Goal: Task Accomplishment & Management: Use online tool/utility

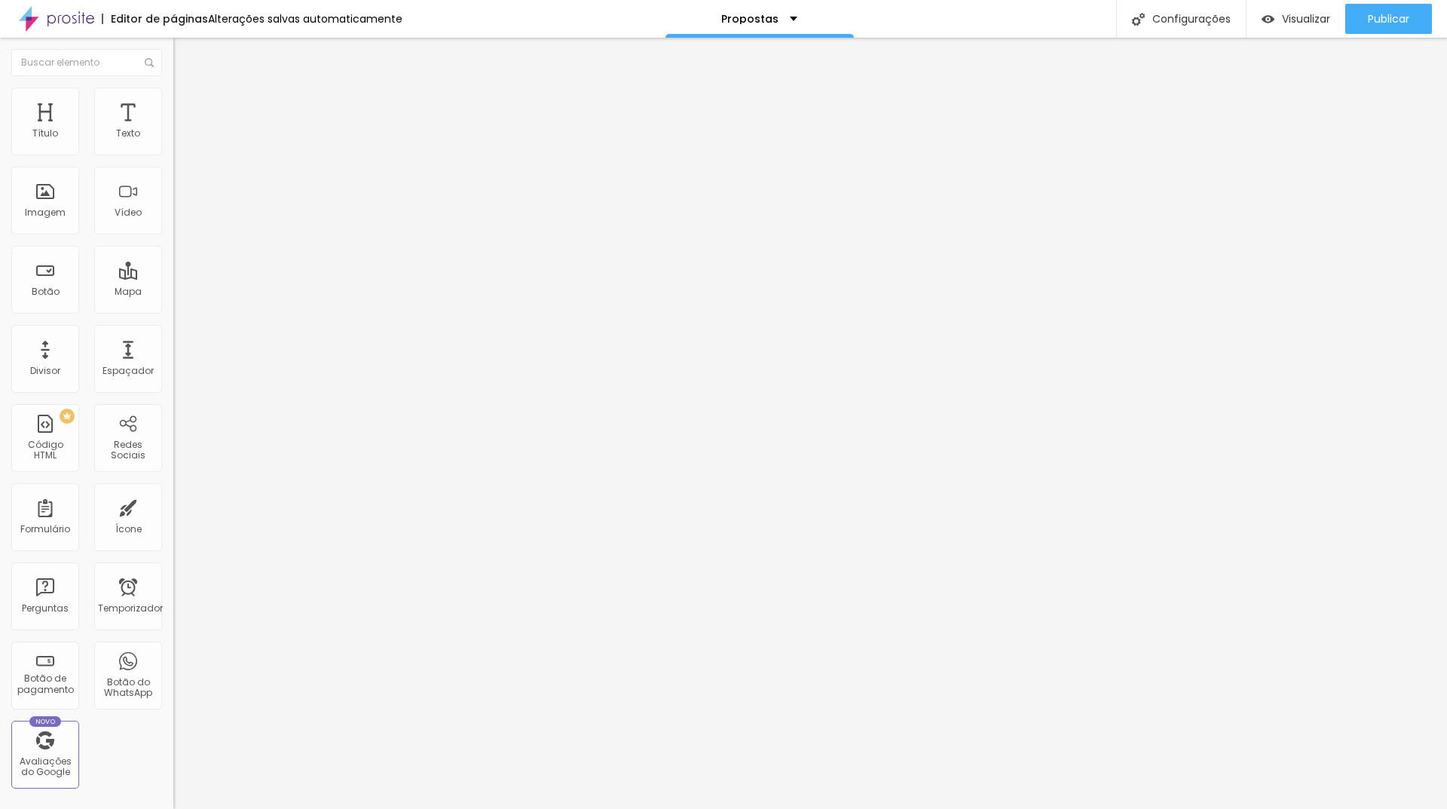
click at [187, 106] on font "Avançado" at bounding box center [212, 112] width 50 height 13
type input "0"
drag, startPoint x: 43, startPoint y: 179, endPoint x: 27, endPoint y: 179, distance: 15.8
type input "0"
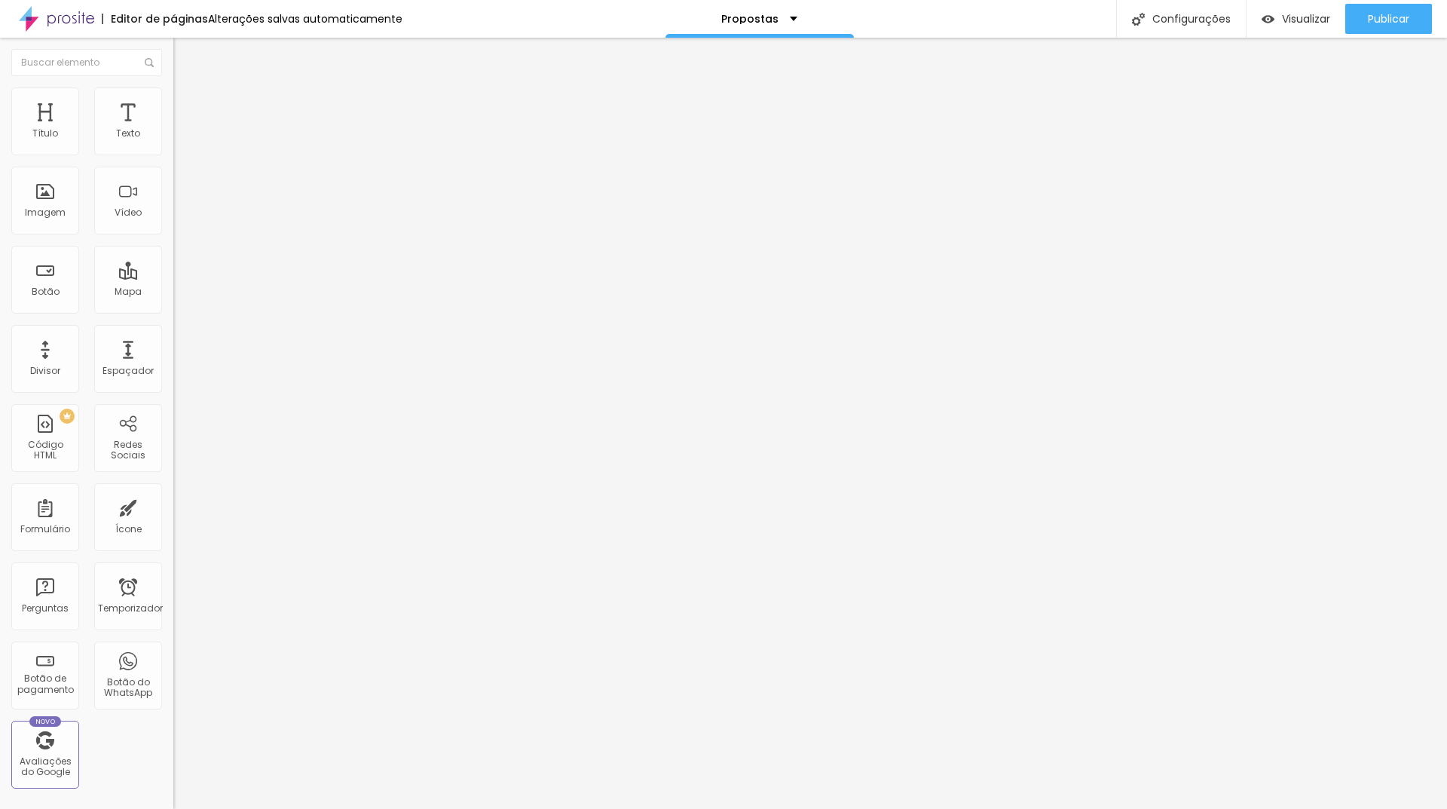
click at [173, 506] on input "range" at bounding box center [221, 512] width 97 height 12
type input "0"
drag, startPoint x: 20, startPoint y: 149, endPoint x: 11, endPoint y: 148, distance: 8.3
type input "0"
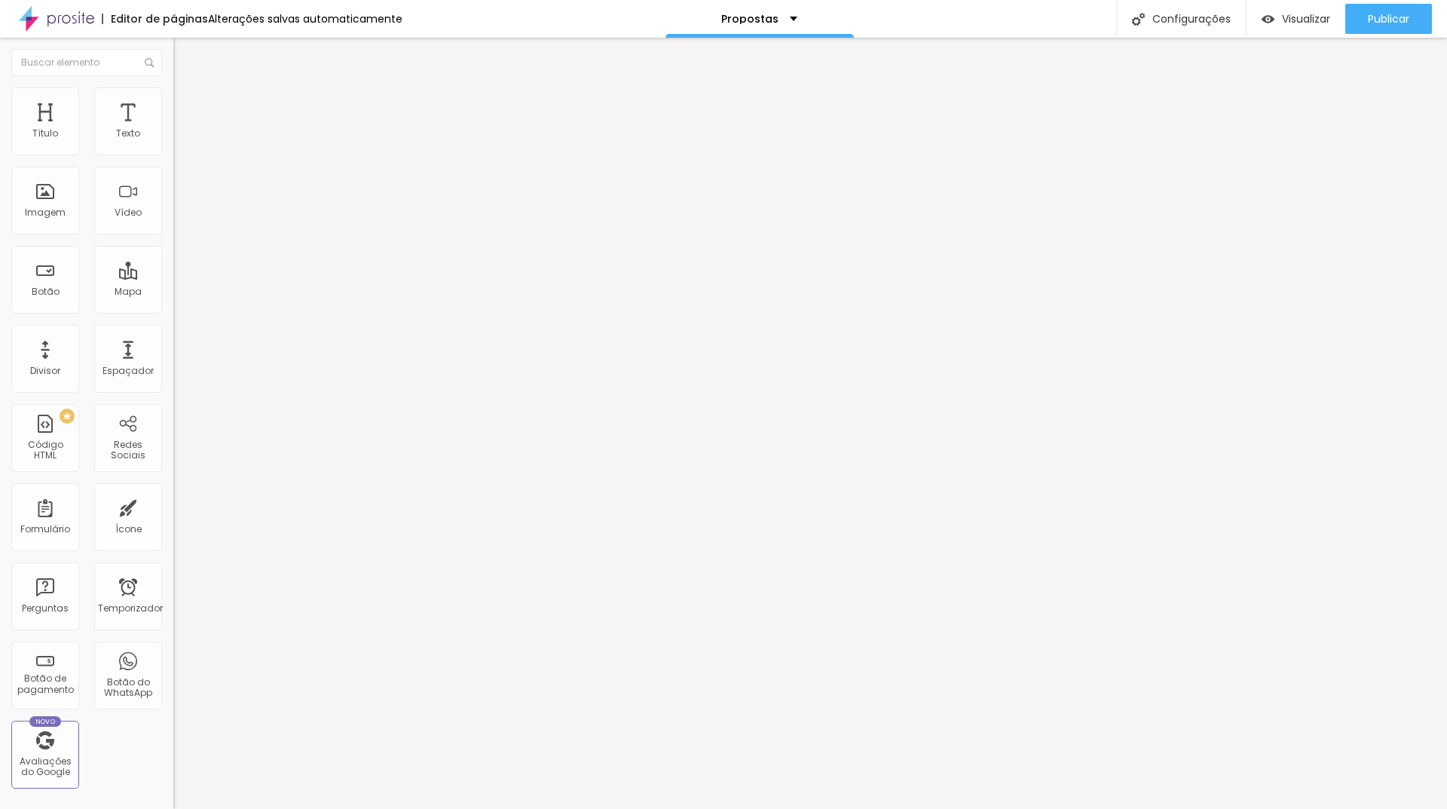
click at [173, 292] on input "range" at bounding box center [221, 298] width 97 height 12
click at [173, 99] on li "Estilo" at bounding box center [259, 94] width 173 height 15
type input "95"
type input "80"
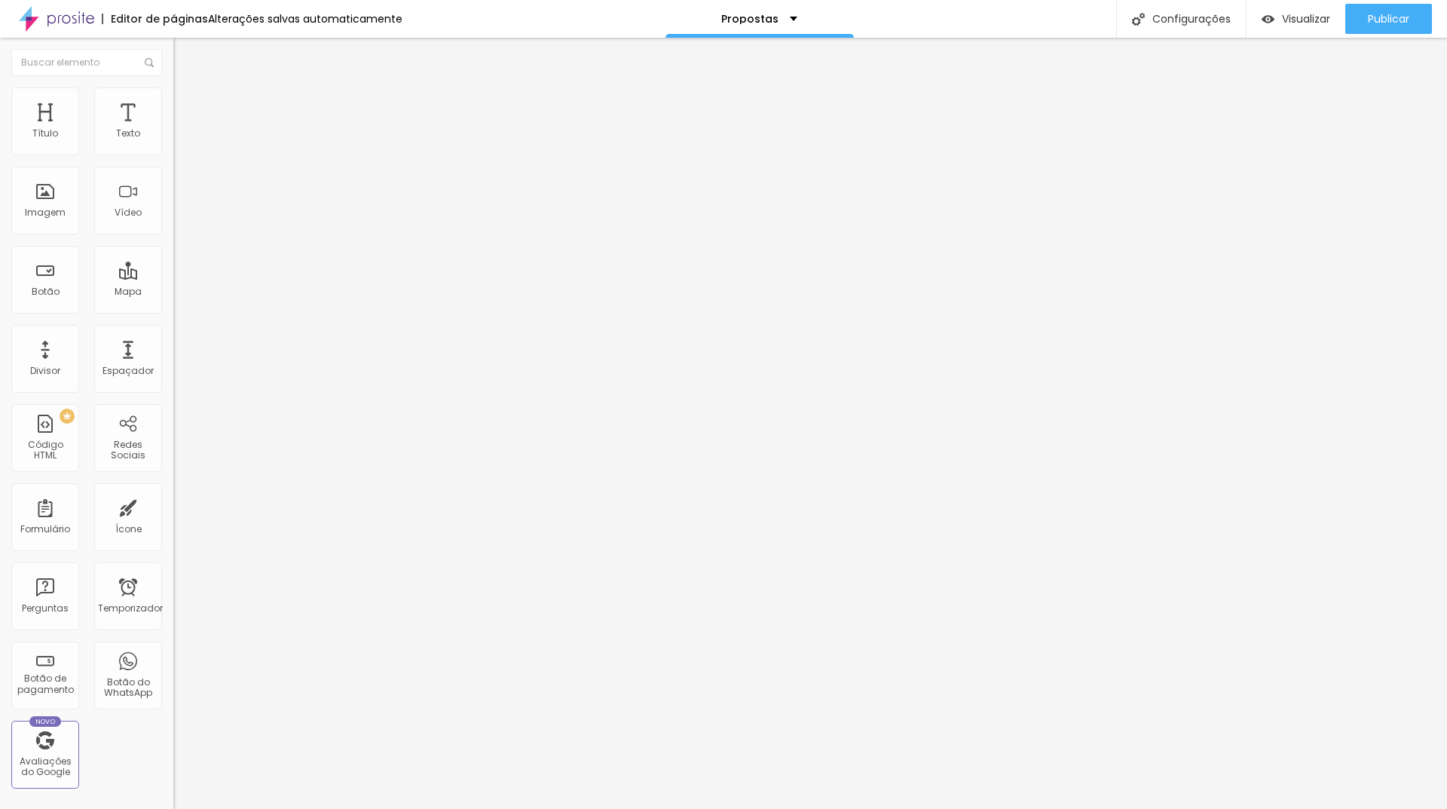
type input "80"
type input "70"
type input "65"
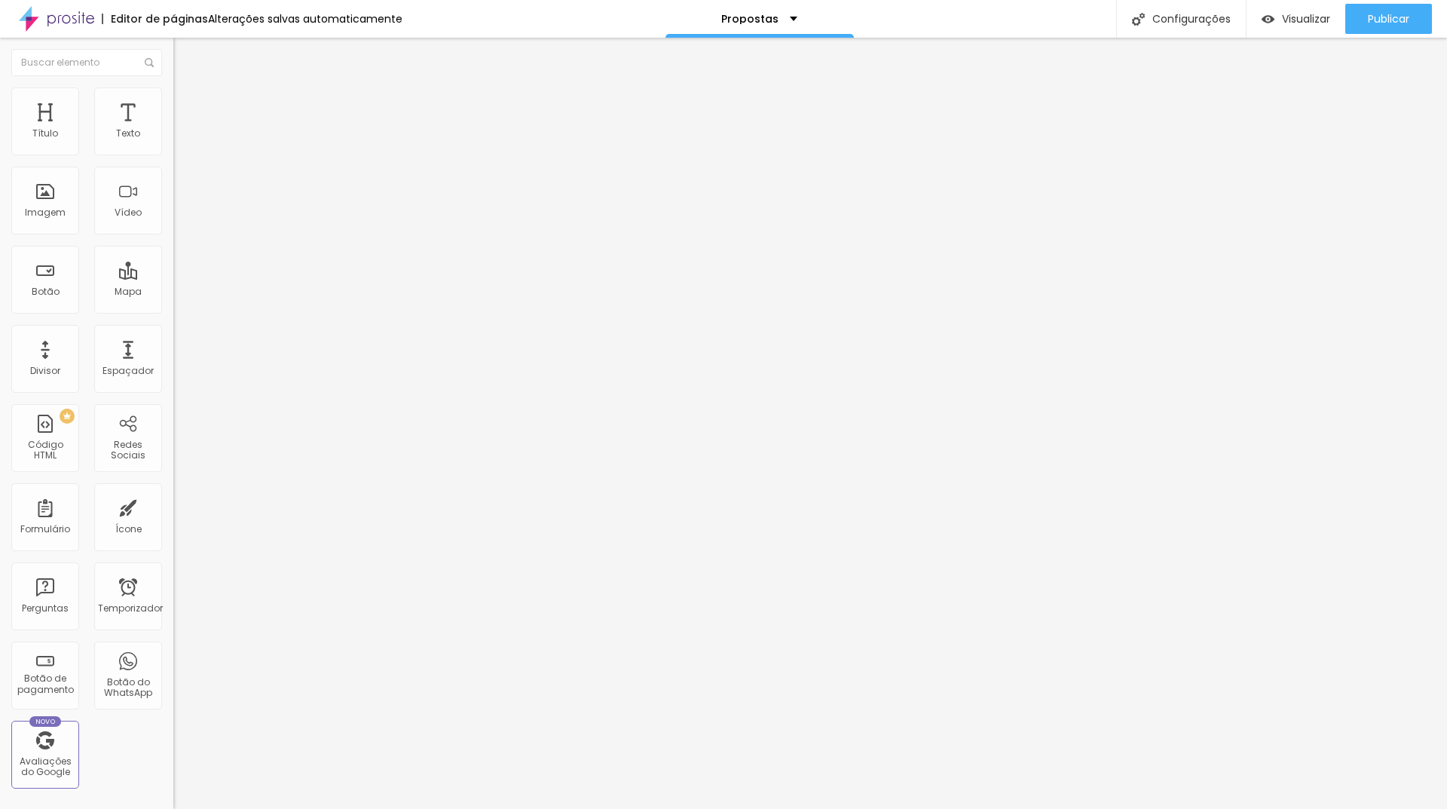
type input "60"
type input "55"
type input "50"
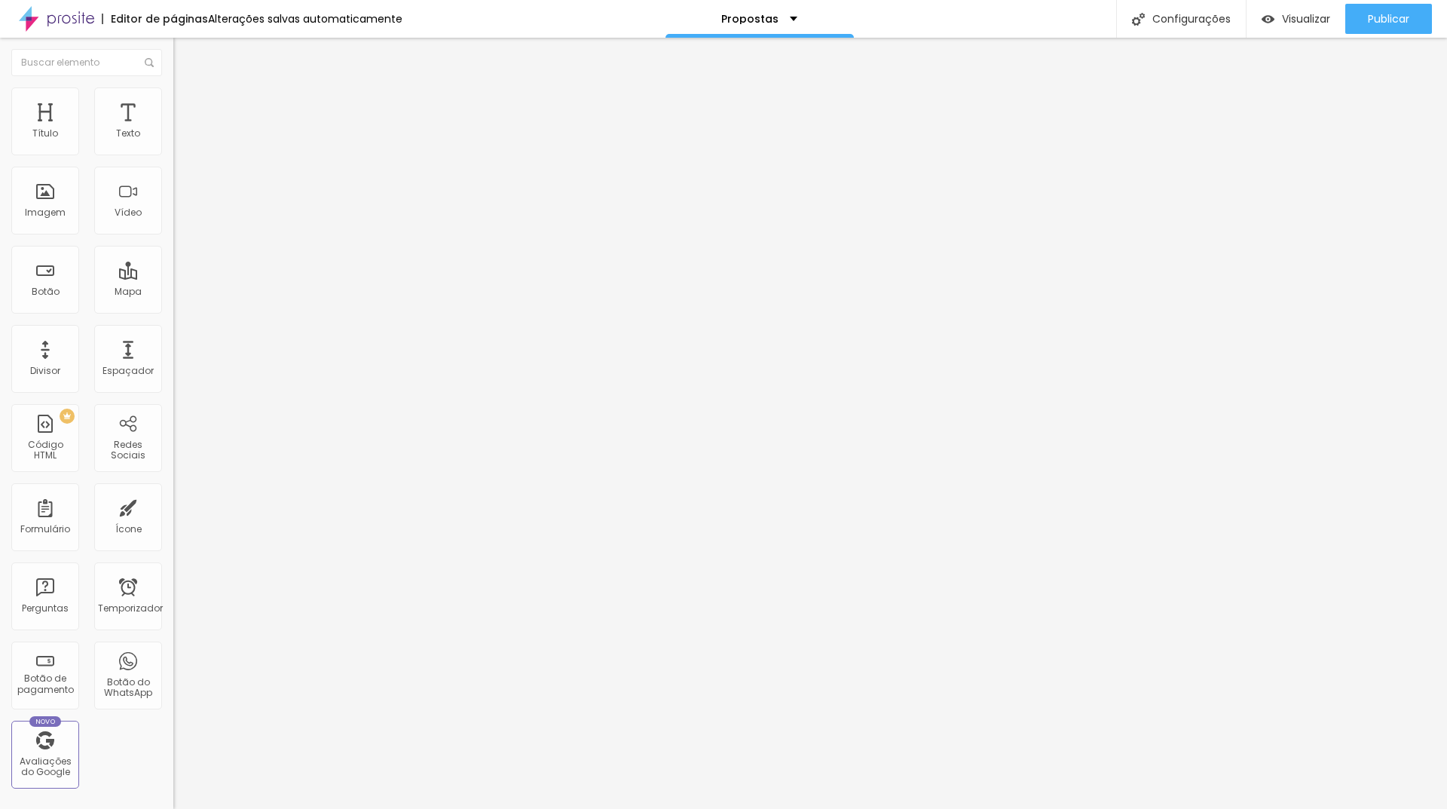
type input "50"
type input "55"
type input "60"
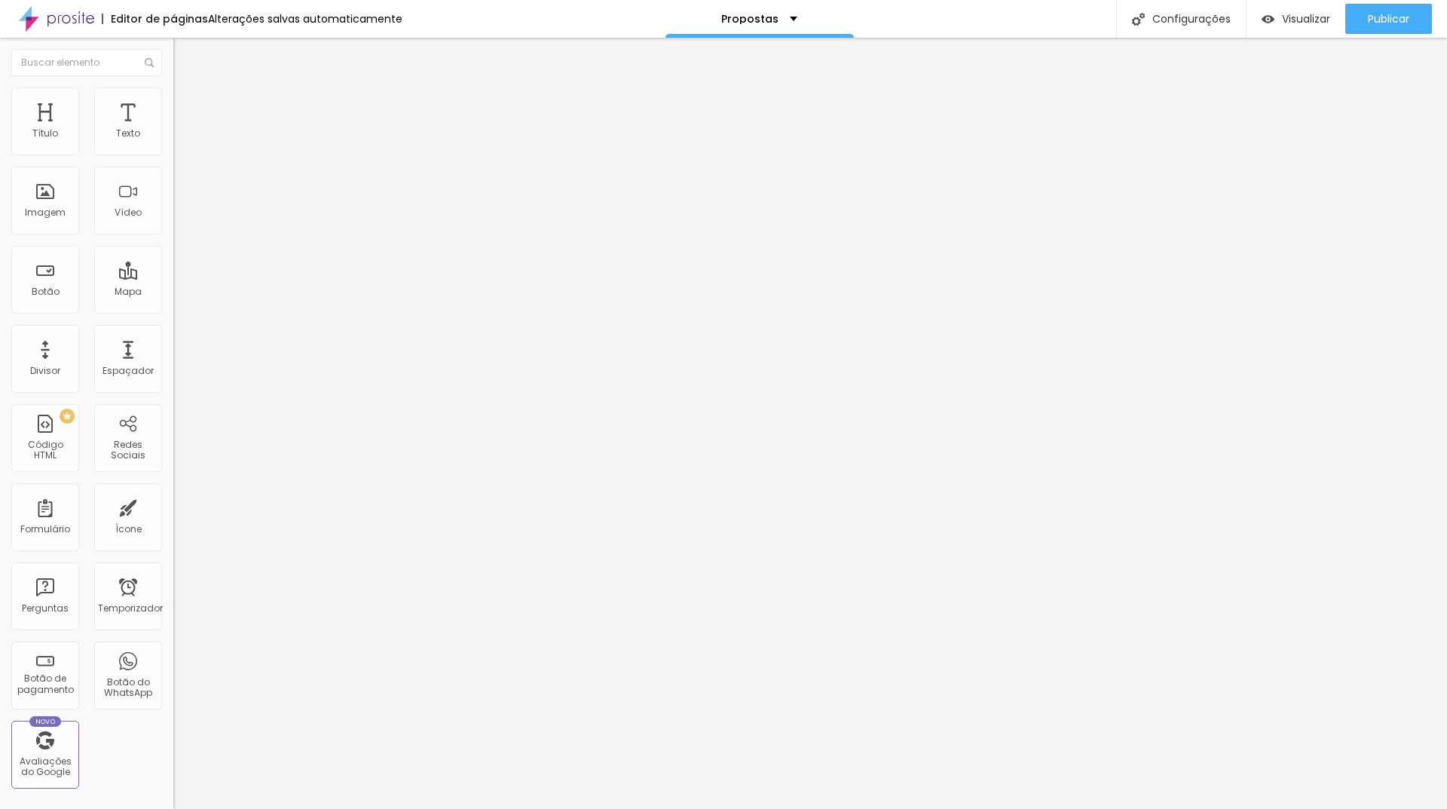
type input "50"
drag, startPoint x: 151, startPoint y: 160, endPoint x: 77, endPoint y: 158, distance: 74.6
type input "50"
click at [173, 154] on input "range" at bounding box center [221, 148] width 97 height 12
click at [24, 212] on div "Imagem" at bounding box center [45, 201] width 68 height 68
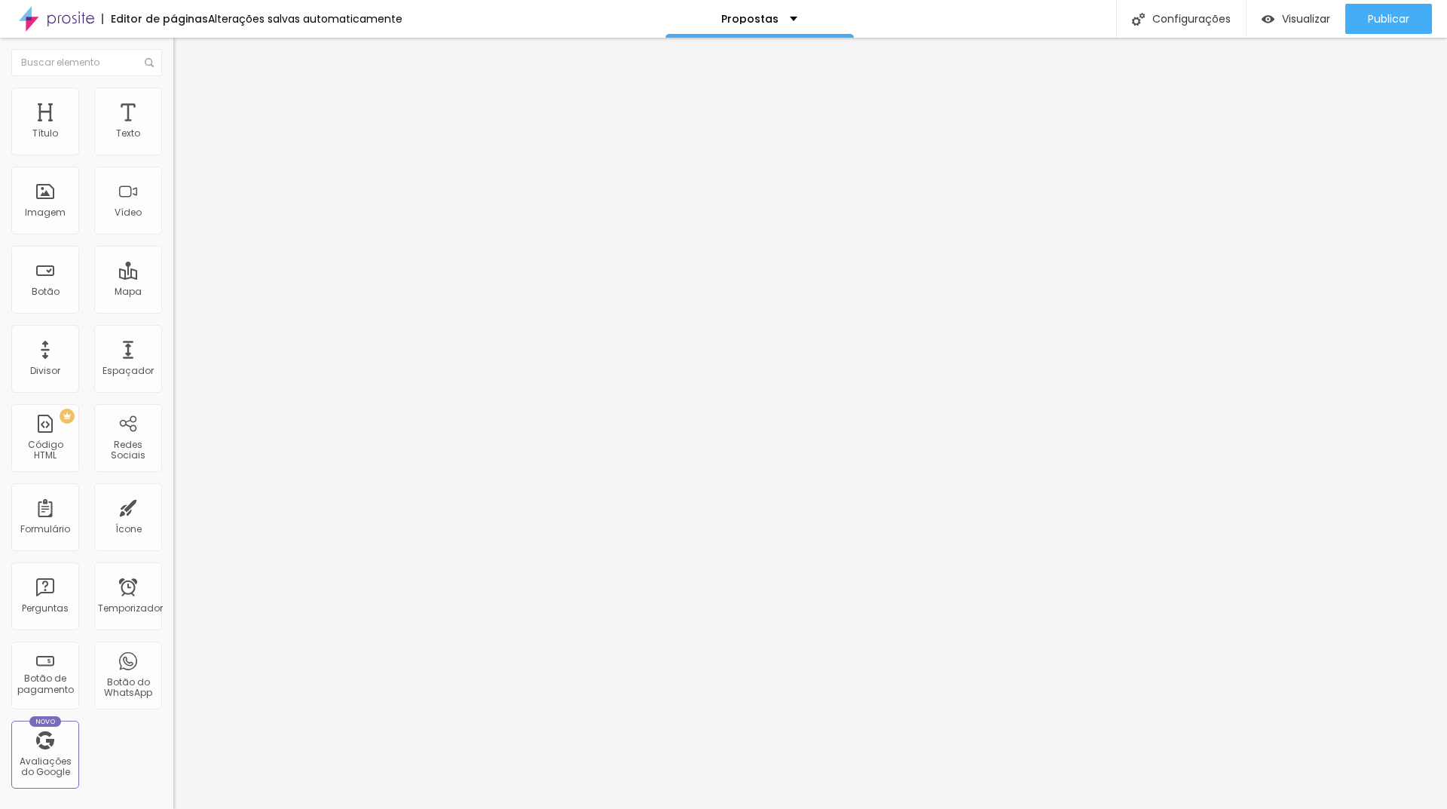
click at [187, 102] on font "Estilo" at bounding box center [198, 97] width 23 height 13
type input "95"
type input "70"
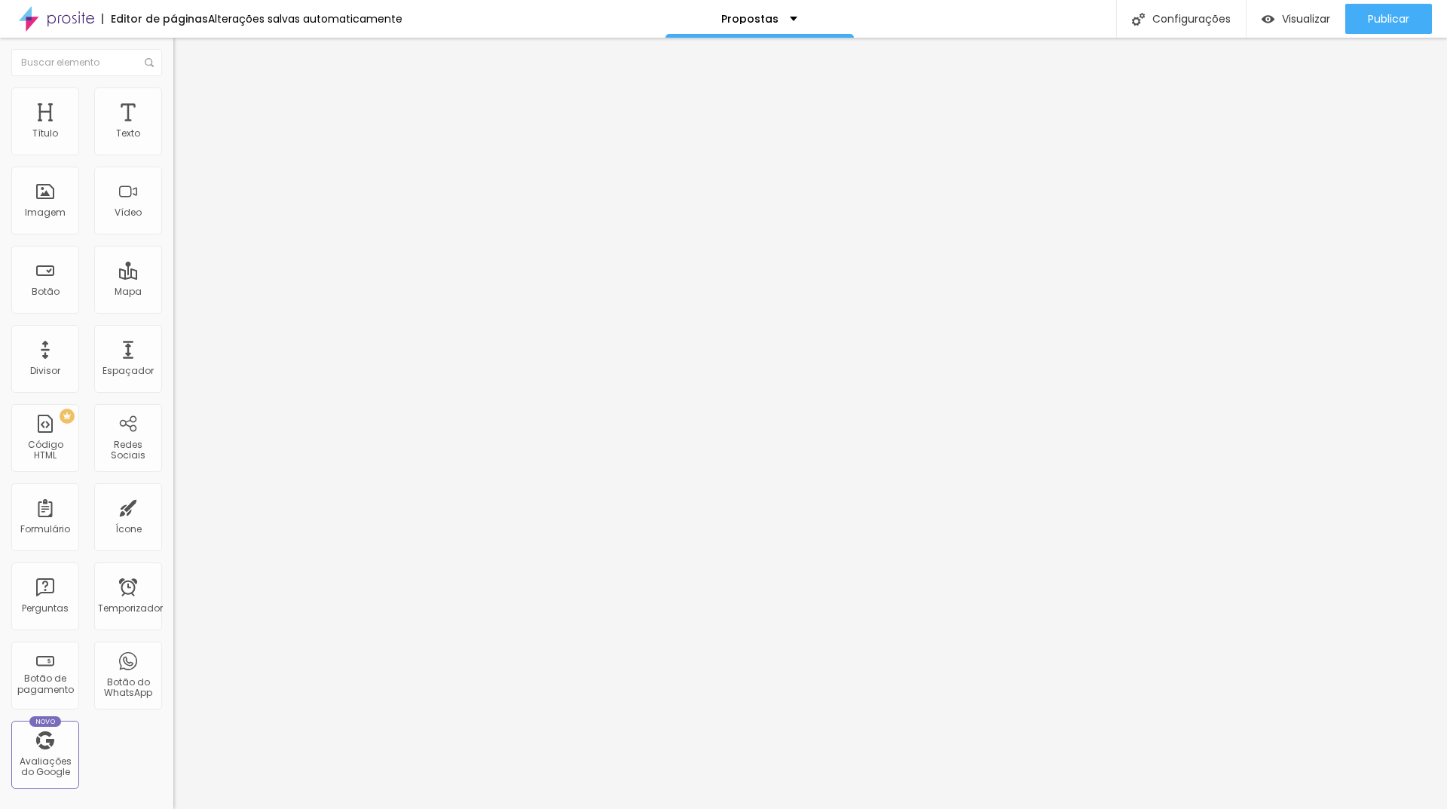
type input "45"
type input "40"
drag, startPoint x: 148, startPoint y: 162, endPoint x: 66, endPoint y: 162, distance: 81.4
type input "40"
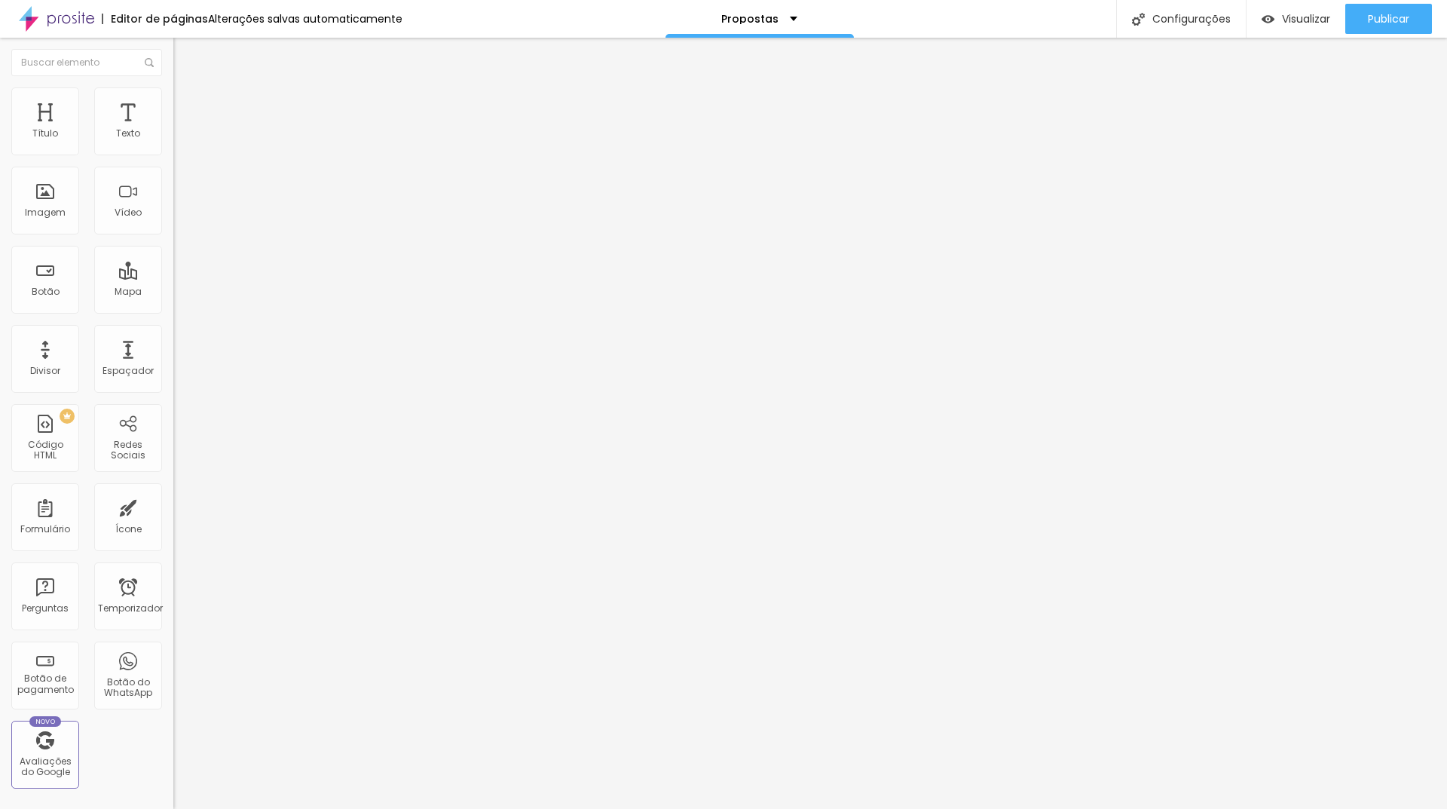
click at [173, 154] on input "range" at bounding box center [221, 148] width 97 height 12
click at [173, 97] on img at bounding box center [180, 94] width 14 height 14
type input "45"
type input "50"
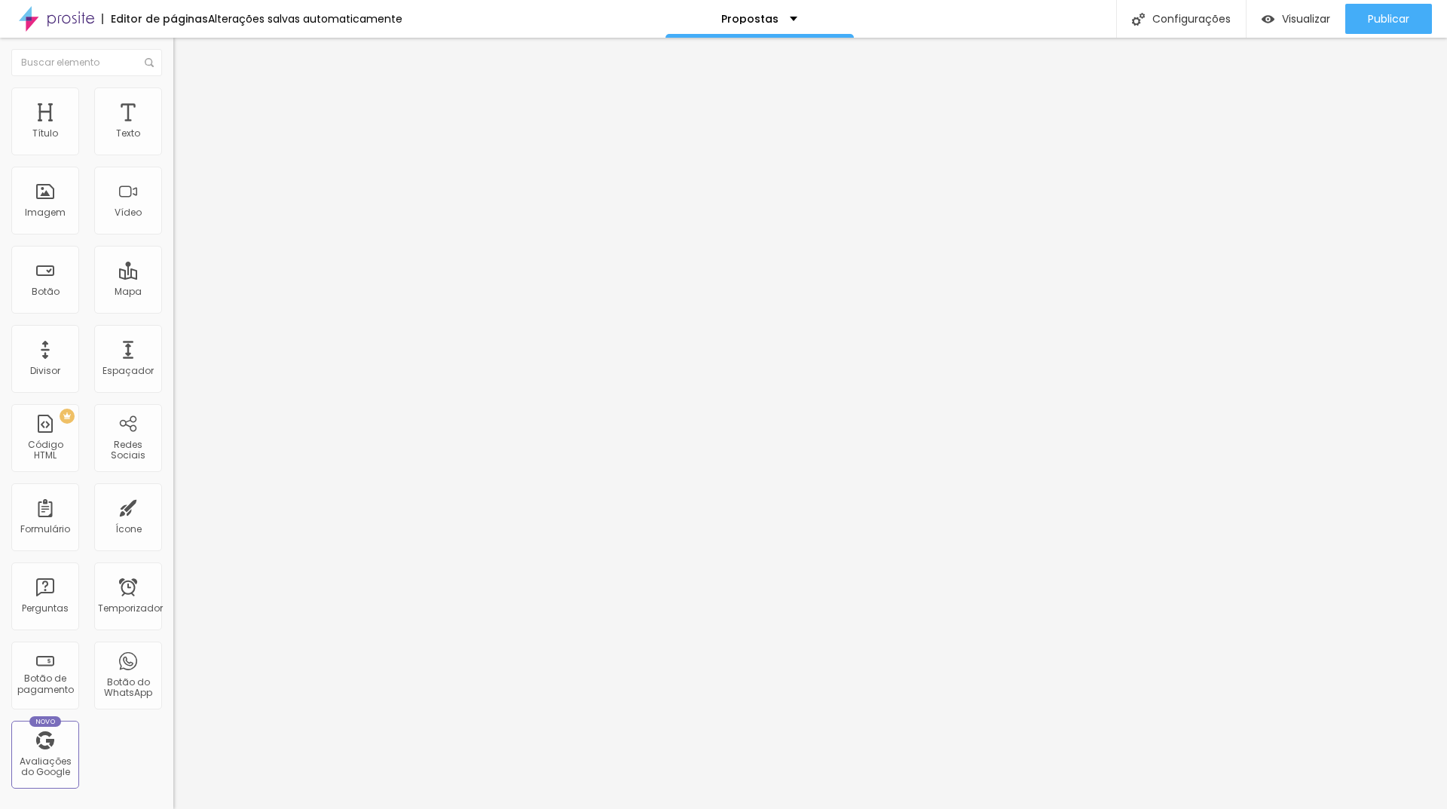
drag, startPoint x: 63, startPoint y: 161, endPoint x: 75, endPoint y: 161, distance: 12.8
type input "50"
click at [173, 154] on input "range" at bounding box center [221, 148] width 97 height 12
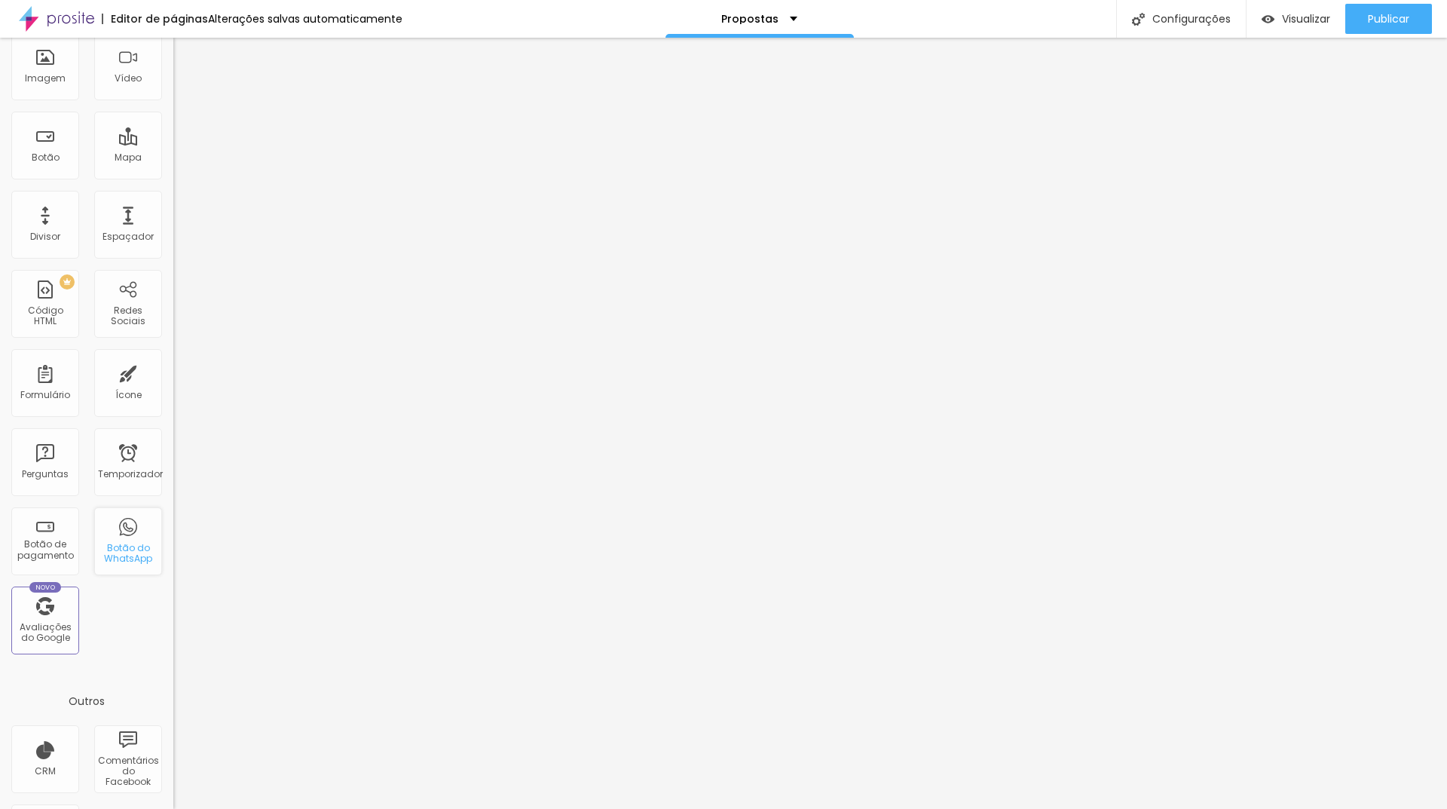
scroll to position [209, 0]
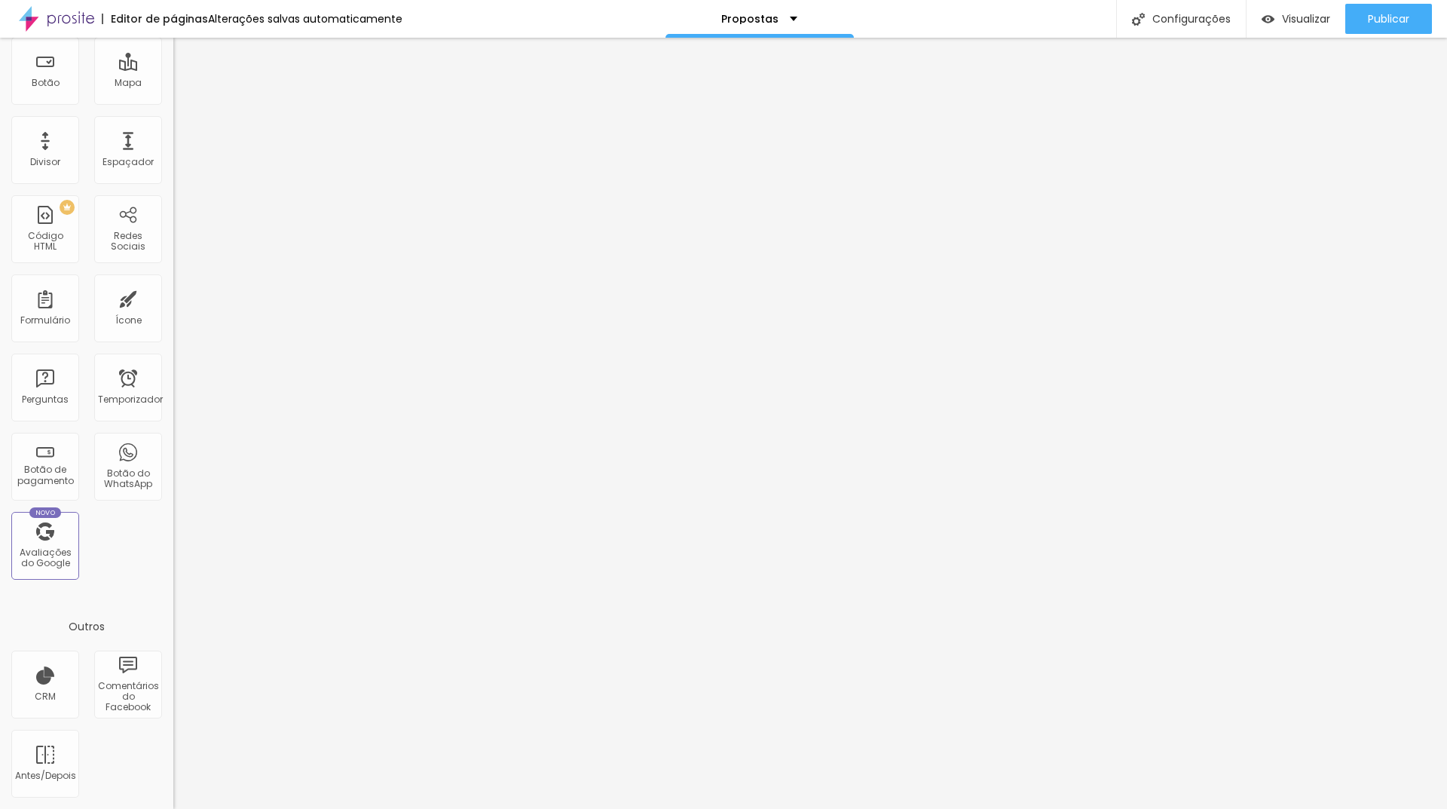
click at [135, 573] on div "Título Texto Imagem Vídeo Botão Mapa Divisor Espaçador PREMIUM Código HTML Rede…" at bounding box center [86, 235] width 173 height 712
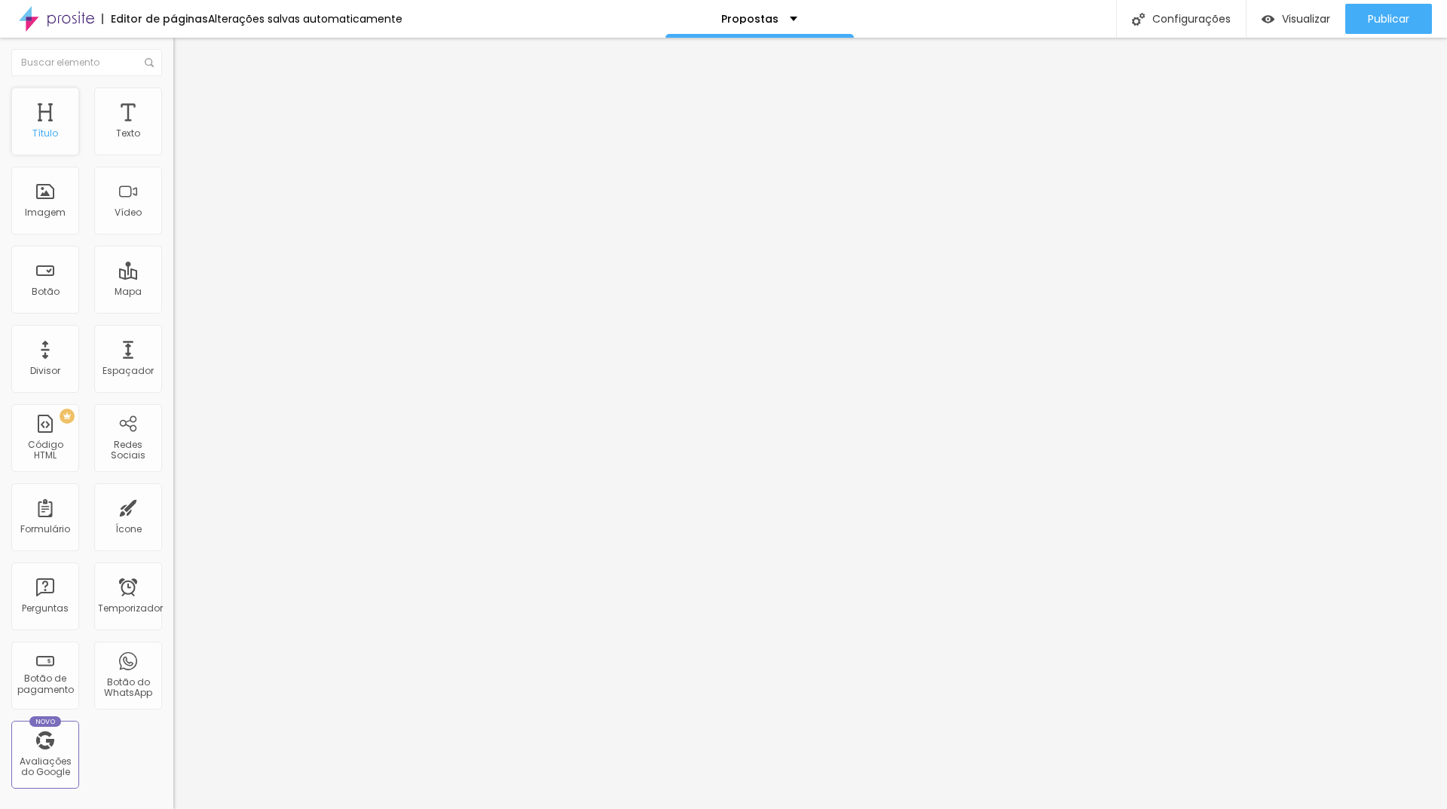
click at [52, 116] on div "Título" at bounding box center [45, 121] width 68 height 68
click at [173, 142] on font "Título 2" at bounding box center [198, 133] width 50 height 19
click at [186, 144] on font "Título 2" at bounding box center [211, 134] width 50 height 19
click at [173, 130] on font "Título 1" at bounding box center [198, 119] width 50 height 21
click at [173, 142] on font "Título 2" at bounding box center [198, 133] width 50 height 19
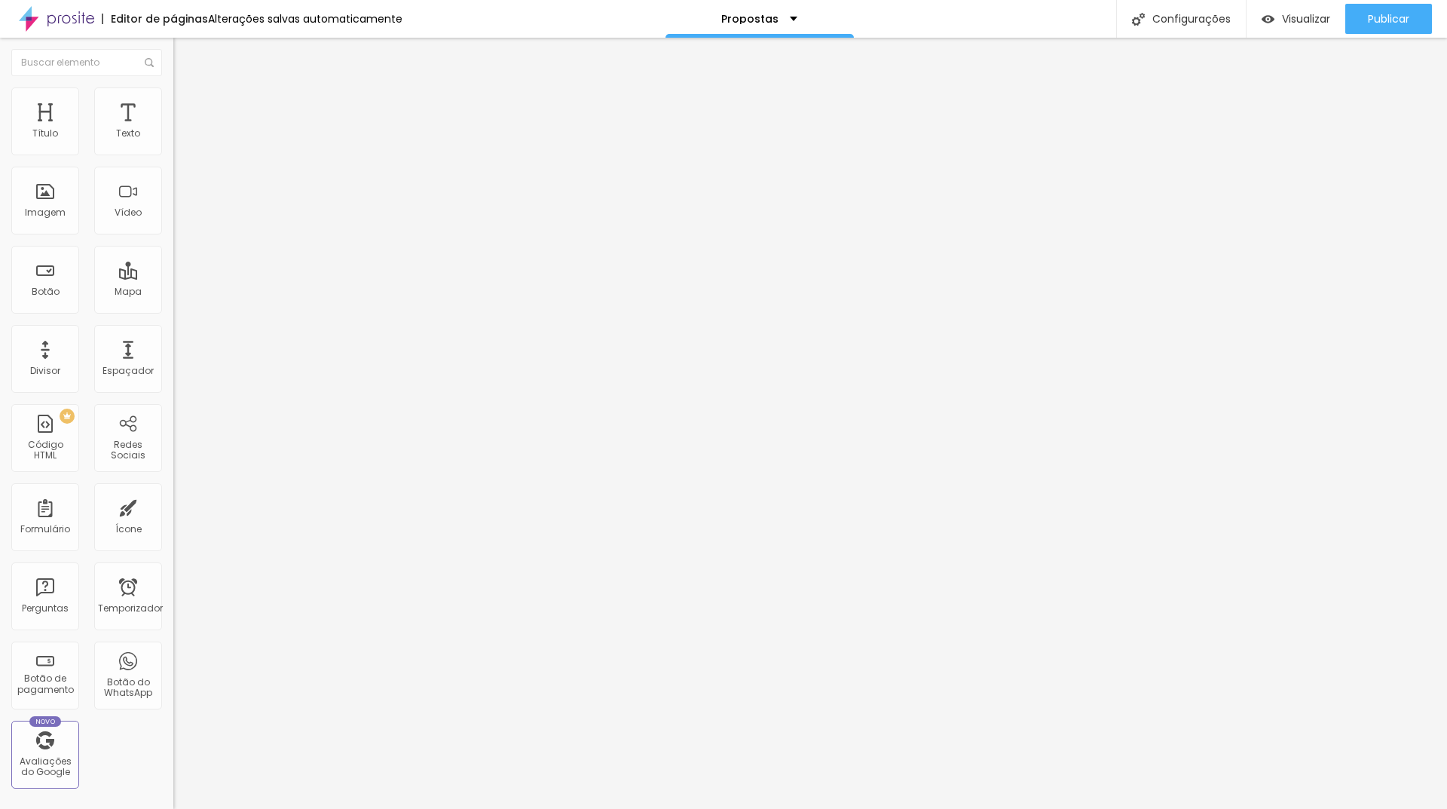
type input "43"
type input "44"
type input "45"
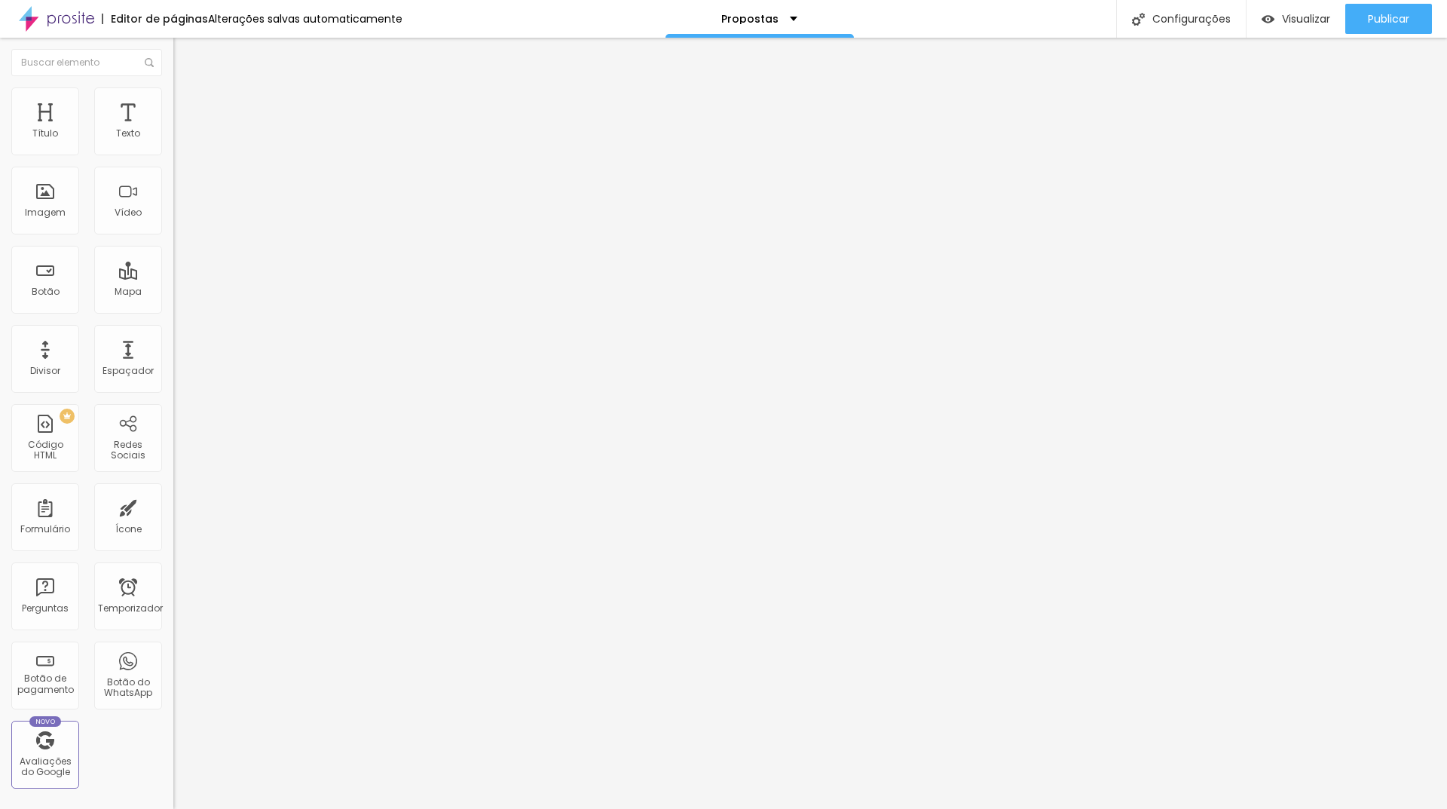
type input "45"
type input "44"
type input "43"
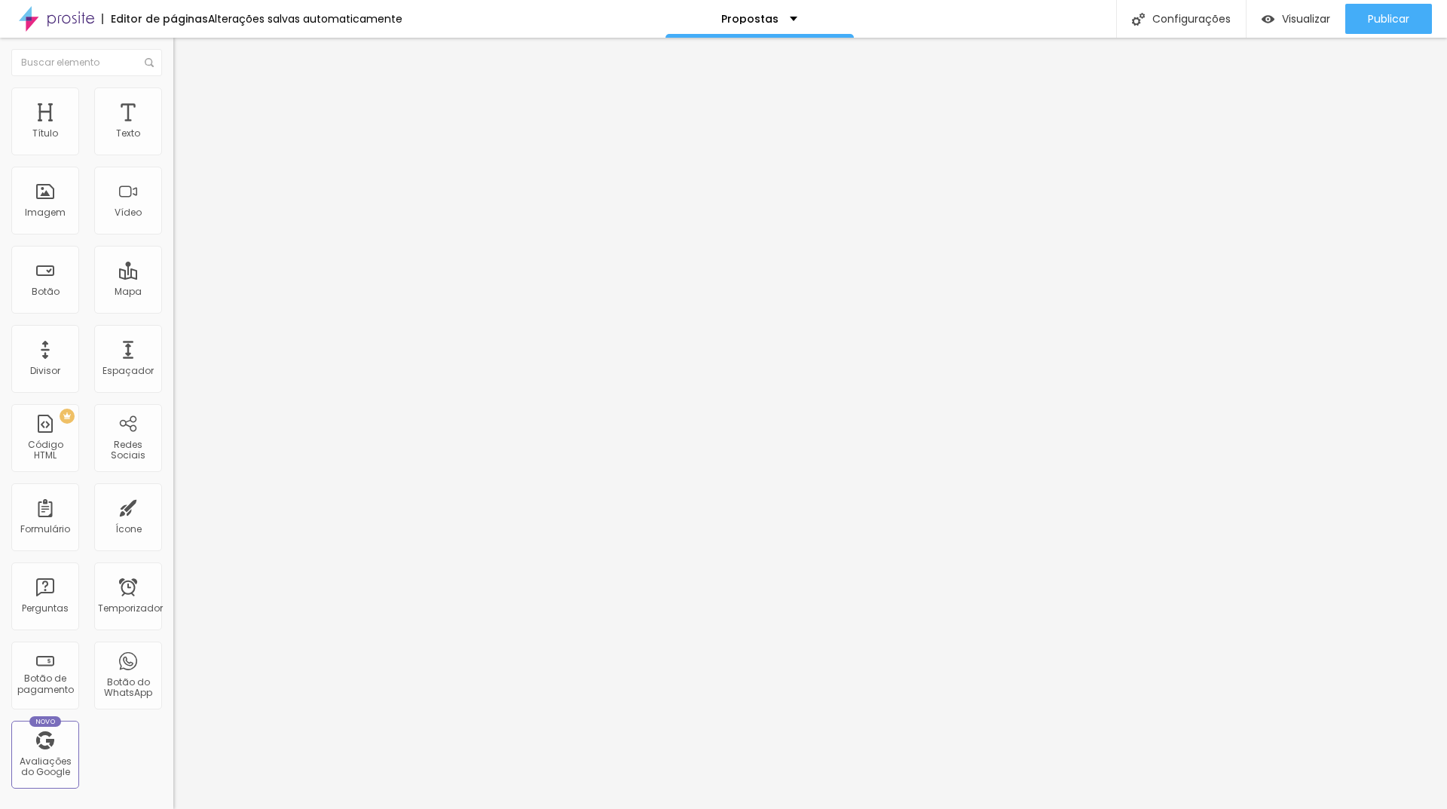
type input "32"
type input "39"
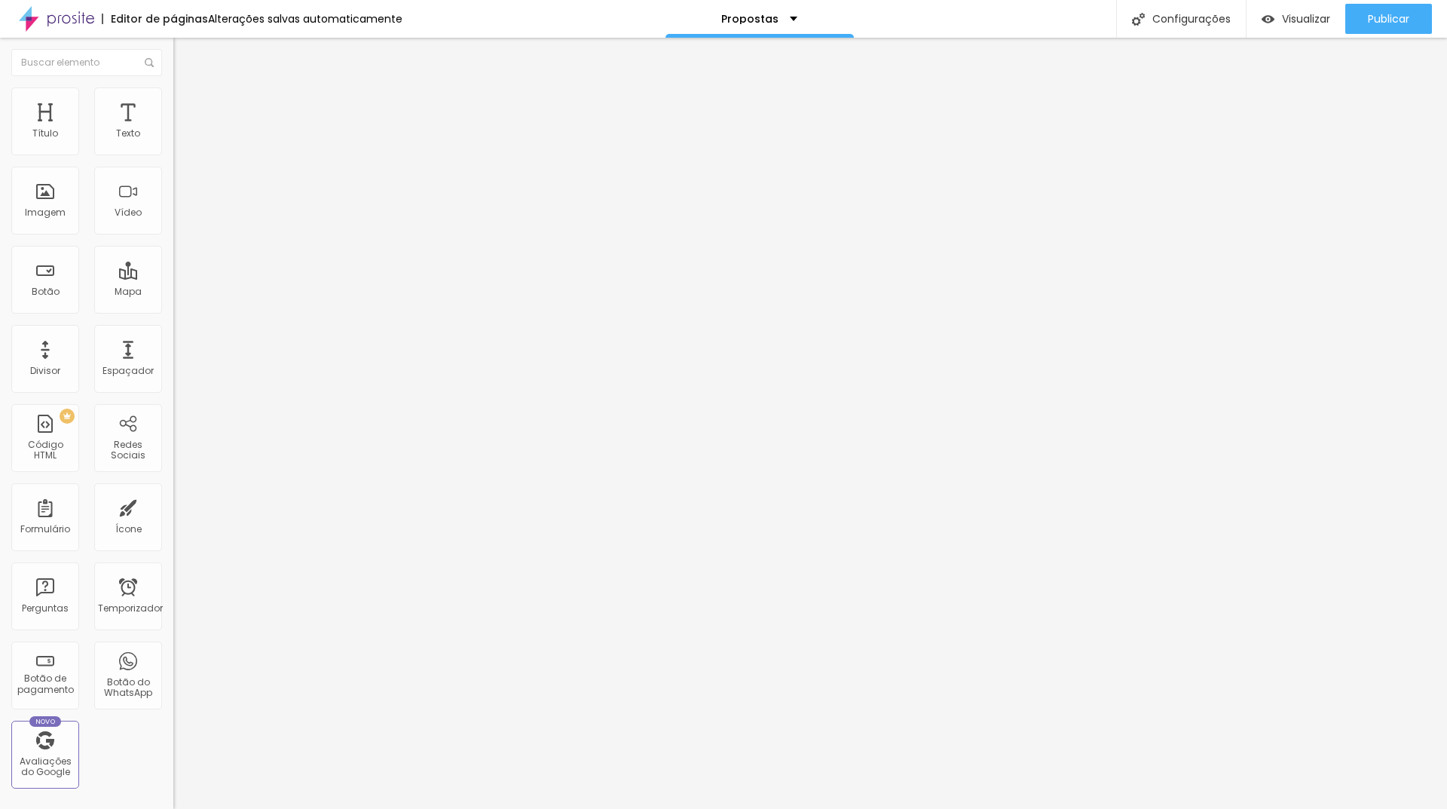
click at [173, 357] on input "range" at bounding box center [221, 363] width 97 height 12
type input "4.7"
type input "5.6"
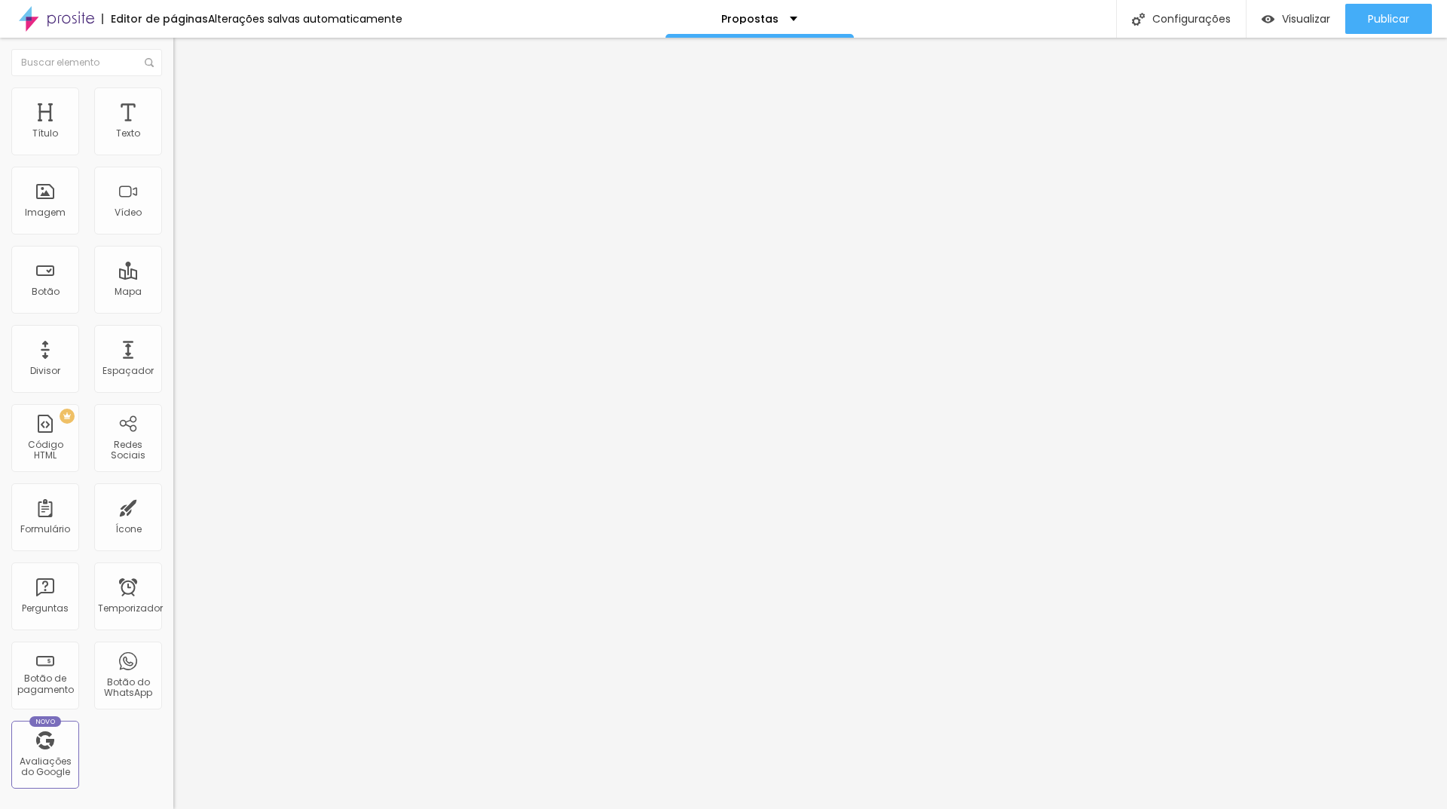
type input "5.8"
type input "5.6"
type input "5.3"
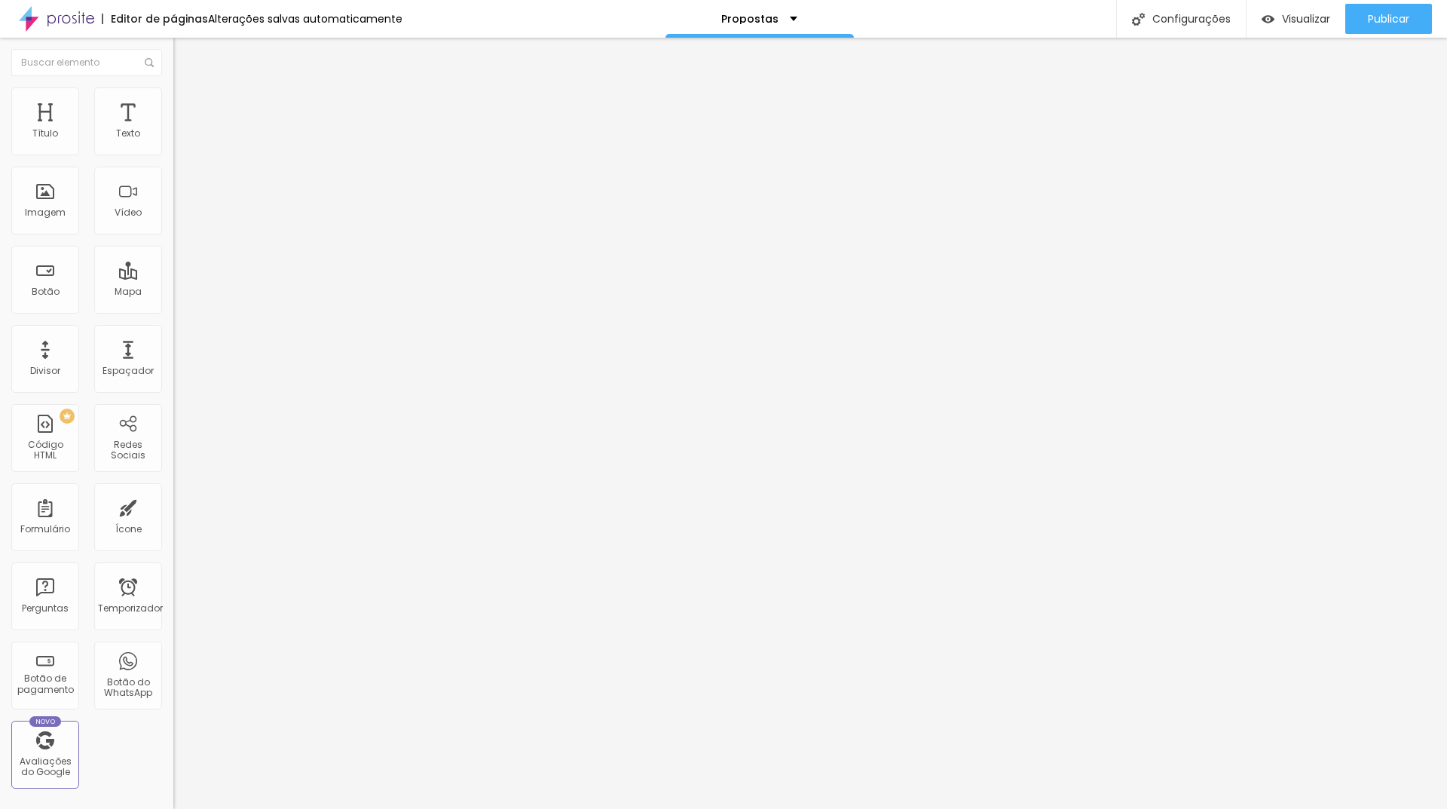
type input "5.3"
click at [173, 570] on input "range" at bounding box center [221, 576] width 97 height 12
click at [187, 103] on font "Estilo" at bounding box center [198, 97] width 23 height 13
type input "55"
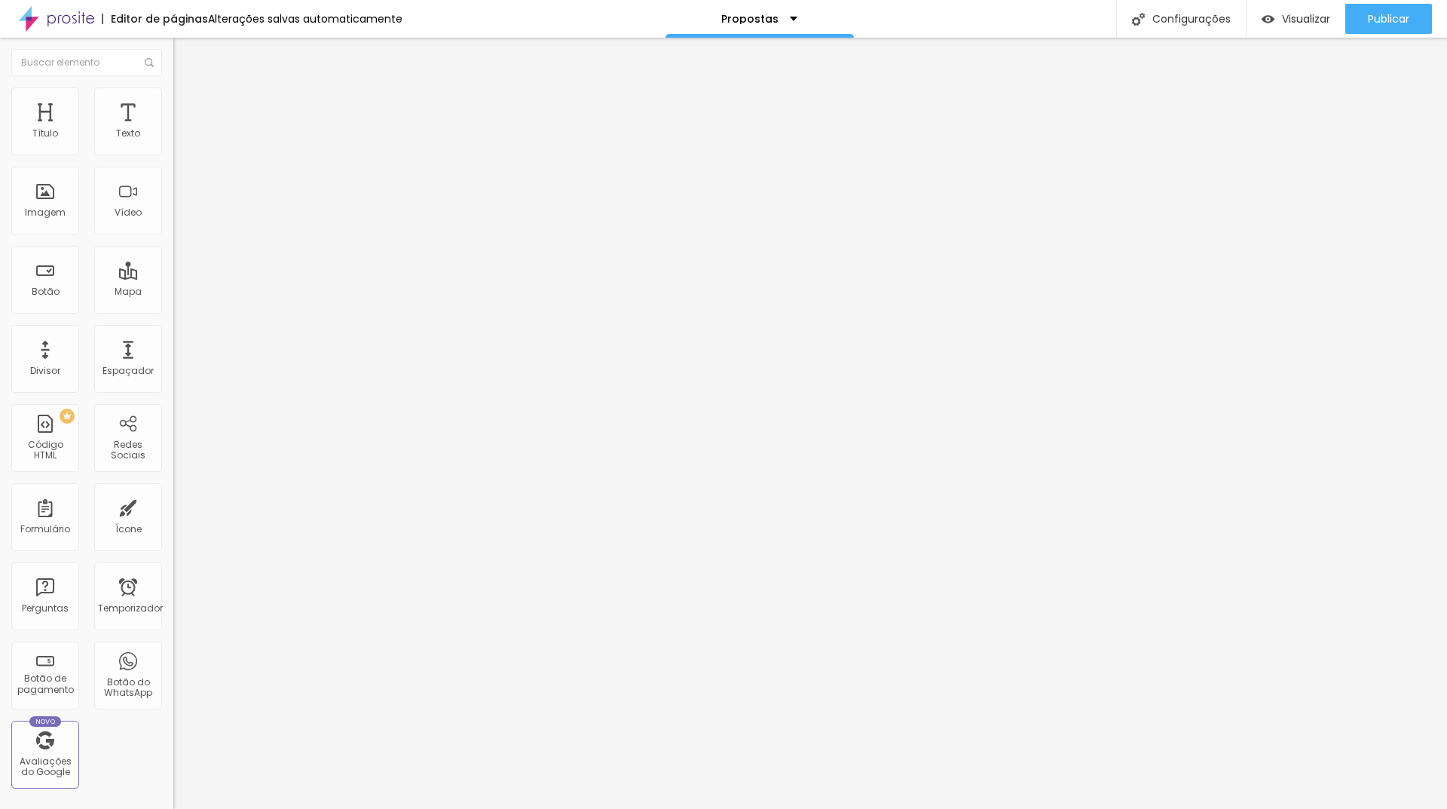
type input "55"
type input "60"
drag, startPoint x: 87, startPoint y: 161, endPoint x: 96, endPoint y: 163, distance: 9.3
type input "60"
click at [173, 154] on input "range" at bounding box center [221, 148] width 97 height 12
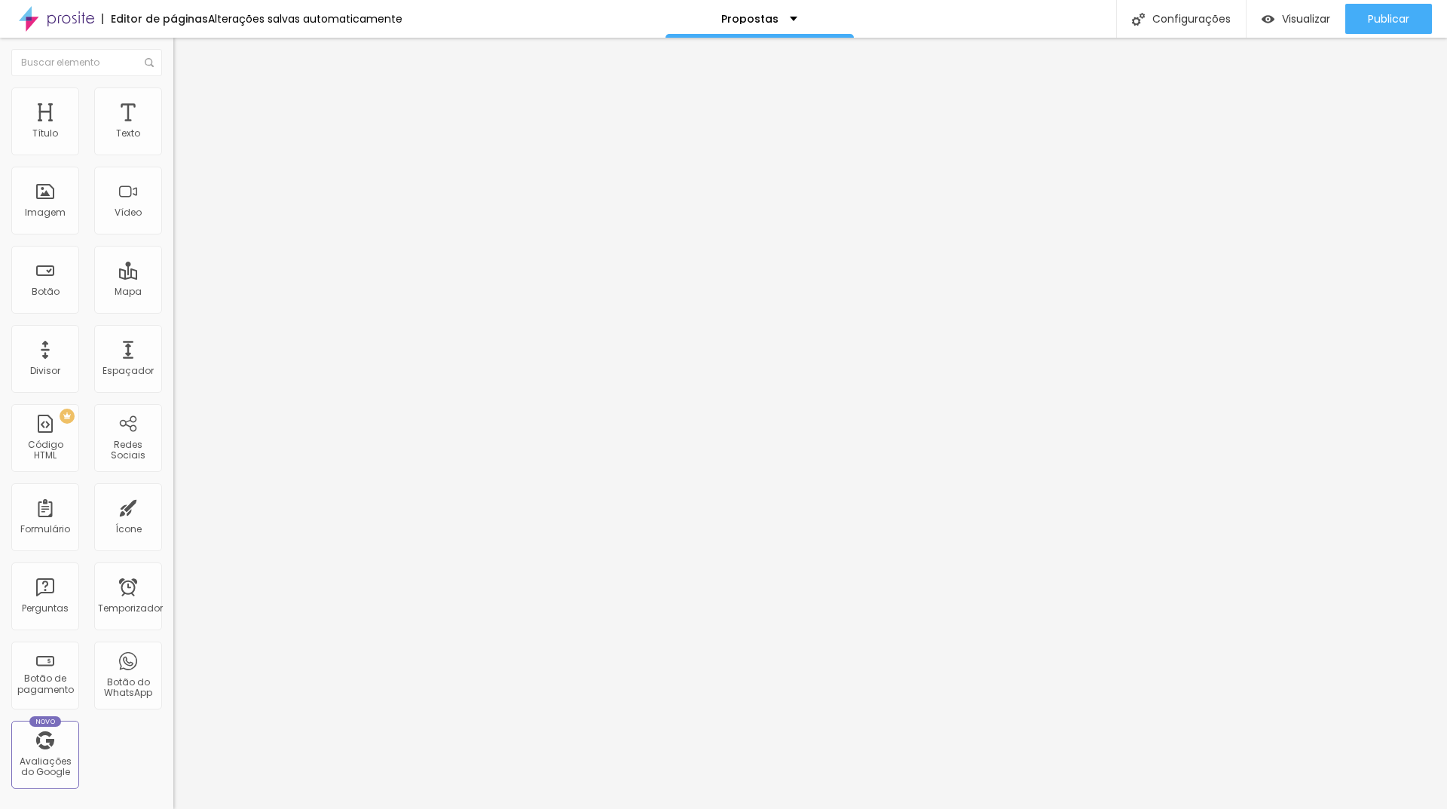
click at [187, 102] on font "Estilo" at bounding box center [198, 97] width 23 height 13
type input "35"
type input "20"
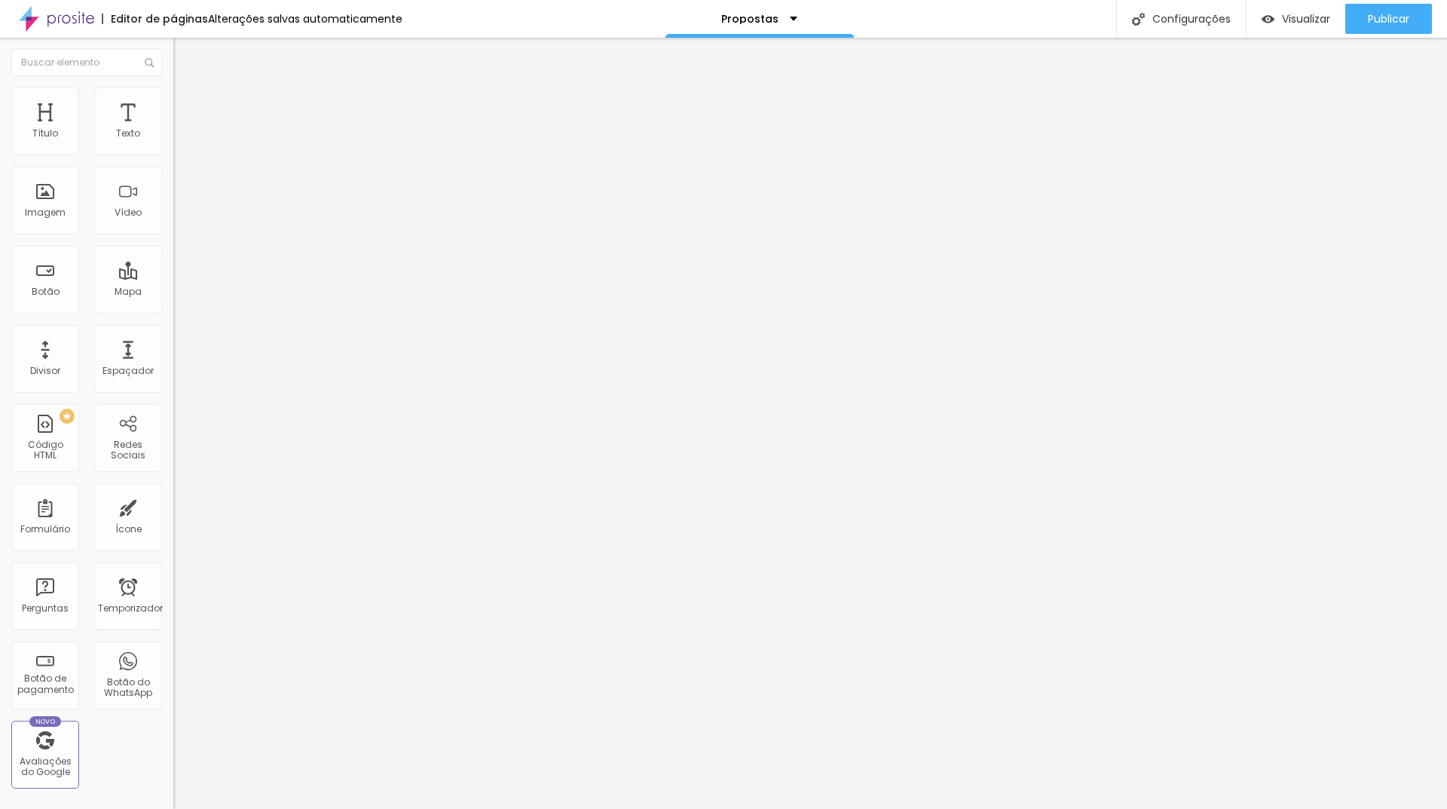
type input "15"
type input "10"
type input "15"
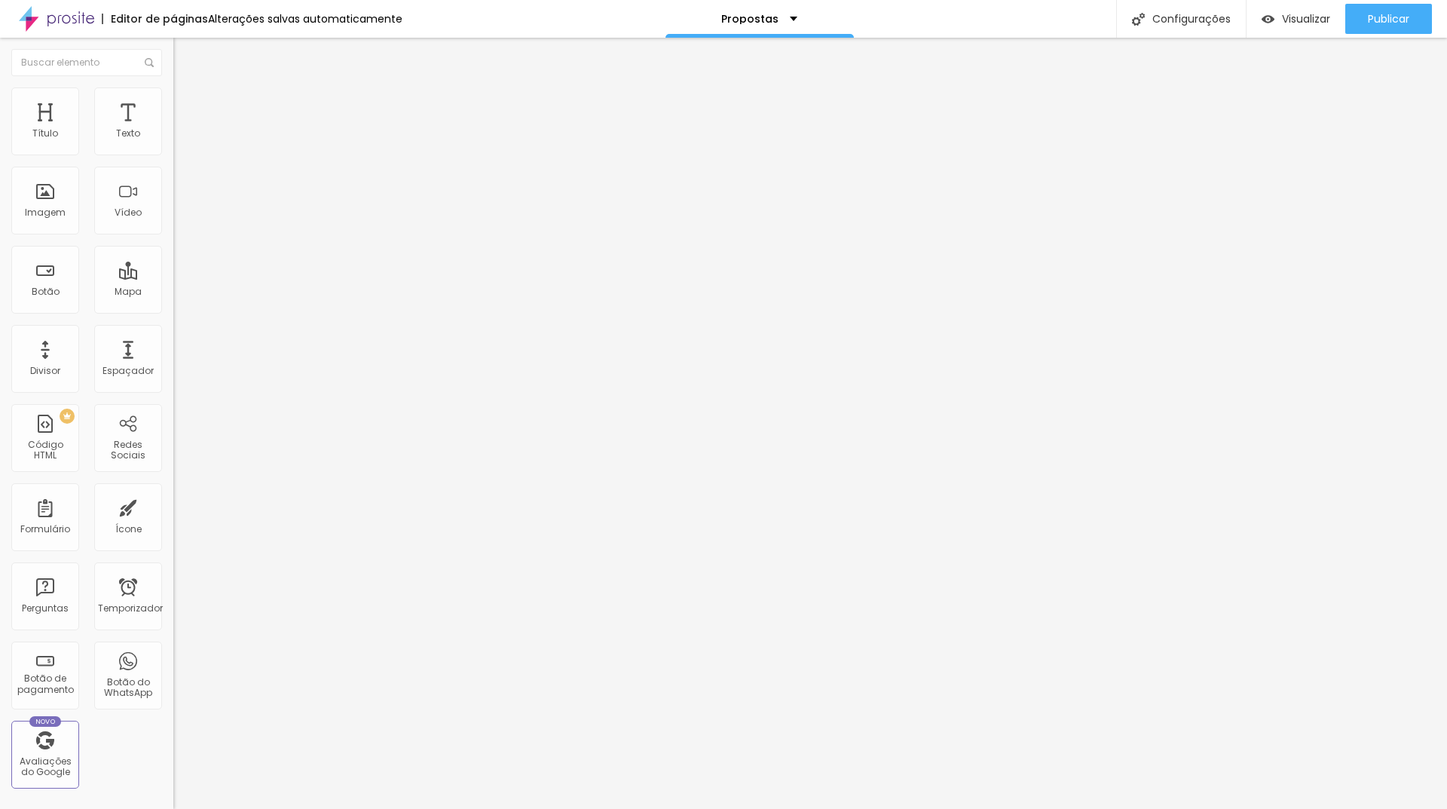
drag, startPoint x: 92, startPoint y: 163, endPoint x: 25, endPoint y: 163, distance: 67.1
type input "15"
click at [173, 154] on input "range" at bounding box center [221, 148] width 97 height 12
click at [120, 118] on div "Texto" at bounding box center [128, 121] width 68 height 68
click at [173, 113] on font "Tipografia" at bounding box center [197, 106] width 48 height 13
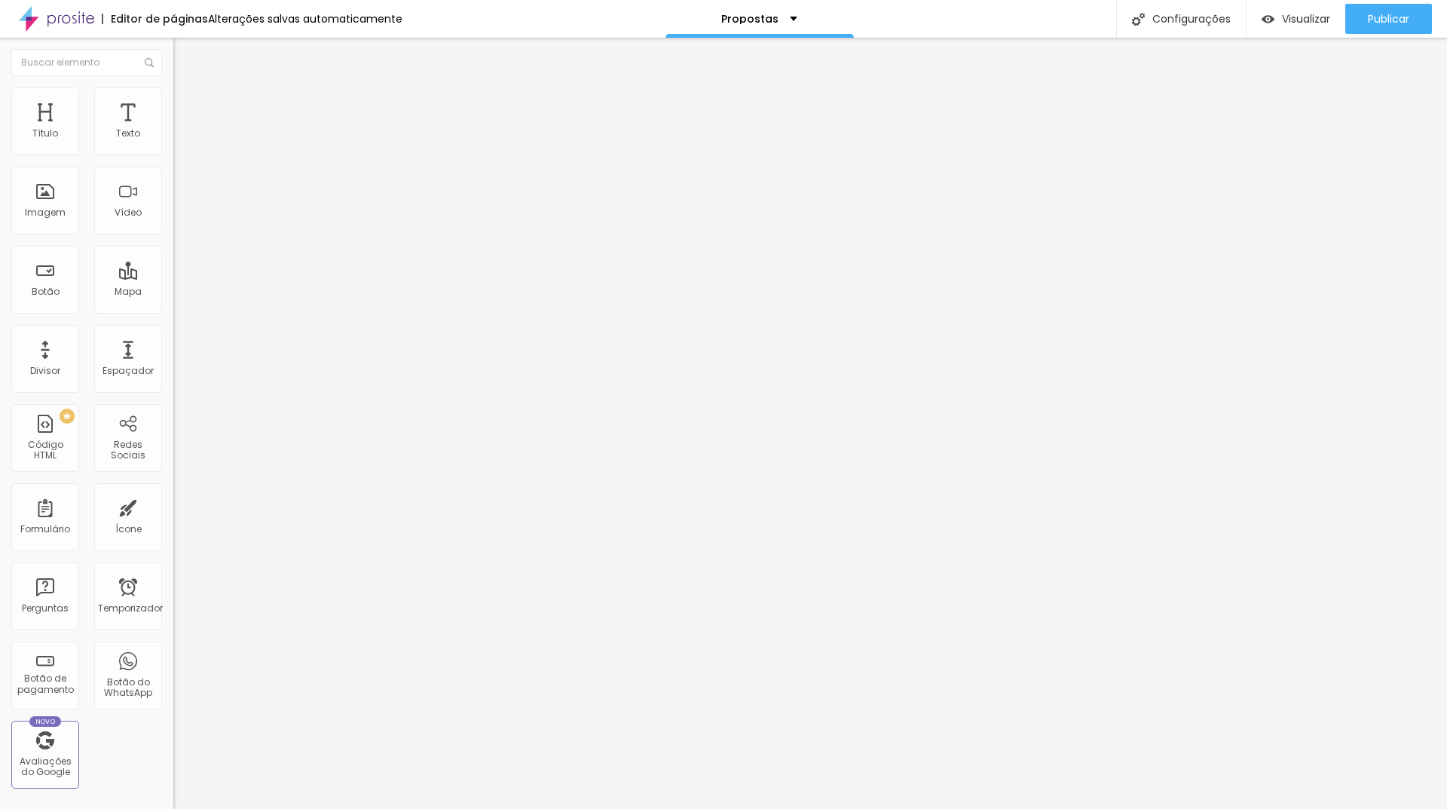
click at [179, 140] on icon "button" at bounding box center [183, 135] width 9 height 9
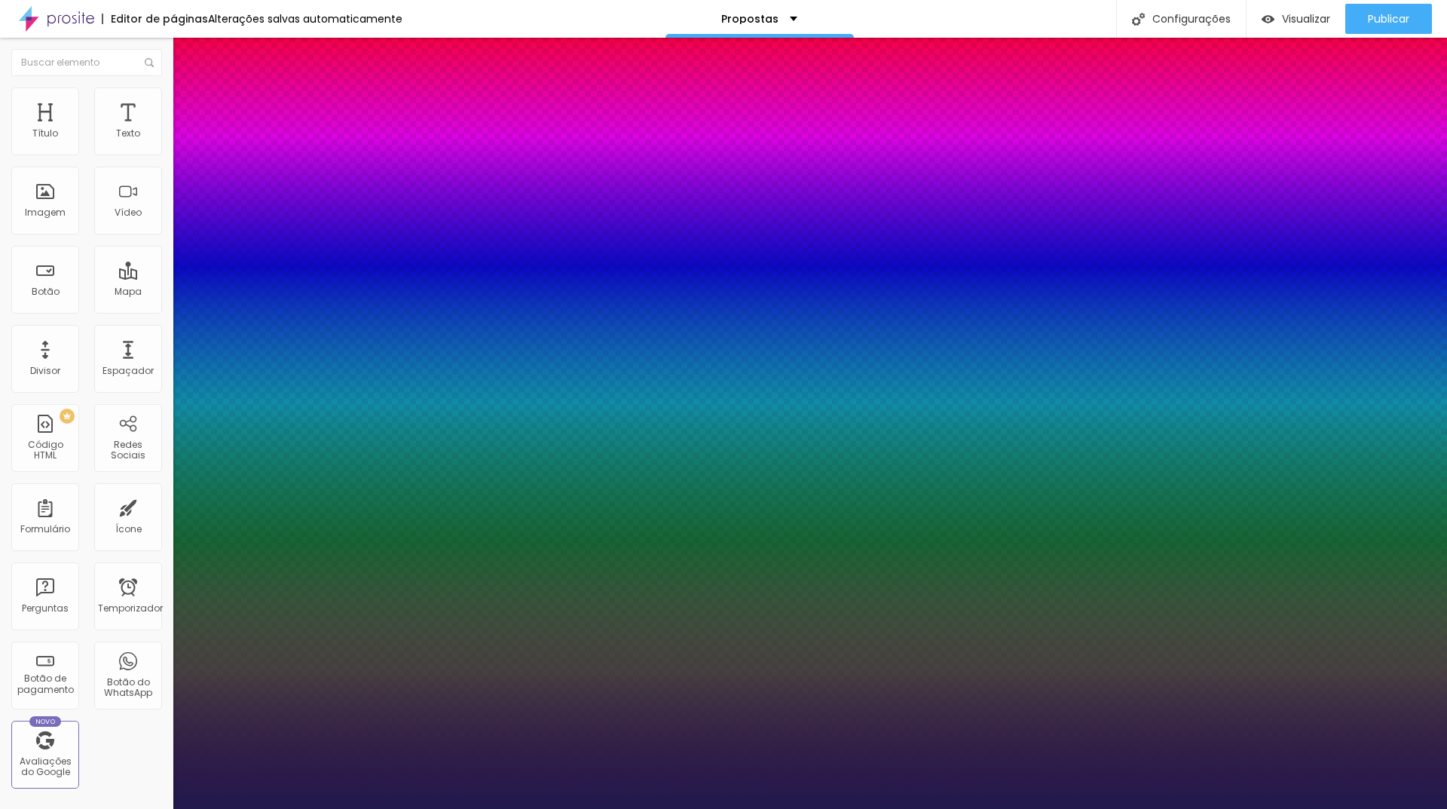
type input "33"
type input "1"
type input "38"
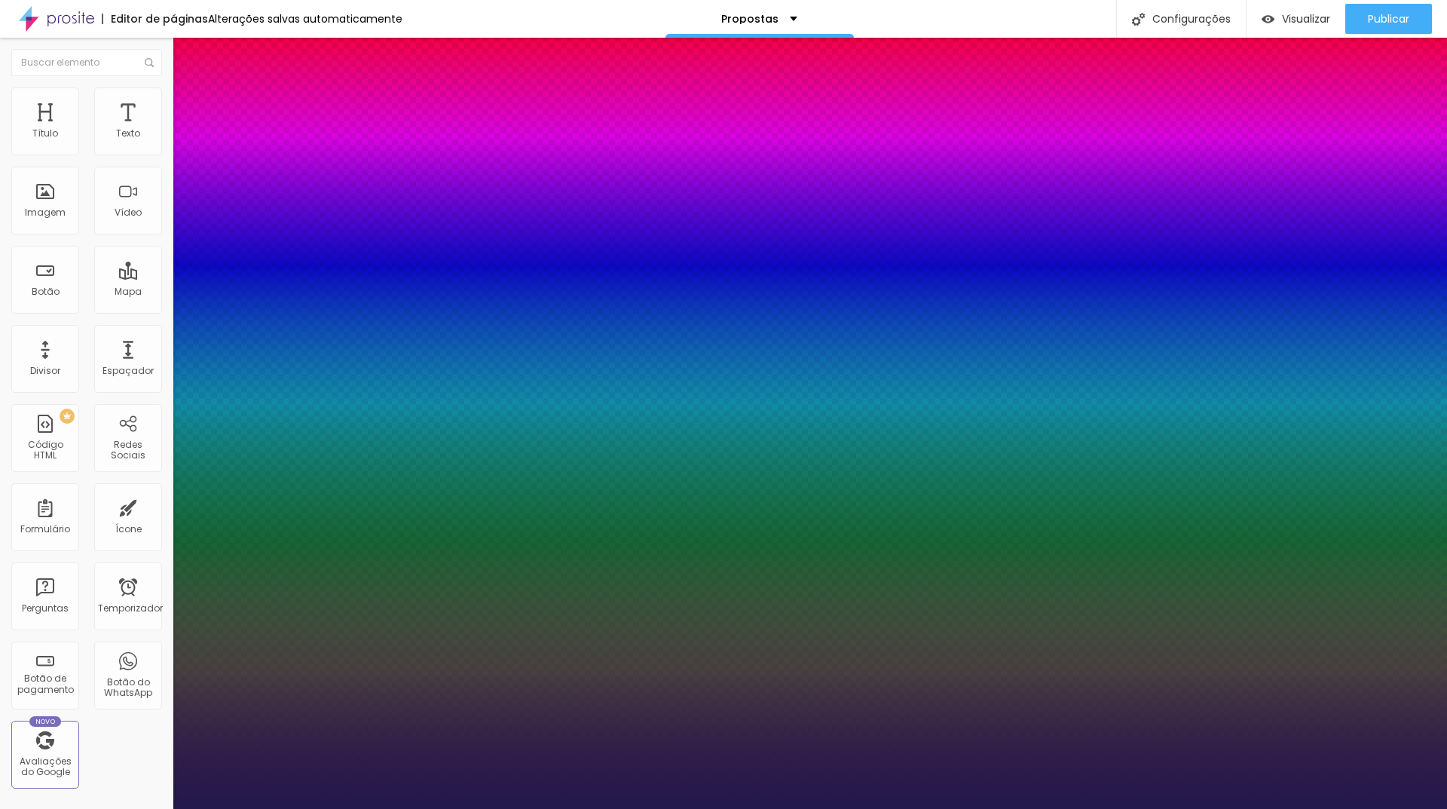
type input "1"
type input "39"
type input "1"
type input "32"
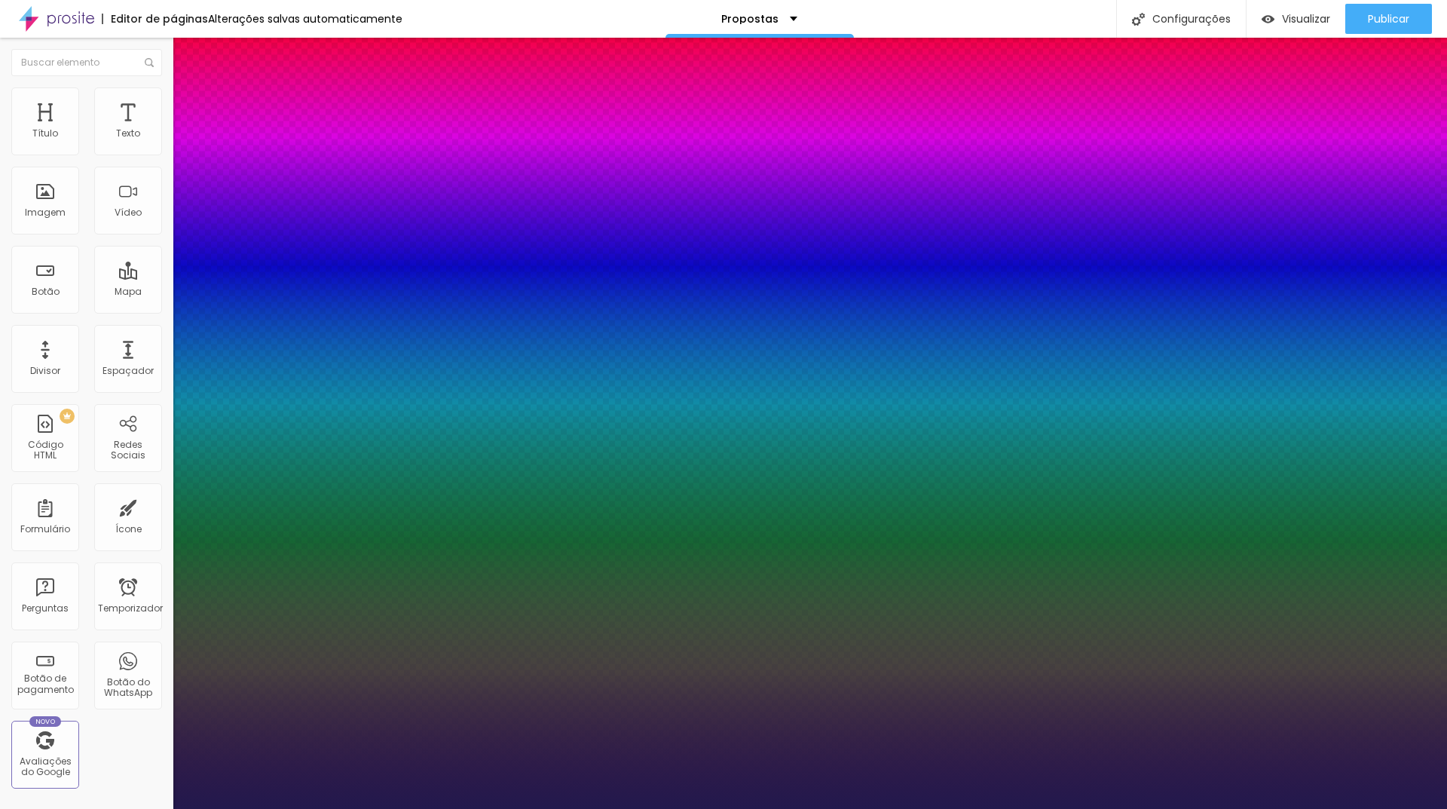
type input "32"
type input "1"
type input "30"
type input "1"
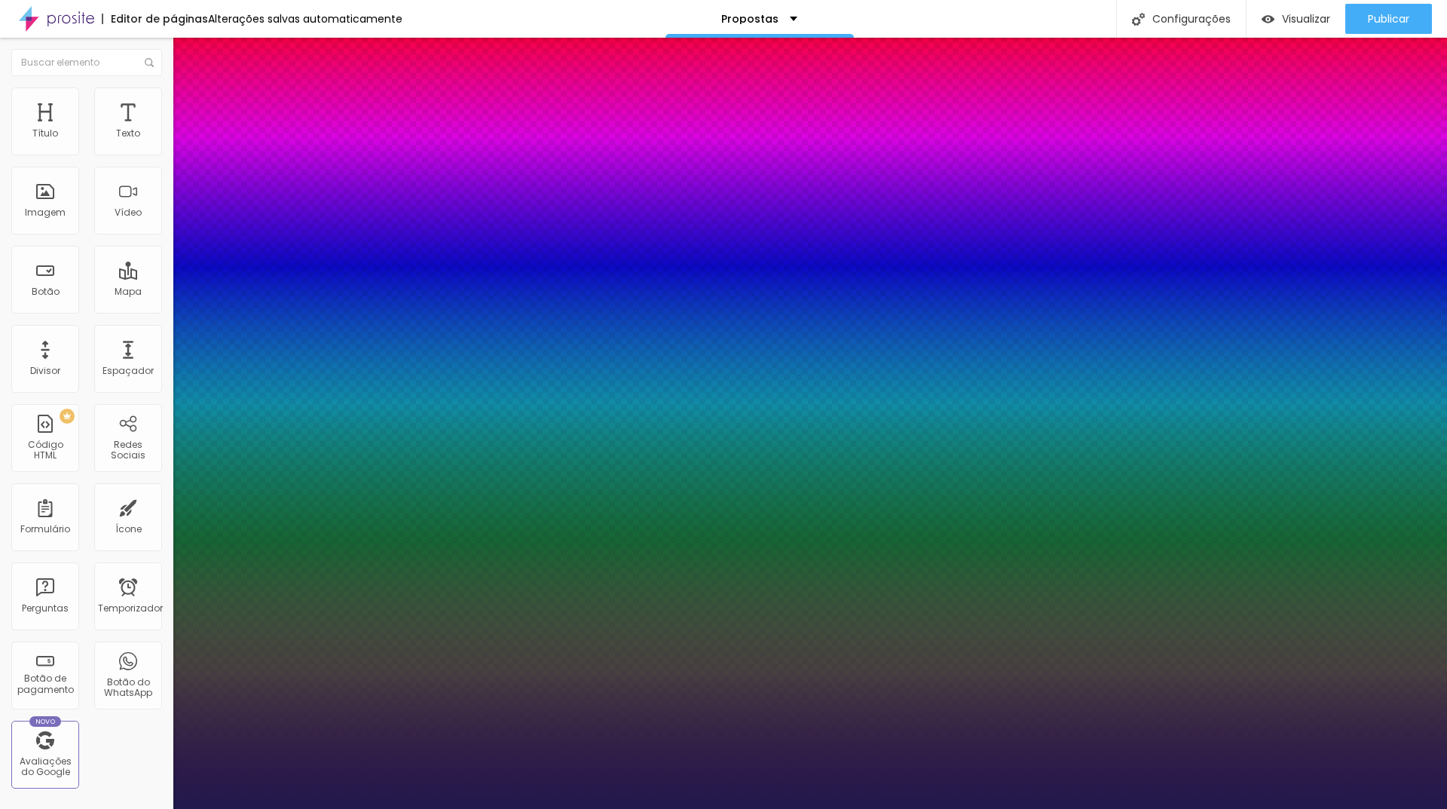
type input "29"
type input "1"
type input "28"
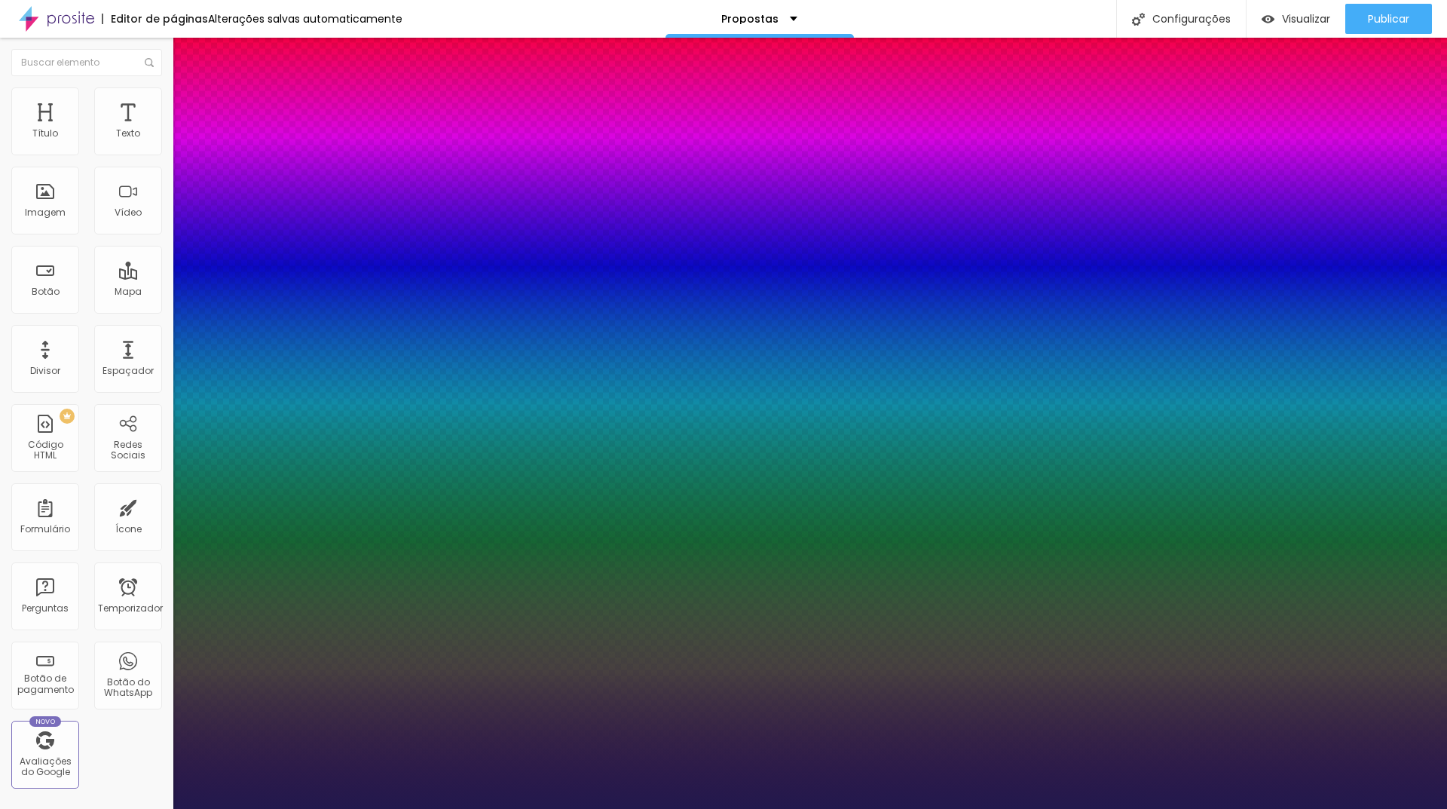
type input "1"
drag, startPoint x: 205, startPoint y: 256, endPoint x: 218, endPoint y: 255, distance: 12.8
type input "28"
type input "1"
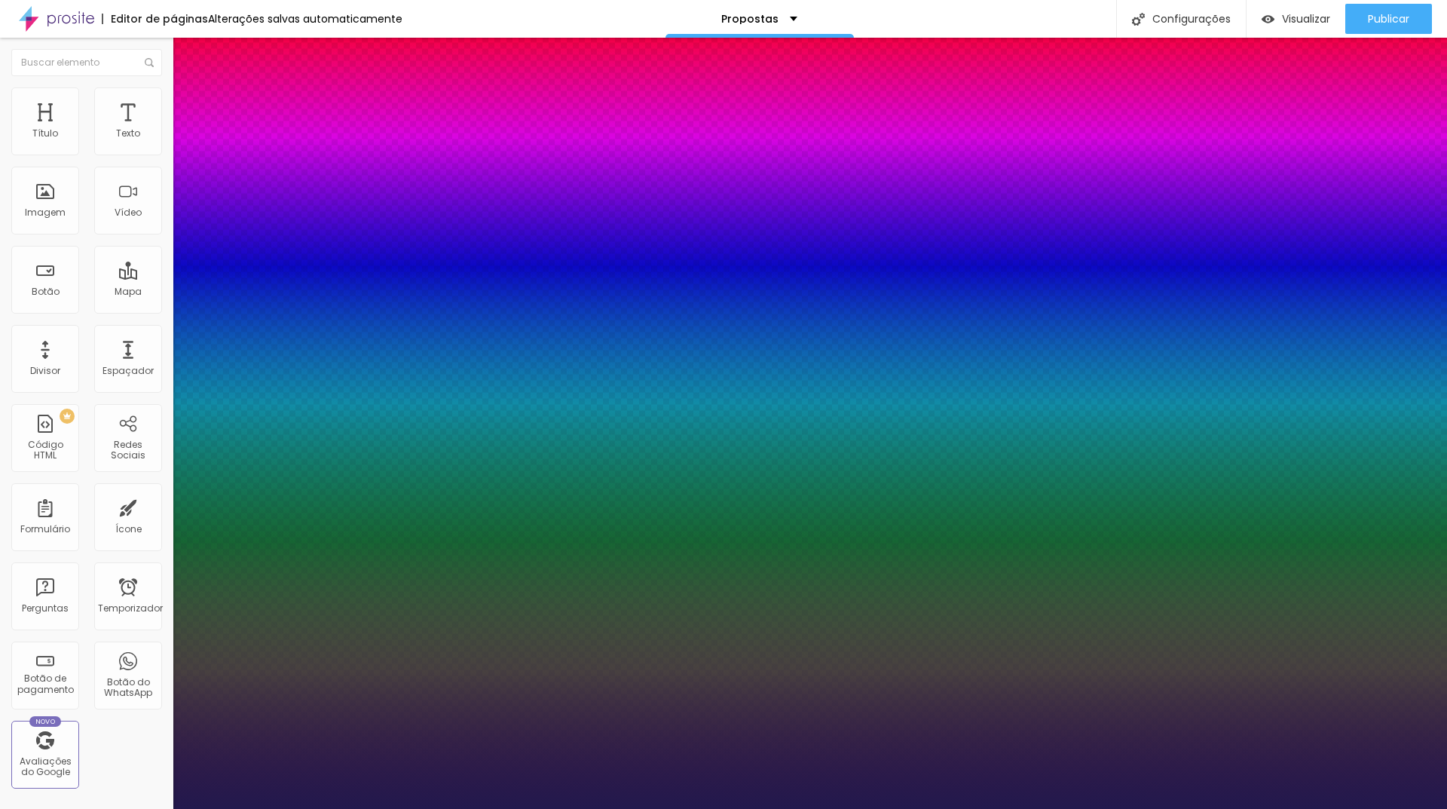
type input "2.6"
type input "1"
type input "2.8"
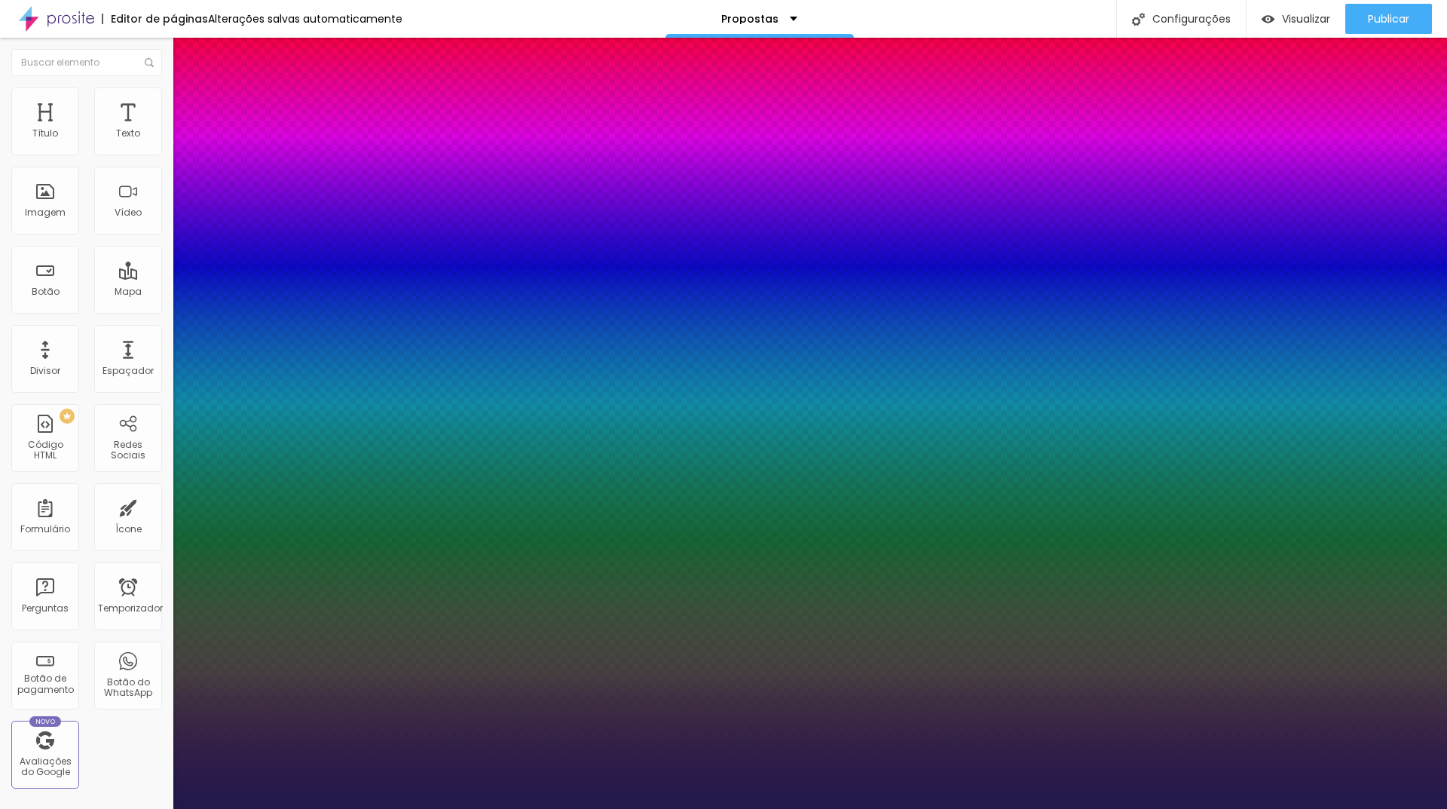
type input "1"
type input "4.5"
type input "1"
type input "4.6"
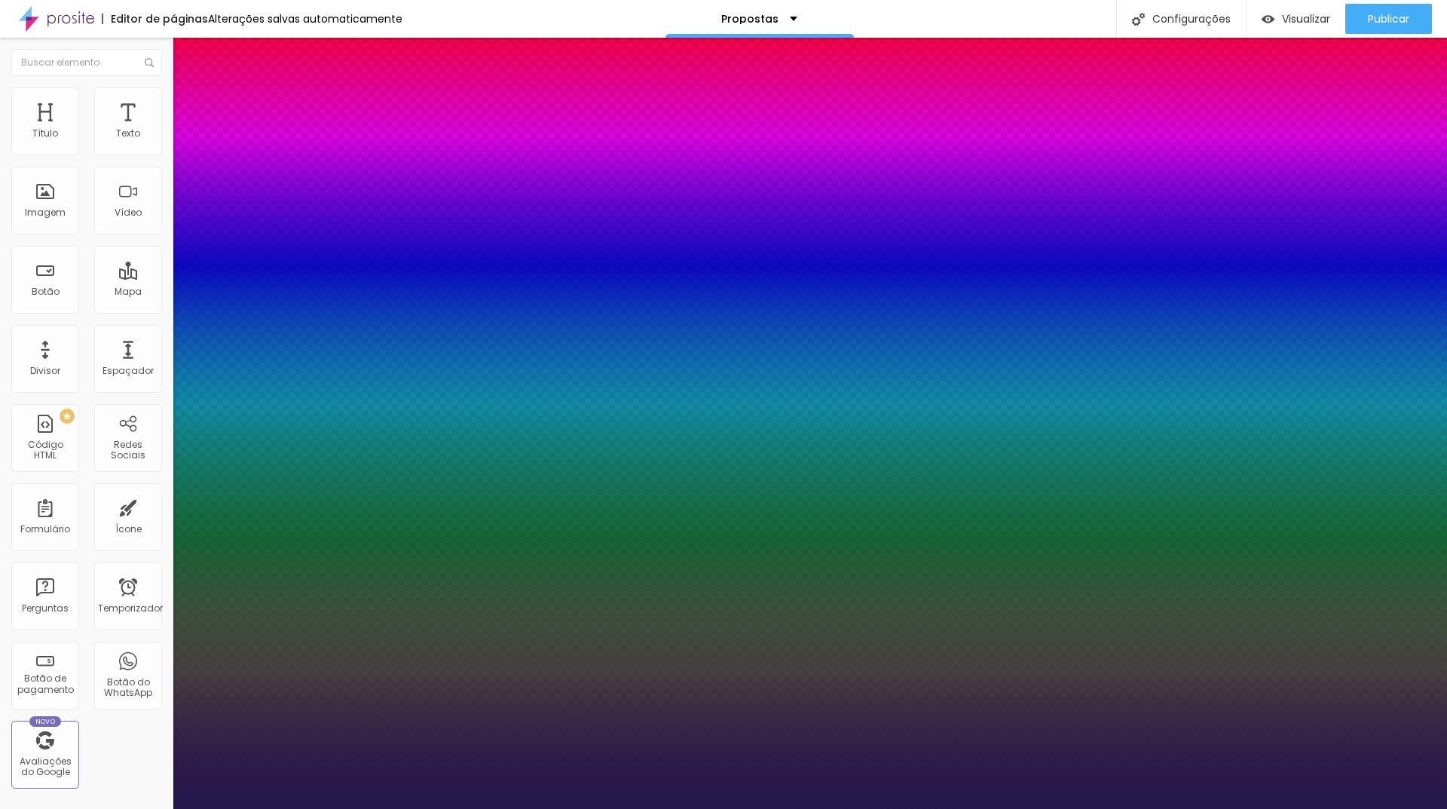
type input "4.6"
type input "1"
drag, startPoint x: 222, startPoint y: 289, endPoint x: 243, endPoint y: 289, distance: 21.1
type input "4.6"
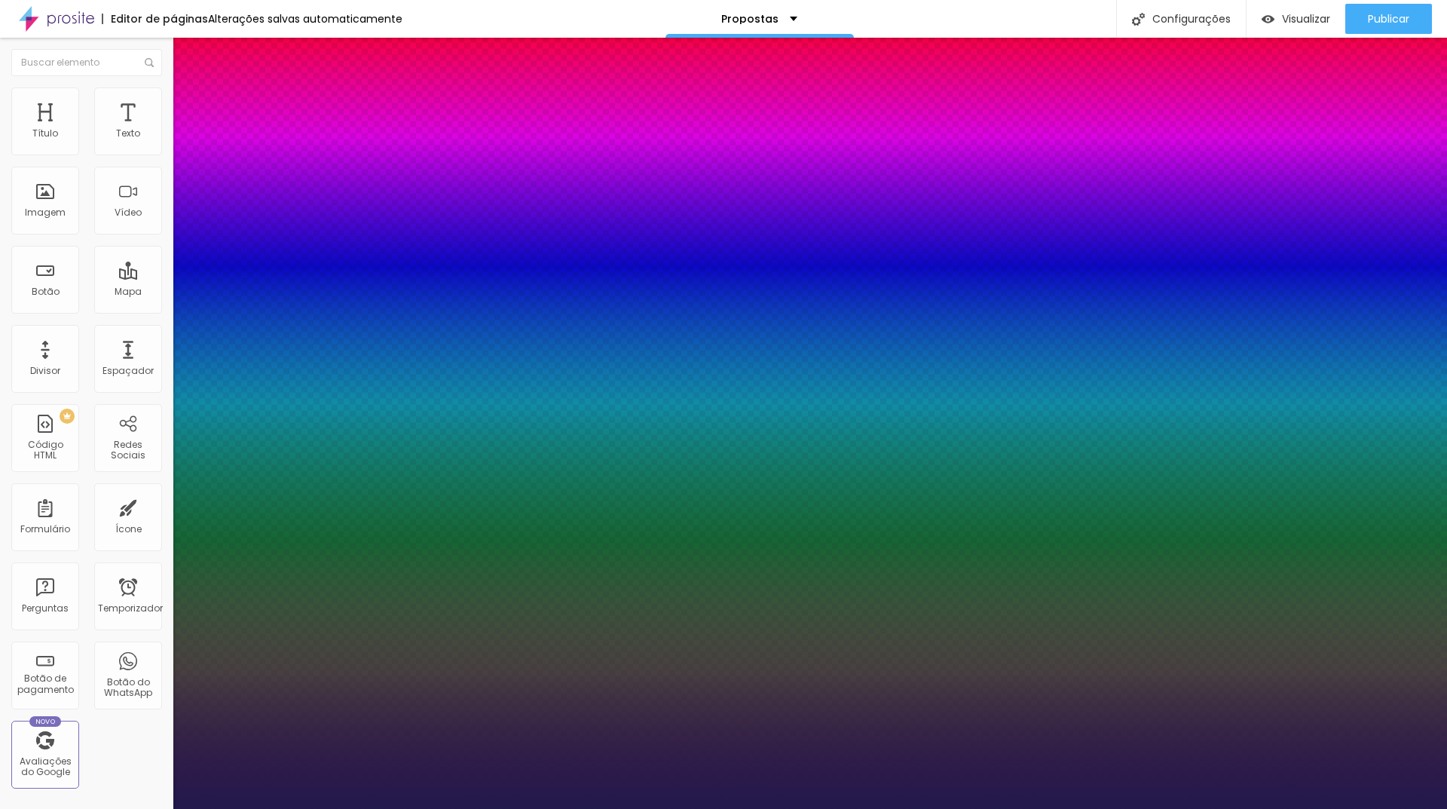
type input "1"
select select "Actor-Regular"
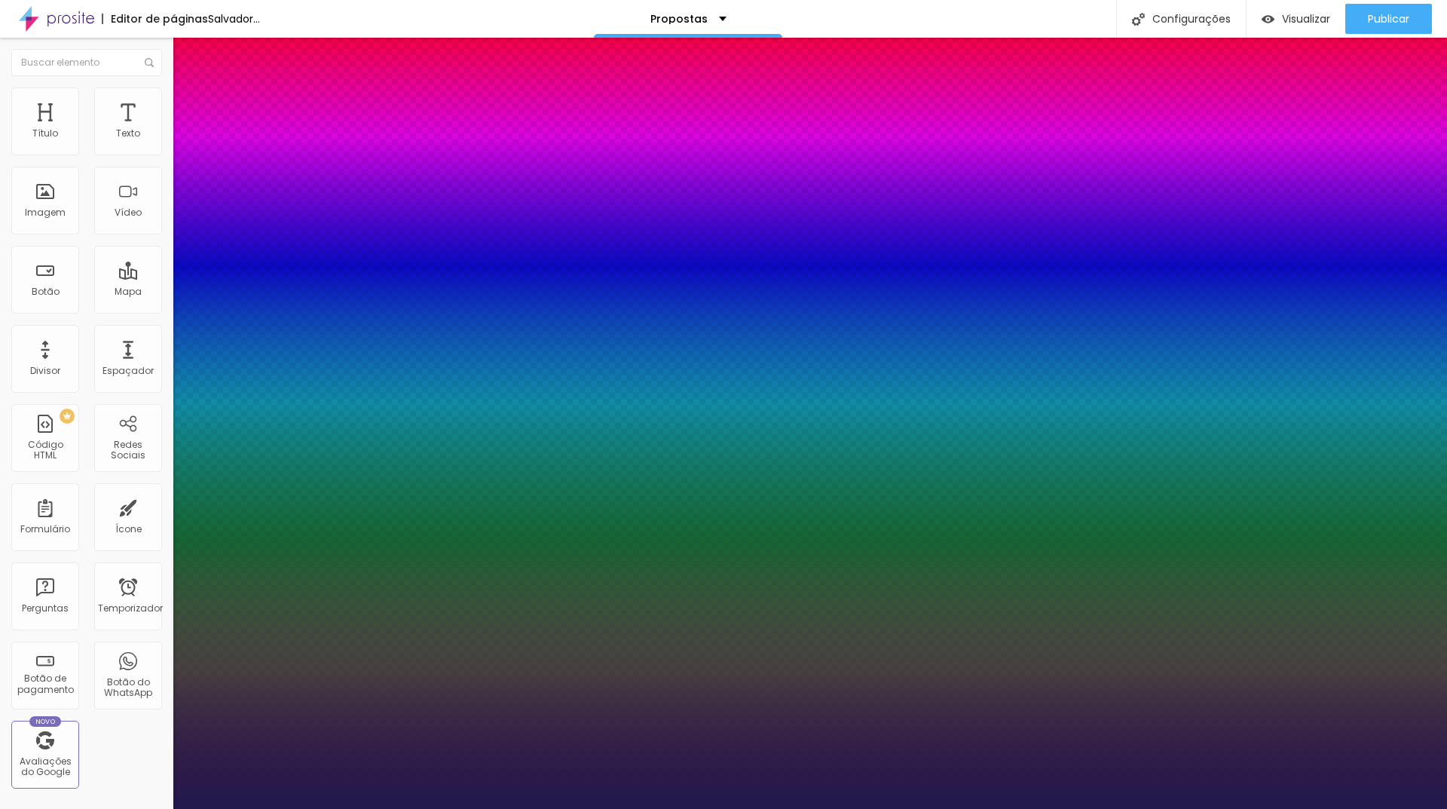
type input "1"
select select "Alegreya"
type input "1"
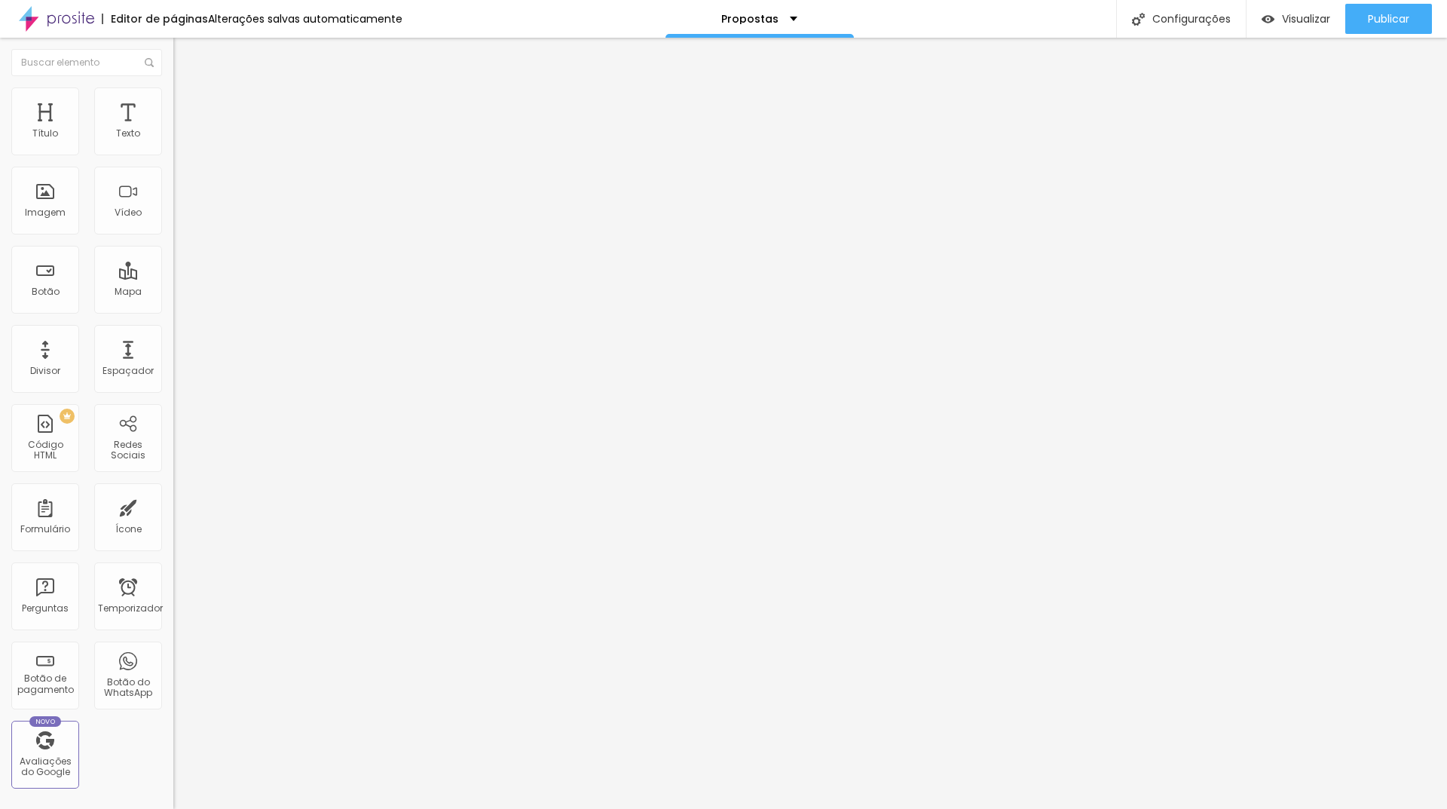
click at [173, 113] on font "Tipografia" at bounding box center [197, 106] width 48 height 13
click at [179, 140] on icon "button" at bounding box center [180, 138] width 3 height 3
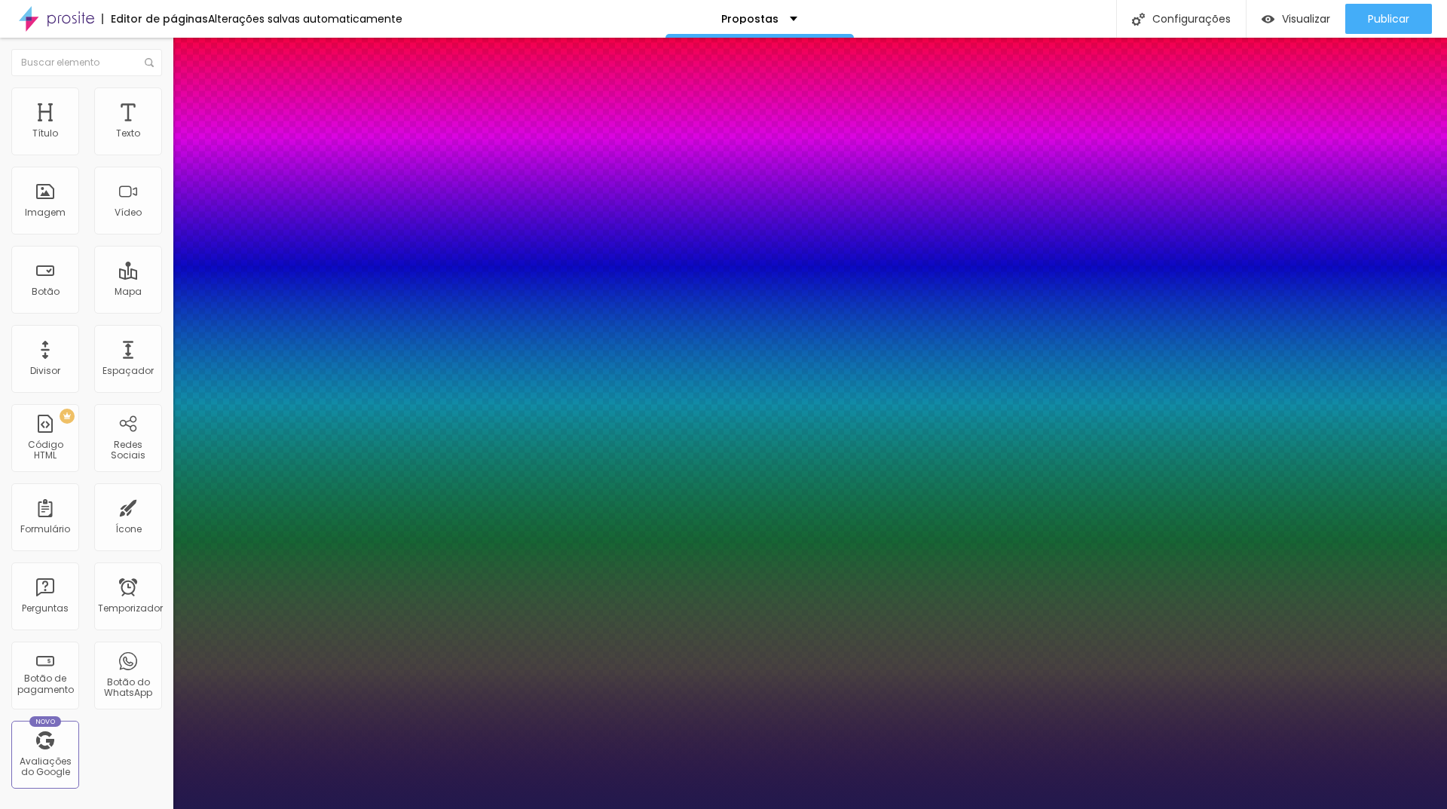
type input "1"
type input "20"
type input "1"
type input "16"
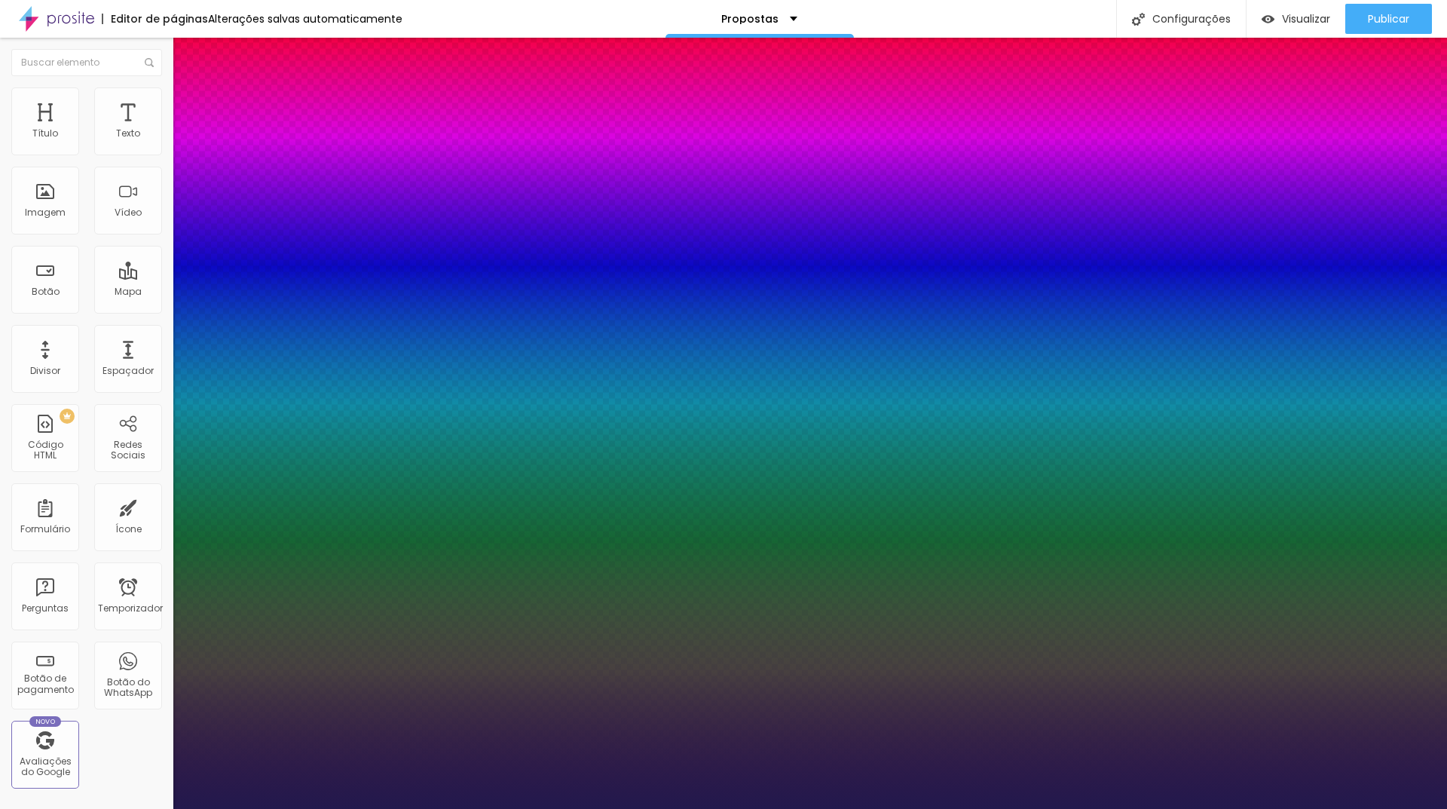
type input "16"
type input "1"
drag, startPoint x: 215, startPoint y: 253, endPoint x: 203, endPoint y: 251, distance: 11.5
type input "16"
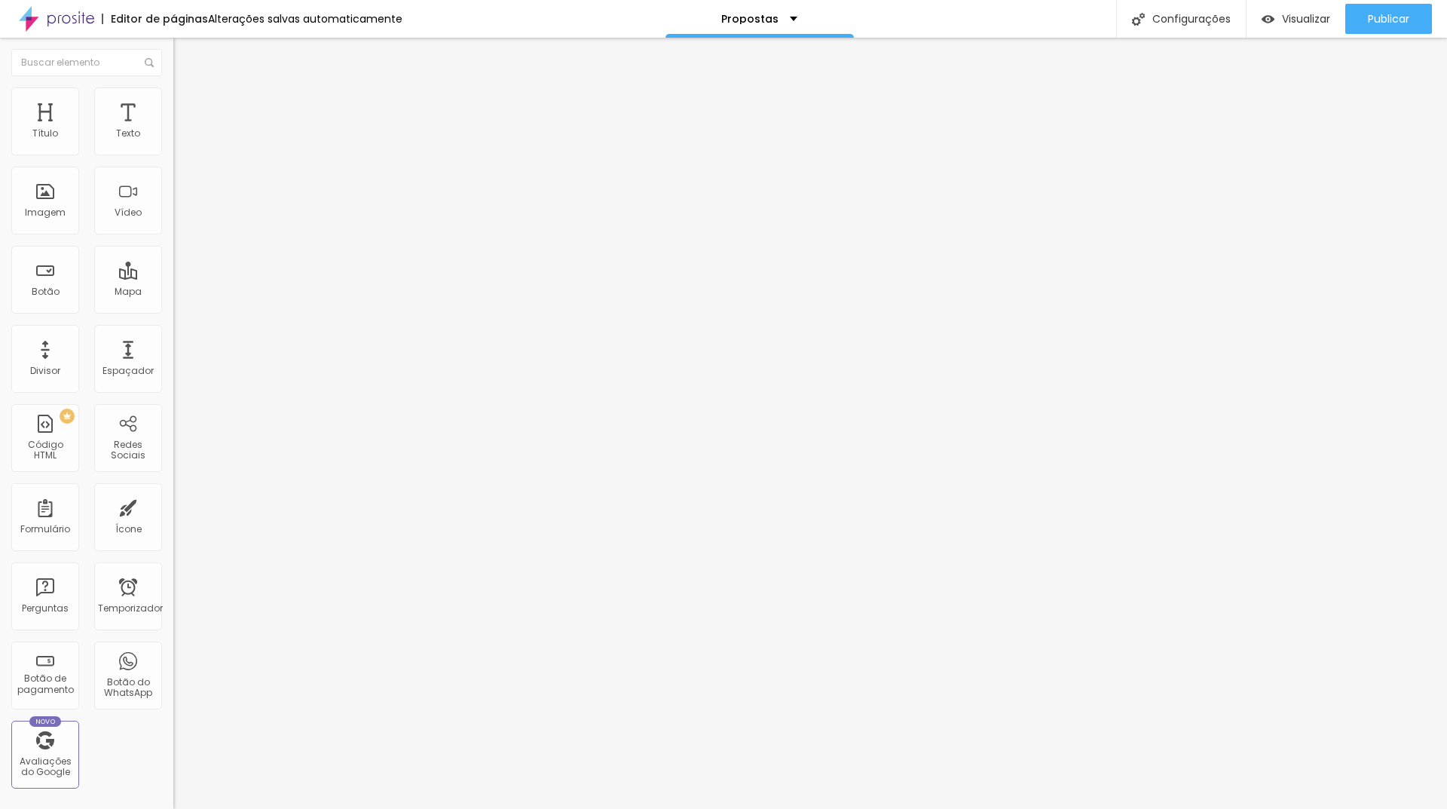
click at [173, 145] on button "button" at bounding box center [183, 137] width 21 height 16
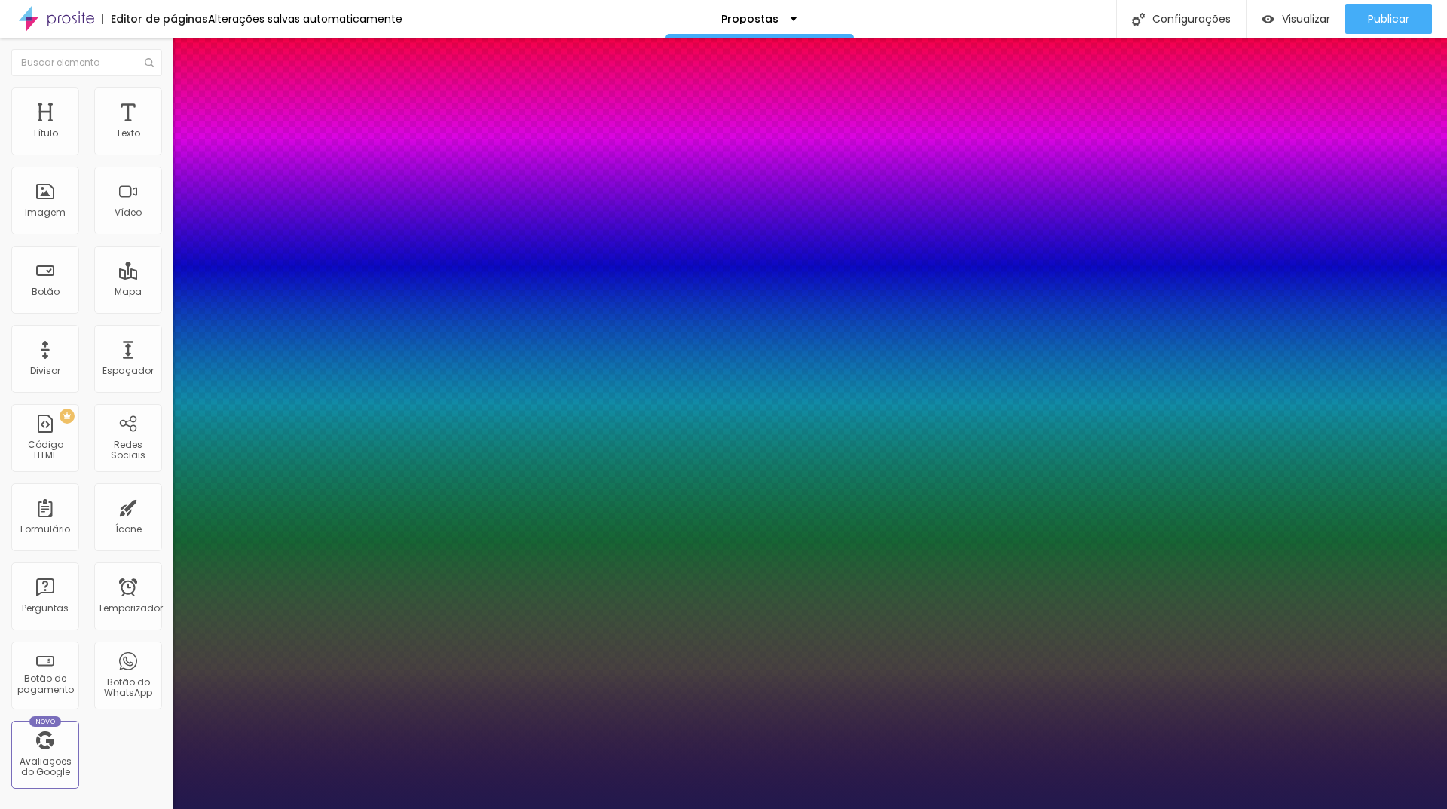
type input "1"
type input "14"
type input "1"
type input "16"
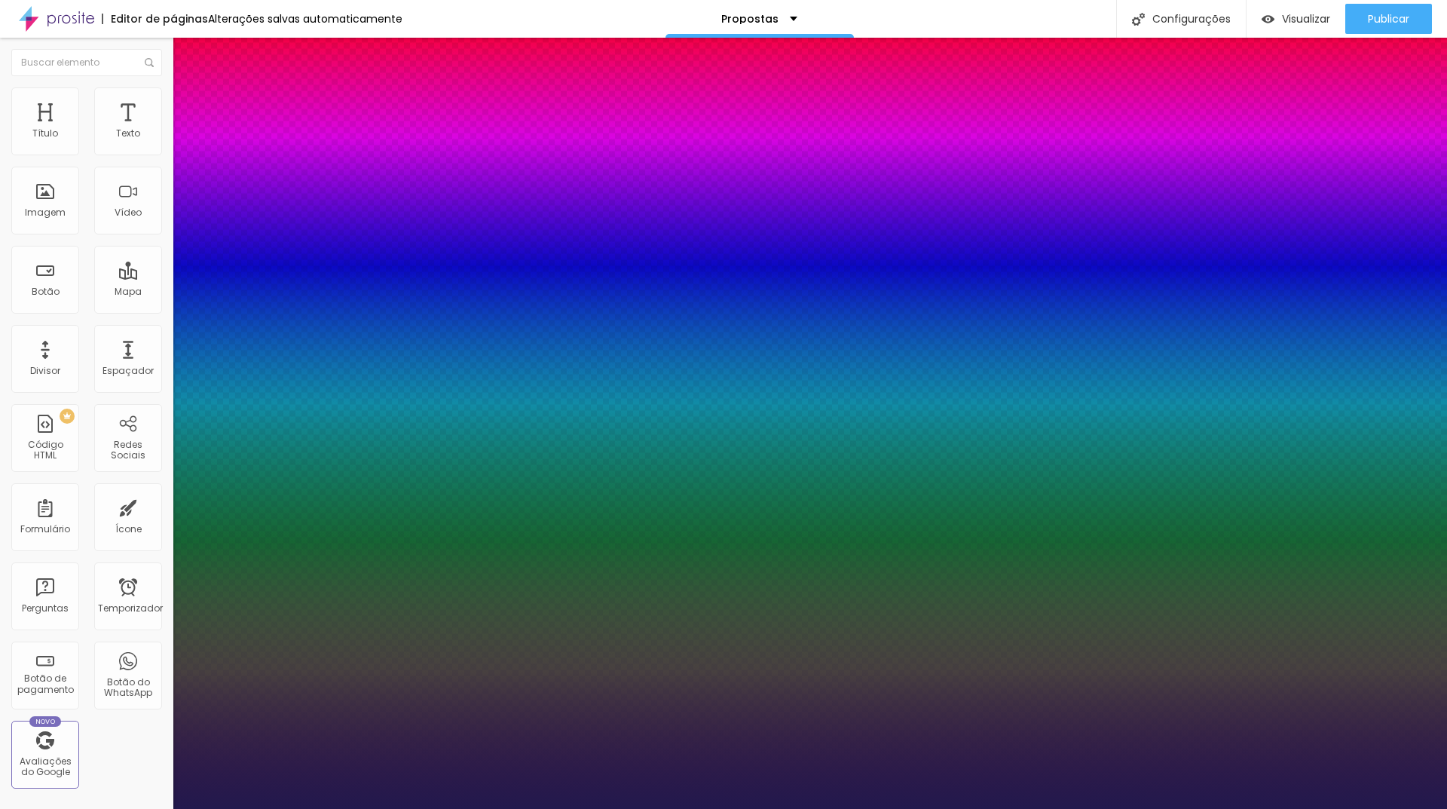
type input "16"
type input "1"
type input "18"
type input "1"
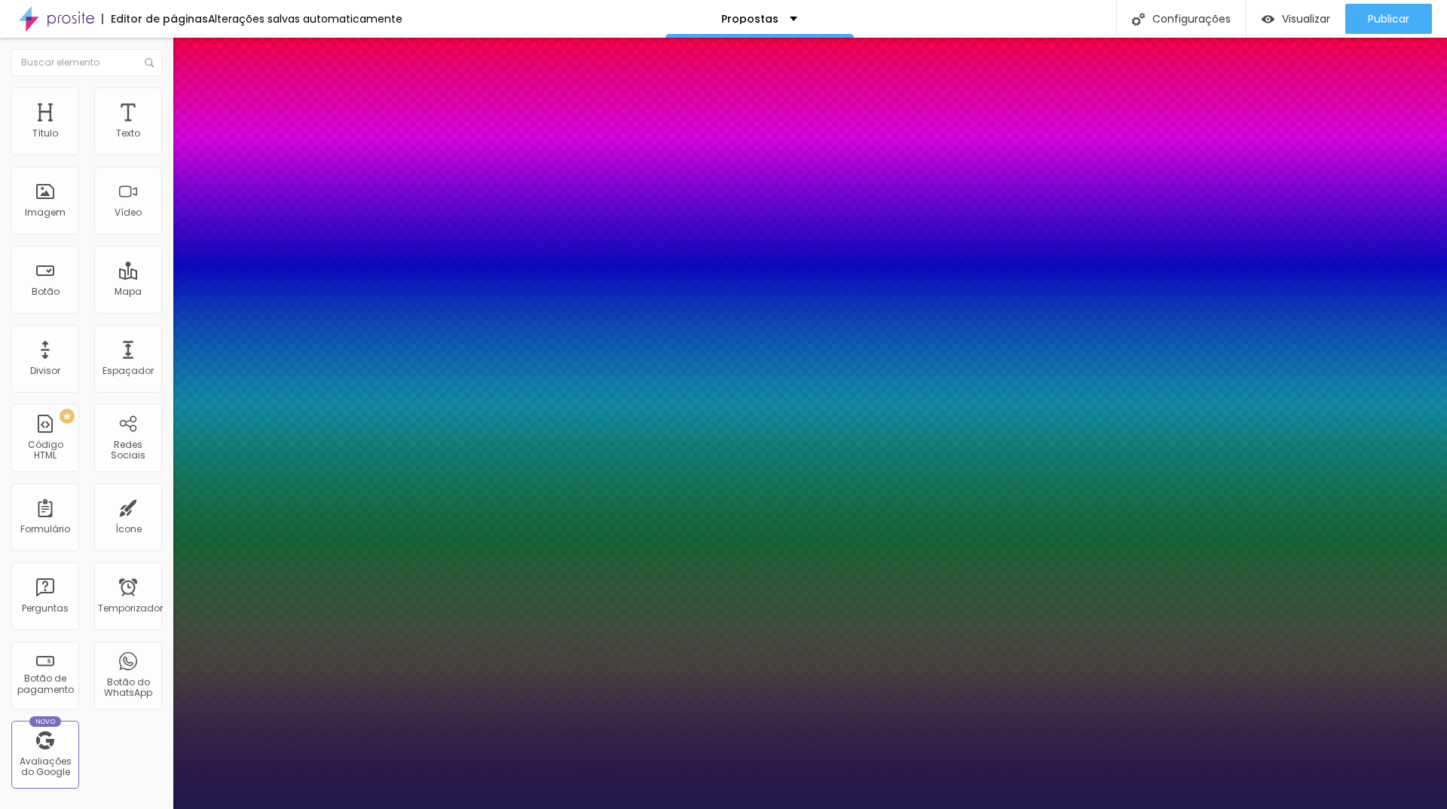
type input "20"
type input "1"
type input "24"
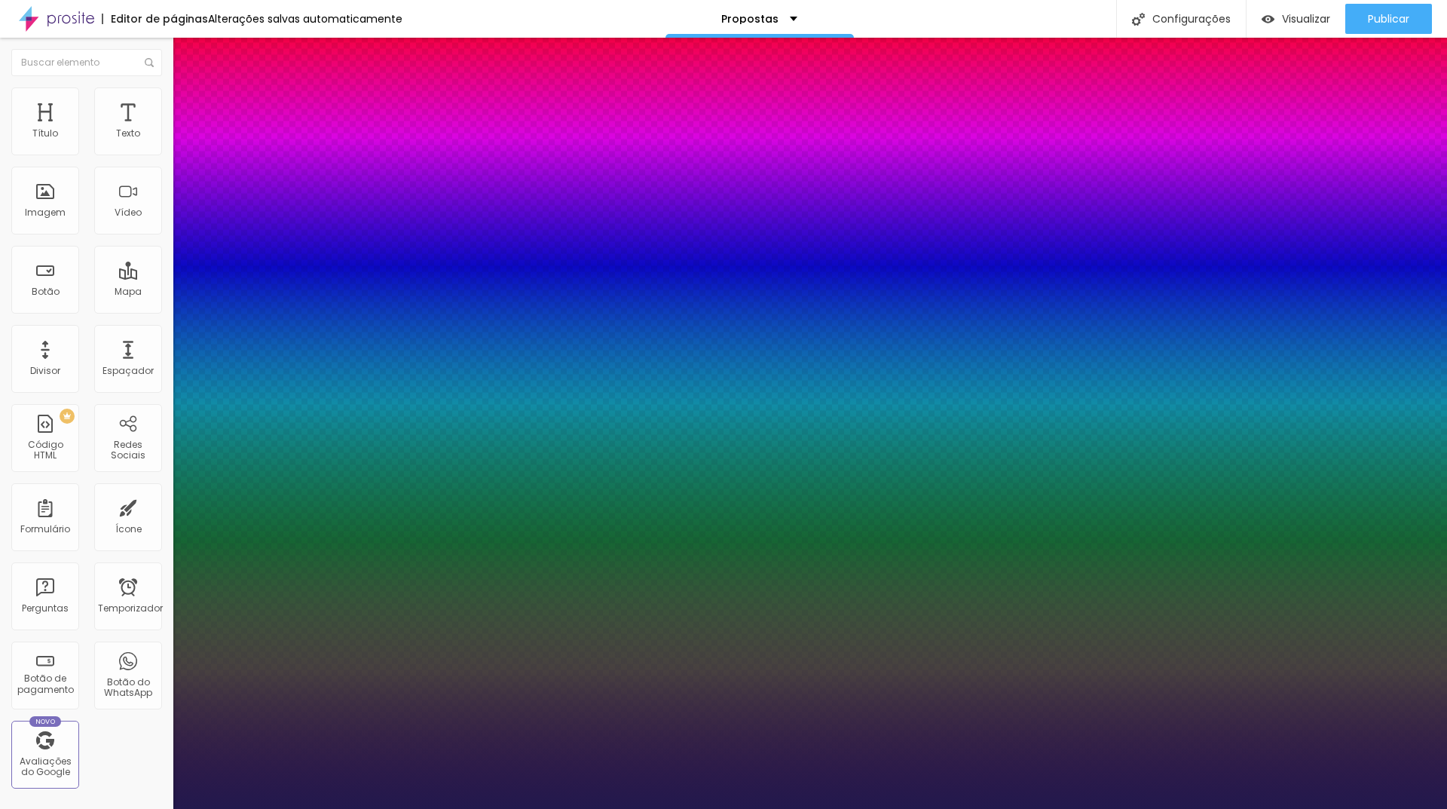
type input "1"
type input "27"
type input "1"
type input "30"
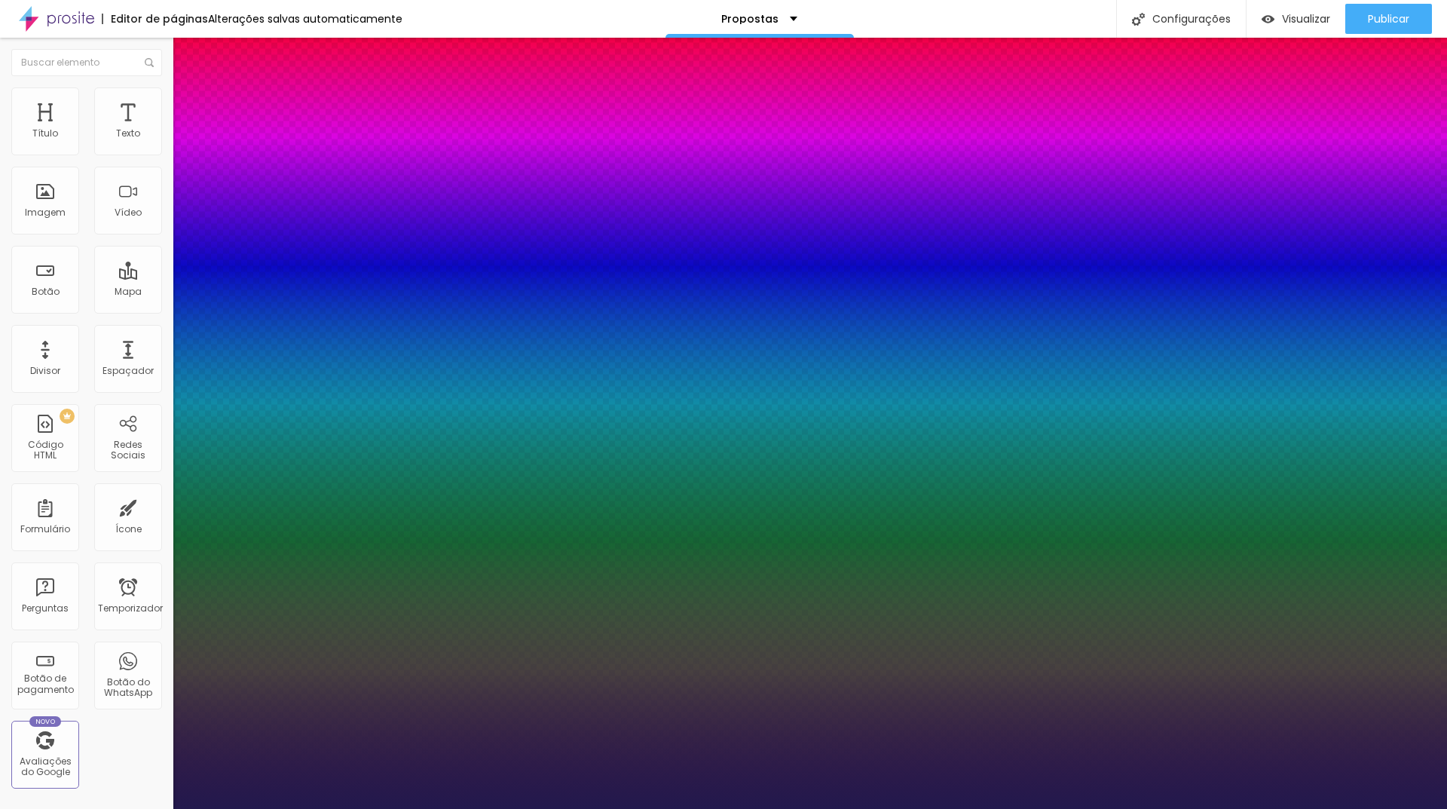
type input "30"
type input "1"
drag, startPoint x: 200, startPoint y: 253, endPoint x: 220, endPoint y: 255, distance: 20.4
type input "30"
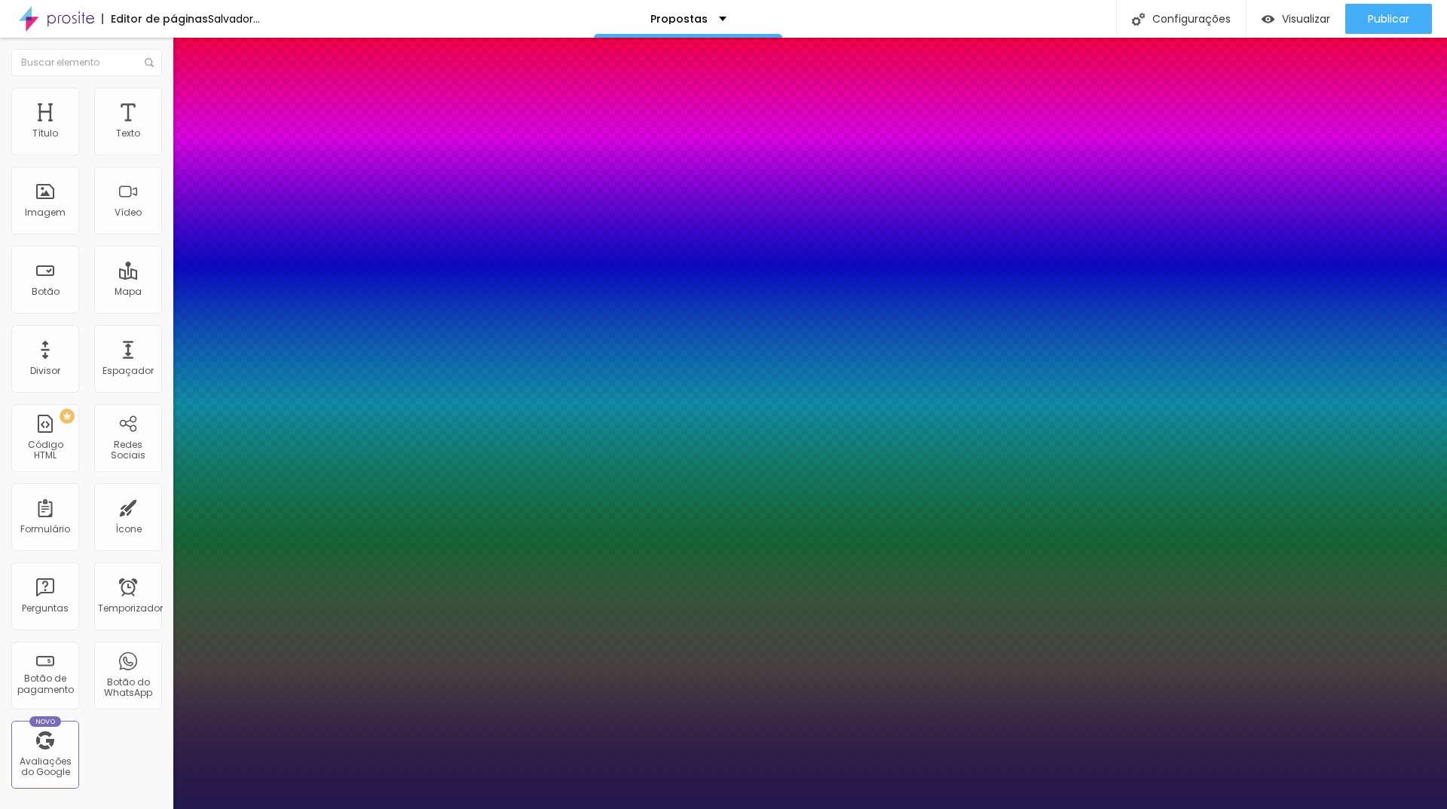
type input "1"
drag, startPoint x: 968, startPoint y: 275, endPoint x: 675, endPoint y: 275, distance: 292.4
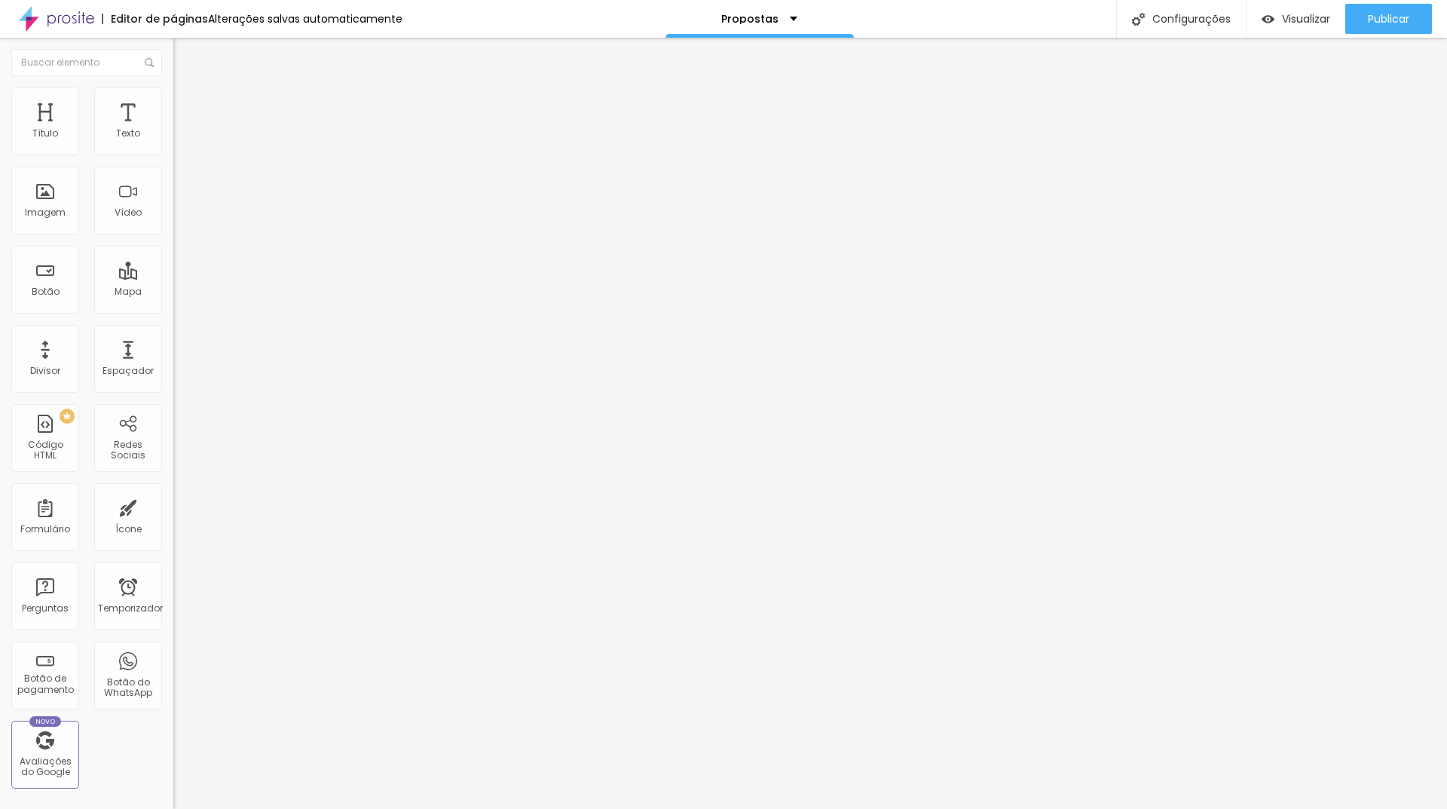
click at [181, 139] on icon "button" at bounding box center [184, 136] width 6 height 6
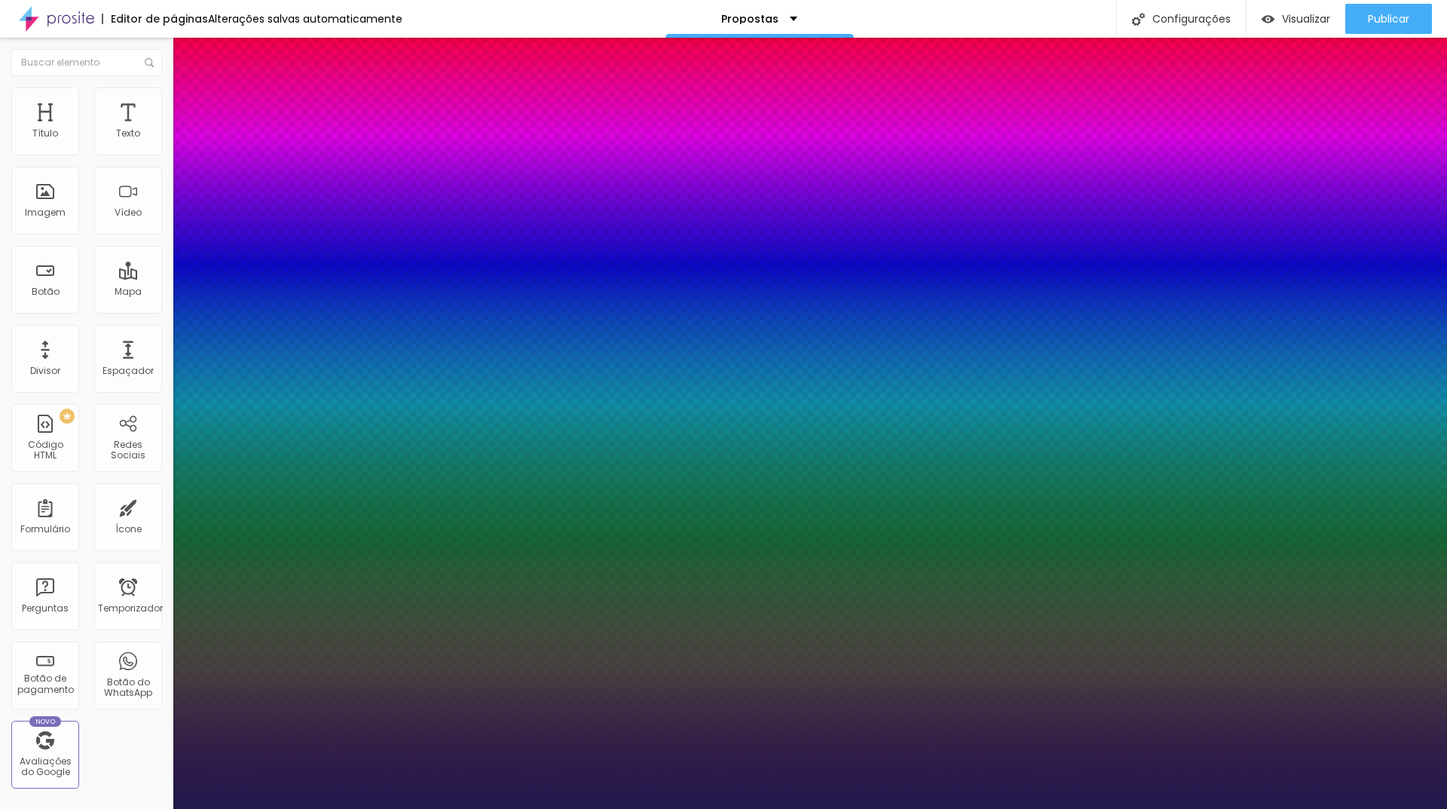
type input "1"
type input "18"
type input "1"
type input "12"
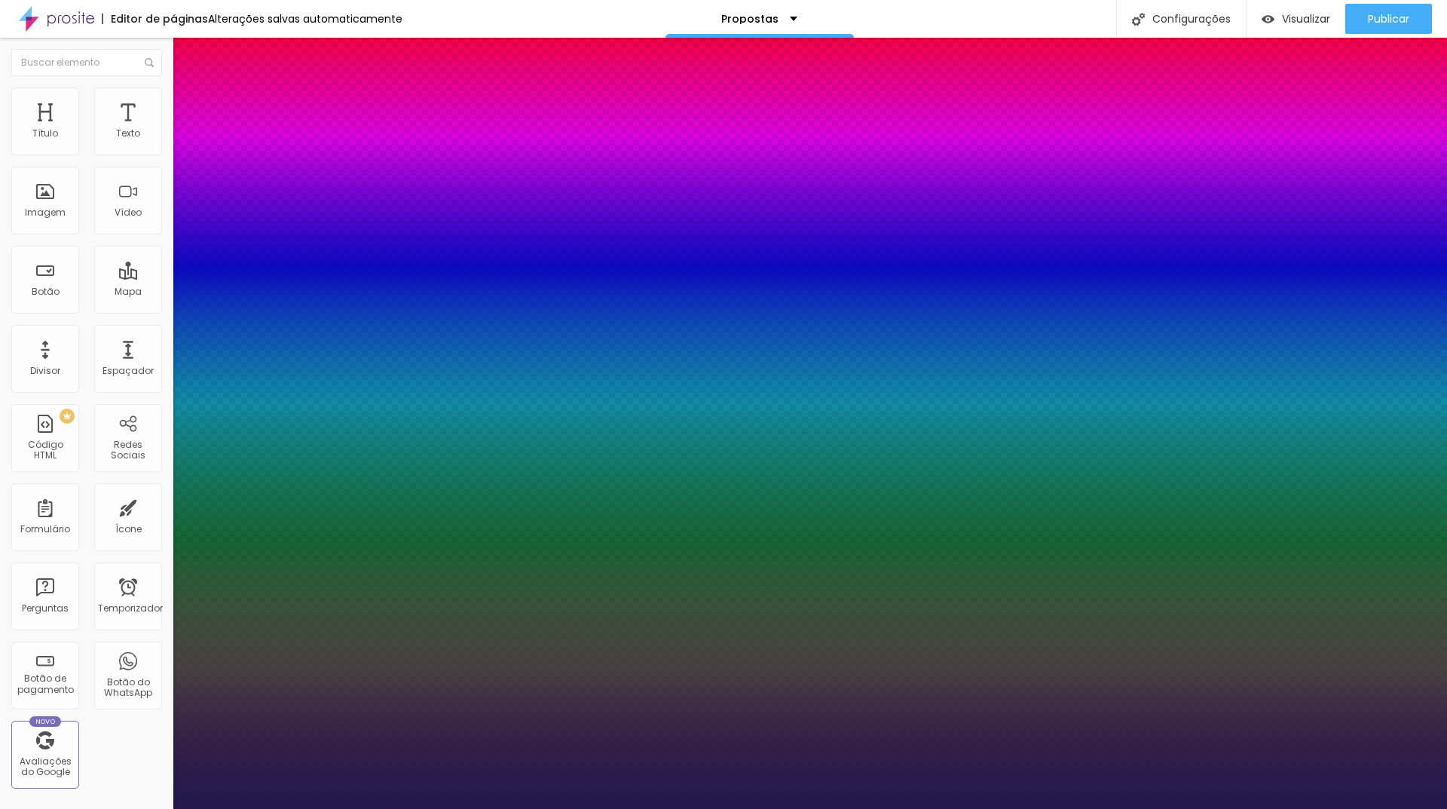
type input "12"
type input "1"
type input "14"
type input "1"
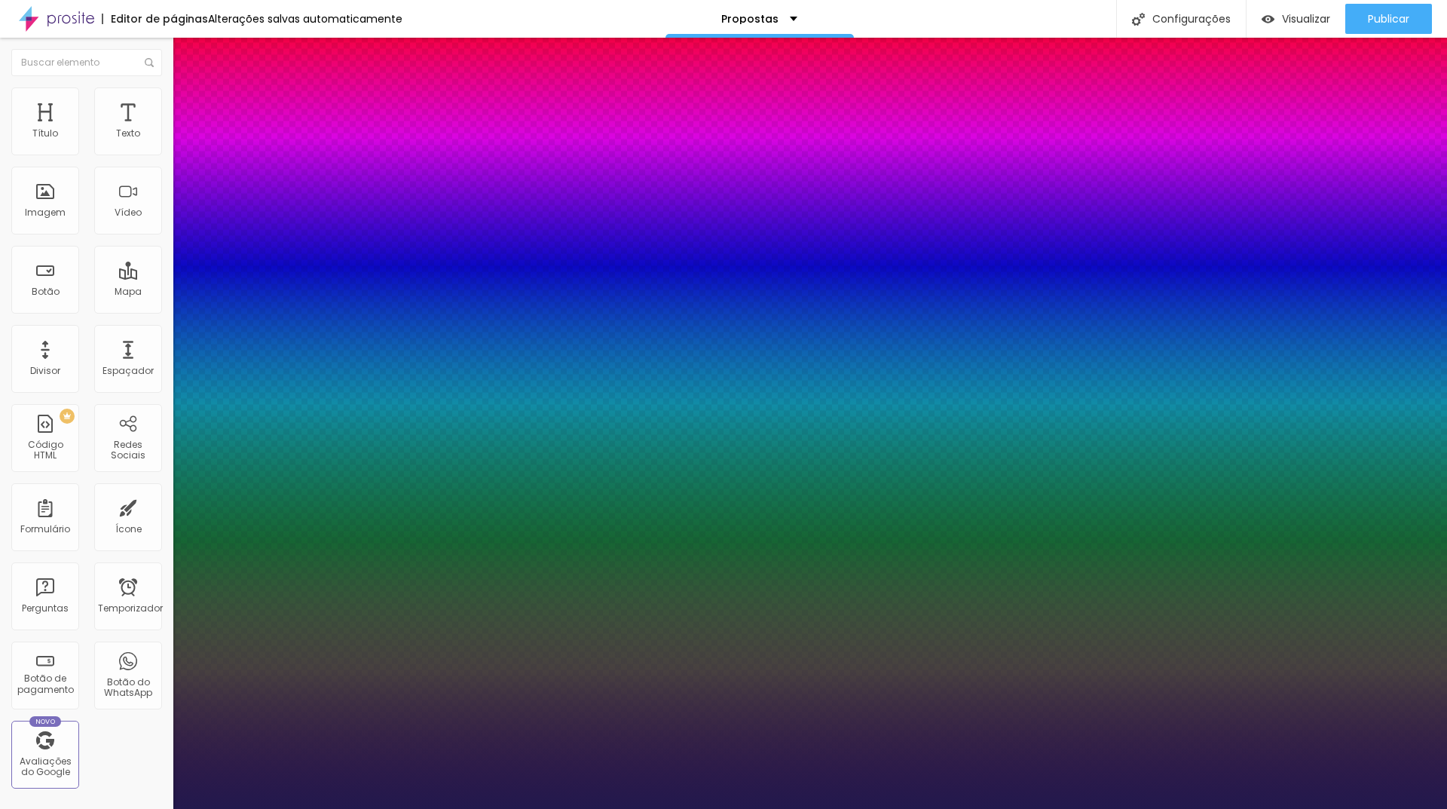
type input "16"
type input "1"
type input "14"
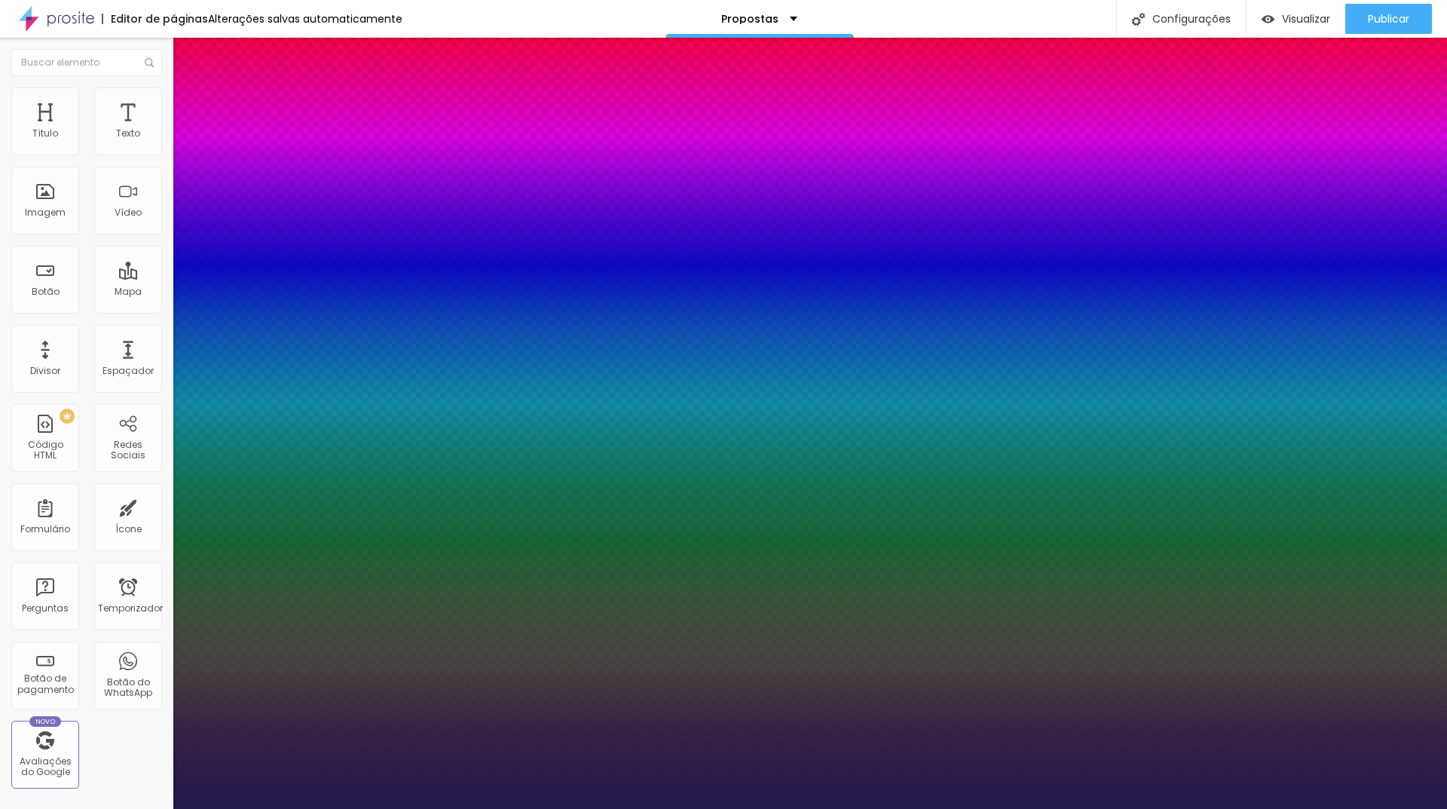
type input "1"
drag, startPoint x: 216, startPoint y: 257, endPoint x: 202, endPoint y: 258, distance: 13.6
type input "14"
type input "1"
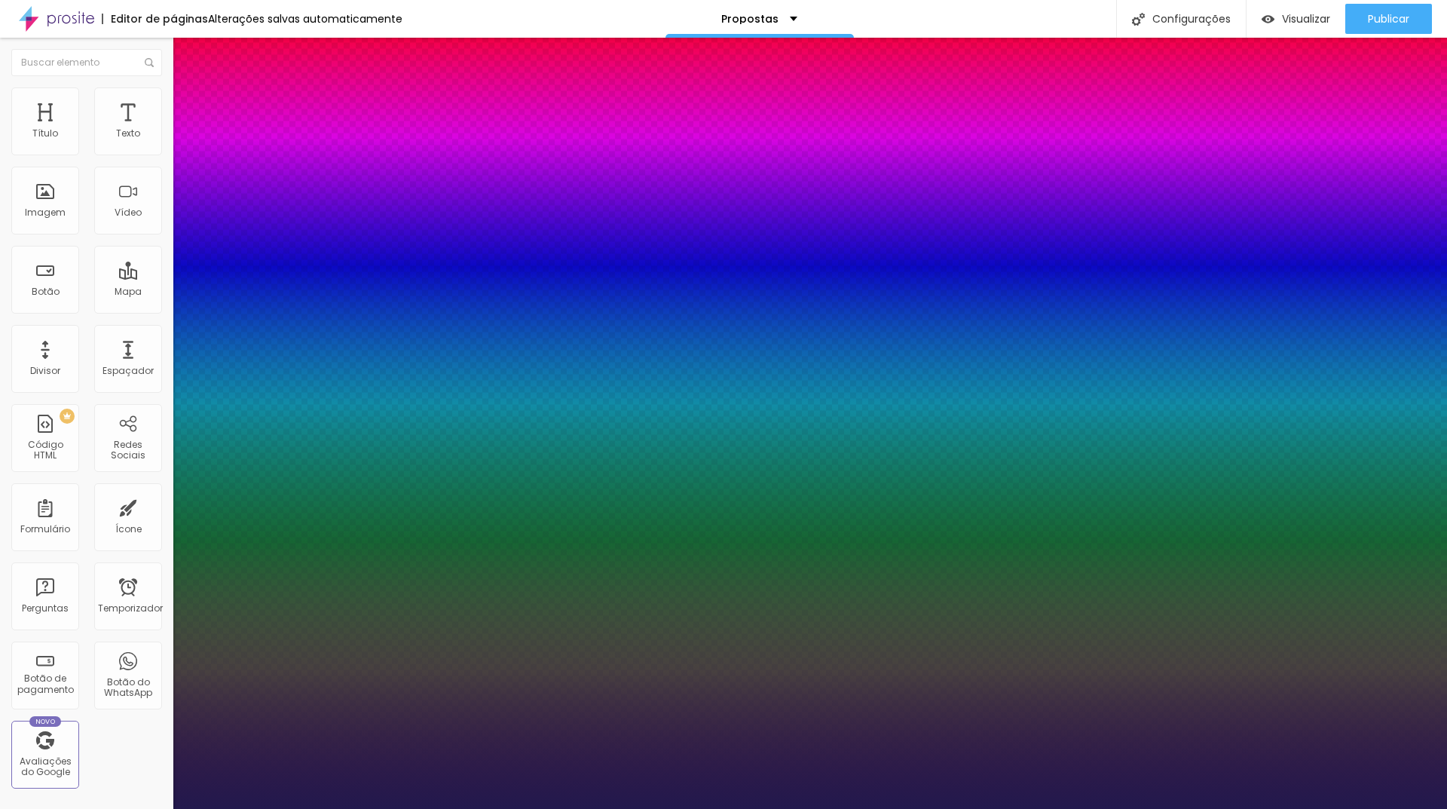
type input "4.5"
type input "1"
type input "4.4"
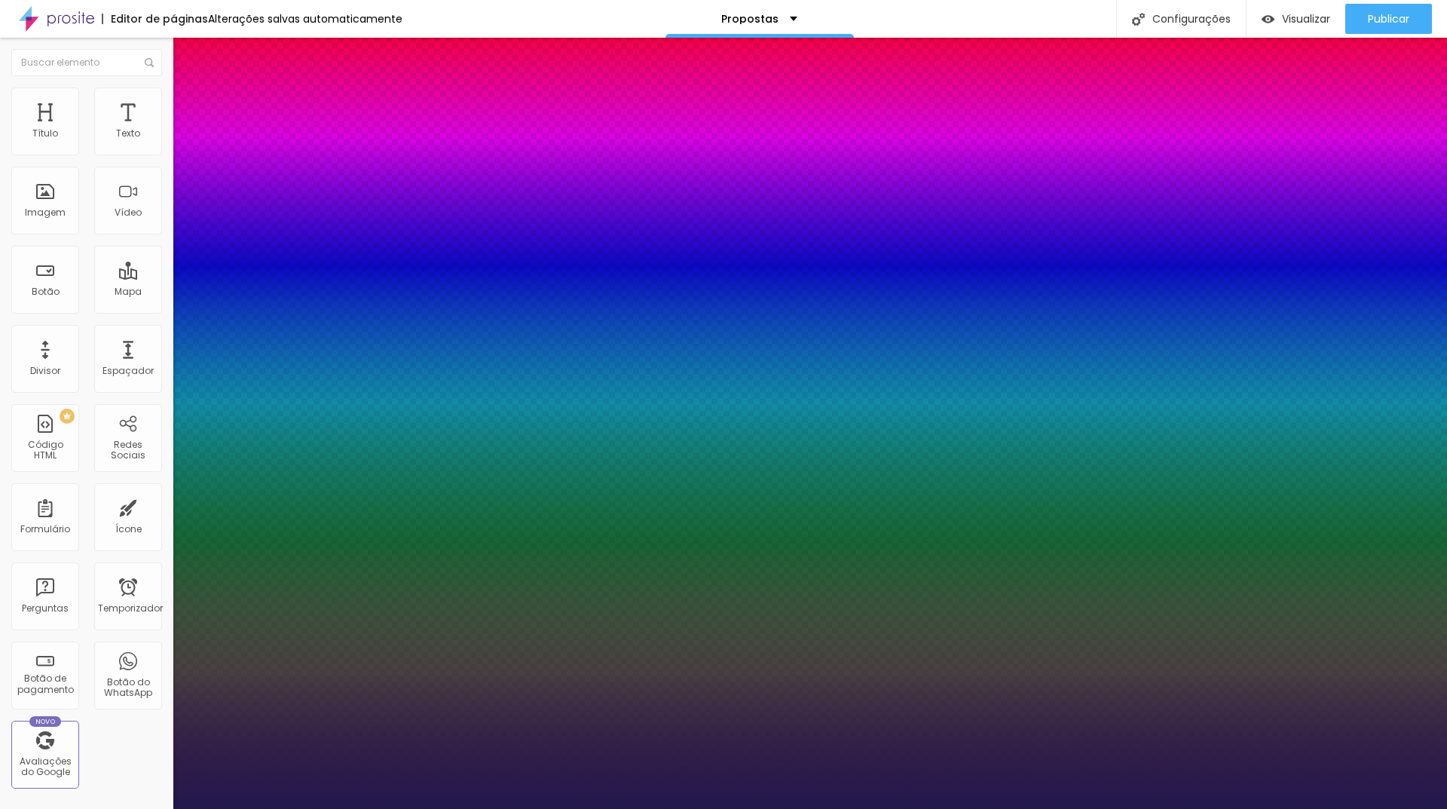
type input "1"
type input "4.3"
type input "1"
type input "4.2"
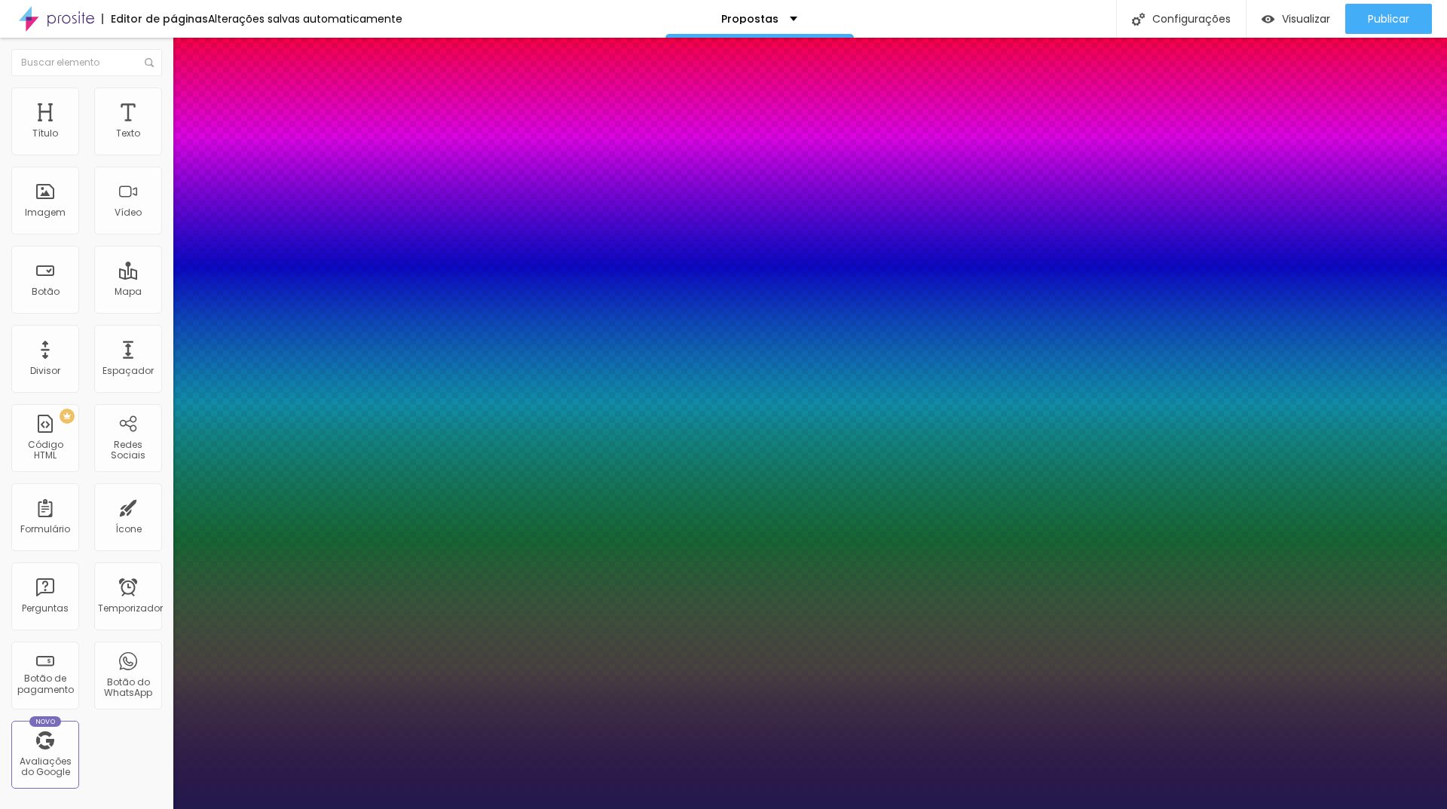
type input "4.2"
type input "1"
type input "4.1"
type input "1"
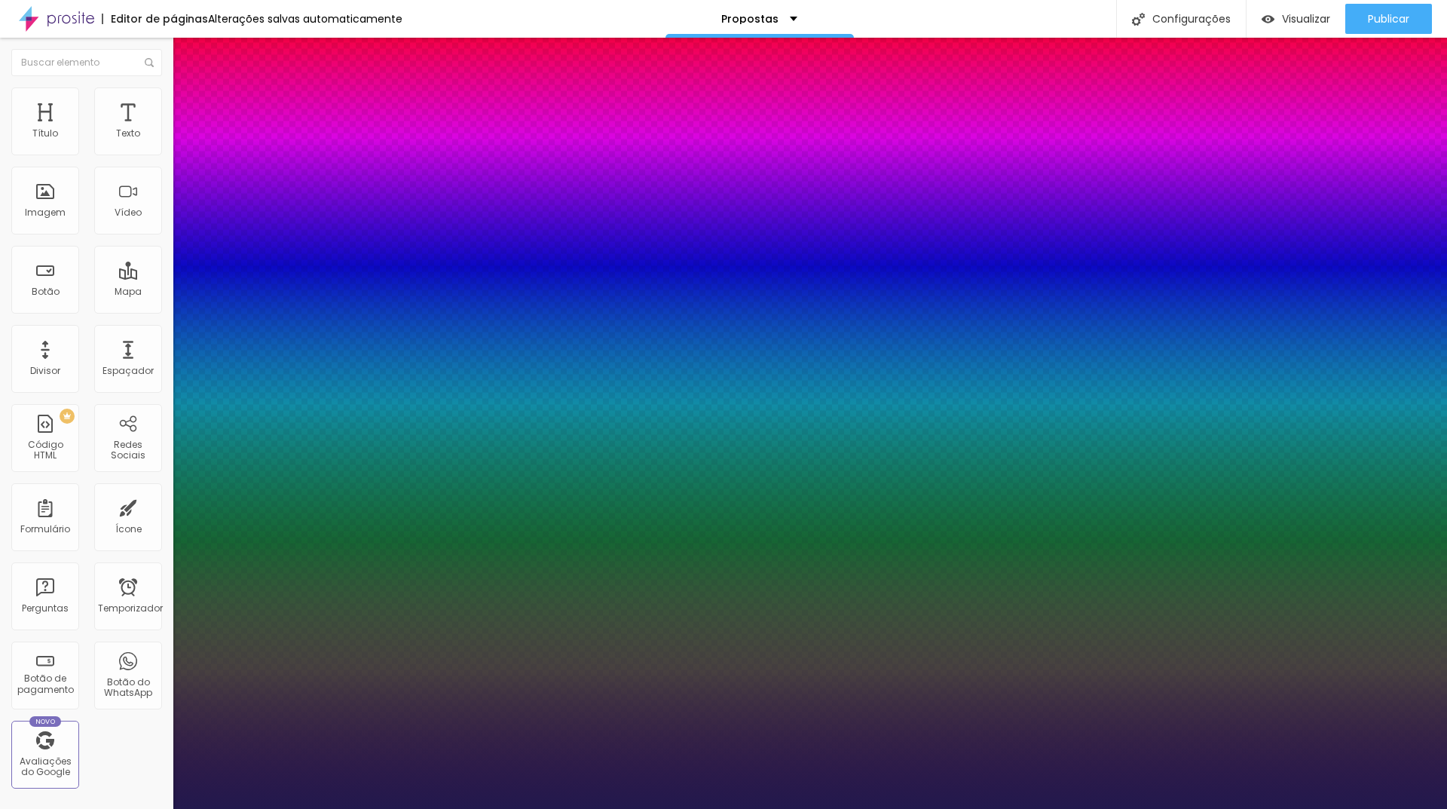
type input "4"
type input "1"
type input "4"
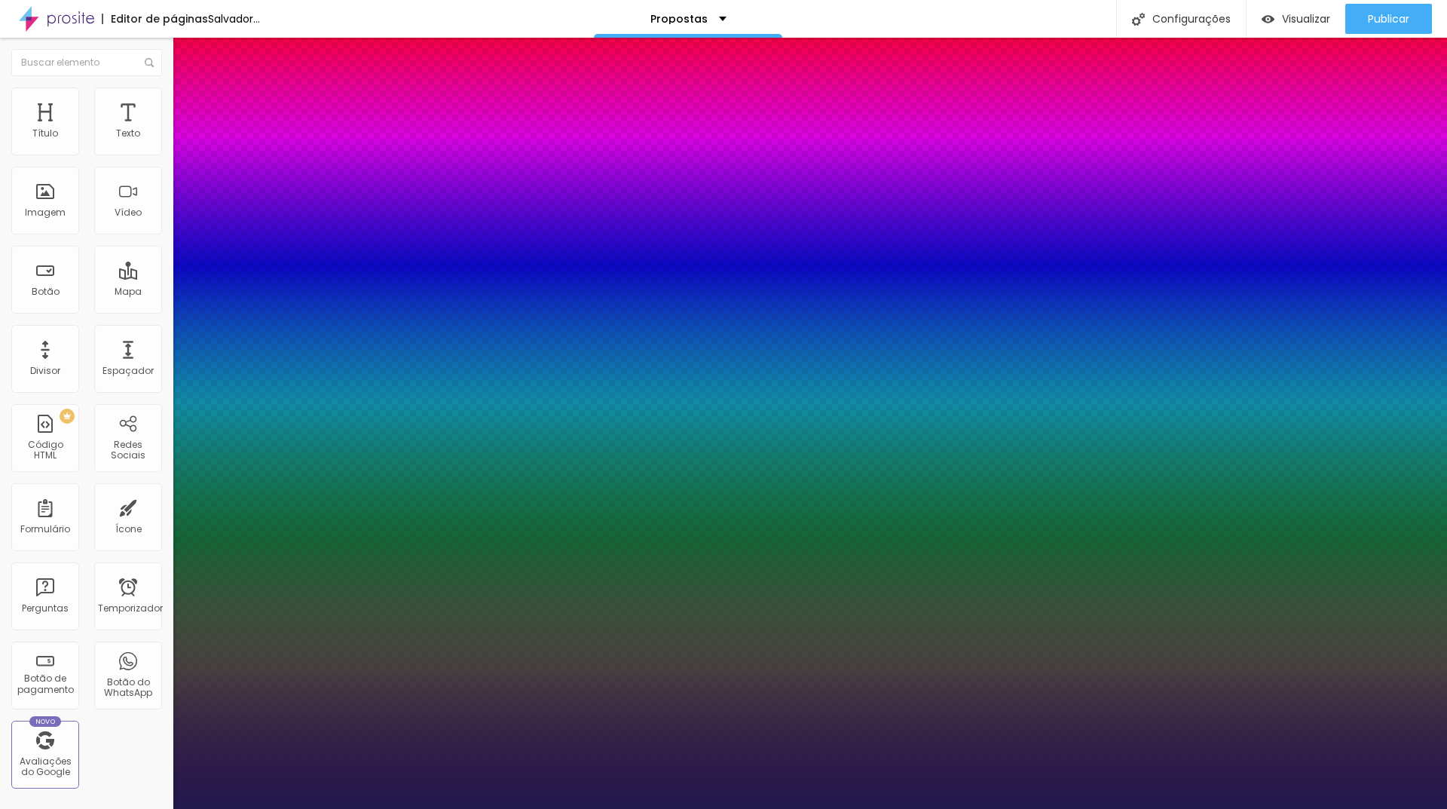
type input "0"
drag, startPoint x: 198, startPoint y: 325, endPoint x: 163, endPoint y: 323, distance: 35.5
type input "0"
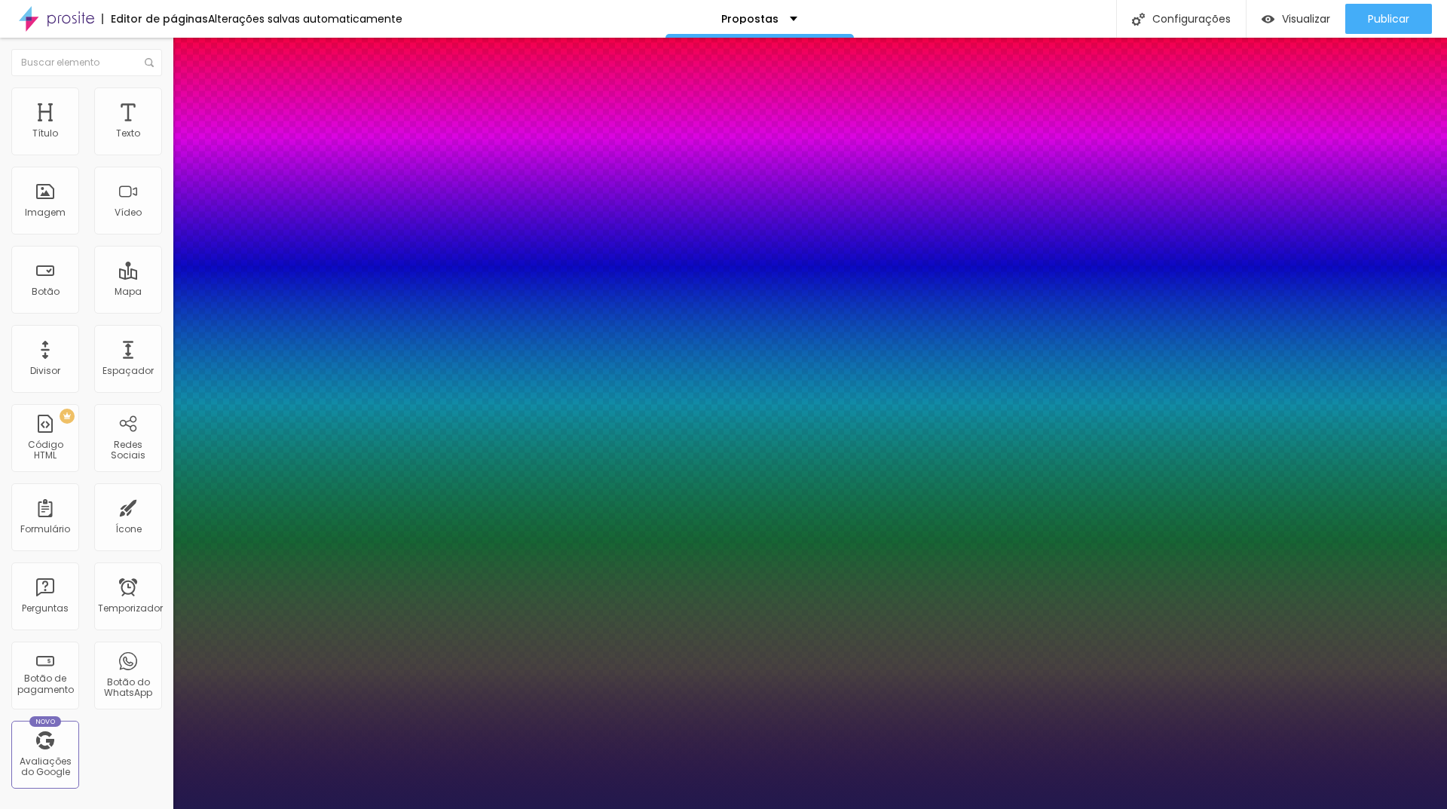
type input "1.2"
type input "0.7"
type input "0.6"
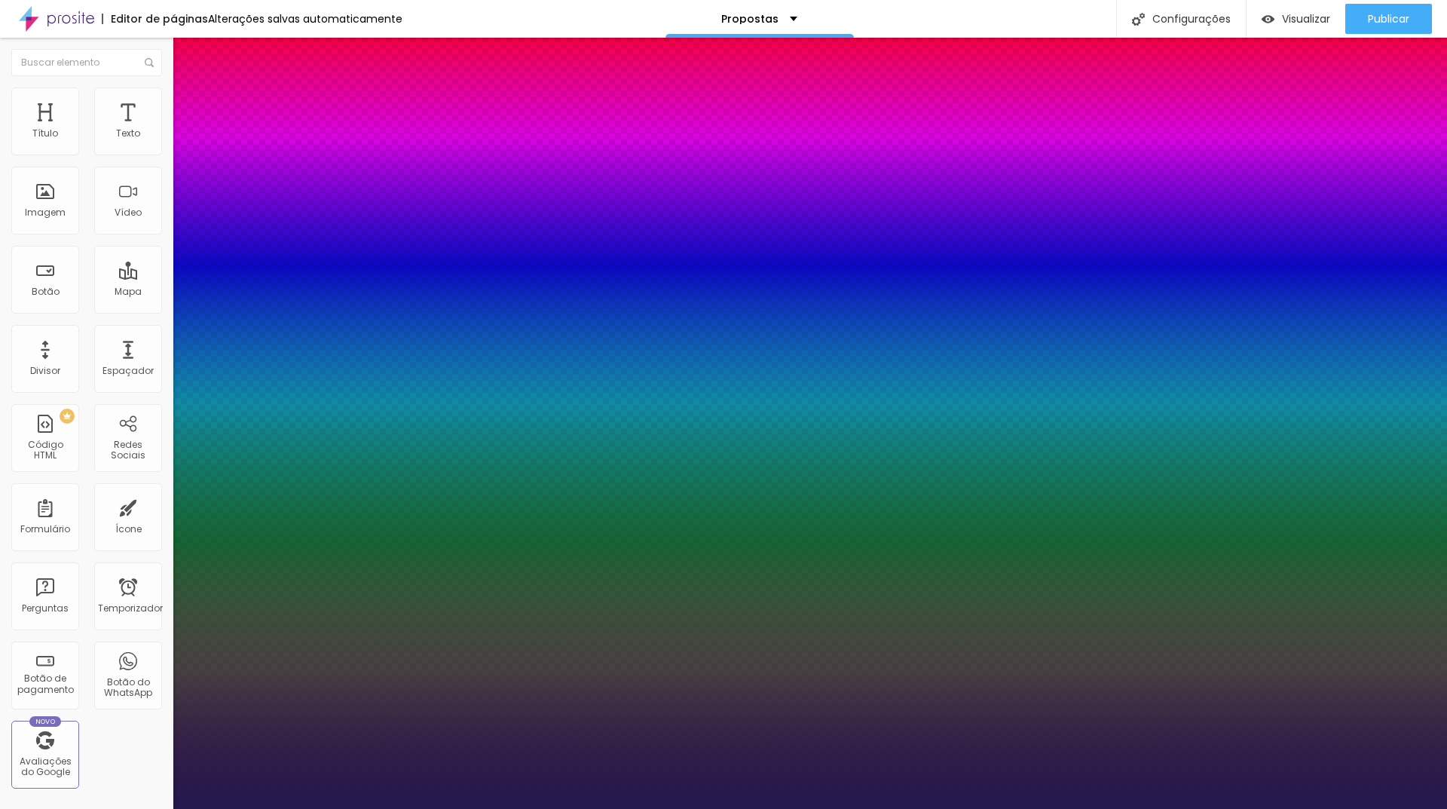
type input "0.6"
type input "0.5"
drag, startPoint x: 248, startPoint y: 362, endPoint x: 142, endPoint y: 361, distance: 106.3
type input "0.5"
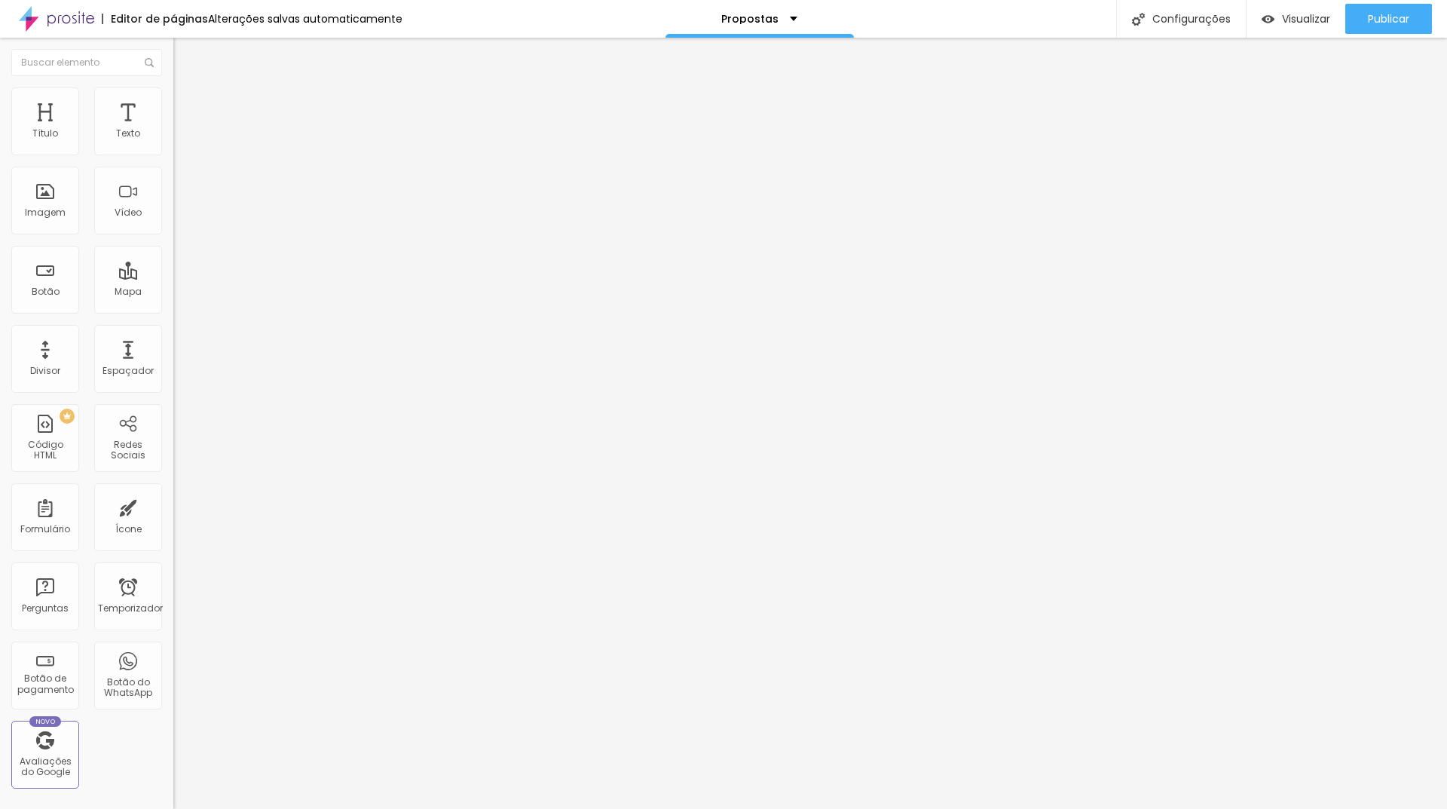
click at [173, 145] on button "button" at bounding box center [183, 137] width 21 height 16
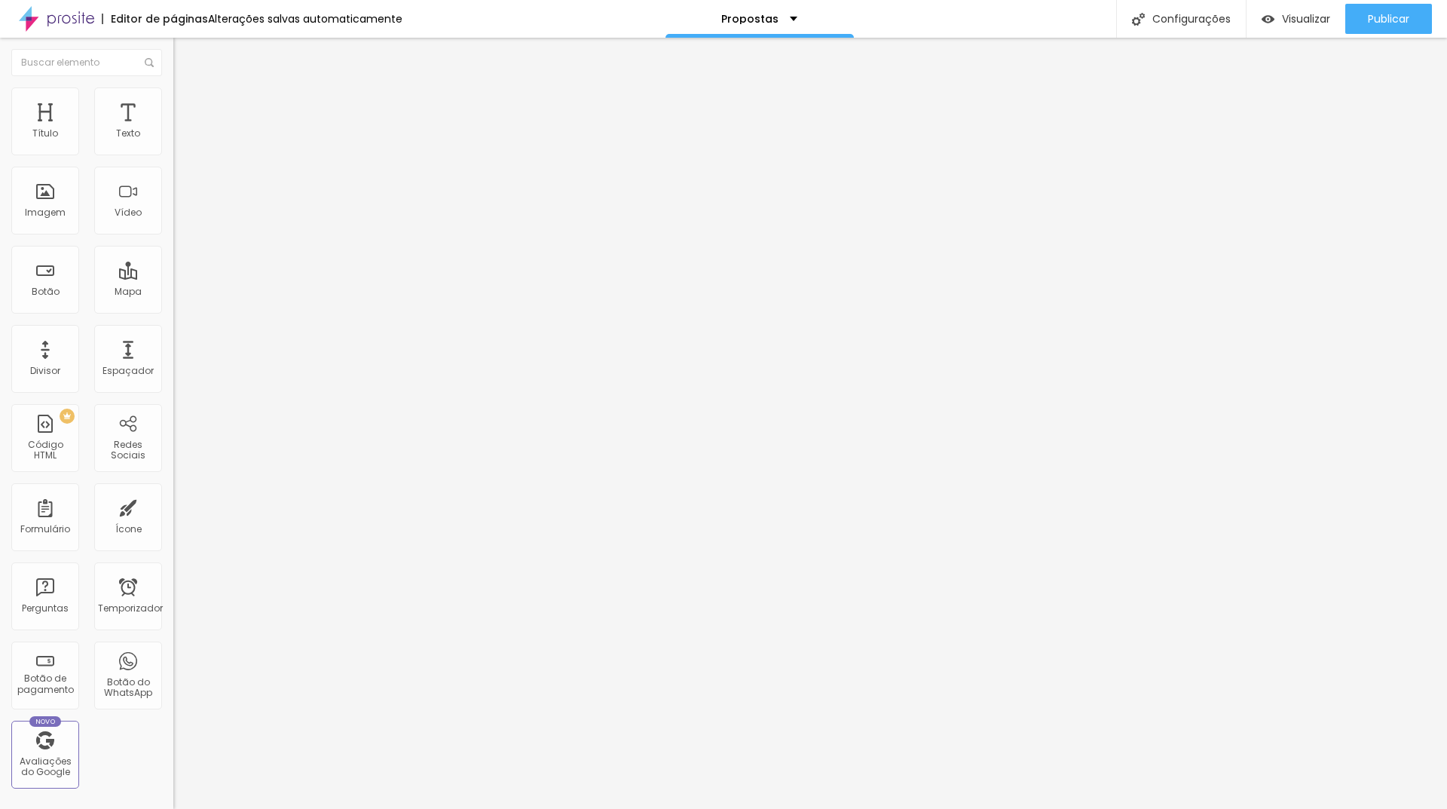
click at [173, 112] on div "Tipografia" at bounding box center [259, 106] width 173 height 9
click at [181, 139] on icon "button" at bounding box center [184, 136] width 6 height 6
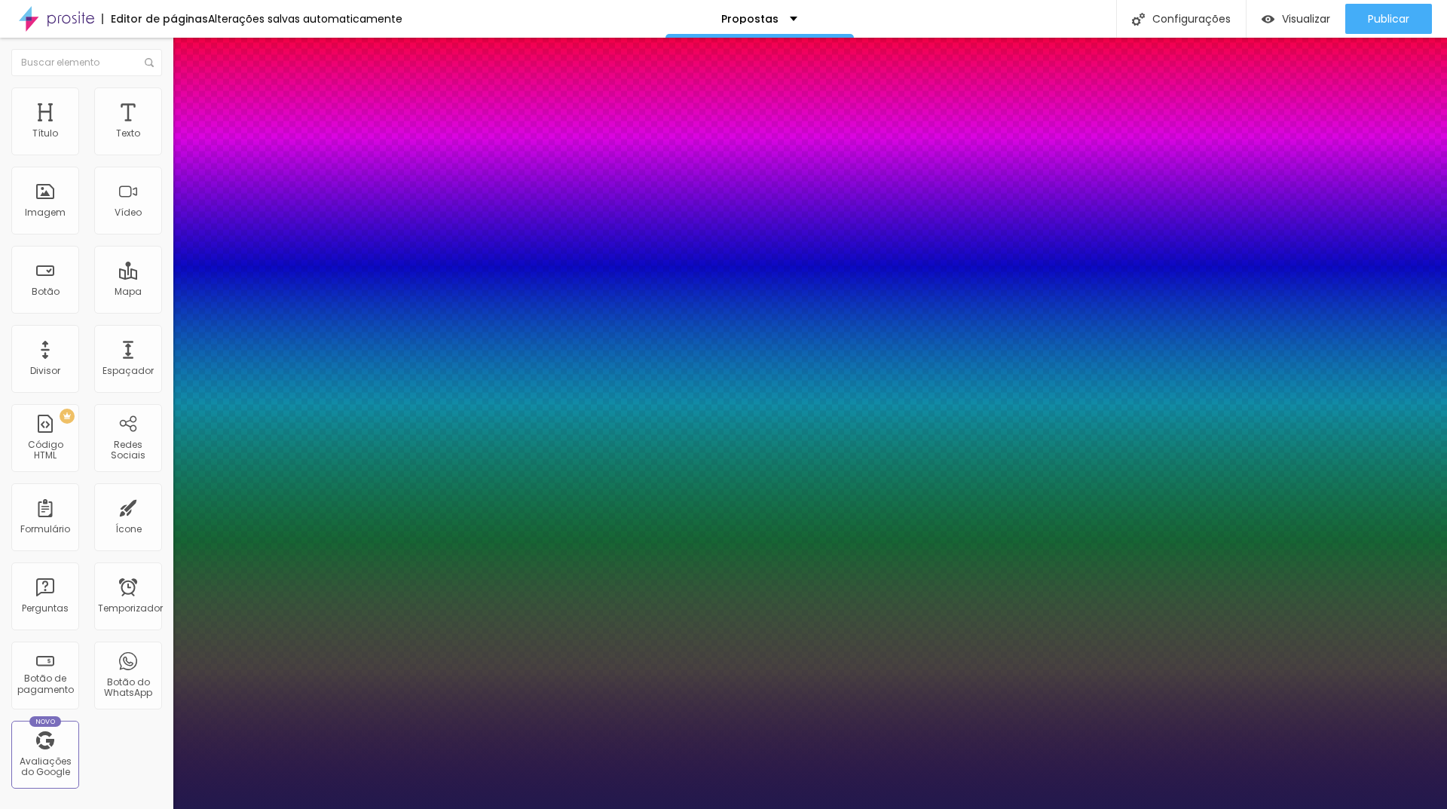
drag, startPoint x: 247, startPoint y: 365, endPoint x: 183, endPoint y: 368, distance: 64.2
drag, startPoint x: 200, startPoint y: 327, endPoint x: 207, endPoint y: 305, distance: 23.1
drag, startPoint x: 241, startPoint y: 295, endPoint x: 285, endPoint y: 295, distance: 43.7
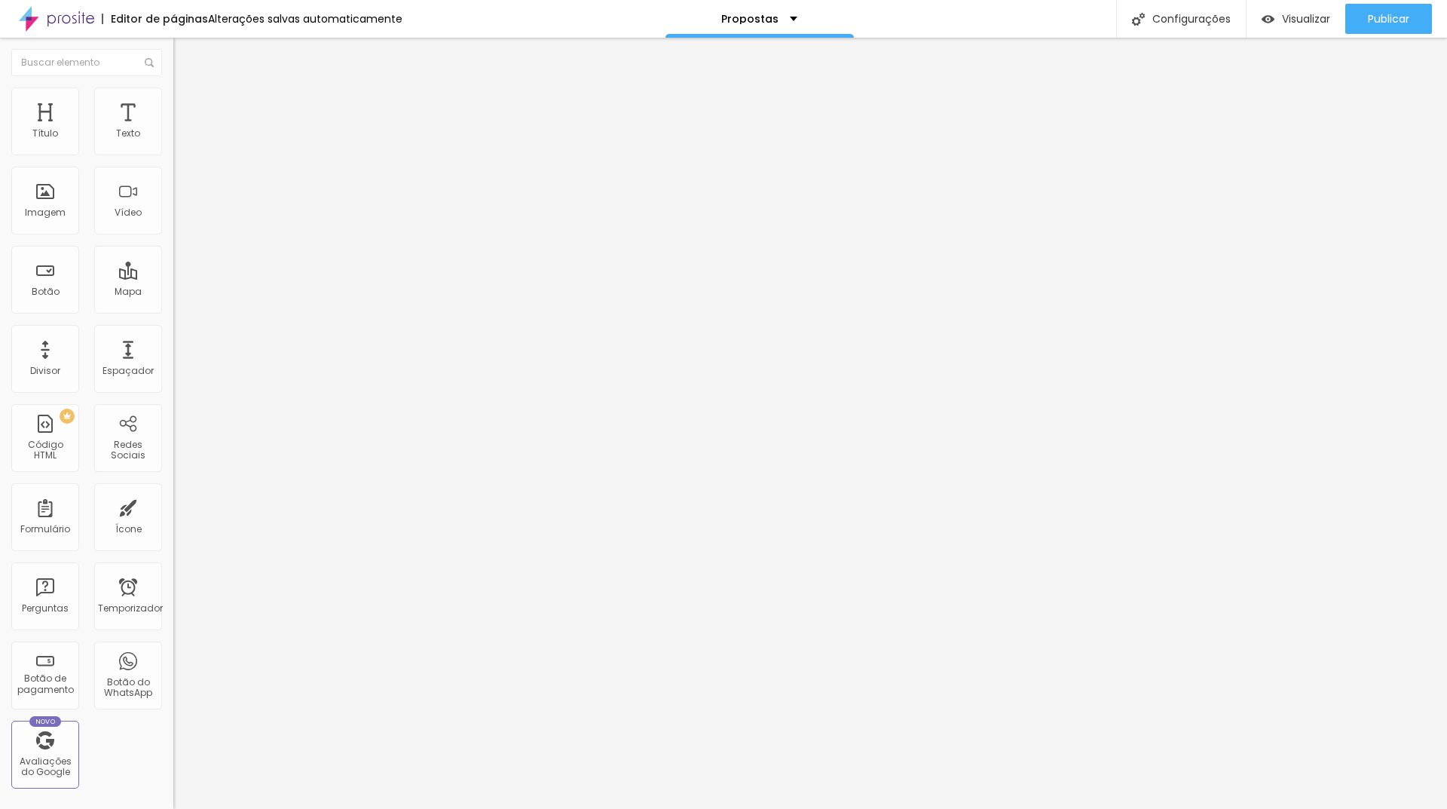
click at [173, 153] on div "Modo Encaixotado Encaixotado Completo" at bounding box center [259, 138] width 173 height 41
click at [173, 137] on font "Encaixotado" at bounding box center [202, 130] width 59 height 13
click at [173, 159] on div "Completo" at bounding box center [259, 154] width 173 height 9
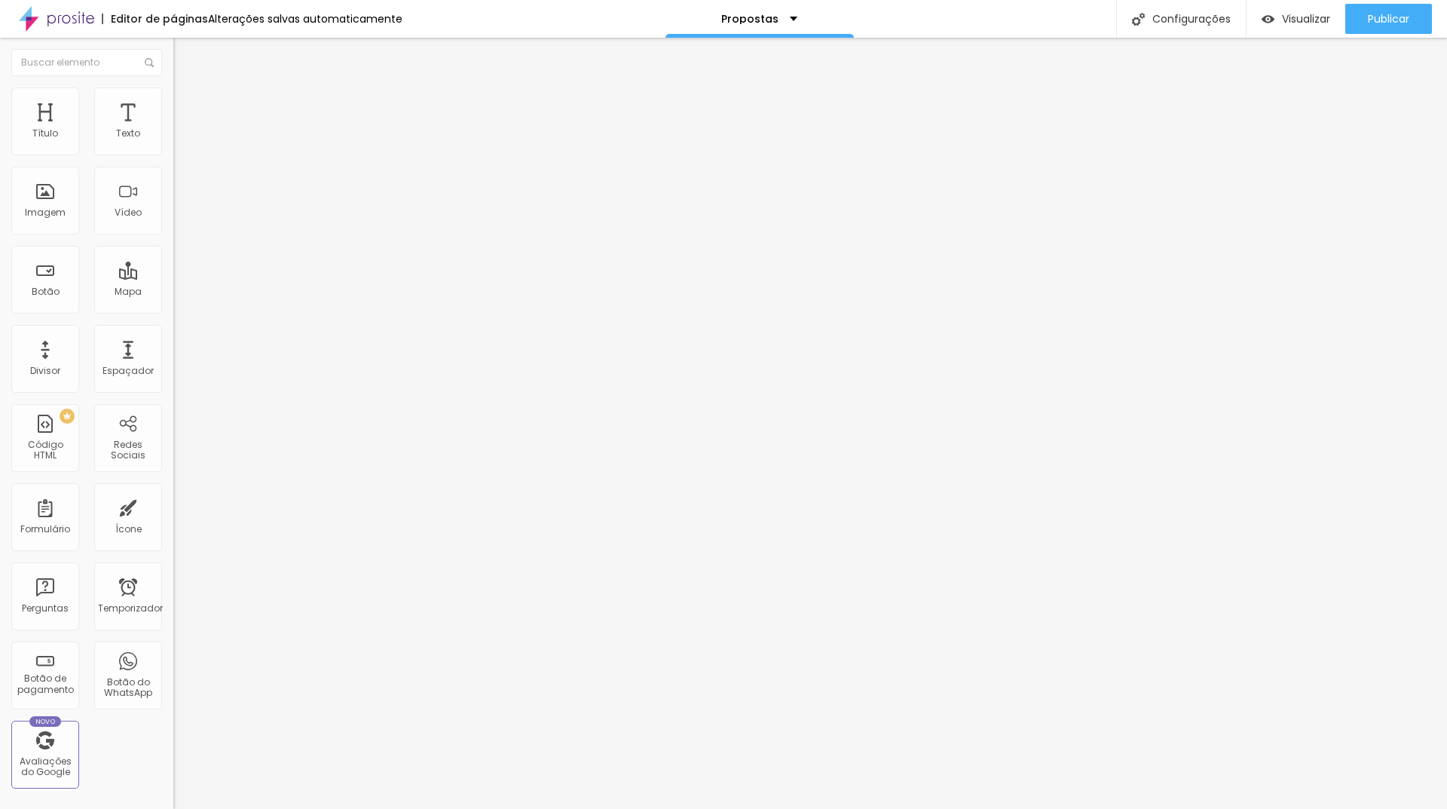
click at [173, 146] on font "Encaixotado" at bounding box center [202, 139] width 59 height 13
click at [173, 96] on img at bounding box center [180, 94] width 14 height 14
click at [173, 100] on ul "Conteúdo Estilo Avançado" at bounding box center [259, 94] width 173 height 45
click at [173, 100] on li "Estilo" at bounding box center [259, 94] width 173 height 15
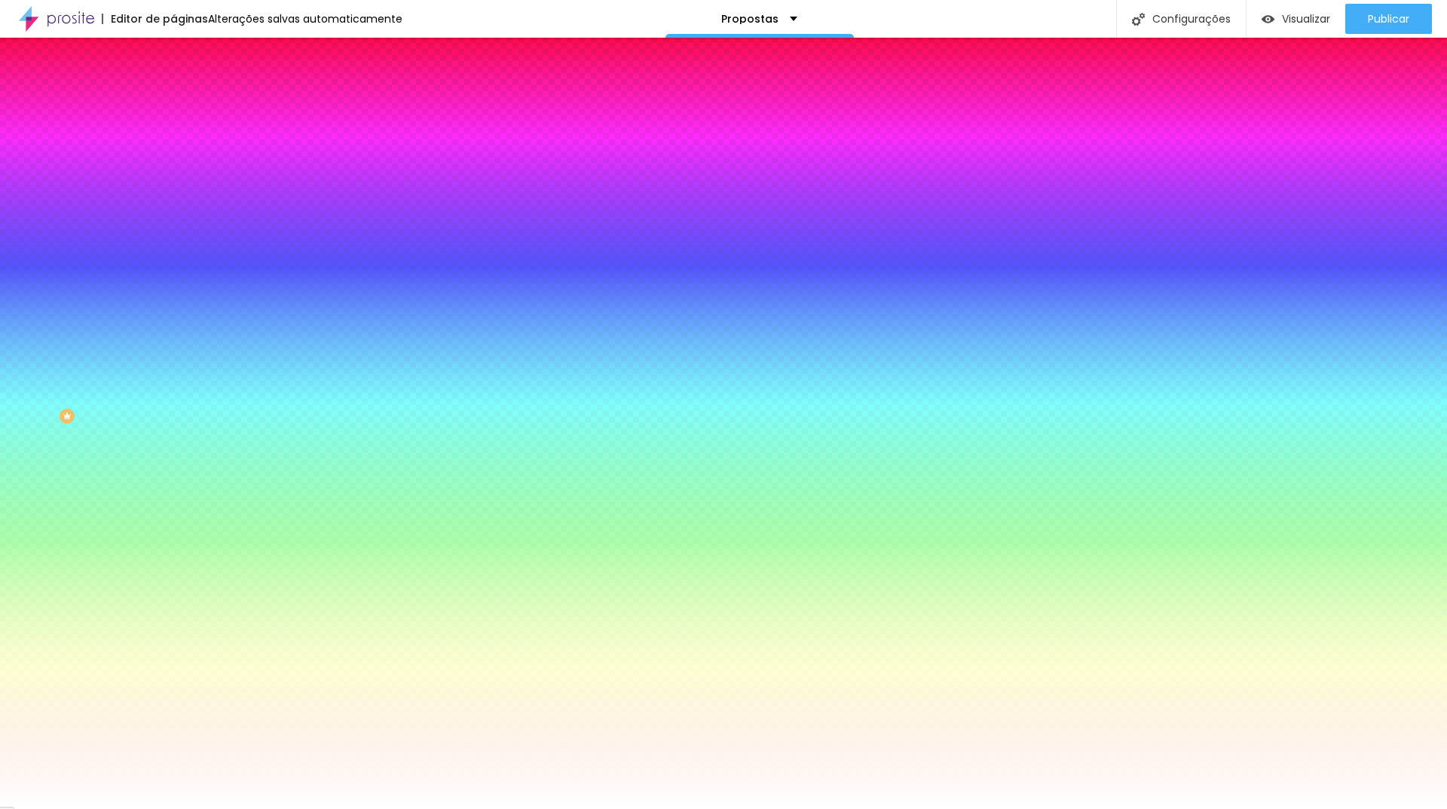
drag, startPoint x: 92, startPoint y: 188, endPoint x: 0, endPoint y: 180, distance: 92.3
click at [173, 334] on input "range" at bounding box center [221, 340] width 97 height 12
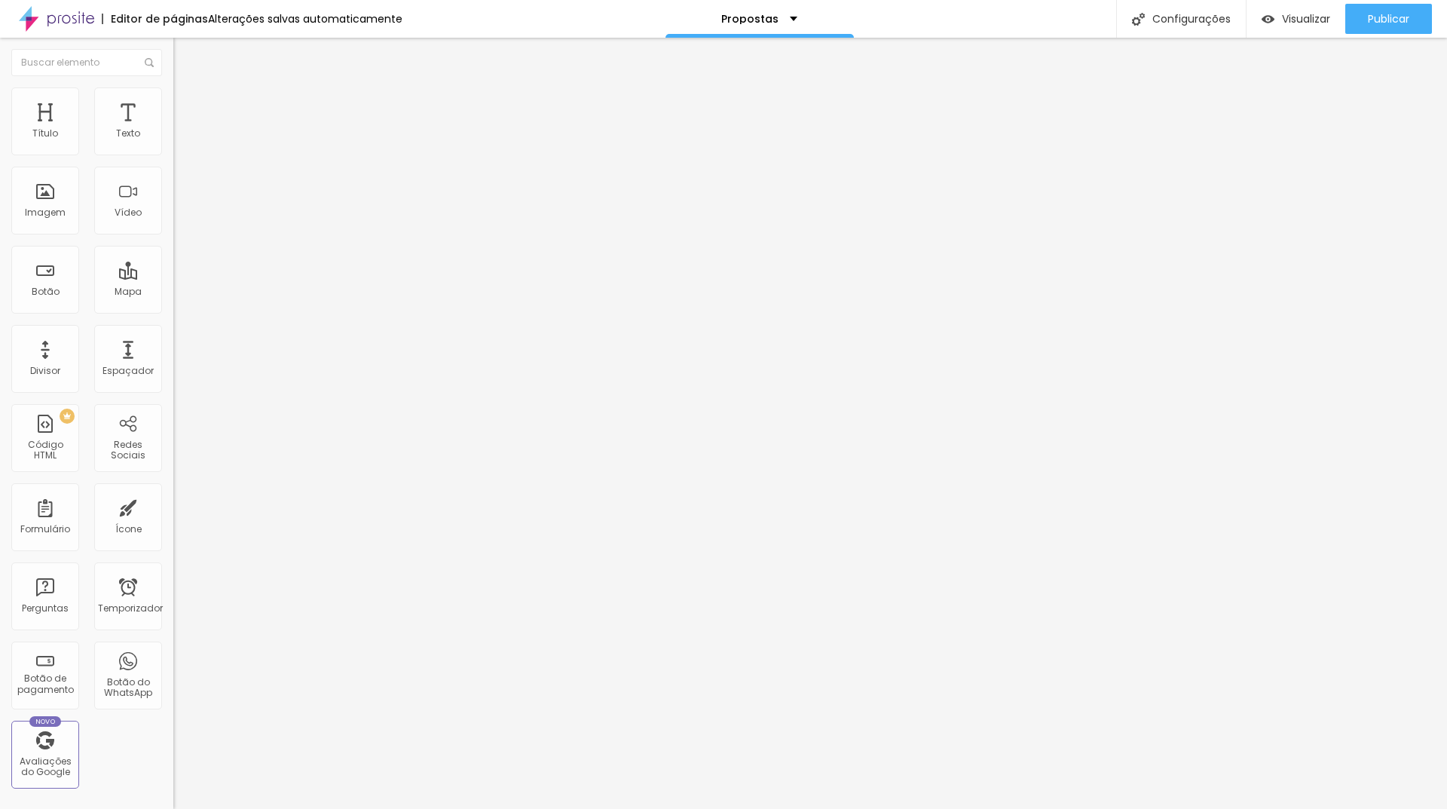
click at [173, 99] on ul "Conteúdo Estilo Avançado" at bounding box center [259, 94] width 173 height 45
click at [173, 96] on img at bounding box center [180, 94] width 14 height 14
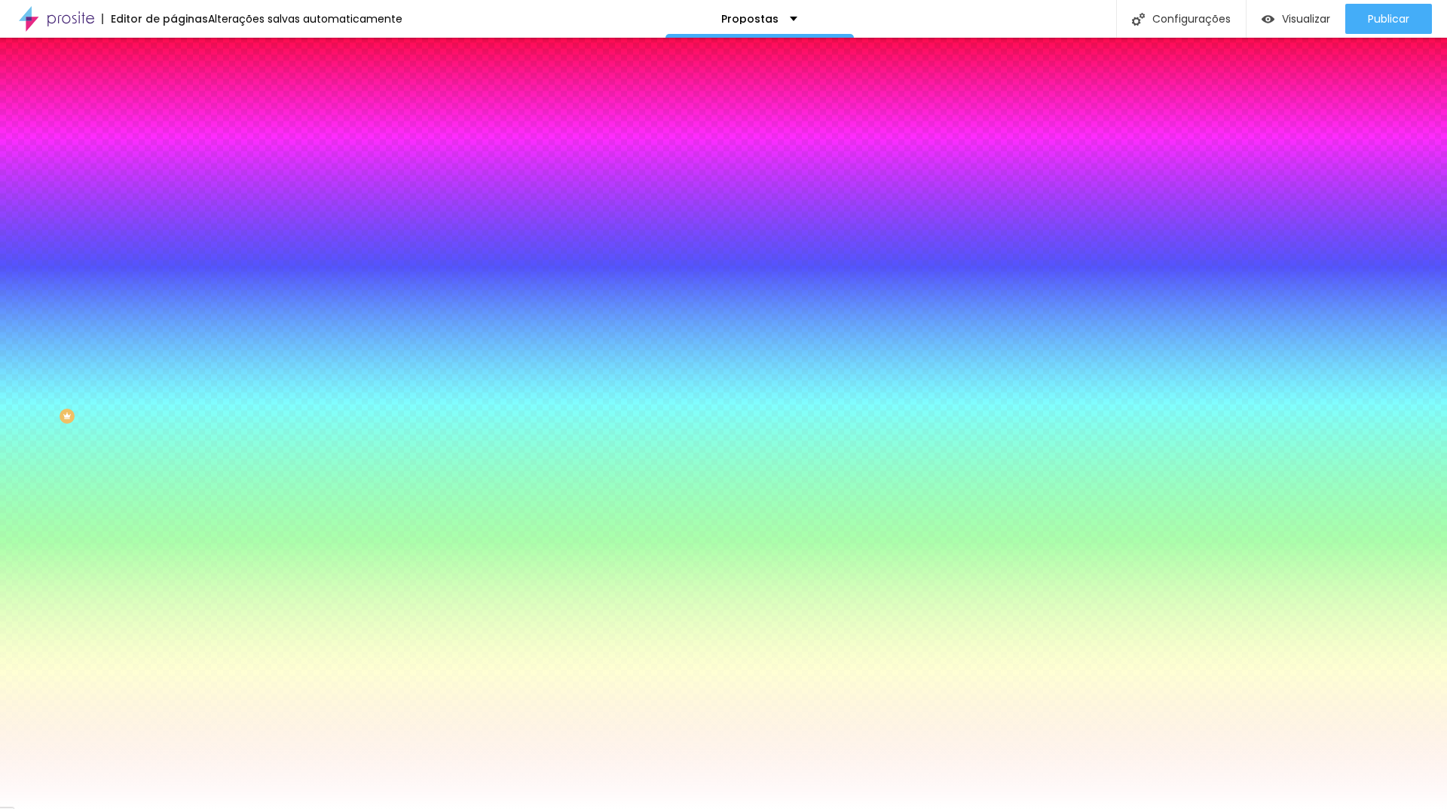
click at [173, 102] on li "Avançado" at bounding box center [259, 109] width 173 height 15
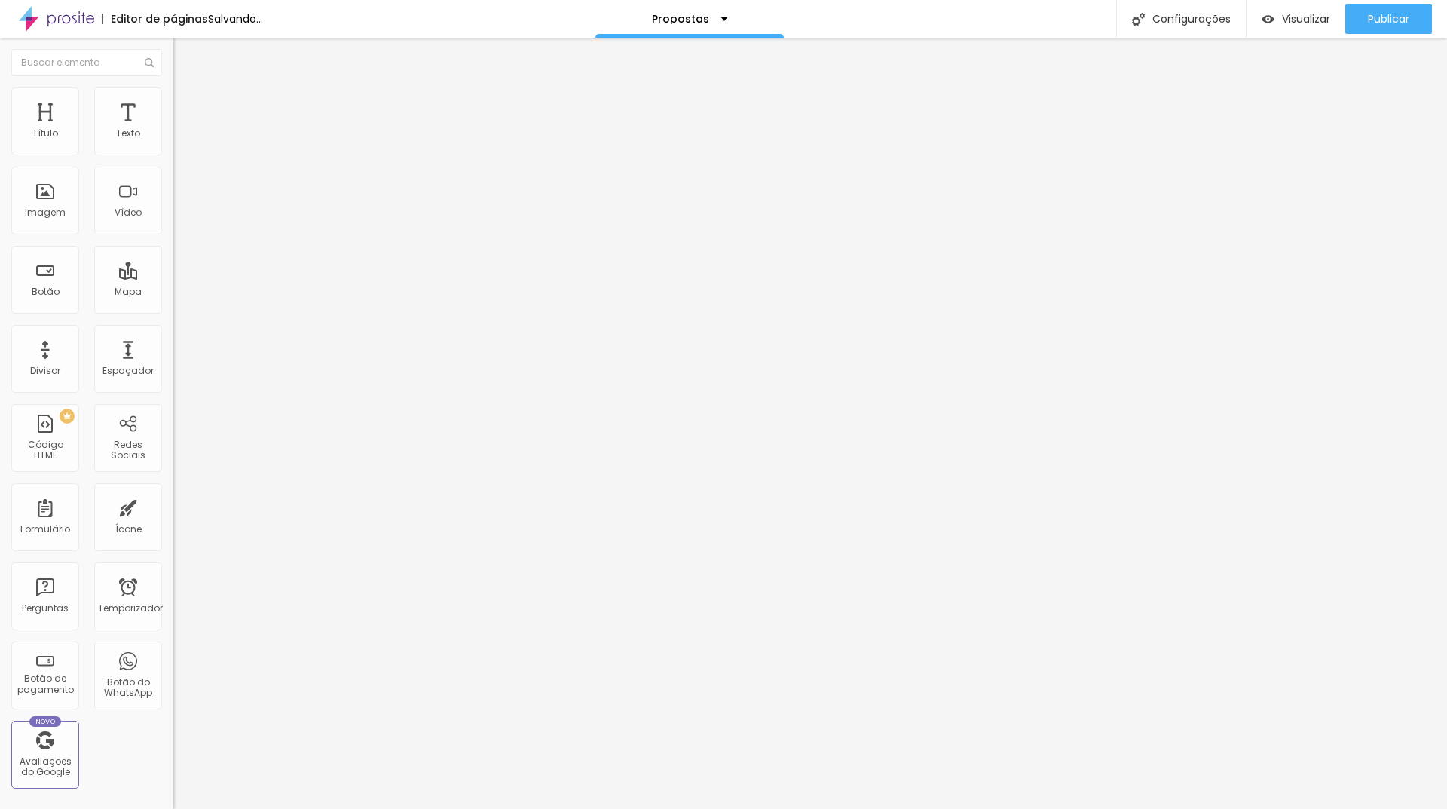
drag, startPoint x: 94, startPoint y: 150, endPoint x: 66, endPoint y: 150, distance: 28.6
click at [173, 292] on input "range" at bounding box center [221, 298] width 97 height 12
drag, startPoint x: 33, startPoint y: 180, endPoint x: 0, endPoint y: 185, distance: 33.6
click at [173, 506] on input "range" at bounding box center [221, 512] width 97 height 12
click at [187, 104] on font "Estilo" at bounding box center [198, 97] width 23 height 13
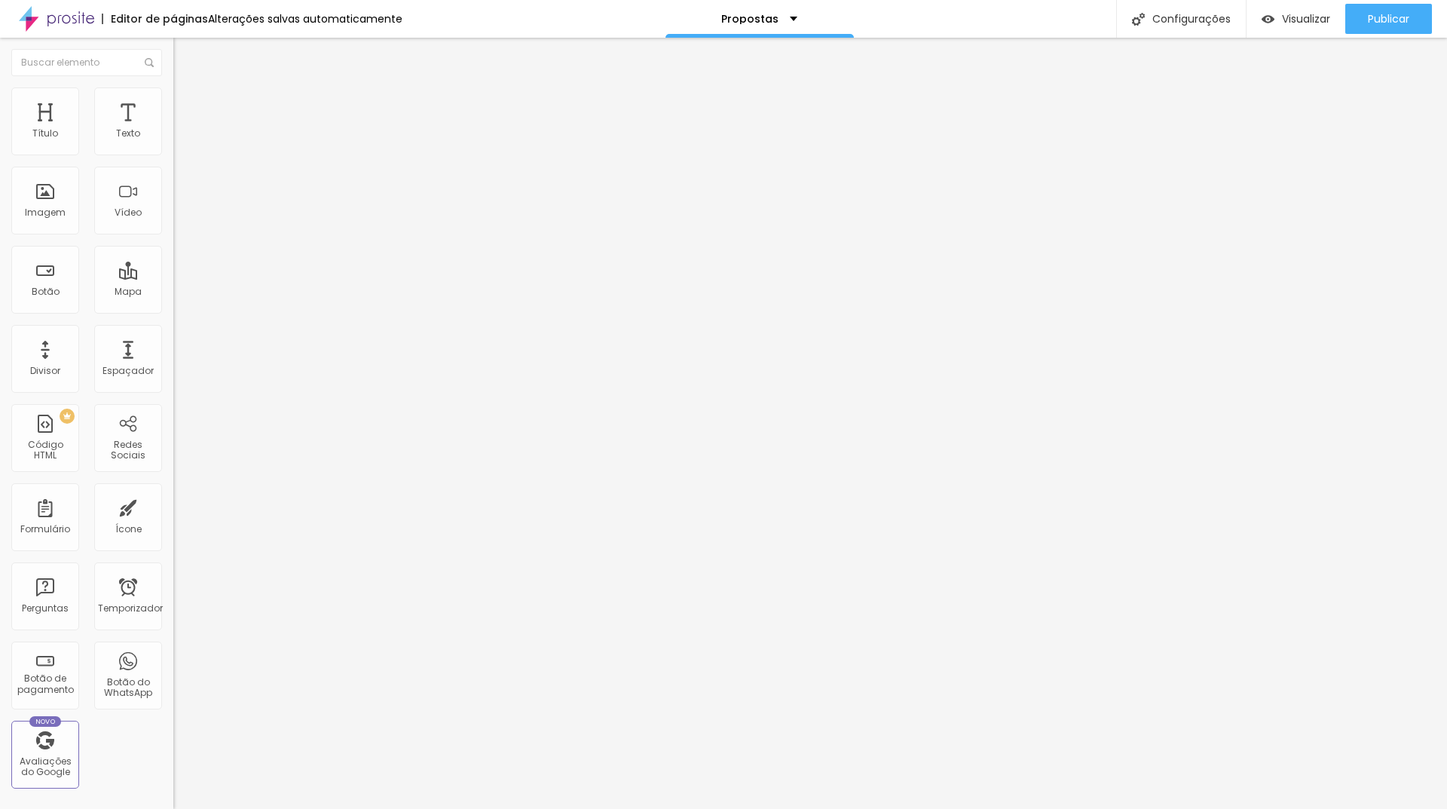
click at [173, 331] on input "range" at bounding box center [221, 337] width 97 height 12
click at [173, 102] on li "Avançado" at bounding box center [259, 109] width 173 height 15
drag, startPoint x: 31, startPoint y: 181, endPoint x: 0, endPoint y: 174, distance: 31.6
click at [173, 506] on input "range" at bounding box center [221, 512] width 97 height 12
click at [270, 808] on div "Subindo 0/0 arquivos" at bounding box center [723, 813] width 1447 height 9
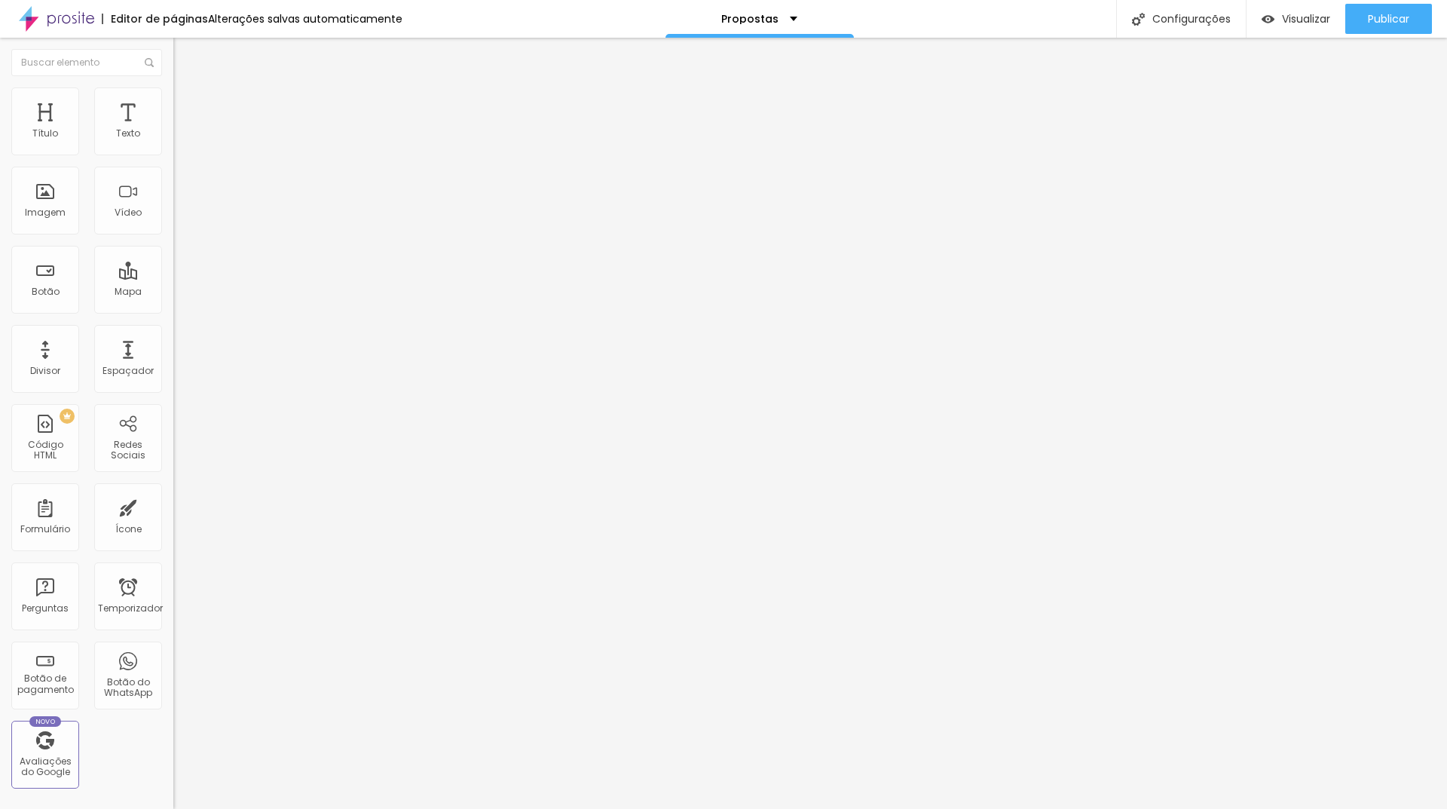
click at [264, 808] on div at bounding box center [723, 818] width 1447 height 0
click at [185, 54] on img "button" at bounding box center [191, 55] width 12 height 12
click at [1297, 29] on div "Visualizar" at bounding box center [1295, 19] width 69 height 30
click at [1316, 19] on font "Visualizar" at bounding box center [1306, 18] width 48 height 15
click at [51, 173] on div "Imagem" at bounding box center [45, 201] width 68 height 68
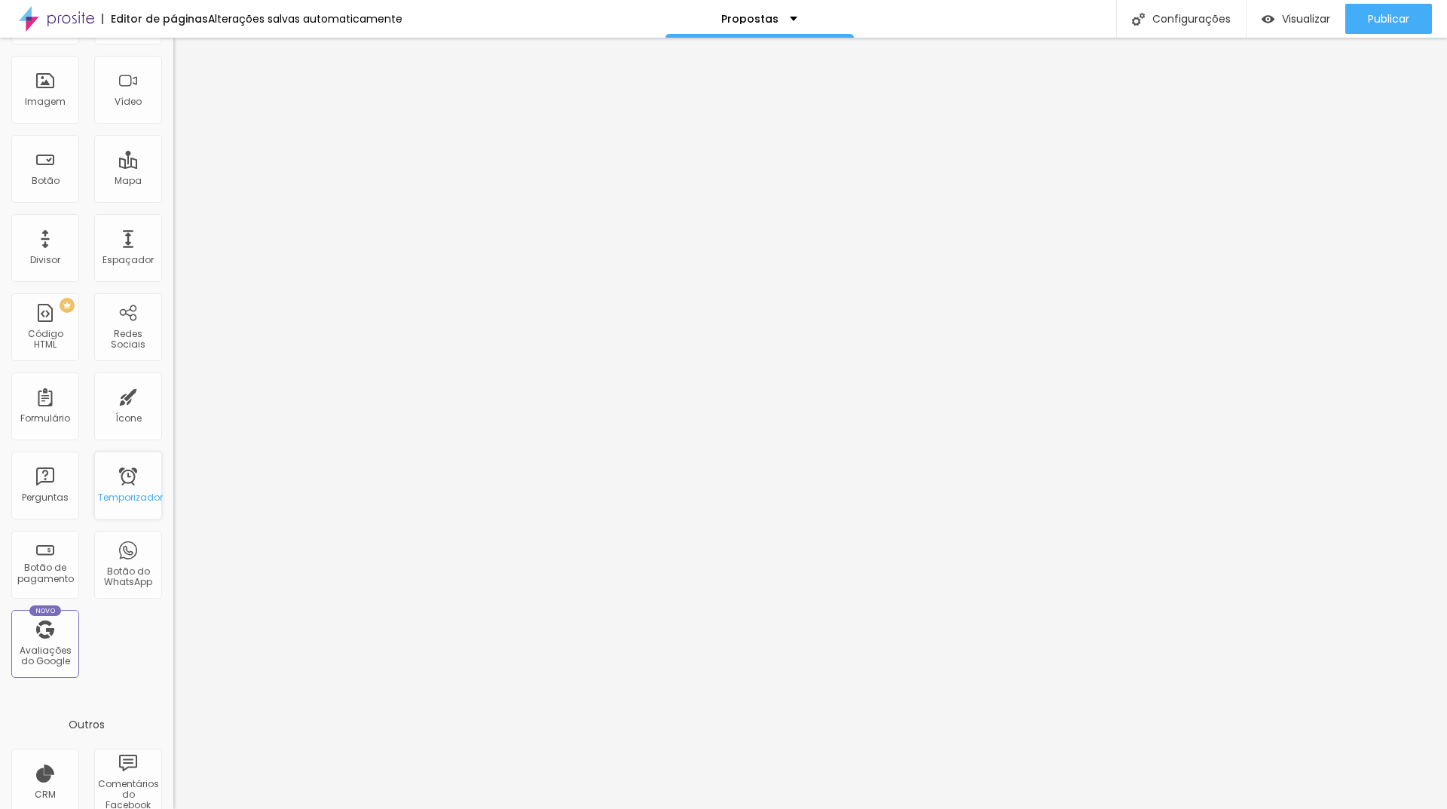
scroll to position [209, 0]
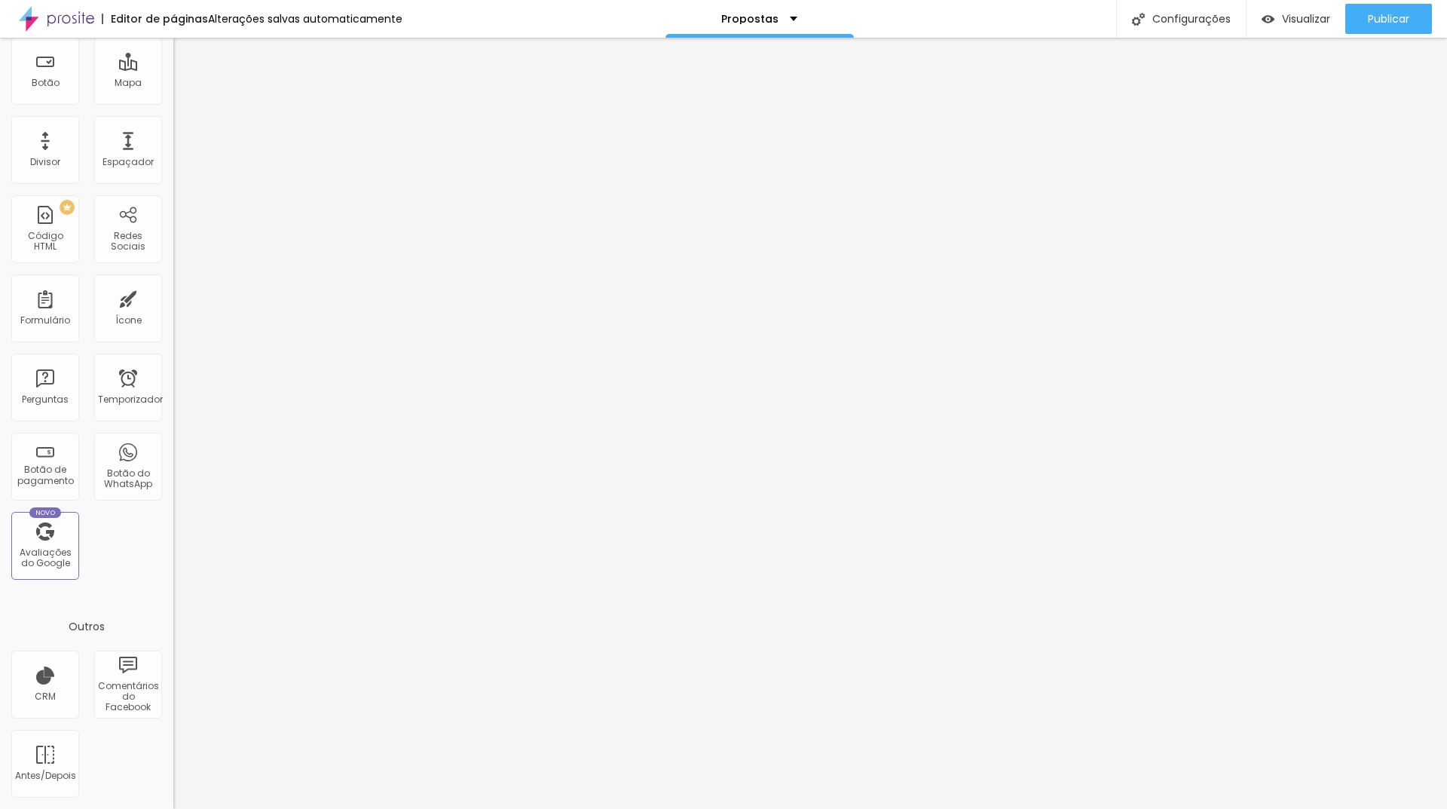
click at [149, 546] on div "Título Texto Imagem Vídeo Botão Mapa Divisor Espaçador PREMIUM Código HTML Rede…" at bounding box center [86, 235] width 173 height 712
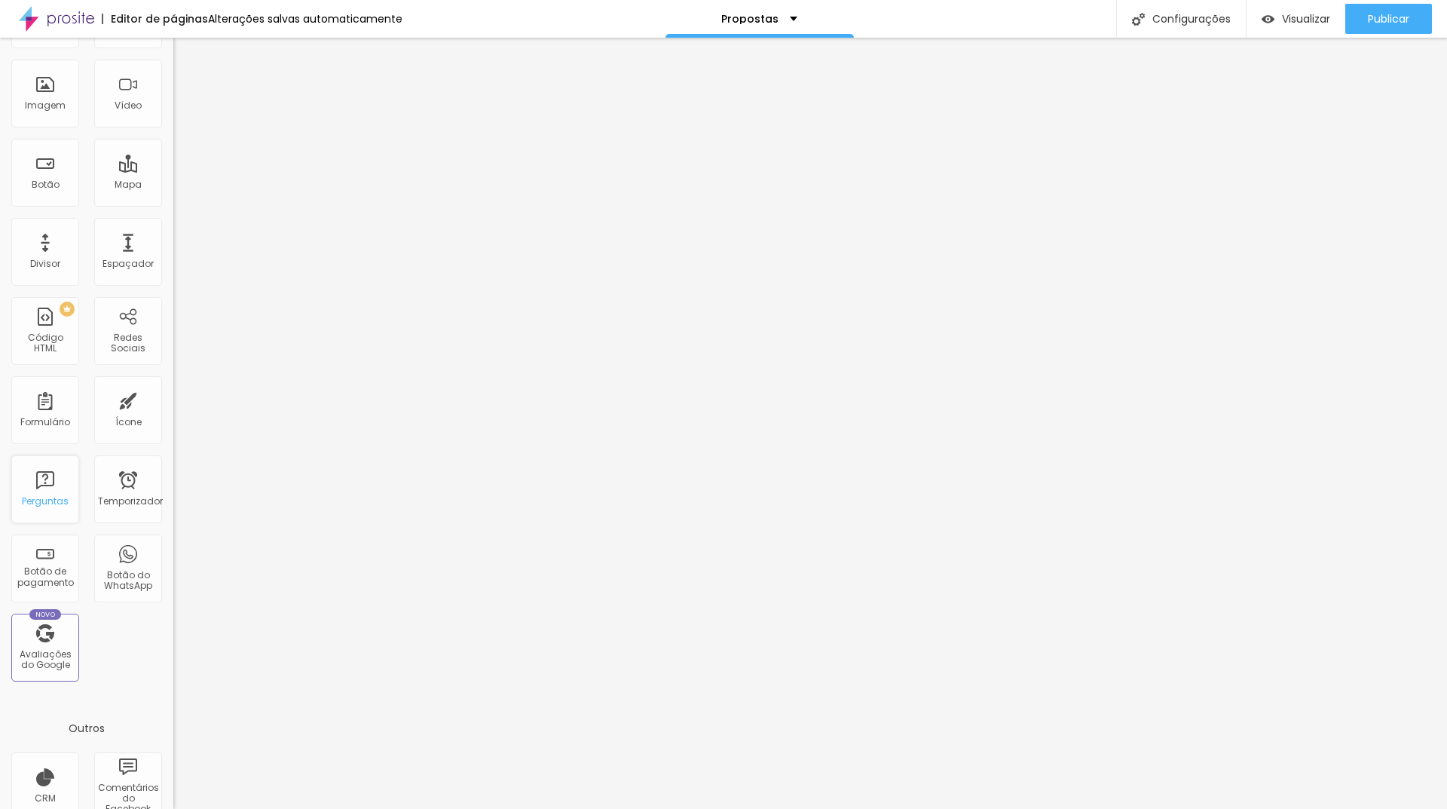
scroll to position [0, 0]
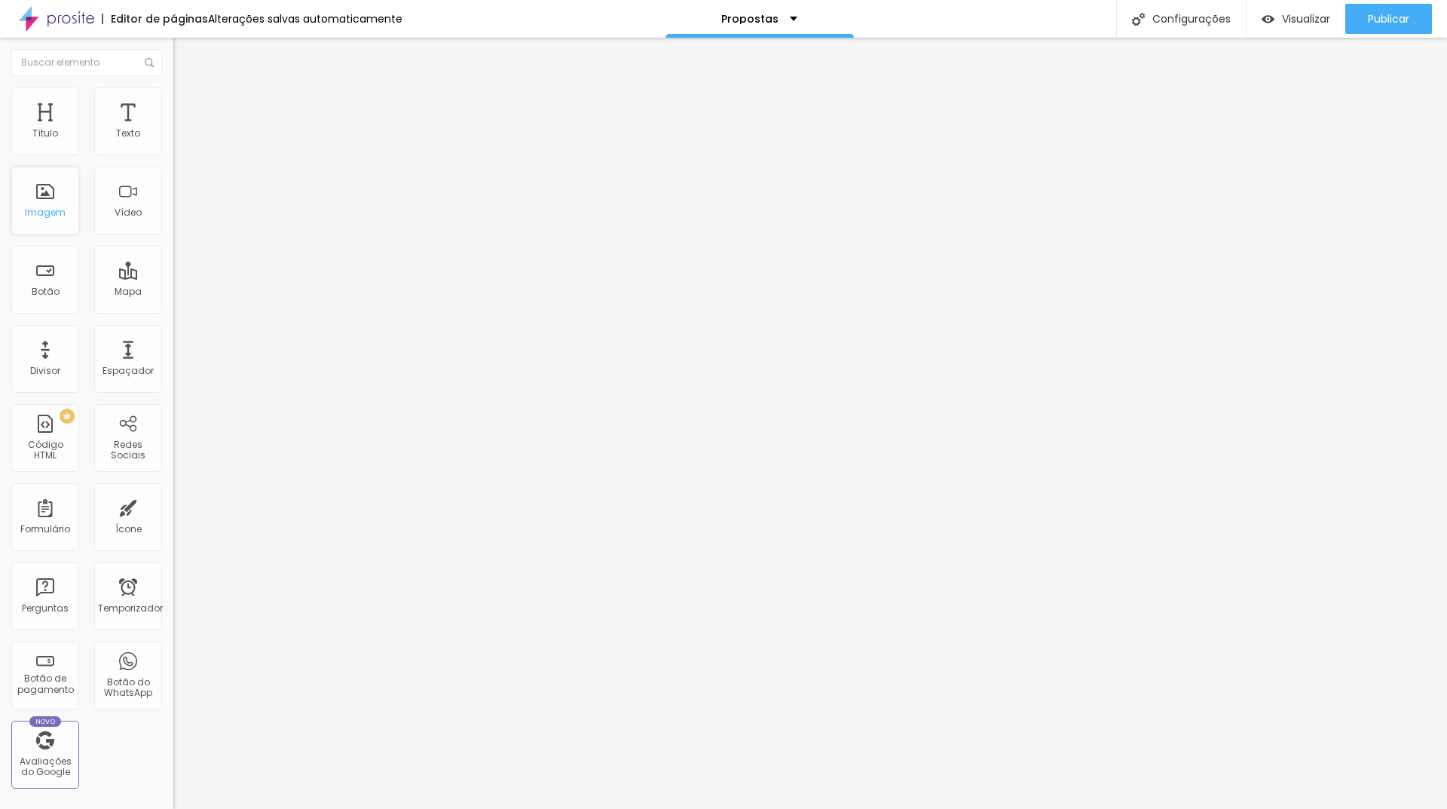
click at [59, 198] on div "Imagem" at bounding box center [45, 201] width 68 height 68
click at [53, 208] on font "Imagem" at bounding box center [45, 212] width 41 height 13
click at [173, 130] on span "Adicionar imagem" at bounding box center [221, 123] width 97 height 13
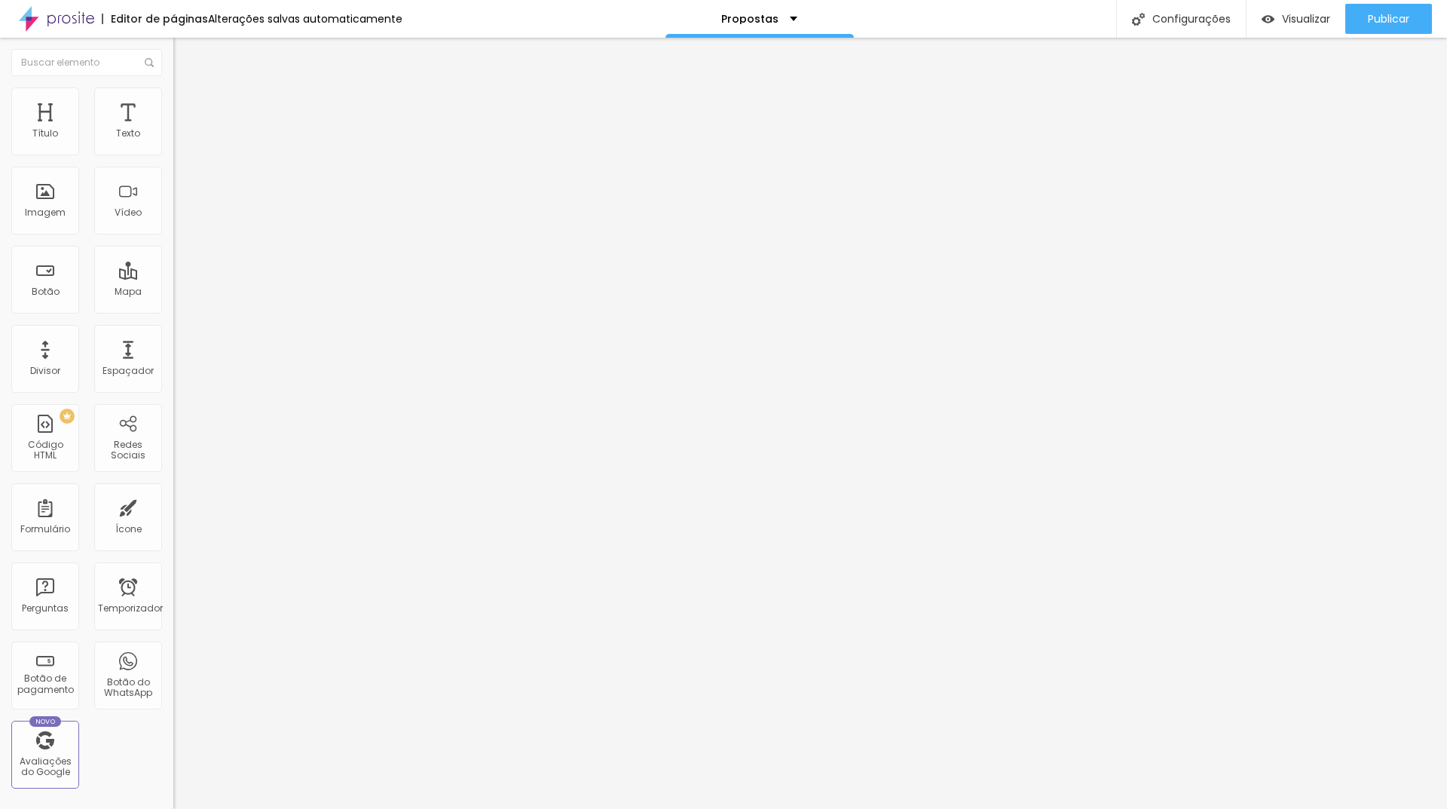
click at [173, 99] on li "Estilo" at bounding box center [259, 94] width 173 height 15
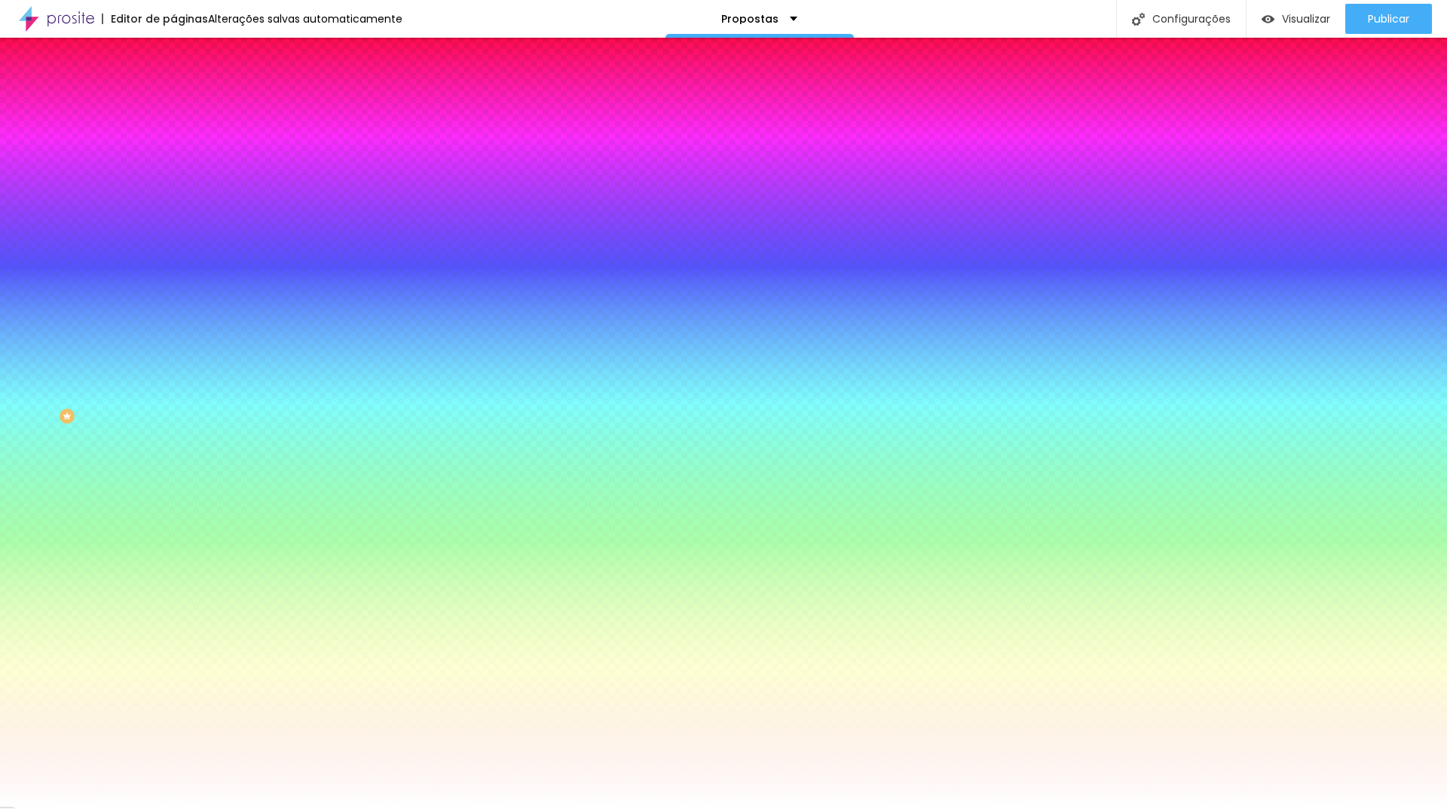
click at [187, 89] on font "Conteúdo" at bounding box center [210, 82] width 47 height 13
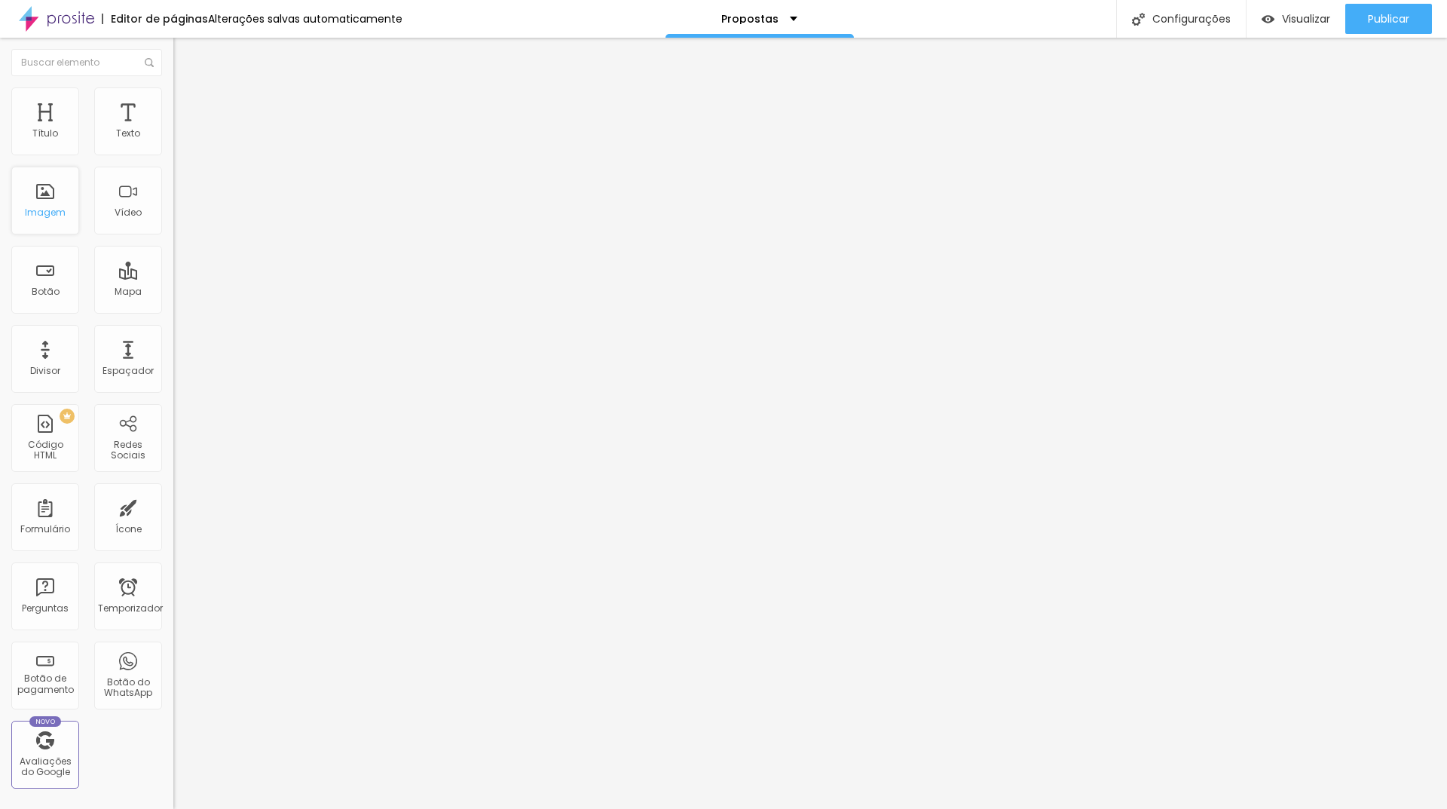
click at [65, 199] on div "Imagem" at bounding box center [45, 201] width 68 height 68
click at [173, 128] on div "Adicionar imagem" at bounding box center [259, 123] width 173 height 11
click at [173, 130] on span "Adicionar imagem" at bounding box center [221, 123] width 97 height 13
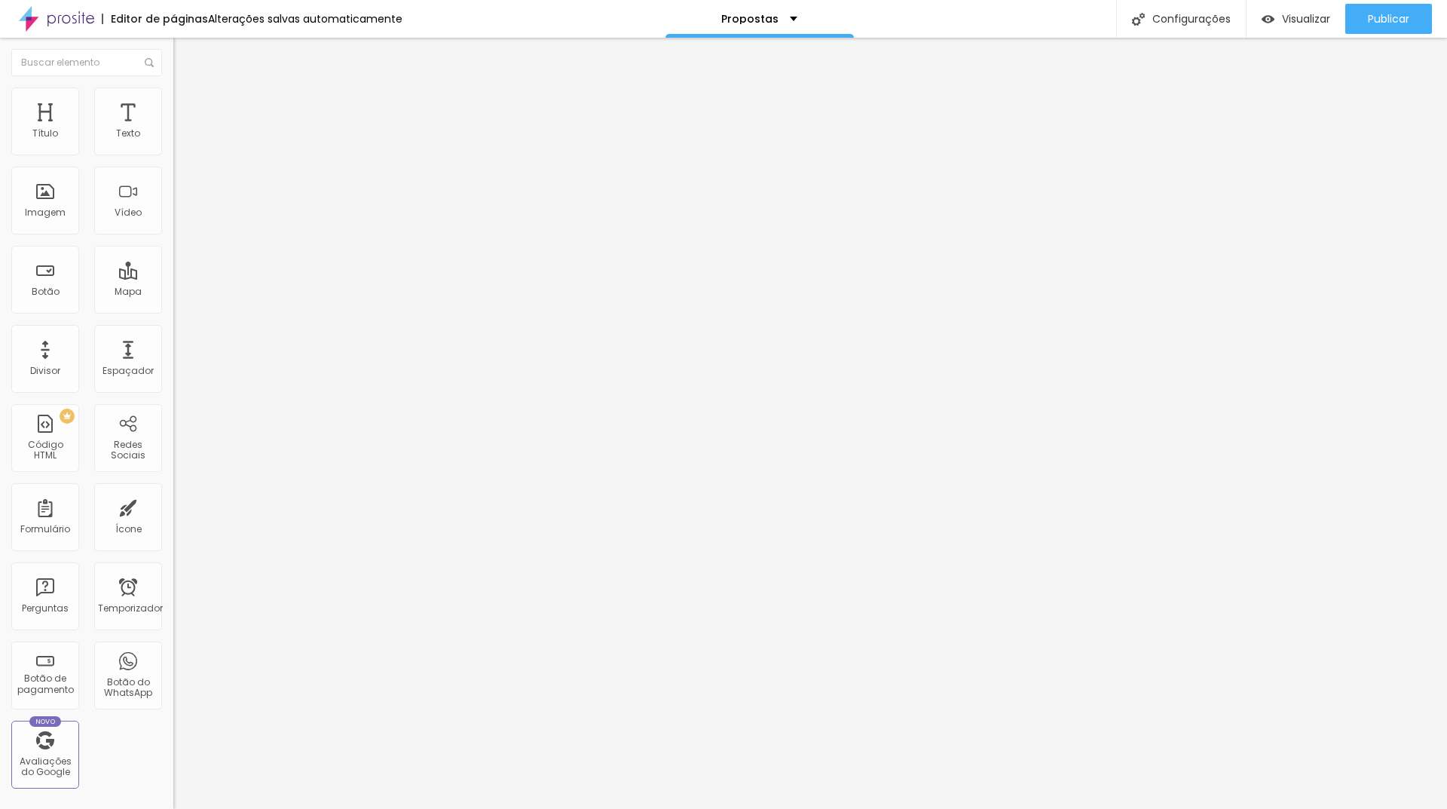
click at [173, 128] on div "Adicionar imagem" at bounding box center [259, 123] width 173 height 11
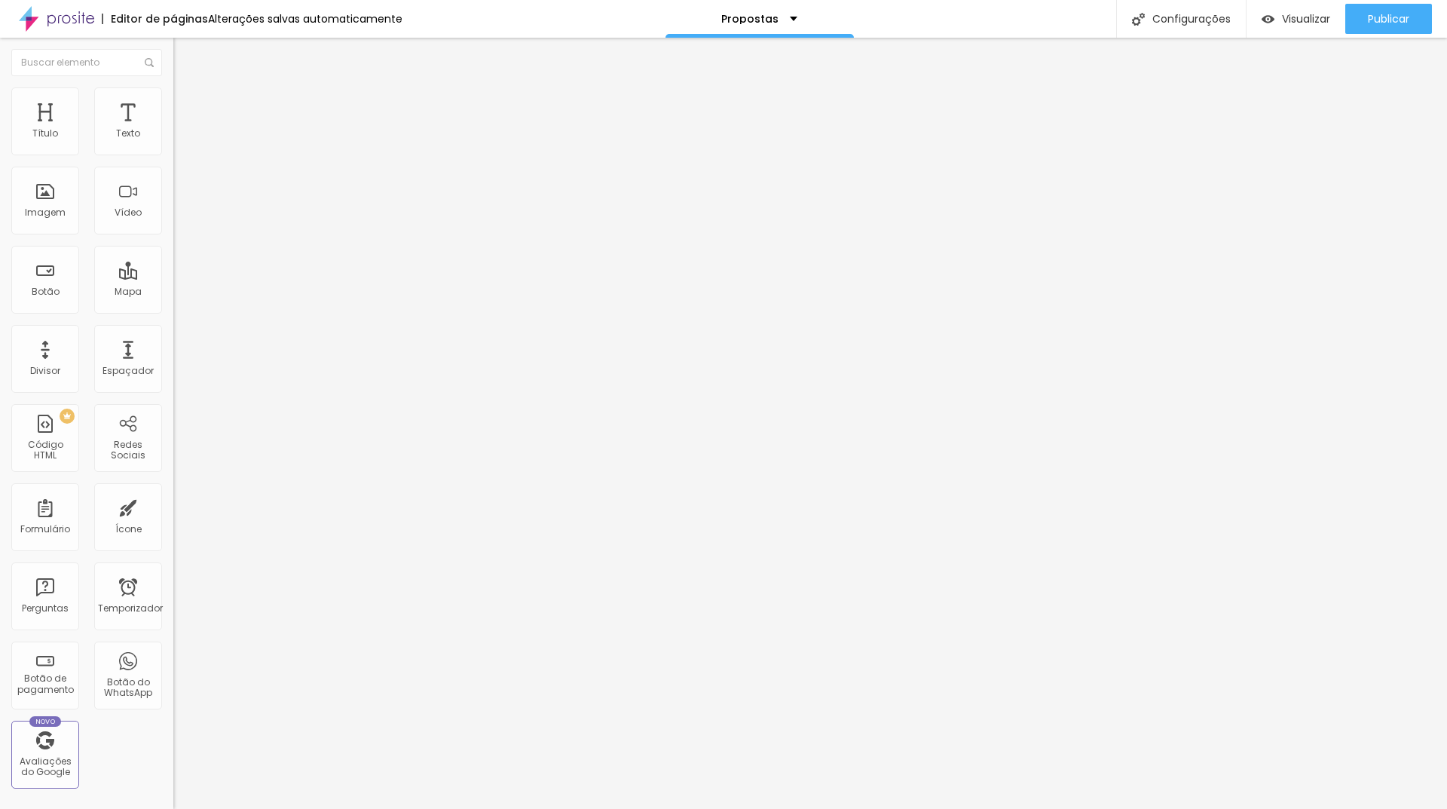
click at [182, 130] on font "Adicionar imagem" at bounding box center [226, 123] width 88 height 13
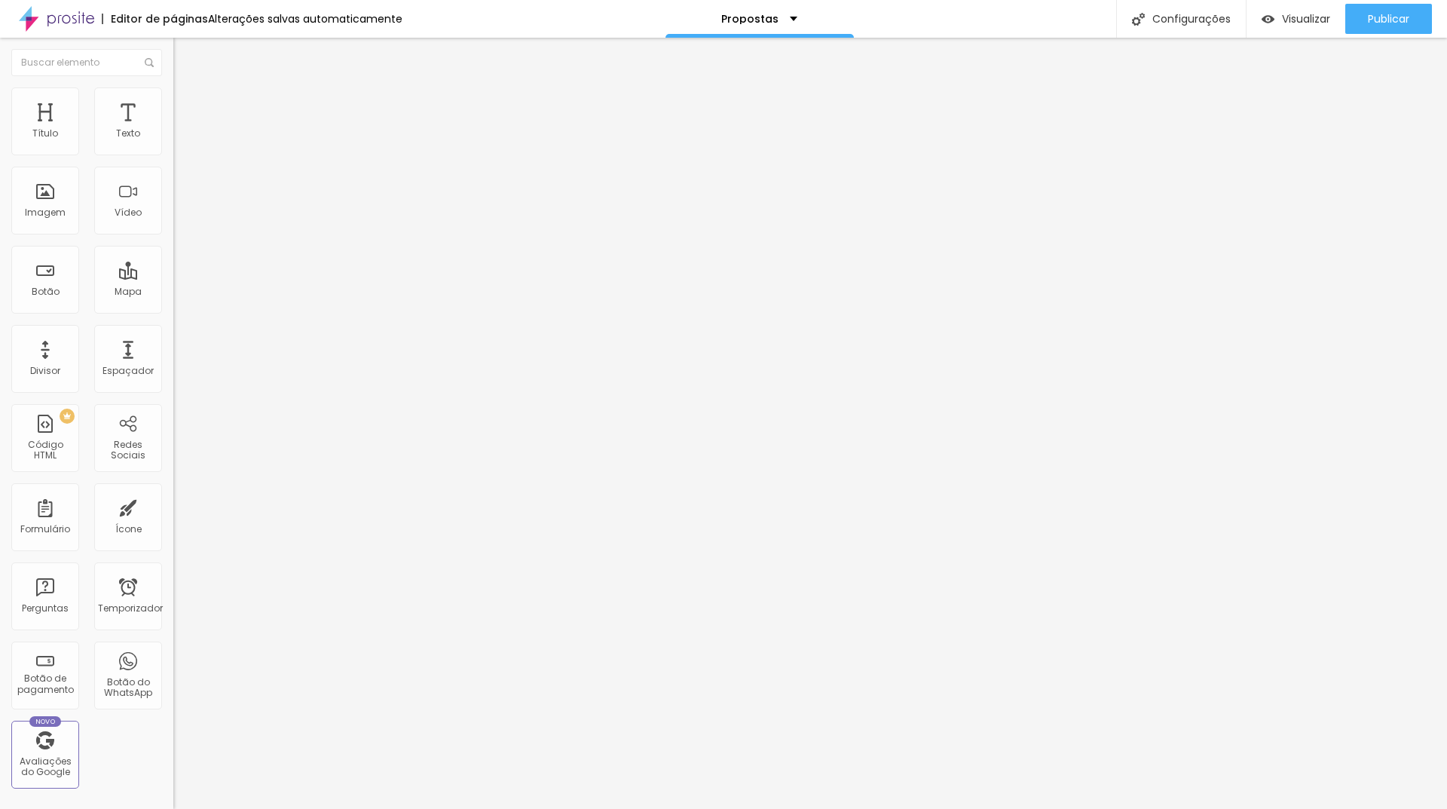
click at [182, 130] on font "Adicionar imagem" at bounding box center [226, 123] width 88 height 13
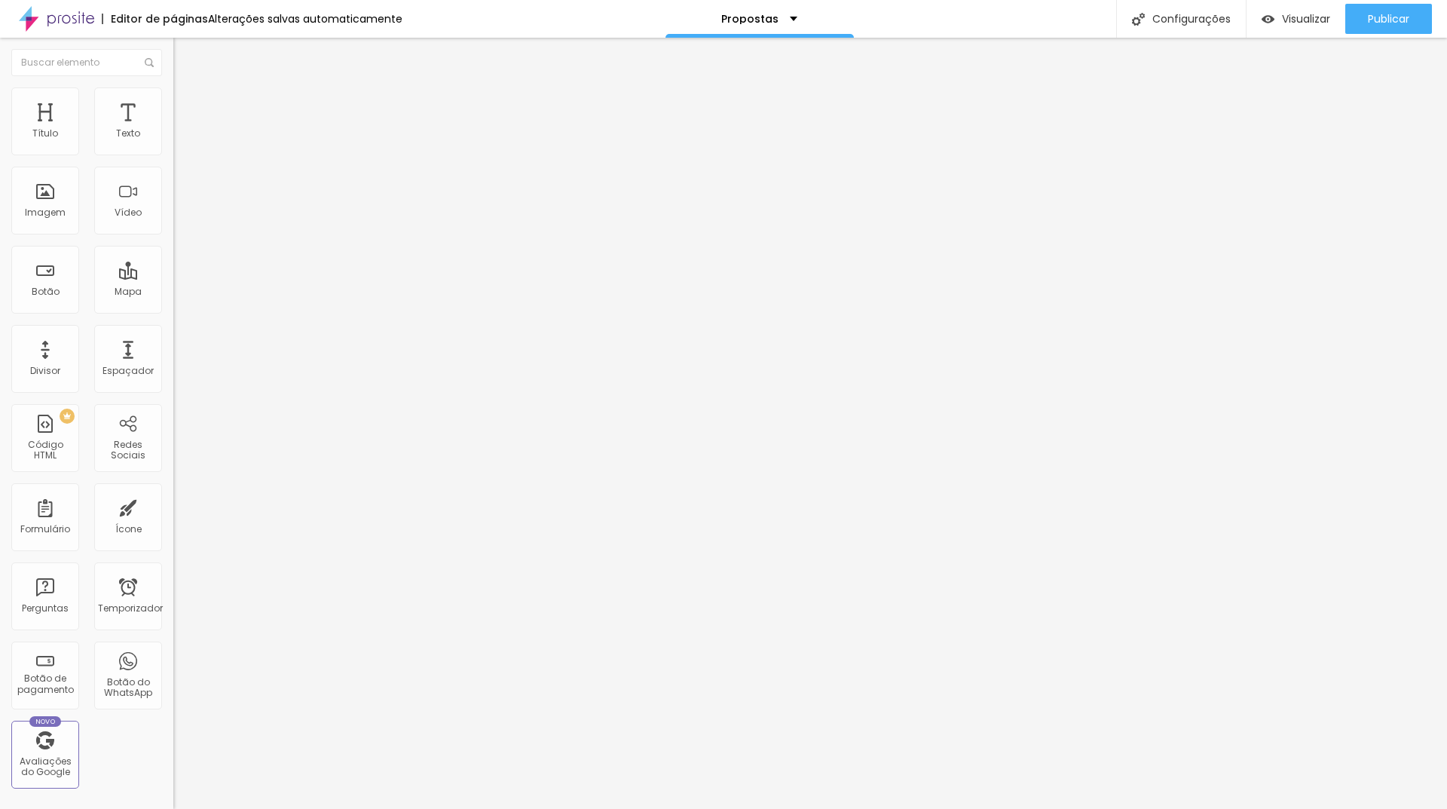
click at [182, 130] on font "Adicionar imagem" at bounding box center [226, 123] width 88 height 13
drag, startPoint x: 757, startPoint y: 62, endPoint x: 748, endPoint y: 85, distance: 25.0
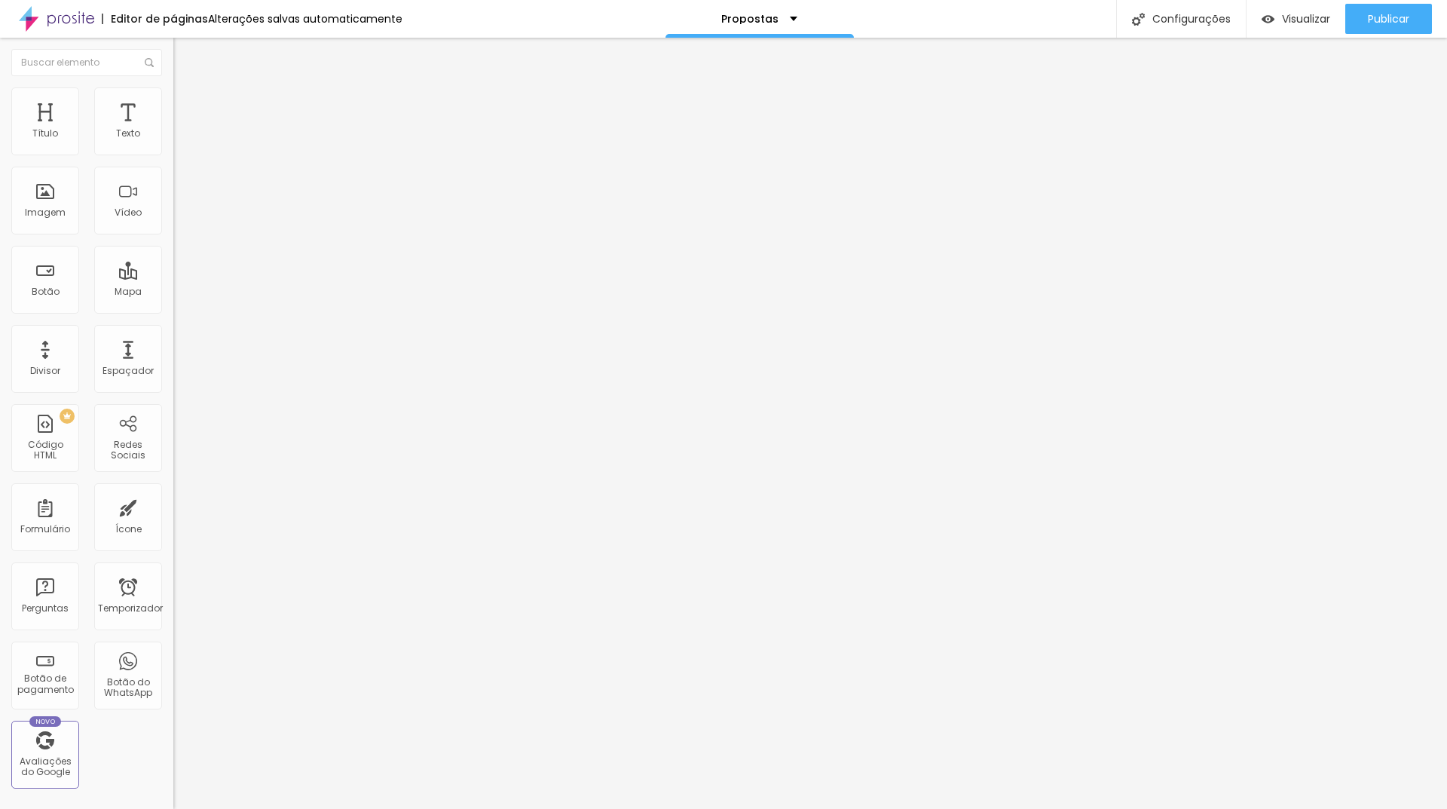
click at [271, 130] on span at bounding box center [275, 123] width 9 height 13
click at [182, 130] on font "Adicionar imagem" at bounding box center [226, 123] width 88 height 13
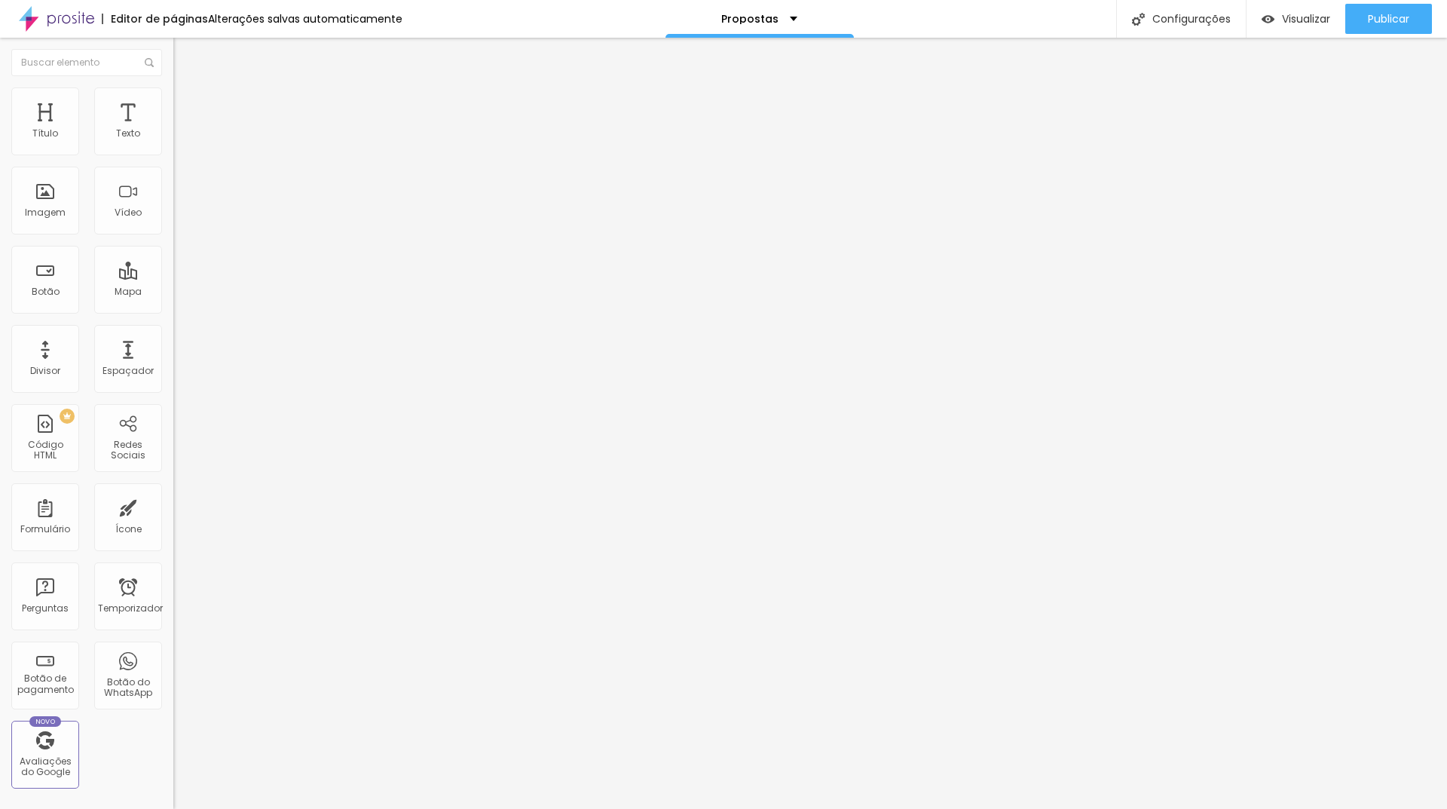
click at [173, 94] on li "Estilo" at bounding box center [259, 94] width 173 height 15
drag, startPoint x: 119, startPoint y: 160, endPoint x: 185, endPoint y: 161, distance: 65.6
click at [185, 154] on input "range" at bounding box center [221, 148] width 97 height 12
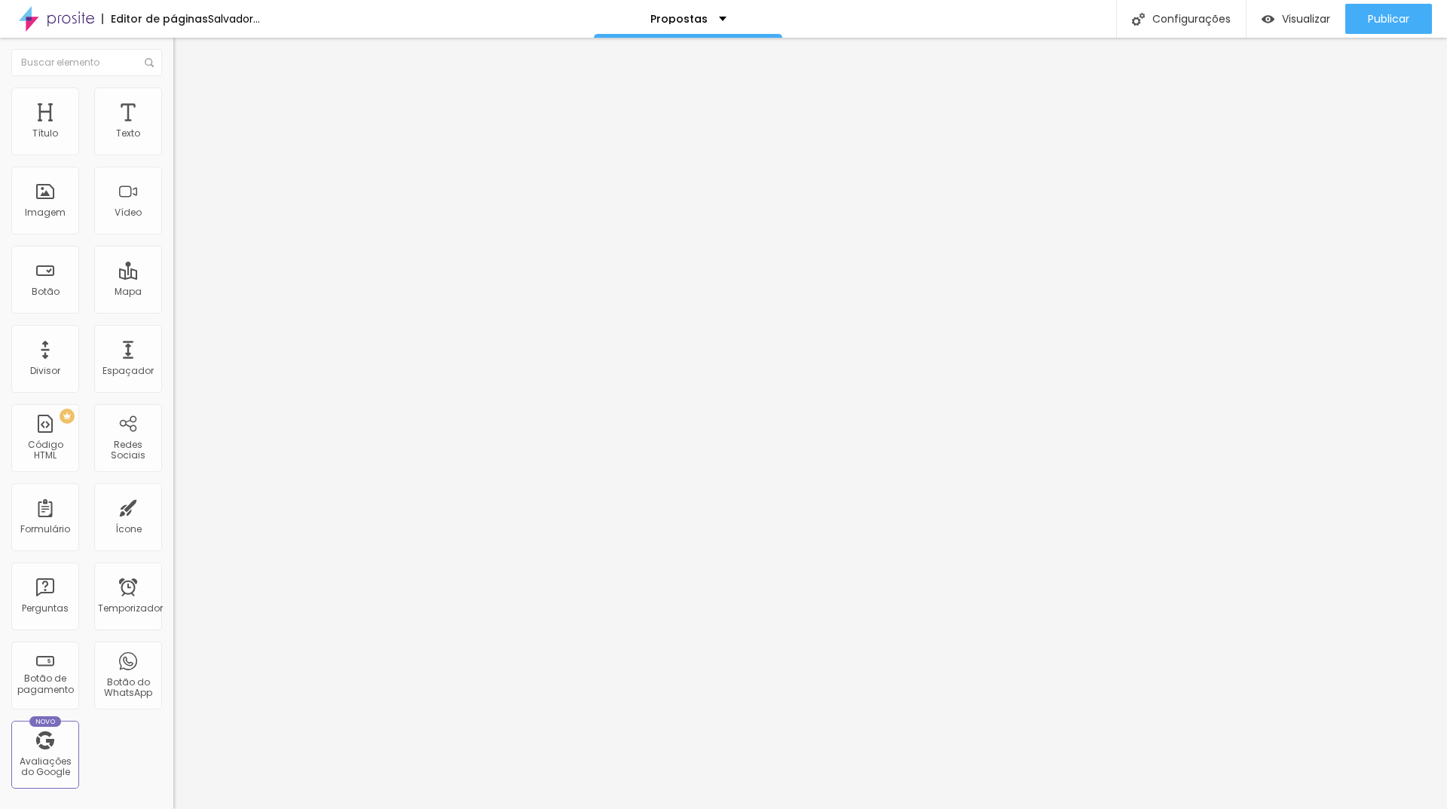
click at [187, 104] on font "Estilo" at bounding box center [198, 97] width 23 height 13
drag, startPoint x: 146, startPoint y: 161, endPoint x: 101, endPoint y: 161, distance: 45.2
click at [173, 154] on input "range" at bounding box center [221, 148] width 97 height 12
click at [187, 104] on font "Estilo" at bounding box center [198, 97] width 23 height 13
drag, startPoint x: 150, startPoint y: 161, endPoint x: 99, endPoint y: 161, distance: 50.5
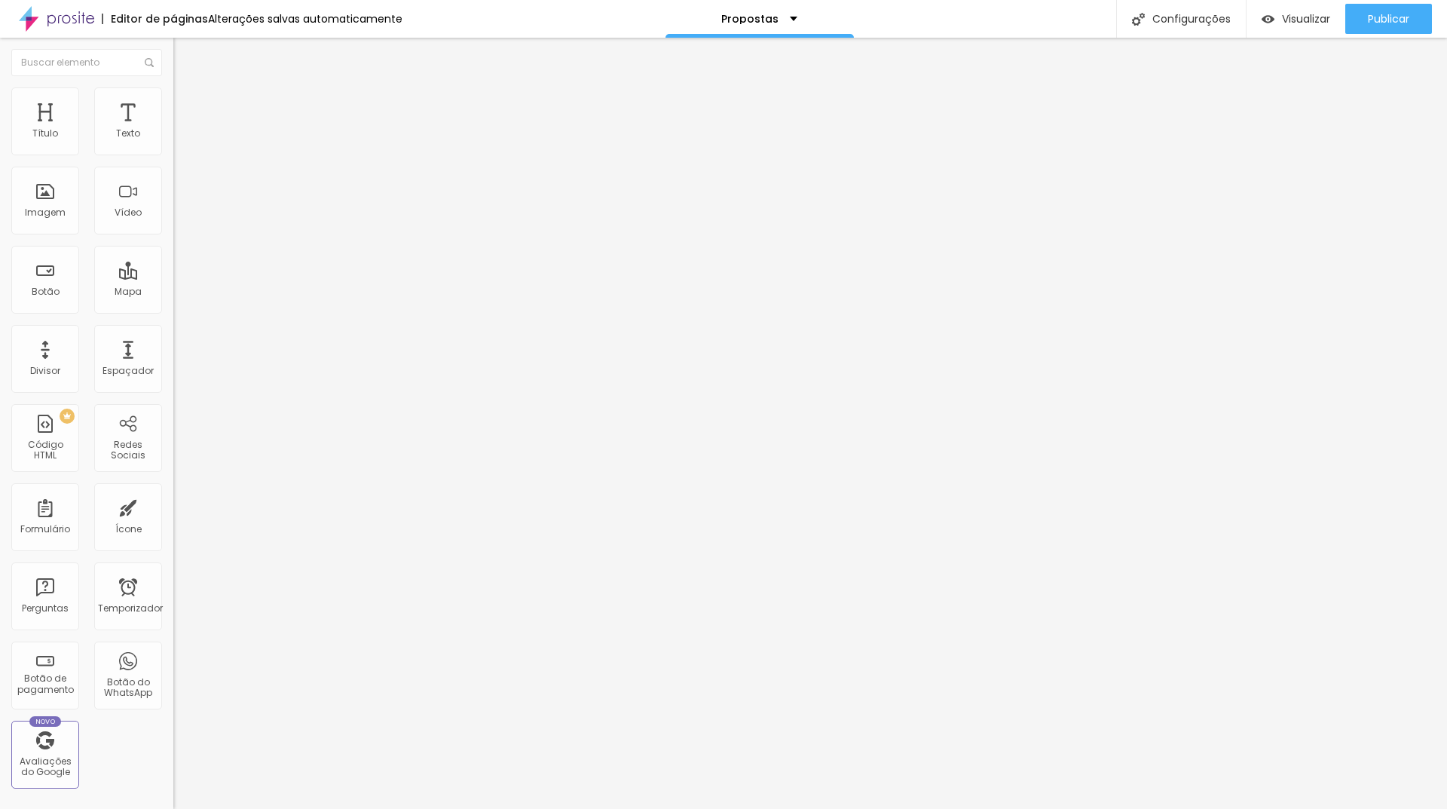
click at [173, 154] on input "range" at bounding box center [221, 148] width 97 height 12
click at [173, 102] on li "Estilo" at bounding box center [259, 94] width 173 height 15
drag, startPoint x: 149, startPoint y: 159, endPoint x: 208, endPoint y: 169, distance: 59.6
click at [208, 154] on input "range" at bounding box center [221, 148] width 97 height 12
click at [173, 102] on li "Estilo" at bounding box center [259, 94] width 173 height 15
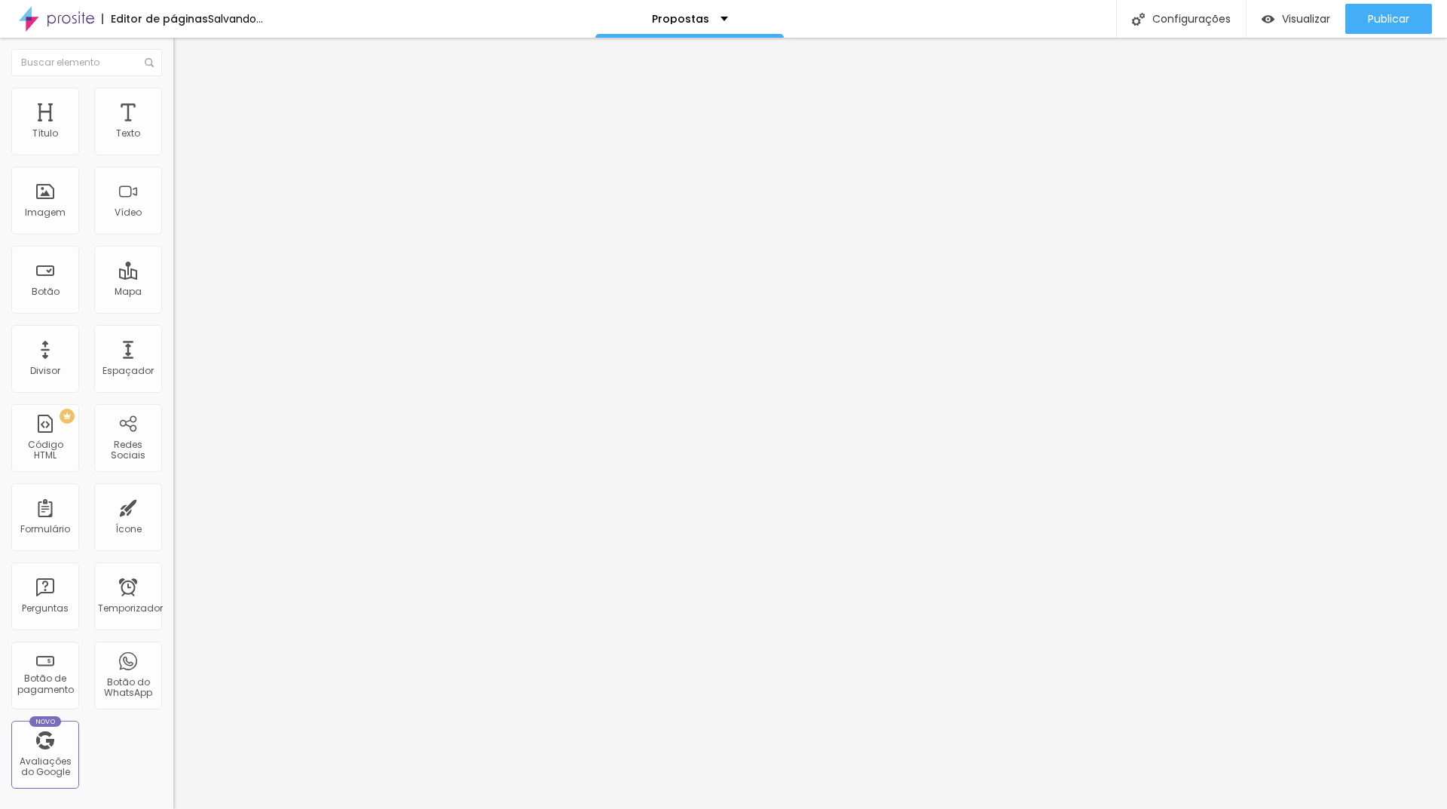
drag, startPoint x: 188, startPoint y: 156, endPoint x: 216, endPoint y: 155, distance: 27.9
click at [216, 154] on input "range" at bounding box center [221, 148] width 97 height 12
click at [173, 100] on li "Estilo" at bounding box center [259, 94] width 173 height 15
drag, startPoint x: 103, startPoint y: 159, endPoint x: 326, endPoint y: 159, distance: 223.0
click at [271, 154] on input "range" at bounding box center [221, 148] width 97 height 12
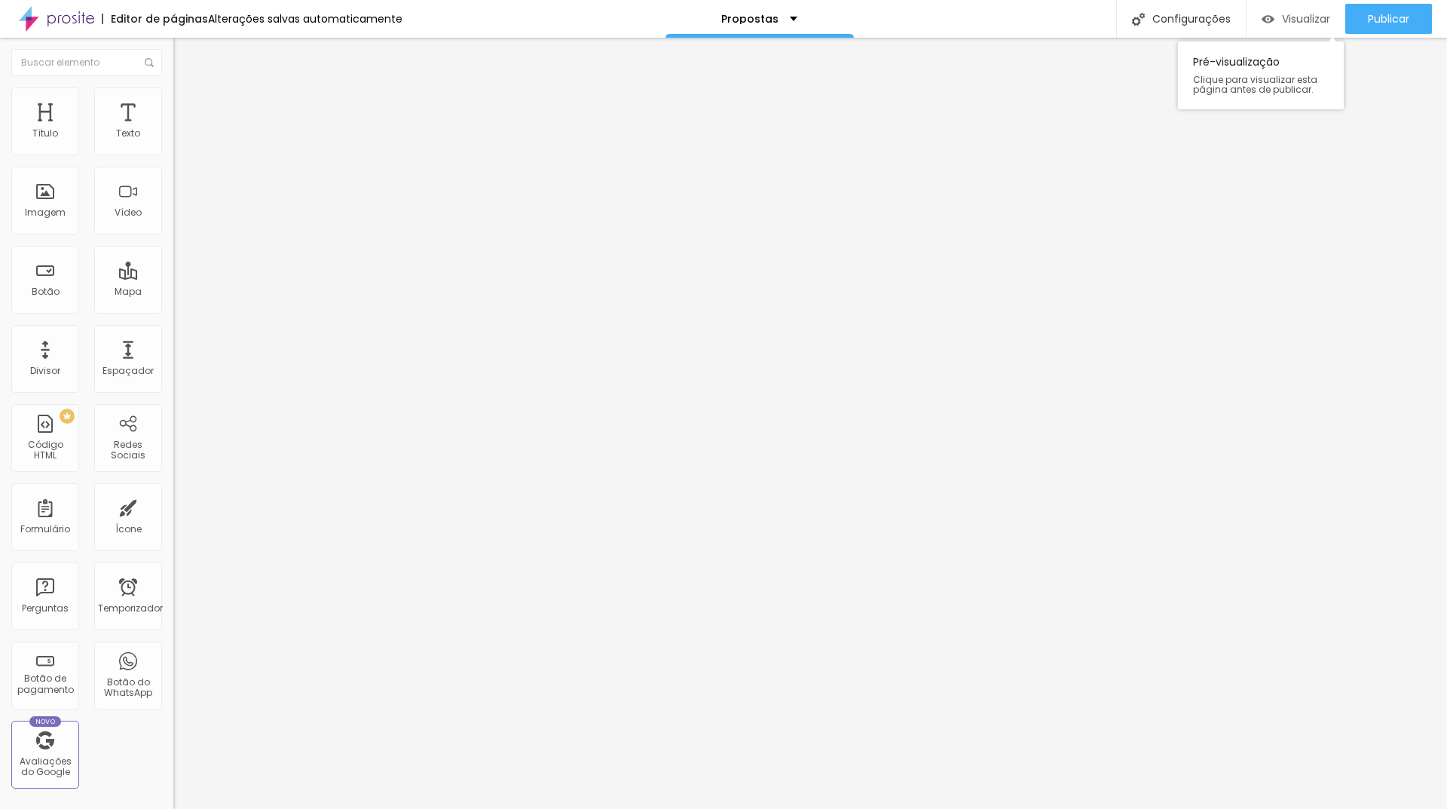
click at [1300, 16] on font "Visualizar" at bounding box center [1306, 18] width 48 height 15
click at [173, 100] on li "Estilo" at bounding box center [259, 94] width 173 height 15
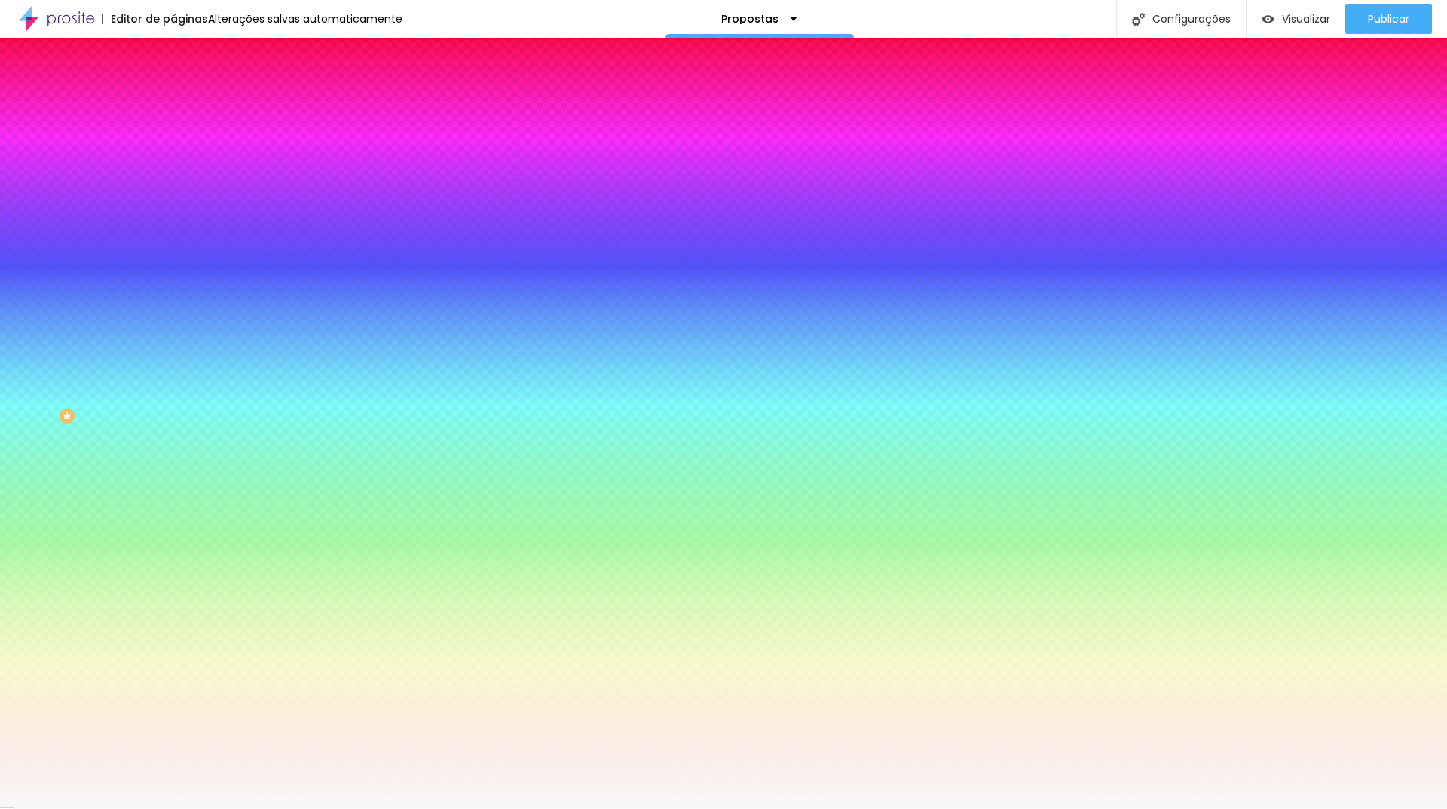
click at [187, 106] on font "Avançado" at bounding box center [212, 112] width 50 height 13
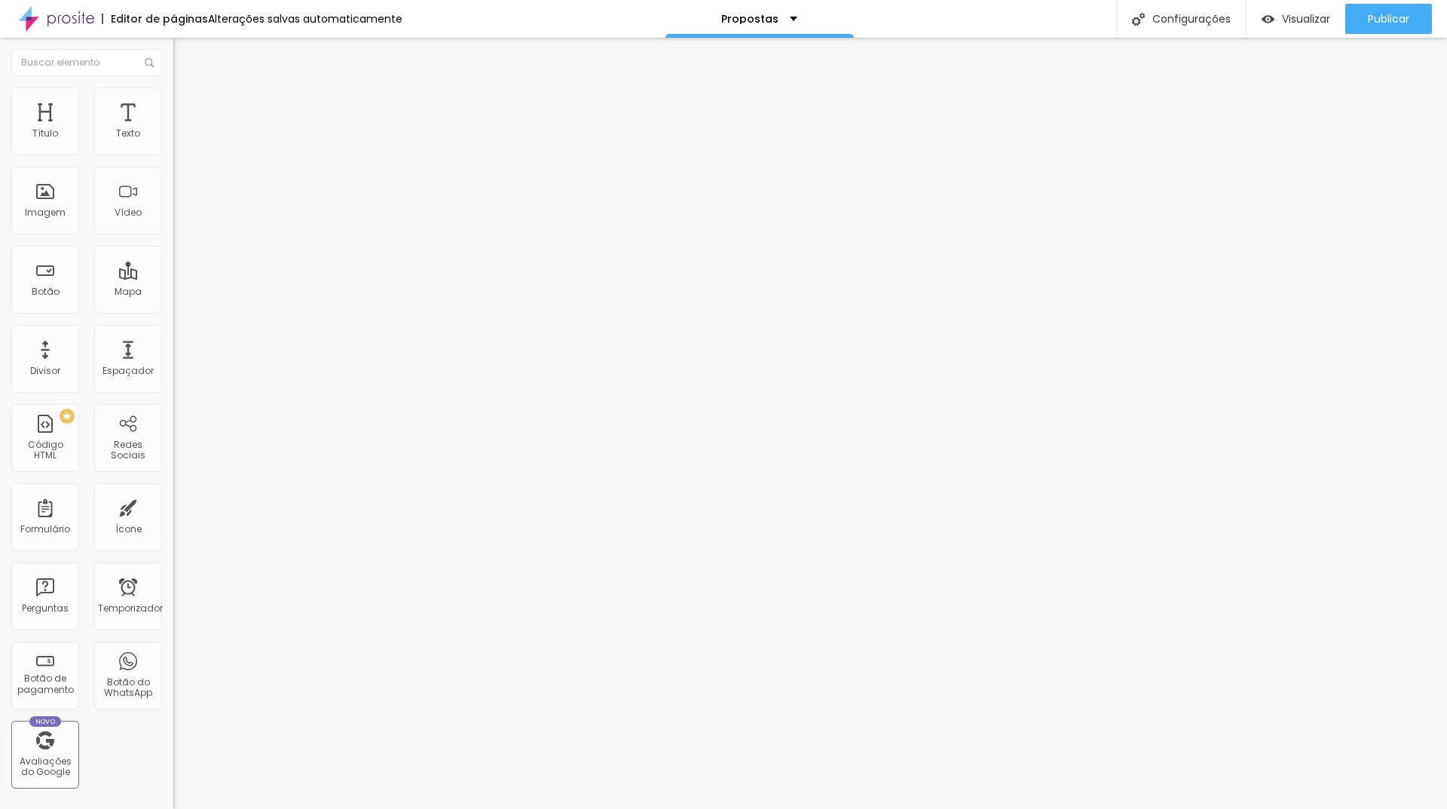
drag, startPoint x: 92, startPoint y: 150, endPoint x: 167, endPoint y: 157, distance: 75.0
click at [173, 292] on input "range" at bounding box center [221, 298] width 97 height 12
drag, startPoint x: 36, startPoint y: 179, endPoint x: 0, endPoint y: 173, distance: 36.7
click at [173, 506] on input "range" at bounding box center [221, 512] width 97 height 12
drag, startPoint x: 121, startPoint y: 143, endPoint x: 142, endPoint y: 148, distance: 20.8
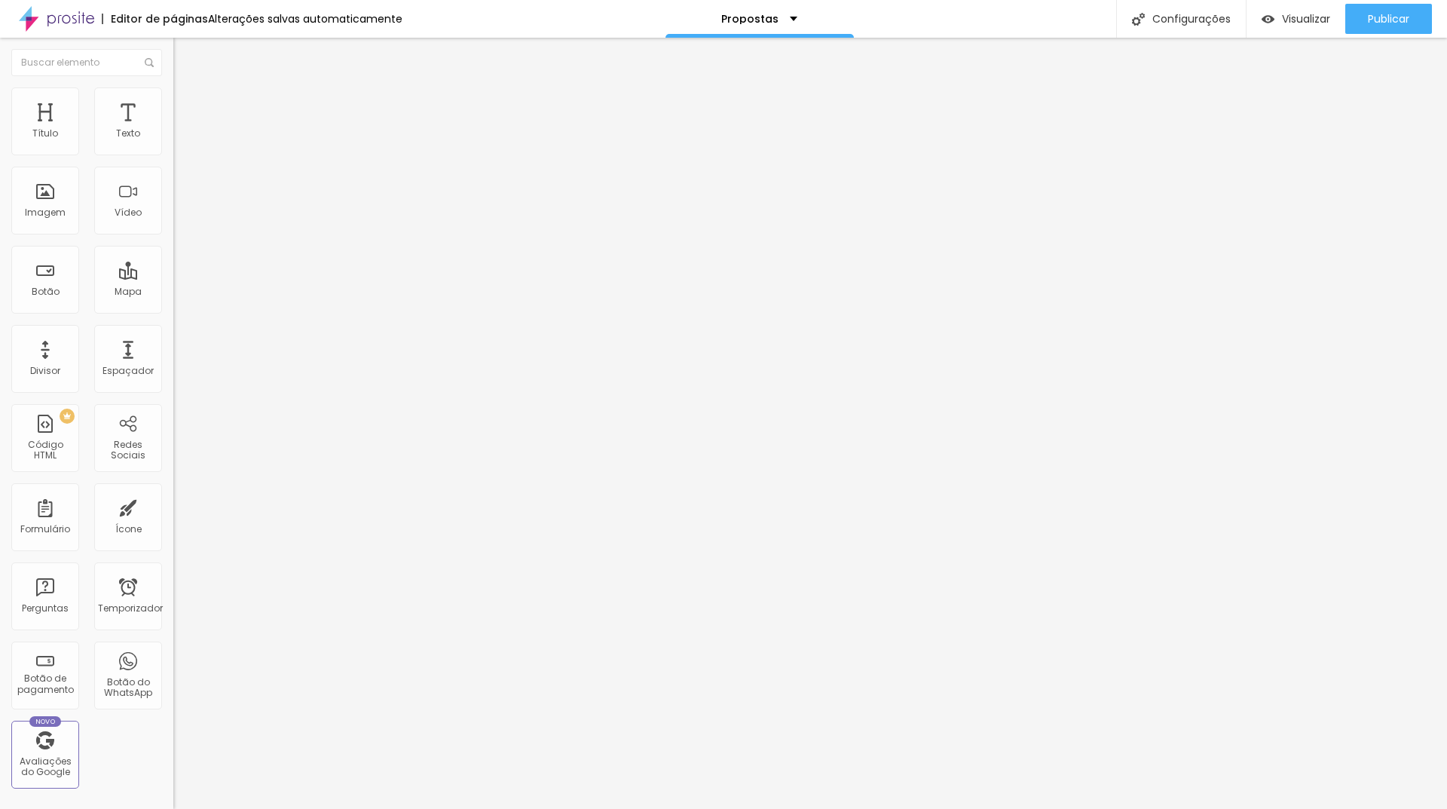
click at [173, 148] on div "30 Espaçamento entre colunas" at bounding box center [259, 224] width 173 height 213
click at [173, 91] on ul "Conteúdo Estilo Avançado" at bounding box center [259, 94] width 173 height 45
click at [173, 93] on img at bounding box center [180, 94] width 14 height 14
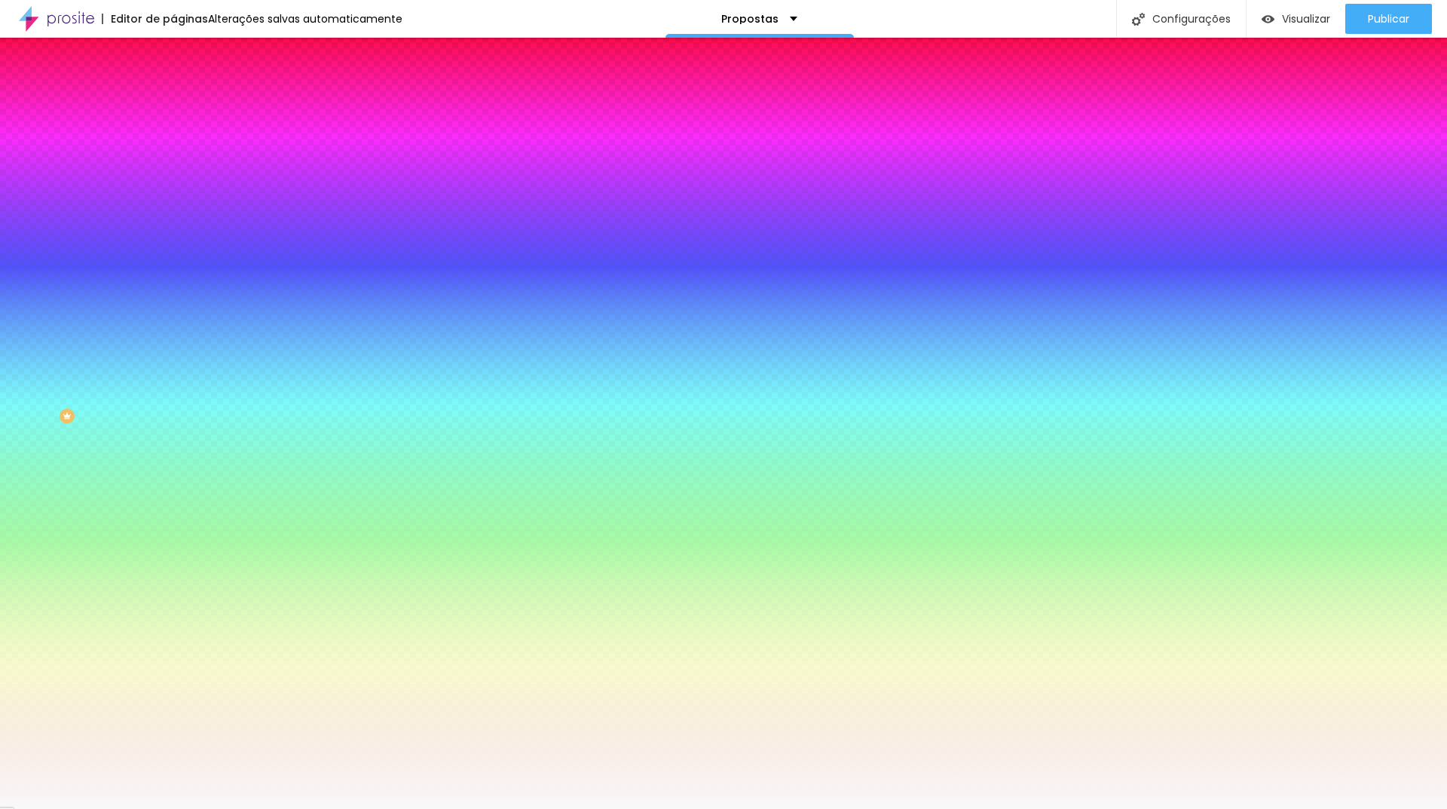
click at [173, 497] on div "Editar nulo Conteúdo Estilo Avançado Imagem de fundo Adicionar imagem Efeito da…" at bounding box center [259, 423] width 173 height 771
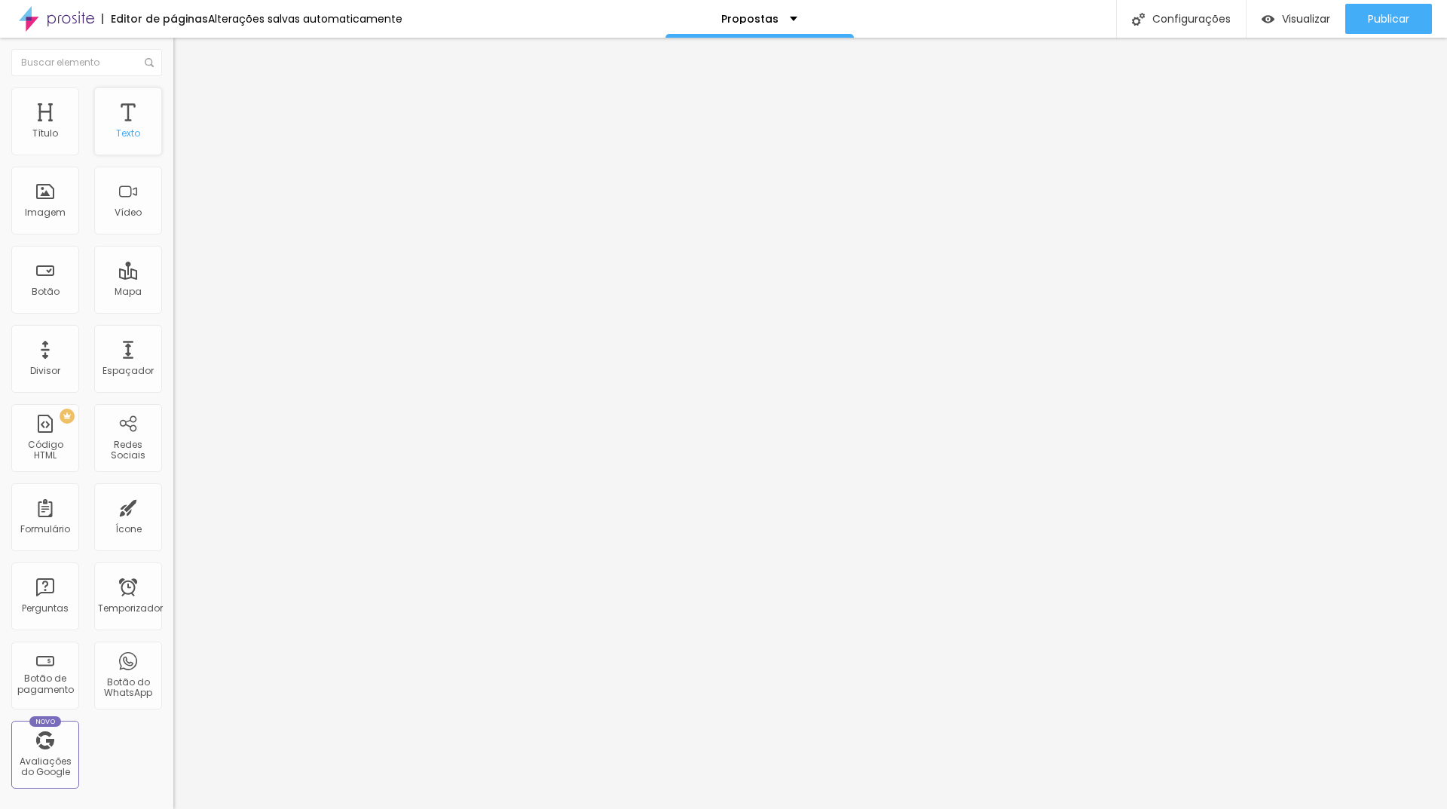
click at [106, 119] on div "Texto" at bounding box center [128, 121] width 68 height 68
click at [173, 112] on div "Tipografia" at bounding box center [259, 106] width 173 height 9
click at [173, 113] on font "Tipografia" at bounding box center [197, 106] width 48 height 13
click at [179, 140] on icon "button" at bounding box center [183, 135] width 9 height 9
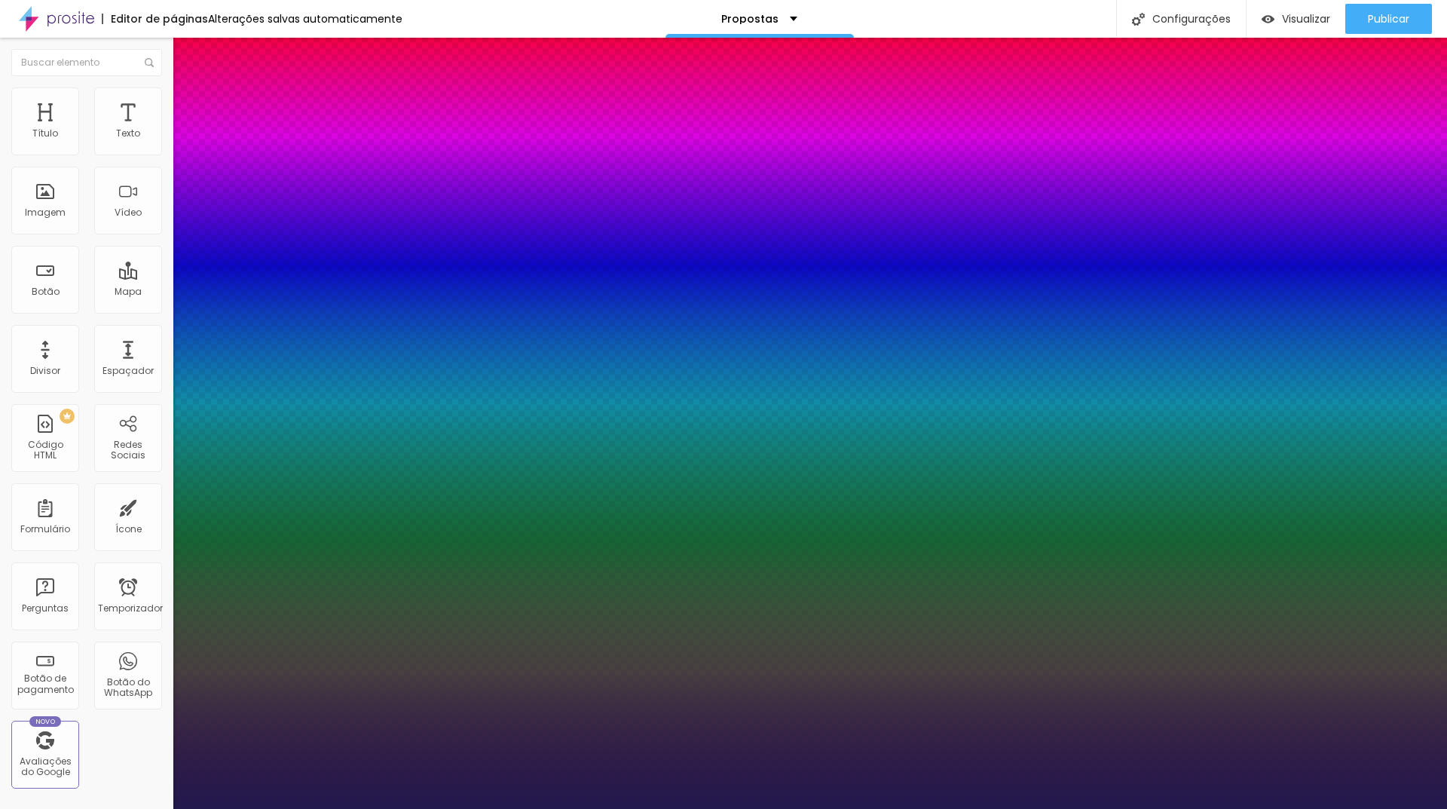
drag, startPoint x: 216, startPoint y: 258, endPoint x: 224, endPoint y: 255, distance: 8.6
click at [162, 808] on select "AbrilFatface-Regular Actor-Regular Alegreya AlegreyaBlack [PERSON_NAME] [PERSON…" at bounding box center [81, 826] width 162 height 16
click at [161, 808] on select "AbrilFatface-Regular Actor-Regular Alegreya AlegreyaBlack [PERSON_NAME] [PERSON…" at bounding box center [81, 826] width 162 height 16
click at [162, 808] on select "AbrilFatface-Regular Actor-Regular Alegreya AlegreyaBlack [PERSON_NAME] [PERSON…" at bounding box center [81, 826] width 162 height 16
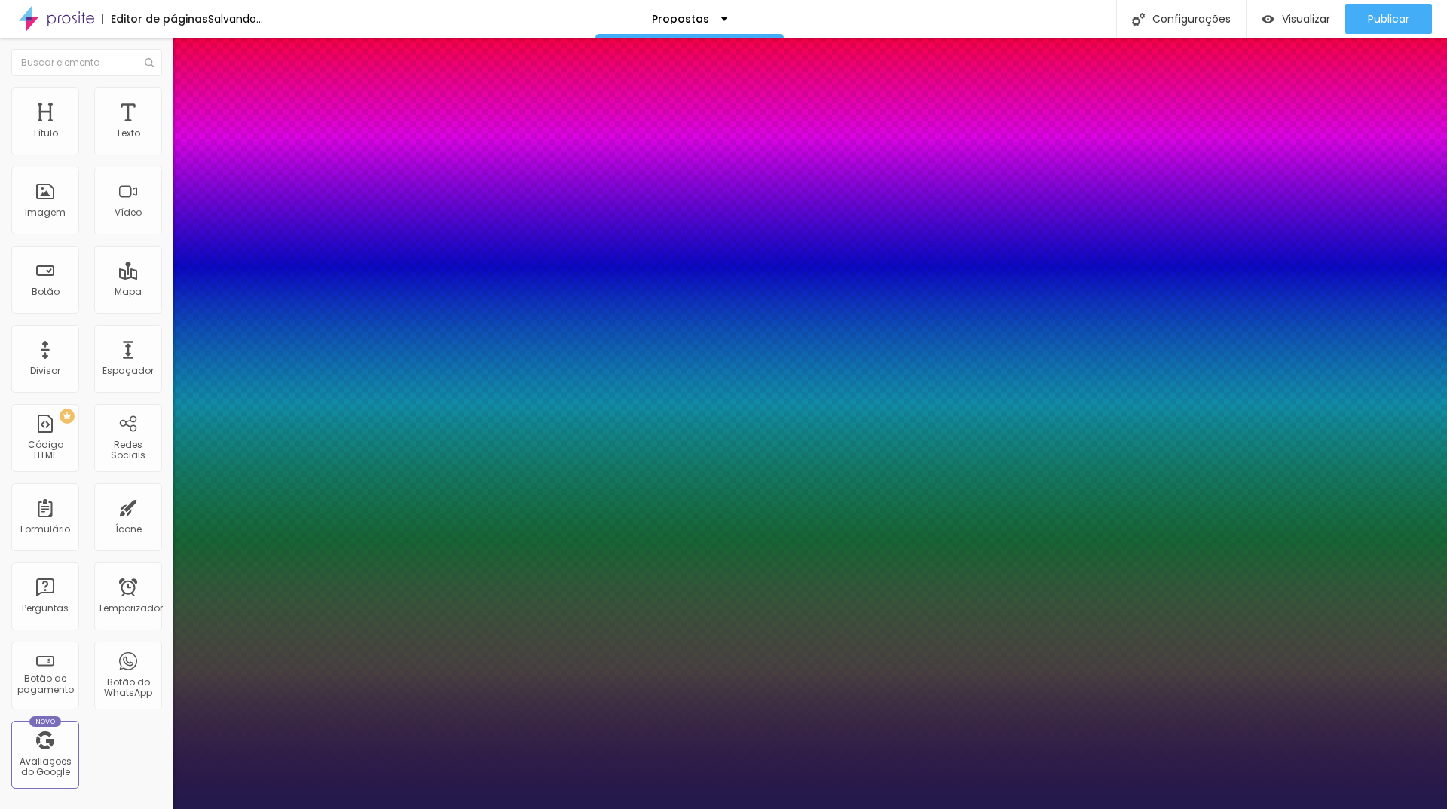
click at [161, 808] on select "AbrilFatface-Regular Actor-Regular Alegreya AlegreyaBlack [PERSON_NAME] [PERSON…" at bounding box center [81, 826] width 162 height 16
click at [853, 808] on div at bounding box center [723, 809] width 1447 height 0
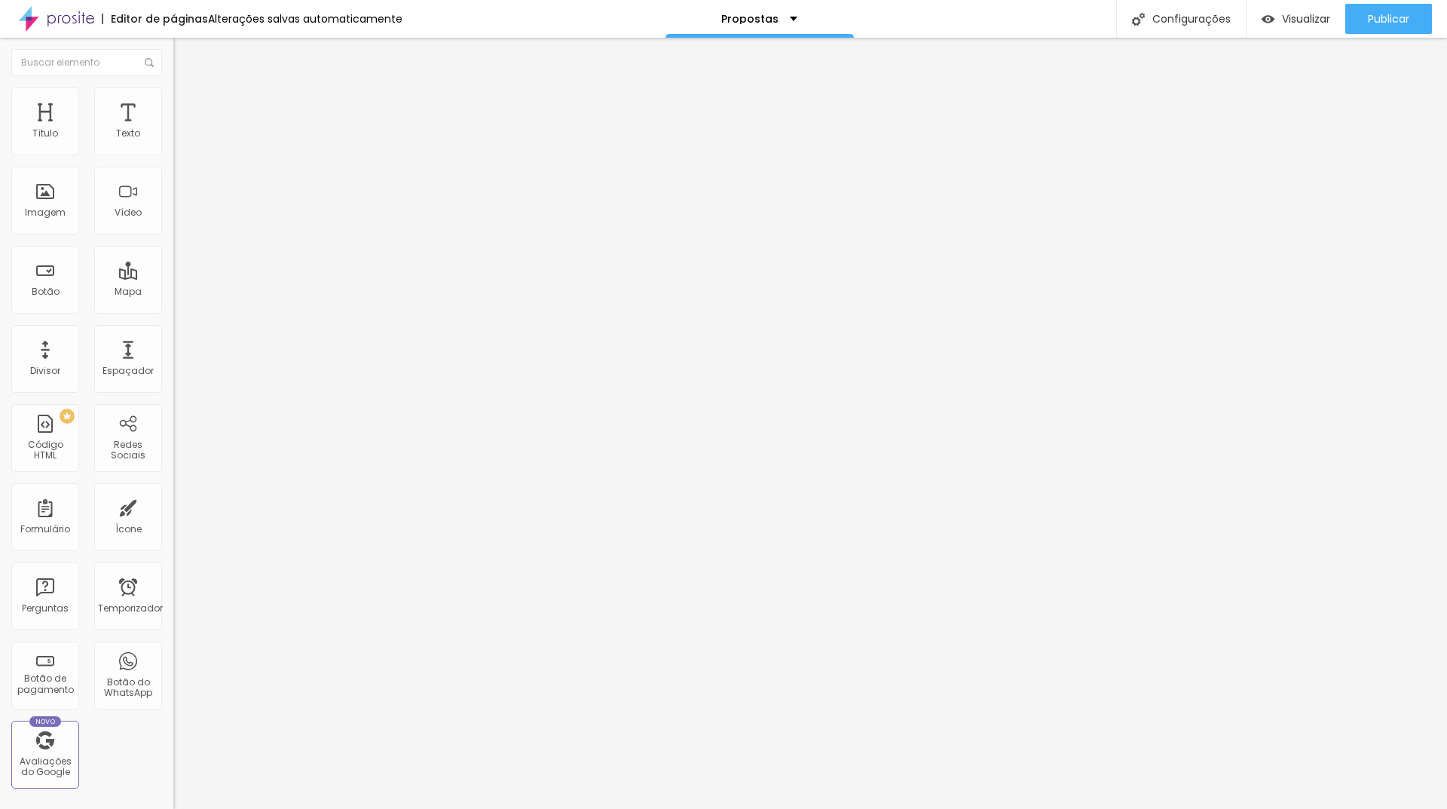
click at [173, 145] on button "button" at bounding box center [183, 137] width 21 height 16
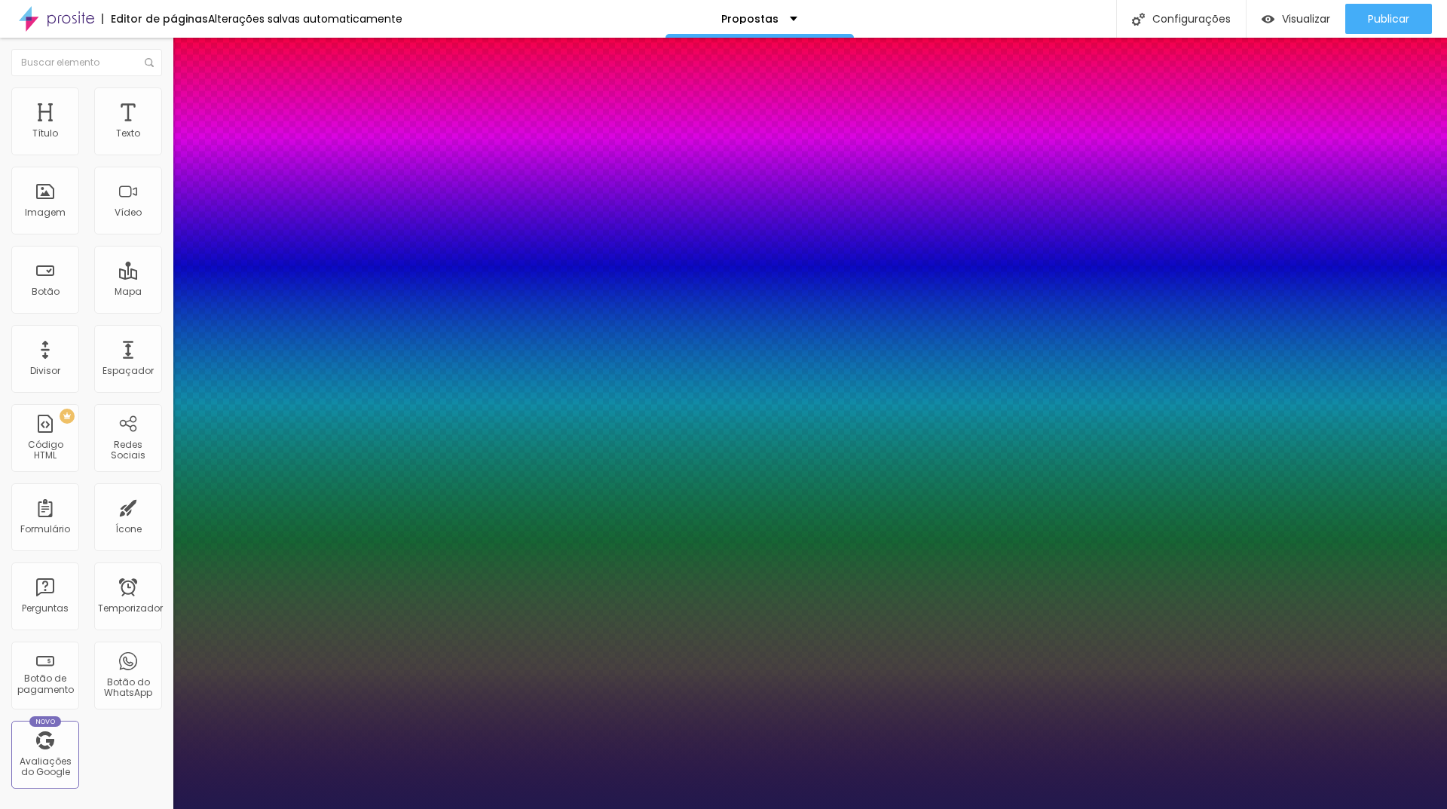
click at [228, 808] on div at bounding box center [723, 809] width 1447 height 0
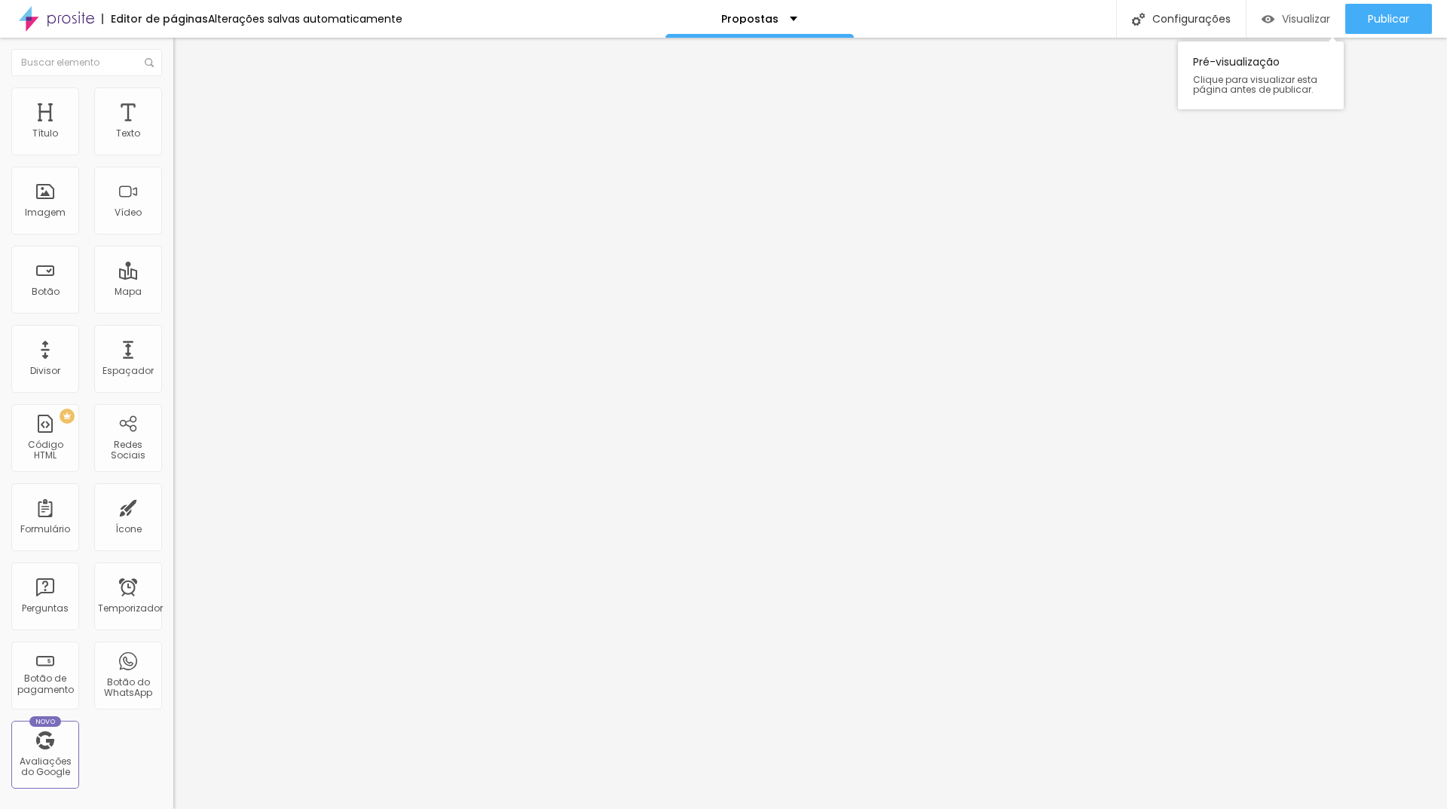
click at [1295, 23] on font "Visualizar" at bounding box center [1306, 18] width 48 height 15
click at [1308, 25] on font "Visualizar" at bounding box center [1306, 18] width 48 height 15
click at [1209, 17] on font "Configurações" at bounding box center [1191, 18] width 78 height 15
drag, startPoint x: 673, startPoint y: 311, endPoint x: 589, endPoint y: 312, distance: 84.4
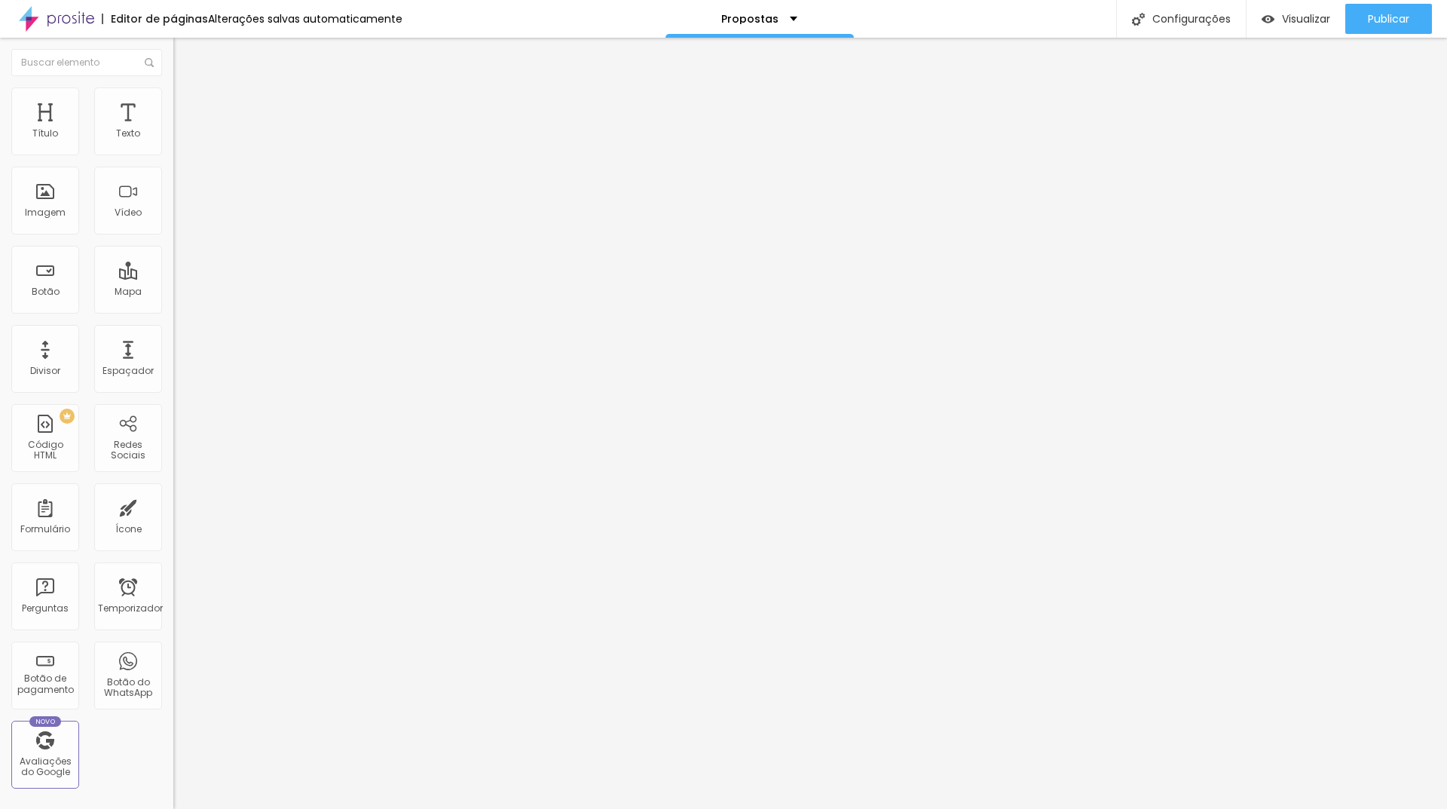
click at [997, 808] on div at bounding box center [723, 825] width 1447 height 14
click at [187, 104] on font "Avançado" at bounding box center [212, 97] width 50 height 13
click at [185, 52] on div "Editar nulo" at bounding box center [224, 55] width 78 height 12
click at [182, 130] on font "Adicionar imagem" at bounding box center [226, 123] width 88 height 13
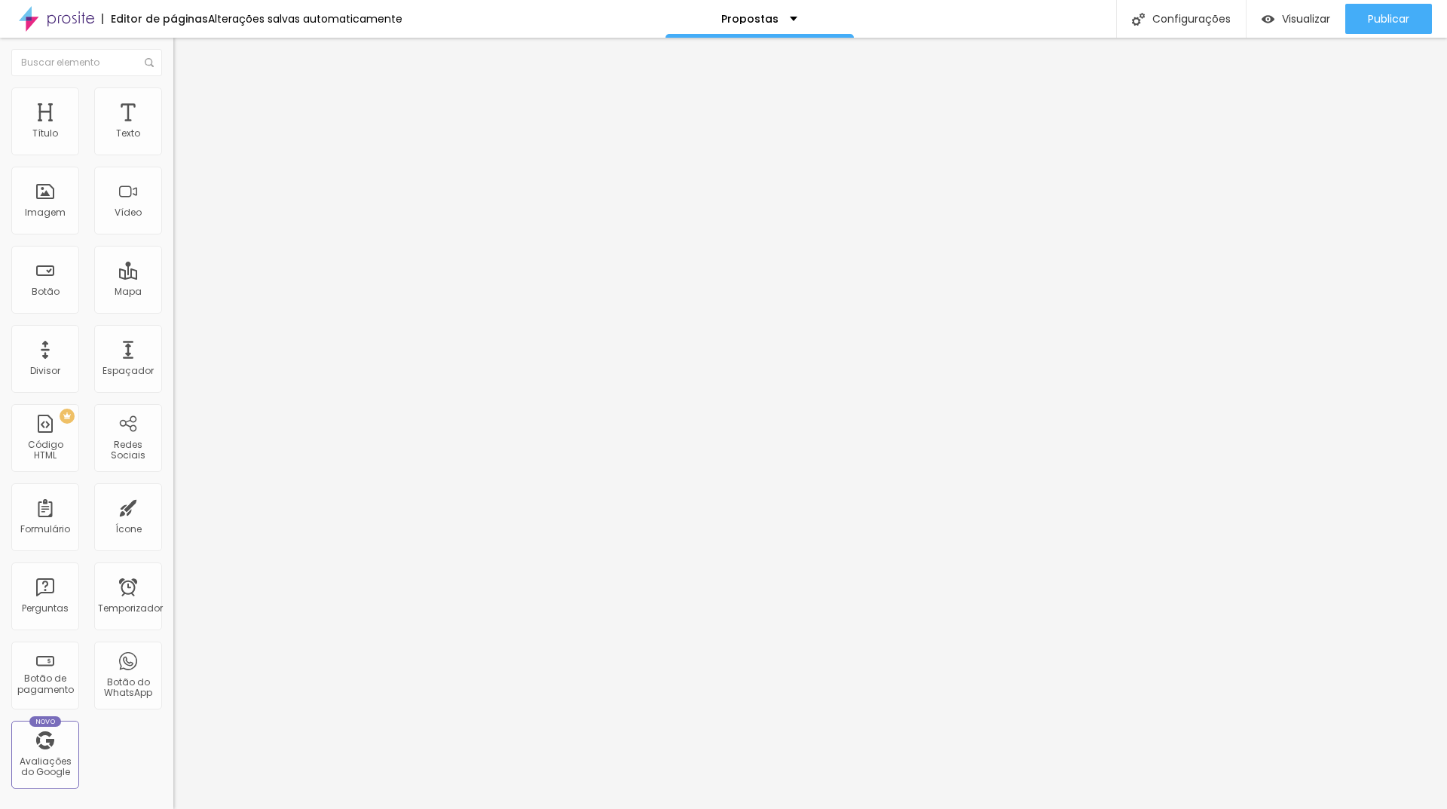
click at [173, 90] on img at bounding box center [180, 94] width 14 height 14
drag, startPoint x: 157, startPoint y: 161, endPoint x: 100, endPoint y: 161, distance: 57.3
click at [173, 154] on input "range" at bounding box center [221, 148] width 97 height 12
click at [1304, 19] on font "Visualizar" at bounding box center [1306, 18] width 48 height 15
click at [127, 124] on div "Texto" at bounding box center [128, 121] width 68 height 68
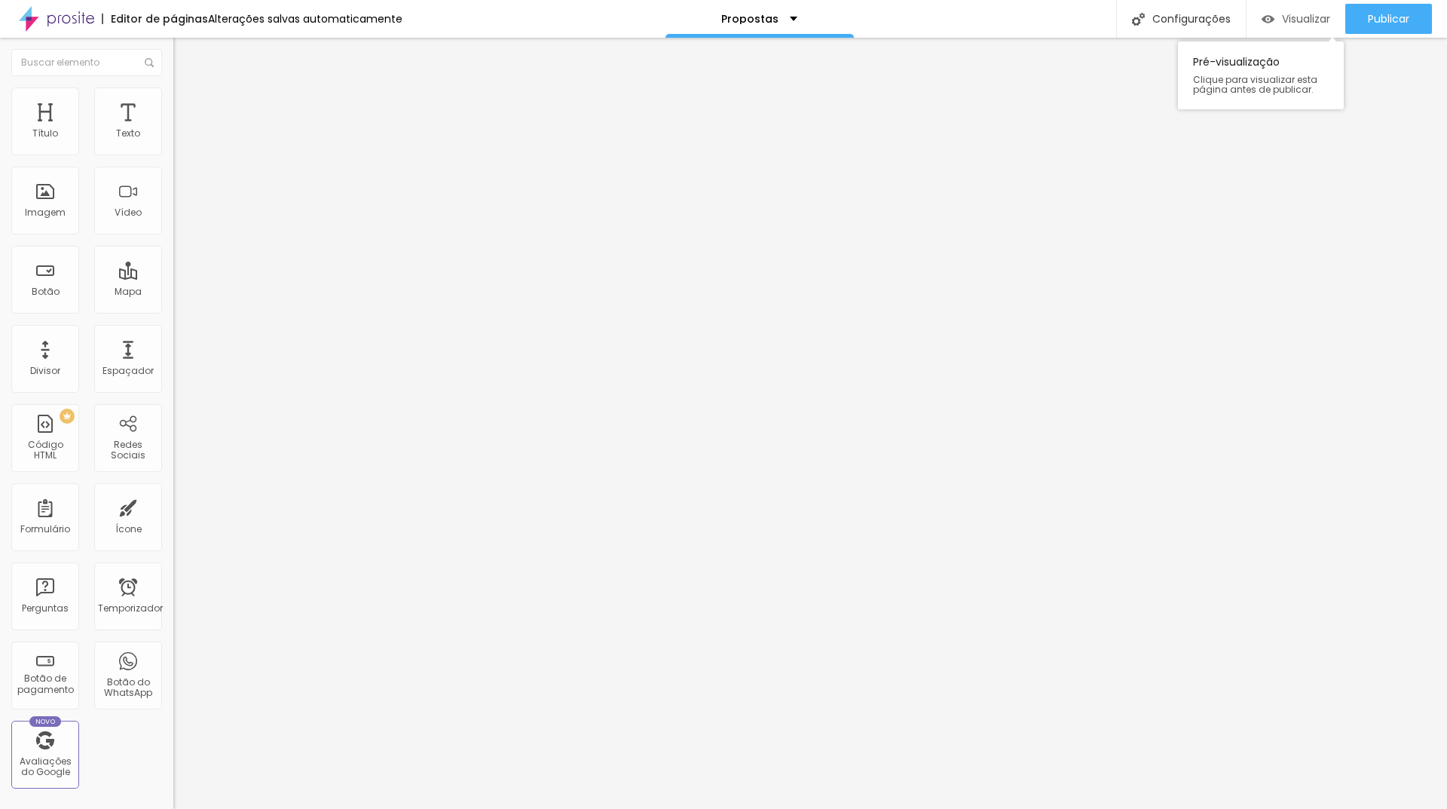
click at [1314, 22] on font "Visualizar" at bounding box center [1306, 18] width 48 height 15
click at [1368, 11] on font "Publicar" at bounding box center [1388, 18] width 41 height 15
click at [1290, 20] on div "Visualizar Pré-visualização Clique para visualizar esta página antes de publica…" at bounding box center [1339, 19] width 215 height 38
click at [1303, 19] on font "Visualizar" at bounding box center [1292, 18] width 48 height 15
click at [173, 128] on div "Adicionar imagem" at bounding box center [259, 123] width 173 height 11
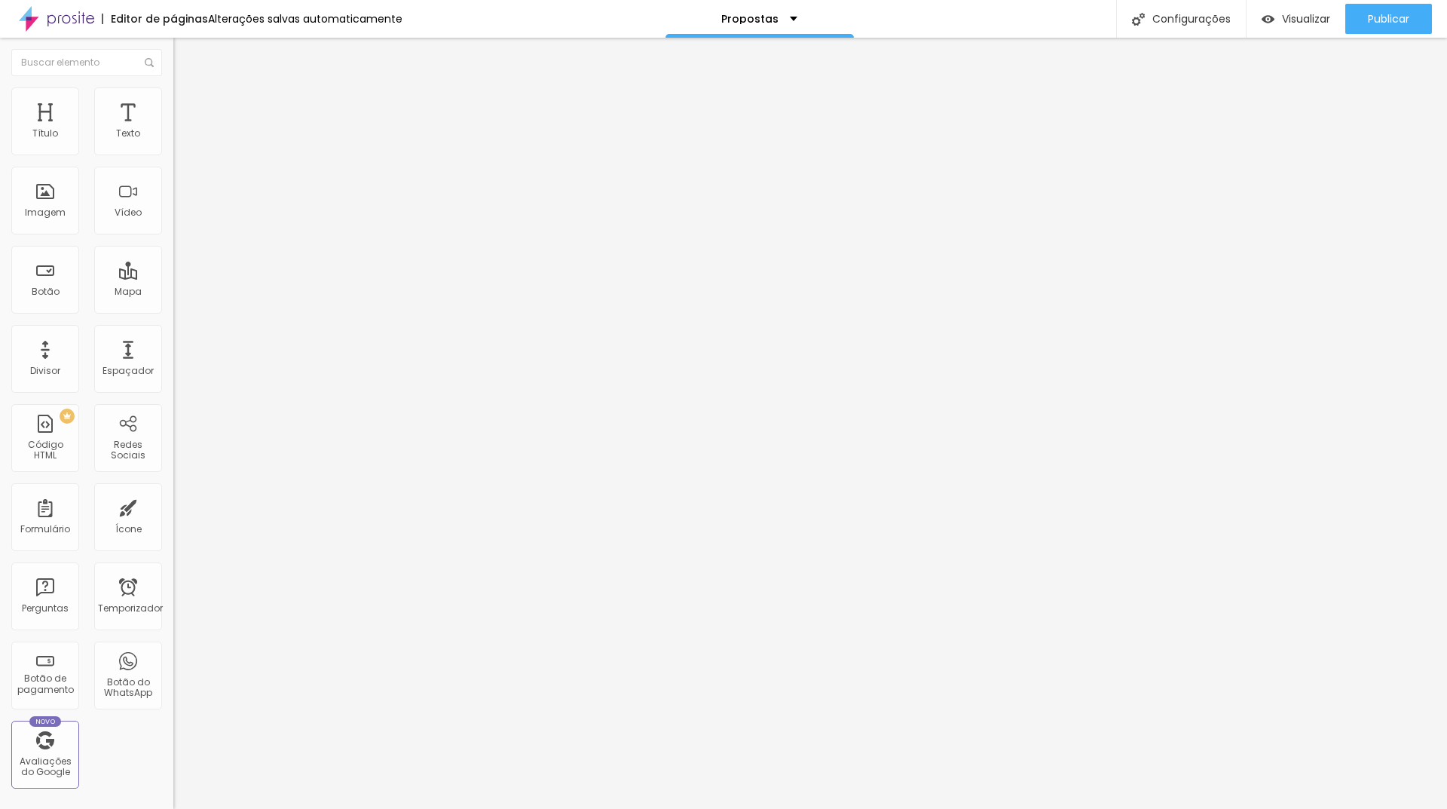
click at [182, 130] on font "Adicionar imagem" at bounding box center [226, 123] width 88 height 13
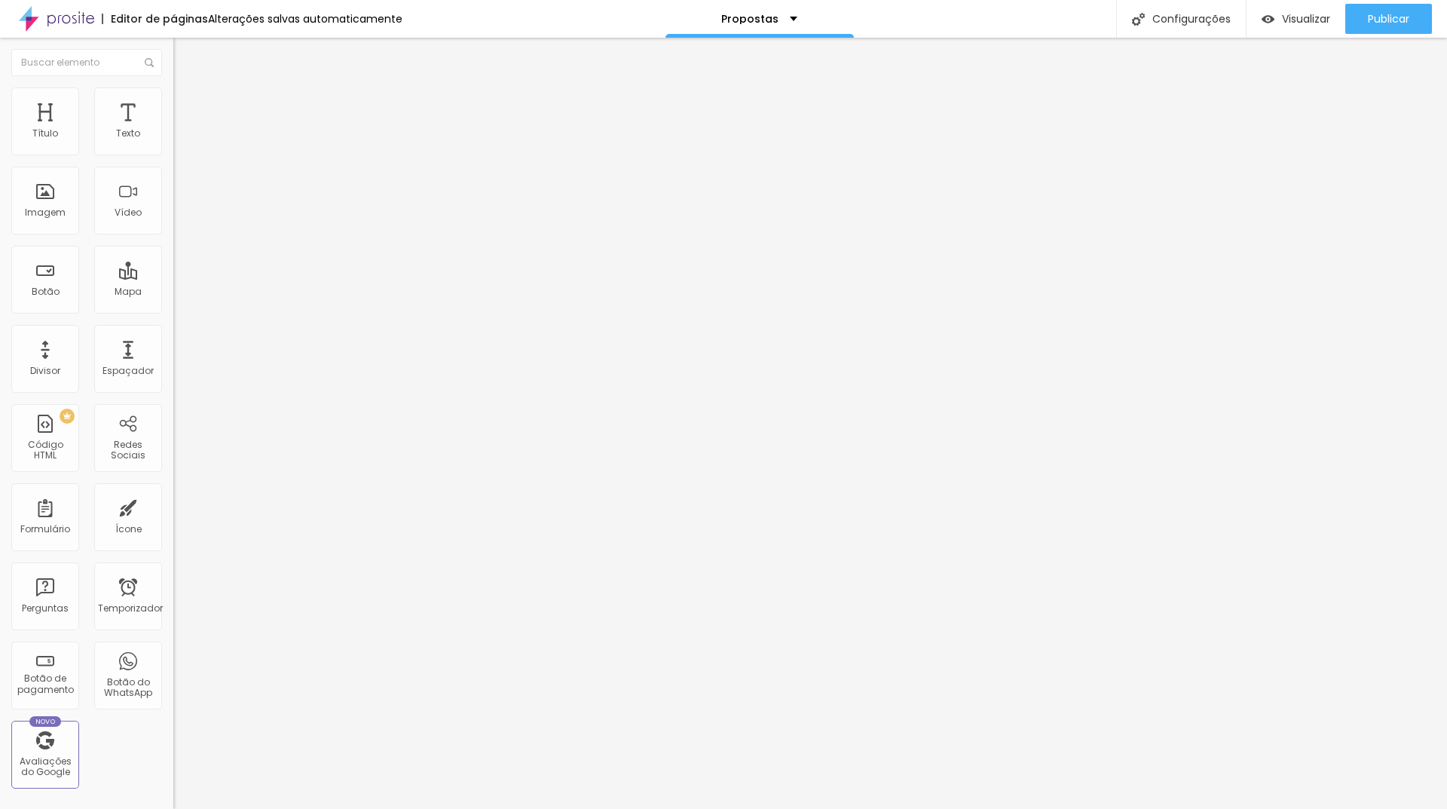
click at [173, 92] on li "Estilo" at bounding box center [259, 94] width 173 height 15
drag, startPoint x: 153, startPoint y: 161, endPoint x: 103, endPoint y: 157, distance: 49.8
click at [173, 154] on input "range" at bounding box center [221, 148] width 97 height 12
click at [1293, 22] on font "Visualizar" at bounding box center [1306, 18] width 48 height 15
drag, startPoint x: 116, startPoint y: 157, endPoint x: 136, endPoint y: 157, distance: 19.6
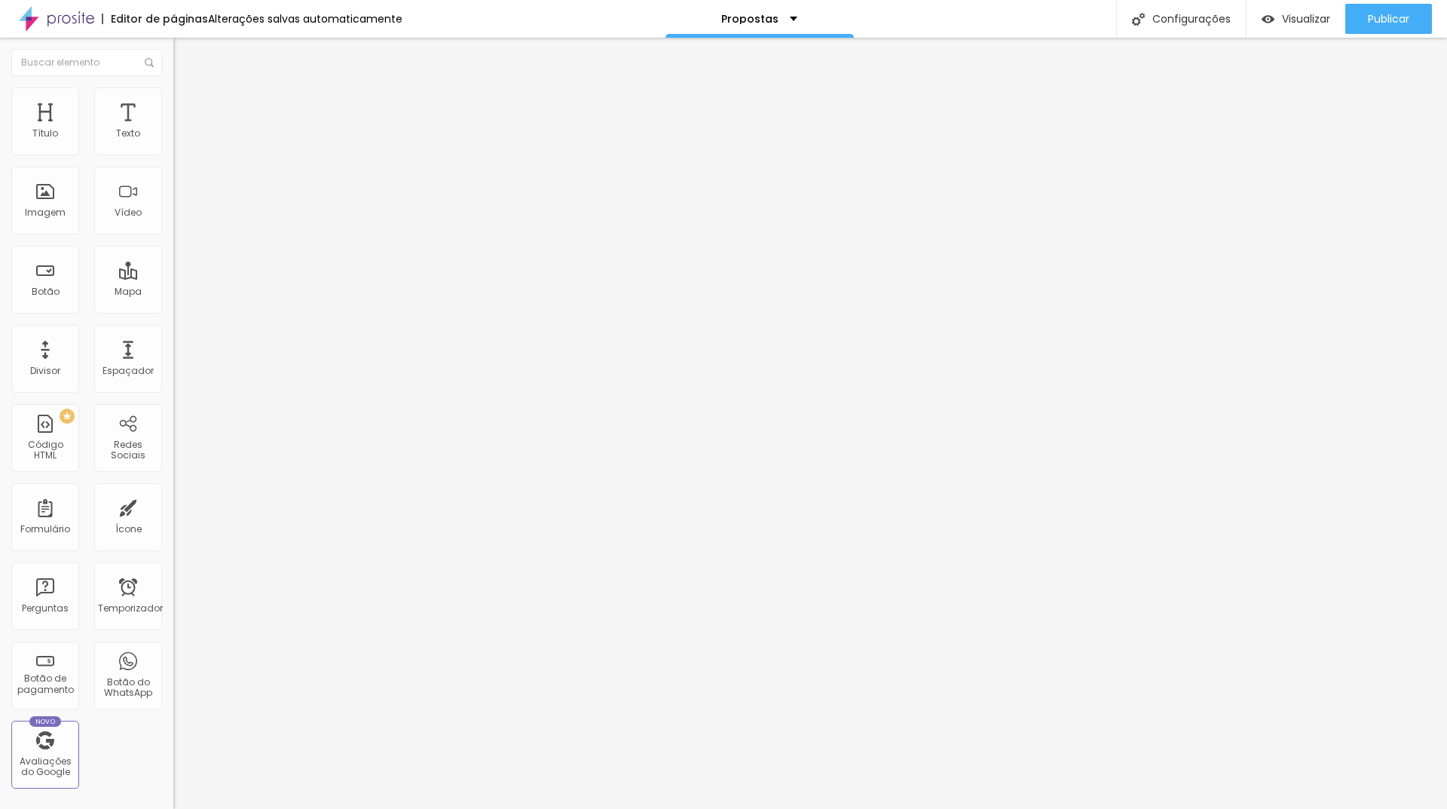
click at [173, 156] on div at bounding box center [259, 149] width 173 height 14
drag, startPoint x: 105, startPoint y: 161, endPoint x: 150, endPoint y: 165, distance: 44.7
click at [173, 154] on input "range" at bounding box center [221, 148] width 97 height 12
drag, startPoint x: 150, startPoint y: 165, endPoint x: 170, endPoint y: 165, distance: 20.3
click at [173, 154] on input "range" at bounding box center [221, 148] width 97 height 12
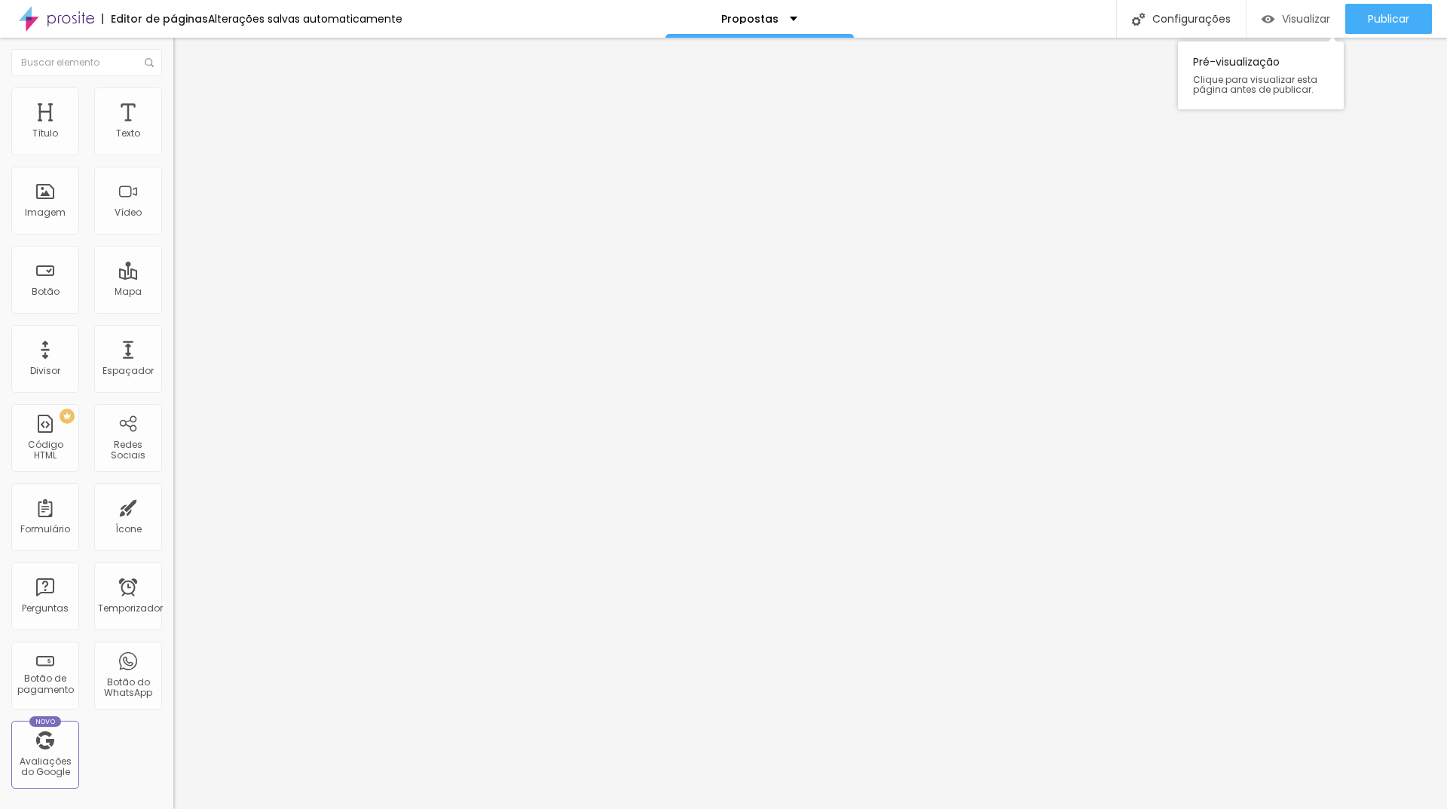
click at [1299, 14] on font "Visualizar" at bounding box center [1306, 18] width 48 height 15
click at [182, 130] on font "Adicionar imagem" at bounding box center [226, 123] width 88 height 13
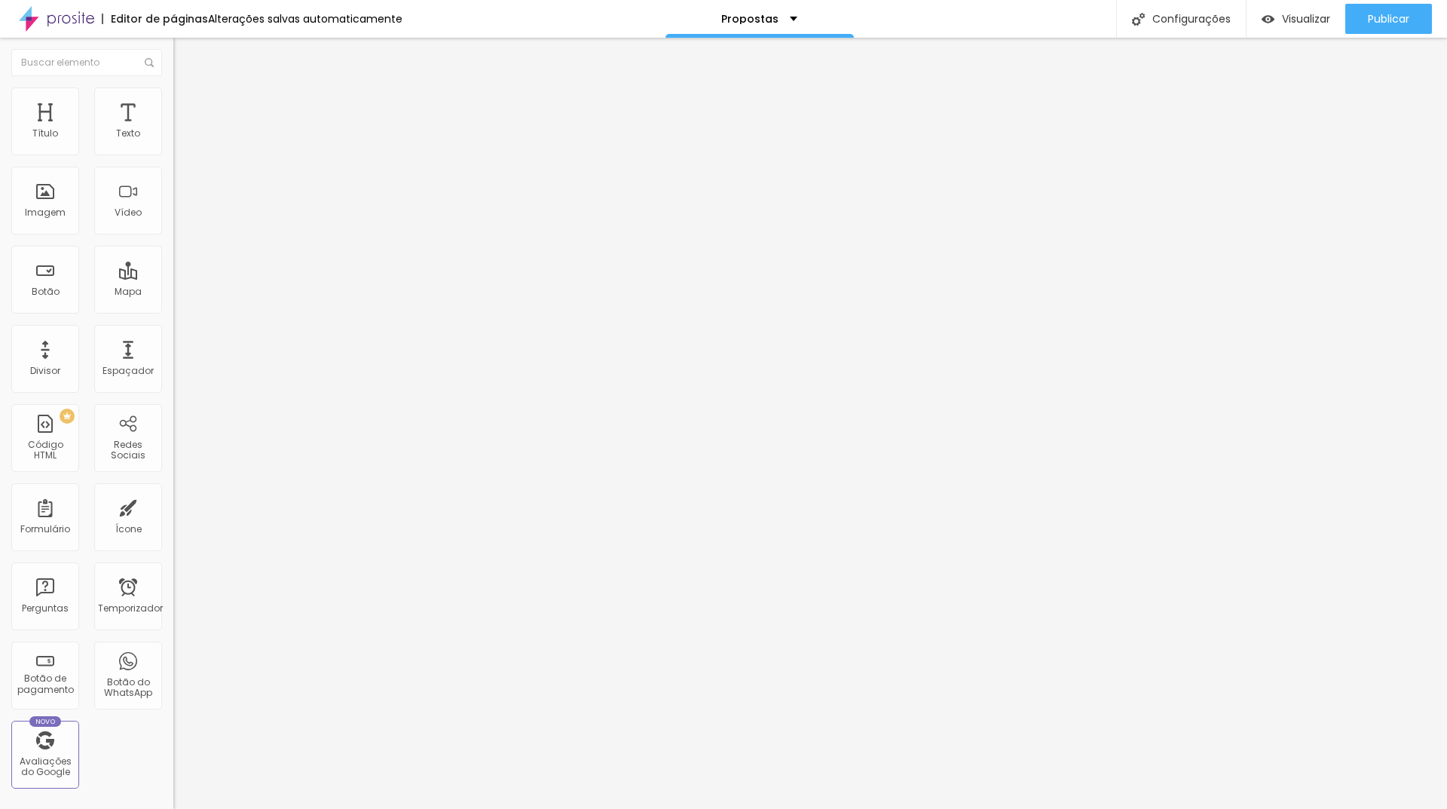
click at [173, 88] on img at bounding box center [180, 94] width 14 height 14
drag, startPoint x: 151, startPoint y: 157, endPoint x: 118, endPoint y: 159, distance: 33.2
click at [173, 156] on div at bounding box center [259, 149] width 173 height 14
drag, startPoint x: 157, startPoint y: 161, endPoint x: 102, endPoint y: 163, distance: 54.3
click at [173, 154] on input "range" at bounding box center [221, 148] width 97 height 12
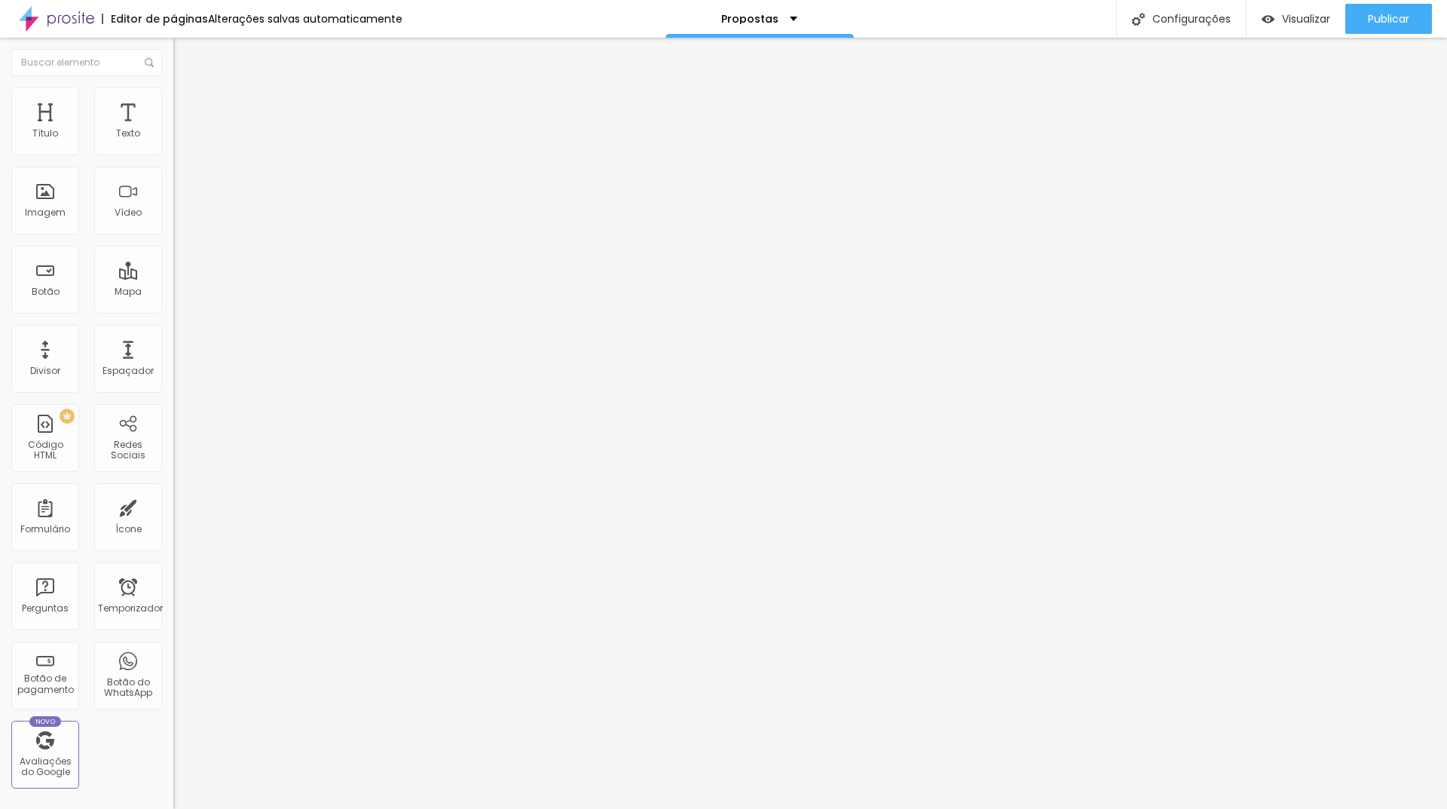
click at [182, 130] on font "Trocar imagem" at bounding box center [218, 123] width 73 height 13
drag, startPoint x: 1102, startPoint y: 60, endPoint x: 1139, endPoint y: 104, distance: 57.8
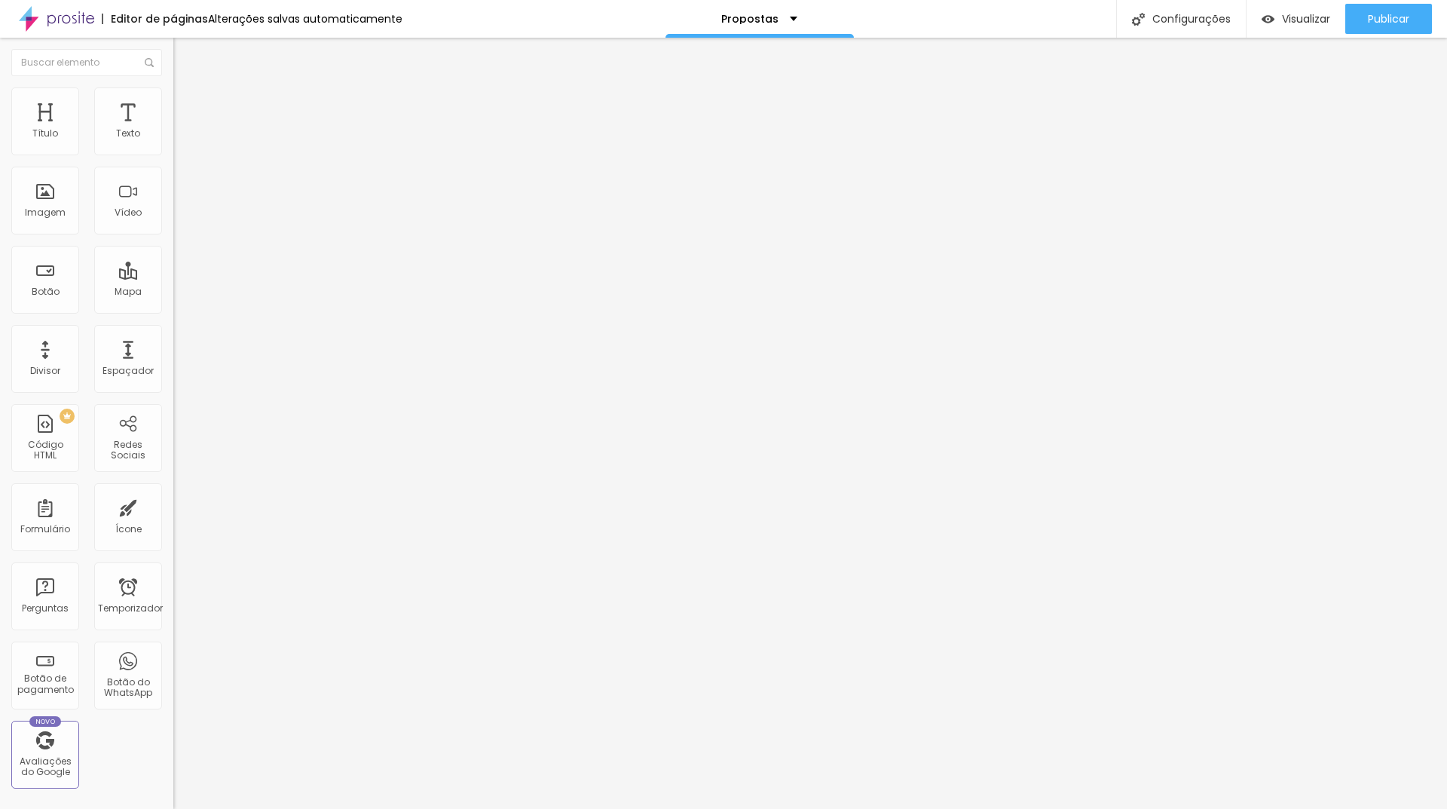
click at [182, 130] on font "Trocar imagem" at bounding box center [218, 123] width 73 height 13
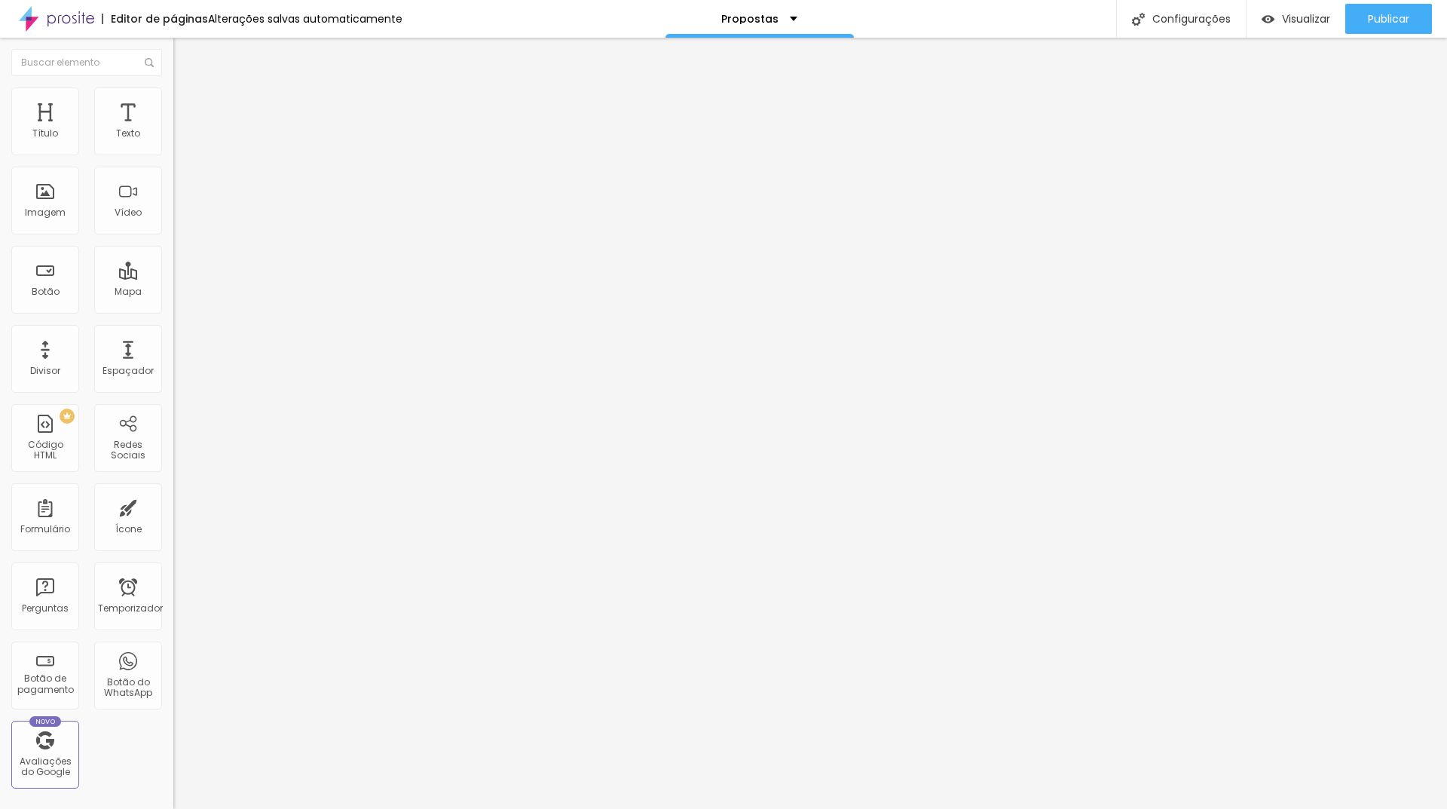
click at [182, 130] on font "Trocar imagem" at bounding box center [218, 123] width 73 height 13
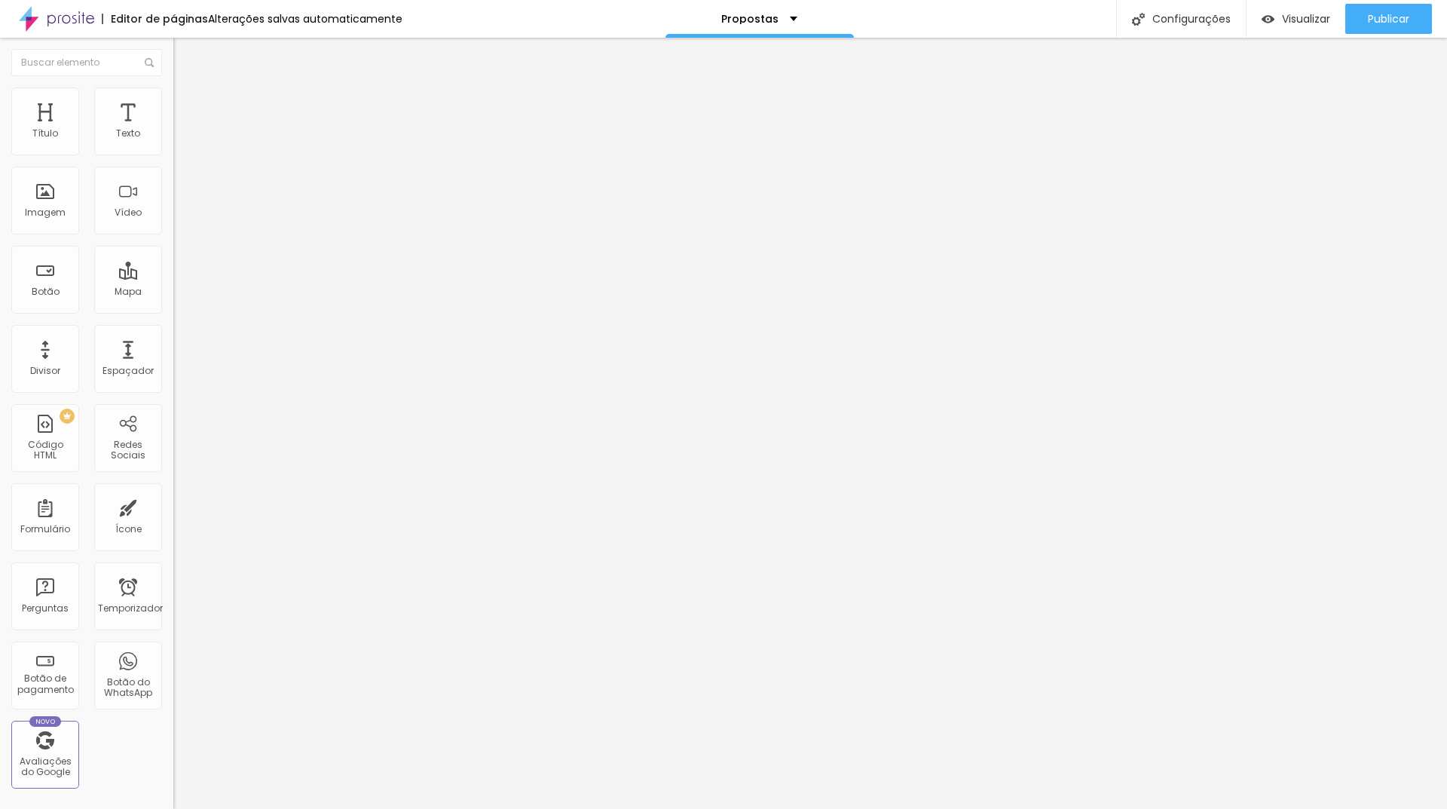
click at [182, 130] on font "Trocar imagem" at bounding box center [218, 123] width 73 height 13
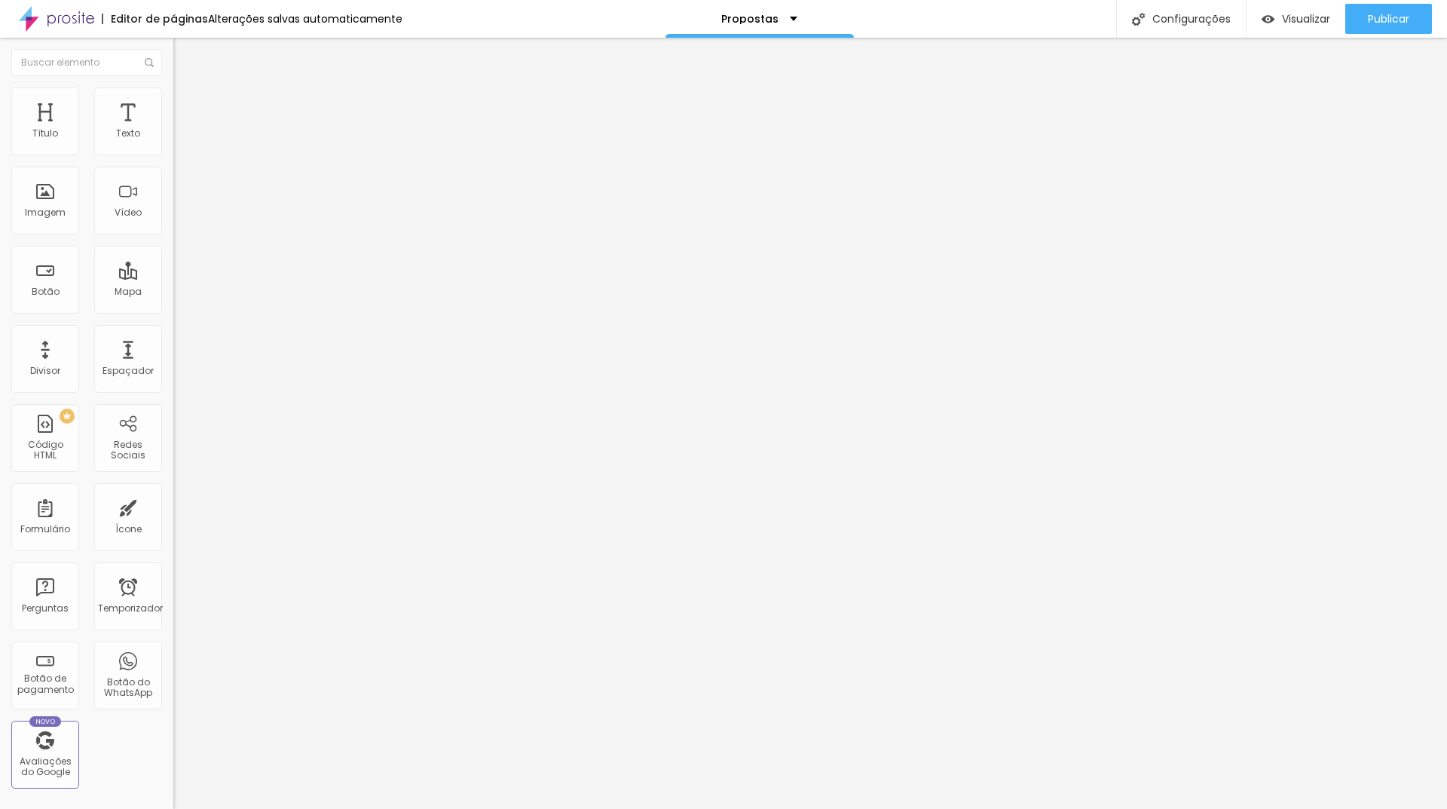
click at [329, 808] on div at bounding box center [723, 818] width 1447 height 0
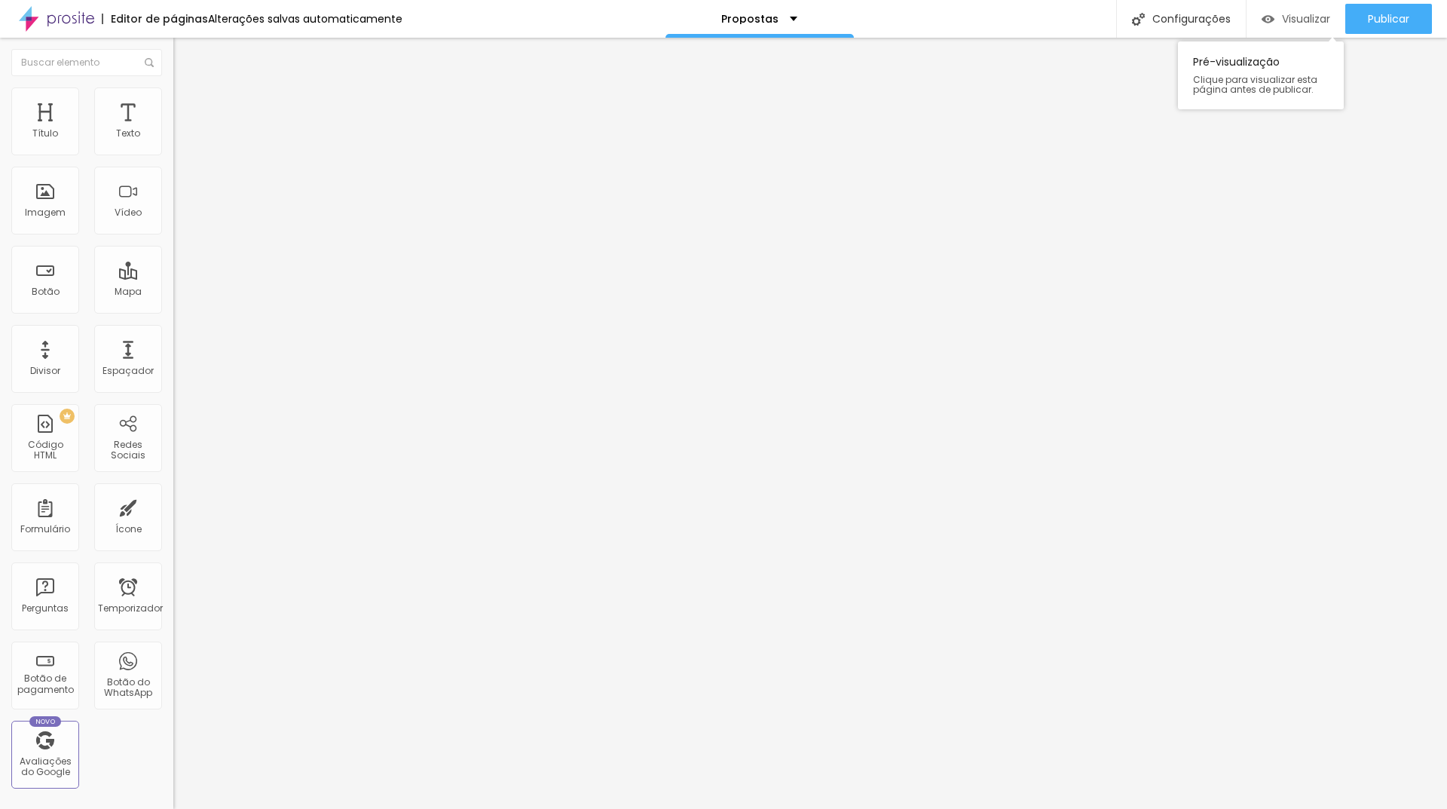
click at [1289, 18] on font "Visualizar" at bounding box center [1306, 18] width 48 height 15
drag, startPoint x: 86, startPoint y: 375, endPoint x: 0, endPoint y: 371, distance: 86.0
click at [173, 782] on input "range" at bounding box center [221, 788] width 97 height 12
click at [173, 142] on font "Título 2" at bounding box center [198, 133] width 50 height 19
drag, startPoint x: 38, startPoint y: 316, endPoint x: 76, endPoint y: 320, distance: 38.6
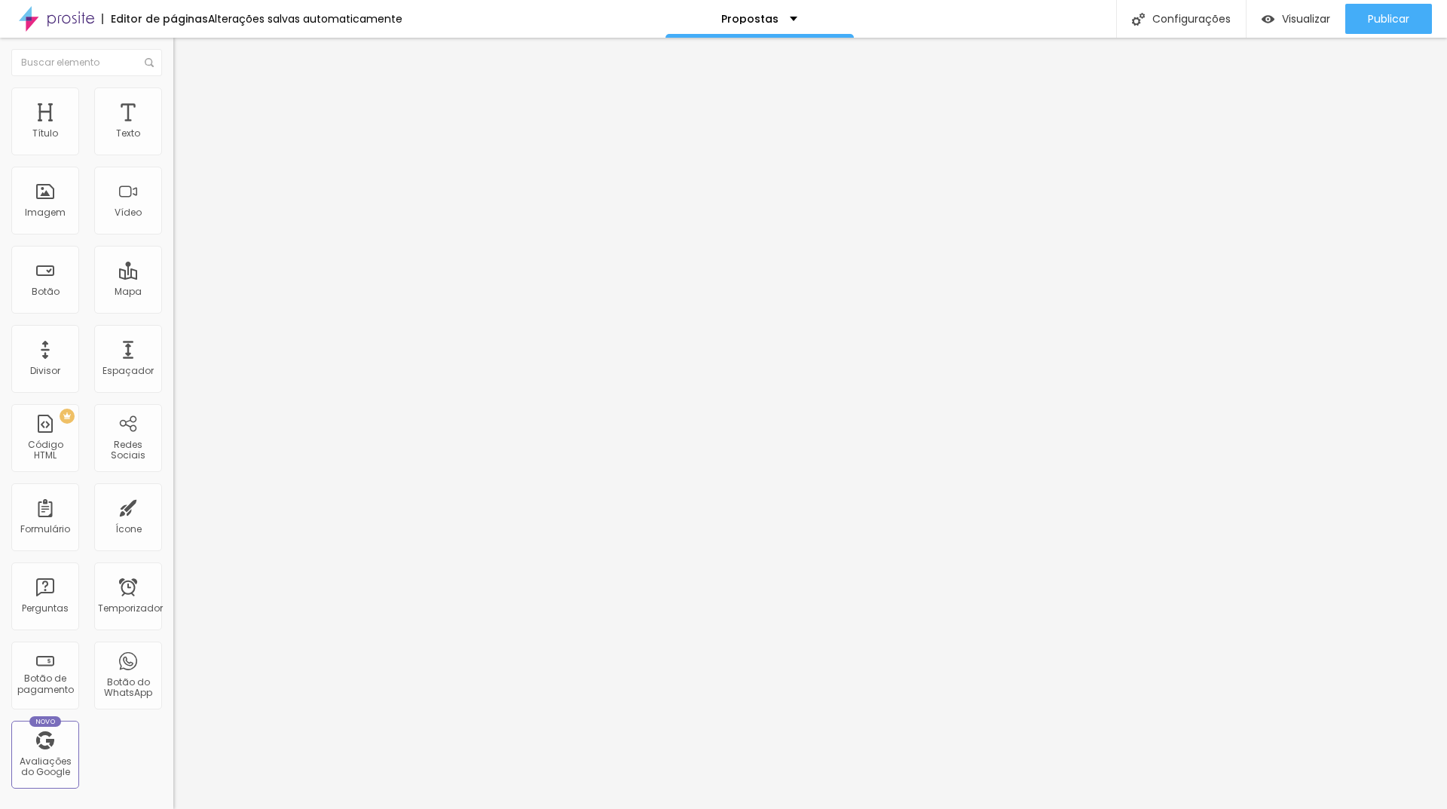
click at [173, 357] on input "range" at bounding box center [221, 363] width 97 height 12
drag, startPoint x: 82, startPoint y: 375, endPoint x: 46, endPoint y: 371, distance: 36.3
click at [173, 784] on input "range" at bounding box center [221, 790] width 97 height 12
drag, startPoint x: 36, startPoint y: 405, endPoint x: 0, endPoint y: 405, distance: 36.2
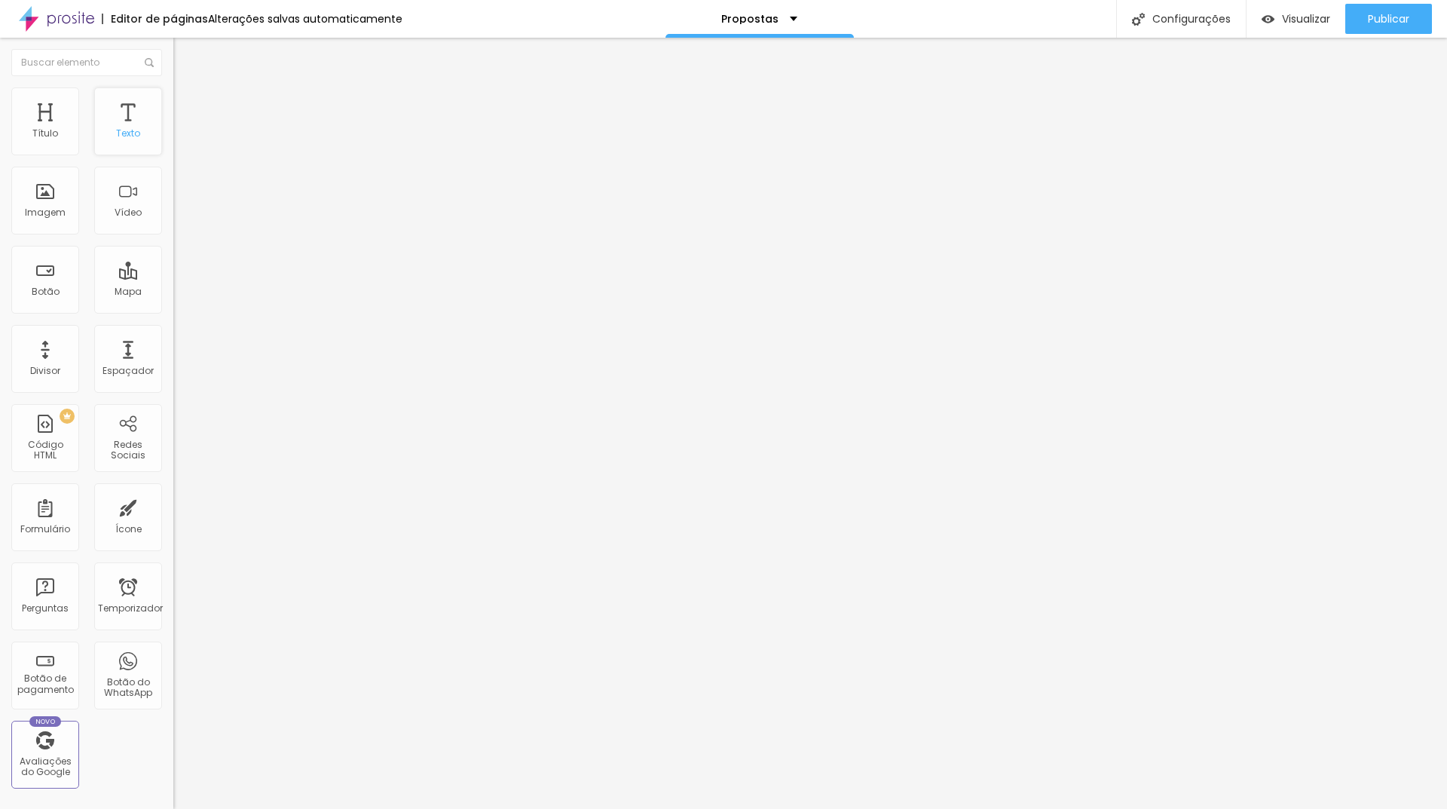
click at [112, 144] on div "Texto" at bounding box center [128, 121] width 68 height 68
click at [173, 145] on button "button" at bounding box center [183, 137] width 21 height 16
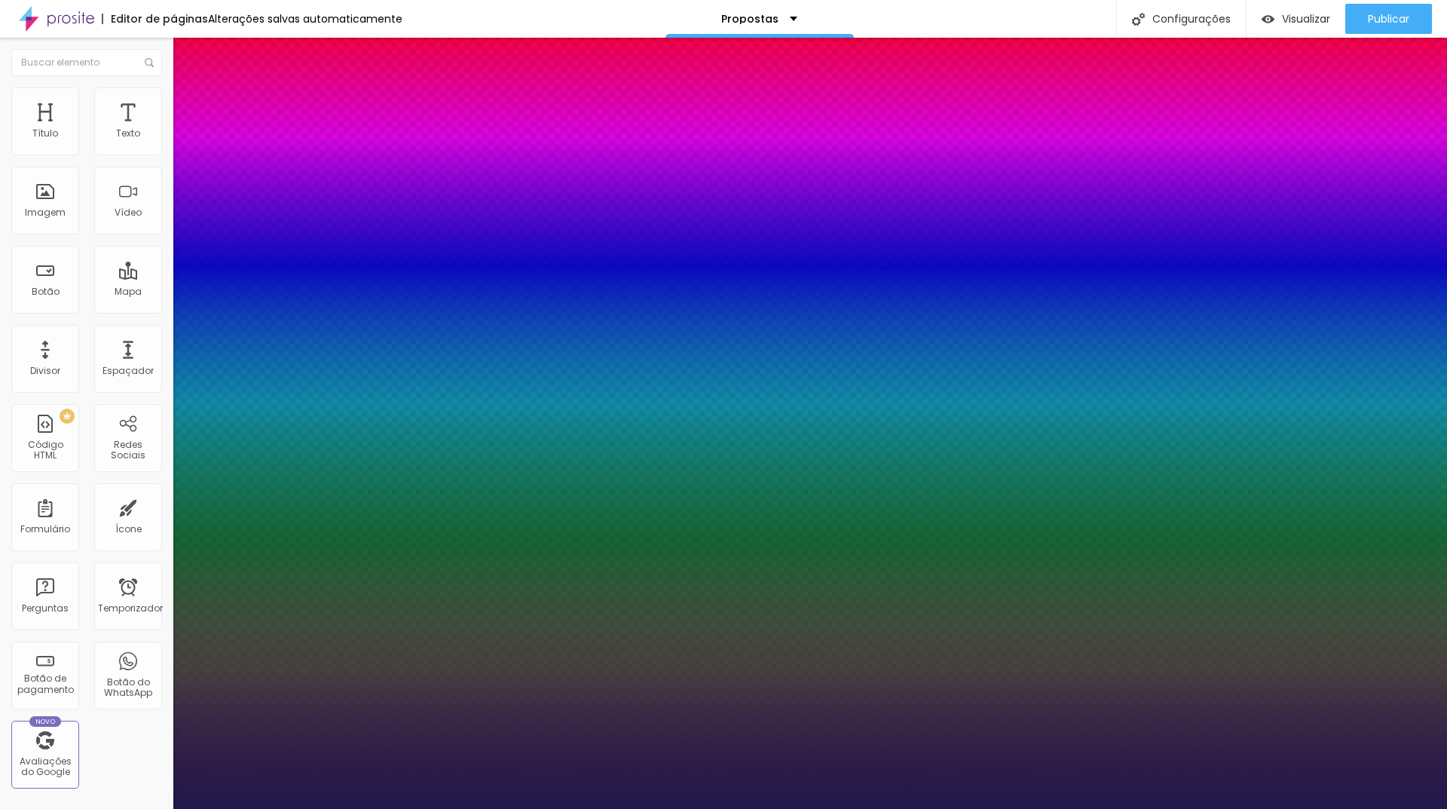
click at [162, 808] on select "AbrilFatface-Regular Actor-Regular Alegreya AlegreyaBlack [PERSON_NAME] [PERSON…" at bounding box center [81, 826] width 162 height 16
click at [161, 808] on select "AbrilFatface-Regular Actor-Regular Alegreya AlegreyaBlack [PERSON_NAME] [PERSON…" at bounding box center [81, 826] width 162 height 16
drag, startPoint x: 675, startPoint y: 415, endPoint x: 660, endPoint y: 415, distance: 15.1
click at [660, 808] on div at bounding box center [723, 809] width 1447 height 0
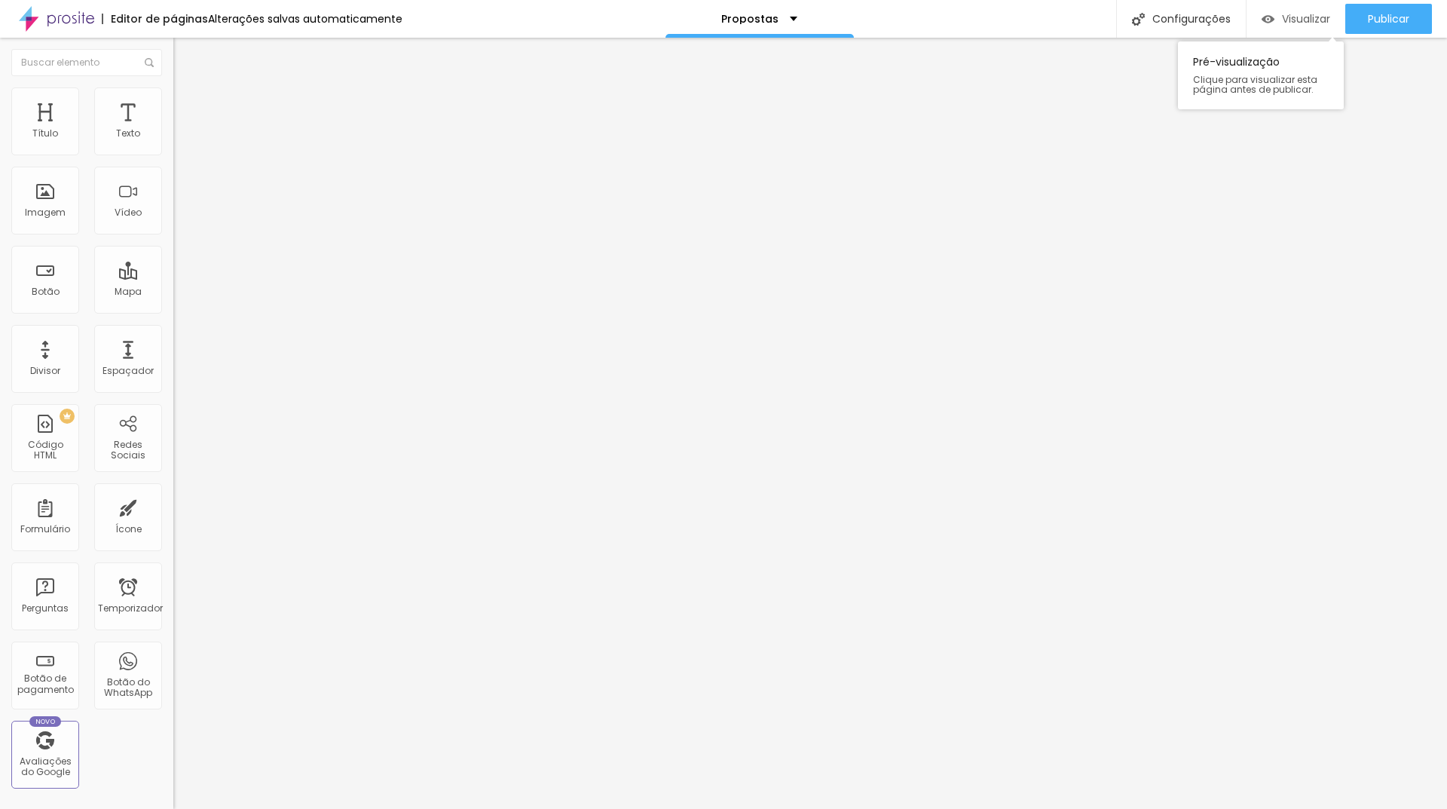
click at [1282, 14] on font "Visualizar" at bounding box center [1306, 18] width 48 height 15
click at [1294, 14] on font "Visualizar" at bounding box center [1306, 18] width 48 height 15
click at [1290, 22] on font "Visualizar" at bounding box center [1306, 18] width 48 height 15
click at [173, 145] on button "button" at bounding box center [183, 137] width 21 height 16
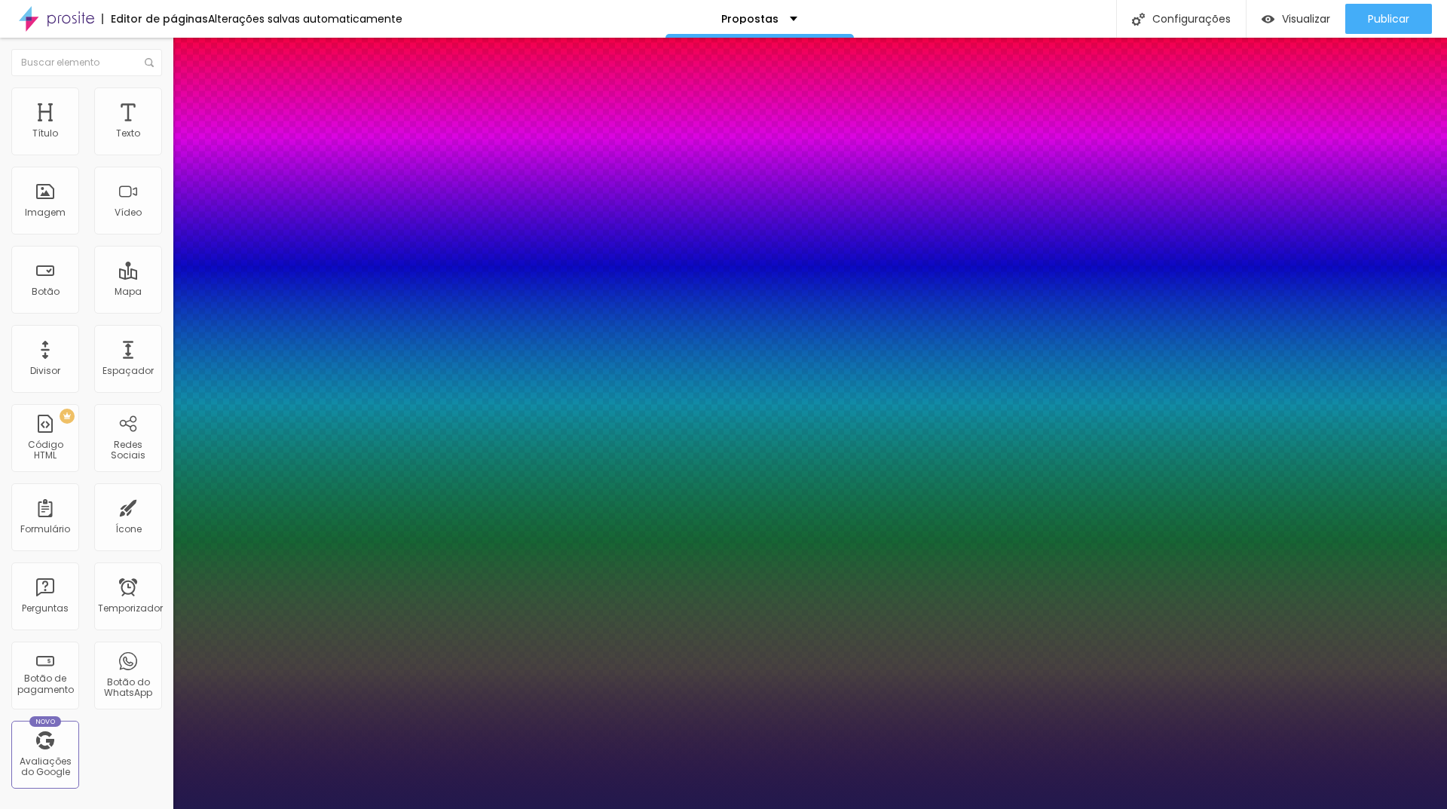
click at [873, 808] on div at bounding box center [723, 809] width 1447 height 0
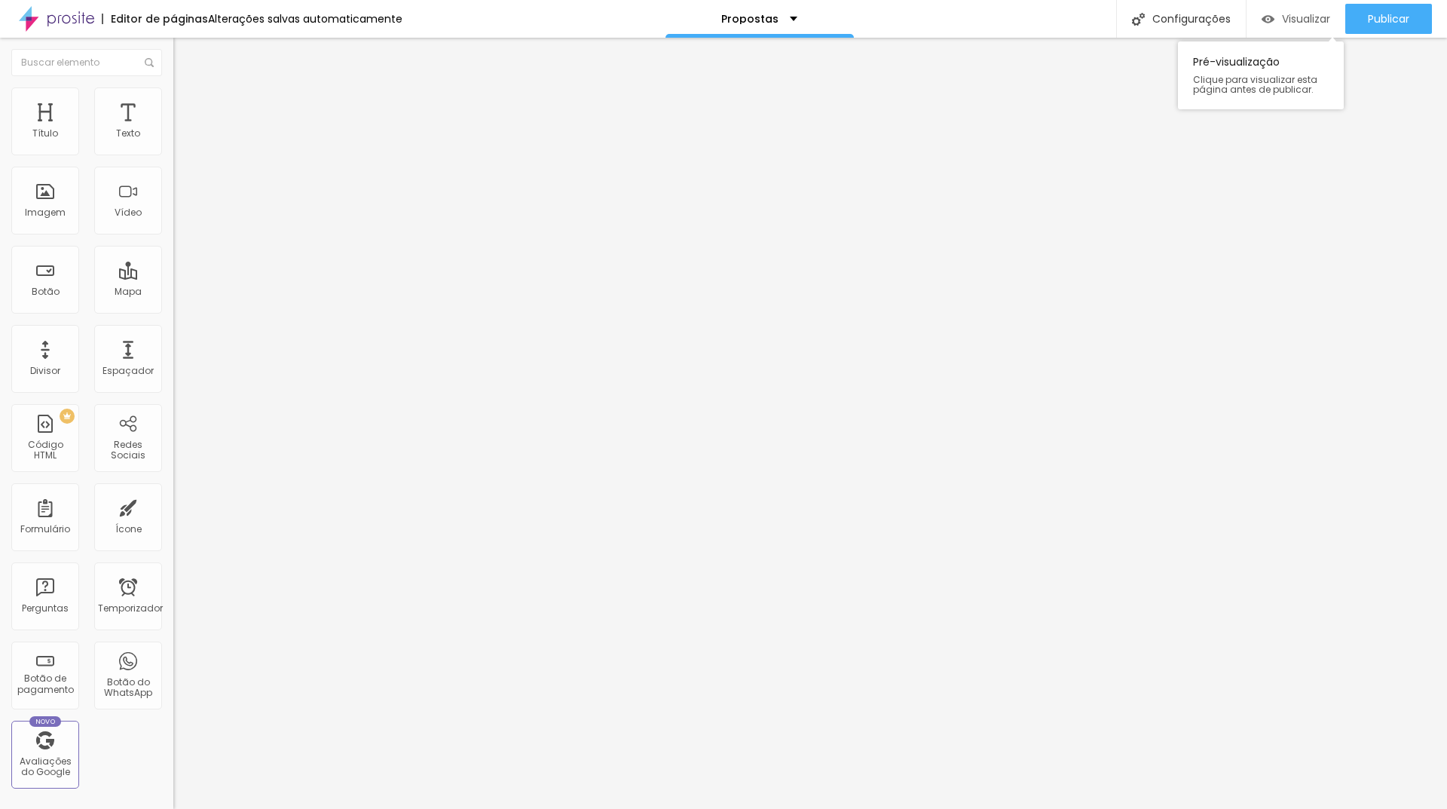
click at [1302, 13] on font "Visualizar" at bounding box center [1306, 18] width 48 height 15
click at [173, 112] on div "Tipografia" at bounding box center [259, 106] width 173 height 9
click at [173, 113] on font "Tipografia" at bounding box center [197, 106] width 48 height 13
click at [173, 145] on button "button" at bounding box center [183, 137] width 21 height 16
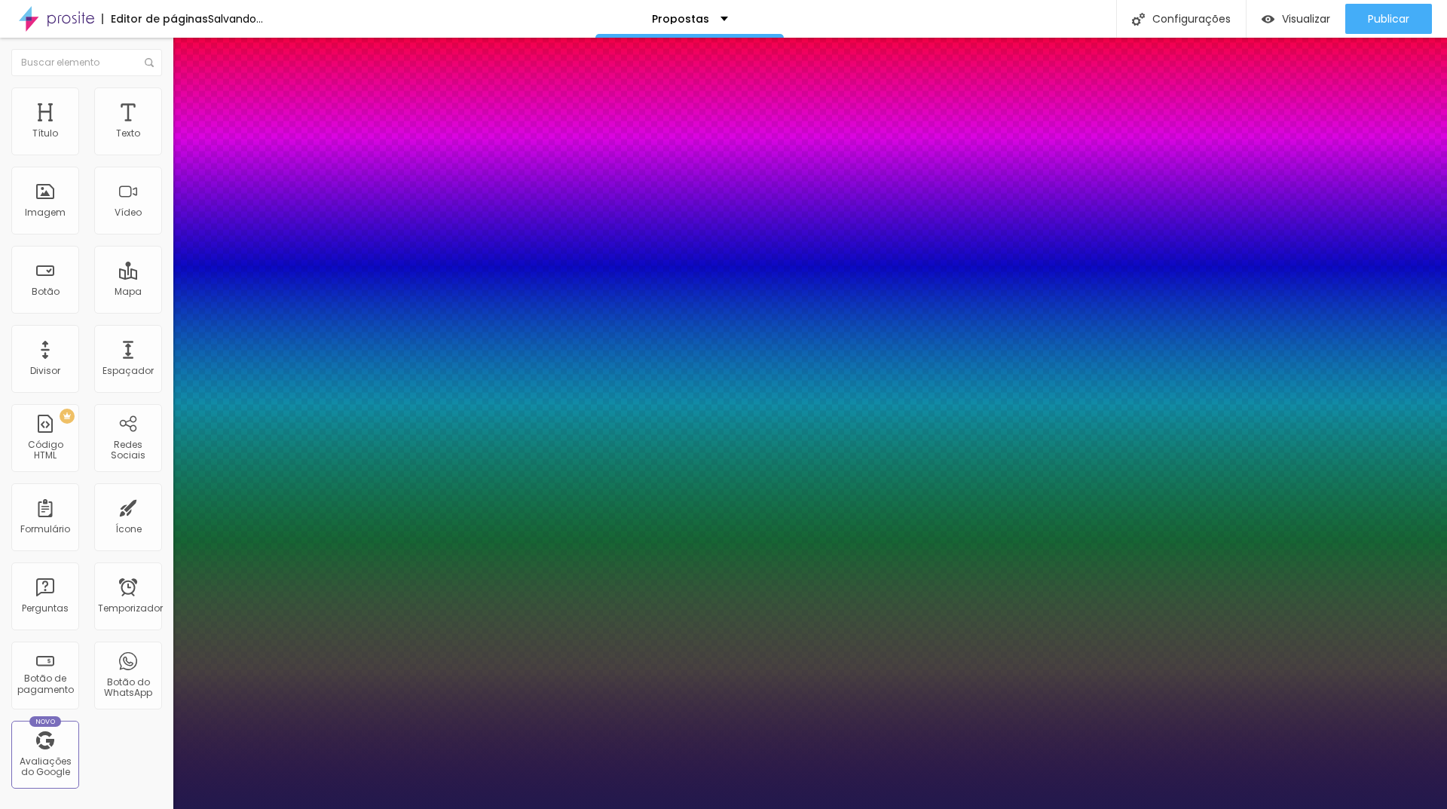
drag, startPoint x: 205, startPoint y: 255, endPoint x: 224, endPoint y: 255, distance: 18.9
click at [162, 808] on select "AbrilFatface-Regular Actor-Regular Alegreya AlegreyaBlack [PERSON_NAME] [PERSON…" at bounding box center [81, 826] width 162 height 16
click at [161, 808] on select "AbrilFatface-Regular Actor-Regular Alegreya AlegreyaBlack [PERSON_NAME] [PERSON…" at bounding box center [81, 826] width 162 height 16
click at [162, 808] on select "AbrilFatface-Regular Actor-Regular Alegreya AlegreyaBlack [PERSON_NAME] [PERSON…" at bounding box center [81, 826] width 162 height 16
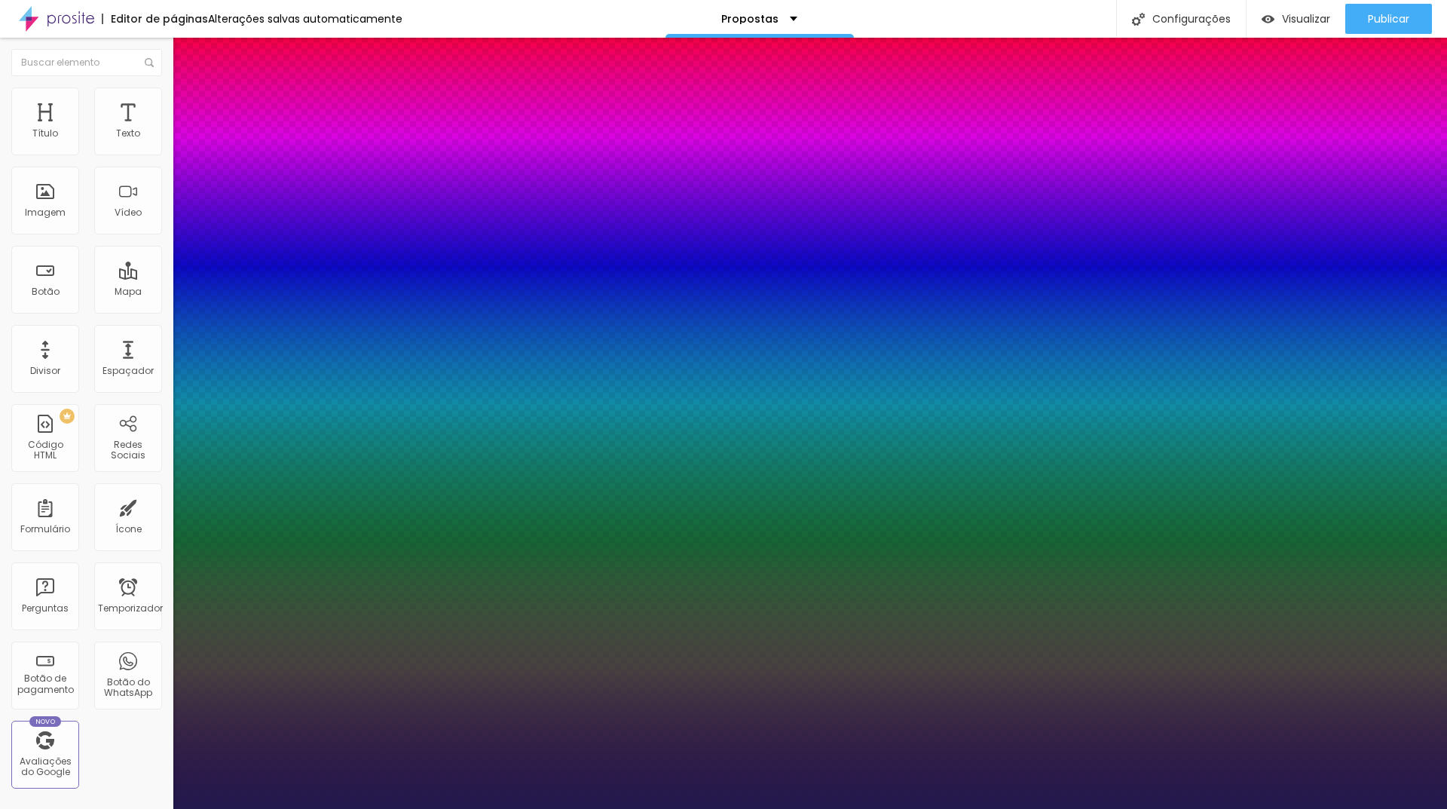
click at [161, 808] on select "AbrilFatface-Regular Actor-Regular Alegreya AlegreyaBlack [PERSON_NAME] [PERSON…" at bounding box center [81, 826] width 162 height 16
click at [162, 808] on select "AbrilFatface-Regular Actor-Regular Alegreya AlegreyaBlack [PERSON_NAME] [PERSON…" at bounding box center [81, 826] width 162 height 16
click at [161, 808] on select "AbrilFatface-Regular Actor-Regular Alegreya AlegreyaBlack [PERSON_NAME] [PERSON…" at bounding box center [81, 826] width 162 height 16
click at [162, 808] on select "AbrilFatface-Regular Actor-Regular Alegreya AlegreyaBlack [PERSON_NAME] [PERSON…" at bounding box center [81, 826] width 162 height 16
click at [161, 808] on select "AbrilFatface-Regular Actor-Regular Alegreya AlegreyaBlack [PERSON_NAME] [PERSON…" at bounding box center [81, 826] width 162 height 16
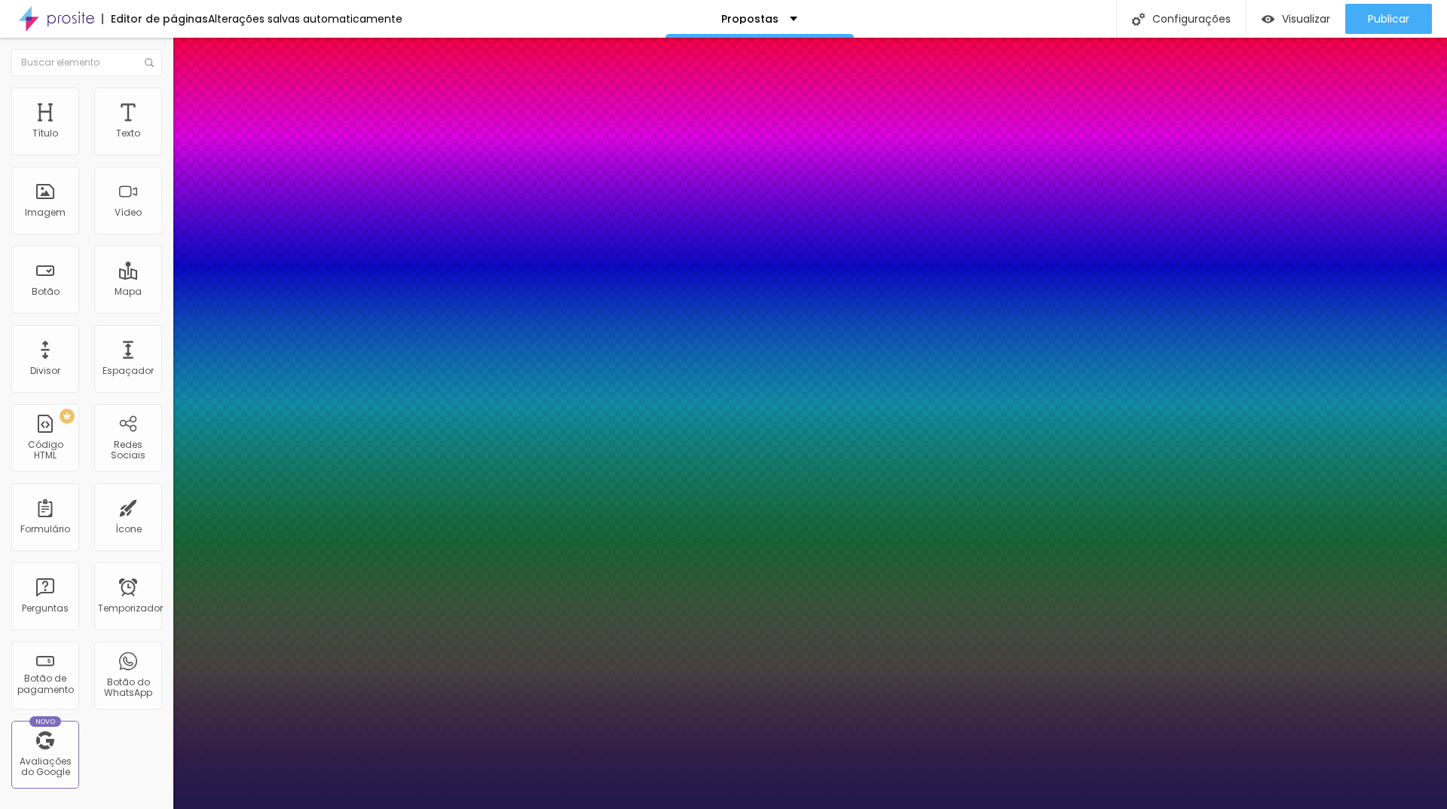
click at [162, 808] on select "AbrilFatface-Regular Actor-Regular Alegreya AlegreyaBlack [PERSON_NAME] [PERSON…" at bounding box center [81, 826] width 162 height 16
click at [161, 808] on select "AbrilFatface-Regular Actor-Regular Alegreya AlegreyaBlack [PERSON_NAME] [PERSON…" at bounding box center [81, 826] width 162 height 16
click at [844, 808] on div at bounding box center [723, 809] width 1447 height 0
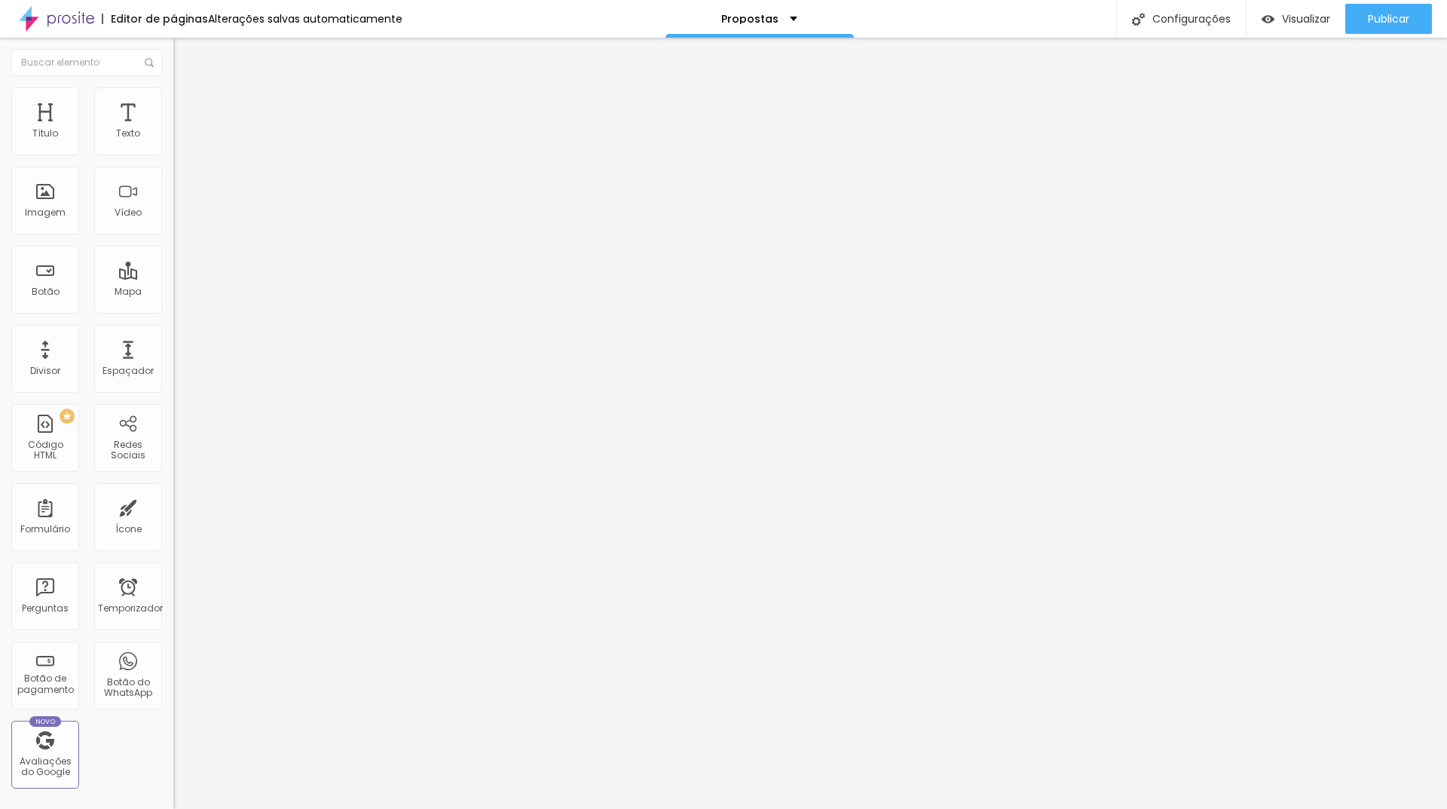
click at [173, 113] on font "Tipografia" at bounding box center [197, 106] width 48 height 13
click at [179, 140] on icon "button" at bounding box center [183, 135] width 9 height 9
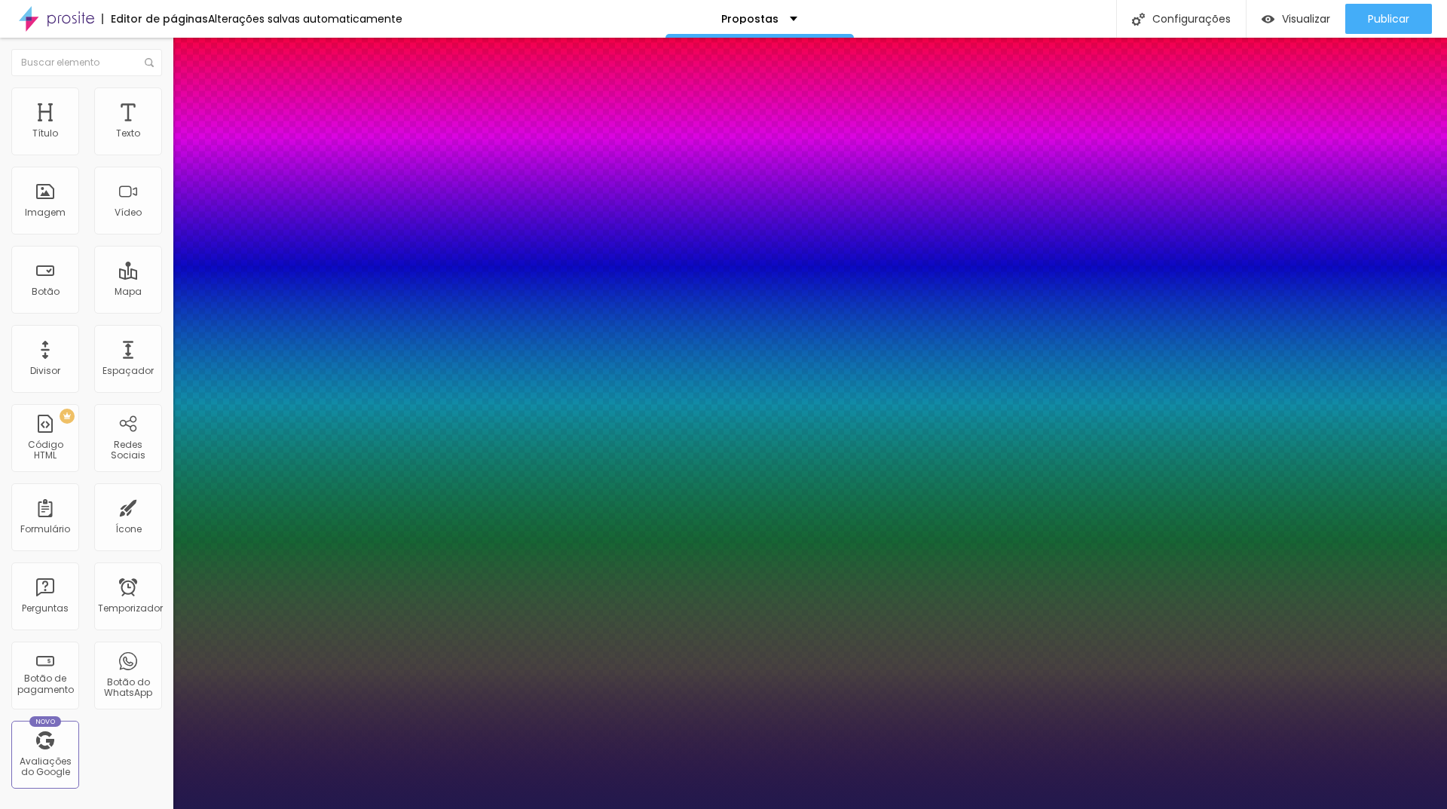
click at [414, 808] on div at bounding box center [723, 809] width 1447 height 0
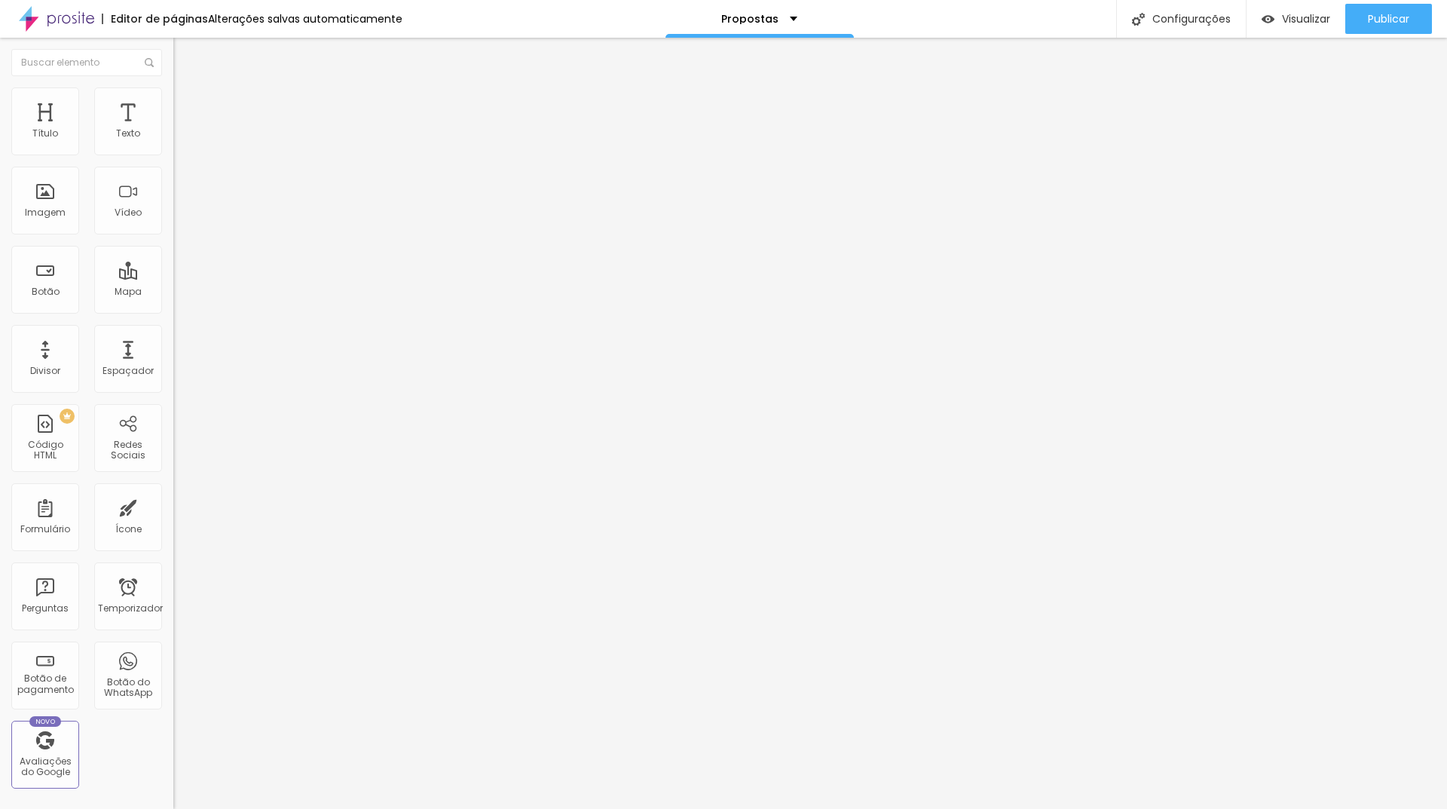
click at [185, 134] on icon "button" at bounding box center [186, 132] width 3 height 3
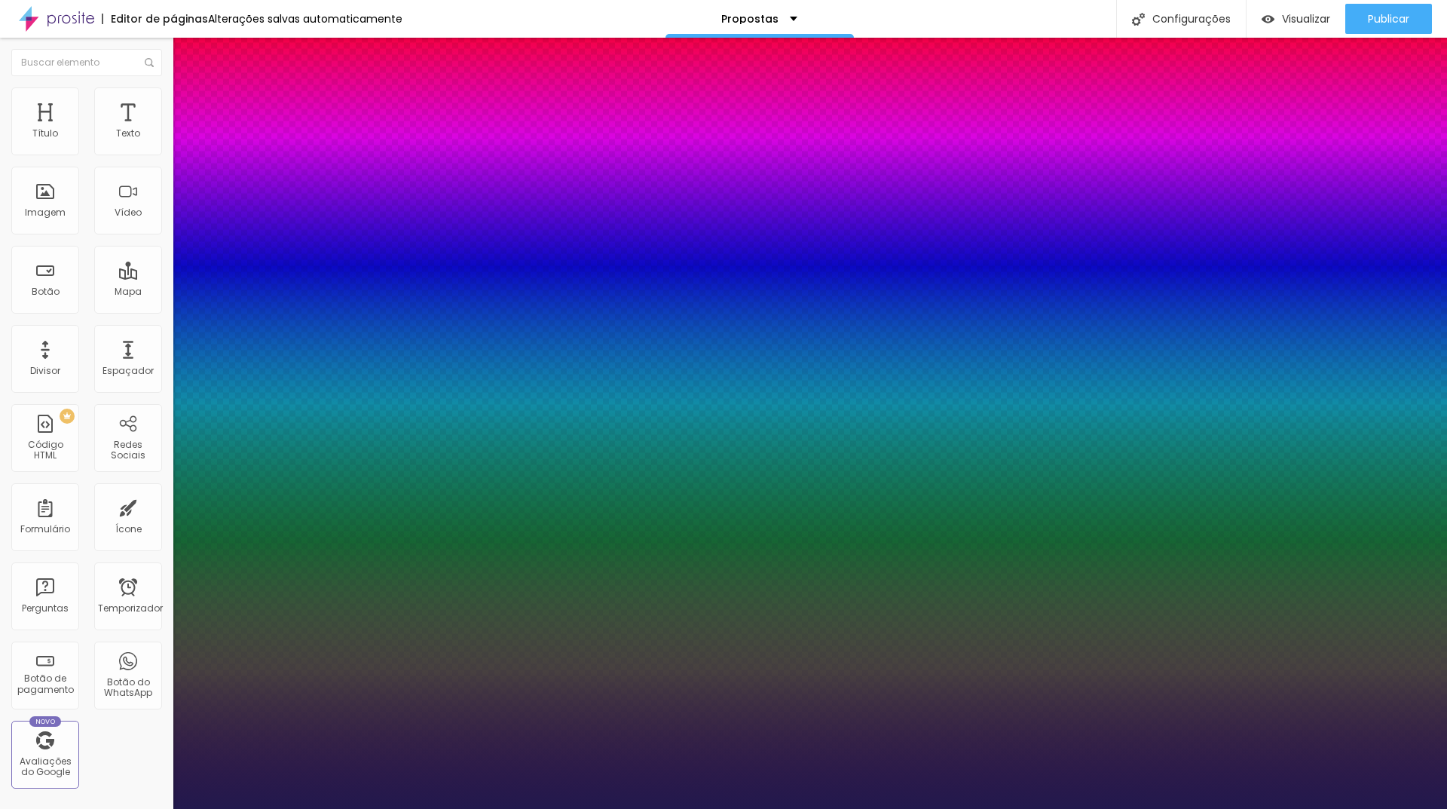
click at [162, 808] on select "AbrilFatface-Regular Actor-Regular Alegreya AlegreyaBlack [PERSON_NAME] [PERSON…" at bounding box center [81, 826] width 162 height 16
click at [161, 808] on select "AbrilFatface-Regular Actor-Regular Alegreya AlegreyaBlack [PERSON_NAME] [PERSON…" at bounding box center [81, 826] width 162 height 16
click at [162, 808] on select "AbrilFatface-Regular Actor-Regular Alegreya AlegreyaBlack [PERSON_NAME] [PERSON…" at bounding box center [81, 826] width 162 height 16
click at [161, 808] on select "AbrilFatface-Regular Actor-Regular Alegreya AlegreyaBlack [PERSON_NAME] [PERSON…" at bounding box center [81, 826] width 162 height 16
click at [751, 808] on div at bounding box center [723, 809] width 1447 height 0
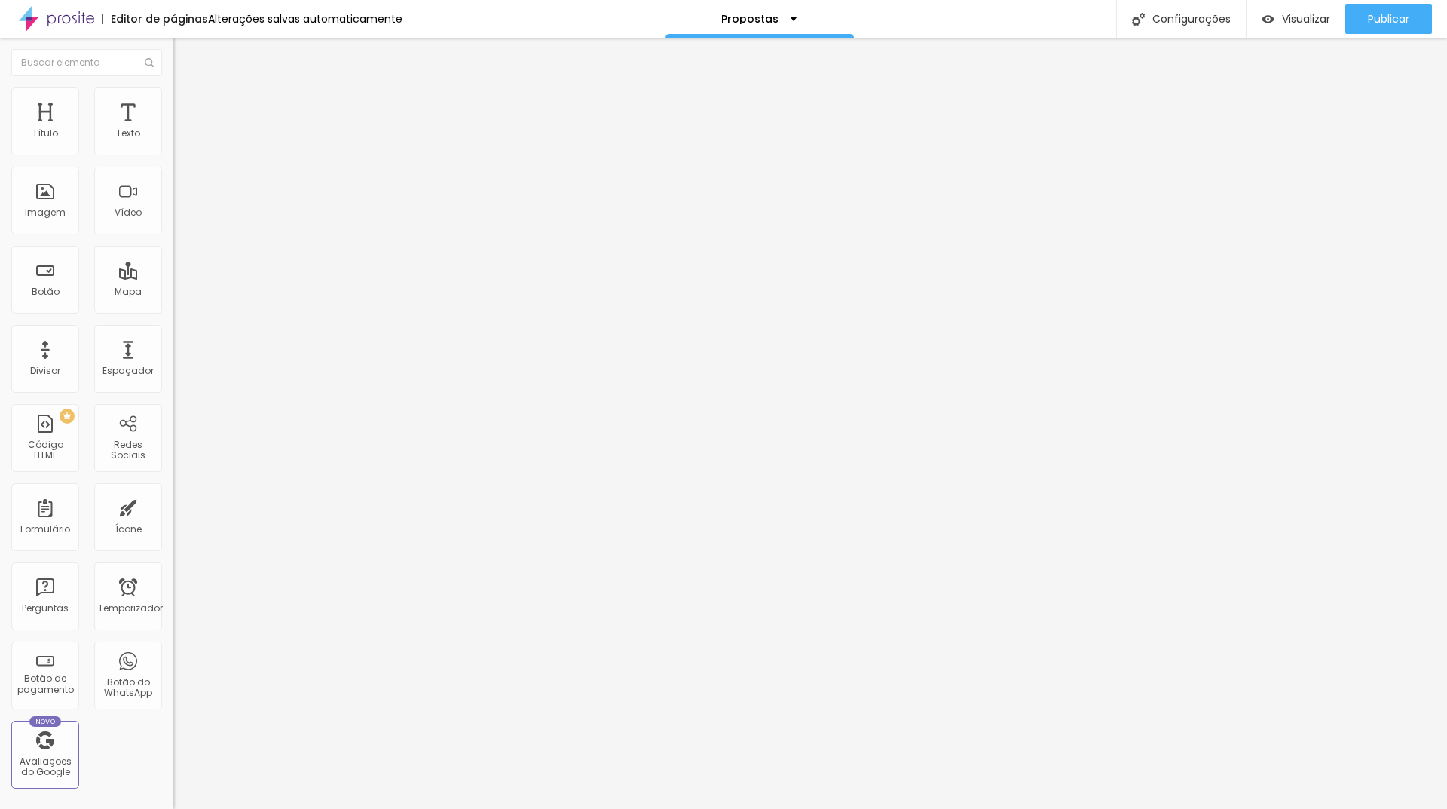
click at [187, 104] on font "Avançado" at bounding box center [212, 97] width 50 height 13
click at [173, 87] on li "Estilo" at bounding box center [259, 79] width 173 height 15
click at [116, 127] on font "Texto" at bounding box center [128, 133] width 24 height 13
click at [173, 96] on img at bounding box center [180, 94] width 14 height 14
click at [173, 87] on li "Estilo" at bounding box center [259, 79] width 173 height 15
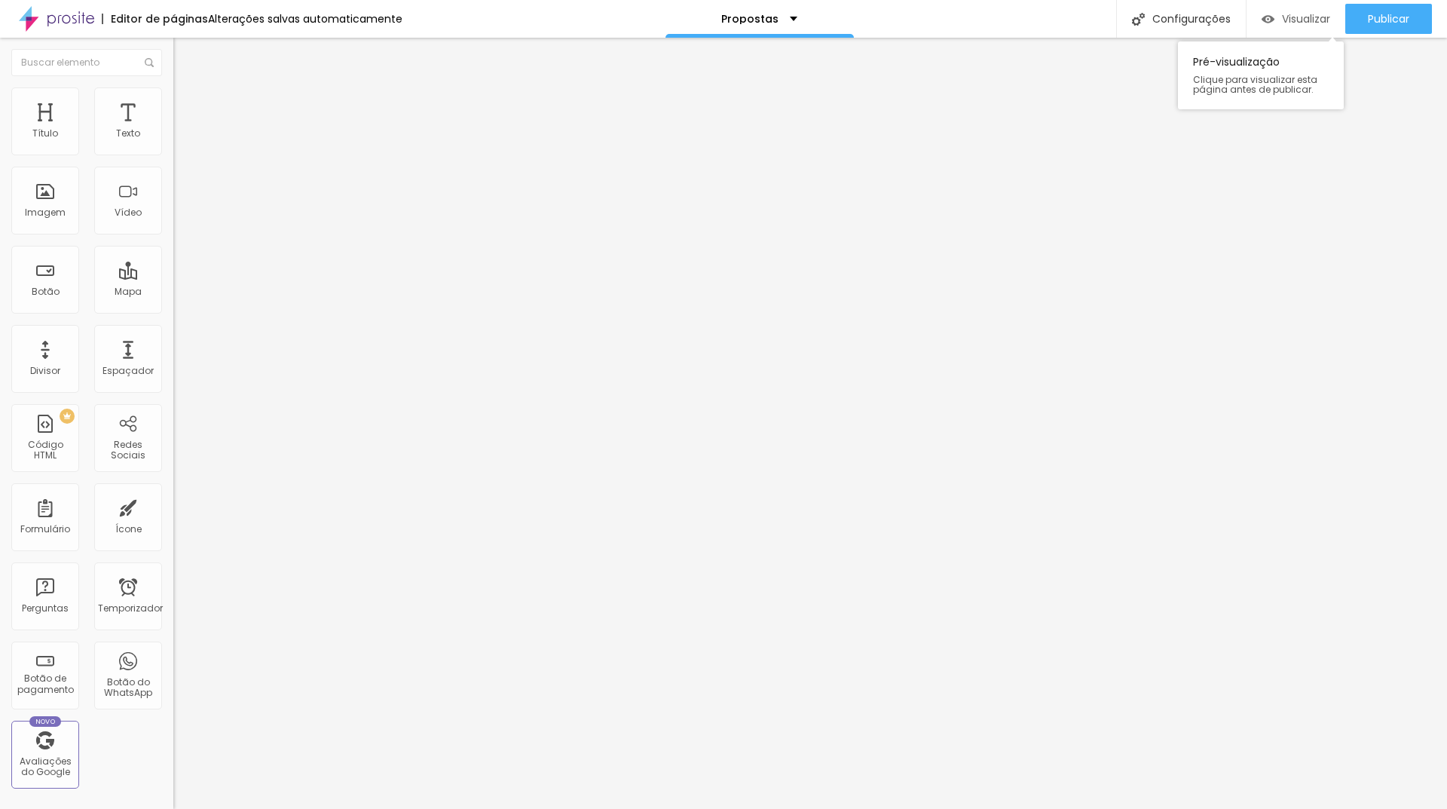
click at [1282, 16] on font "Visualizar" at bounding box center [1306, 18] width 48 height 15
click at [49, 359] on div "Divisor" at bounding box center [45, 359] width 68 height 68
click at [173, 98] on ul "Conteúdo Estilo Avançado" at bounding box center [259, 94] width 173 height 45
click at [173, 98] on li "Estilo" at bounding box center [259, 94] width 173 height 15
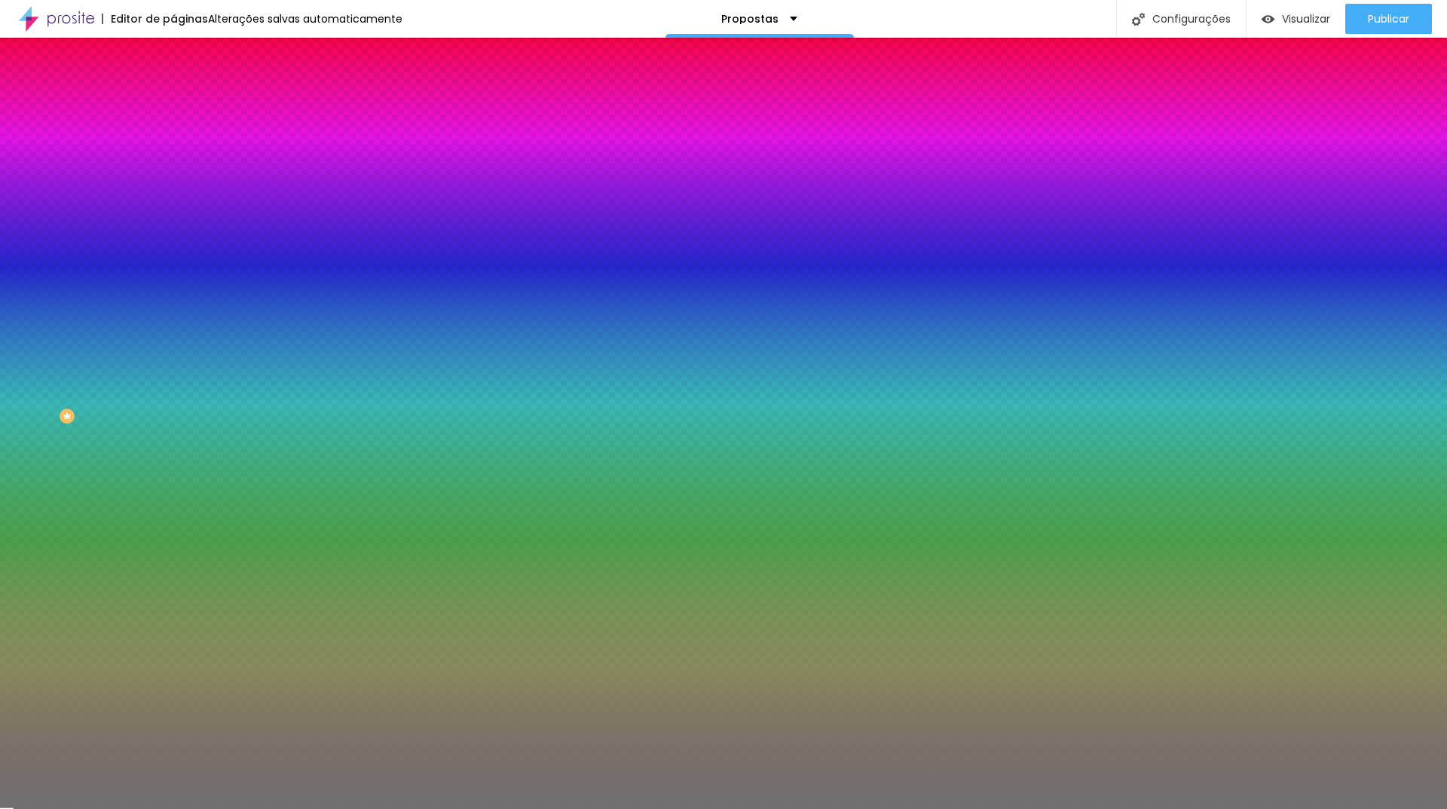
drag, startPoint x: 63, startPoint y: 243, endPoint x: 11, endPoint y: 246, distance: 52.1
click at [173, 234] on input "range" at bounding box center [221, 228] width 97 height 12
click at [187, 112] on font "Avançado" at bounding box center [212, 112] width 50 height 13
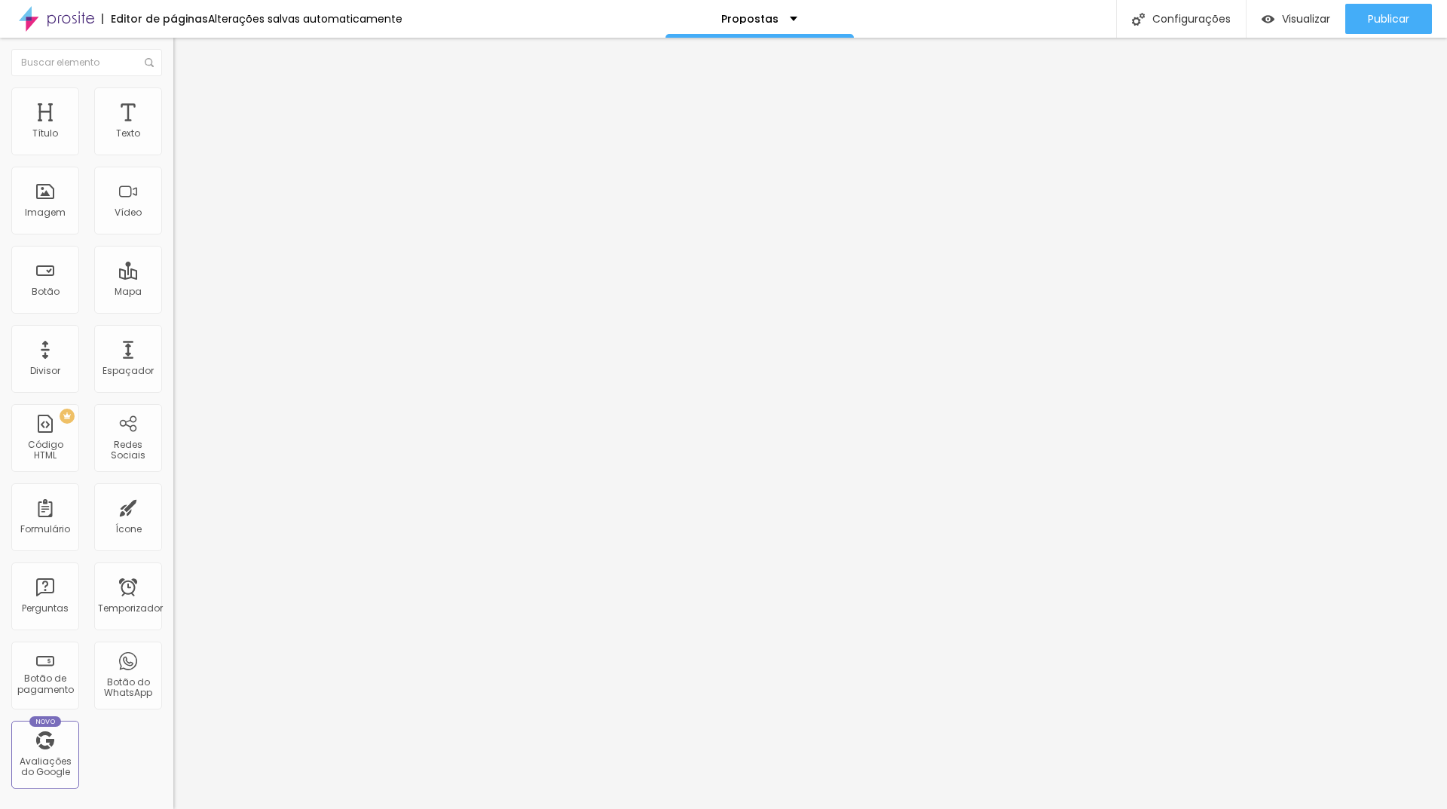
drag, startPoint x: 55, startPoint y: 182, endPoint x: 0, endPoint y: 187, distance: 55.3
click at [173, 187] on div "20 Espaço de cima 20 Espaço de baixo ID HTML Classes Html Visível nos dispositi…" at bounding box center [259, 435] width 173 height 634
click at [173, 292] on input "range" at bounding box center [221, 298] width 97 height 12
drag, startPoint x: 49, startPoint y: 179, endPoint x: 0, endPoint y: 170, distance: 49.8
click at [173, 506] on input "range" at bounding box center [221, 512] width 97 height 12
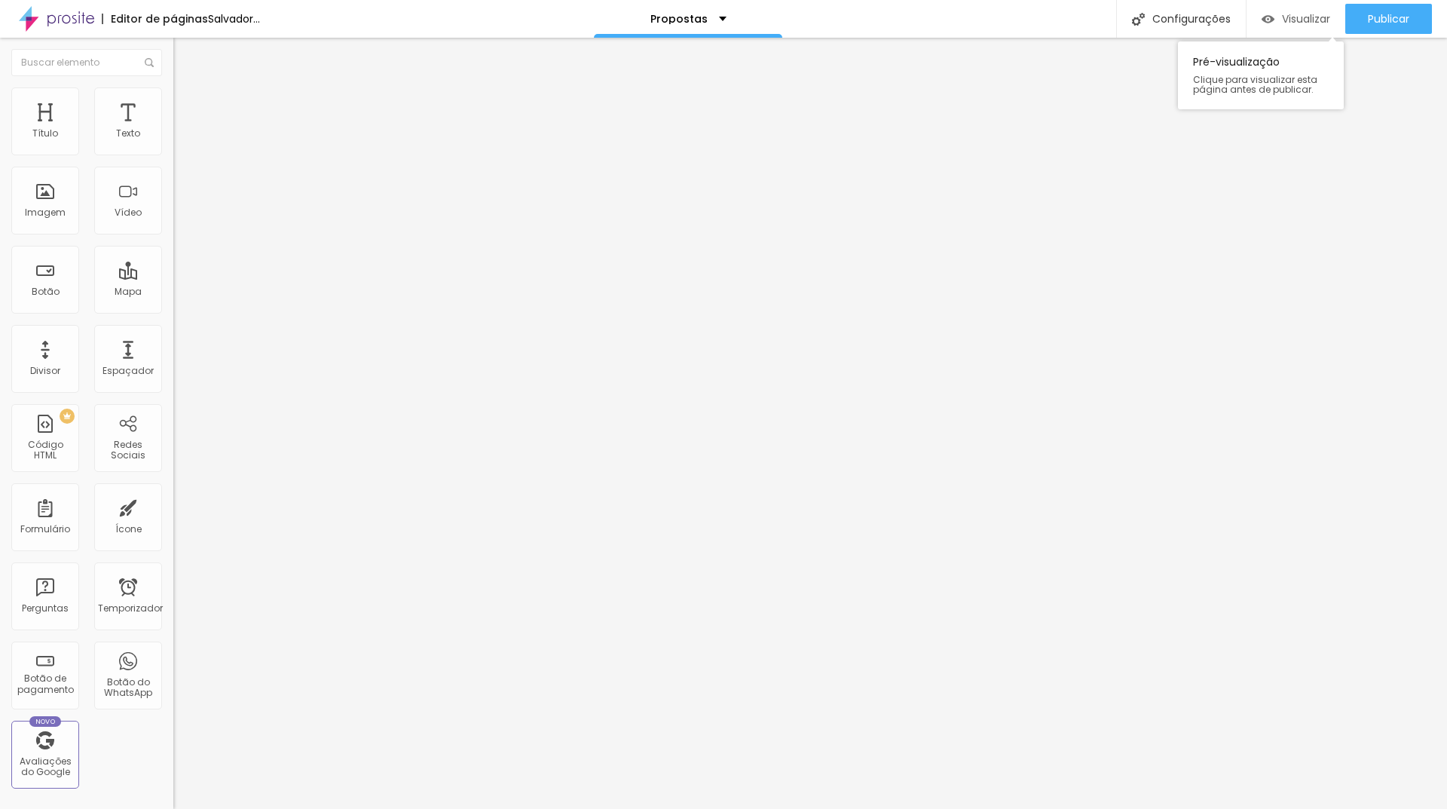
click at [1282, 19] on font "Visualizar" at bounding box center [1306, 18] width 48 height 15
click at [173, 96] on li "Avançado" at bounding box center [259, 94] width 173 height 15
click at [173, 277] on input "range" at bounding box center [221, 283] width 97 height 12
click at [173, 491] on input "range" at bounding box center [221, 497] width 97 height 12
click at [187, 89] on font "Estilo" at bounding box center [198, 82] width 23 height 13
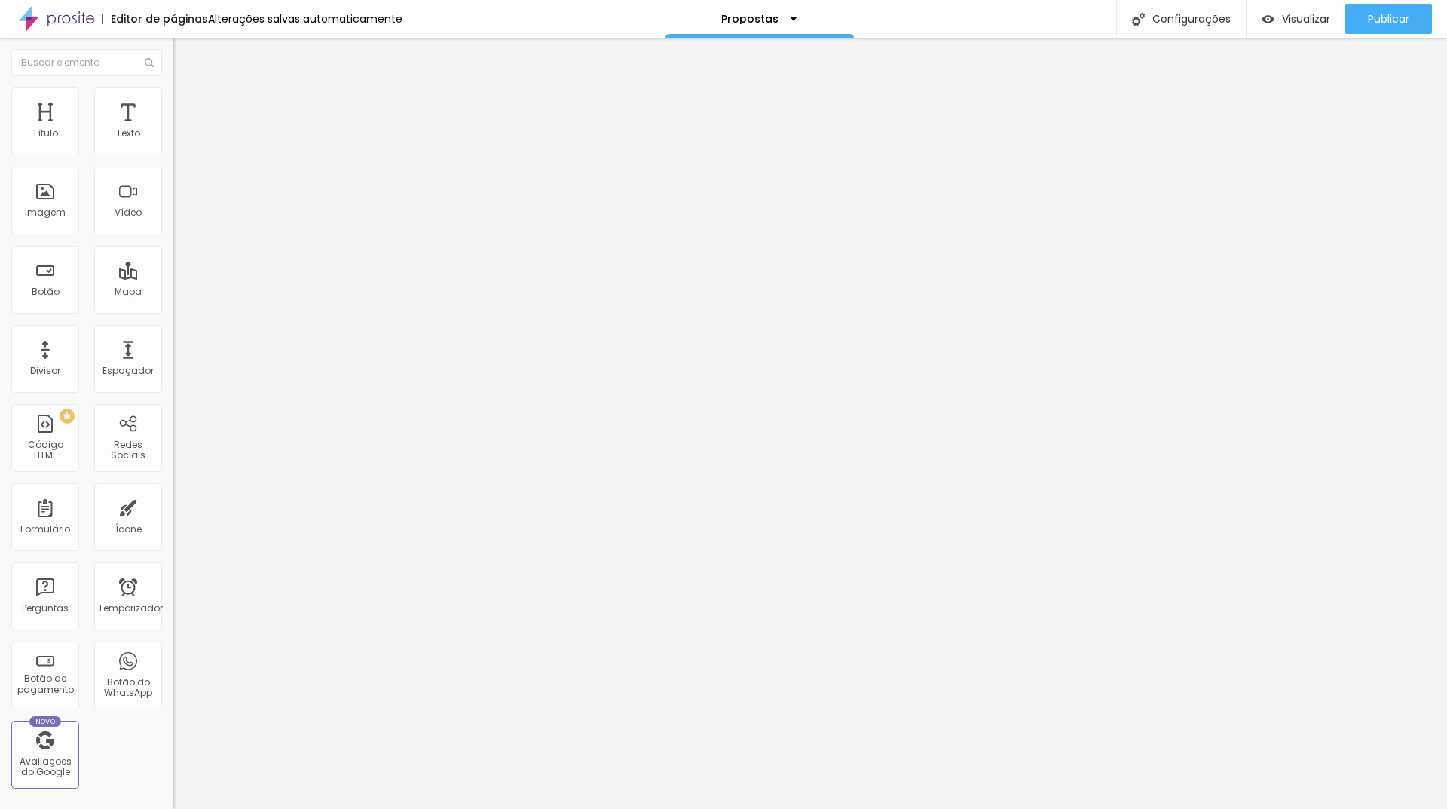
click at [173, 145] on button "button" at bounding box center [183, 137] width 21 height 16
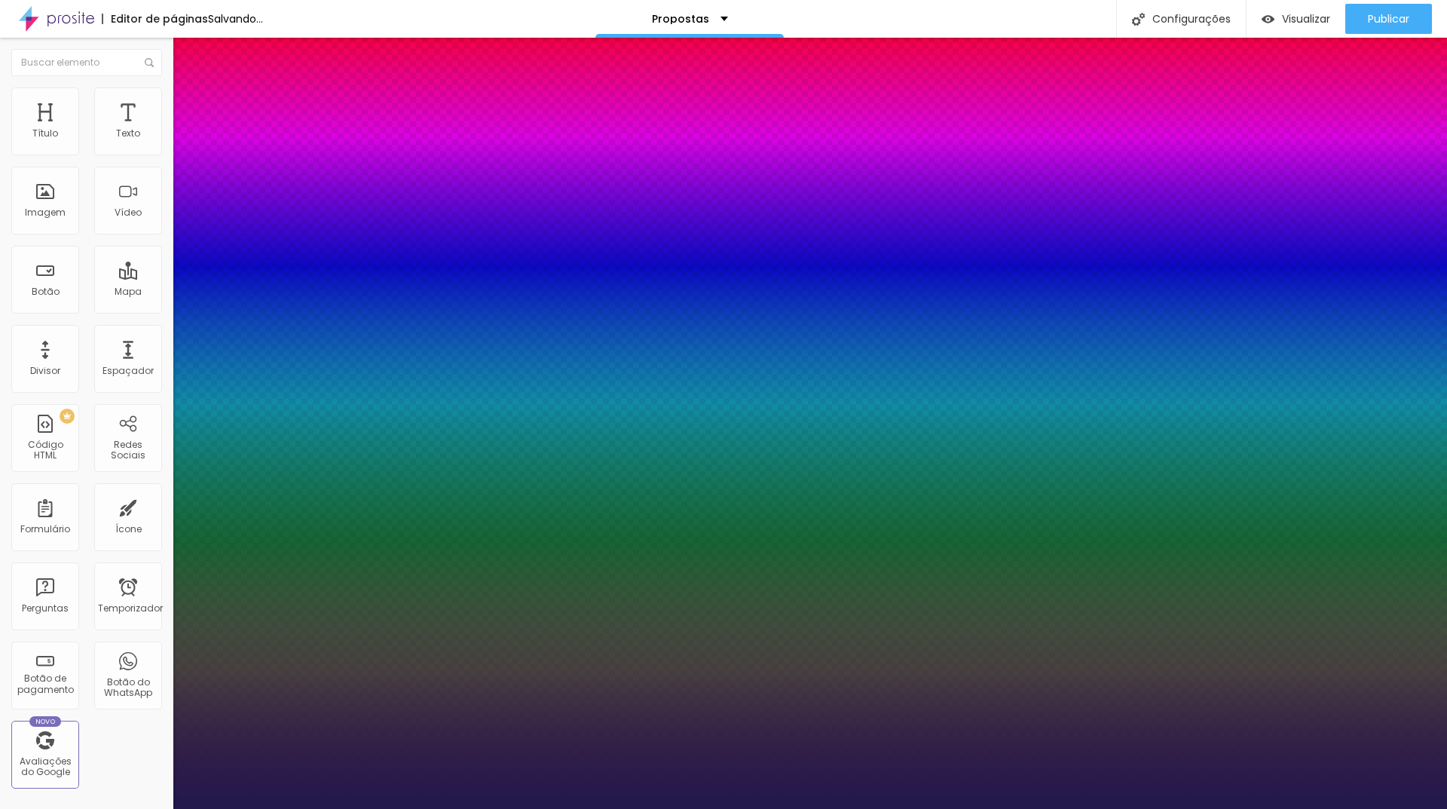
click at [1056, 808] on div at bounding box center [723, 809] width 1447 height 0
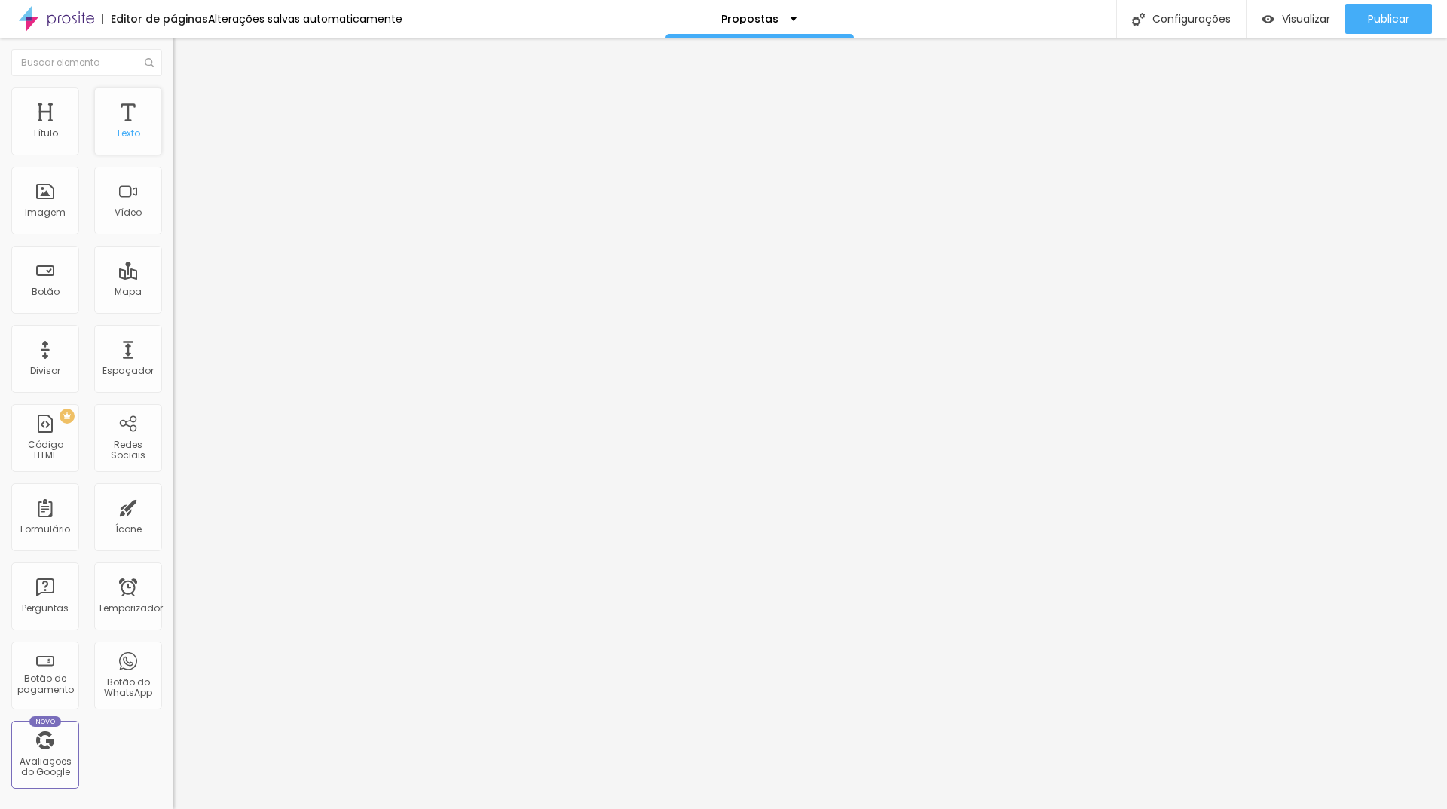
click at [119, 128] on font "Texto" at bounding box center [128, 133] width 24 height 13
click at [179, 140] on icon "button" at bounding box center [183, 135] width 9 height 9
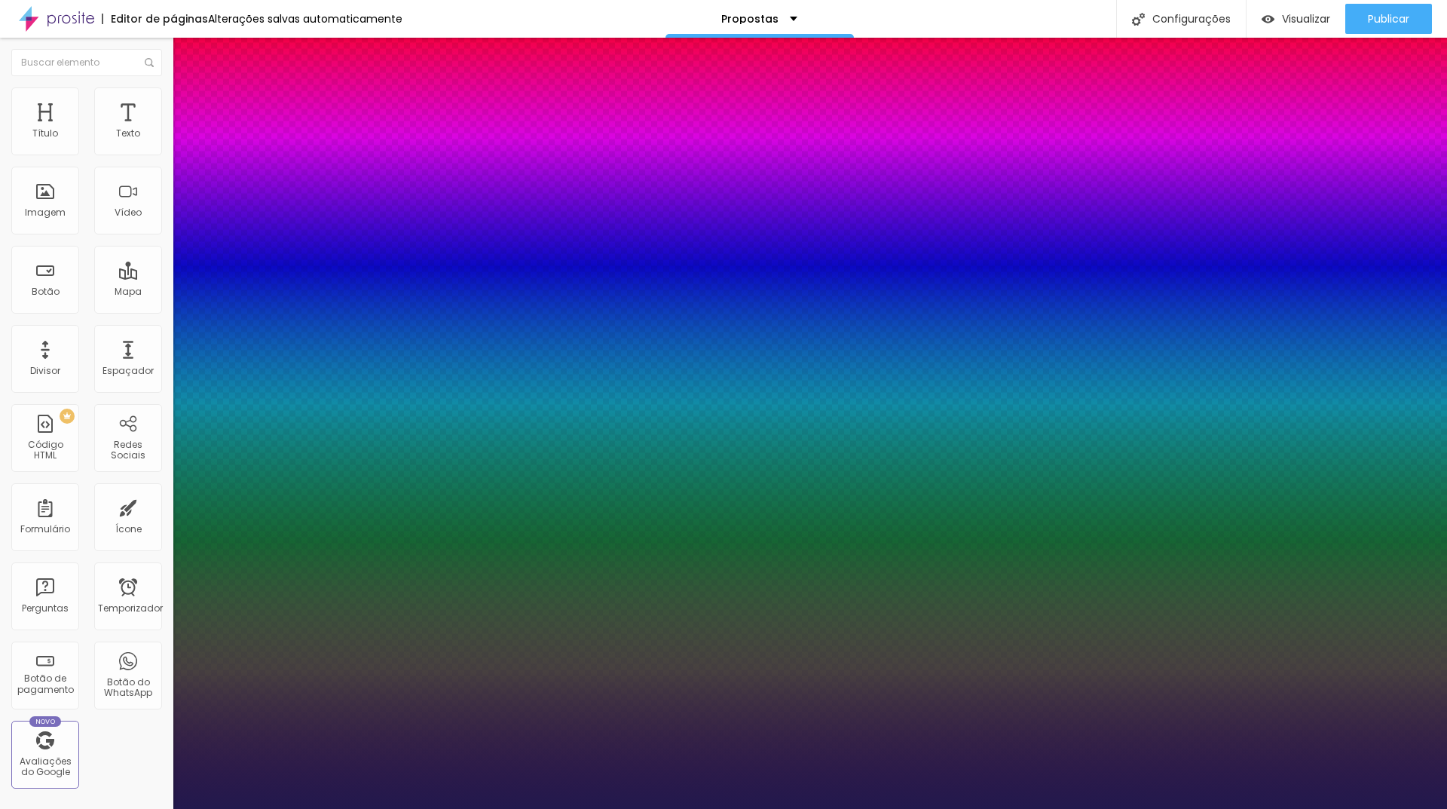
drag, startPoint x: 345, startPoint y: 258, endPoint x: 320, endPoint y: 258, distance: 24.9
click at [903, 808] on div at bounding box center [723, 809] width 1447 height 0
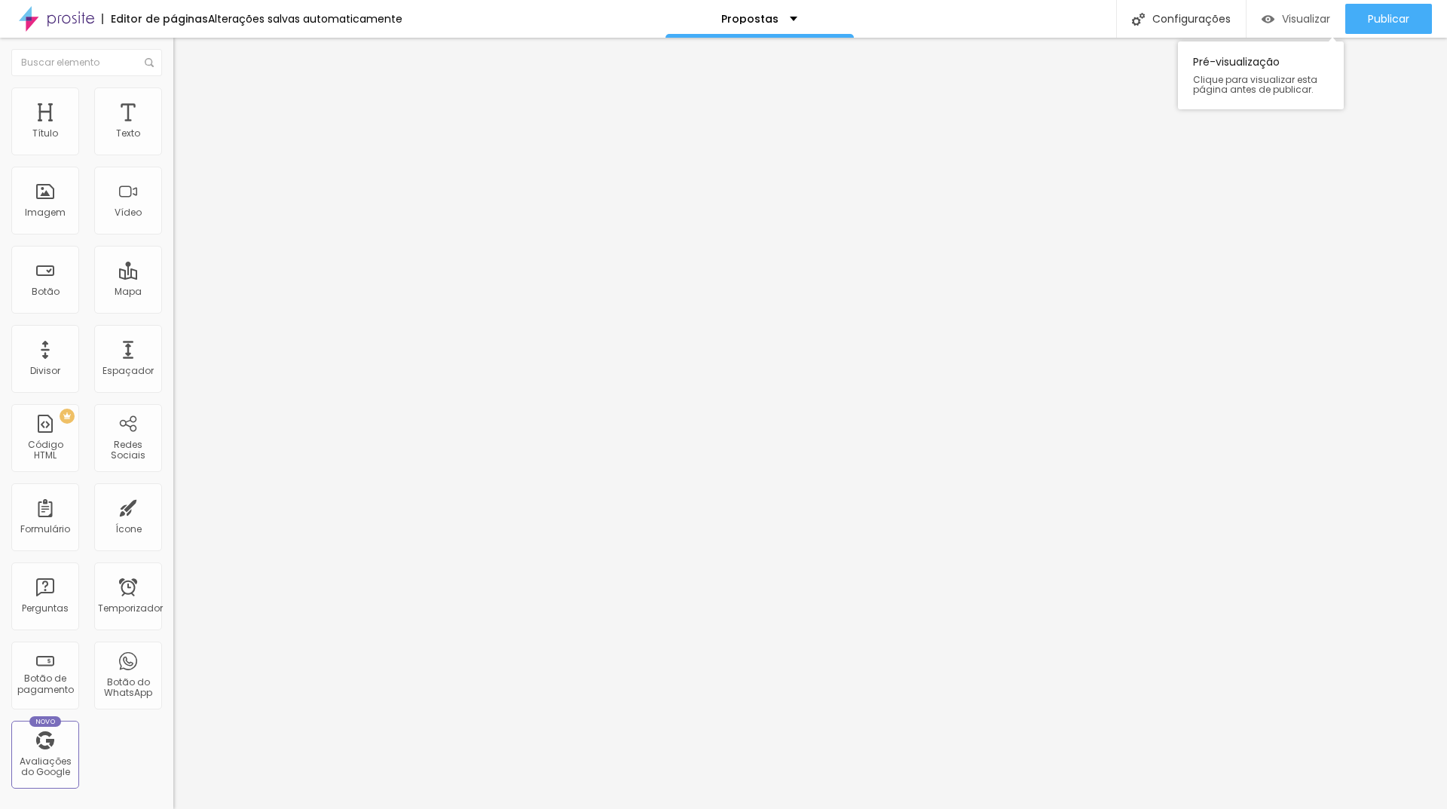
click at [1297, 28] on div "Visualizar" at bounding box center [1295, 19] width 69 height 30
click at [173, 87] on li "Avançado" at bounding box center [259, 94] width 173 height 15
click at [173, 87] on li "Estilo" at bounding box center [259, 79] width 173 height 15
click at [179, 140] on icon "button" at bounding box center [183, 135] width 9 height 9
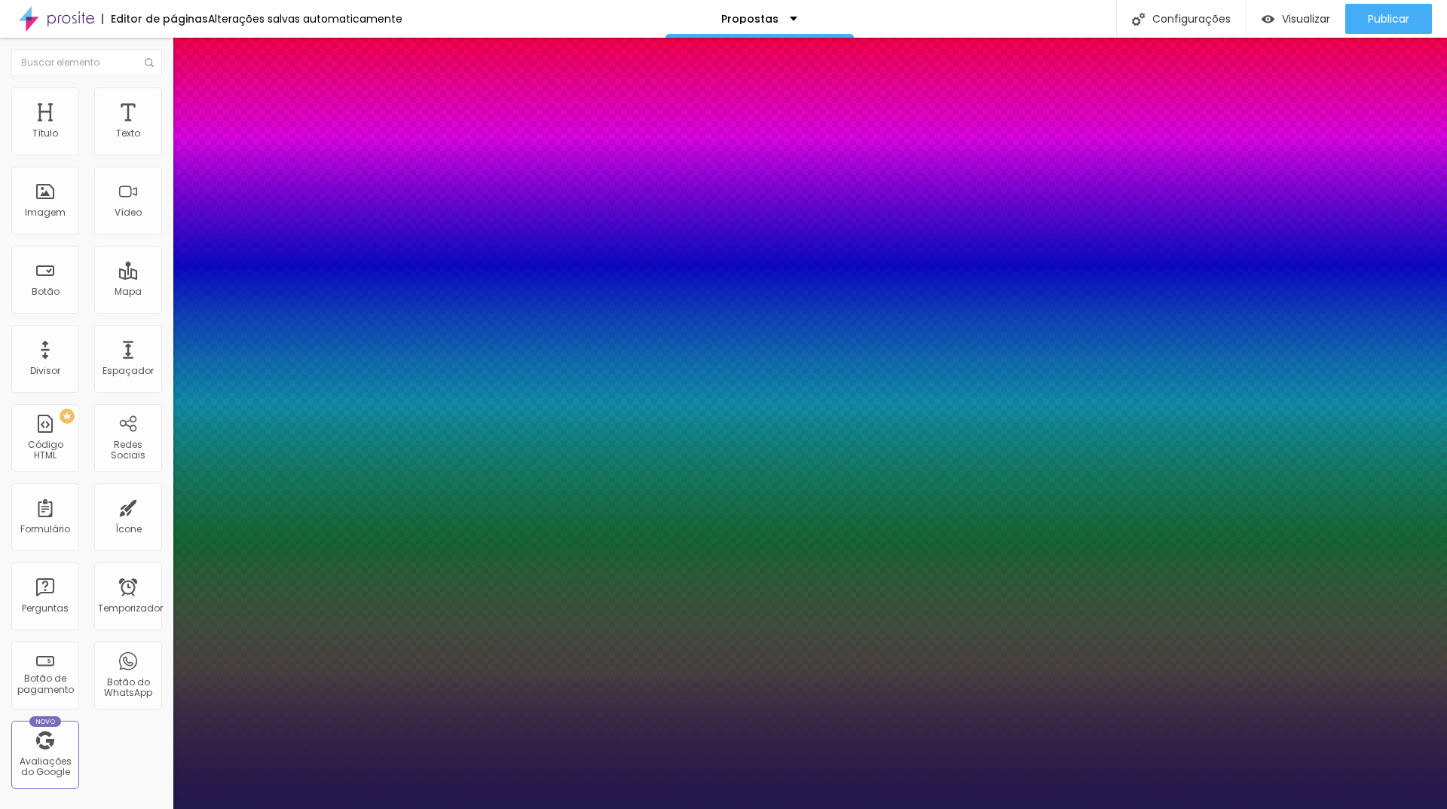
drag, startPoint x: 339, startPoint y: 255, endPoint x: 306, endPoint y: 255, distance: 33.2
click at [952, 808] on div at bounding box center [723, 809] width 1447 height 0
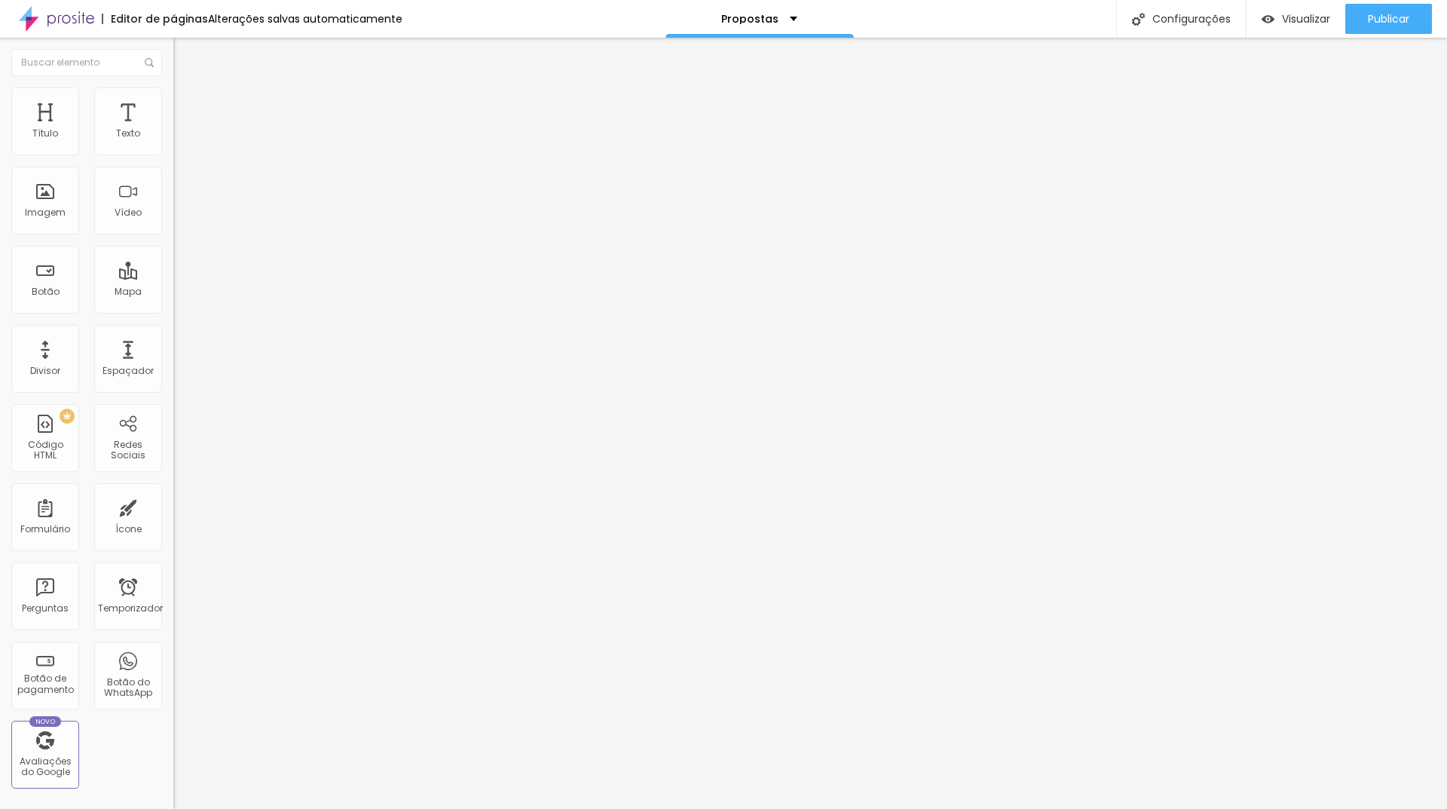
click at [173, 87] on li "Avançado" at bounding box center [259, 94] width 173 height 15
click at [173, 87] on li "Estilo" at bounding box center [259, 79] width 173 height 15
click at [173, 145] on button "button" at bounding box center [183, 137] width 21 height 16
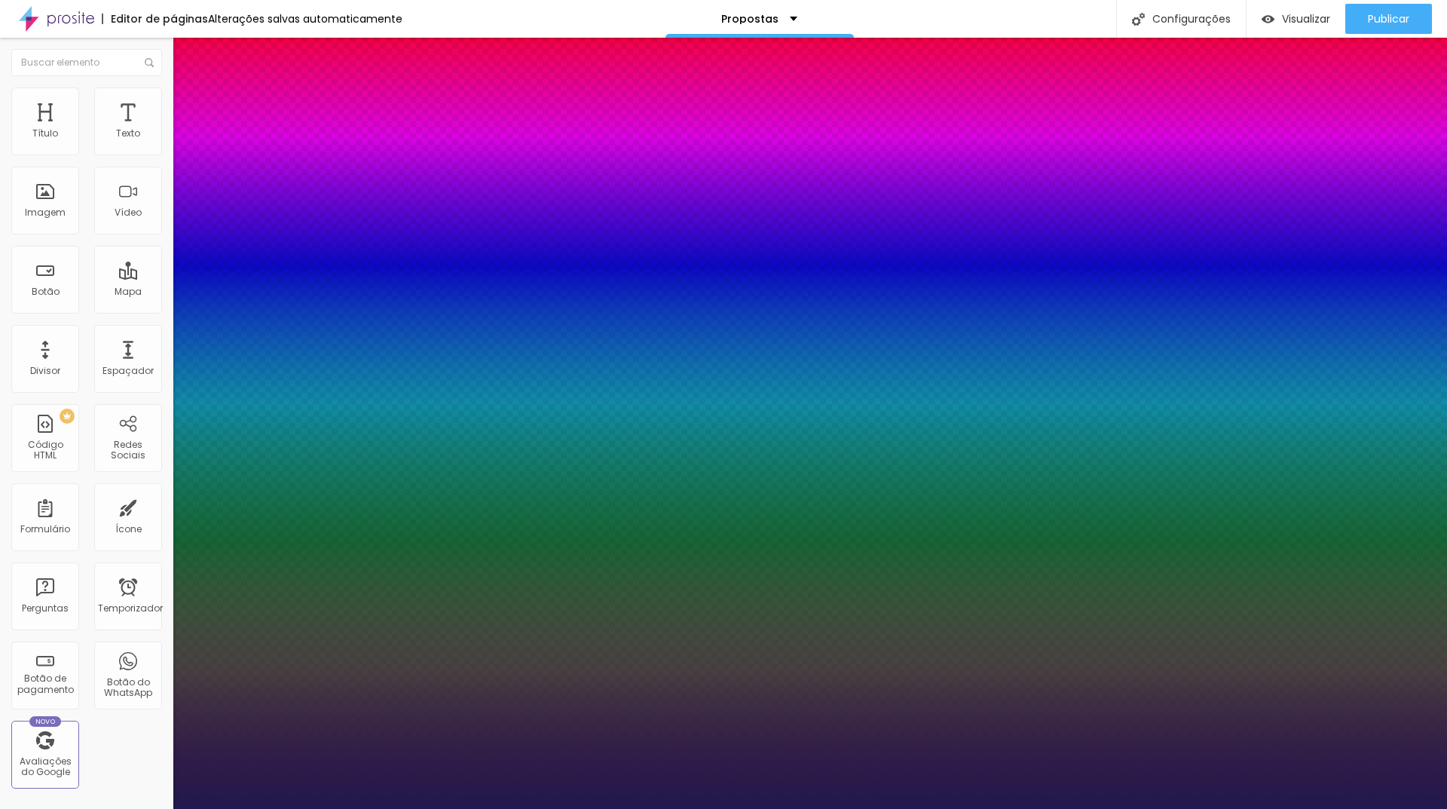
click at [651, 808] on div at bounding box center [723, 809] width 1447 height 0
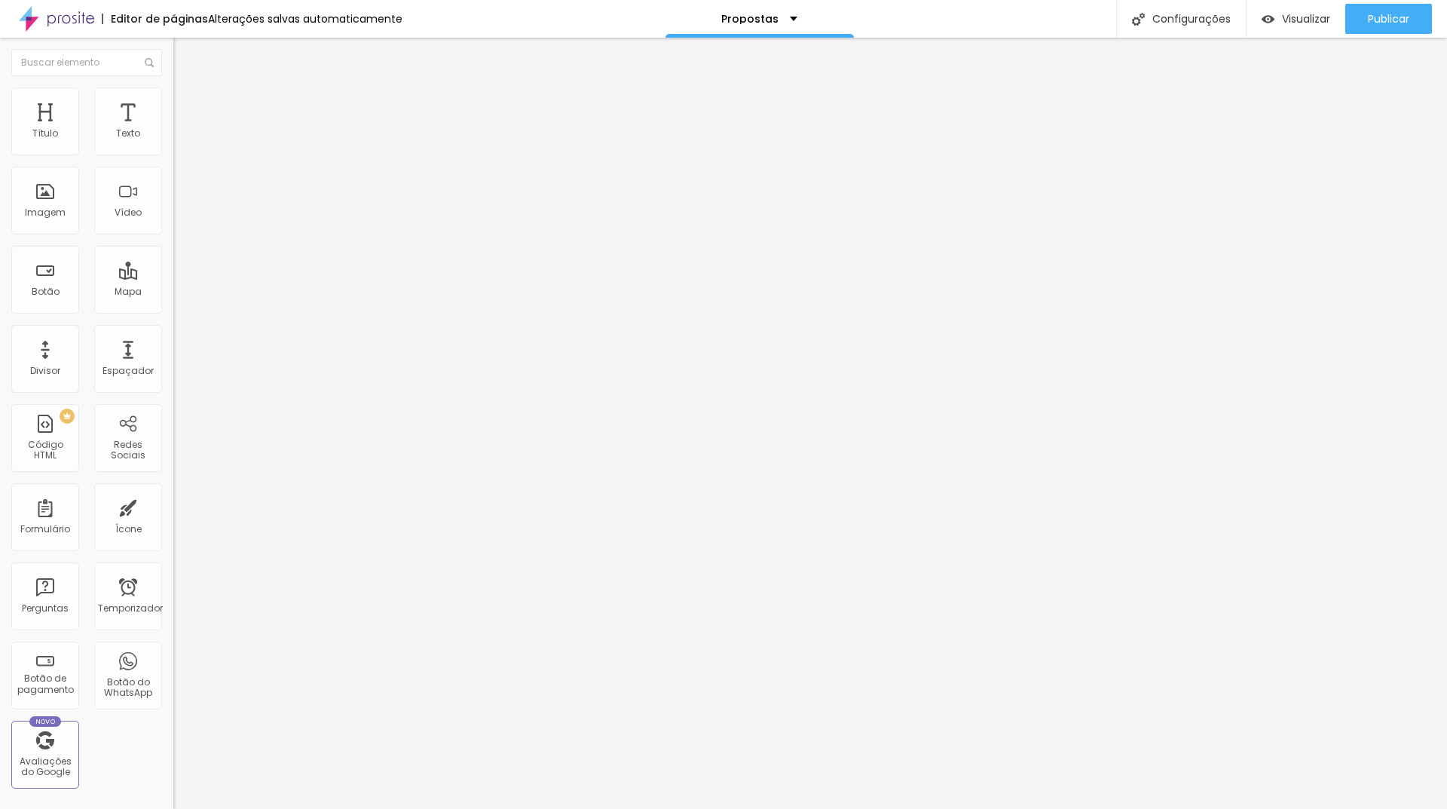
click at [173, 145] on button "button" at bounding box center [183, 137] width 21 height 16
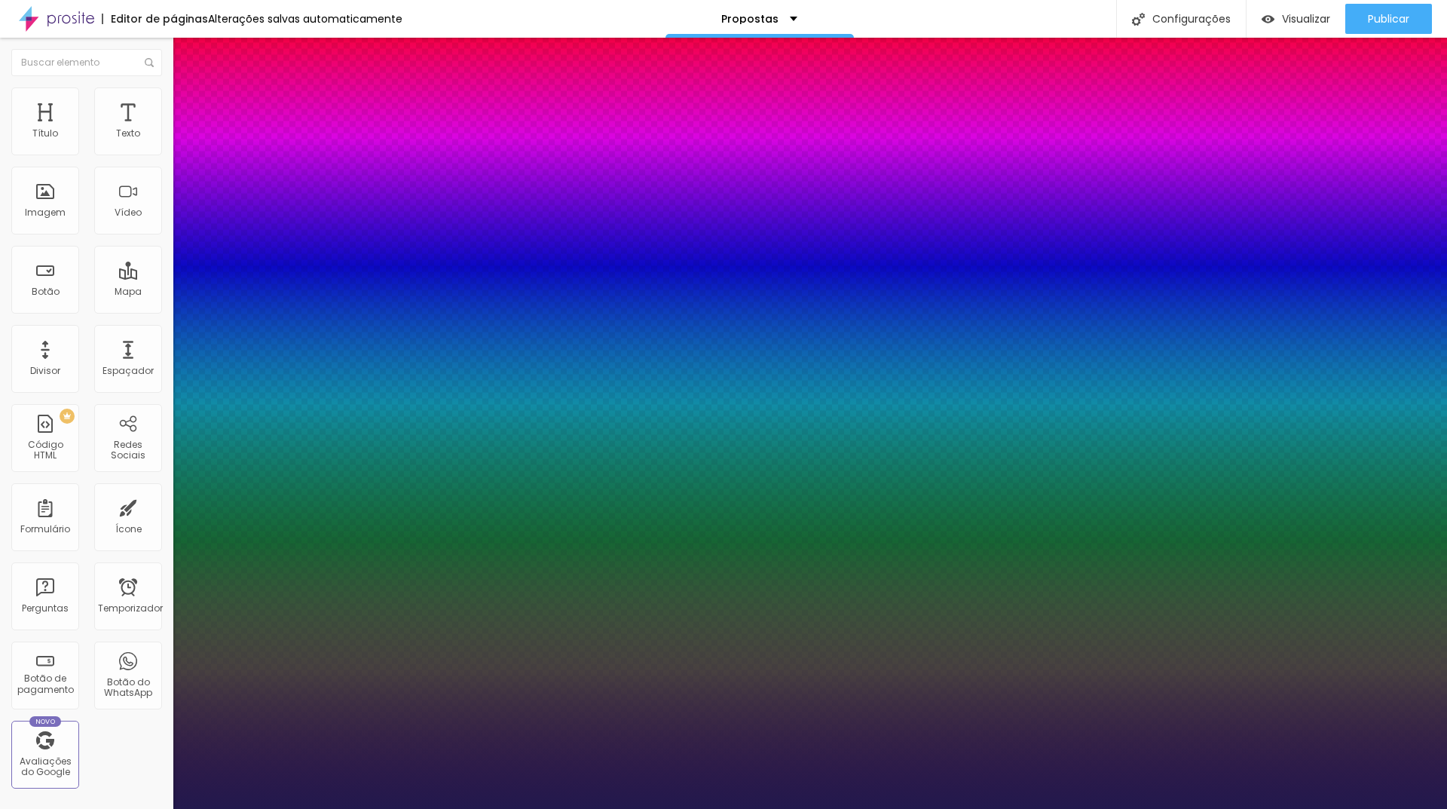
drag, startPoint x: 338, startPoint y: 255, endPoint x: 317, endPoint y: 252, distance: 20.6
click at [799, 808] on div at bounding box center [723, 809] width 1447 height 0
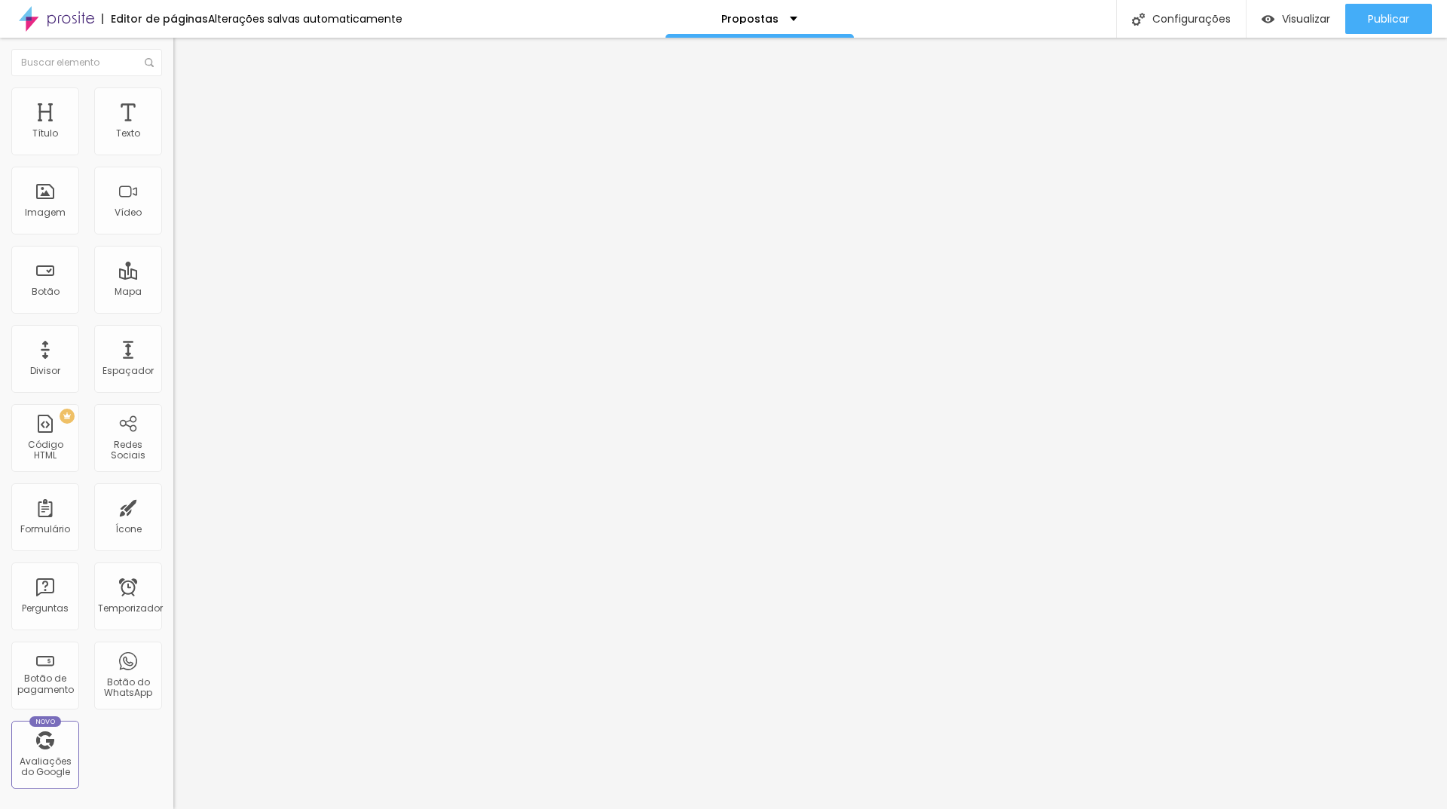
click at [173, 142] on button "button" at bounding box center [183, 137] width 21 height 16
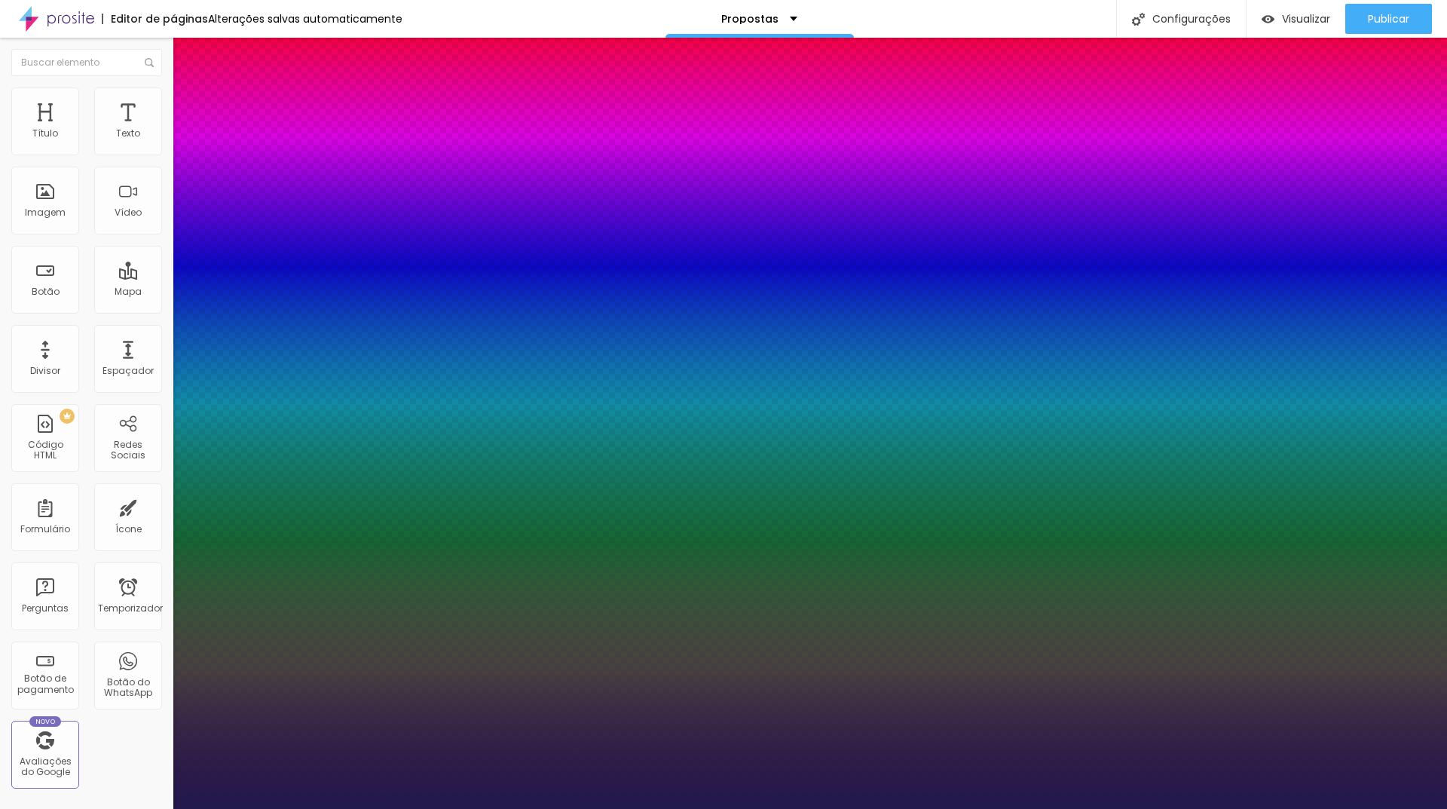
click at [162, 808] on select "AbrilFatface-Regular Actor-Regular Alegreya AlegreyaBlack [PERSON_NAME] [PERSON…" at bounding box center [81, 826] width 162 height 16
click at [161, 808] on select "AbrilFatface-Regular Actor-Regular Alegreya AlegreyaBlack [PERSON_NAME] [PERSON…" at bounding box center [81, 826] width 162 height 16
click at [823, 808] on div at bounding box center [723, 809] width 1447 height 0
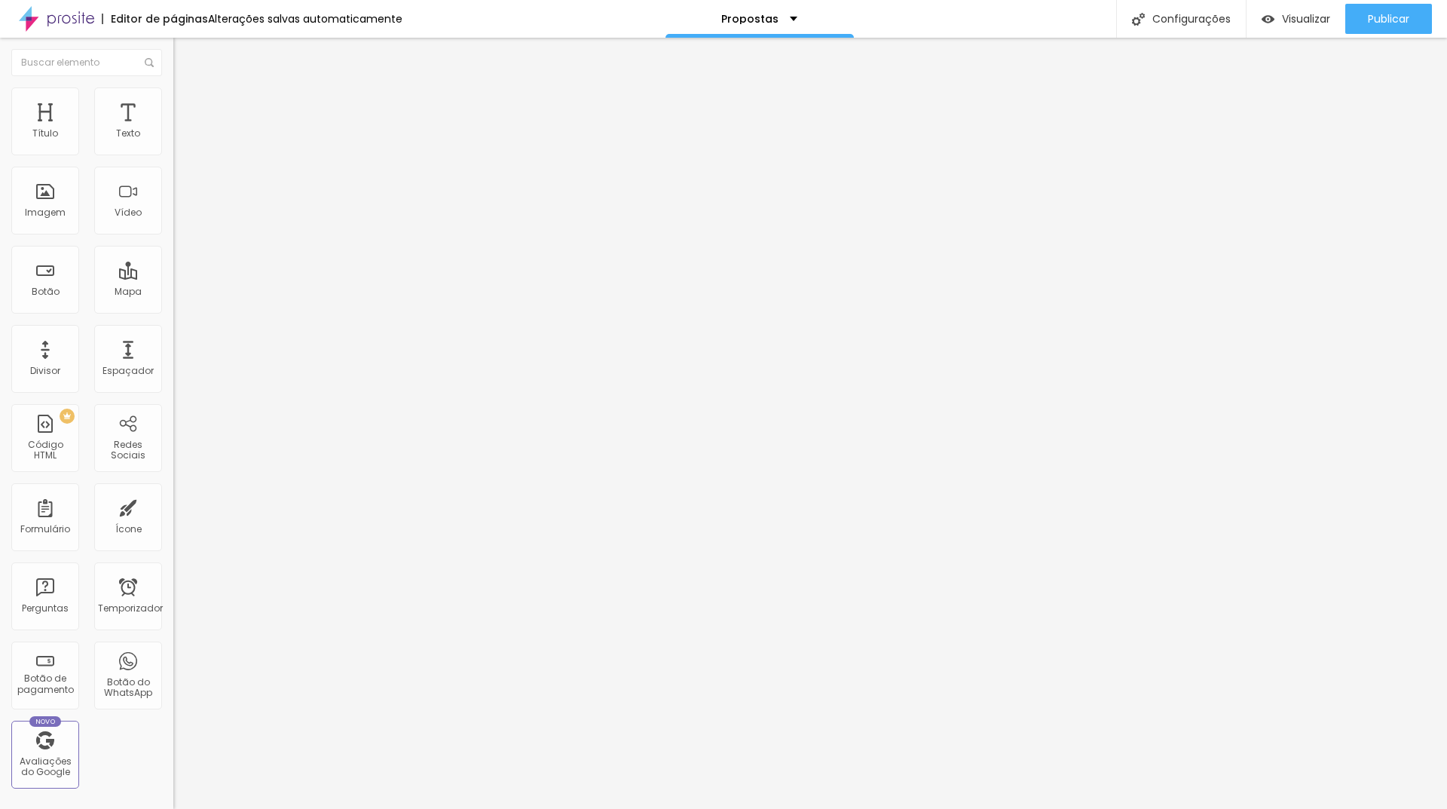
click at [173, 145] on button "button" at bounding box center [183, 137] width 21 height 16
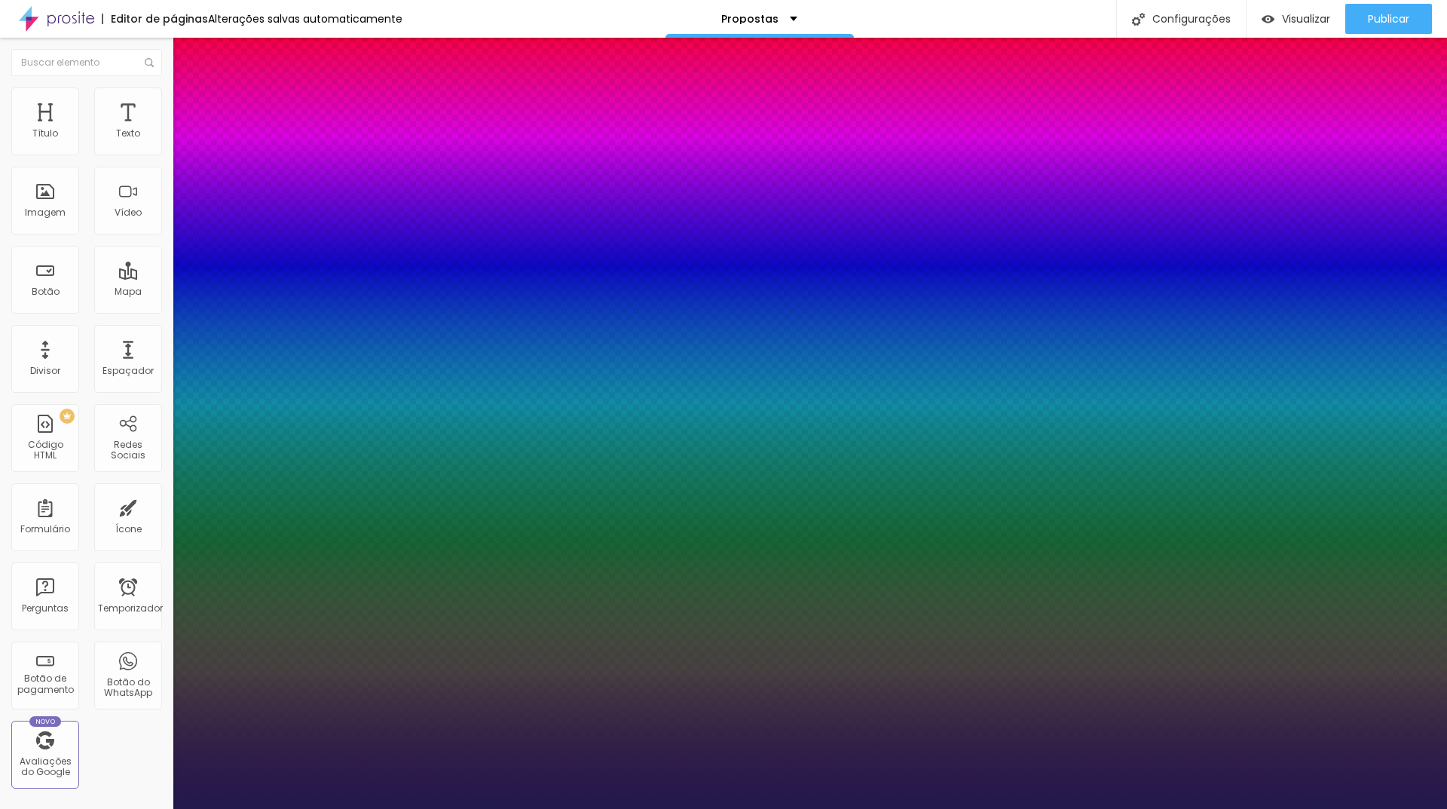
click at [162, 808] on select "AbrilFatface-Regular Actor-Regular Alegreya AlegreyaBlack [PERSON_NAME] [PERSON…" at bounding box center [81, 826] width 162 height 16
click at [161, 808] on select "AbrilFatface-Regular Actor-Regular Alegreya AlegreyaBlack [PERSON_NAME] [PERSON…" at bounding box center [81, 826] width 162 height 16
click at [162, 808] on select "AbrilFatface-Regular Actor-Regular Alegreya AlegreyaBlack [PERSON_NAME] [PERSON…" at bounding box center [81, 826] width 162 height 16
click at [161, 808] on select "AbrilFatface-Regular Actor-Regular Alegreya AlegreyaBlack [PERSON_NAME] [PERSON…" at bounding box center [81, 826] width 162 height 16
click at [702, 808] on div at bounding box center [723, 809] width 1447 height 0
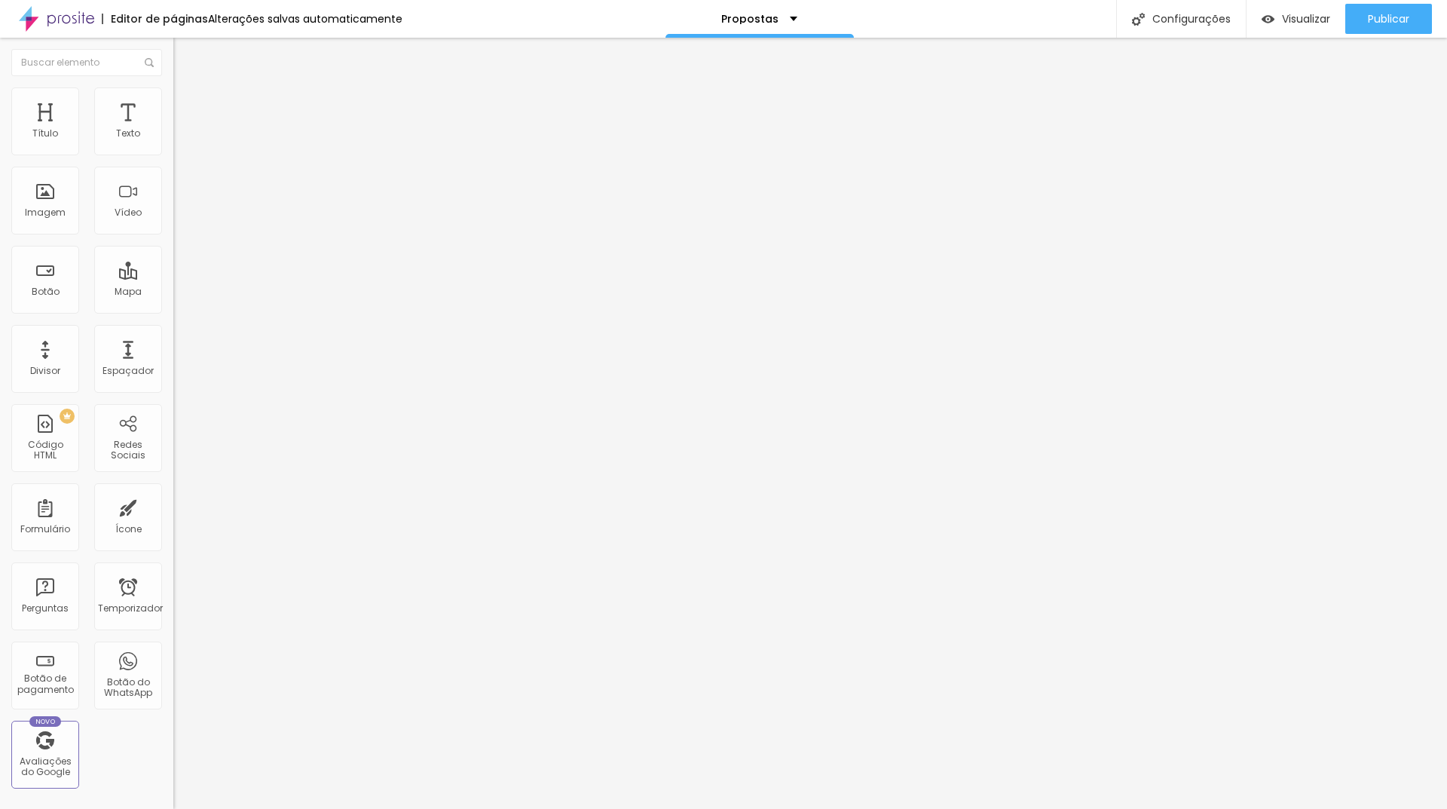
click at [179, 140] on icon "button" at bounding box center [183, 135] width 9 height 9
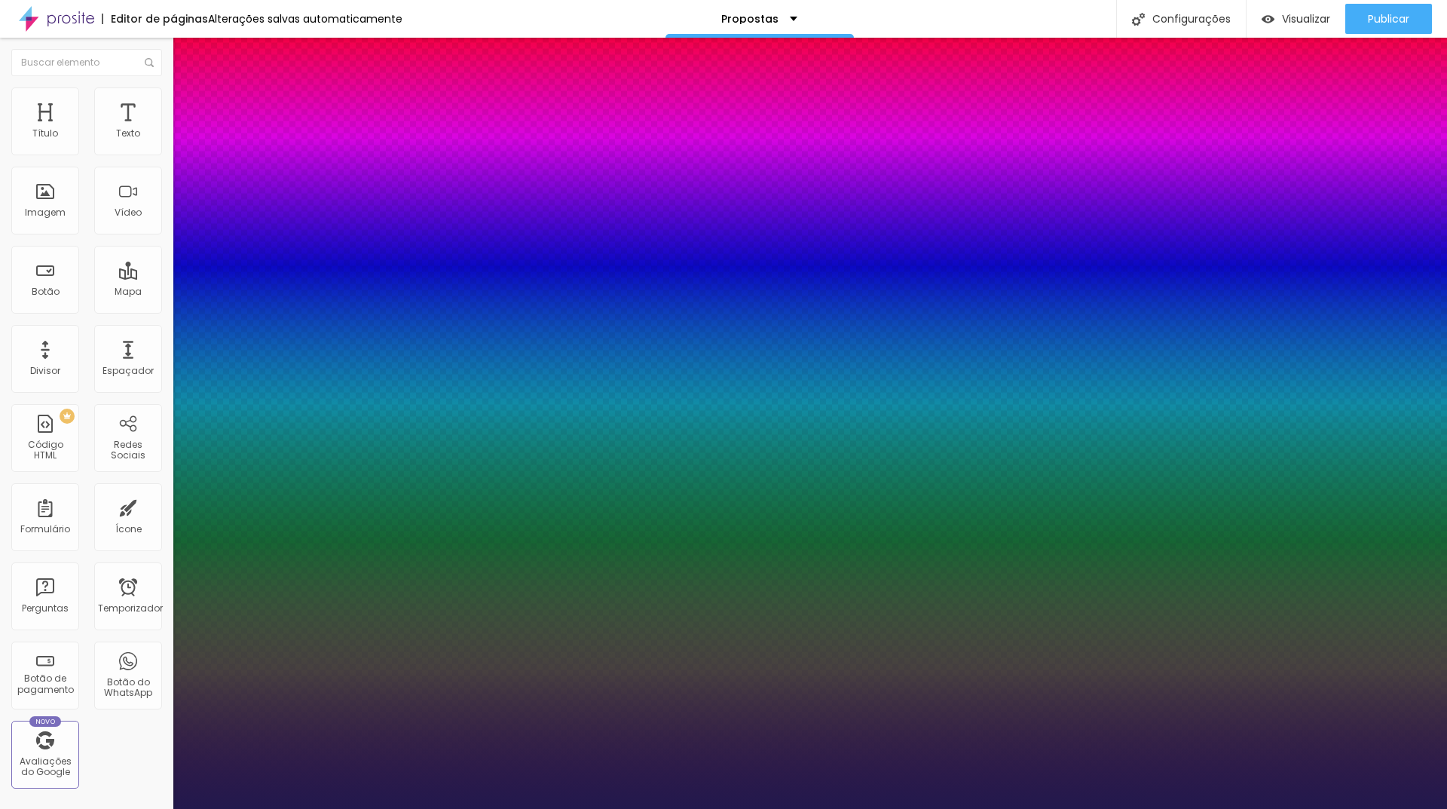
click at [162, 808] on select "AbrilFatface-Regular Actor-Regular Alegreya AlegreyaBlack [PERSON_NAME] [PERSON…" at bounding box center [81, 826] width 162 height 16
click at [161, 808] on select "AbrilFatface-Regular Actor-Regular Alegreya AlegreyaBlack [PERSON_NAME] [PERSON…" at bounding box center [81, 826] width 162 height 16
click at [162, 808] on select "AbrilFatface-Regular Actor-Regular Alegreya AlegreyaBlack [PERSON_NAME] [PERSON…" at bounding box center [81, 826] width 162 height 16
click at [161, 808] on select "AbrilFatface-Regular Actor-Regular Alegreya AlegreyaBlack [PERSON_NAME] [PERSON…" at bounding box center [81, 826] width 162 height 16
click at [162, 808] on select "AbrilFatface-Regular Actor-Regular Alegreya AlegreyaBlack [PERSON_NAME] [PERSON…" at bounding box center [81, 826] width 162 height 16
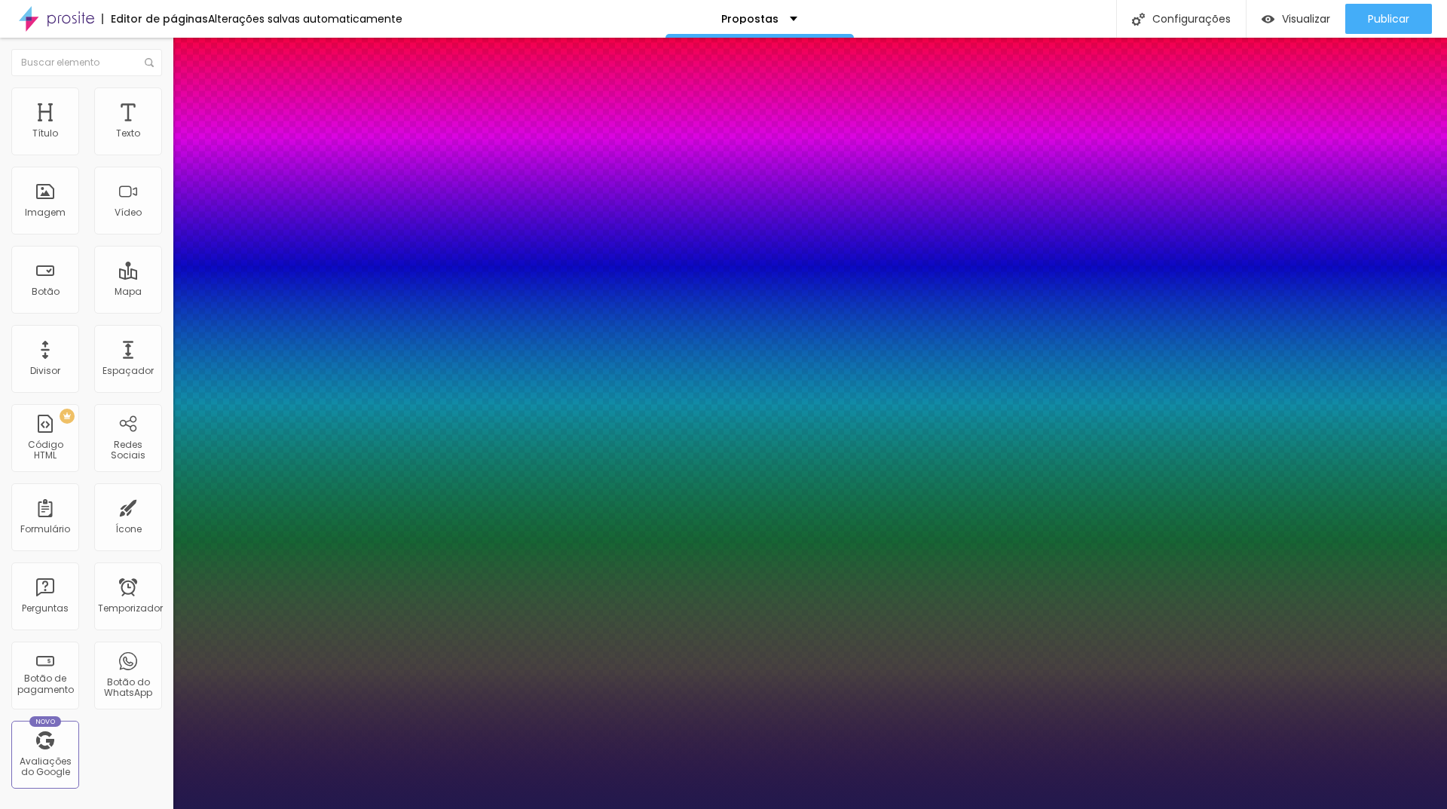
click at [161, 808] on select "AbrilFatface-Regular Actor-Regular Alegreya AlegreyaBlack [PERSON_NAME] [PERSON…" at bounding box center [81, 826] width 162 height 16
drag, startPoint x: 219, startPoint y: 254, endPoint x: 234, endPoint y: 255, distance: 15.1
click at [162, 808] on select "AbrilFatface-Regular Actor-Regular Alegreya AlegreyaBlack [PERSON_NAME] [PERSON…" at bounding box center [81, 826] width 162 height 16
click at [161, 808] on select "AbrilFatface-Regular Actor-Regular Alegreya AlegreyaBlack [PERSON_NAME] [PERSON…" at bounding box center [81, 826] width 162 height 16
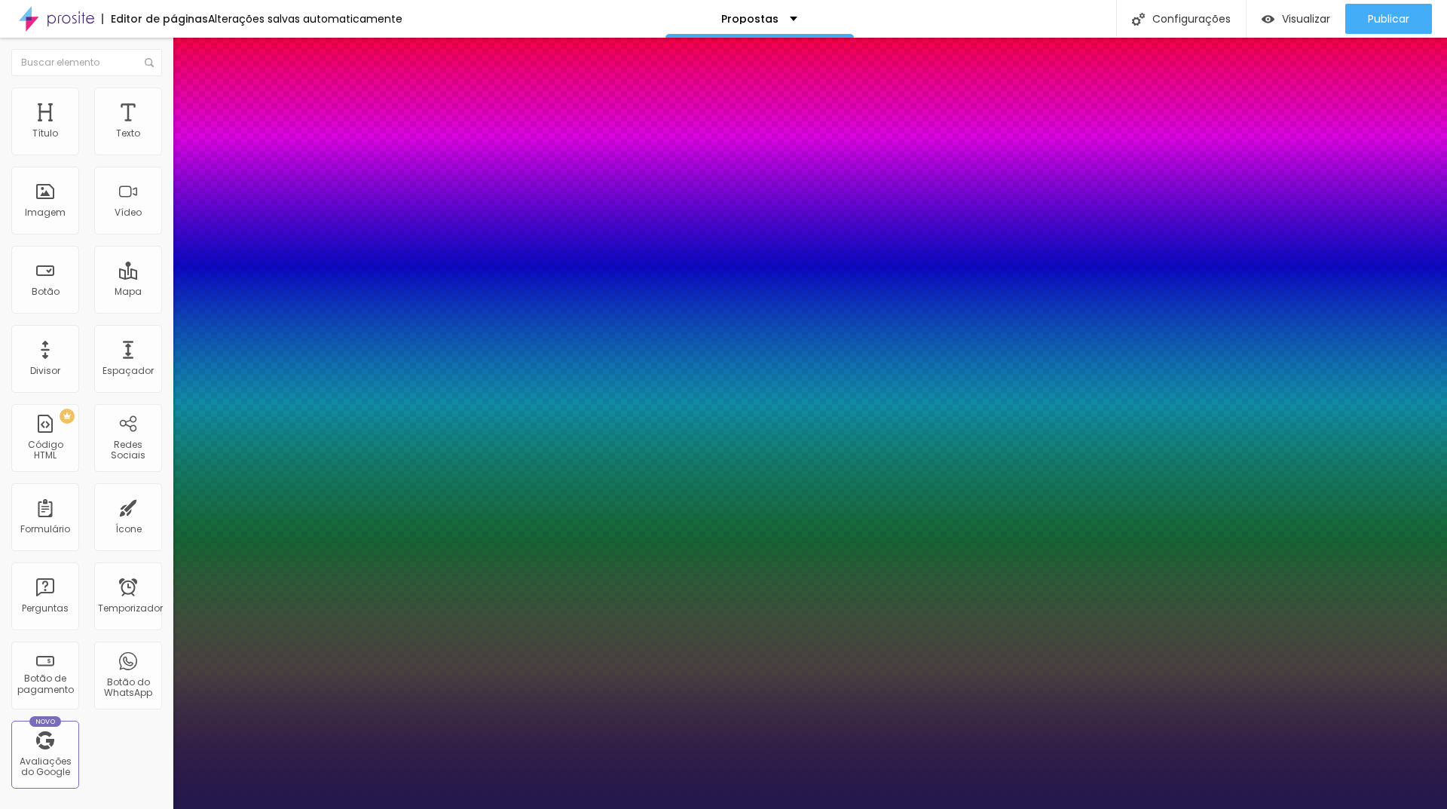
drag, startPoint x: 241, startPoint y: 206, endPoint x: 234, endPoint y: 223, distance: 17.9
click at [162, 808] on select "AbrilFatface-Regular Actor-Regular Alegreya AlegreyaBlack [PERSON_NAME] [PERSON…" at bounding box center [81, 826] width 162 height 16
click at [161, 808] on select "AbrilFatface-Regular Actor-Regular Alegreya AlegreyaBlack [PERSON_NAME] [PERSON…" at bounding box center [81, 826] width 162 height 16
click at [162, 808] on select "AbrilFatface-Regular Actor-Regular Alegreya AlegreyaBlack [PERSON_NAME] [PERSON…" at bounding box center [81, 826] width 162 height 16
click at [161, 808] on select "AbrilFatface-Regular Actor-Regular Alegreya AlegreyaBlack [PERSON_NAME] [PERSON…" at bounding box center [81, 826] width 162 height 16
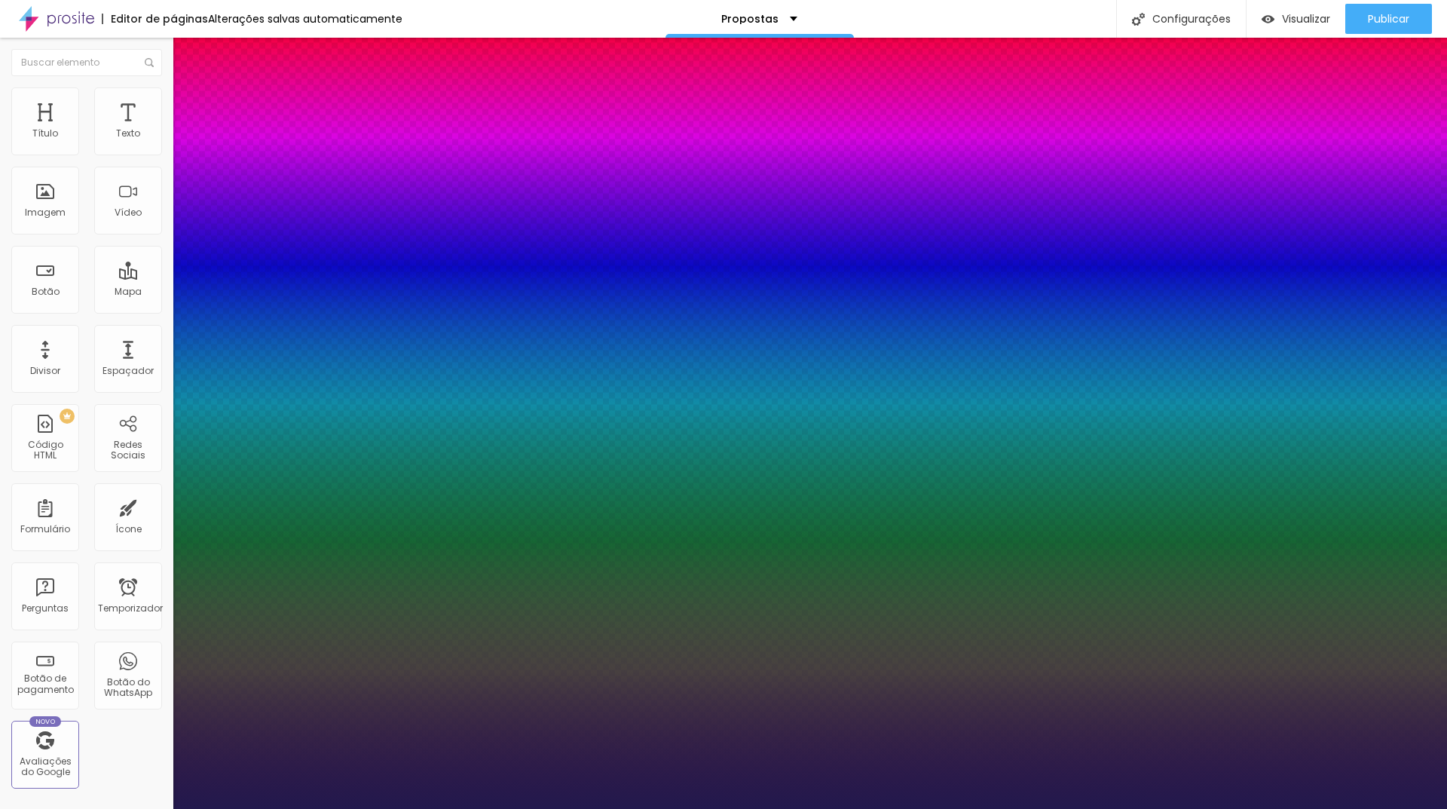
click at [228, 808] on div "AbrilFatface-Regular Actor-Regular Alegreya AlegreyaBlack [PERSON_NAME] [PERSON…" at bounding box center [723, 826] width 1447 height 16
click at [162, 808] on select "AbrilFatface-Regular Actor-Regular Alegreya AlegreyaBlack [PERSON_NAME] [PERSON…" at bounding box center [81, 826] width 162 height 16
click at [161, 808] on select "AbrilFatface-Regular Actor-Regular Alegreya AlegreyaBlack [PERSON_NAME] [PERSON…" at bounding box center [81, 826] width 162 height 16
click at [162, 808] on select "AbrilFatface-Regular Actor-Regular Alegreya AlegreyaBlack [PERSON_NAME] [PERSON…" at bounding box center [81, 826] width 162 height 16
click at [161, 808] on select "AbrilFatface-Regular Actor-Regular Alegreya AlegreyaBlack [PERSON_NAME] [PERSON…" at bounding box center [81, 826] width 162 height 16
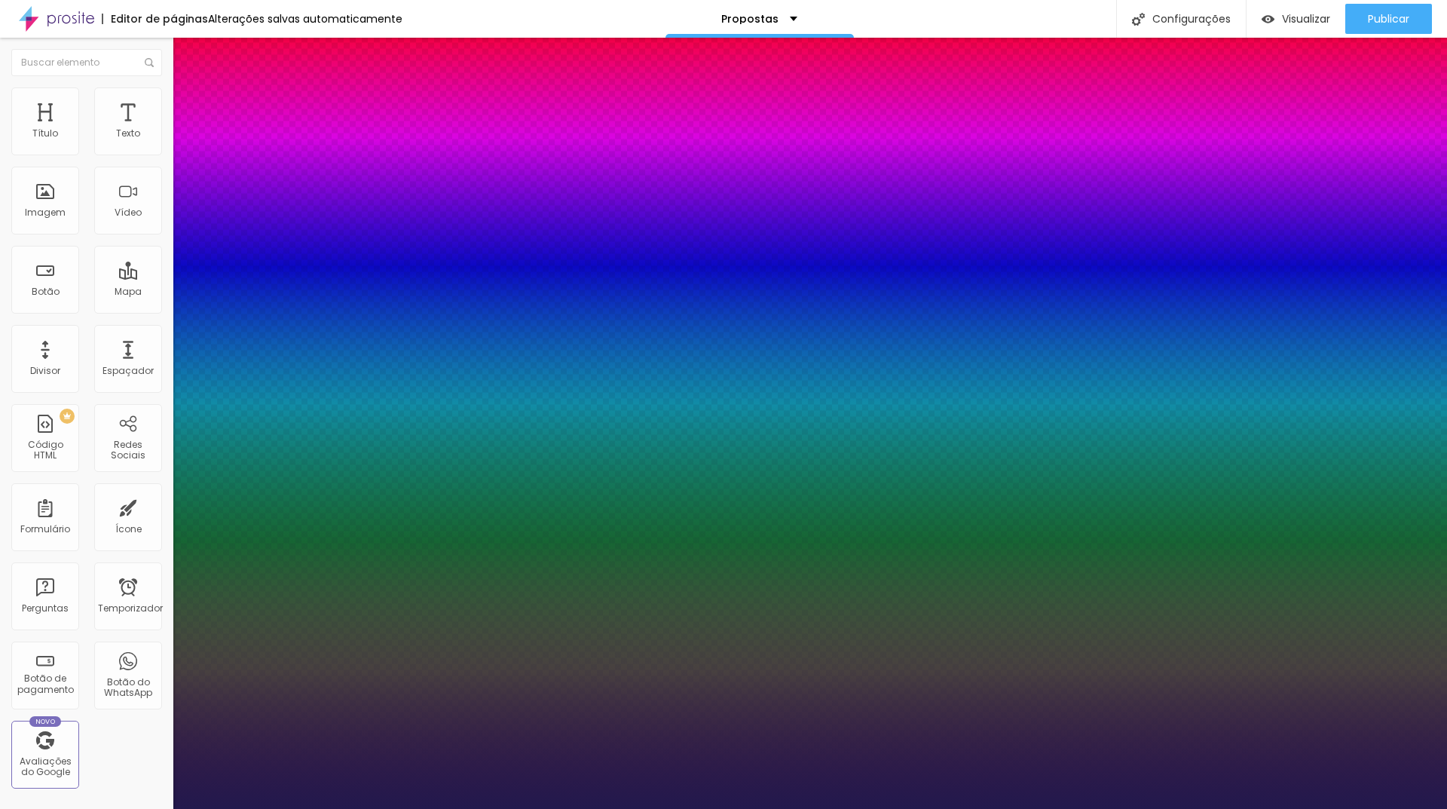
click at [162, 808] on select "AbrilFatface-Regular Actor-Regular Alegreya AlegreyaBlack [PERSON_NAME] [PERSON…" at bounding box center [81, 826] width 162 height 16
click at [161, 808] on select "AbrilFatface-Regular Actor-Regular Alegreya AlegreyaBlack [PERSON_NAME] [PERSON…" at bounding box center [81, 826] width 162 height 16
drag, startPoint x: 223, startPoint y: 208, endPoint x: 237, endPoint y: 220, distance: 18.7
click at [162, 808] on select "AbrilFatface-Regular Actor-Regular Alegreya AlegreyaBlack [PERSON_NAME] [PERSON…" at bounding box center [81, 826] width 162 height 16
click at [161, 808] on select "AbrilFatface-Regular Actor-Regular Alegreya AlegreyaBlack [PERSON_NAME] [PERSON…" at bounding box center [81, 826] width 162 height 16
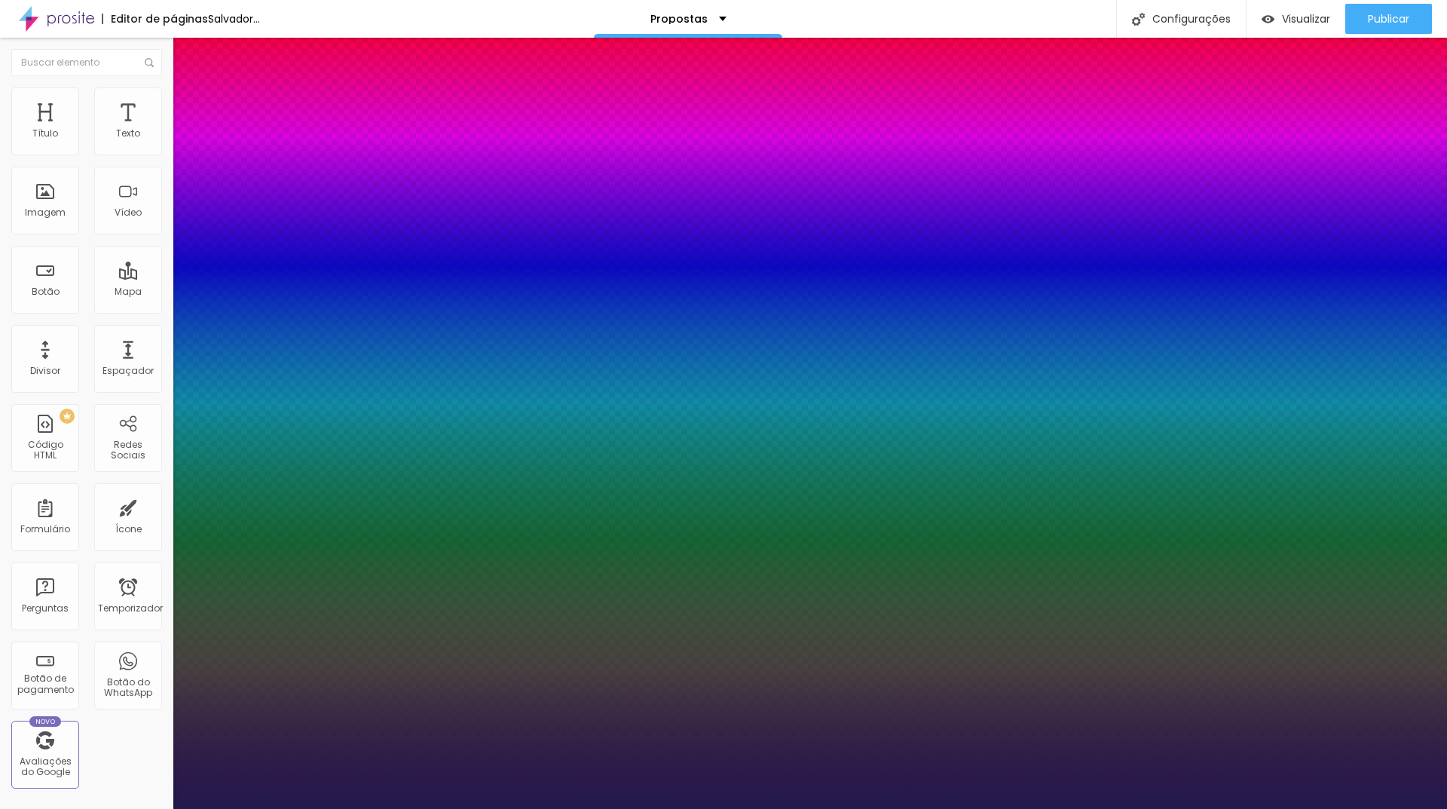
click at [162, 808] on select "AbrilFatface-Regular Actor-Regular Alegreya AlegreyaBlack [PERSON_NAME] [PERSON…" at bounding box center [81, 826] width 162 height 16
click at [161, 808] on select "AbrilFatface-Regular Actor-Regular Alegreya AlegreyaBlack [PERSON_NAME] [PERSON…" at bounding box center [81, 826] width 162 height 16
click at [162, 808] on select "AbrilFatface-Regular Actor-Regular Alegreya AlegreyaBlack [PERSON_NAME] [PERSON…" at bounding box center [81, 826] width 162 height 16
click at [161, 808] on select "AbrilFatface-Regular Actor-Regular Alegreya AlegreyaBlack [PERSON_NAME] [PERSON…" at bounding box center [81, 826] width 162 height 16
click at [162, 808] on select "AbrilFatface-Regular Actor-Regular Alegreya AlegreyaBlack [PERSON_NAME] [PERSON…" at bounding box center [81, 826] width 162 height 16
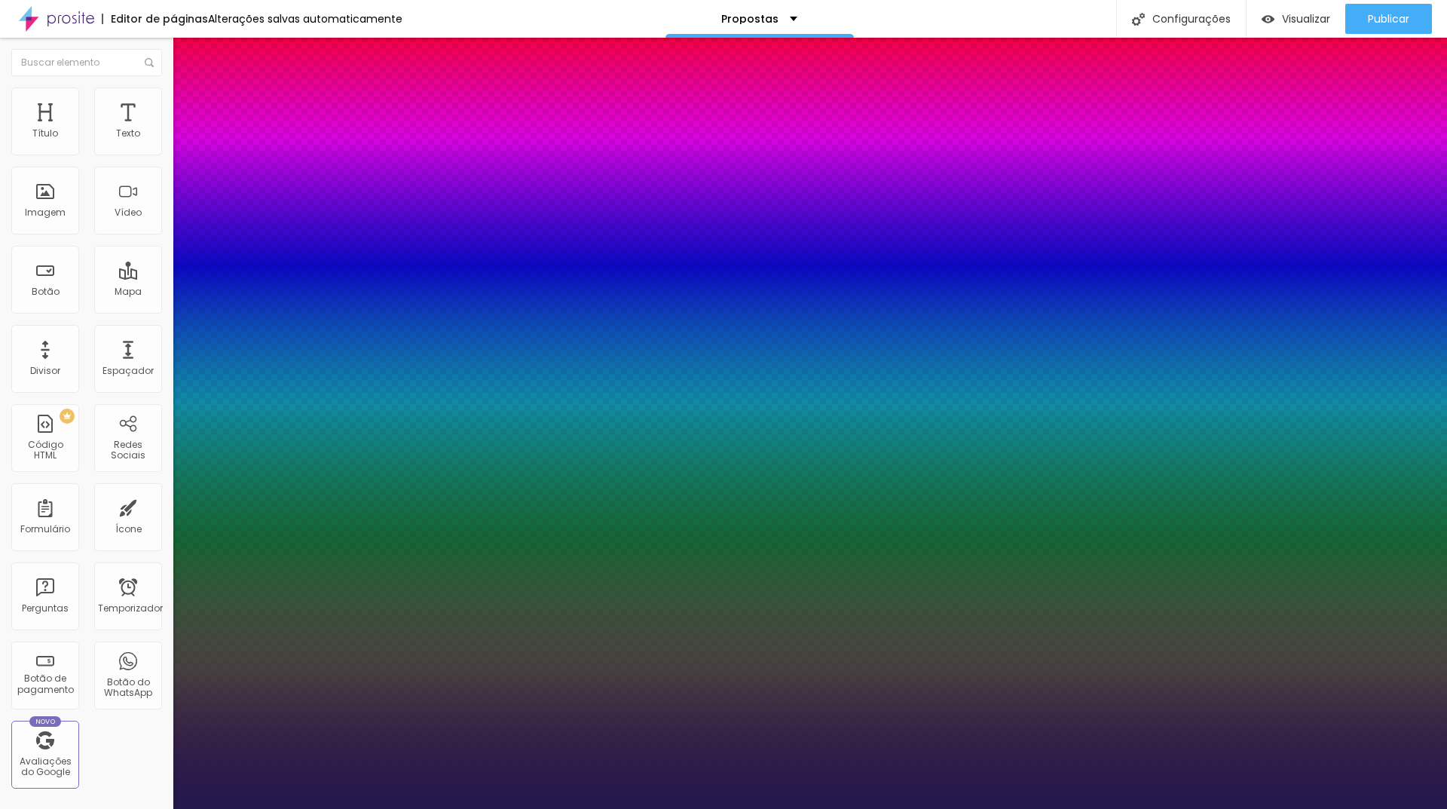
click at [161, 808] on select "AbrilFatface-Regular Actor-Regular Alegreya AlegreyaBlack [PERSON_NAME] [PERSON…" at bounding box center [81, 826] width 162 height 16
click at [162, 808] on select "AbrilFatface-Regular Actor-Regular Alegreya AlegreyaBlack [PERSON_NAME] [PERSON…" at bounding box center [81, 826] width 162 height 16
click at [161, 808] on select "AbrilFatface-Regular Actor-Regular Alegreya AlegreyaBlack [PERSON_NAME] [PERSON…" at bounding box center [81, 826] width 162 height 16
click at [162, 808] on select "AbrilFatface-Regular Actor-Regular Alegreya AlegreyaBlack [PERSON_NAME] [PERSON…" at bounding box center [81, 826] width 162 height 16
click at [161, 808] on select "AbrilFatface-Regular Actor-Regular Alegreya AlegreyaBlack [PERSON_NAME] [PERSON…" at bounding box center [81, 826] width 162 height 16
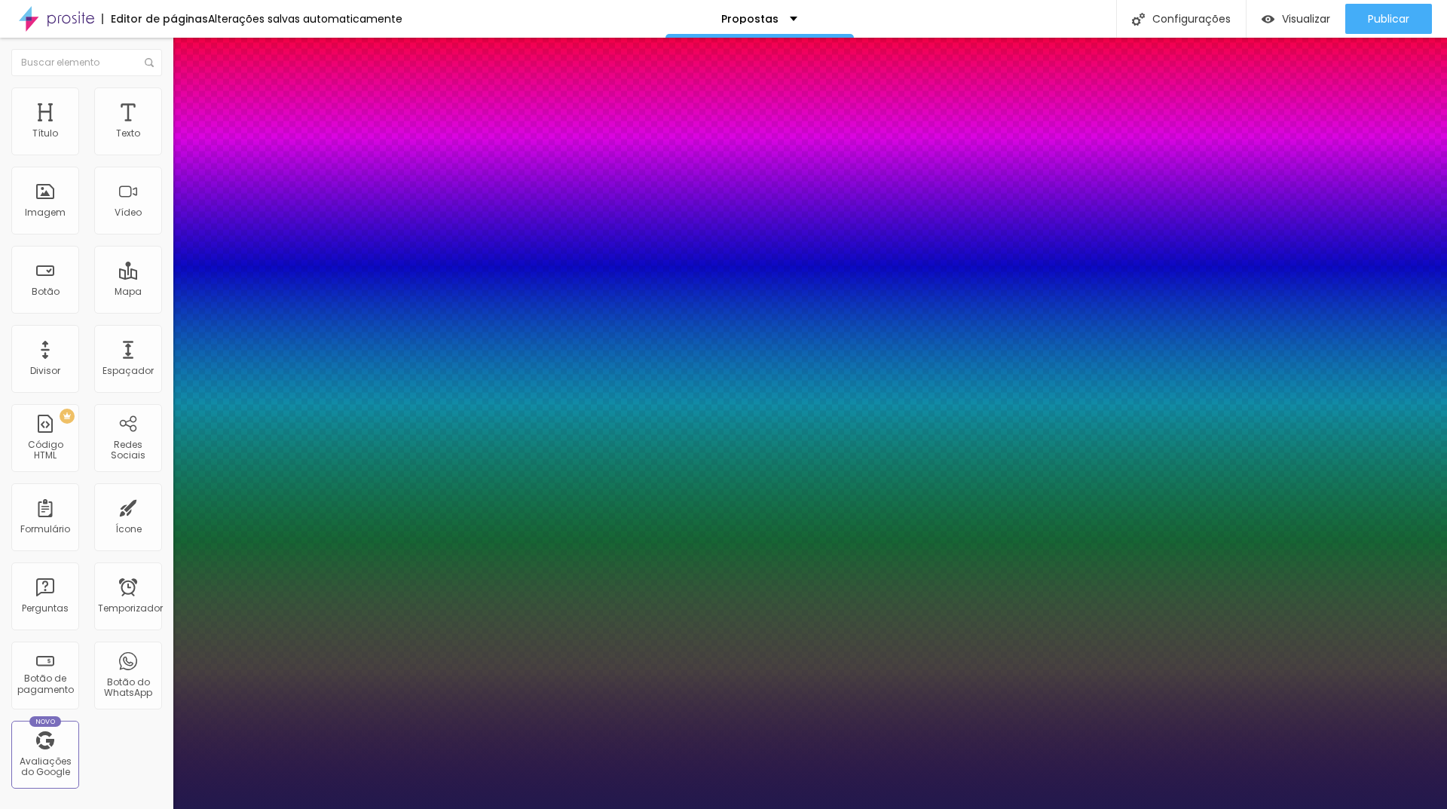
click at [162, 808] on select "AbrilFatface-Regular Actor-Regular Alegreya AlegreyaBlack [PERSON_NAME] [PERSON…" at bounding box center [81, 826] width 162 height 16
click at [161, 808] on select "AbrilFatface-Regular Actor-Regular Alegreya AlegreyaBlack [PERSON_NAME] [PERSON…" at bounding box center [81, 826] width 162 height 16
click at [855, 808] on div at bounding box center [723, 809] width 1447 height 0
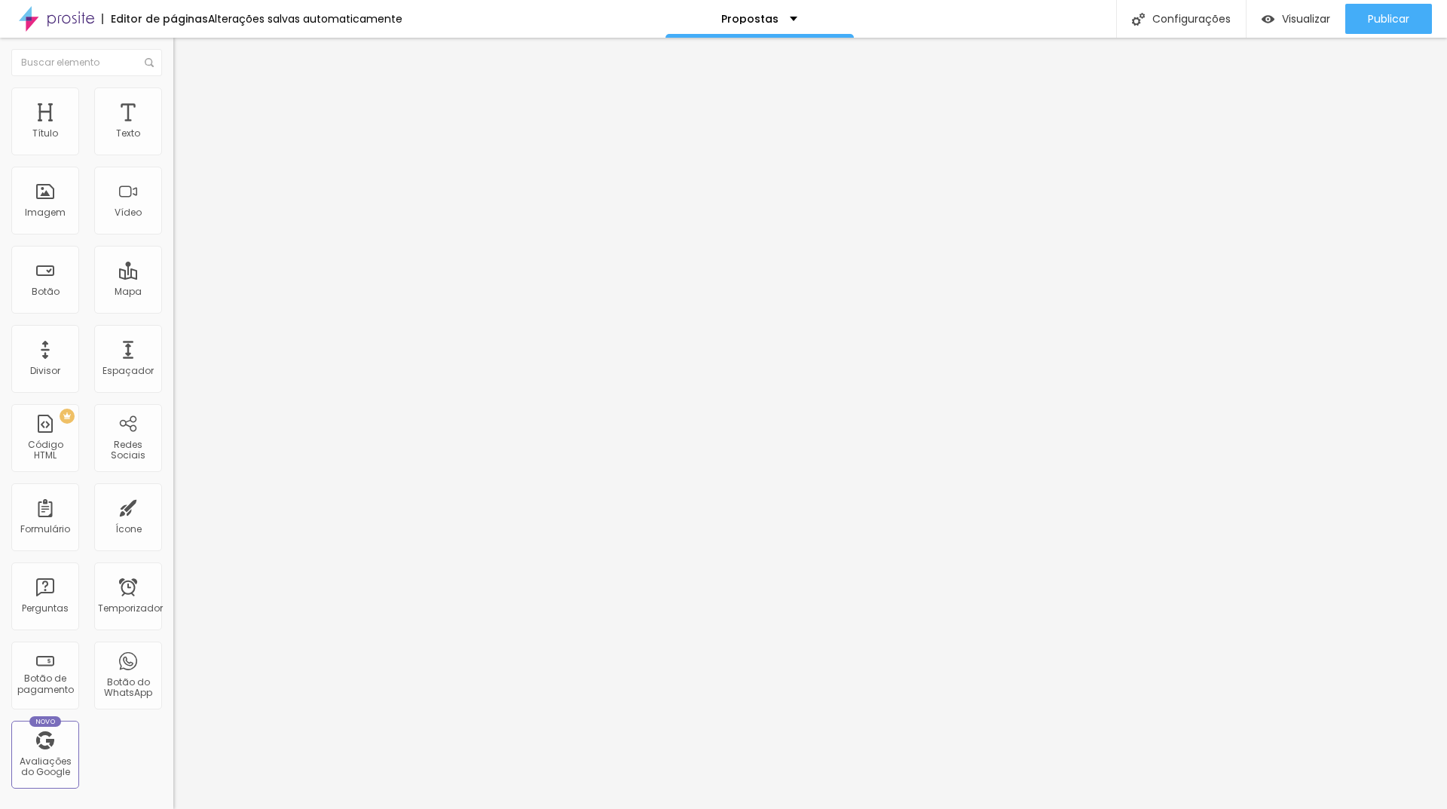
click at [187, 103] on font "Avançado" at bounding box center [212, 97] width 50 height 13
click at [173, 90] on ul "Estilo Avançado" at bounding box center [259, 87] width 173 height 30
click at [173, 87] on li "Estilo" at bounding box center [259, 79] width 173 height 15
click at [179, 140] on icon "button" at bounding box center [180, 138] width 3 height 3
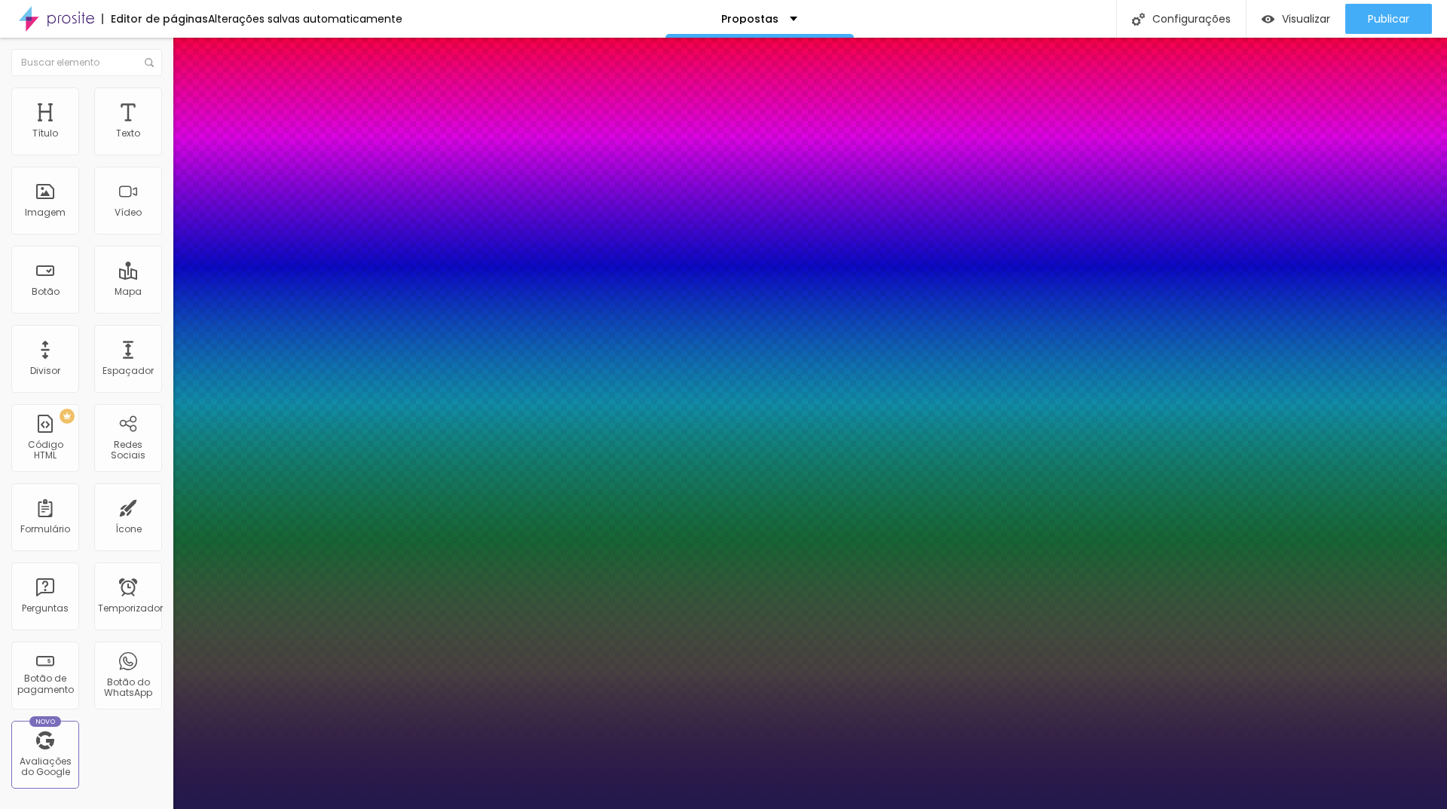
drag, startPoint x: 206, startPoint y: 540, endPoint x: 192, endPoint y: 563, distance: 27.0
click at [192, 563] on body "Editor de páginas Alterações [PERSON_NAME] automaticamente Propostas Configuraç…" at bounding box center [723, 404] width 1447 height 809
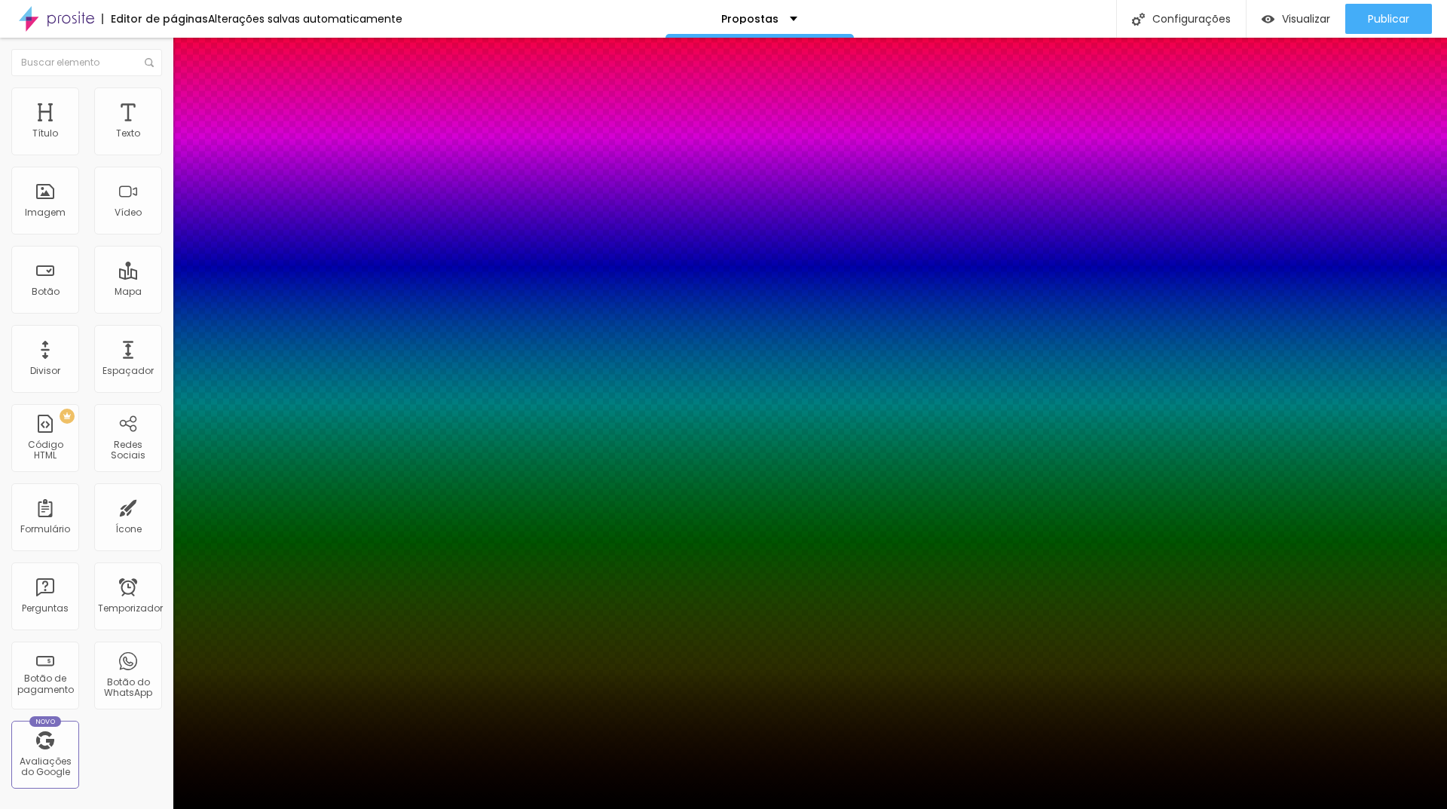
click at [739, 808] on div at bounding box center [723, 809] width 1447 height 0
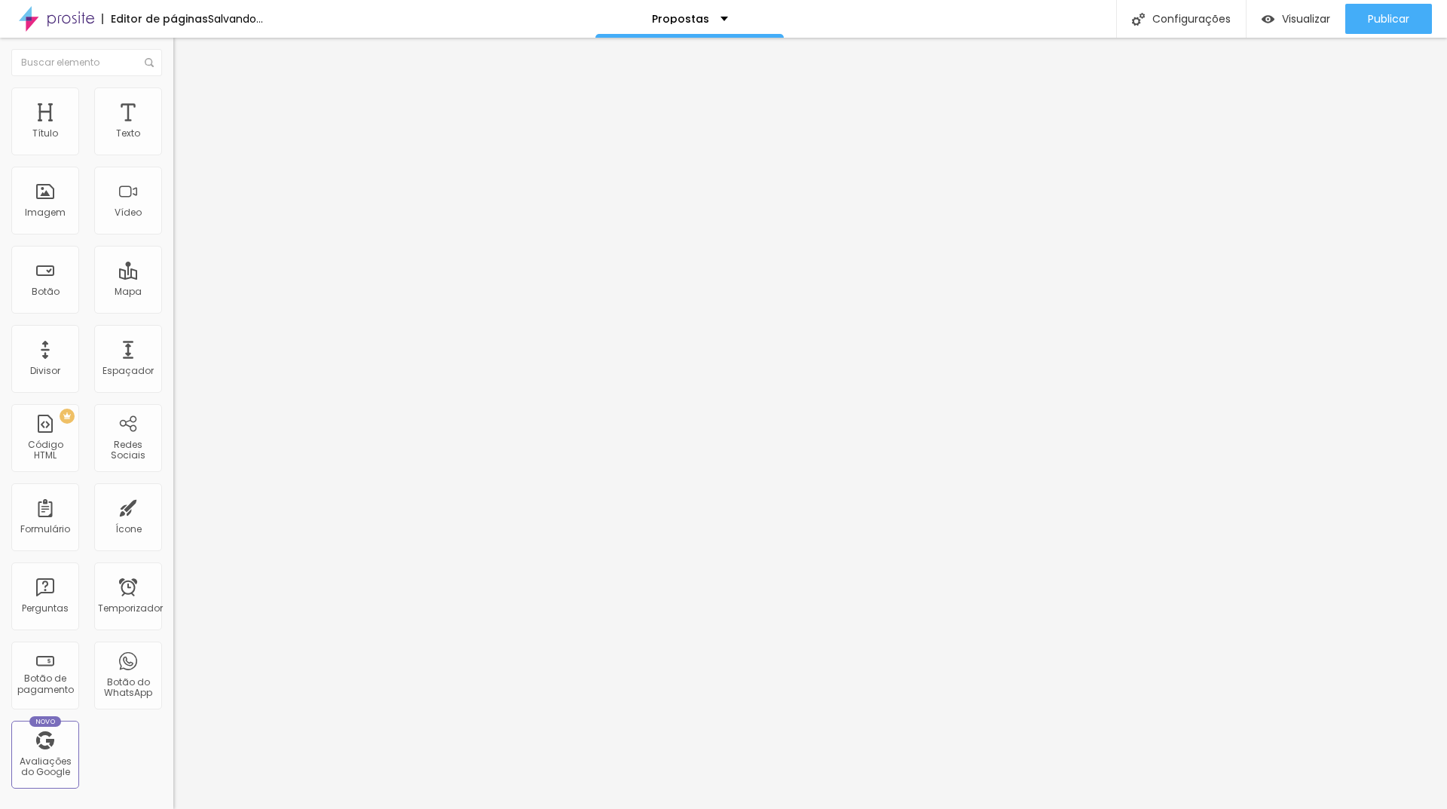
click at [179, 140] on icon "button" at bounding box center [183, 135] width 9 height 9
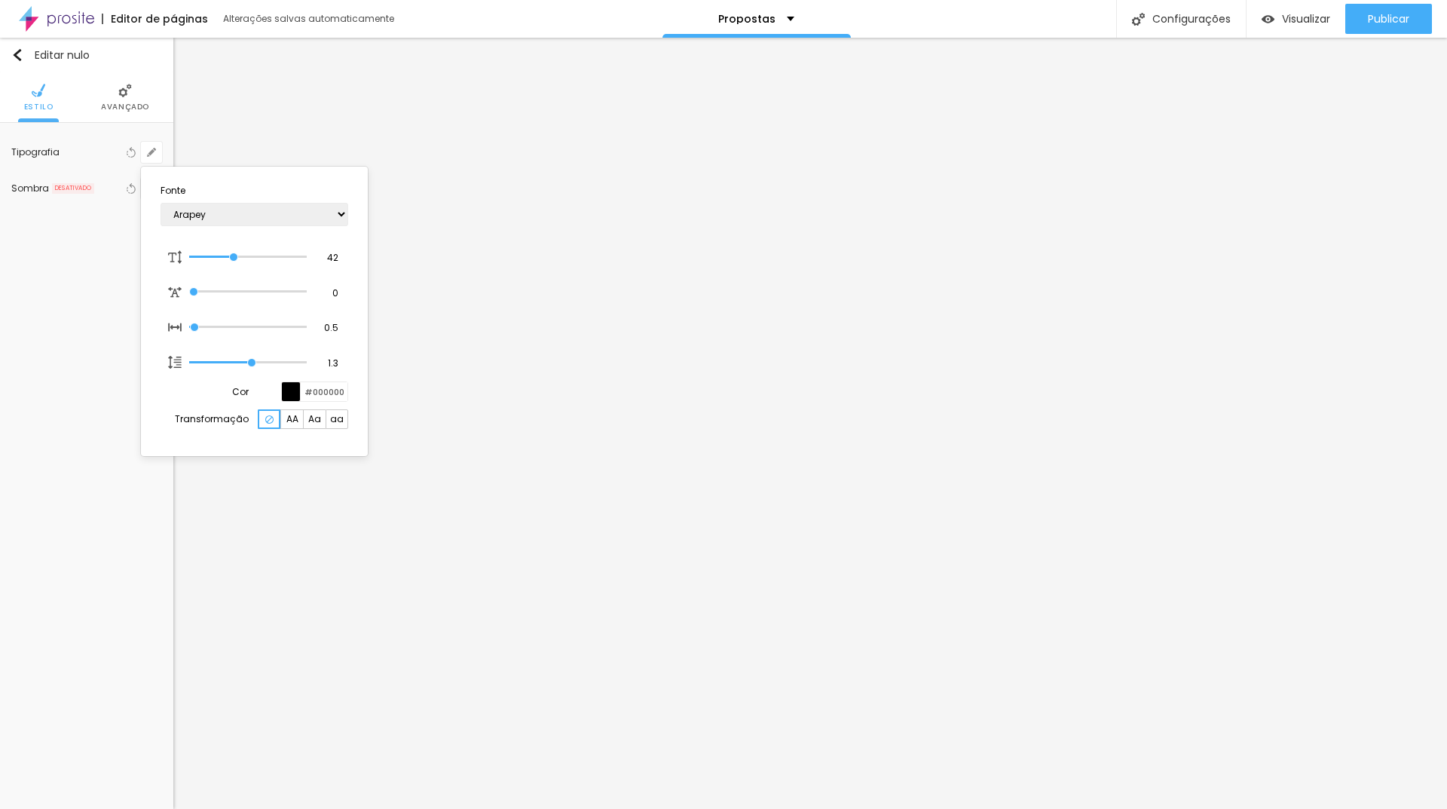
select select "Arapey"
click at [870, 650] on div at bounding box center [723, 404] width 1447 height 809
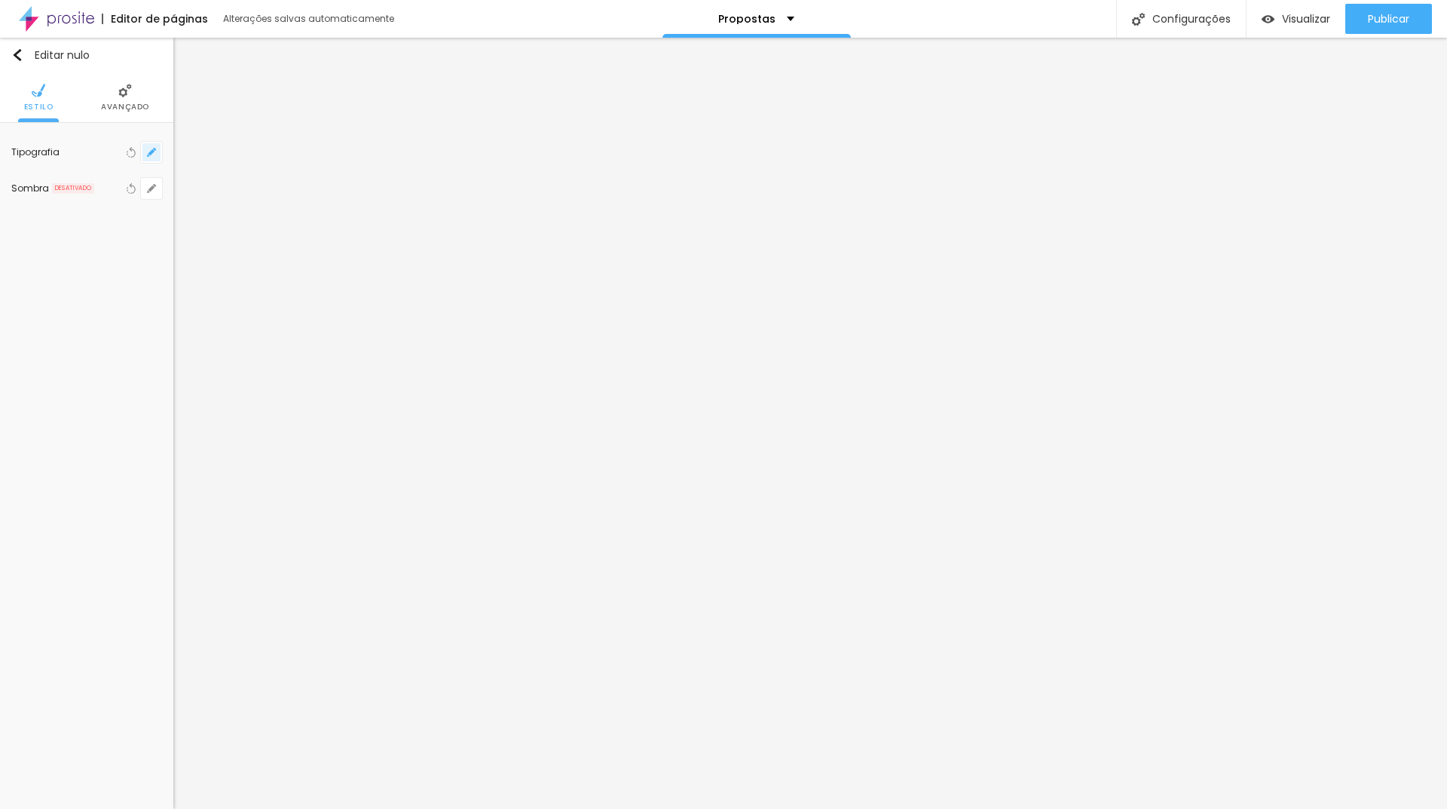
click at [157, 158] on button "button" at bounding box center [151, 152] width 21 height 21
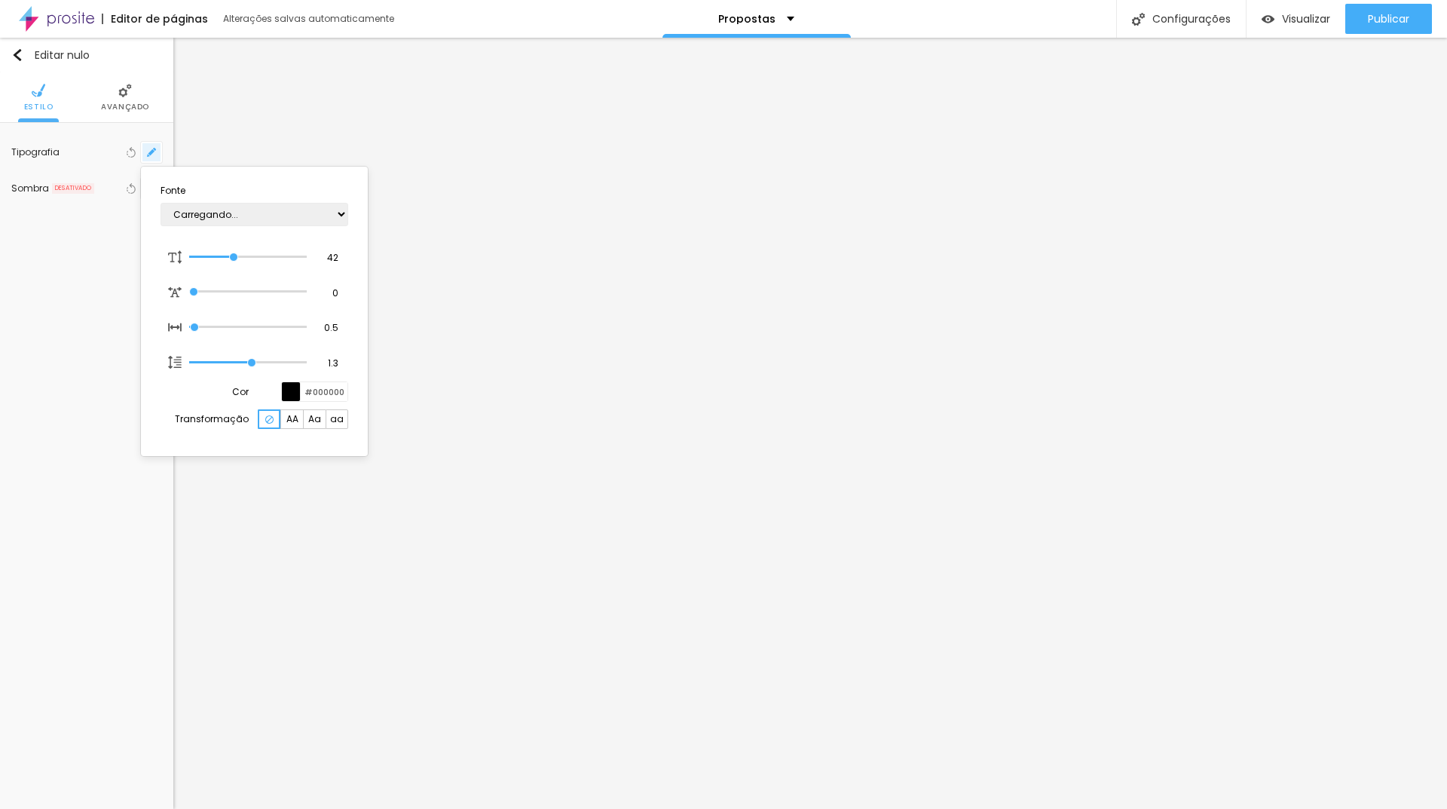
type input "1"
click at [756, 142] on div at bounding box center [723, 404] width 1447 height 809
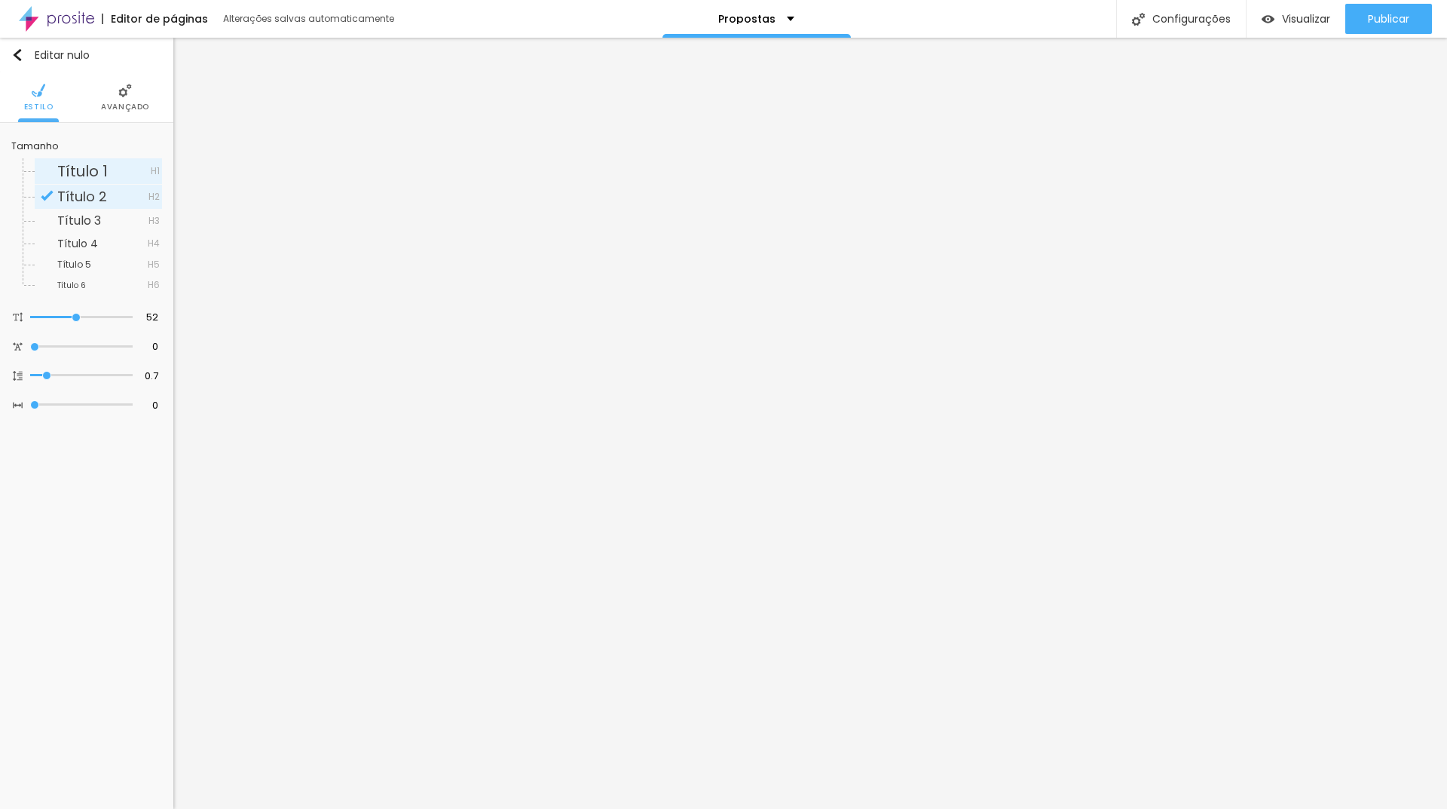
click at [70, 163] on font "Título 1" at bounding box center [82, 171] width 50 height 21
click at [74, 173] on font "Título 1" at bounding box center [82, 171] width 50 height 21
type input "32"
type input "42"
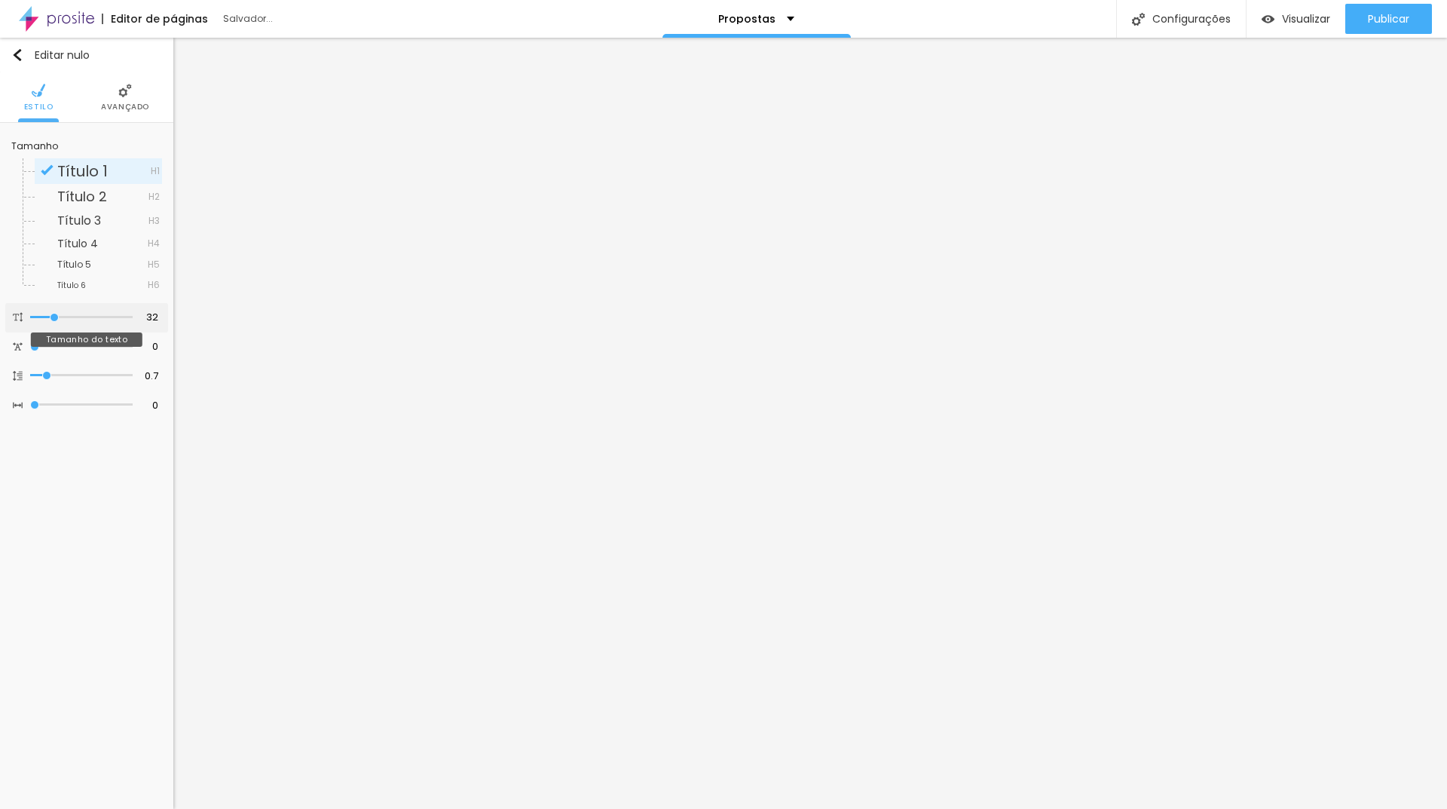
type input "42"
type input "43"
type input "45"
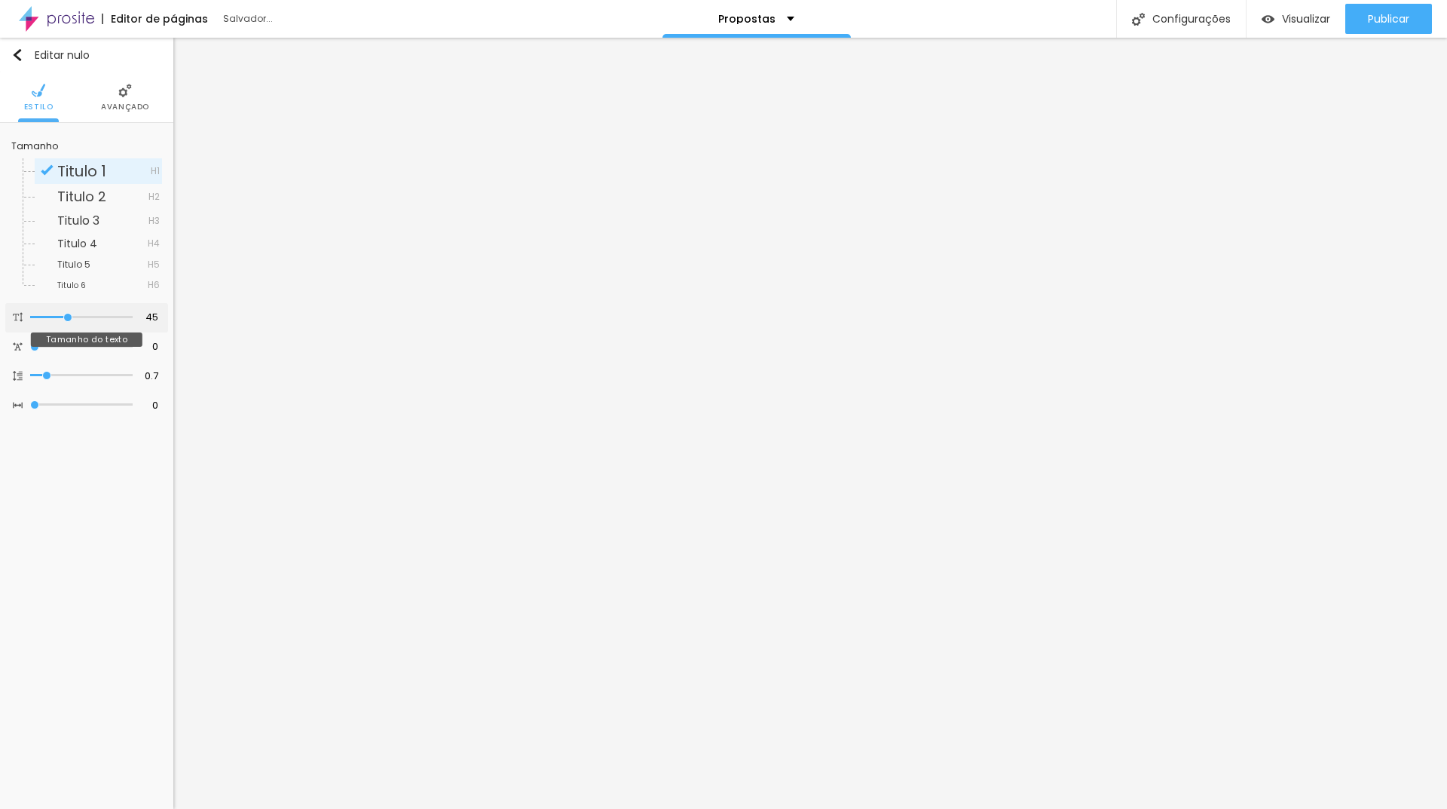
type input "46"
click at [69, 316] on input "range" at bounding box center [82, 317] width 97 height 12
click at [132, 102] on font "Avançado" at bounding box center [125, 106] width 48 height 11
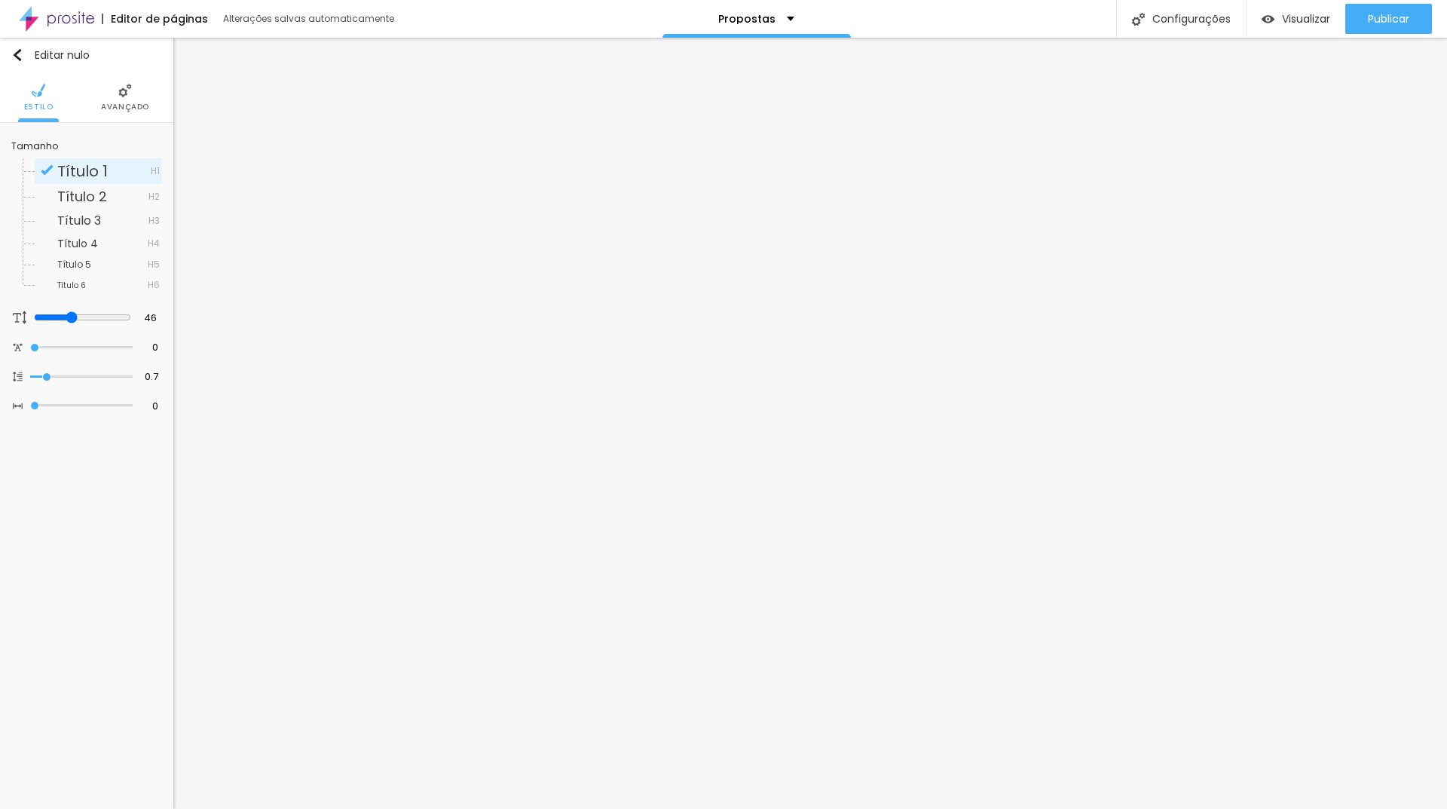
click at [132, 110] on font "Avançado" at bounding box center [125, 106] width 48 height 11
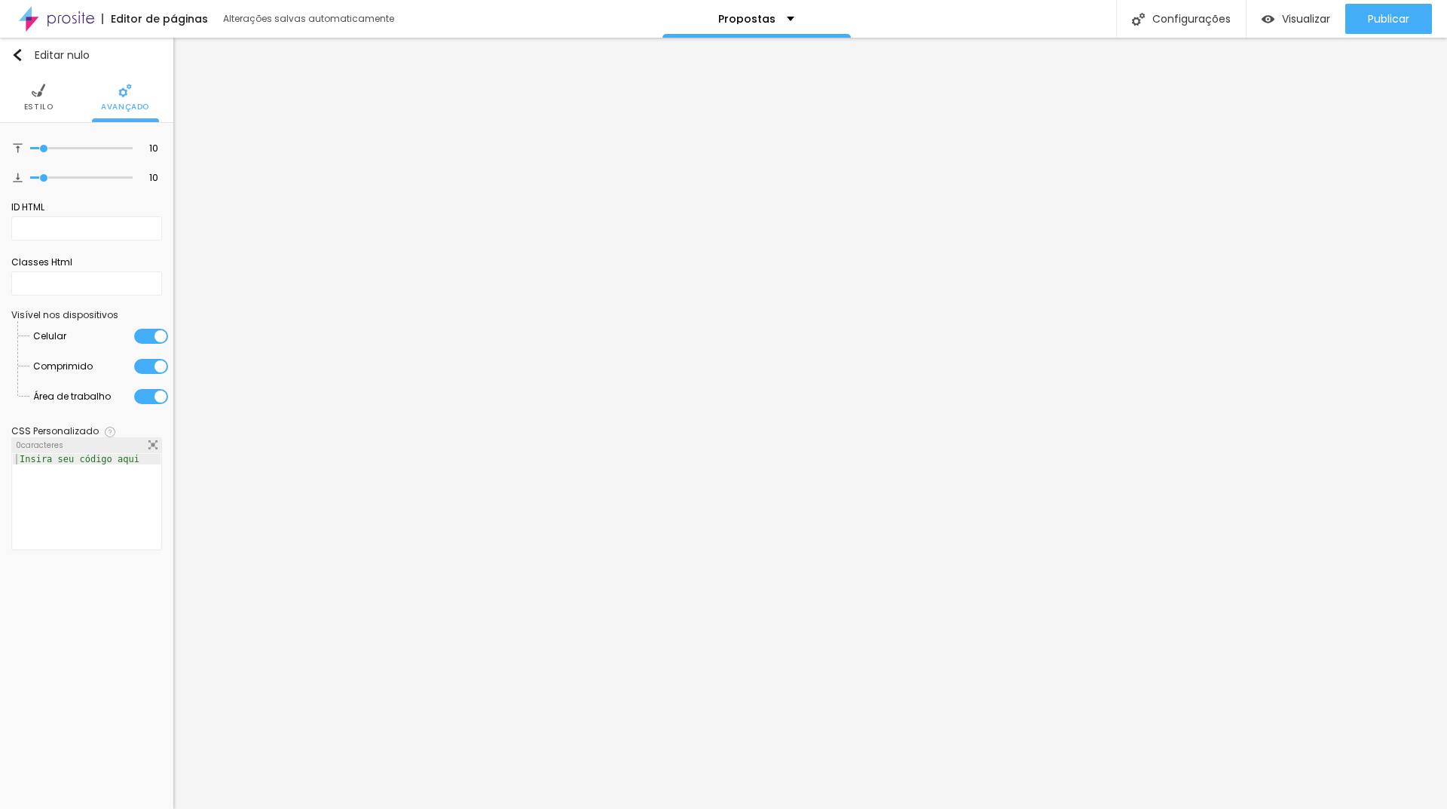
click at [39, 107] on font "Estilo" at bounding box center [38, 106] width 29 height 11
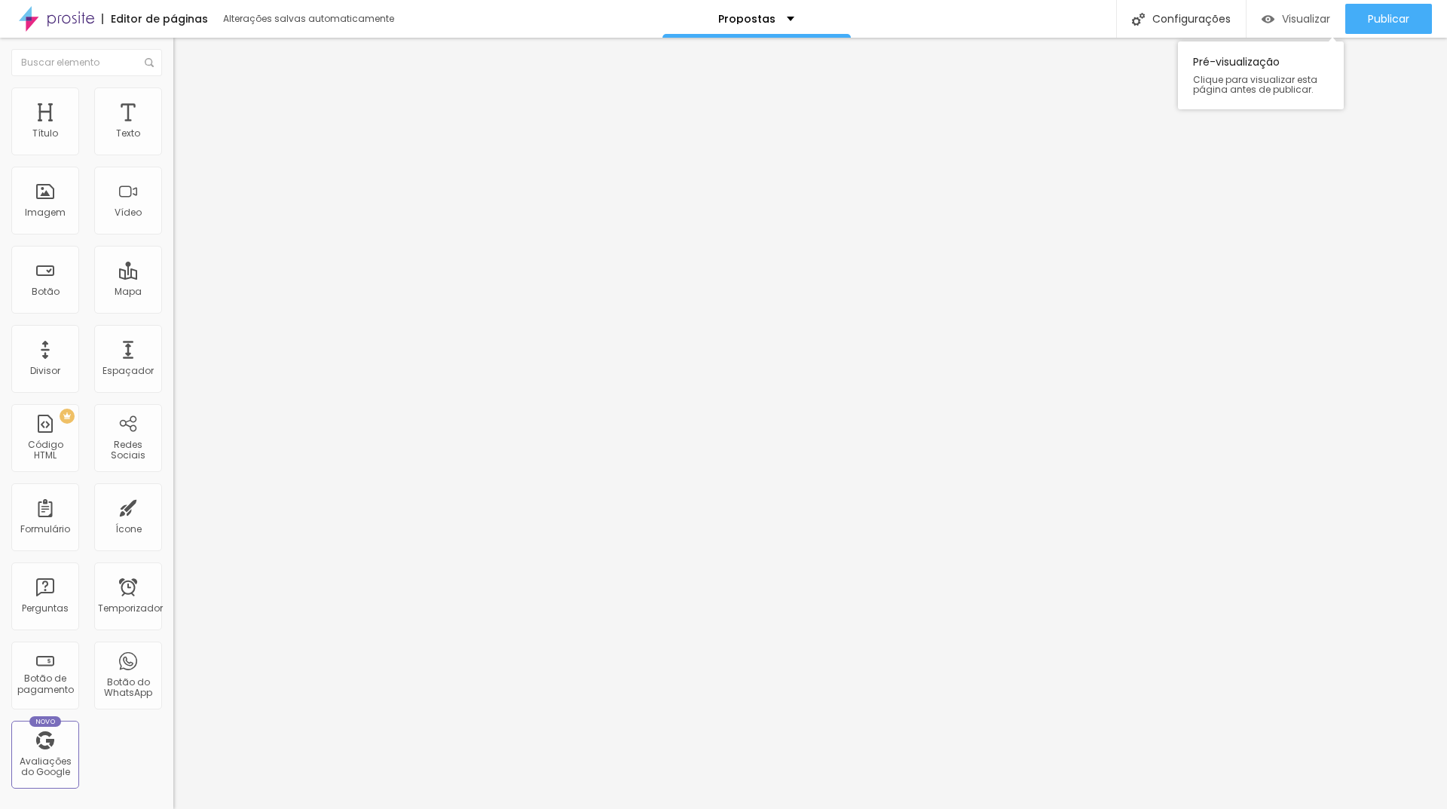
click at [1291, 20] on font "Visualizar" at bounding box center [1306, 18] width 48 height 15
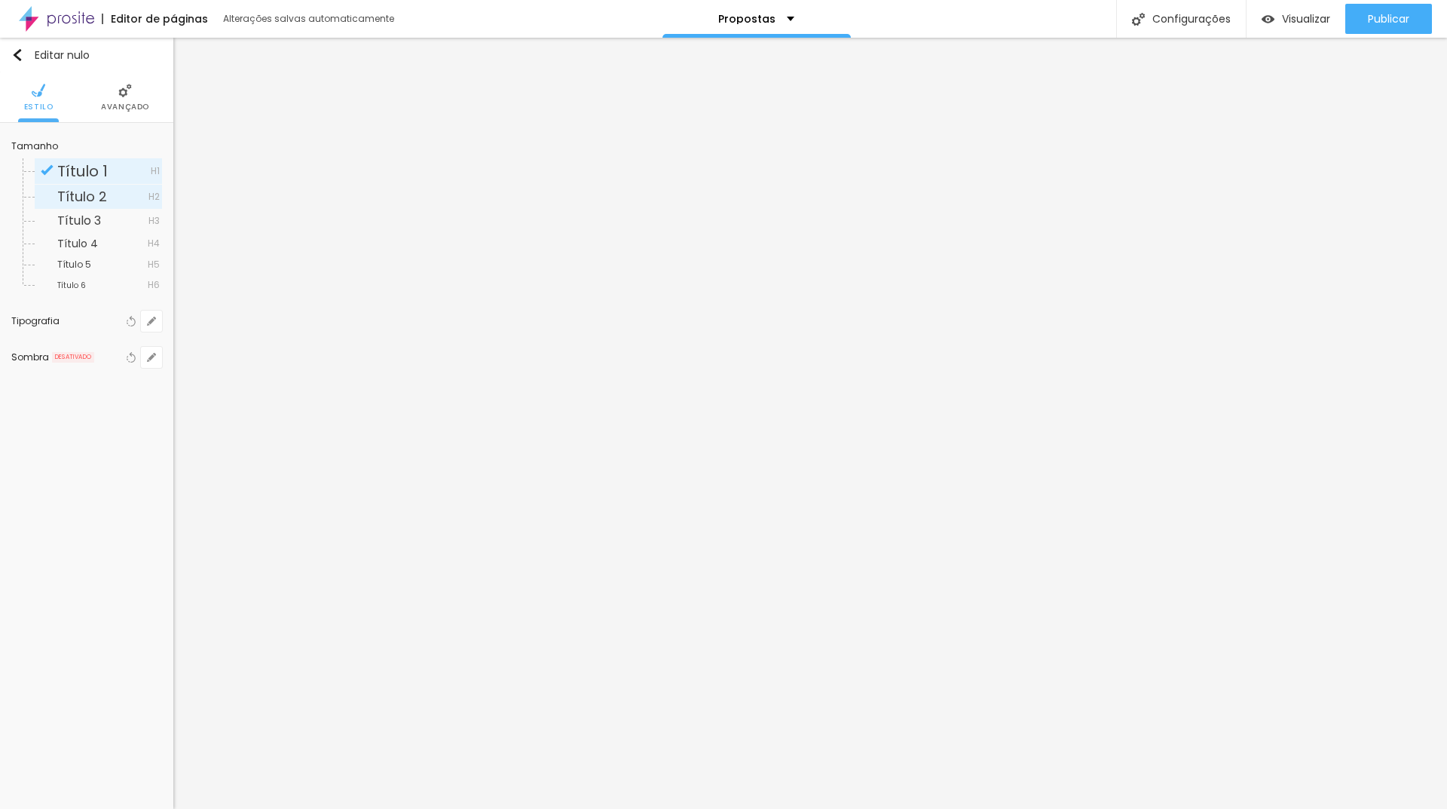
click at [105, 195] on span "Título 2" at bounding box center [102, 197] width 91 height 14
click at [121, 104] on font "Avançado" at bounding box center [125, 106] width 48 height 11
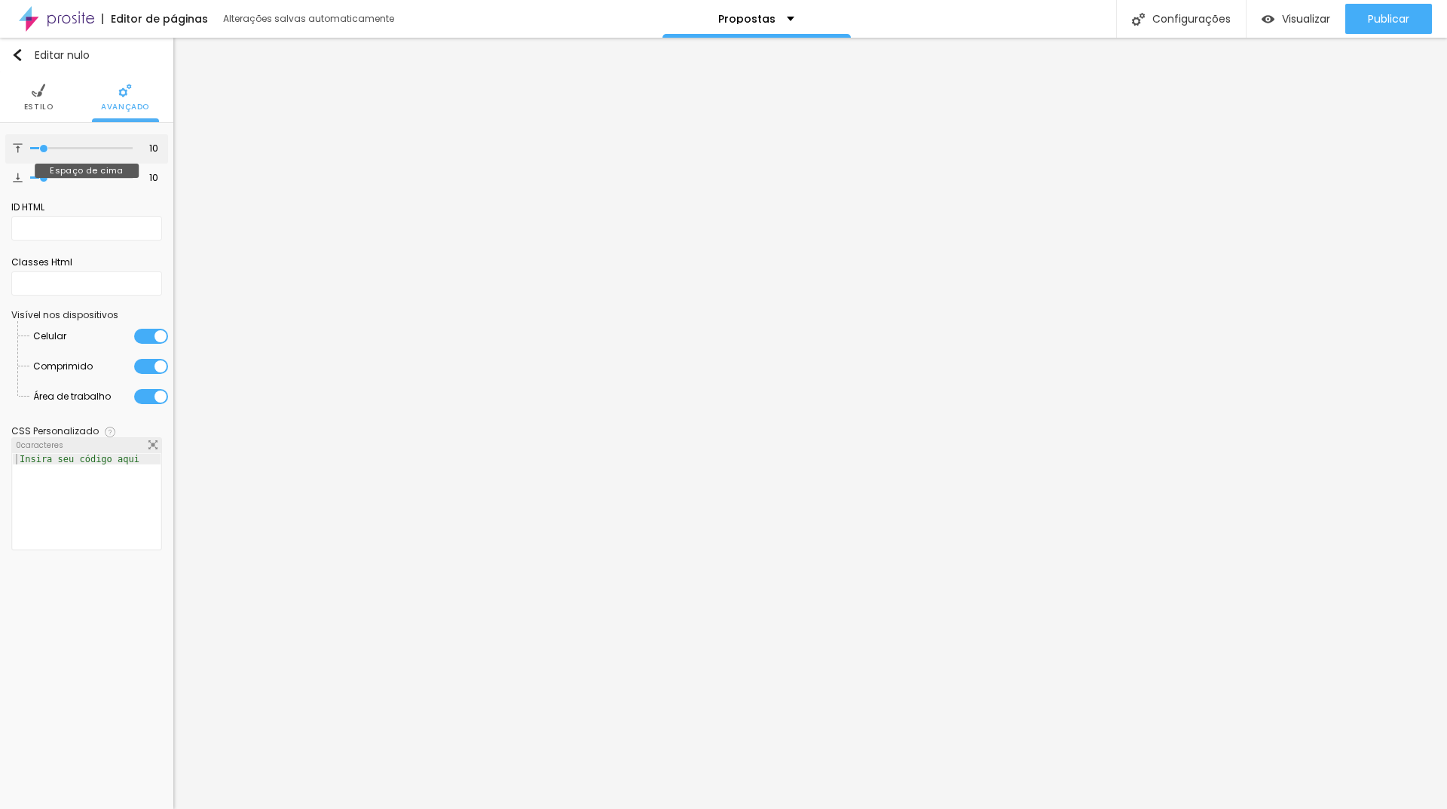
type input "18"
type input "20"
type input "21"
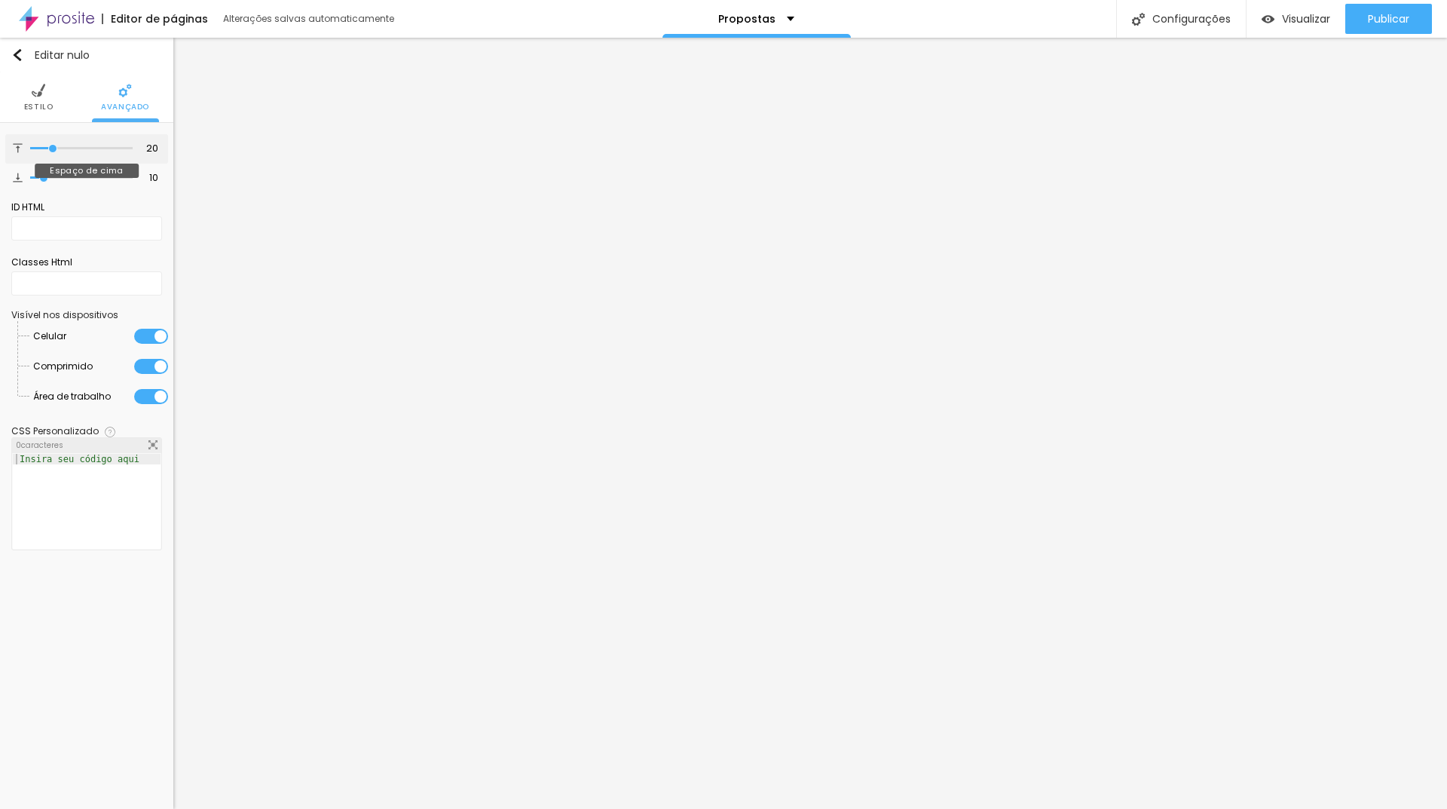
type input "21"
type input "27"
type input "30"
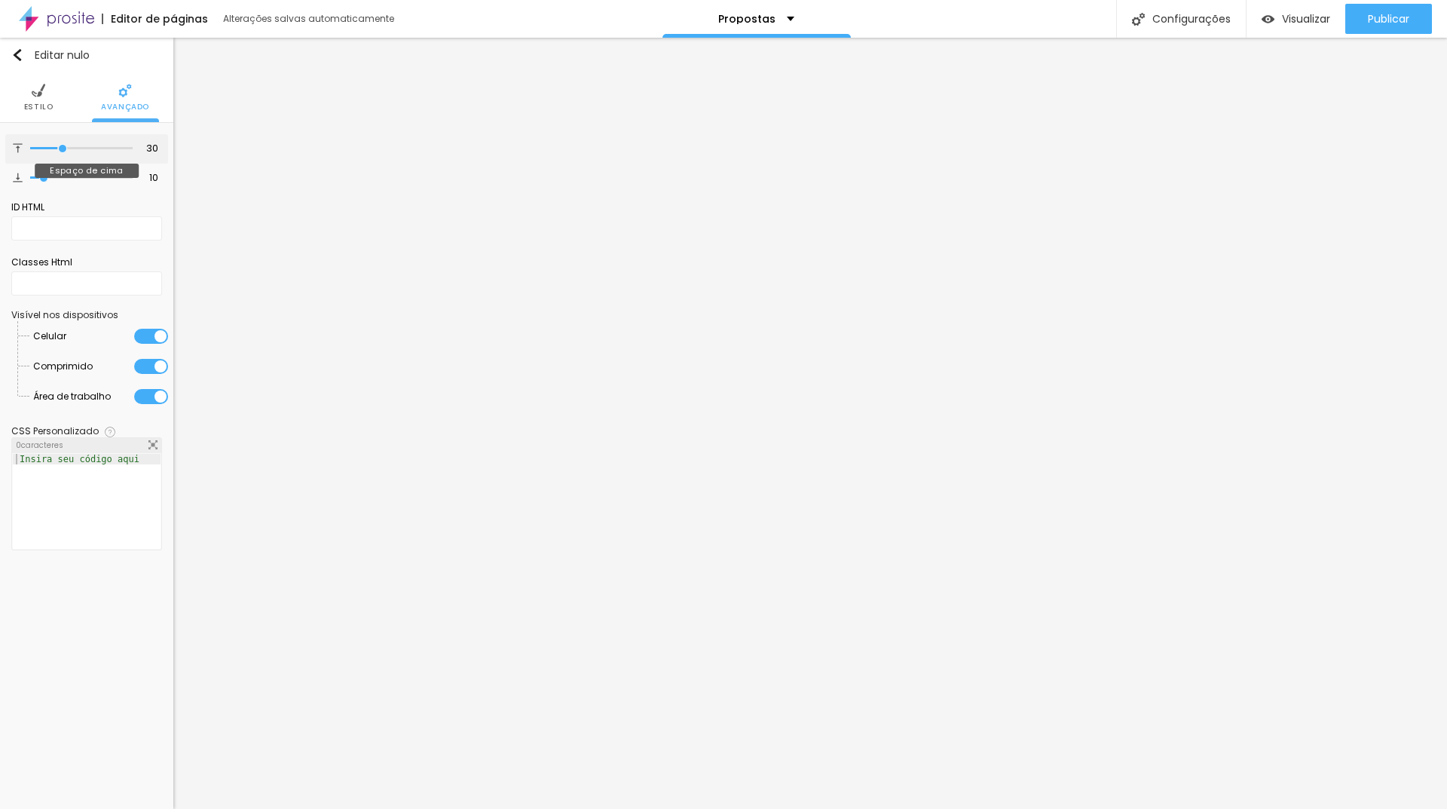
type input "34"
type input "35"
type input "36"
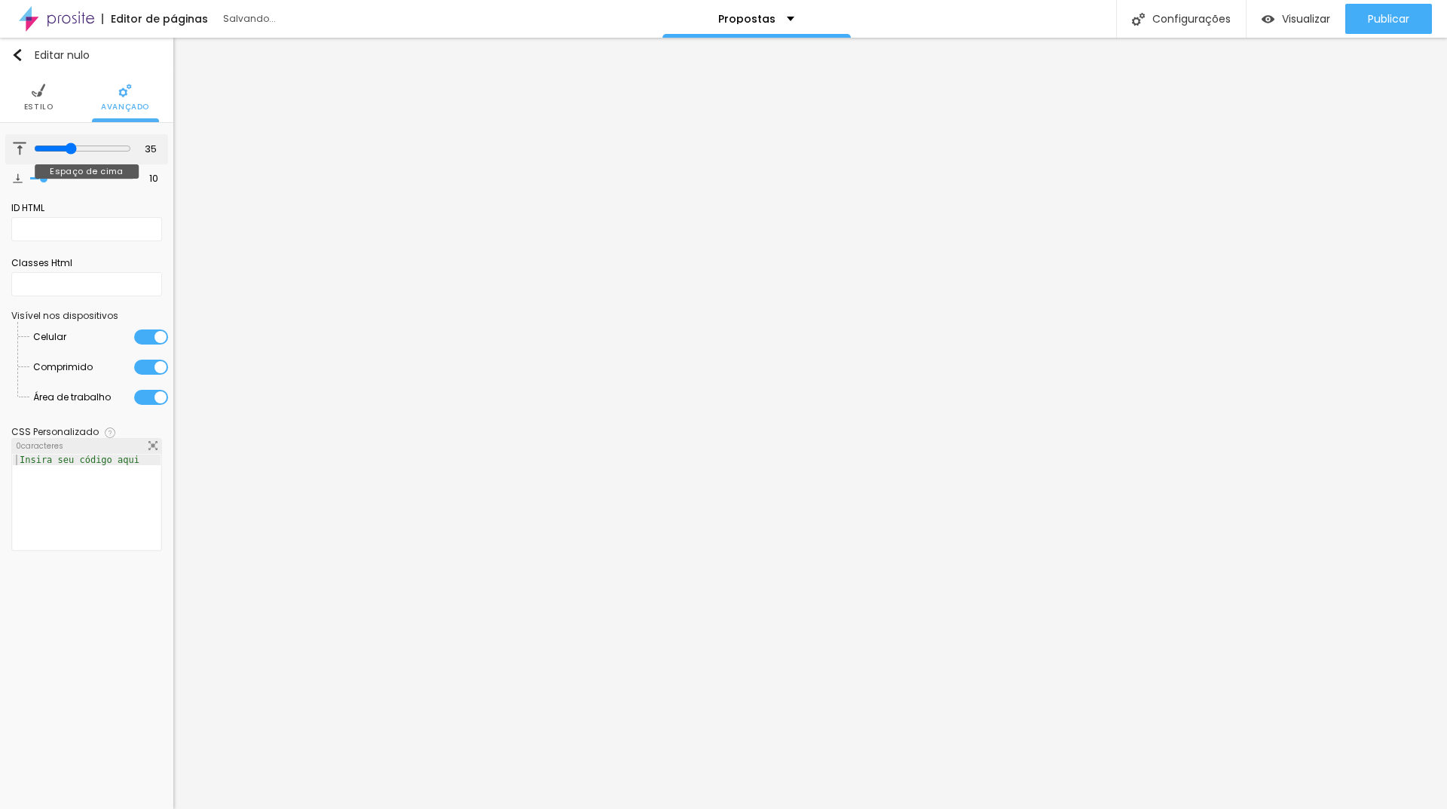
type input "36"
type input "37"
type input "39"
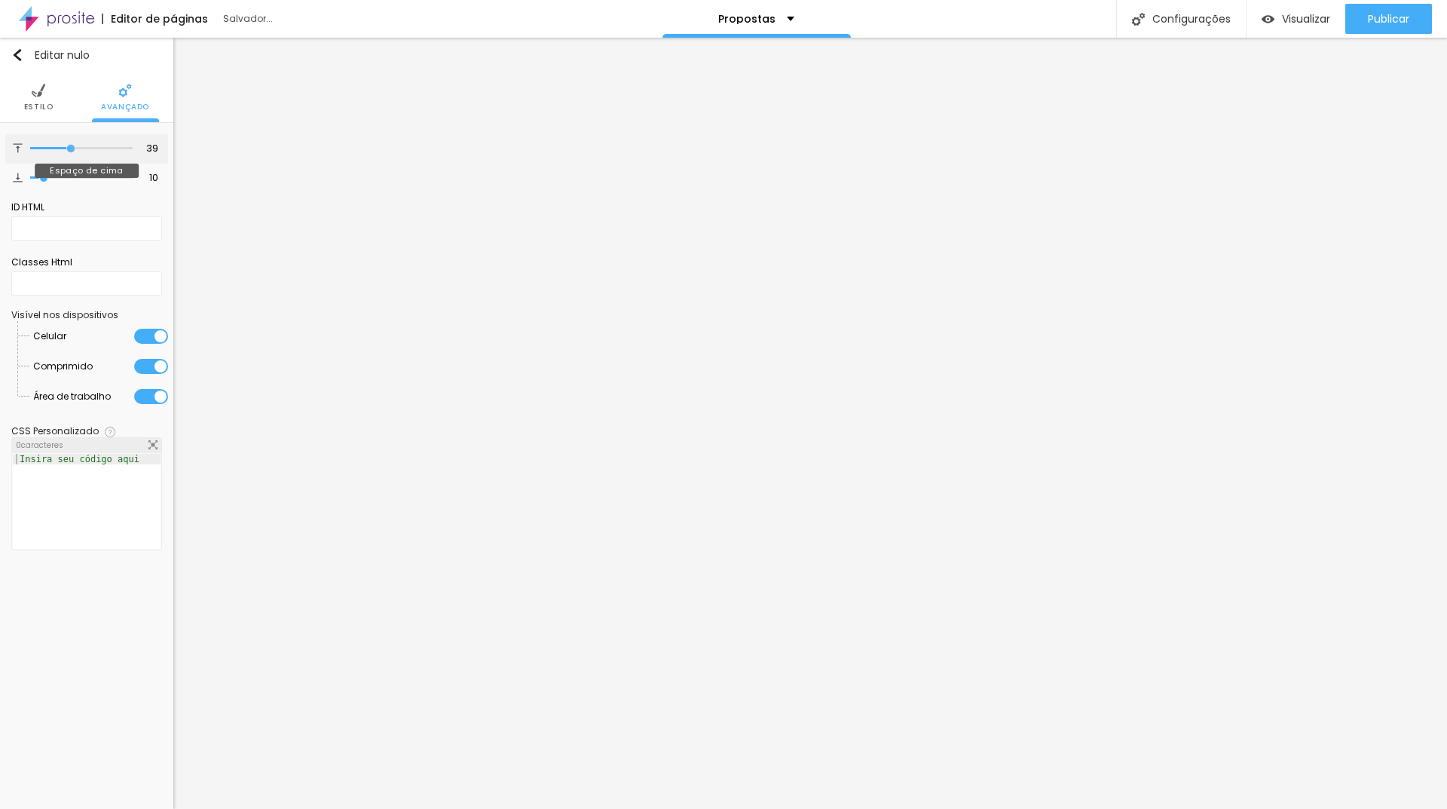
type input "43"
type input "44"
type input "45"
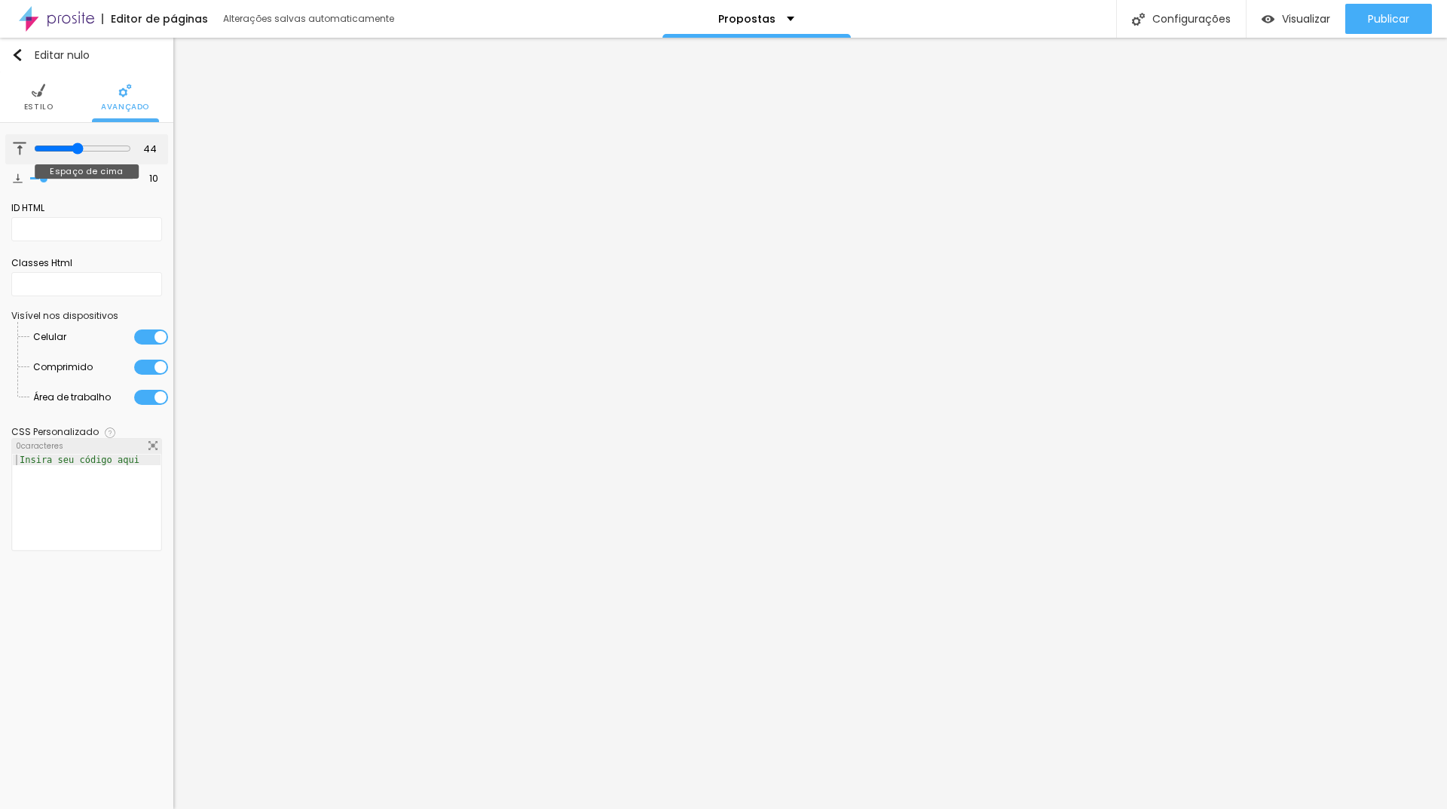
type input "45"
type input "49"
type input "48"
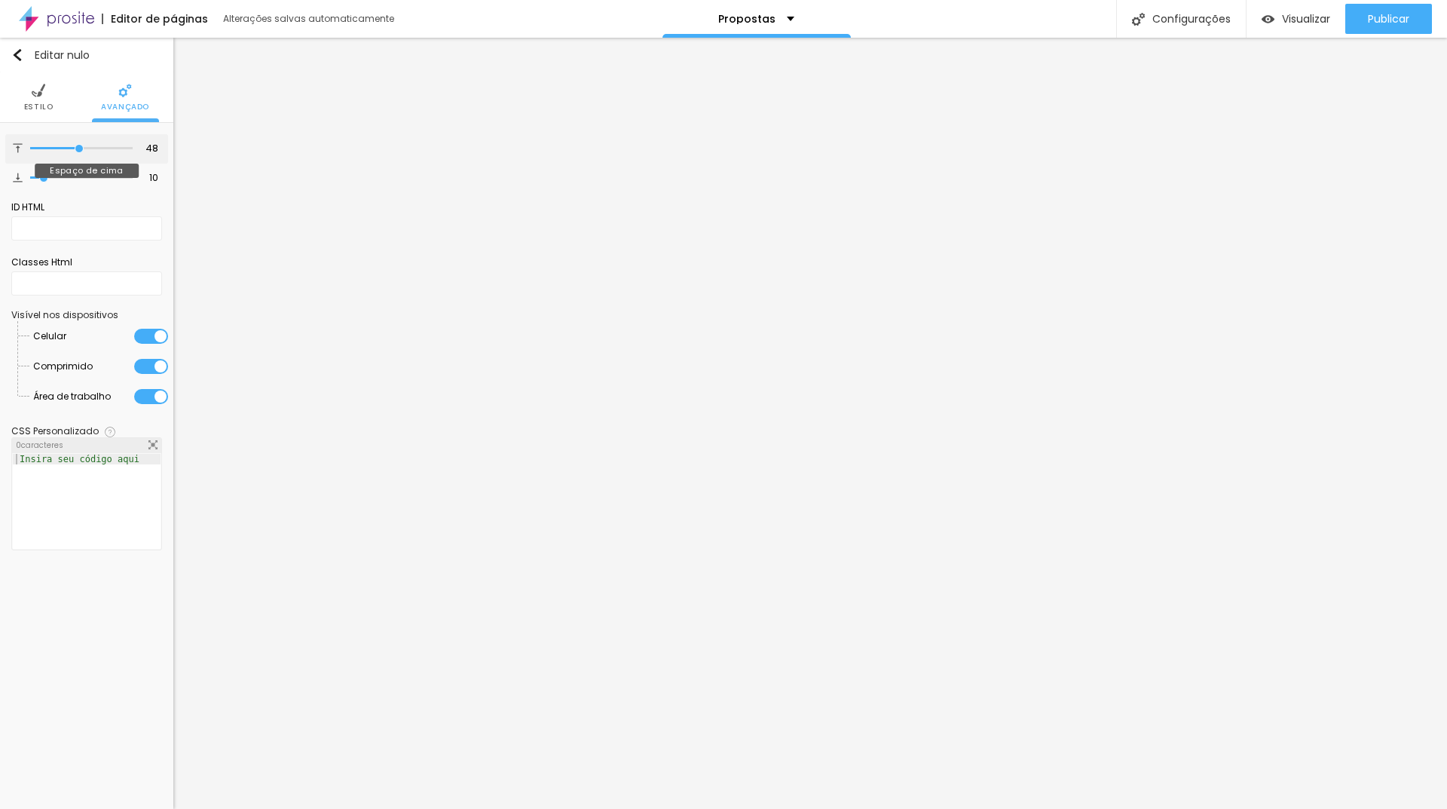
type input "47"
type input "46"
drag, startPoint x: 47, startPoint y: 149, endPoint x: 78, endPoint y: 145, distance: 30.5
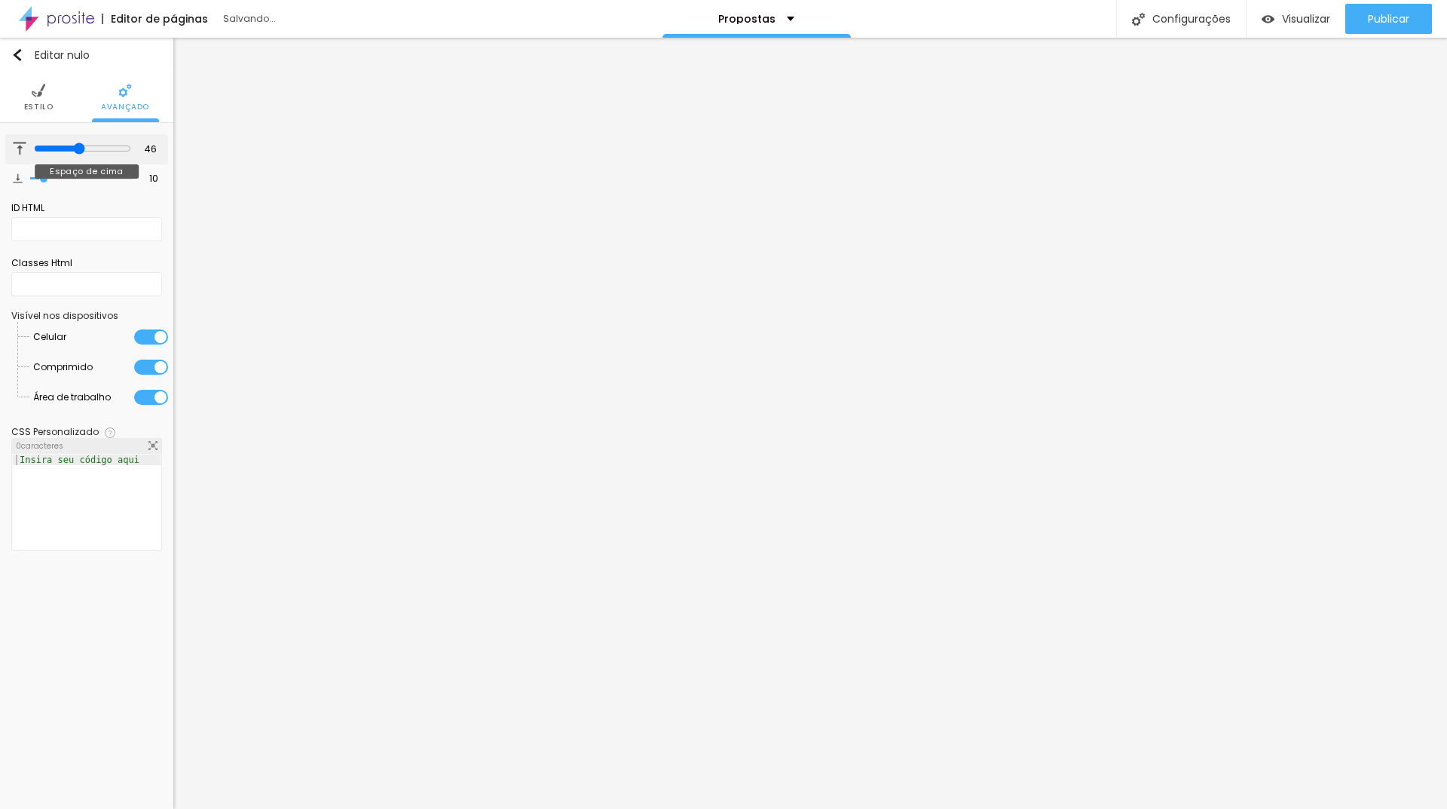
type input "46"
click at [78, 145] on input "range" at bounding box center [82, 148] width 97 height 12
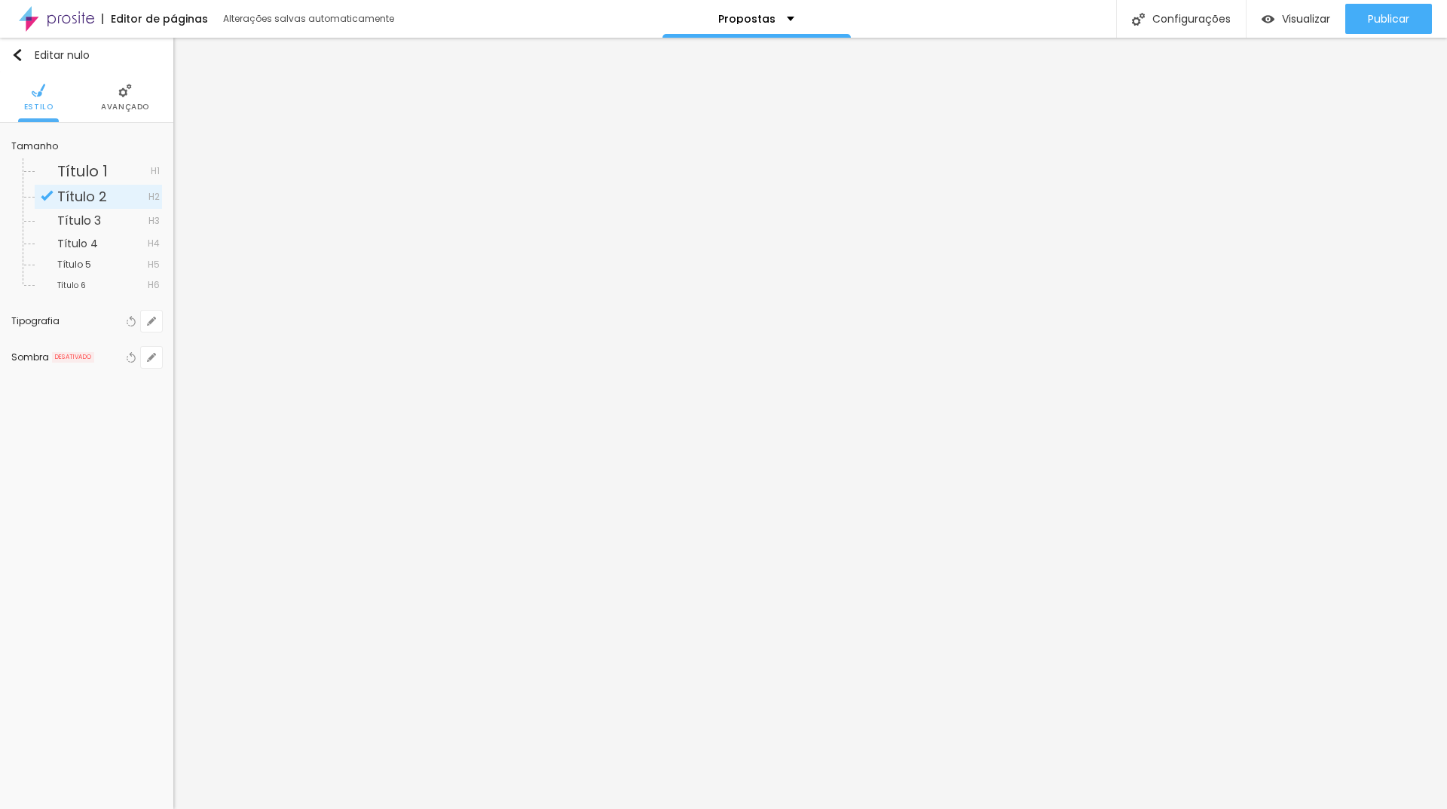
click at [124, 93] on img at bounding box center [125, 91] width 14 height 14
click at [97, 171] on font "Título 1" at bounding box center [82, 171] width 50 height 21
click at [124, 96] on img at bounding box center [125, 91] width 14 height 14
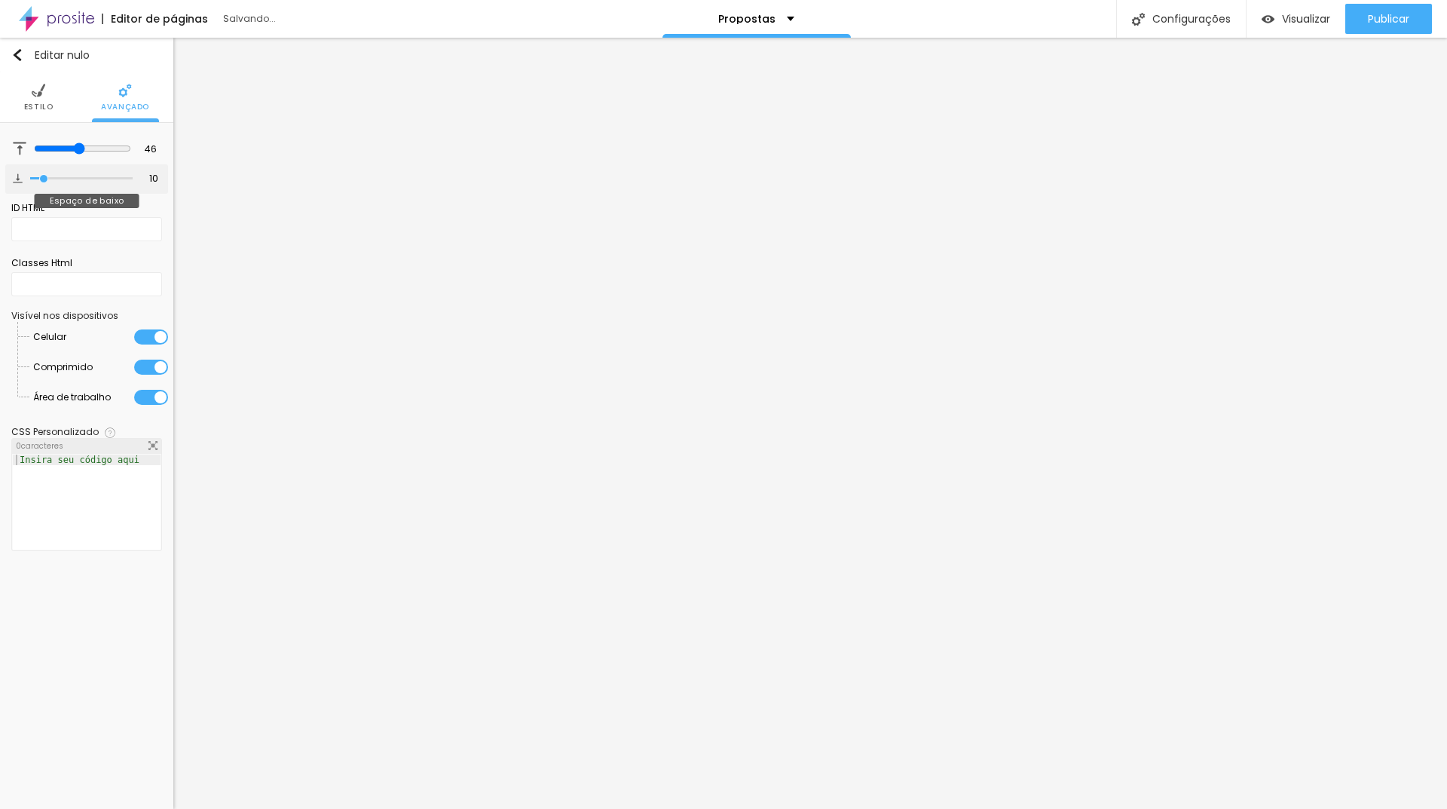
type input "21"
type input "51"
type input "53"
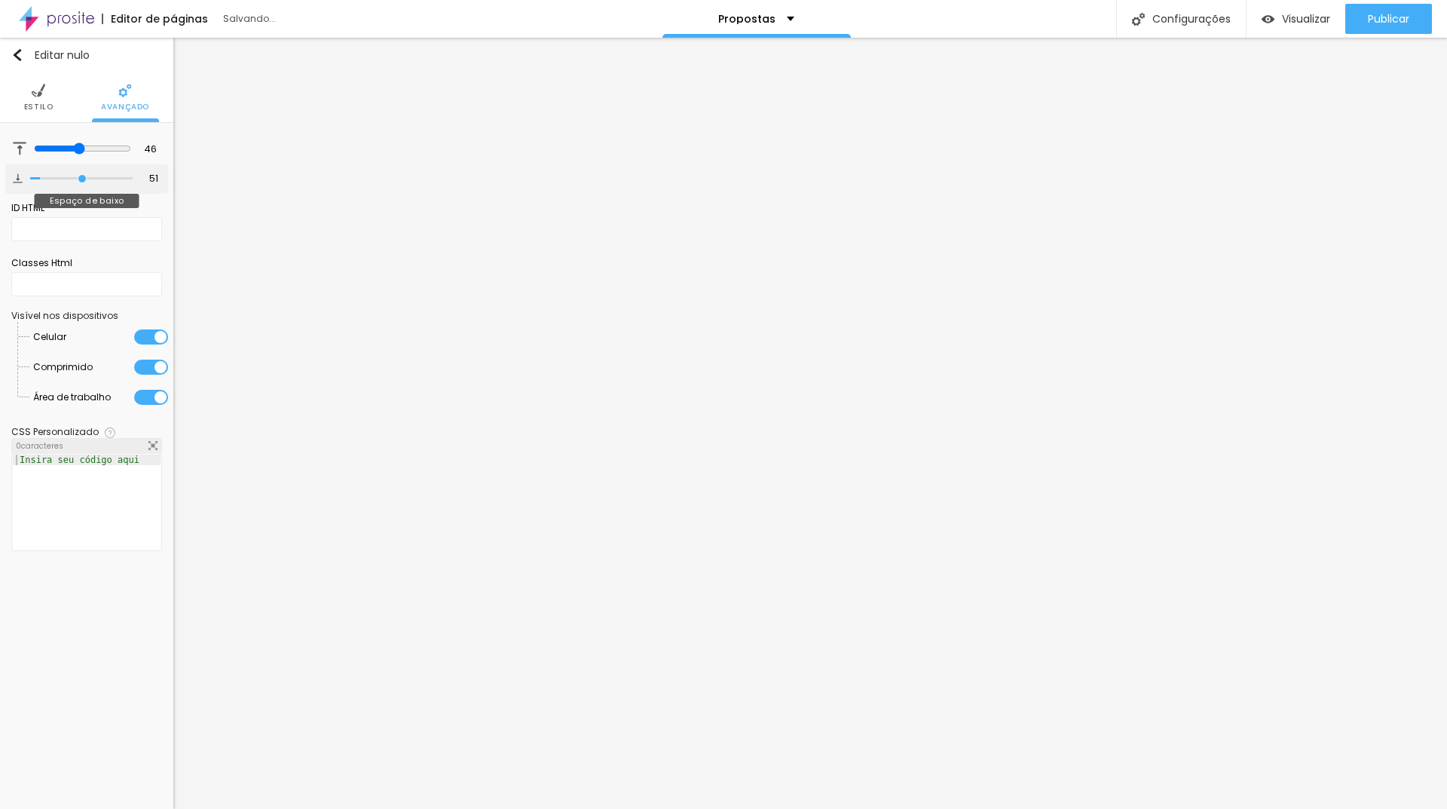
type input "53"
type input "59"
type input "60"
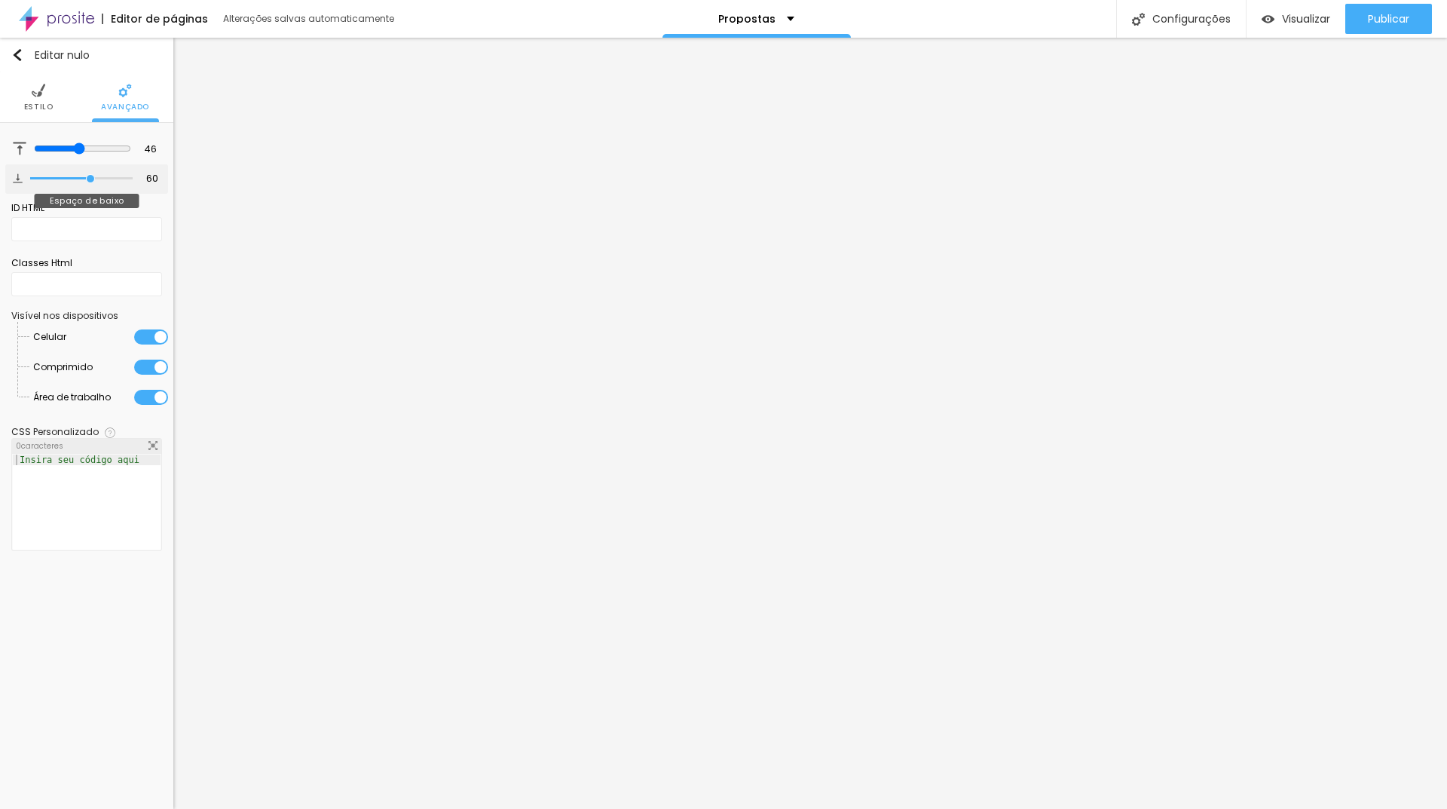
type input "8"
type input "0"
drag, startPoint x: 84, startPoint y: 174, endPoint x: 3, endPoint y: 170, distance: 80.7
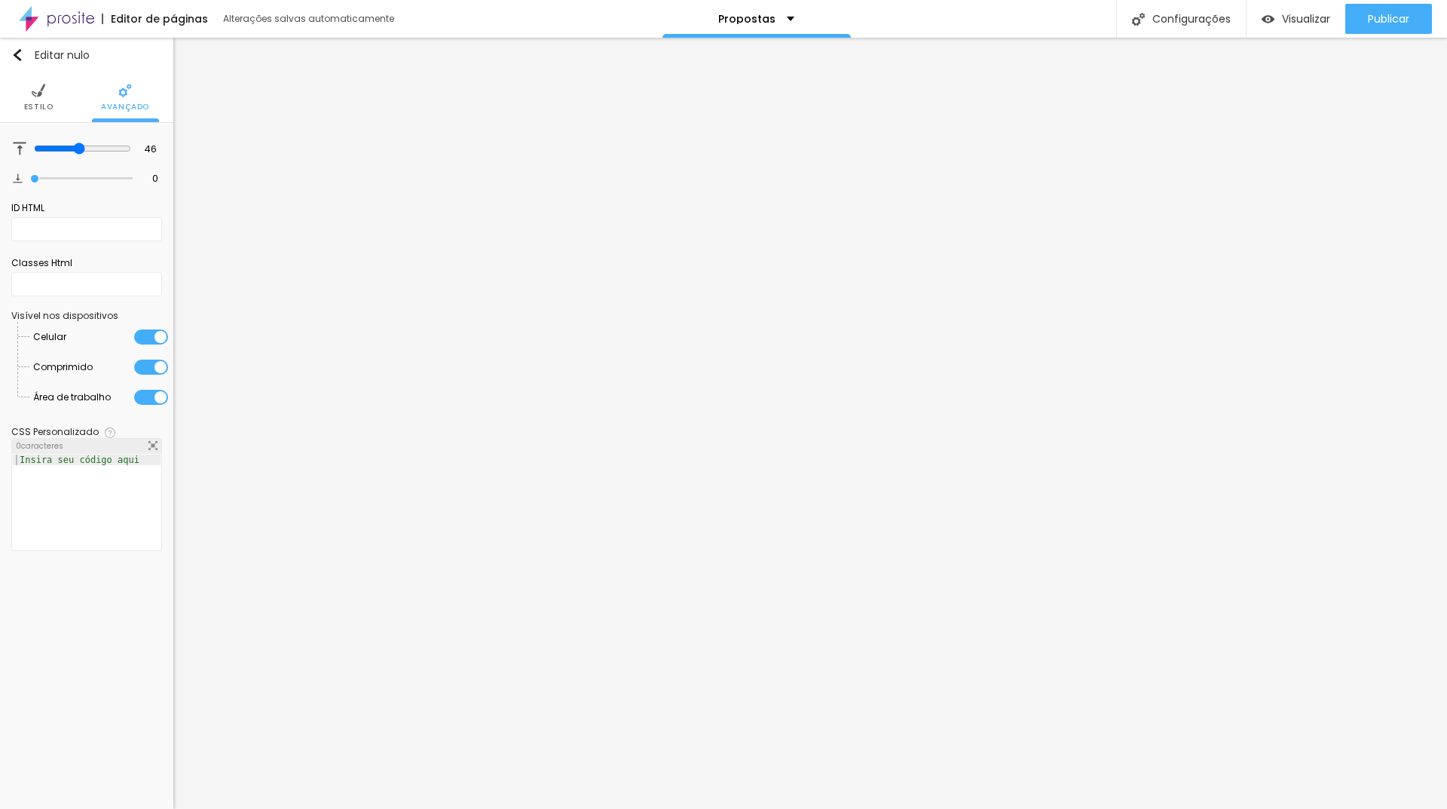
type input "0"
click at [30, 175] on input "range" at bounding box center [81, 179] width 102 height 8
type input "0"
drag, startPoint x: 9, startPoint y: 142, endPoint x: 0, endPoint y: 142, distance: 9.0
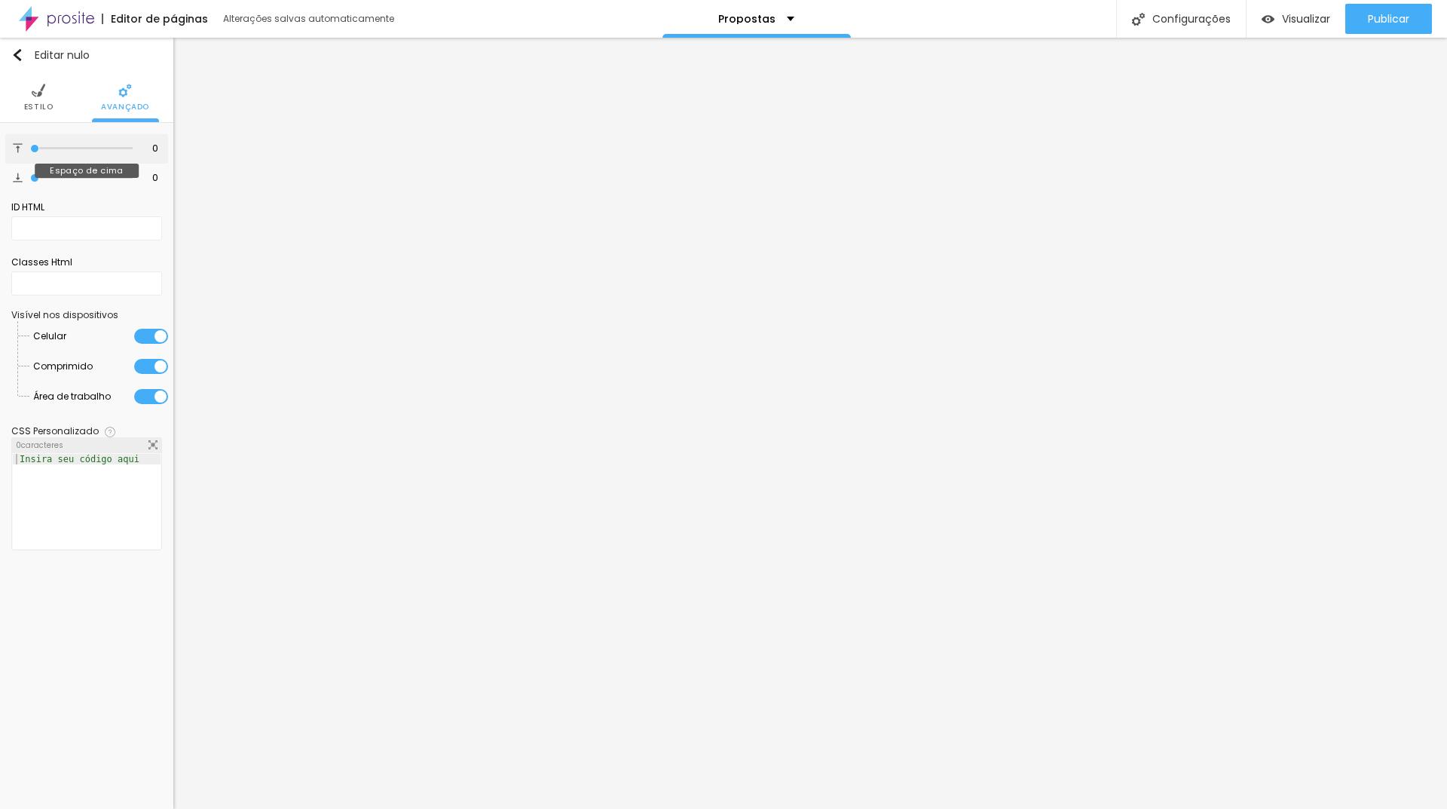
type input "0"
click at [30, 145] on input "range" at bounding box center [81, 149] width 102 height 8
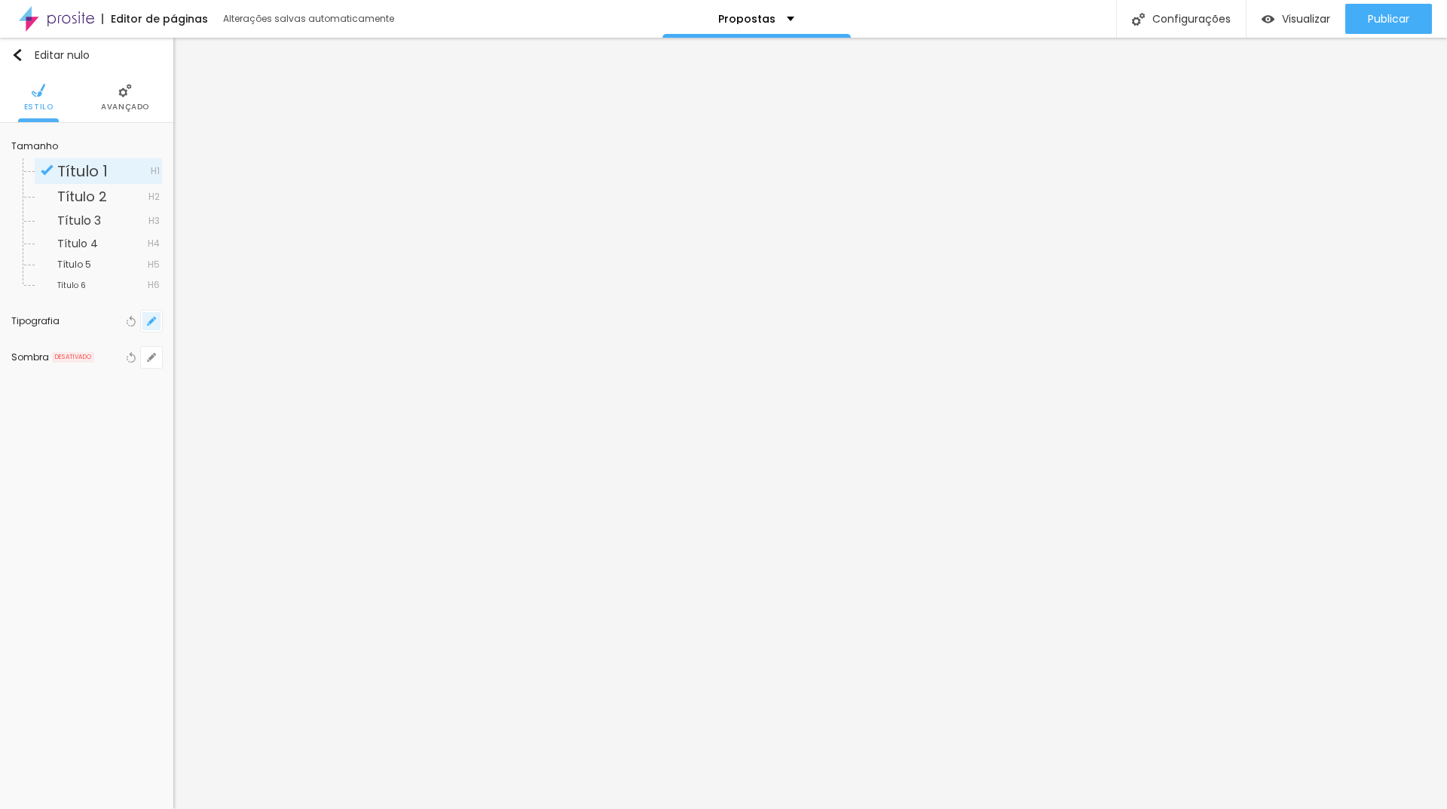
click at [148, 323] on icon "button" at bounding box center [151, 320] width 9 height 9
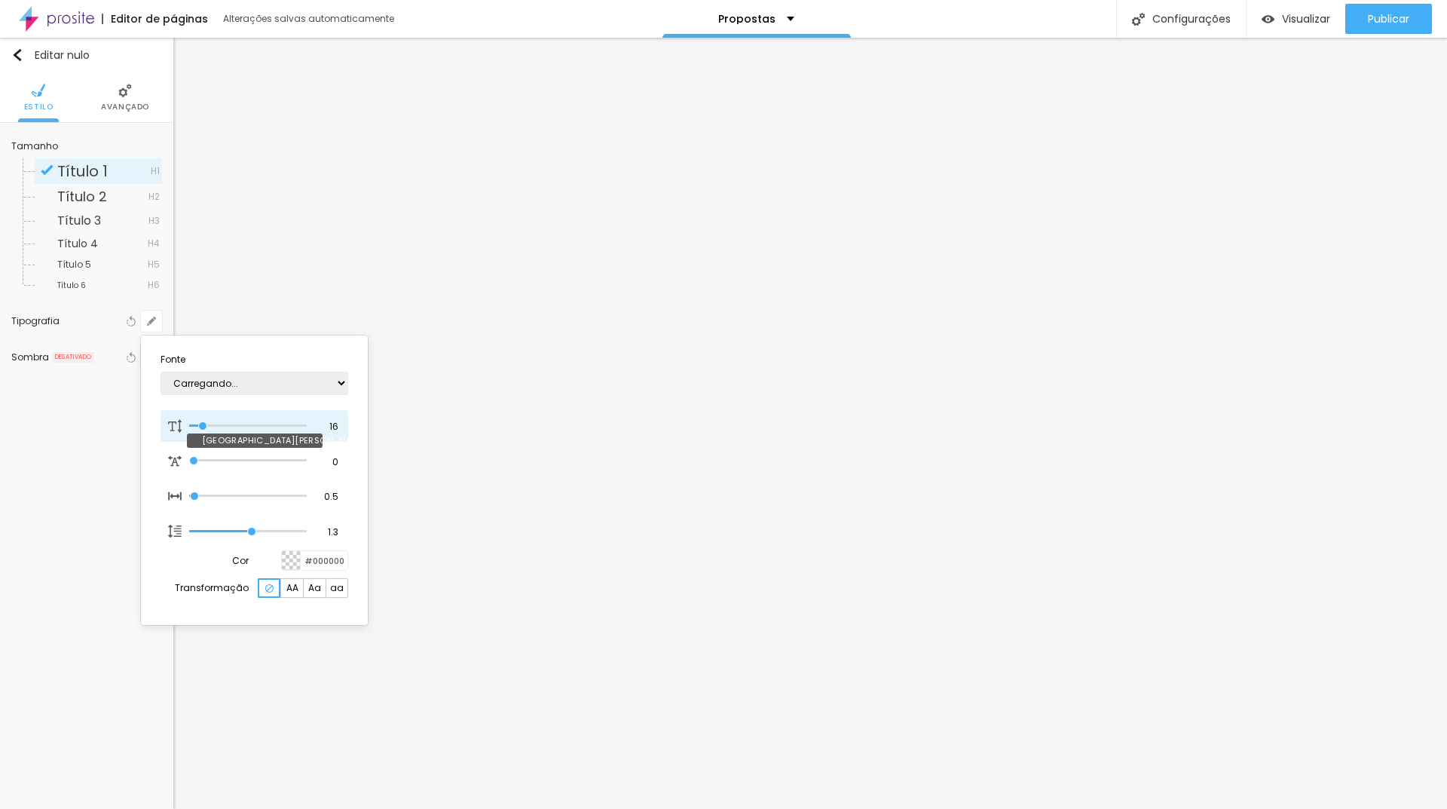
type input "1"
type input "32"
type input "1"
type input "33"
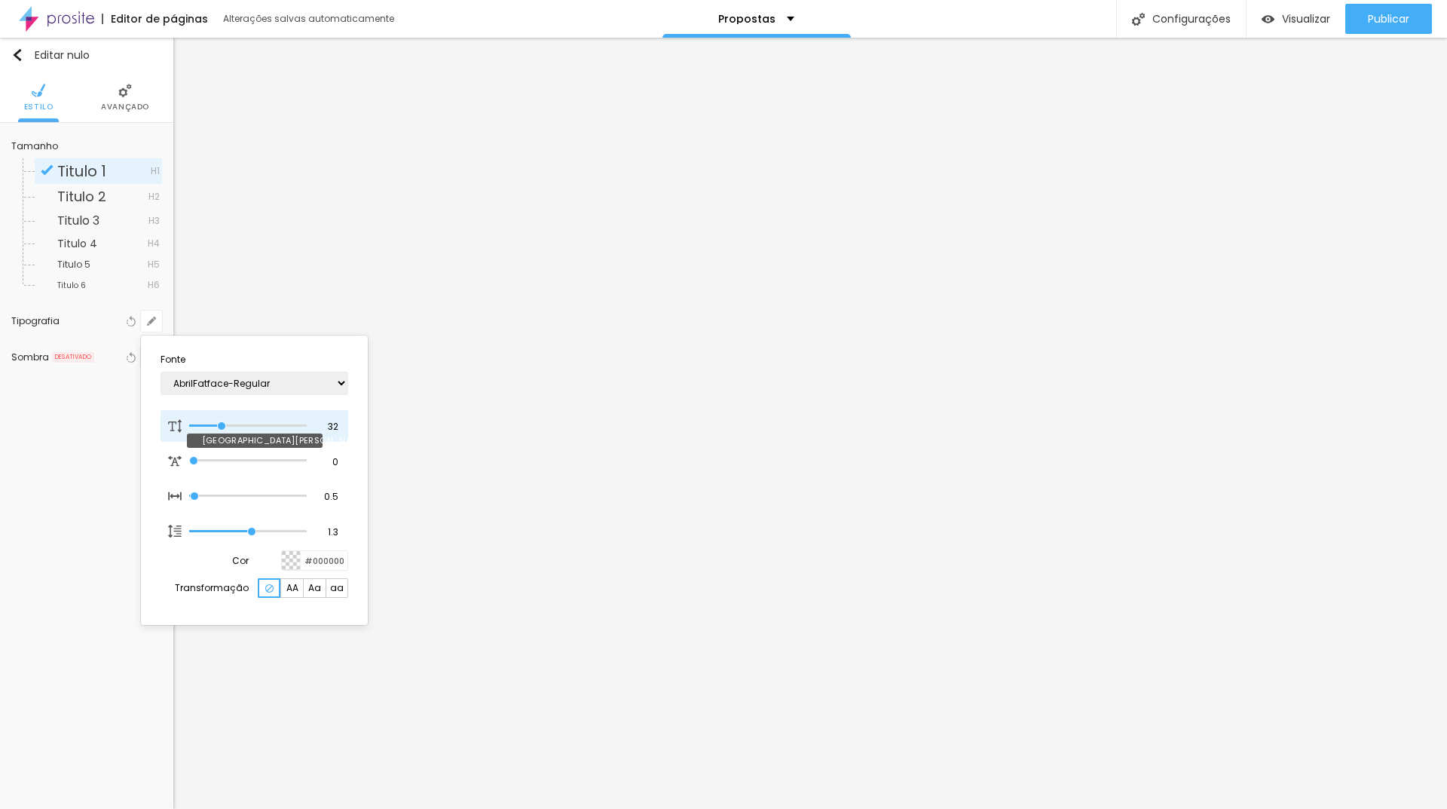
type input "33"
type input "1"
type input "41"
type input "1"
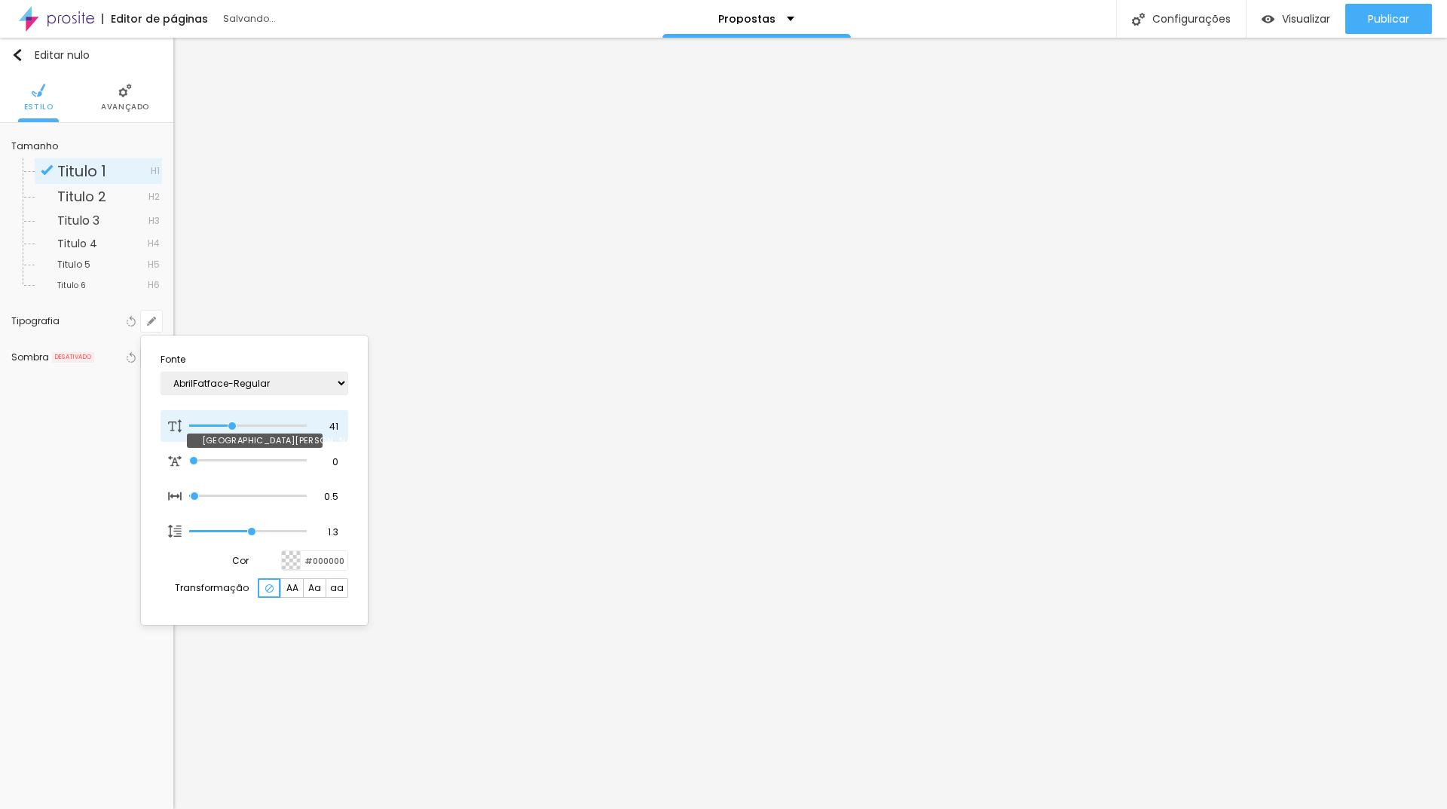
type input "42"
type input "1"
type input "43"
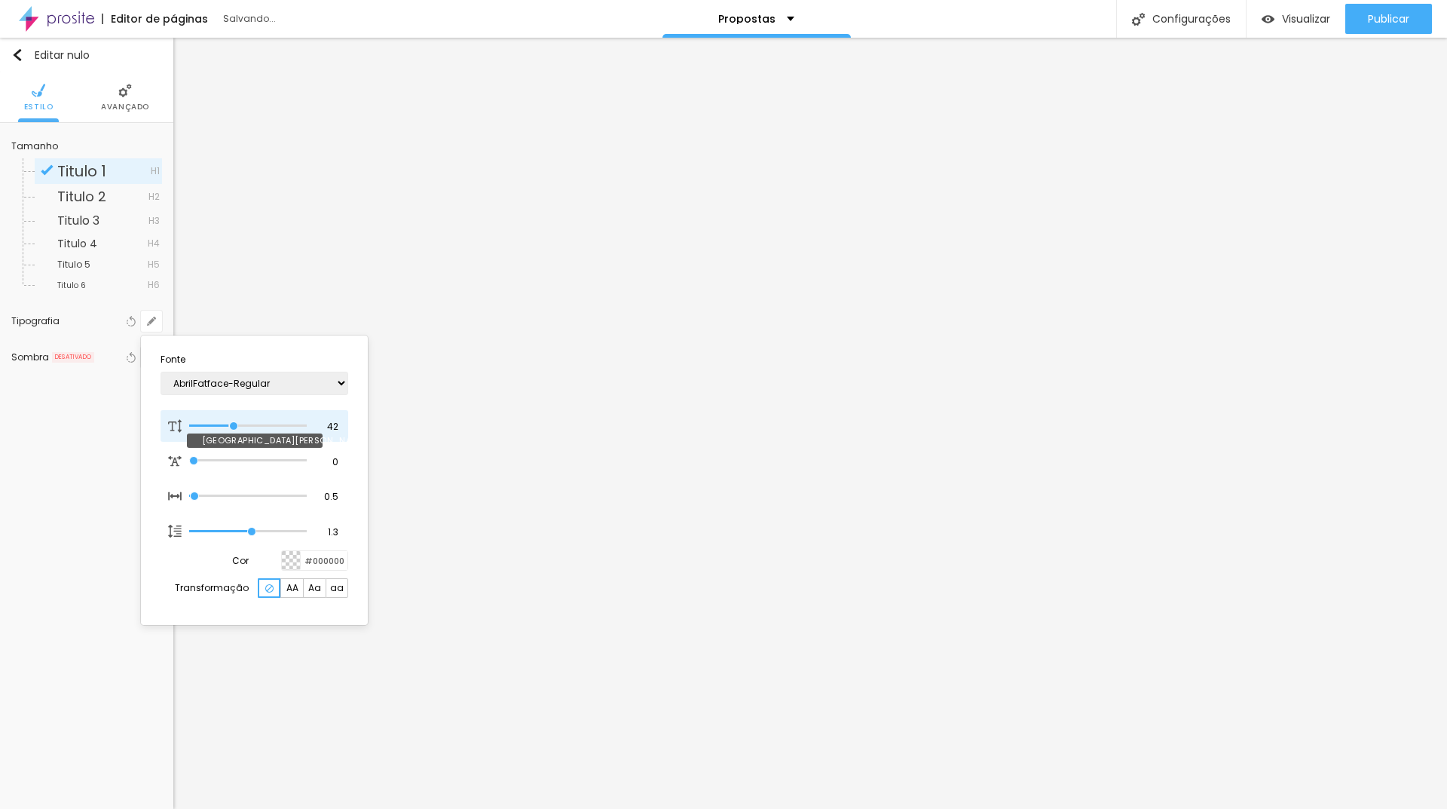
type input "1"
type input "46"
type input "1"
type input "47"
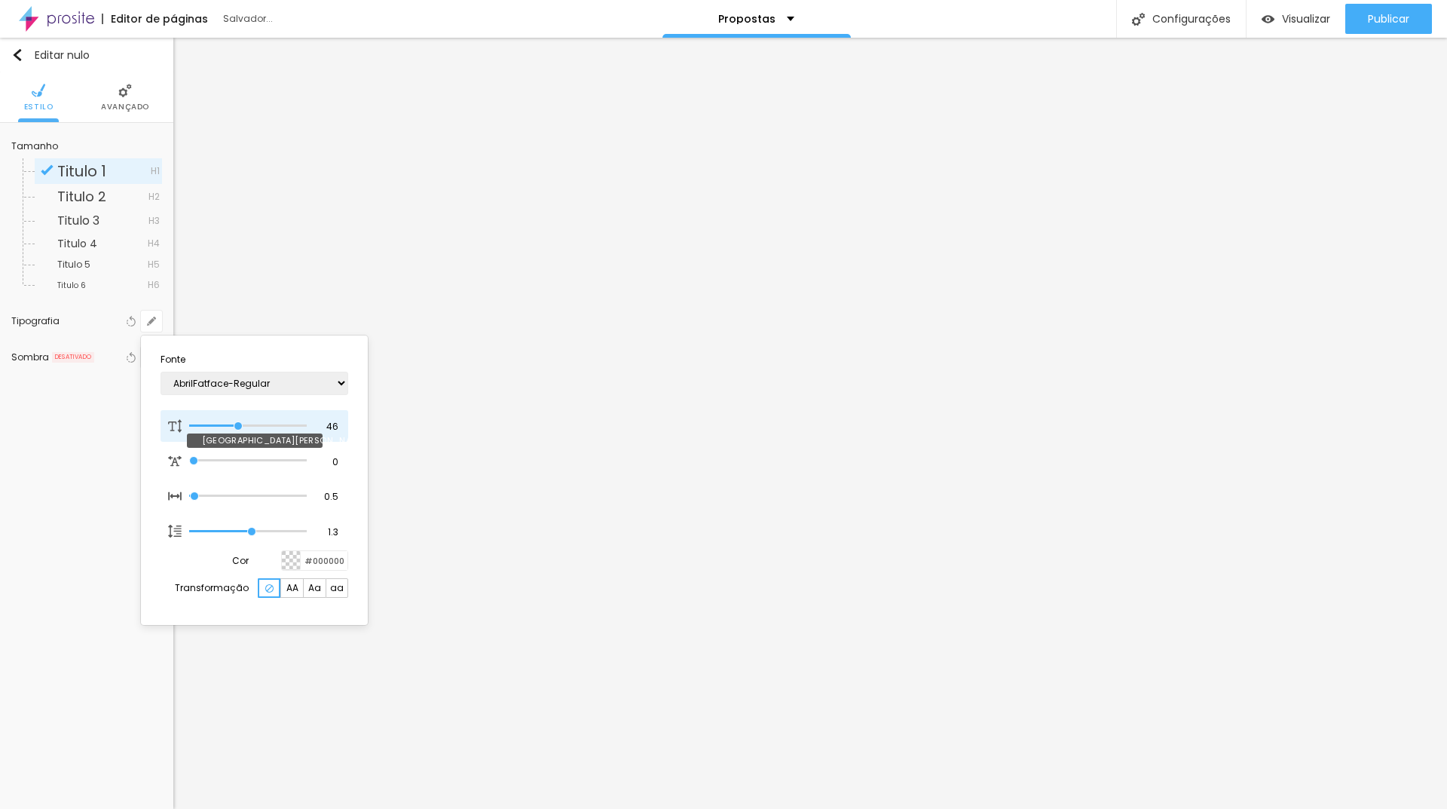
type input "47"
type input "1"
type input "48"
type input "1"
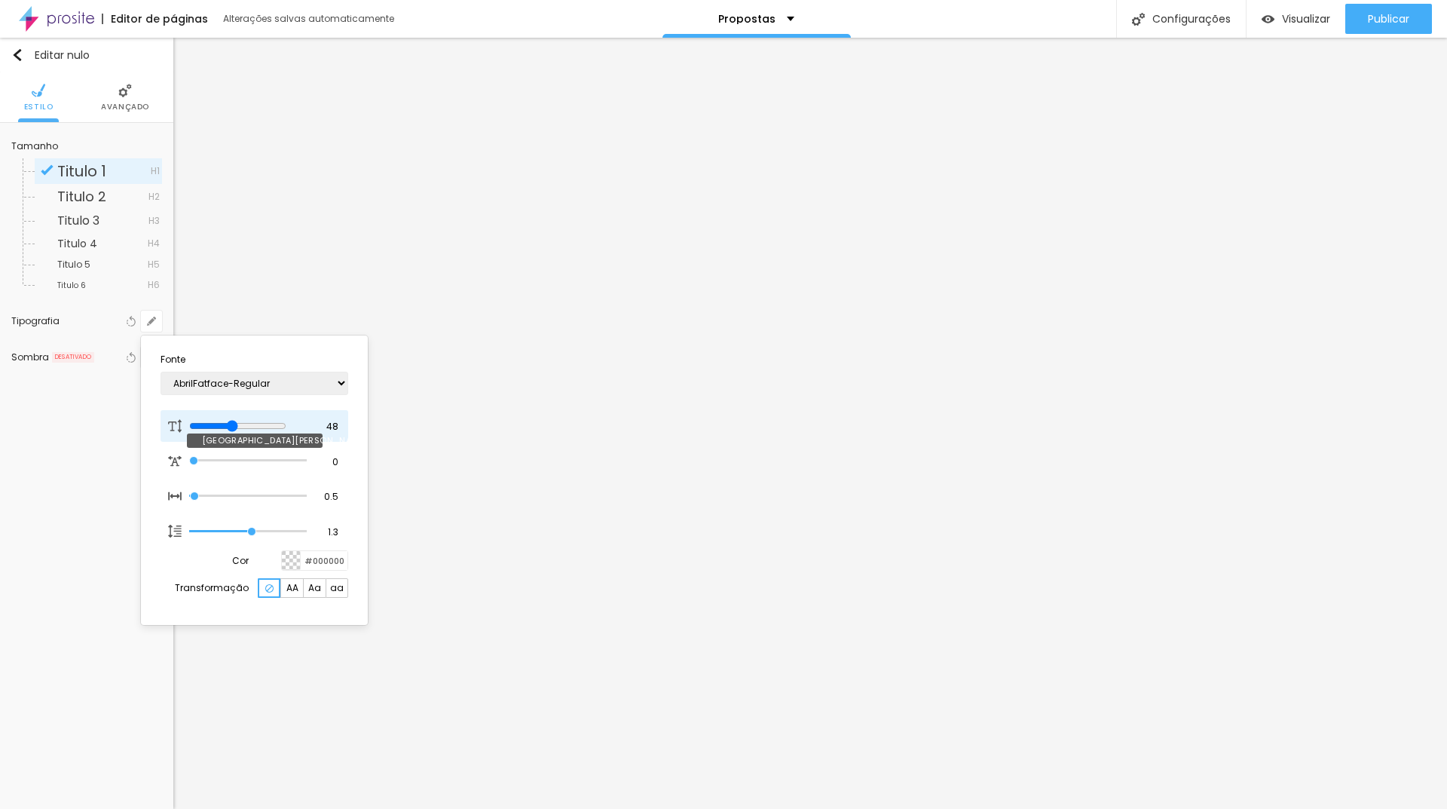
type input "47"
type input "1"
type input "46"
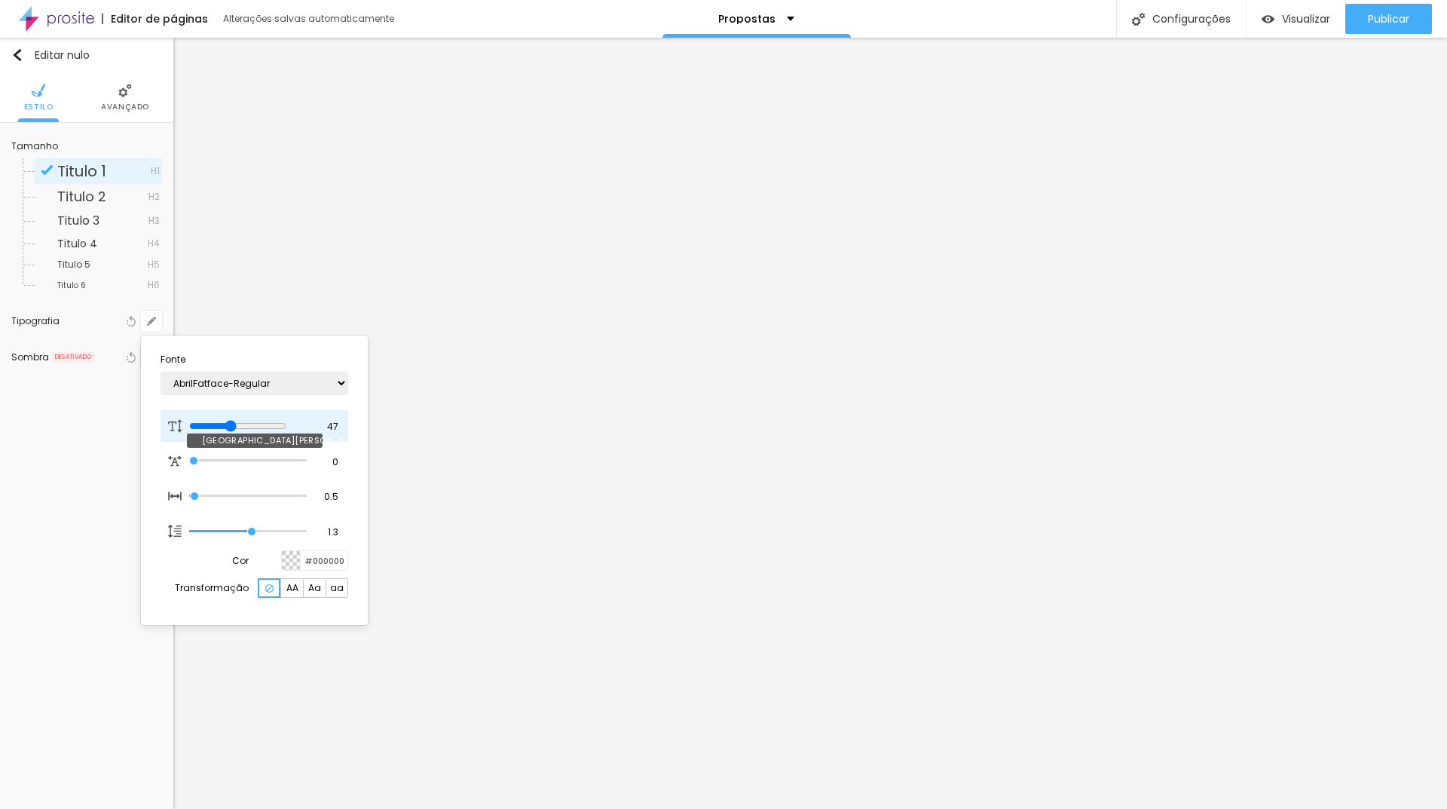
type input "1"
type input "45"
type input "1"
drag, startPoint x: 208, startPoint y: 423, endPoint x: 237, endPoint y: 430, distance: 30.2
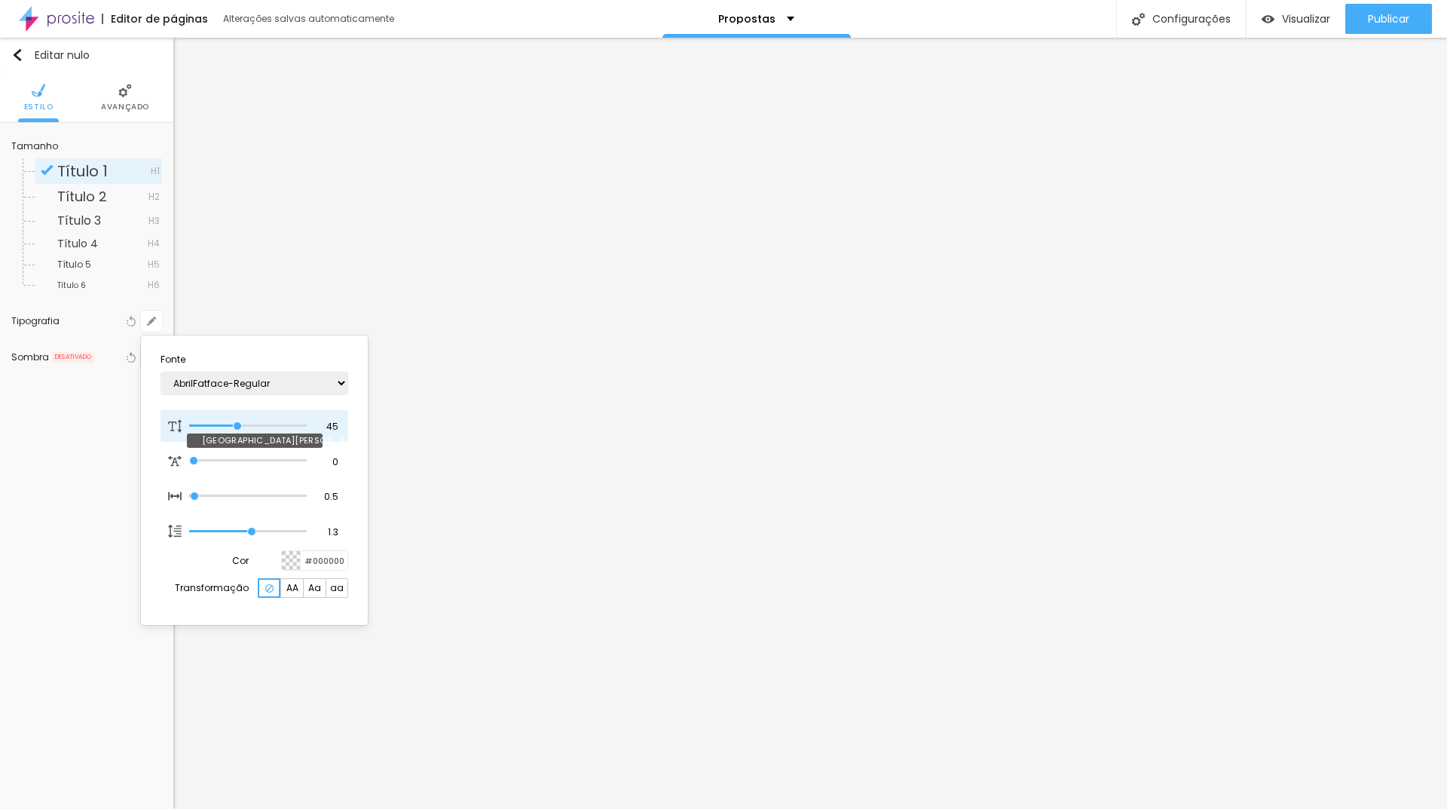
type input "45"
click at [237, 430] on input "range" at bounding box center [248, 426] width 118 height 8
click at [339, 384] on select "AbrilFatface-Regular Actor-Regular Alegreya AlegreyaBlack [PERSON_NAME] [PERSON…" at bounding box center [255, 382] width 188 height 23
type input "1"
select select "Actor-Regular"
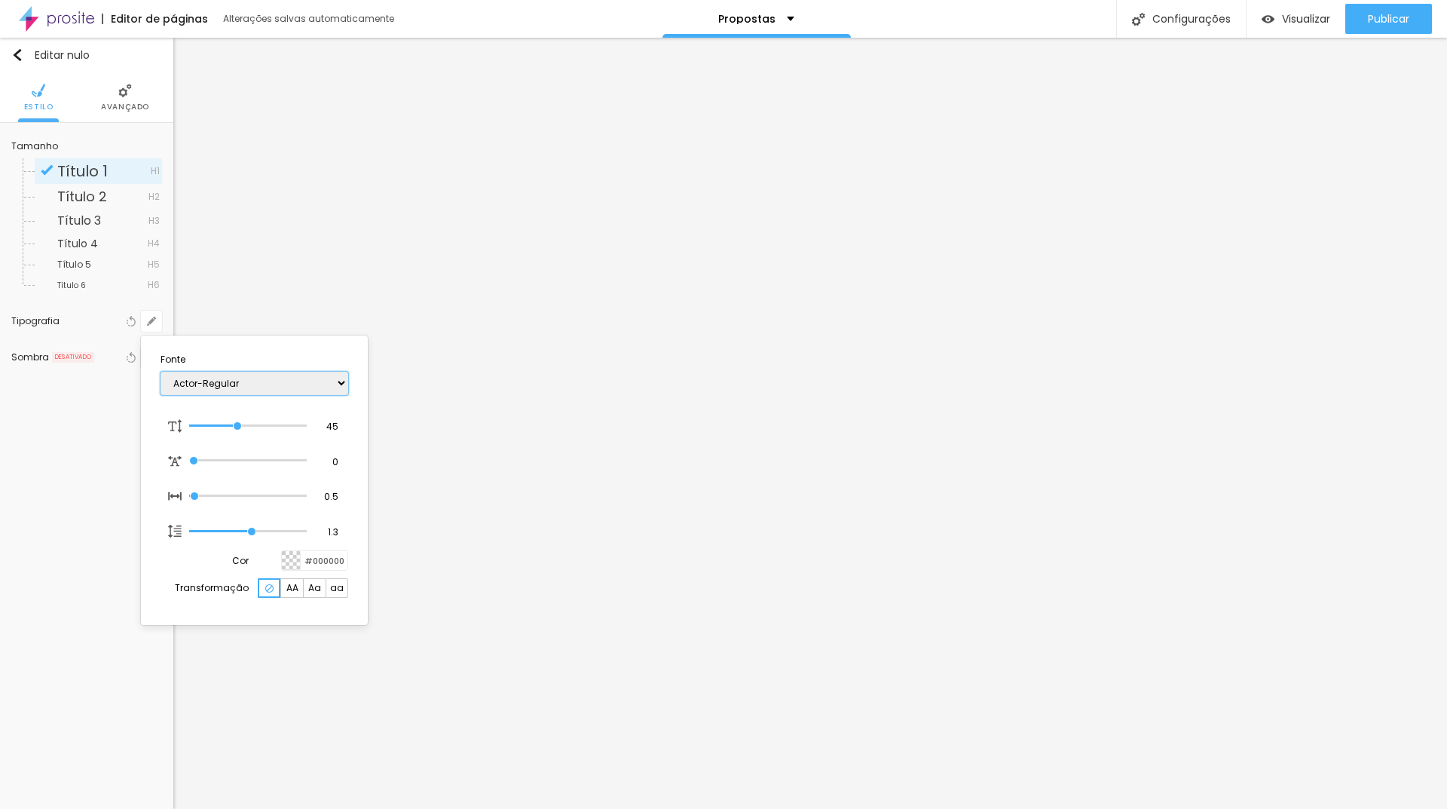
click at [161, 371] on select "AbrilFatface-Regular Actor-Regular Alegreya AlegreyaBlack [PERSON_NAME] [PERSON…" at bounding box center [255, 382] width 188 height 23
click at [266, 390] on select "AbrilFatface-Regular Actor-Regular Alegreya AlegreyaBlack [PERSON_NAME] [PERSON…" at bounding box center [255, 382] width 188 height 23
type input "1"
select select "Alegreya"
click at [161, 371] on select "AbrilFatface-Regular Actor-Regular Alegreya AlegreyaBlack [PERSON_NAME] [PERSON…" at bounding box center [255, 382] width 188 height 23
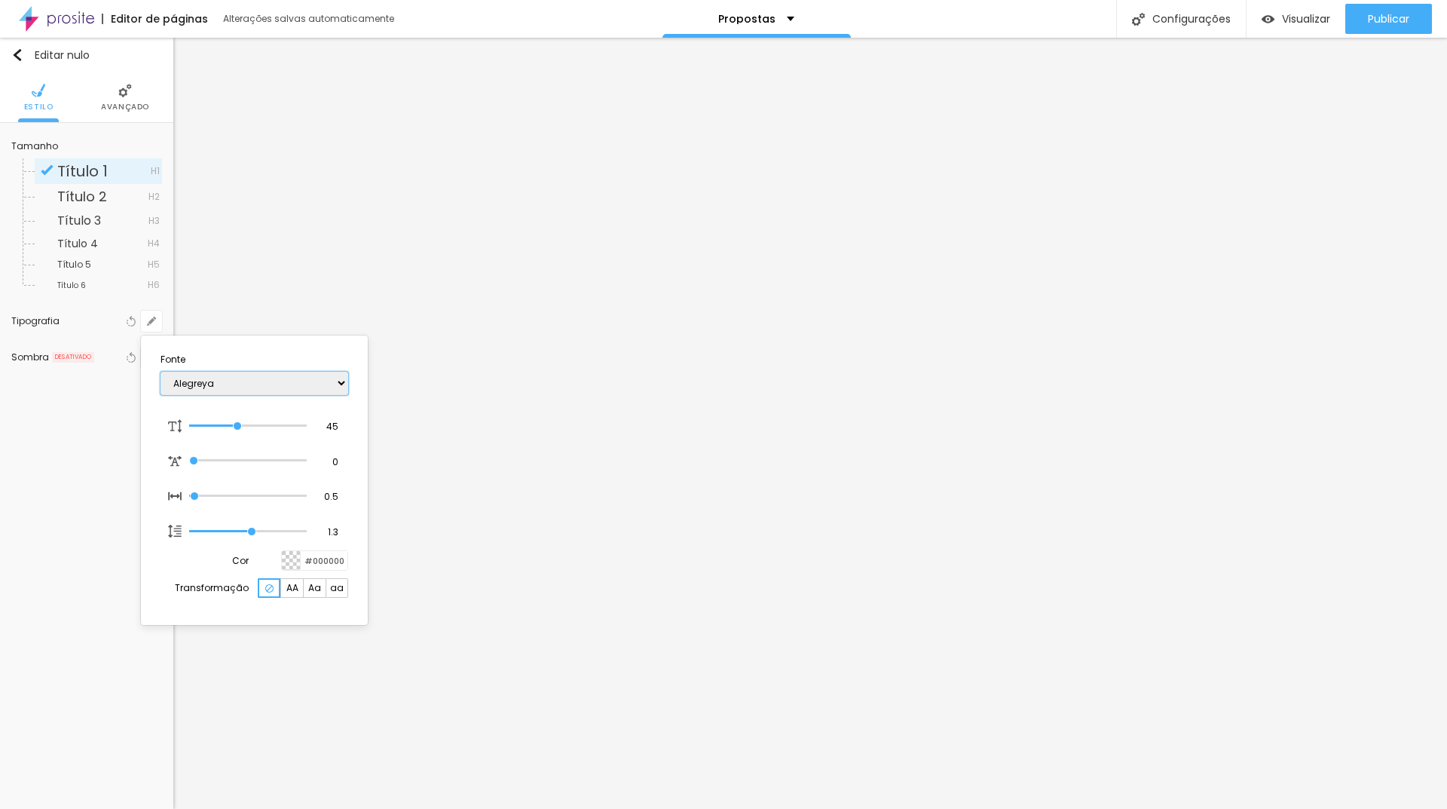
drag, startPoint x: 234, startPoint y: 379, endPoint x: 231, endPoint y: 389, distance: 10.2
click at [234, 379] on select "AbrilFatface-Regular Actor-Regular Alegreya AlegreyaBlack [PERSON_NAME] [PERSON…" at bounding box center [255, 382] width 188 height 23
type input "1"
select select "AlegreyaBlack"
click at [161, 371] on select "AbrilFatface-Regular Actor-Regular Alegreya AlegreyaBlack [PERSON_NAME] [PERSON…" at bounding box center [255, 382] width 188 height 23
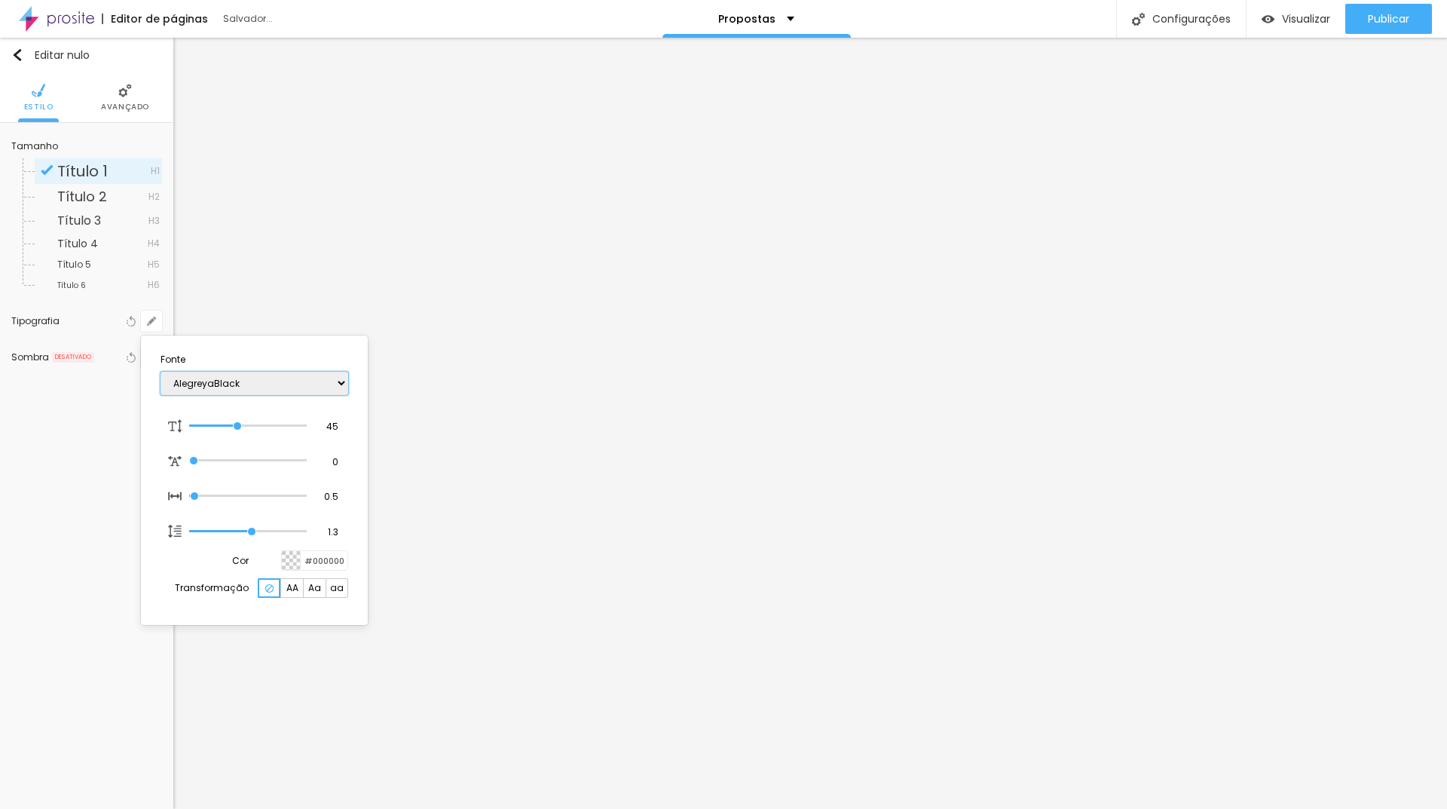
type input "1"
click at [243, 403] on section "Fonte AbrilFatface-Regular Actor-Regular Alegreya AlegreyaBlack [PERSON_NAME] […" at bounding box center [254, 479] width 215 height 277
click at [246, 393] on select "AbrilFatface-Regular Actor-Regular Alegreya AlegreyaBlack [PERSON_NAME] [PERSON…" at bounding box center [255, 382] width 188 height 23
select select "Alice"
click at [161, 371] on select "AbrilFatface-Regular Actor-Regular Alegreya AlegreyaBlack [PERSON_NAME] [PERSON…" at bounding box center [255, 382] width 188 height 23
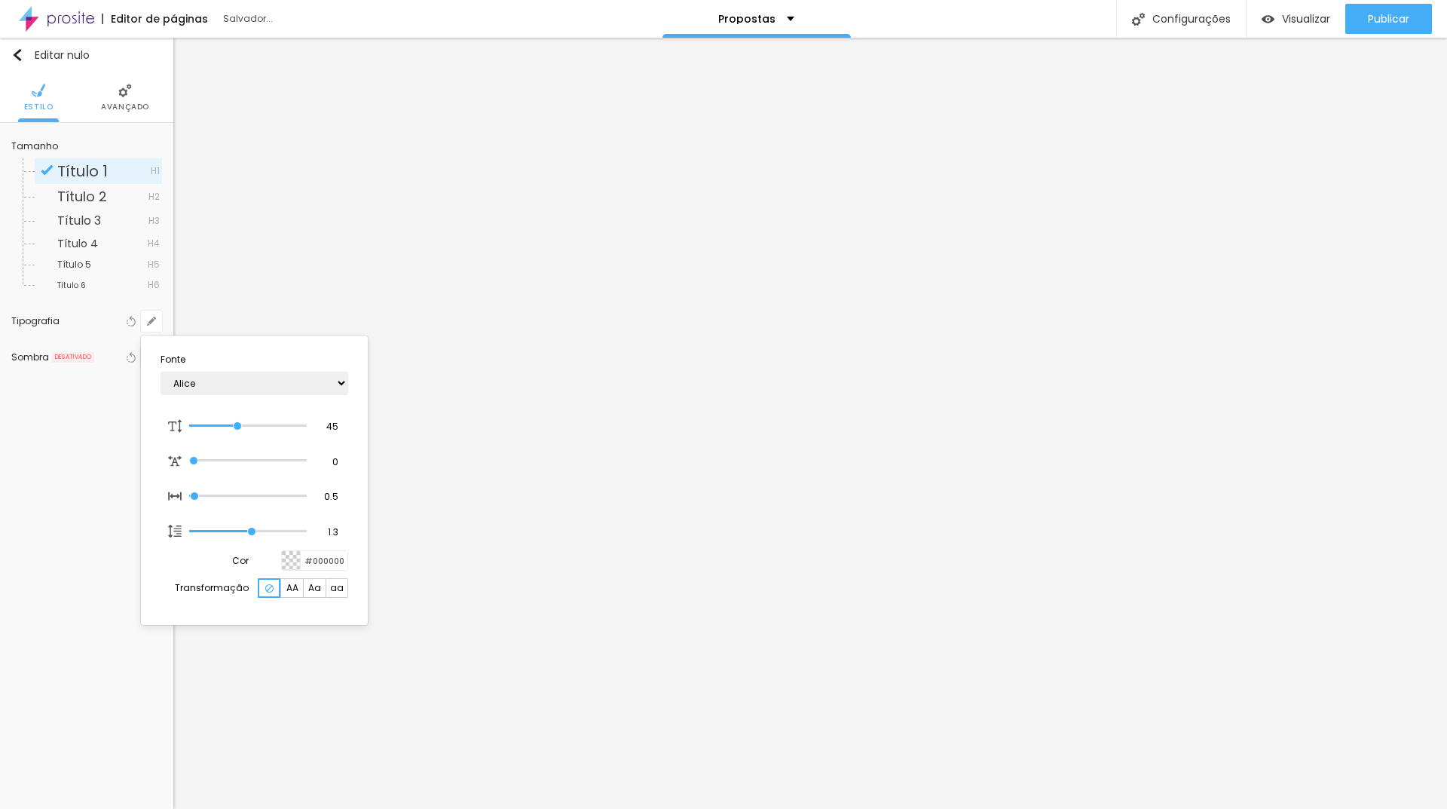
click at [255, 398] on div "AbrilFatface-Regular Actor-Regular Alegreya AlegreyaBlack [PERSON_NAME] [PERSON…" at bounding box center [255, 383] width 188 height 38
type input "1"
click at [256, 391] on select "AbrilFatface-Regular Actor-Regular Alegreya AlegreyaBlack [PERSON_NAME] [PERSON…" at bounding box center [255, 382] width 188 height 23
select select "[PERSON_NAME]"
click at [161, 371] on select "AbrilFatface-Regular Actor-Regular Alegreya AlegreyaBlack [PERSON_NAME] [PERSON…" at bounding box center [255, 382] width 188 height 23
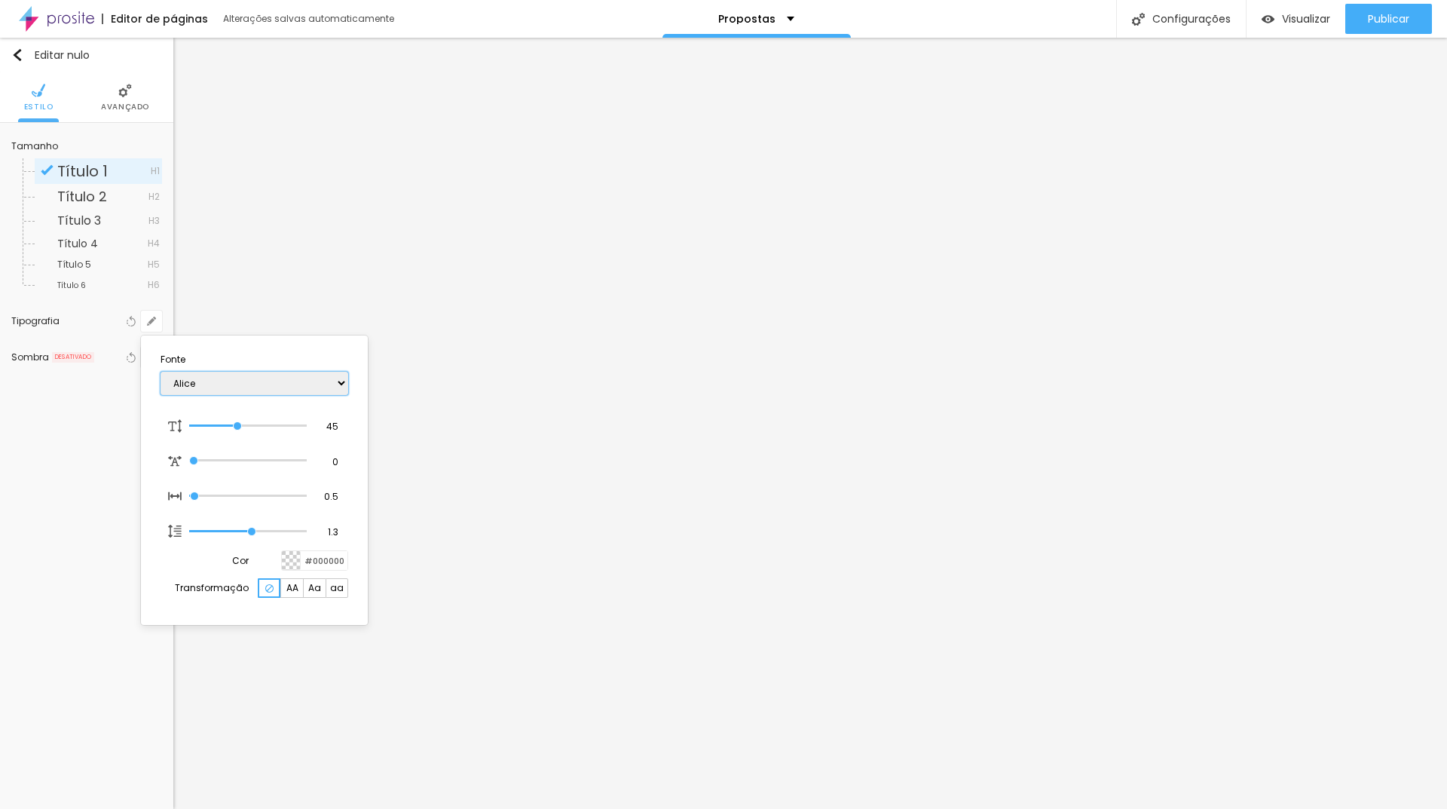
click at [252, 383] on select "AbrilFatface-Regular Actor-Regular Alegreya AlegreyaBlack [PERSON_NAME] [PERSON…" at bounding box center [255, 382] width 188 height 23
type input "1"
select select "Amaranth"
click at [161, 371] on select "AbrilFatface-Regular Actor-Regular Alegreya AlegreyaBlack [PERSON_NAME] [PERSON…" at bounding box center [255, 382] width 188 height 23
click at [245, 384] on select "AbrilFatface-Regular Actor-Regular Alegreya AlegreyaBlack [PERSON_NAME] [PERSON…" at bounding box center [255, 382] width 188 height 23
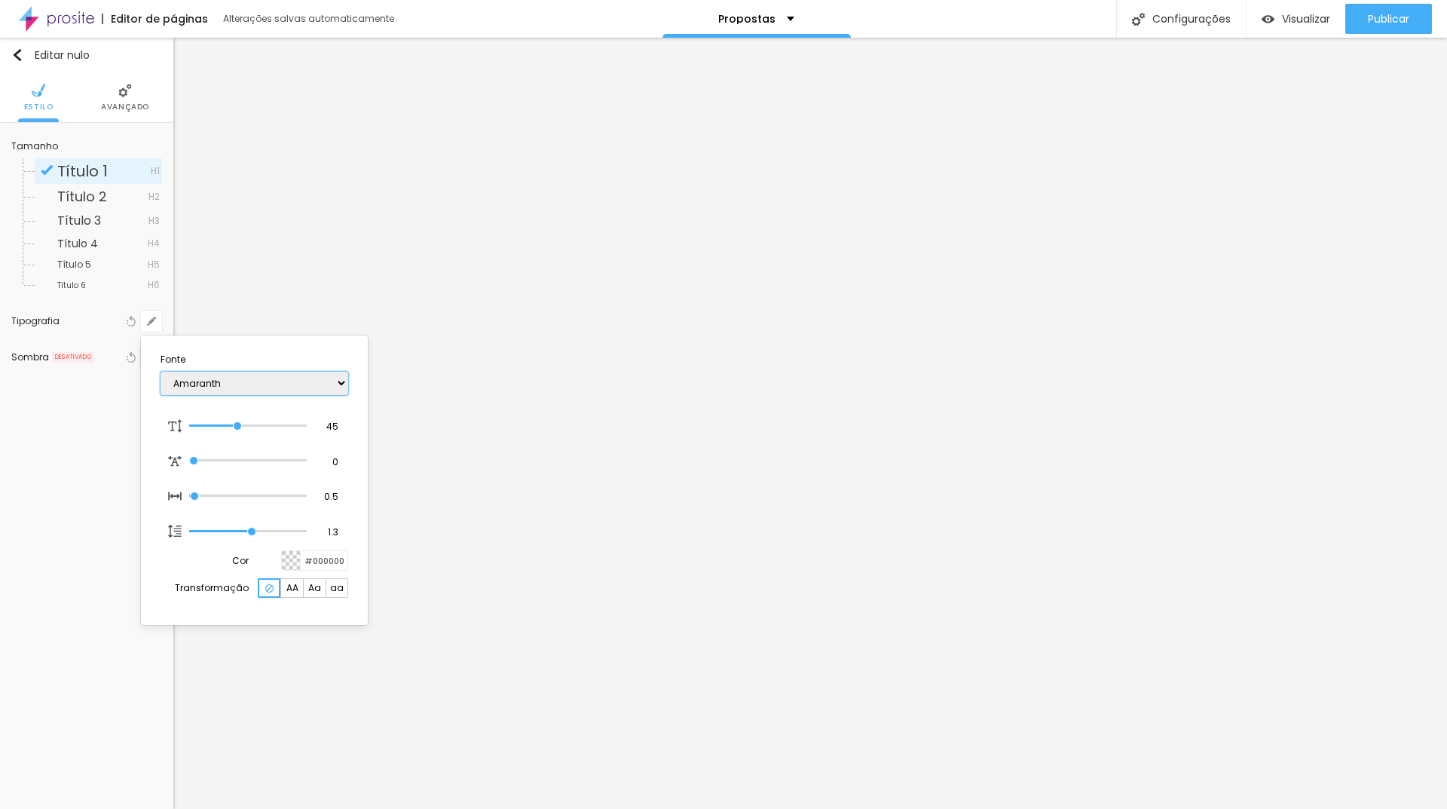
type input "1"
select select "AmaticSC"
click at [161, 371] on select "AbrilFatface-Regular Actor-Regular Alegreya AlegreyaBlack [PERSON_NAME] [PERSON…" at bounding box center [255, 382] width 188 height 23
type input "1"
click at [230, 381] on select "AbrilFatface-Regular Actor-Regular Alegreya AlegreyaBlack [PERSON_NAME] [PERSON…" at bounding box center [255, 382] width 188 height 23
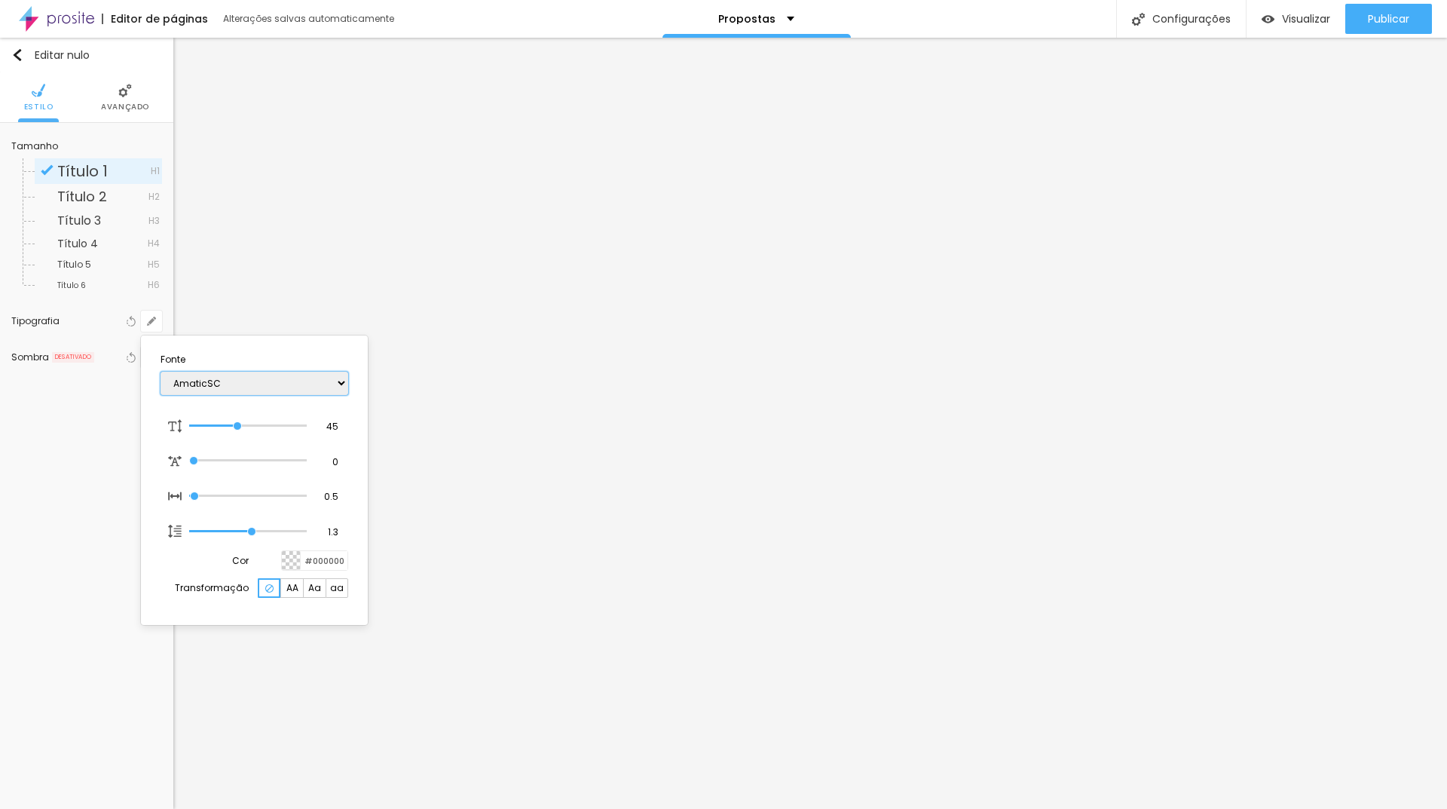
select select "Amita-Bold"
click at [161, 371] on select "AbrilFatface-Regular Actor-Regular Alegreya AlegreyaBlack [PERSON_NAME] [PERSON…" at bounding box center [255, 382] width 188 height 23
click at [257, 378] on select "AbrilFatface-Regular Actor-Regular Alegreya AlegreyaBlack [PERSON_NAME] [PERSON…" at bounding box center [255, 382] width 188 height 23
type input "1"
select select "Amita-Regular"
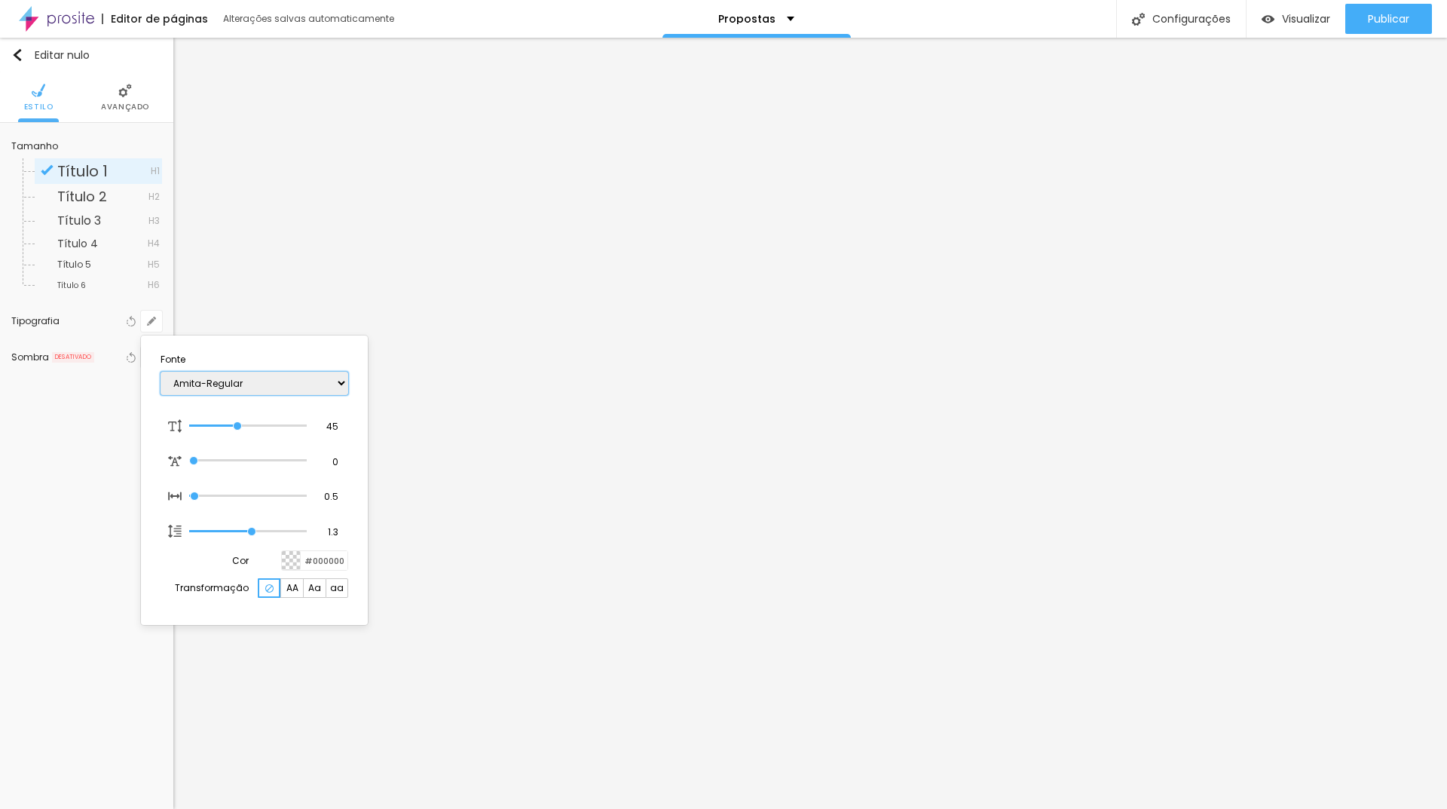
click at [161, 371] on select "AbrilFatface-Regular Actor-Regular Alegreya AlegreyaBlack [PERSON_NAME] [PERSON…" at bounding box center [255, 382] width 188 height 23
type input "1"
click at [600, 462] on div at bounding box center [723, 404] width 1447 height 809
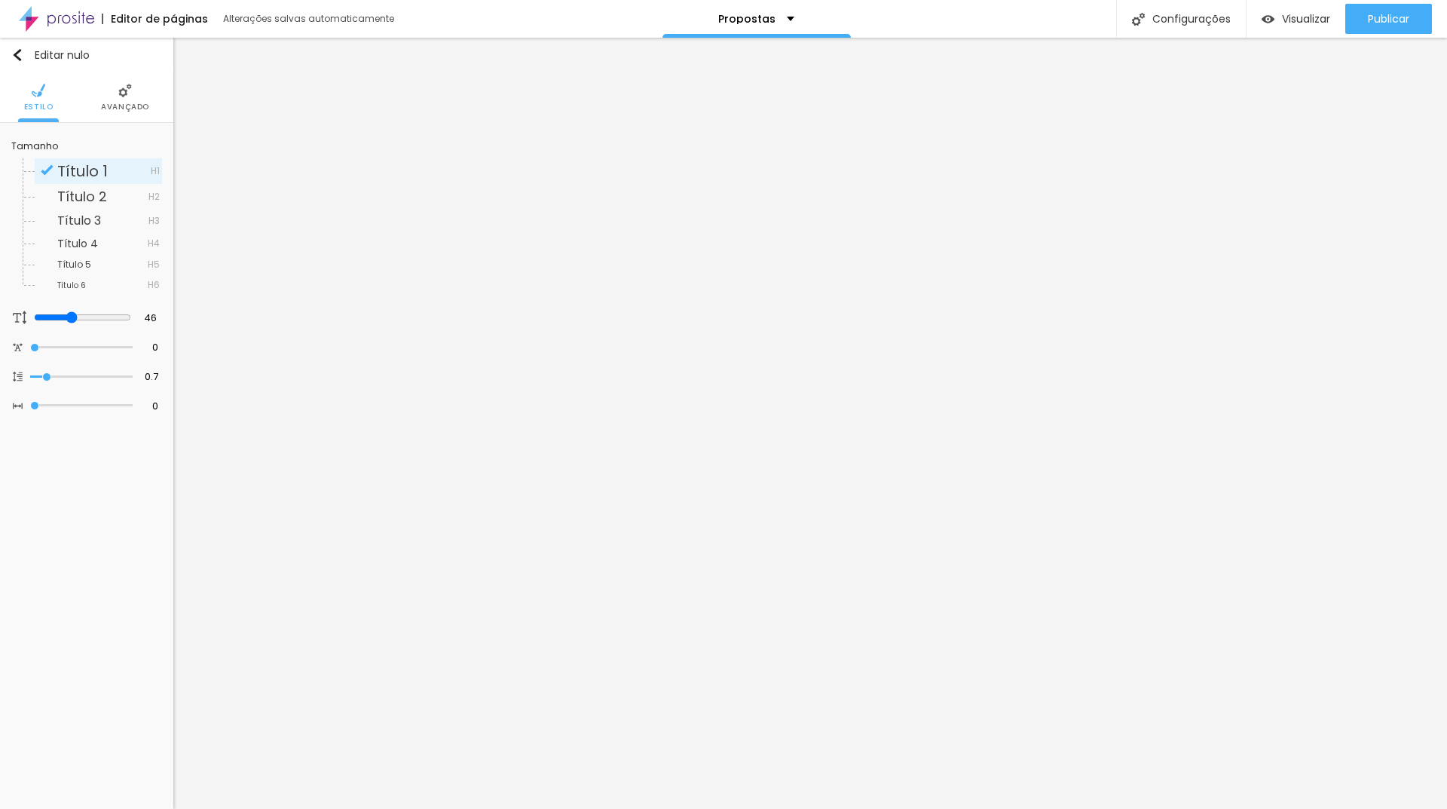
click at [122, 95] on img at bounding box center [125, 91] width 14 height 14
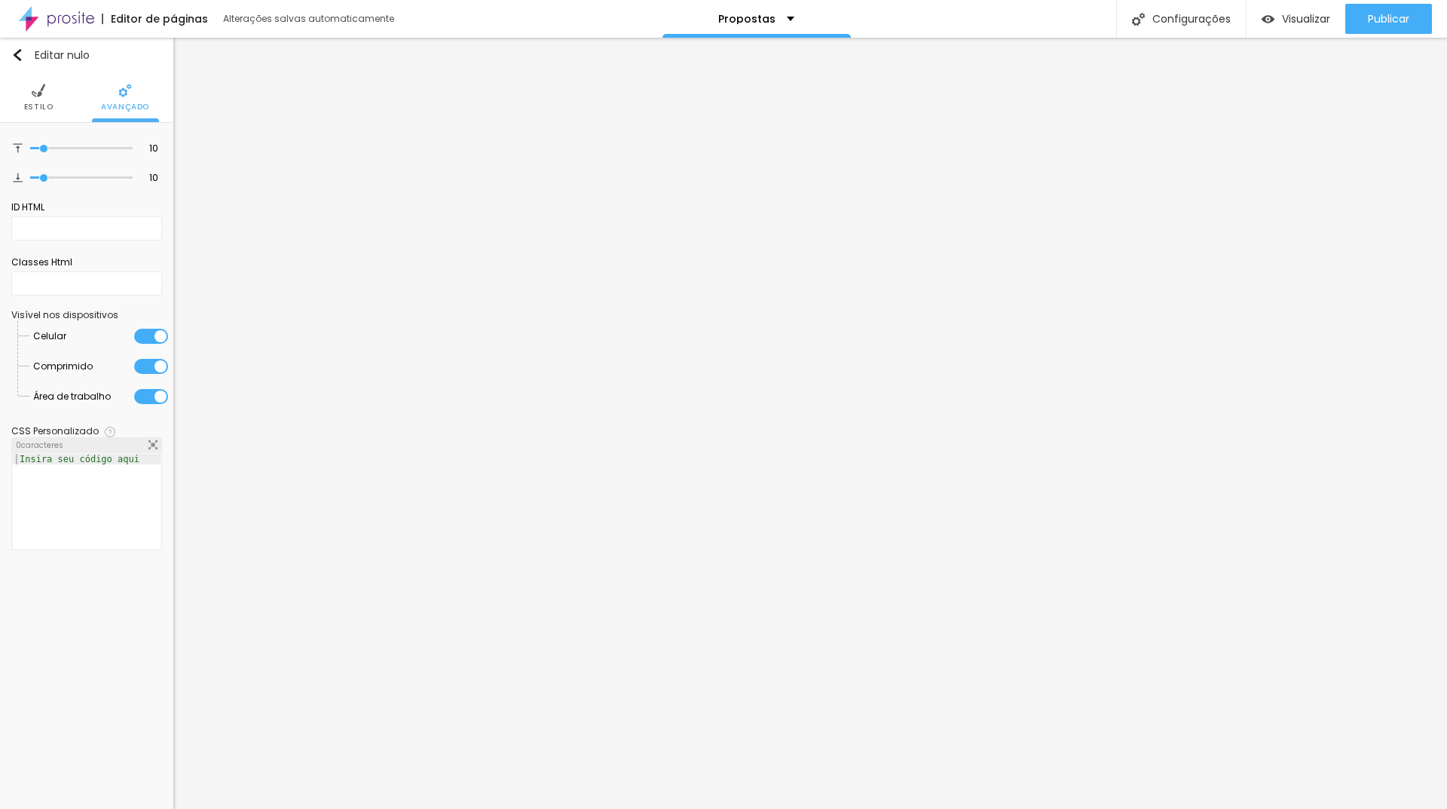
click at [26, 90] on li "Estilo" at bounding box center [38, 97] width 29 height 50
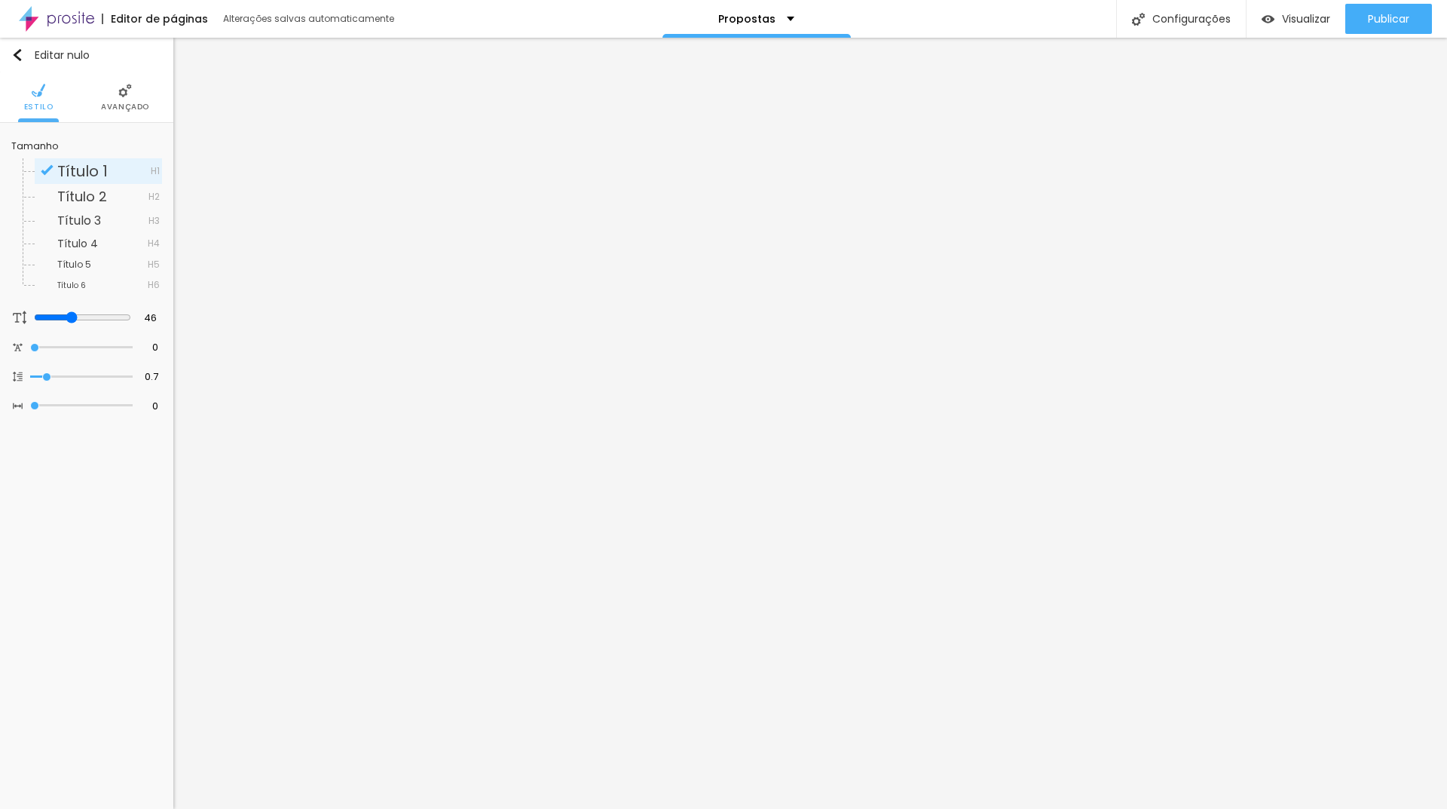
click at [113, 92] on li "Avançado" at bounding box center [125, 97] width 48 height 50
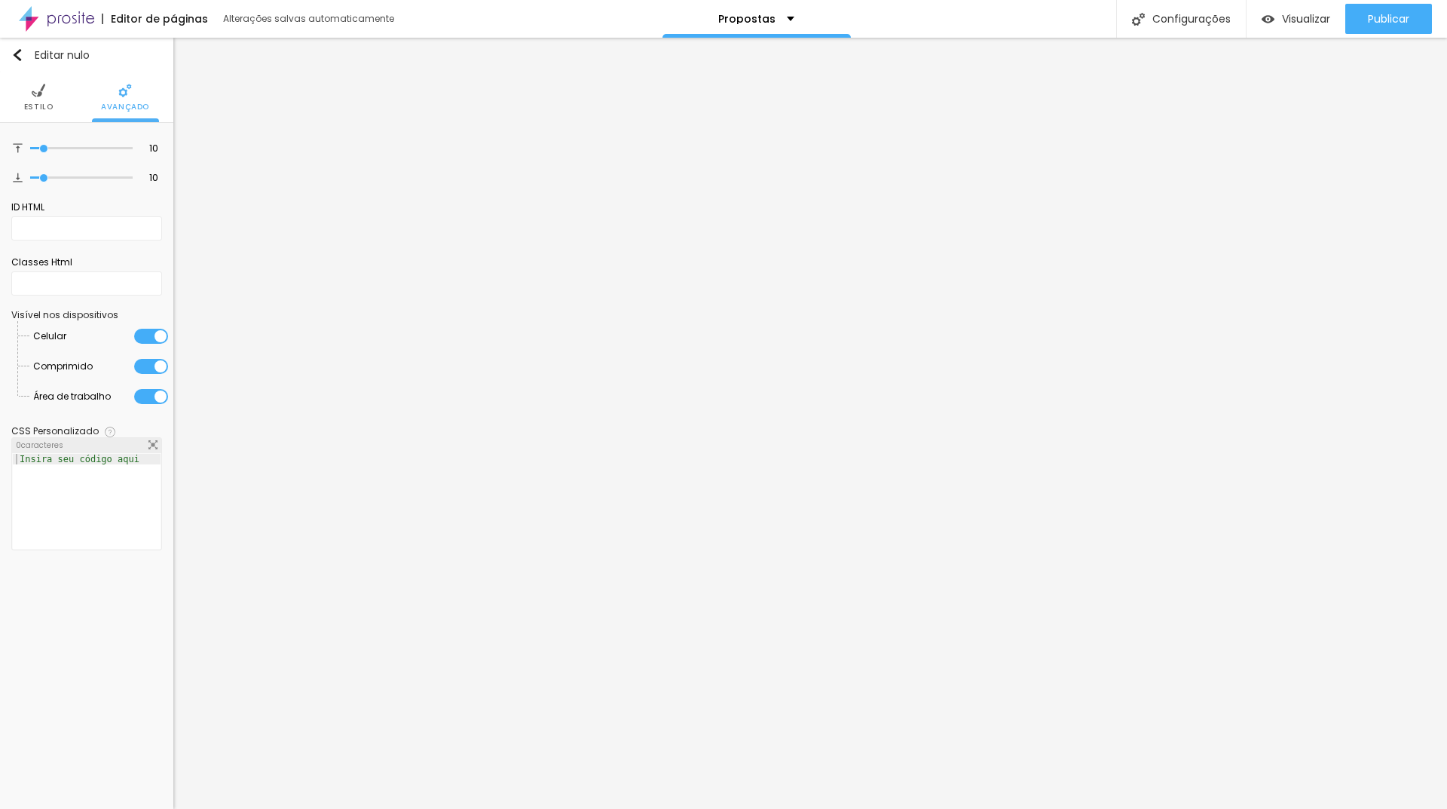
click at [35, 105] on font "Estilo" at bounding box center [38, 106] width 29 height 11
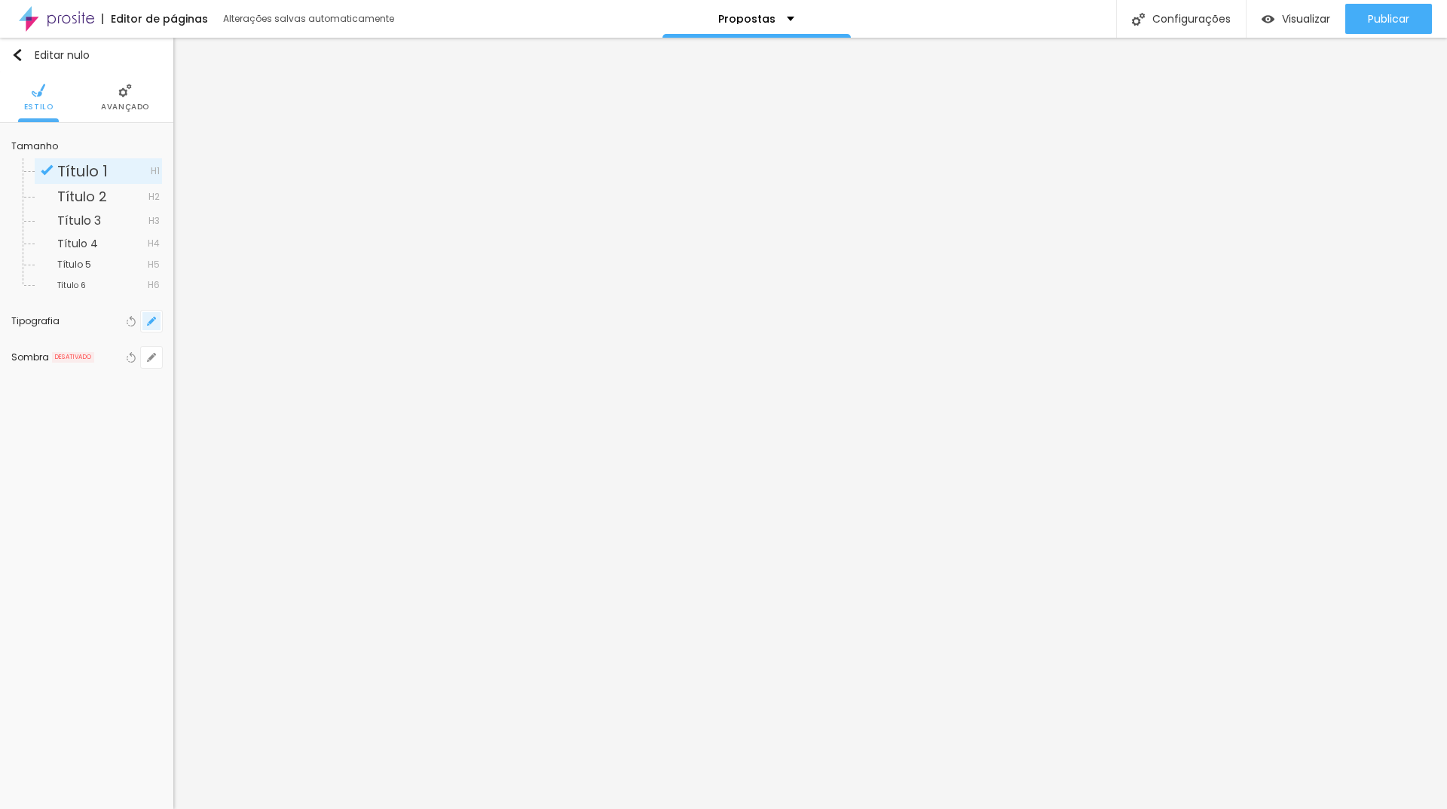
click at [150, 314] on button "button" at bounding box center [151, 320] width 21 height 21
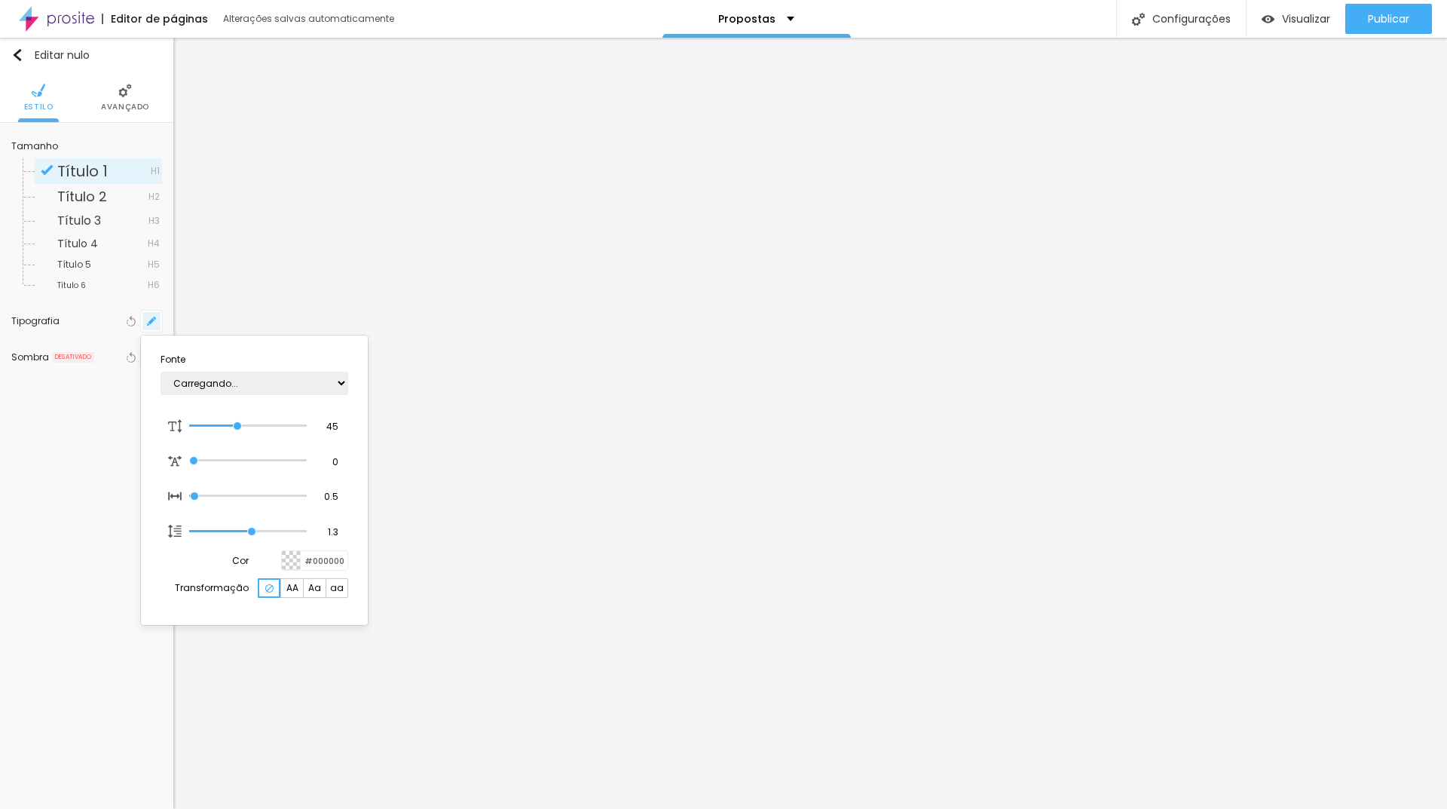
type input "1"
click at [194, 387] on select "AbrilFatface-Regular Actor-Regular Alegreya AlegreyaBlack [PERSON_NAME] [PERSON…" at bounding box center [255, 382] width 188 height 23
select select "AbrilFatface-Regular"
click at [161, 371] on select "AbrilFatface-Regular Actor-Regular Alegreya AlegreyaBlack [PERSON_NAME] [PERSON…" at bounding box center [255, 382] width 188 height 23
type input "1"
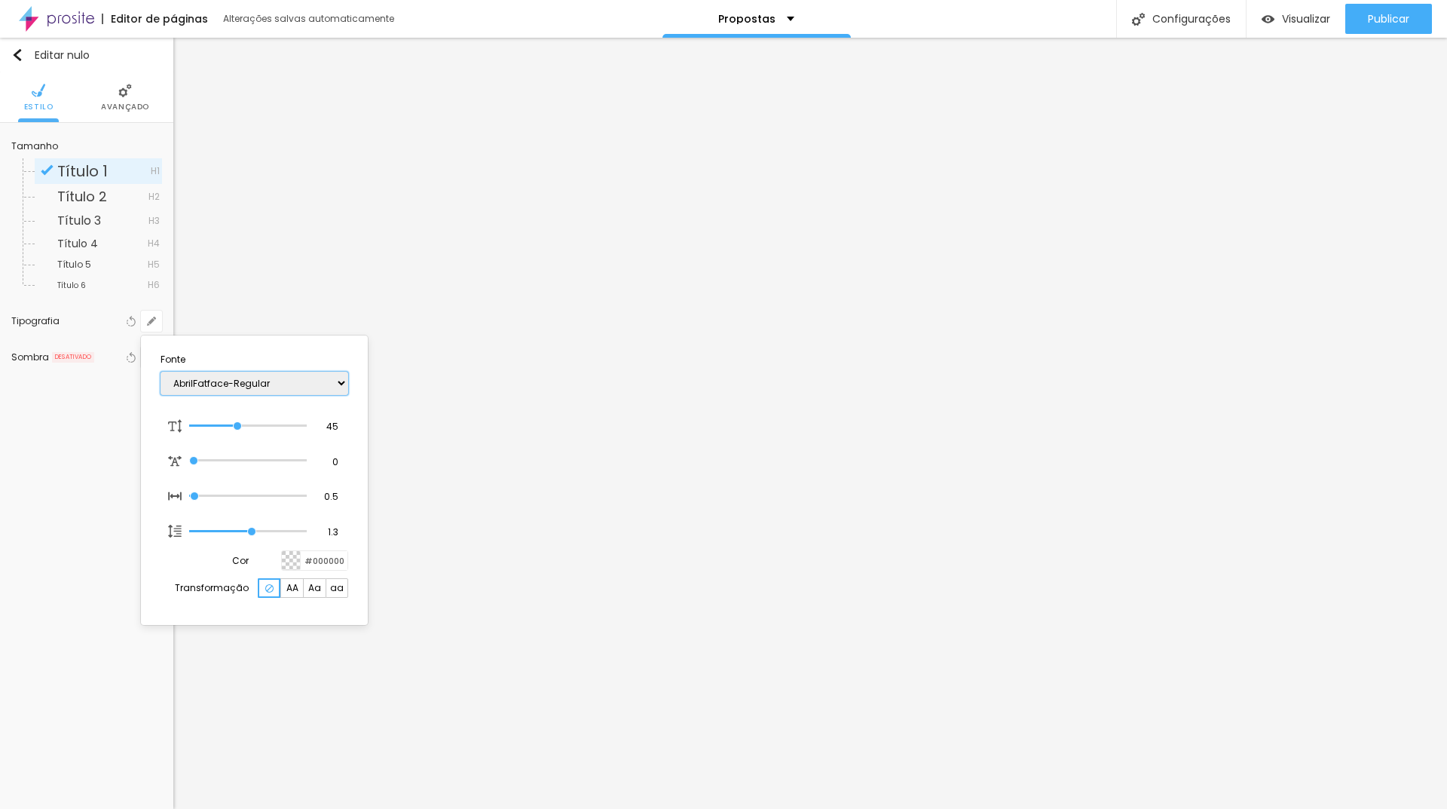
click at [341, 387] on select "AbrilFatface-Regular Actor-Regular Alegreya AlegreyaBlack [PERSON_NAME] [PERSON…" at bounding box center [255, 382] width 188 height 23
select select "Actor-Regular"
click at [161, 371] on select "AbrilFatface-Regular Actor-Regular Alegreya AlegreyaBlack [PERSON_NAME] [PERSON…" at bounding box center [255, 382] width 188 height 23
type input "1"
click at [258, 376] on select "AbrilFatface-Regular Actor-Regular Alegreya AlegreyaBlack [PERSON_NAME] [PERSON…" at bounding box center [255, 382] width 188 height 23
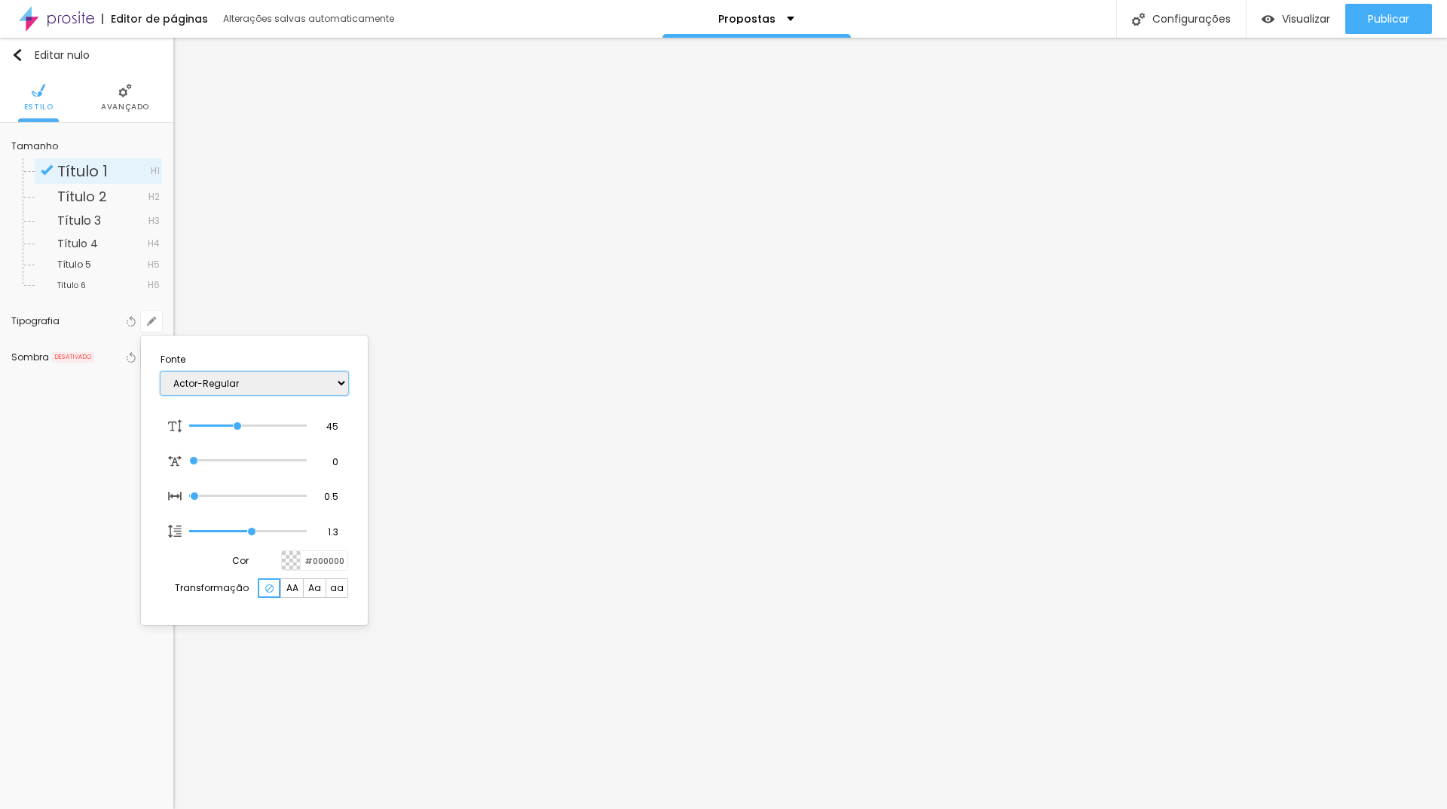
select select "Alegreya"
click at [161, 371] on select "AbrilFatface-Regular Actor-Regular Alegreya AlegreyaBlack [PERSON_NAME] [PERSON…" at bounding box center [255, 382] width 188 height 23
click at [239, 390] on select "AbrilFatface-Regular Actor-Regular Alegreya AlegreyaBlack [PERSON_NAME] [PERSON…" at bounding box center [255, 382] width 188 height 23
type input "1"
select select "Bitter"
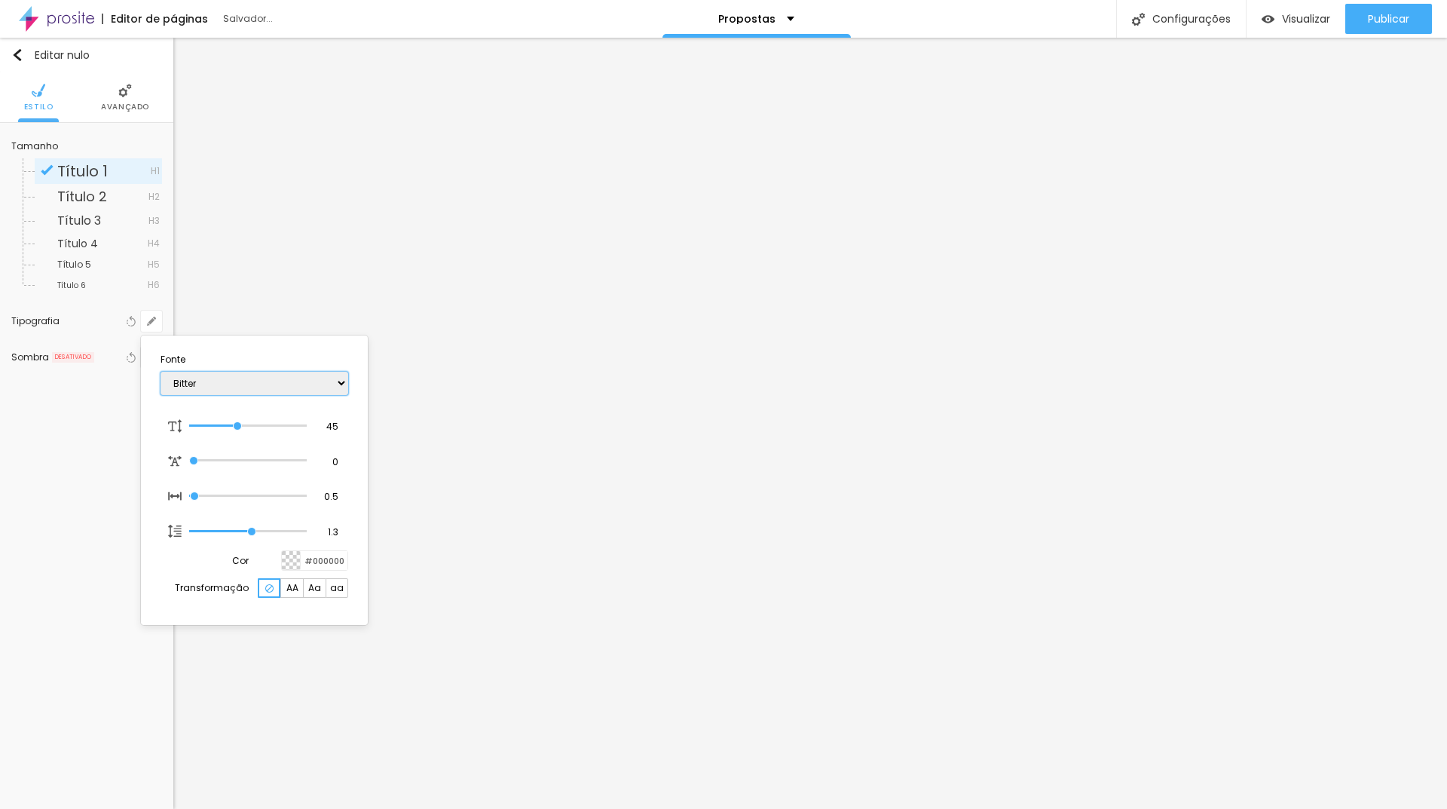
click at [161, 371] on select "AbrilFatface-Regular Actor-Regular Alegreya AlegreyaBlack [PERSON_NAME] [PERSON…" at bounding box center [255, 382] width 188 height 23
click at [268, 388] on select "AbrilFatface-Regular Actor-Regular Alegreya AlegreyaBlack [PERSON_NAME] [PERSON…" at bounding box center [255, 382] width 188 height 23
type input "1"
click at [161, 371] on select "AbrilFatface-Regular Actor-Regular Alegreya AlegreyaBlack [PERSON_NAME] [PERSON…" at bounding box center [255, 382] width 188 height 23
click at [230, 378] on select "AbrilFatface-Regular Actor-Regular Alegreya AlegreyaBlack [PERSON_NAME] [PERSON…" at bounding box center [255, 382] width 188 height 23
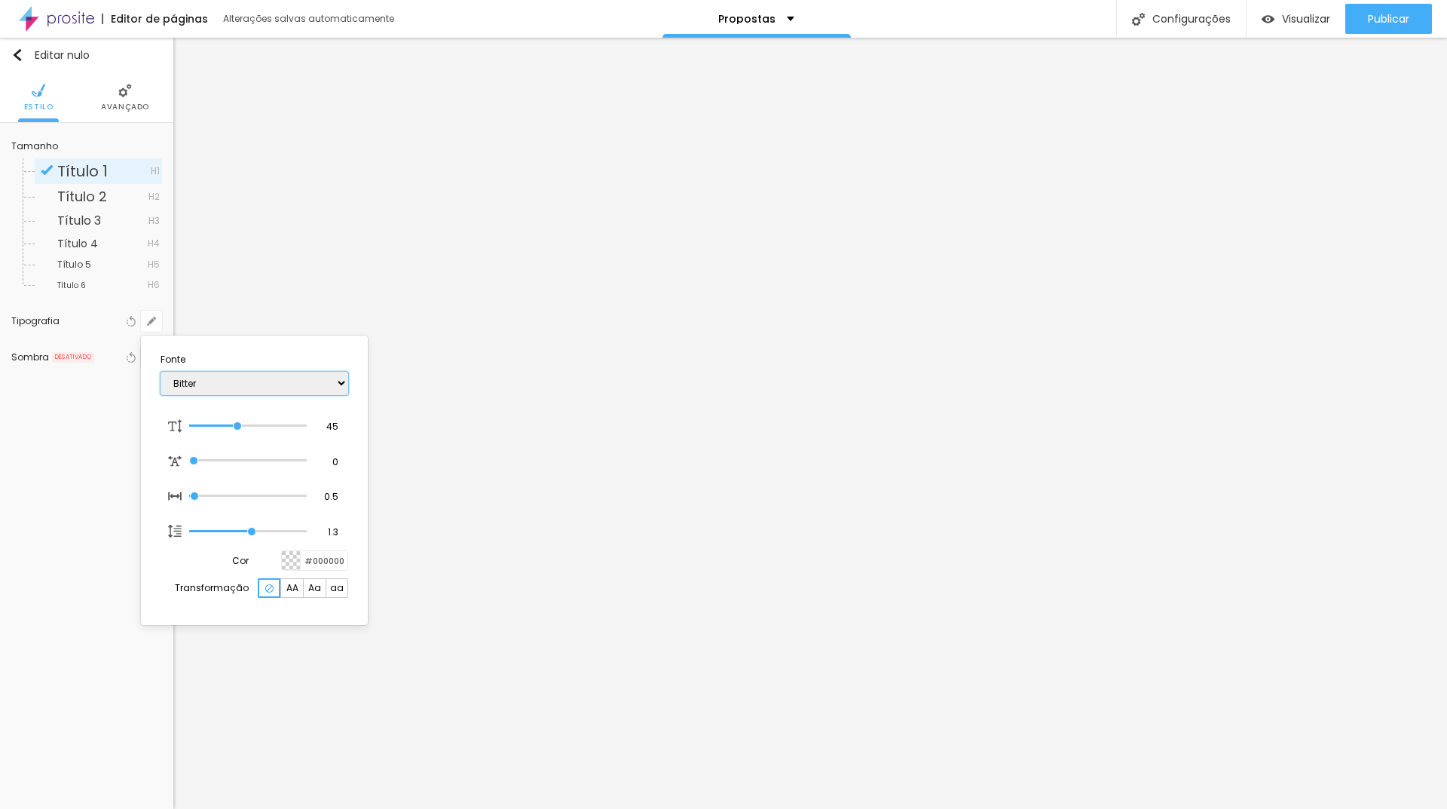
select select "BioRhymeLight"
click at [161, 371] on select "AbrilFatface-Regular Actor-Regular Alegreya AlegreyaBlack [PERSON_NAME] [PERSON…" at bounding box center [255, 382] width 188 height 23
click at [238, 382] on select "AbrilFatface-Regular Actor-Regular Alegreya AlegreyaBlack [PERSON_NAME] [PERSON…" at bounding box center [255, 382] width 188 height 23
type input "1"
select select "Bevan-Regular"
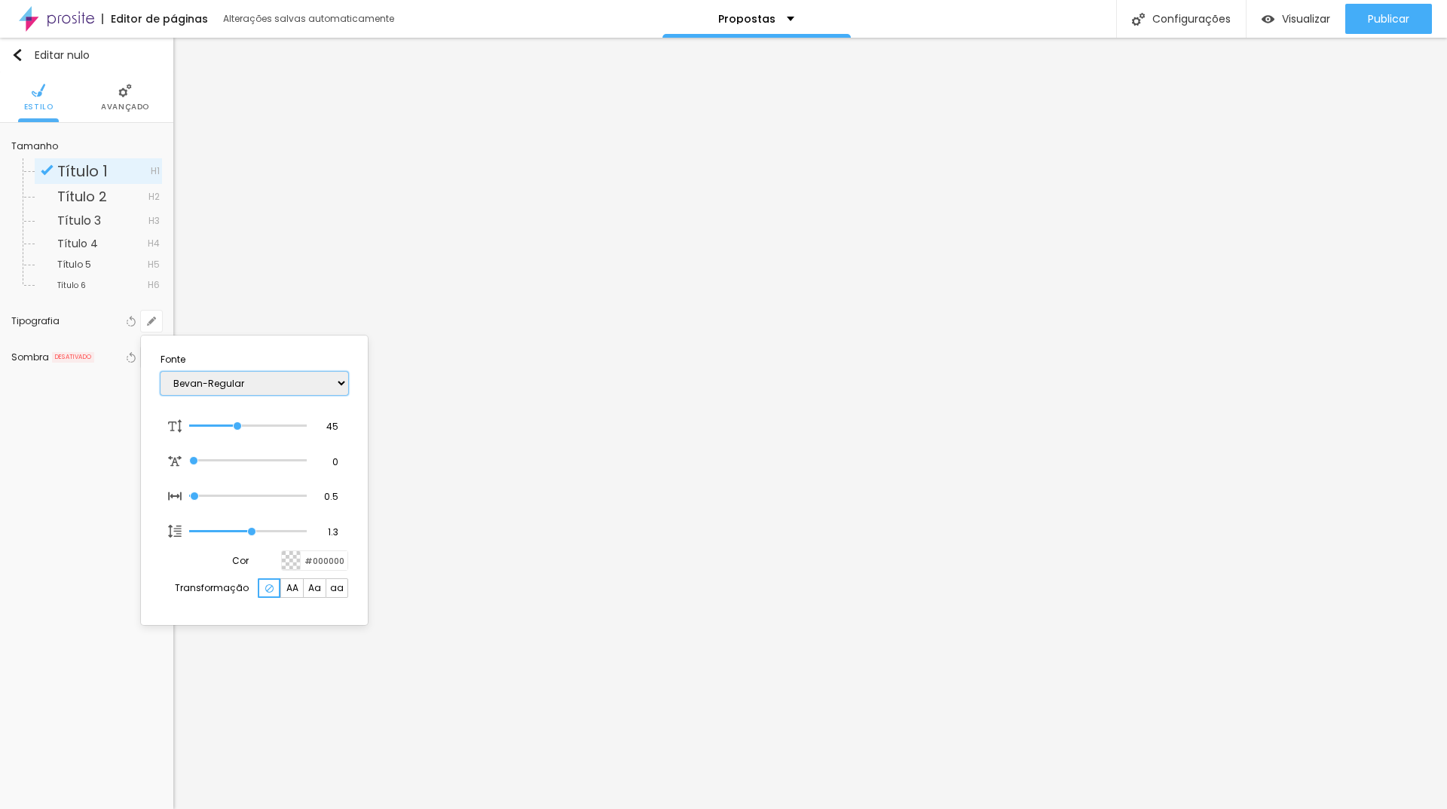
click at [161, 371] on select "AbrilFatface-Regular Actor-Regular Alegreya AlegreyaBlack [PERSON_NAME] [PERSON…" at bounding box center [255, 382] width 188 height 23
click at [232, 384] on select "AbrilFatface-Regular Actor-Regular Alegreya AlegreyaBlack [PERSON_NAME] [PERSON…" at bounding box center [255, 382] width 188 height 23
type input "1"
select select "ArefRuqaa"
click at [161, 371] on select "AbrilFatface-Regular Actor-Regular Alegreya AlegreyaBlack [PERSON_NAME] [PERSON…" at bounding box center [255, 382] width 188 height 23
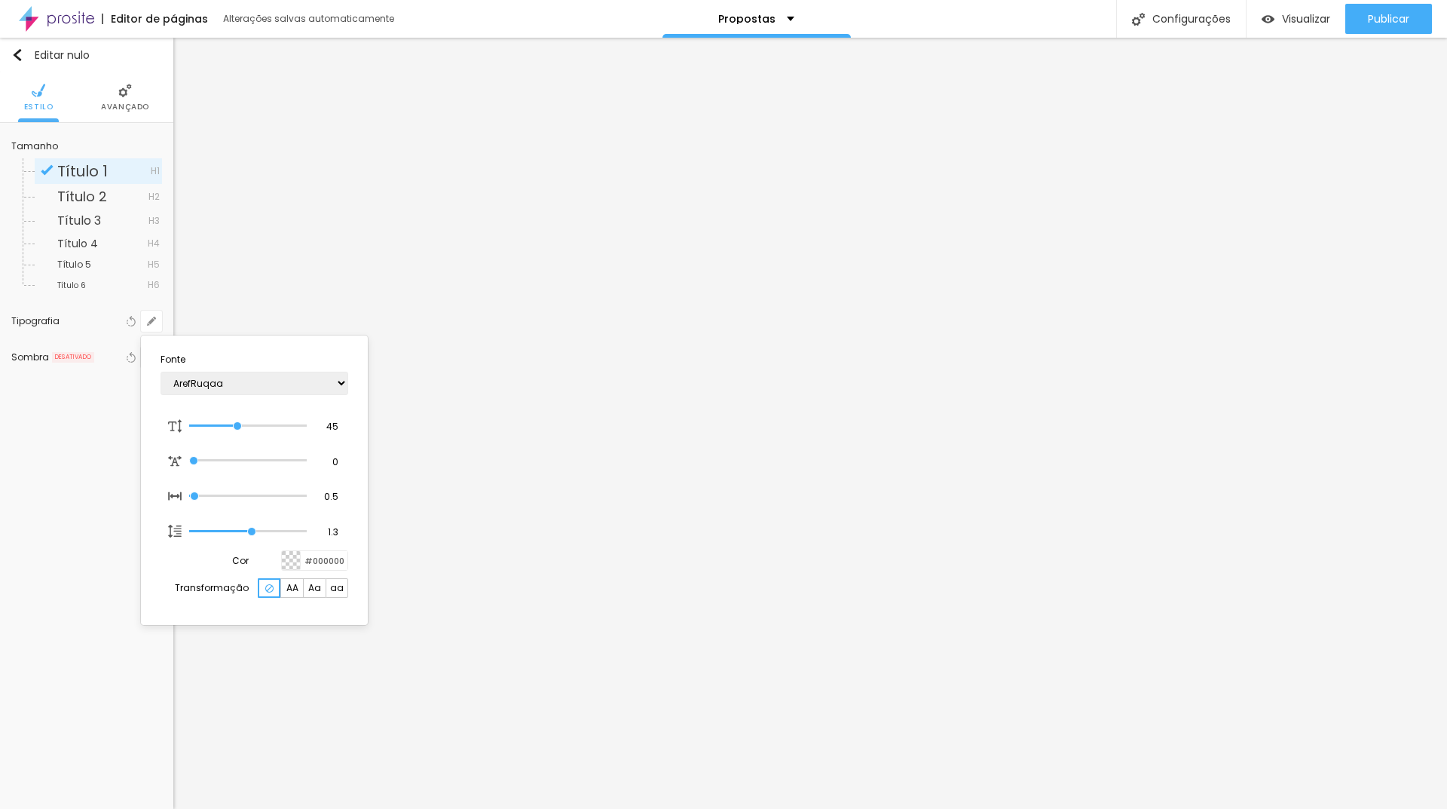
drag, startPoint x: 252, startPoint y: 364, endPoint x: 254, endPoint y: 381, distance: 17.4
click at [252, 363] on section "Fonte AbrilFatface-Regular Actor-Regular Alegreya AlegreyaBlack [PERSON_NAME] […" at bounding box center [254, 479] width 215 height 277
click at [254, 382] on select "AbrilFatface-Regular Actor-Regular Alegreya AlegreyaBlack [PERSON_NAME] [PERSON…" at bounding box center [255, 382] width 188 height 23
type input "1"
select select "Alegreya"
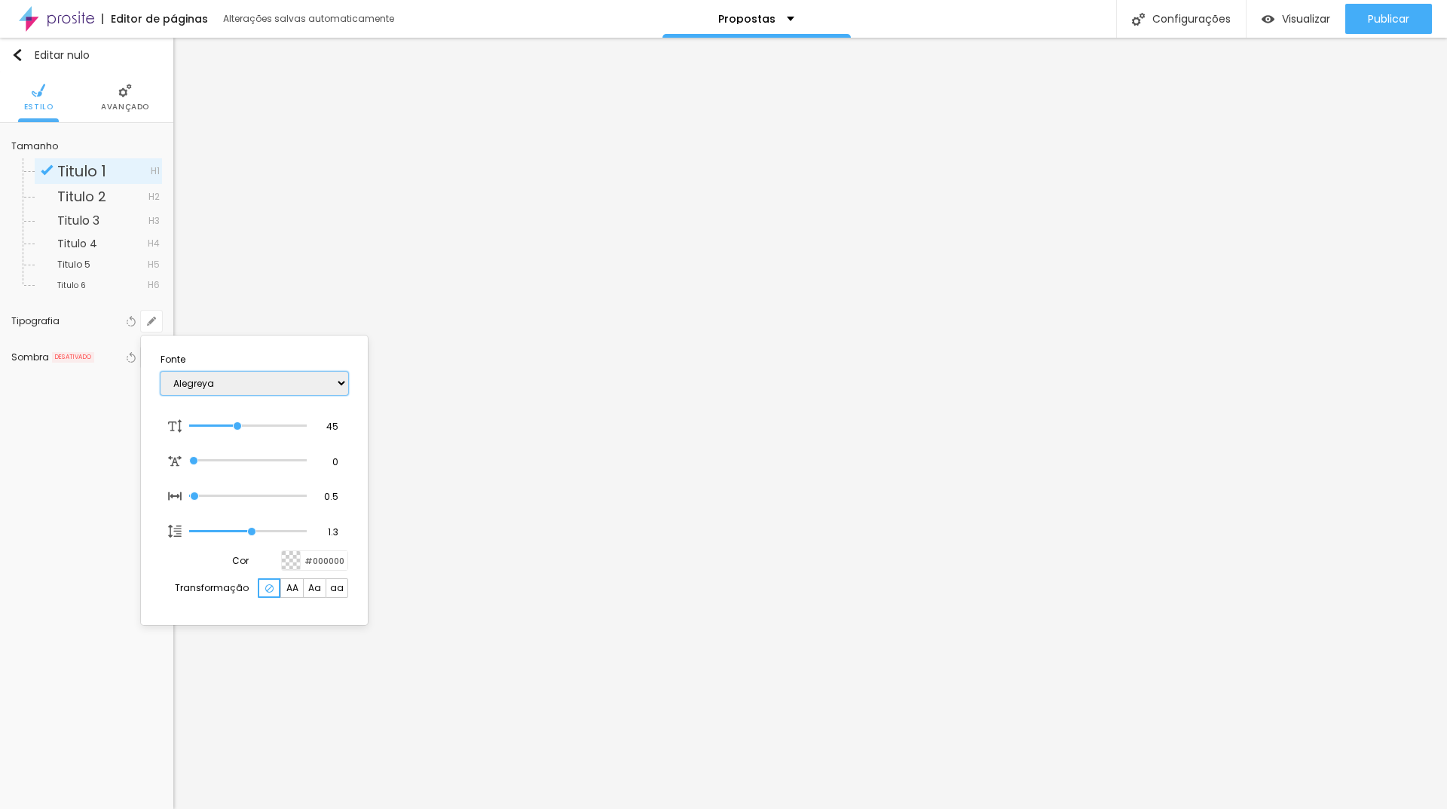
click at [161, 371] on select "AbrilFatface-Regular Actor-Regular Alegreya AlegreyaBlack [PERSON_NAME] [PERSON…" at bounding box center [255, 382] width 188 height 23
click at [341, 383] on select "AbrilFatface-Regular Actor-Regular Alegreya AlegreyaBlack [PERSON_NAME] [PERSON…" at bounding box center [255, 382] width 188 height 23
type input "1"
select select "AmaticSC"
click at [161, 371] on select "AbrilFatface-Regular Actor-Regular Alegreya AlegreyaBlack [PERSON_NAME] [PERSON…" at bounding box center [255, 382] width 188 height 23
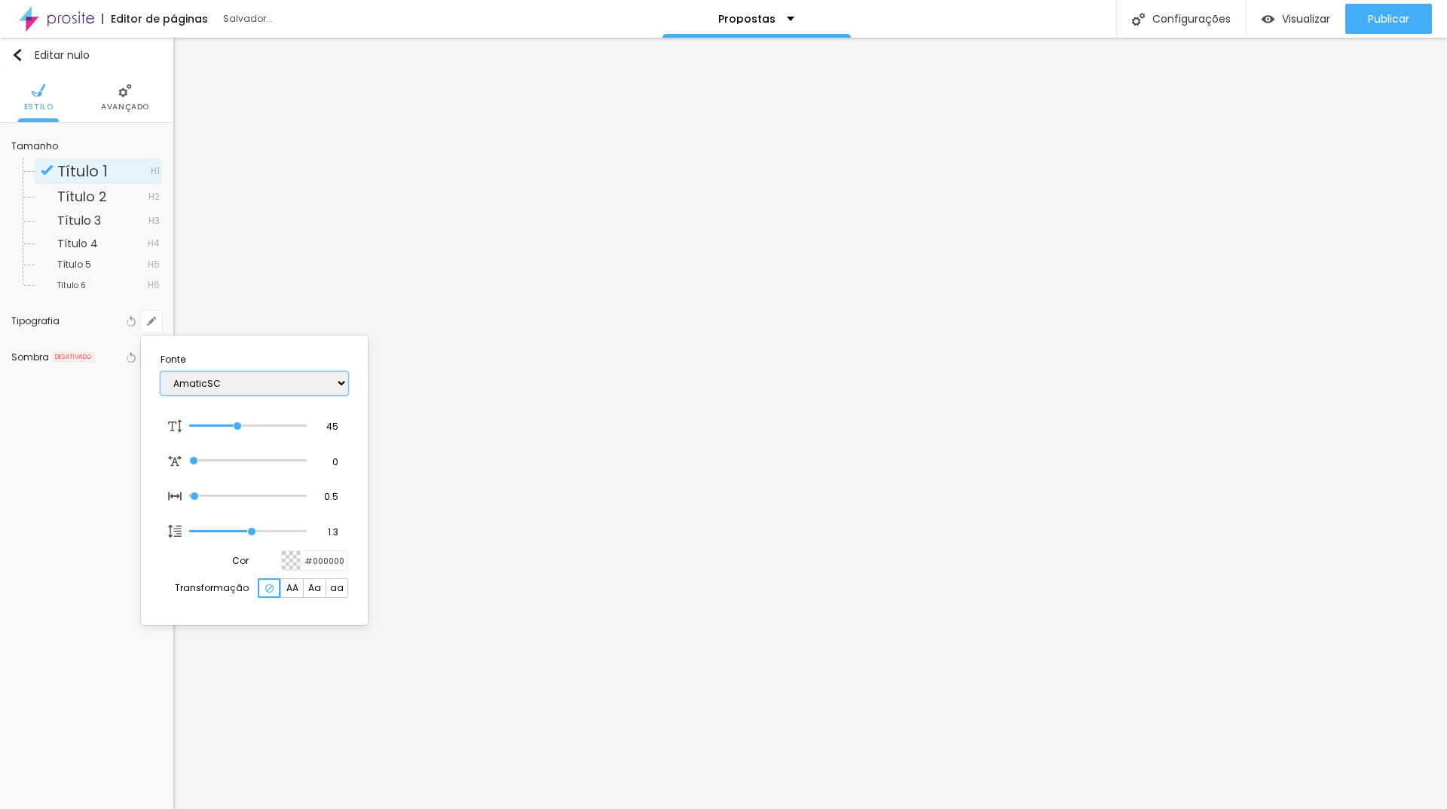
click at [225, 375] on select "AbrilFatface-Regular Actor-Regular Alegreya AlegreyaBlack [PERSON_NAME] [PERSON…" at bounding box center [255, 382] width 188 height 23
type input "1"
select select "AmaticaSC"
click at [161, 371] on select "AbrilFatface-Regular Actor-Regular Alegreya AlegreyaBlack [PERSON_NAME] [PERSON…" at bounding box center [255, 382] width 188 height 23
click at [216, 378] on select "AbrilFatface-Regular Actor-Regular Alegreya AlegreyaBlack [PERSON_NAME] [PERSON…" at bounding box center [255, 382] width 188 height 23
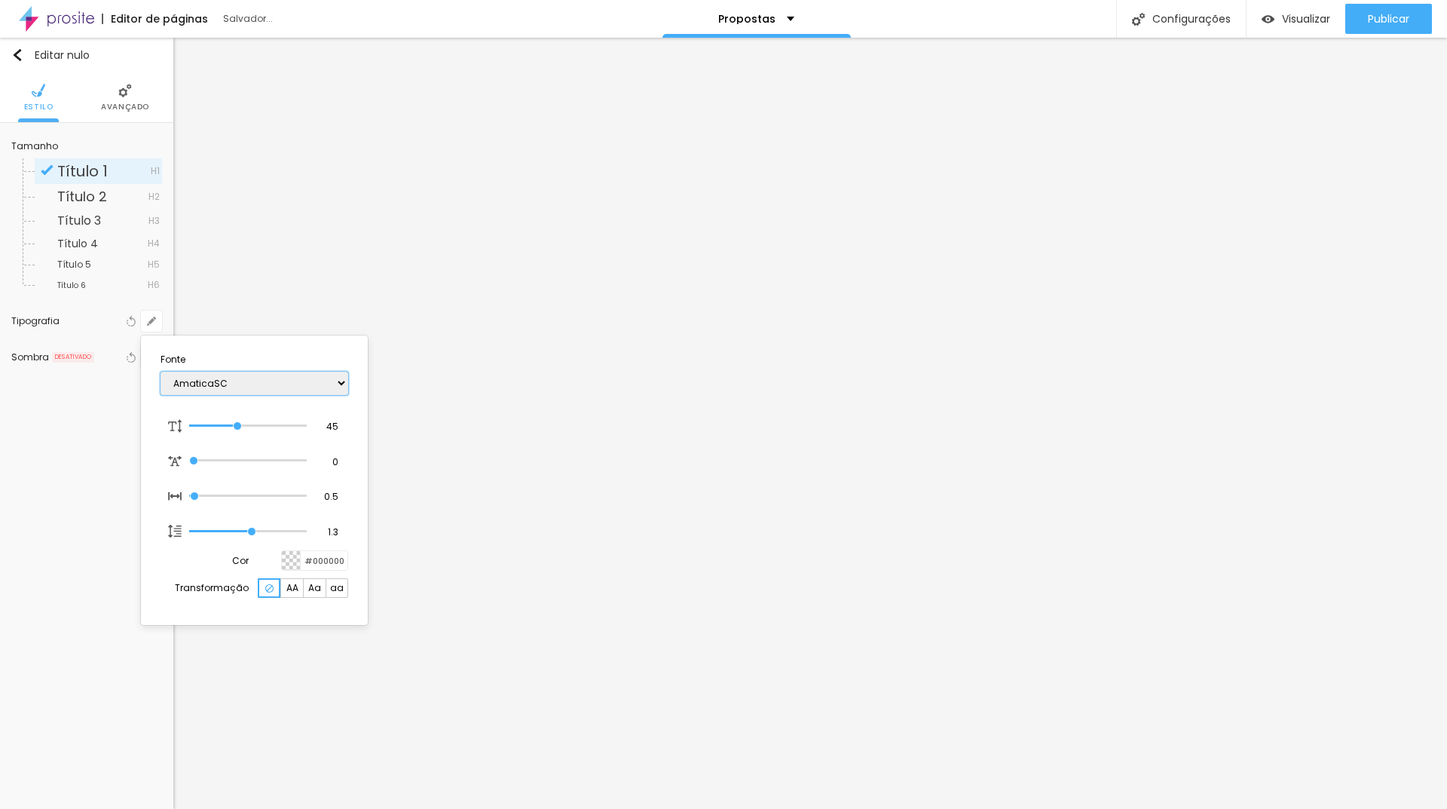
type input "1"
select select "AmaticSC"
click at [161, 371] on select "AbrilFatface-Regular Actor-Regular Alegreya AlegreyaBlack [PERSON_NAME] [PERSON…" at bounding box center [255, 382] width 188 height 23
click at [228, 393] on select "AbrilFatface-Regular Actor-Regular Alegreya AlegreyaBlack [PERSON_NAME] [PERSON…" at bounding box center [255, 382] width 188 height 23
type input "1"
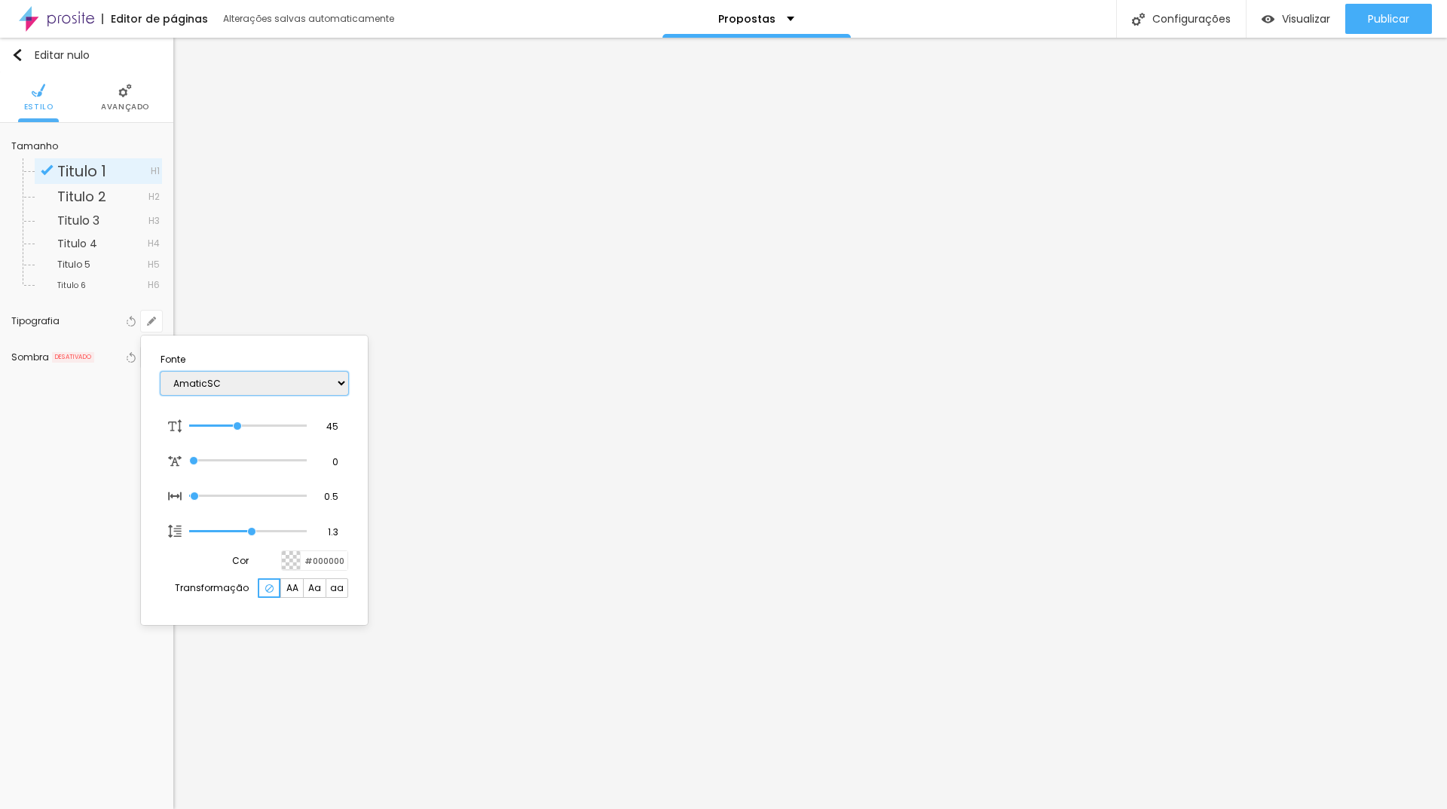
select select "Amita-Regular"
click at [161, 371] on select "AbrilFatface-Regular Actor-Regular Alegreya AlegreyaBlack [PERSON_NAME] [PERSON…" at bounding box center [255, 382] width 188 height 23
click at [239, 373] on select "AbrilFatface-Regular Actor-Regular Alegreya AlegreyaBlack [PERSON_NAME] [PERSON…" at bounding box center [255, 382] width 188 height 23
type input "1"
select select "AnonymousPro-Bold"
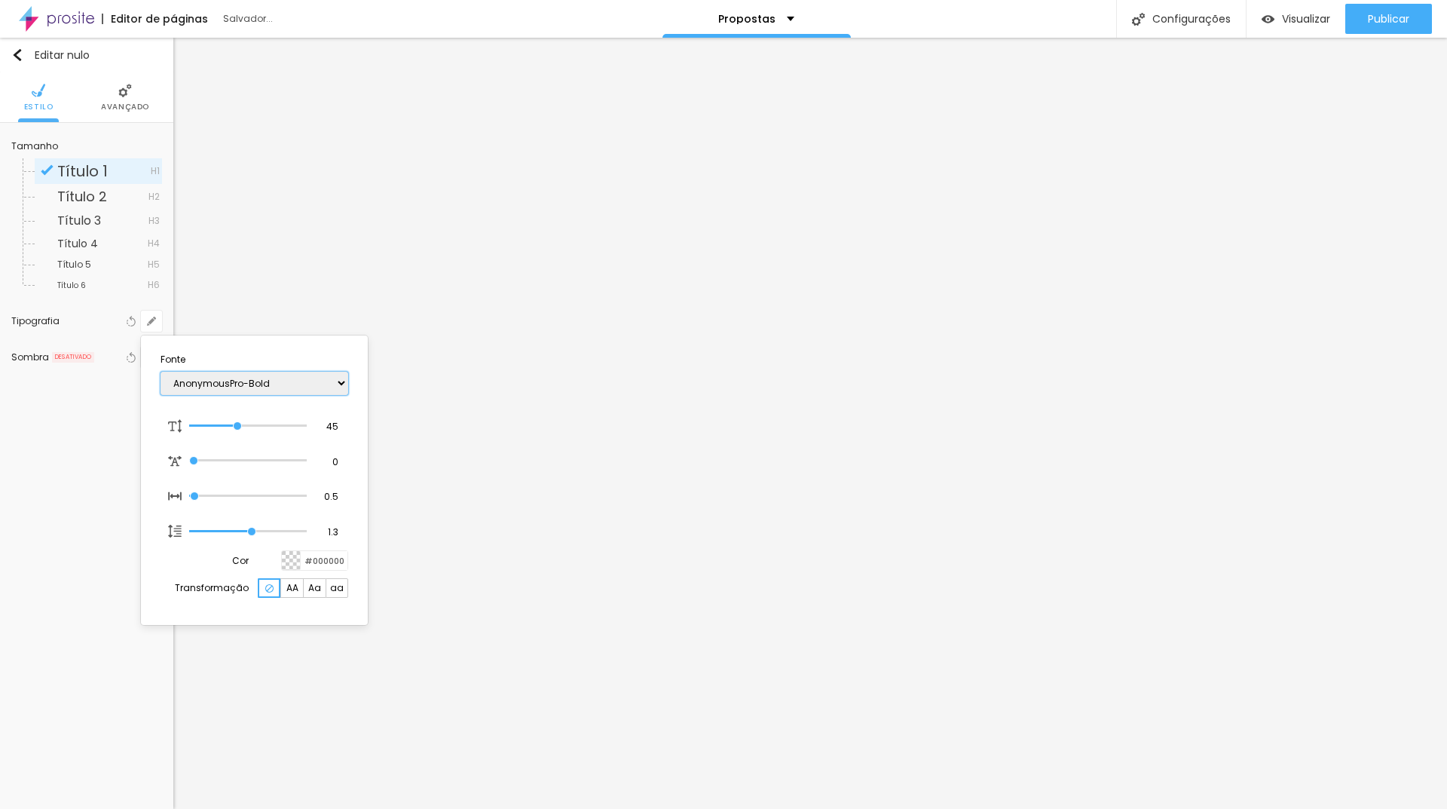
click at [161, 371] on select "AbrilFatface-Regular Actor-Regular Alegreya AlegreyaBlack [PERSON_NAME] [PERSON…" at bounding box center [255, 382] width 188 height 23
type input "1"
click at [247, 373] on select "AbrilFatface-Regular Actor-Regular Alegreya AlegreyaBlack [PERSON_NAME] [PERSON…" at bounding box center [255, 382] width 188 height 23
select select "Arapey"
click at [161, 371] on select "AbrilFatface-Regular Actor-Regular Alegreya AlegreyaBlack [PERSON_NAME] [PERSON…" at bounding box center [255, 382] width 188 height 23
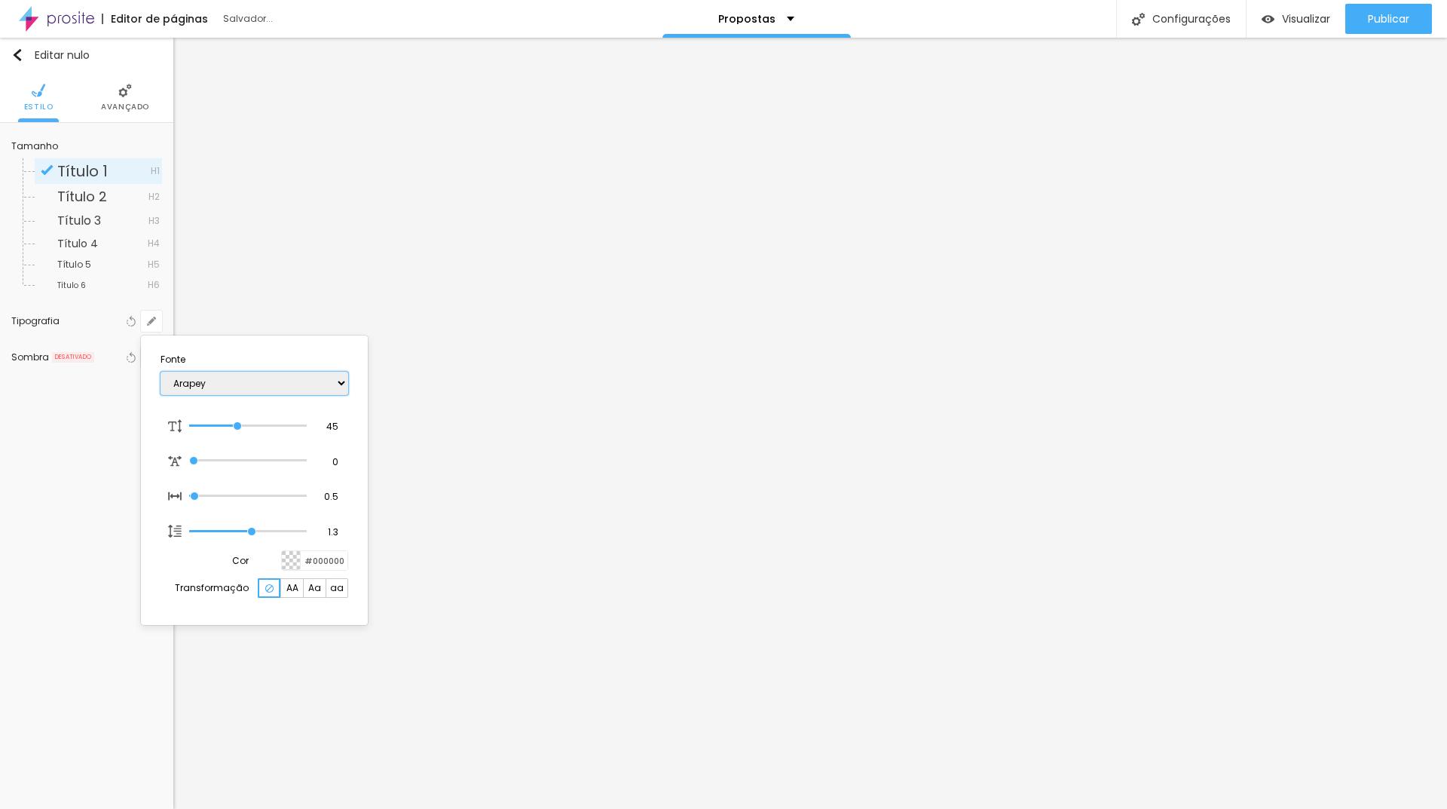
type input "1"
type input "44"
type input "1"
type input "39"
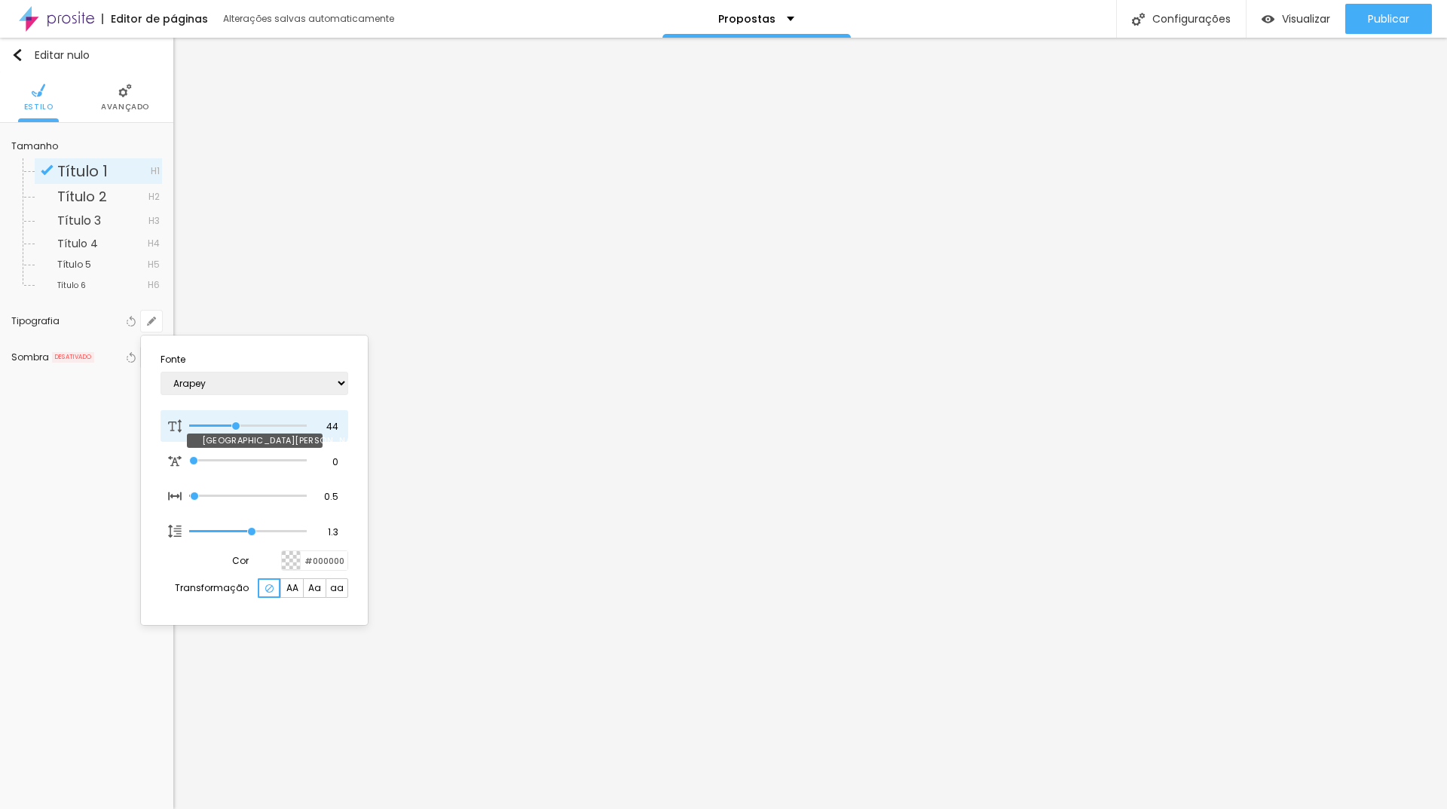
type input "39"
type input "1"
type input "41"
type input "1"
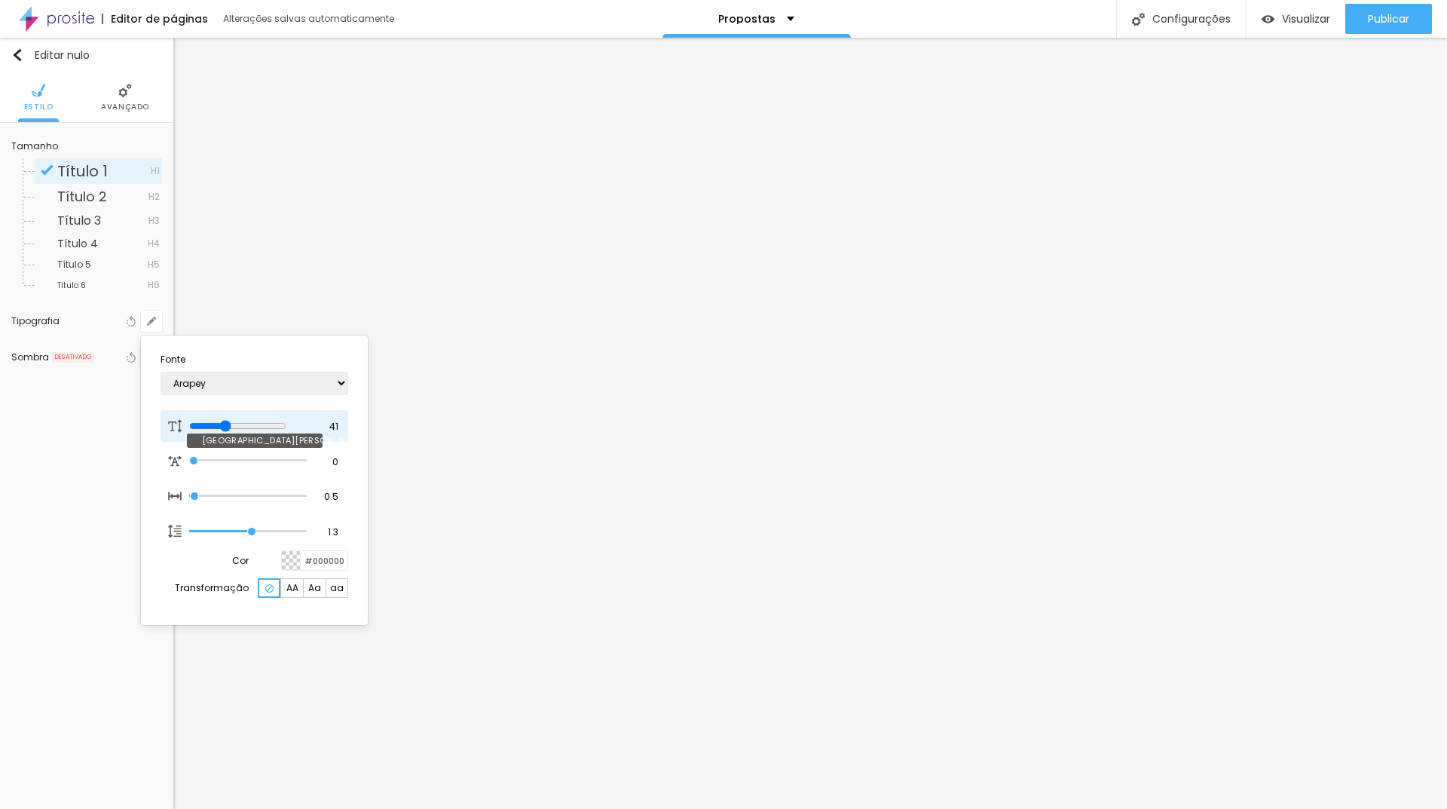
type input "41"
click at [233, 420] on input "range" at bounding box center [237, 426] width 97 height 12
type input "1"
click at [830, 119] on div at bounding box center [723, 404] width 1447 height 809
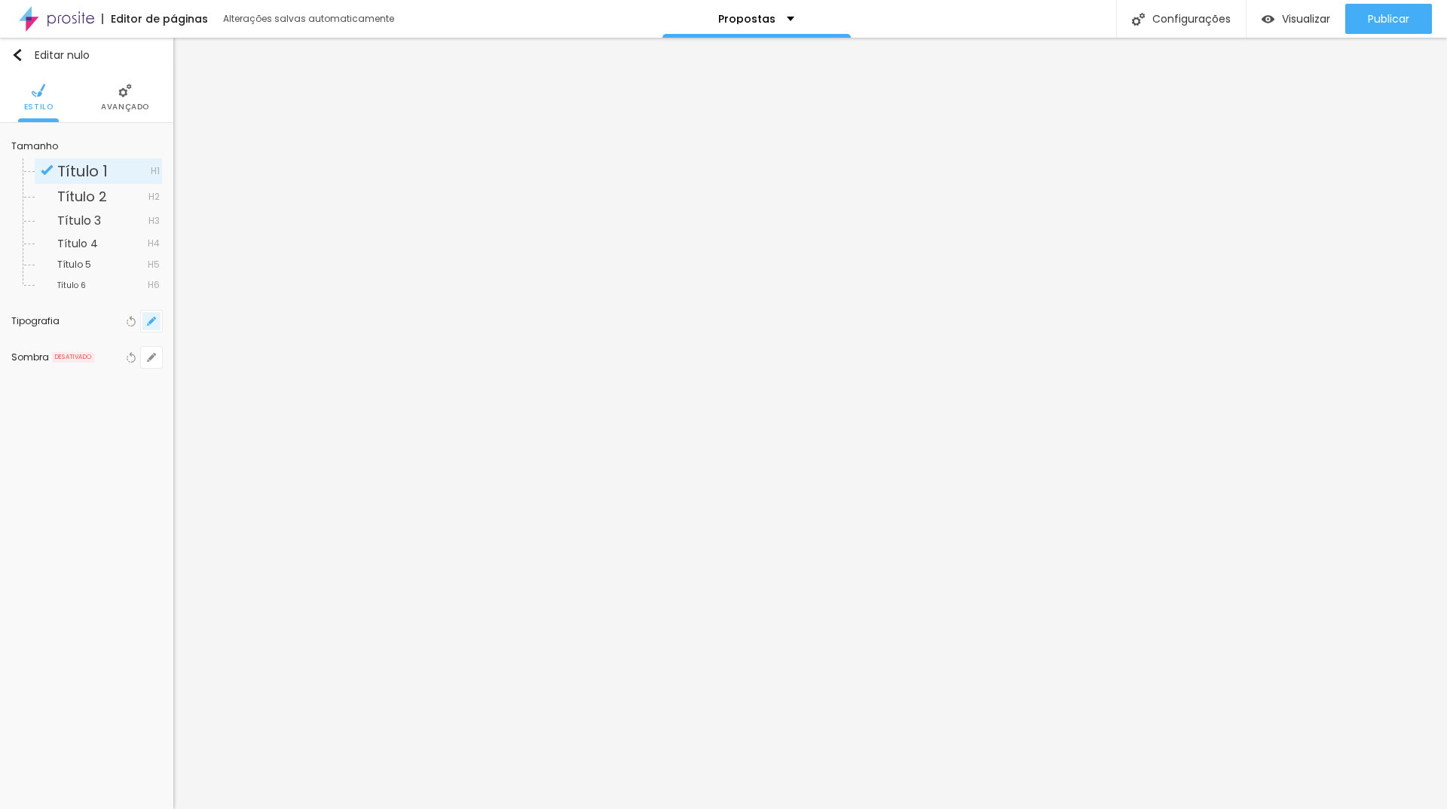
click at [150, 326] on icon "button" at bounding box center [151, 320] width 9 height 9
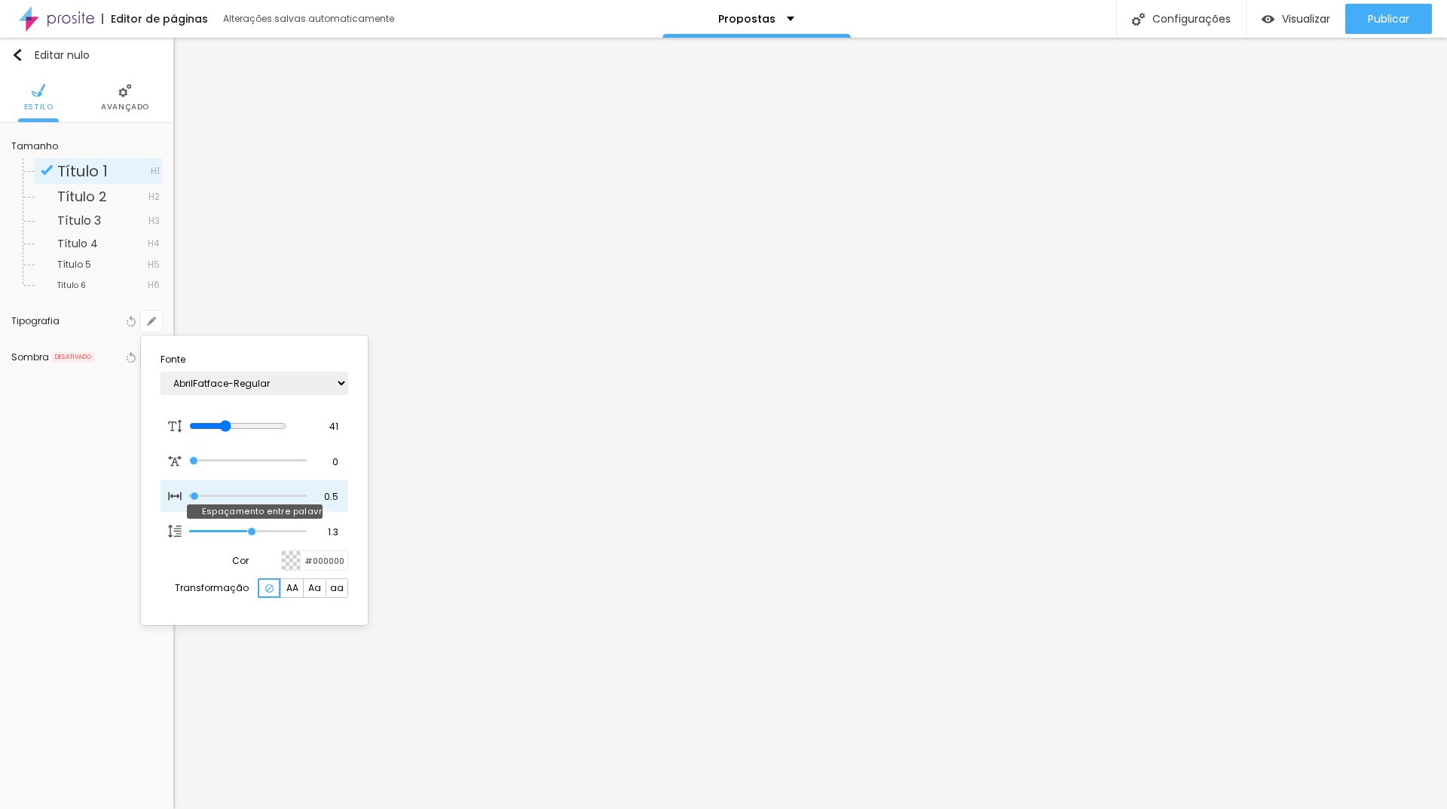
type input "6"
type input "7"
click at [202, 497] on input "range" at bounding box center [248, 496] width 118 height 8
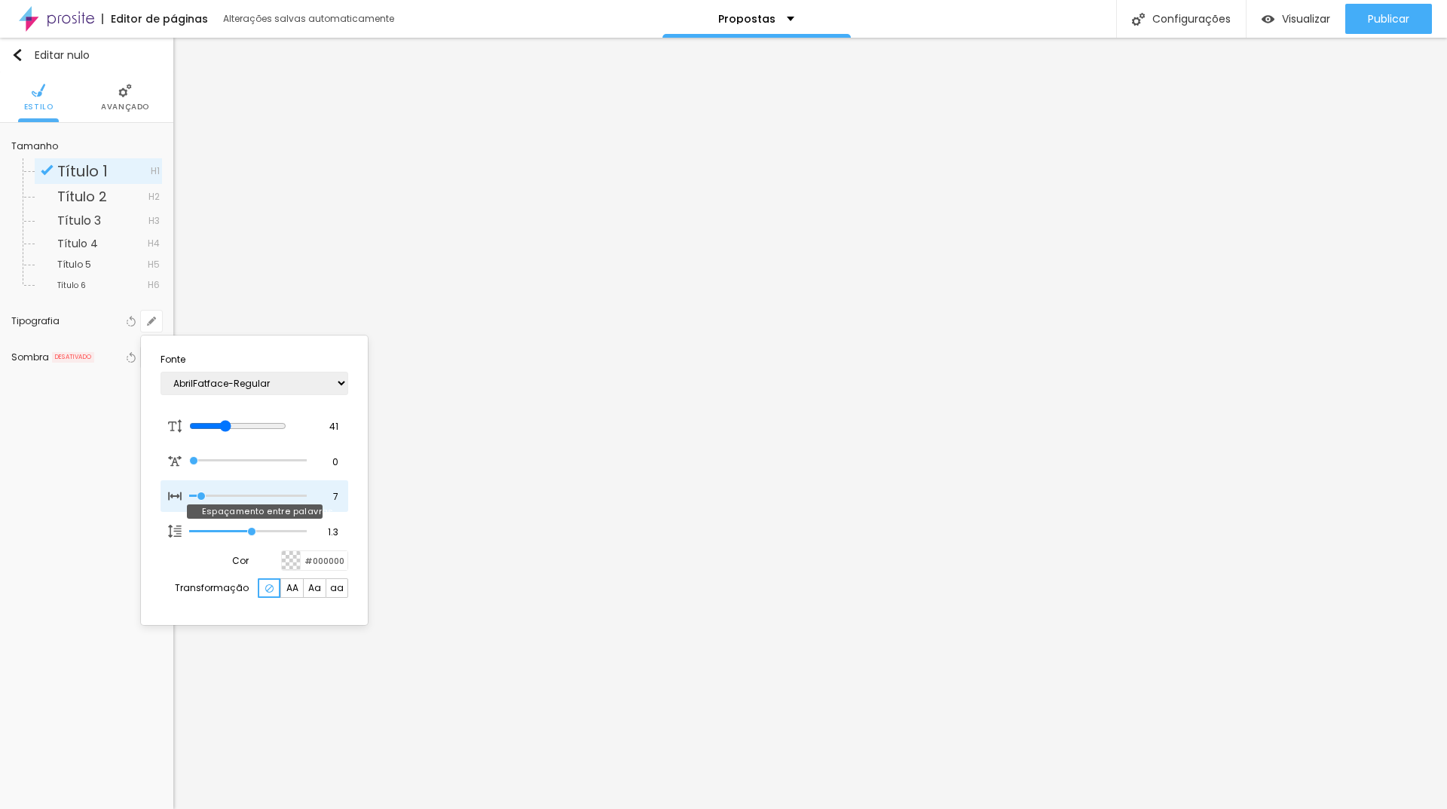
type input "5"
type input "1"
type input "0"
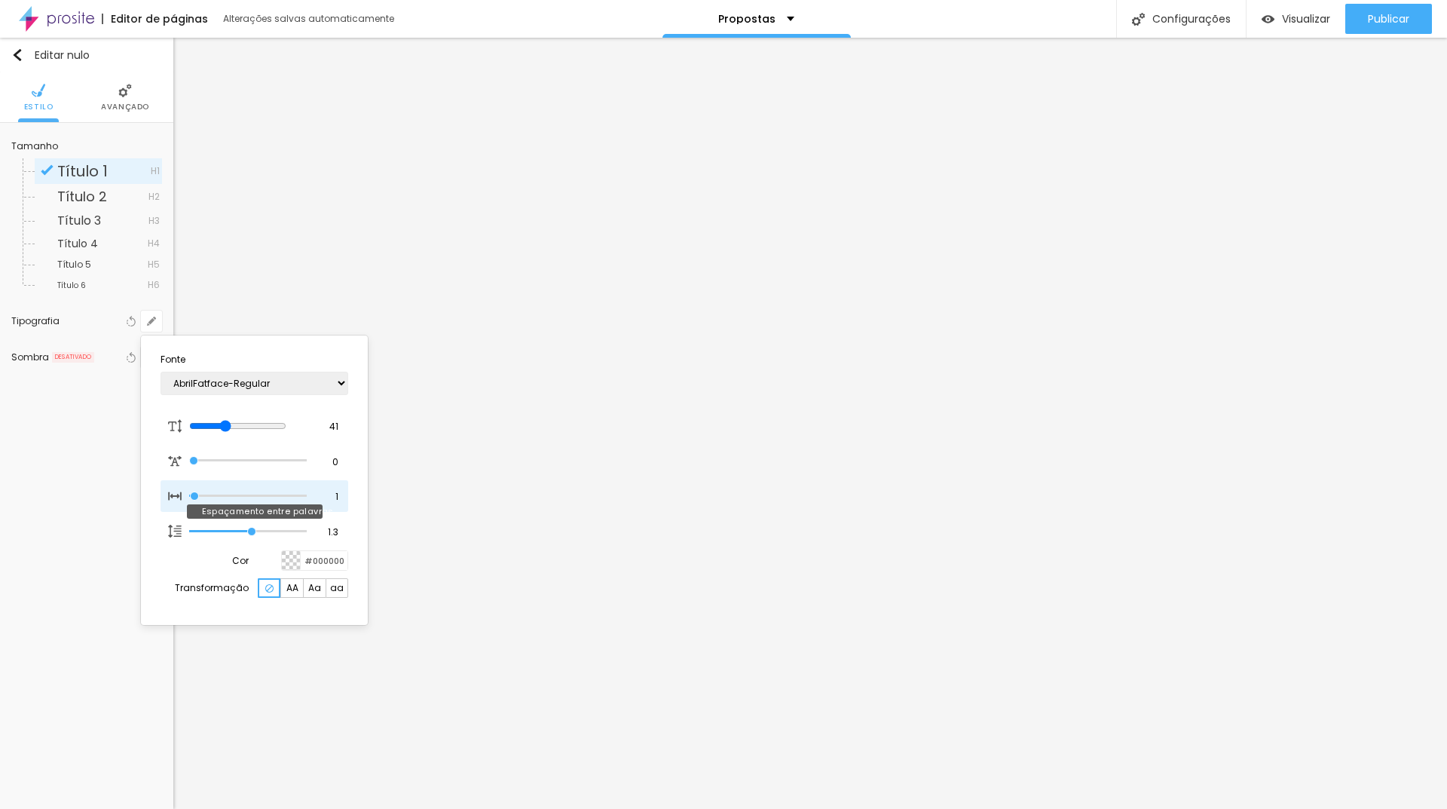
type input "0"
type input "1"
type input "3"
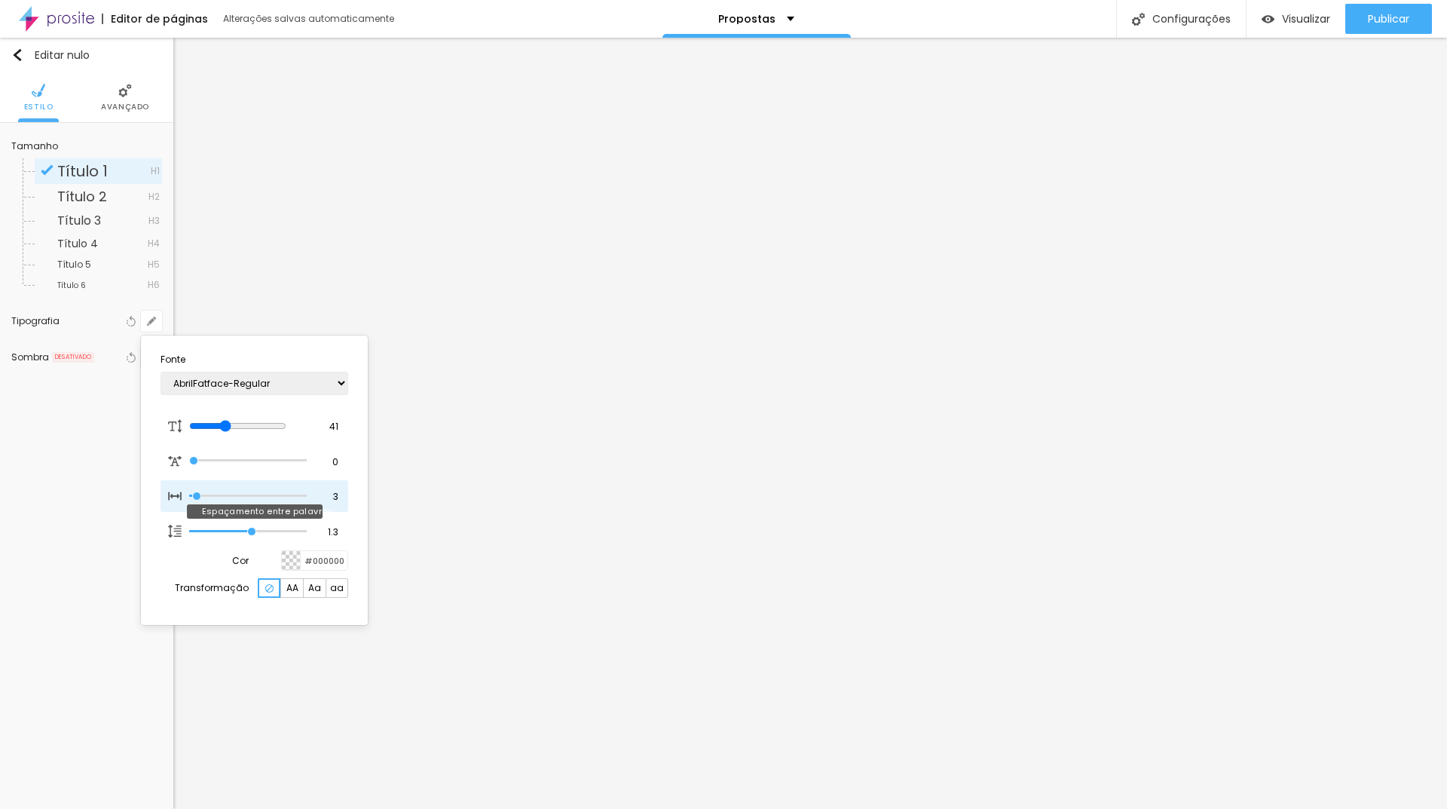
type input "0"
drag, startPoint x: 202, startPoint y: 497, endPoint x: 188, endPoint y: 499, distance: 14.5
type input "0"
click at [189, 499] on input "range" at bounding box center [248, 496] width 118 height 8
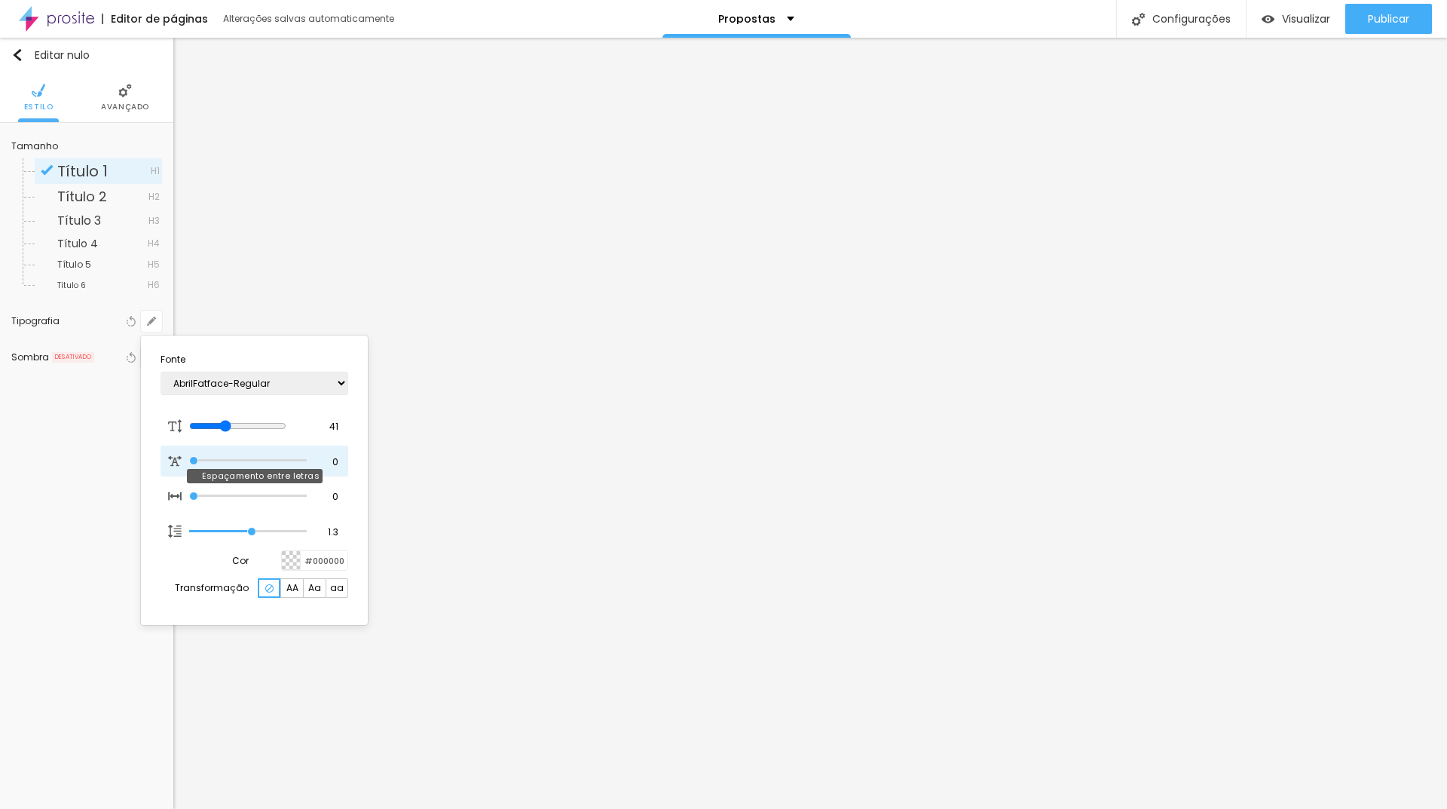
type input "0.7"
type input "0.8"
type input "0.9"
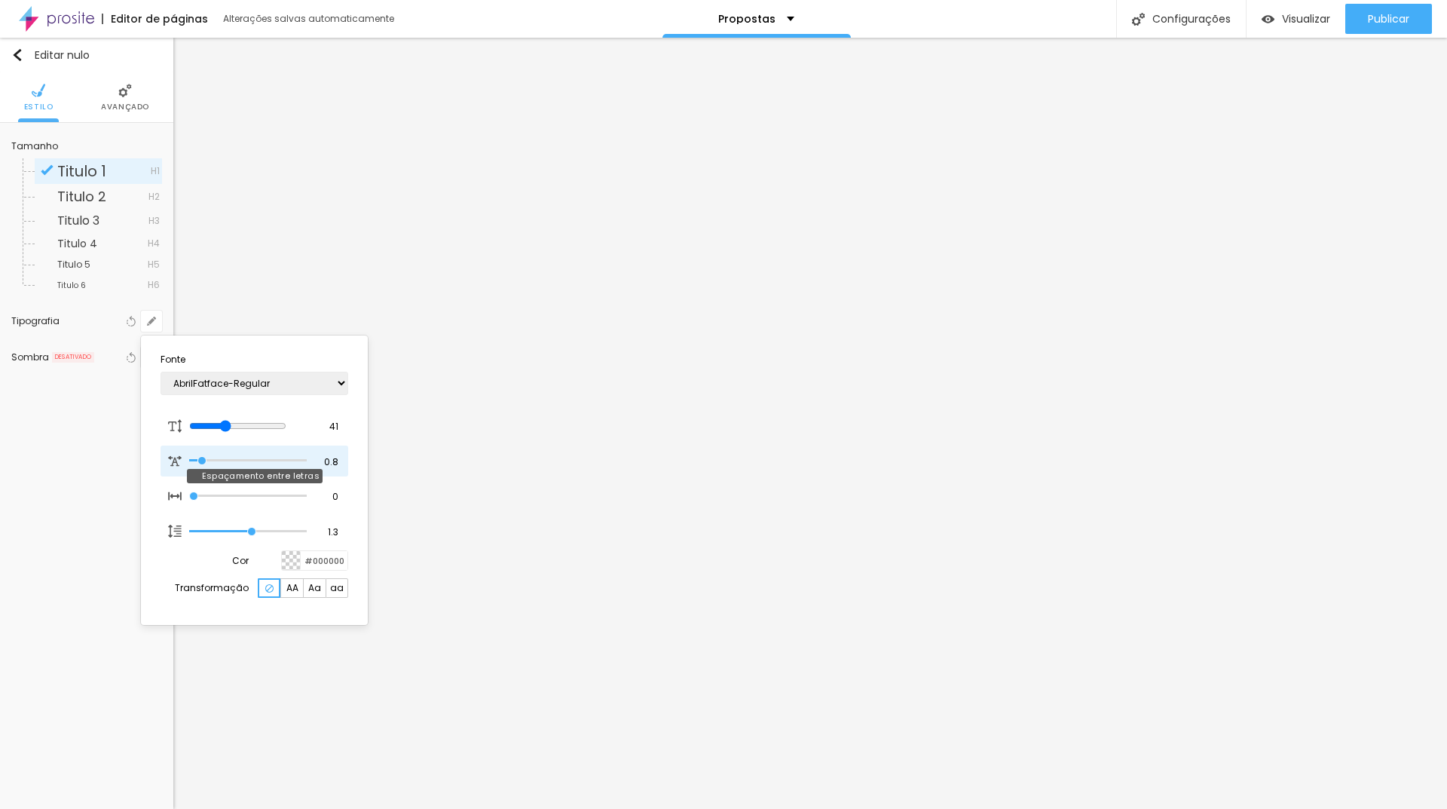
type input "0.9"
type input "1.1"
type input "1"
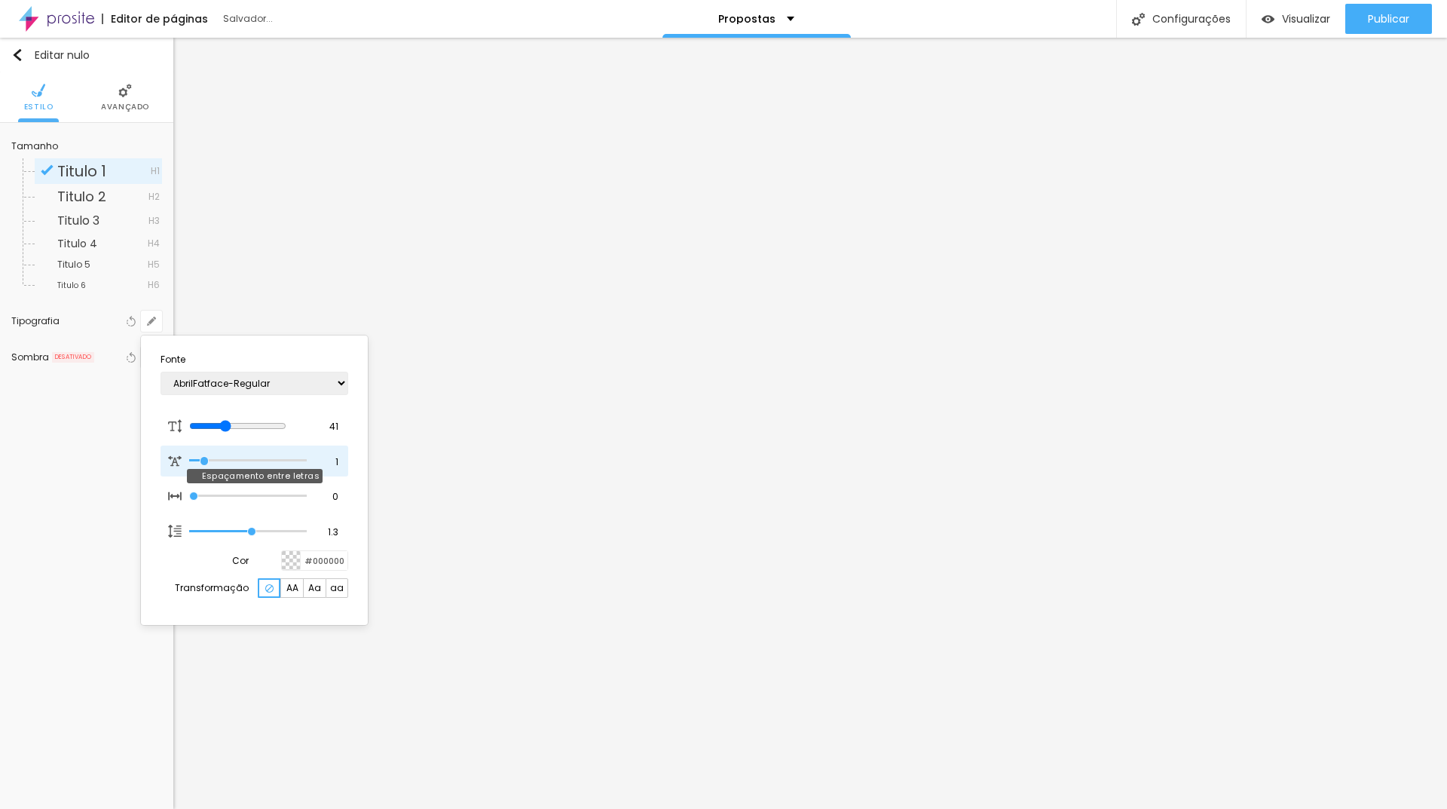
type input "0.9"
type input "0.8"
type input "0.7"
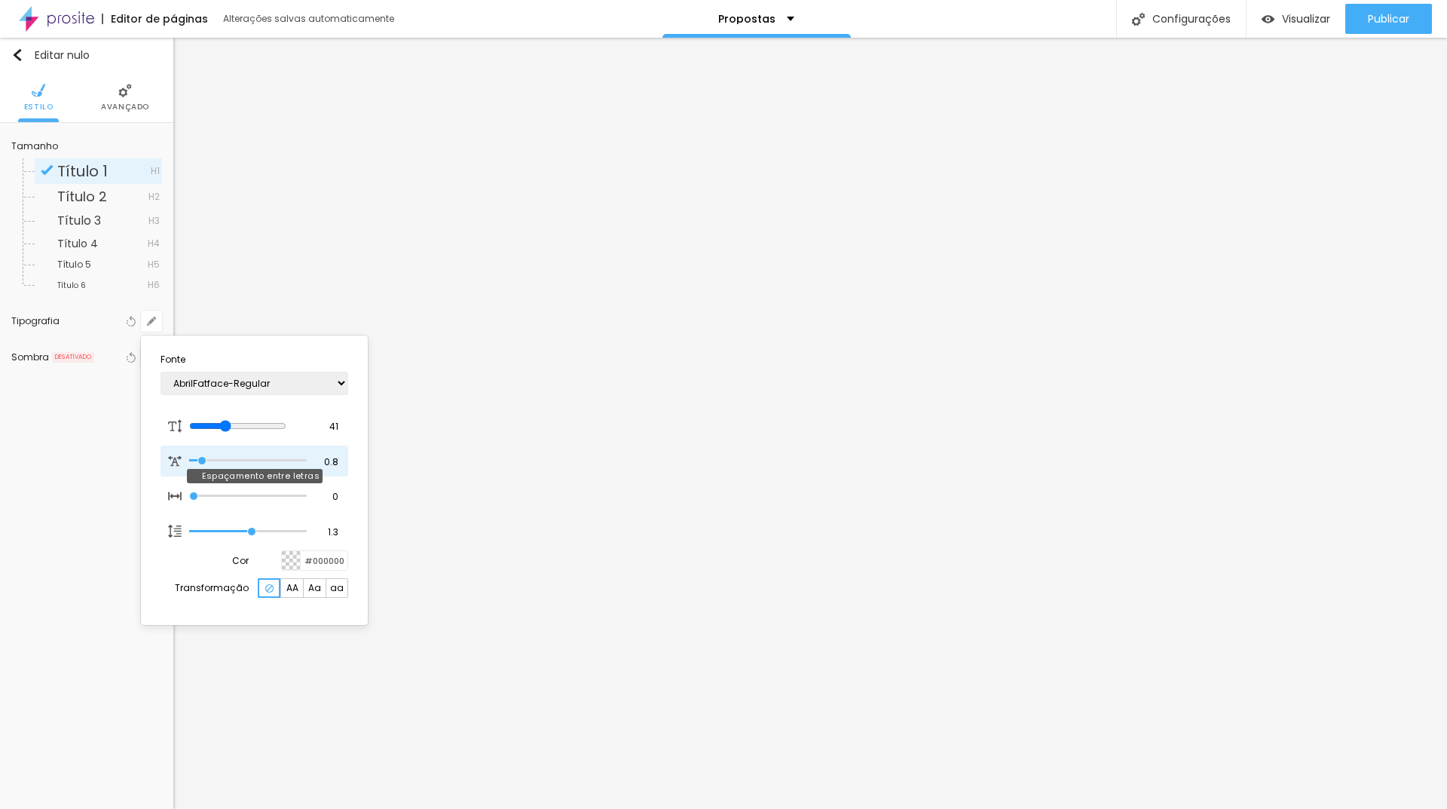
type input "0.7"
type input "0.6"
type input "0.8"
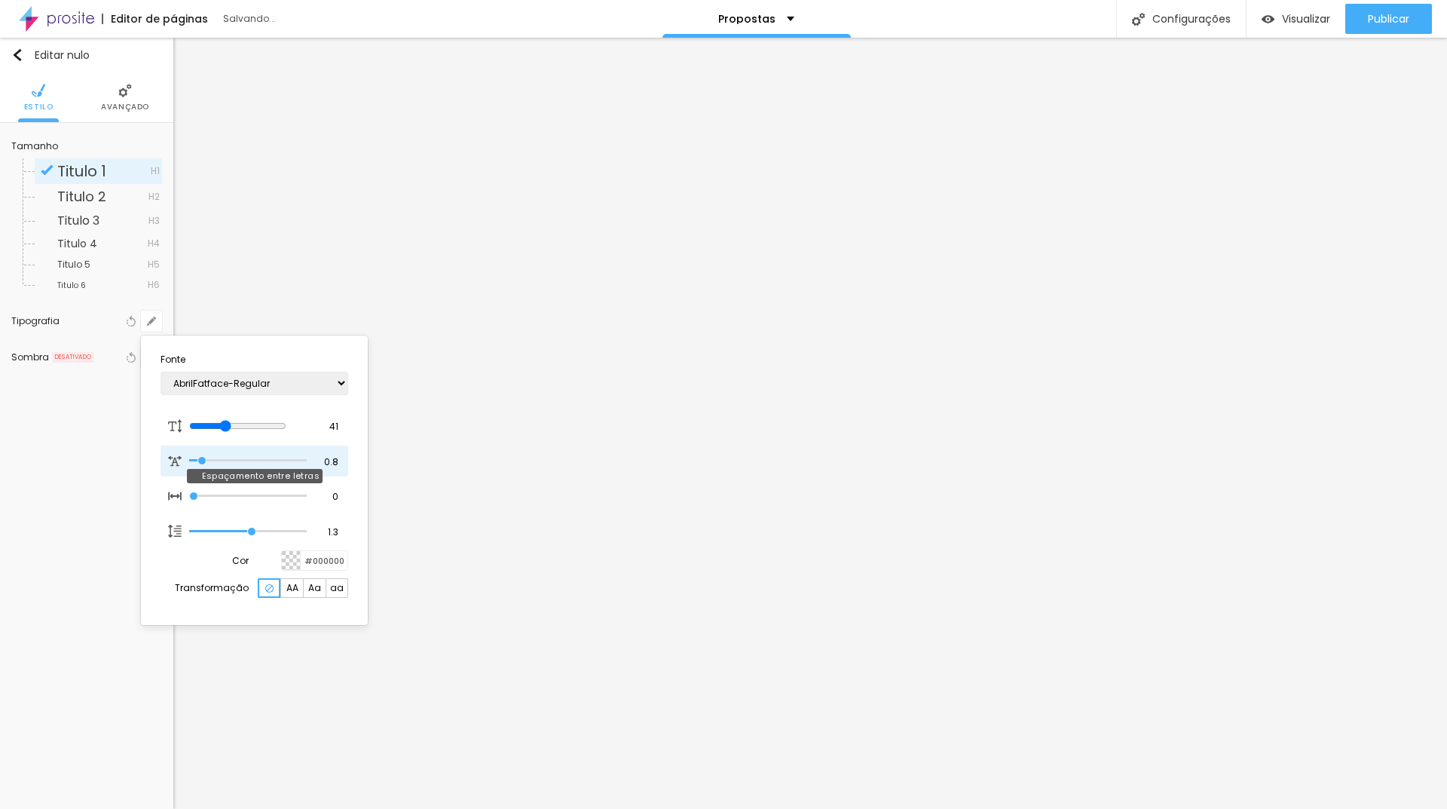
type input "1"
type input "0.8"
drag, startPoint x: 199, startPoint y: 457, endPoint x: 203, endPoint y: 464, distance: 7.8
click at [203, 464] on input "range" at bounding box center [248, 461] width 118 height 8
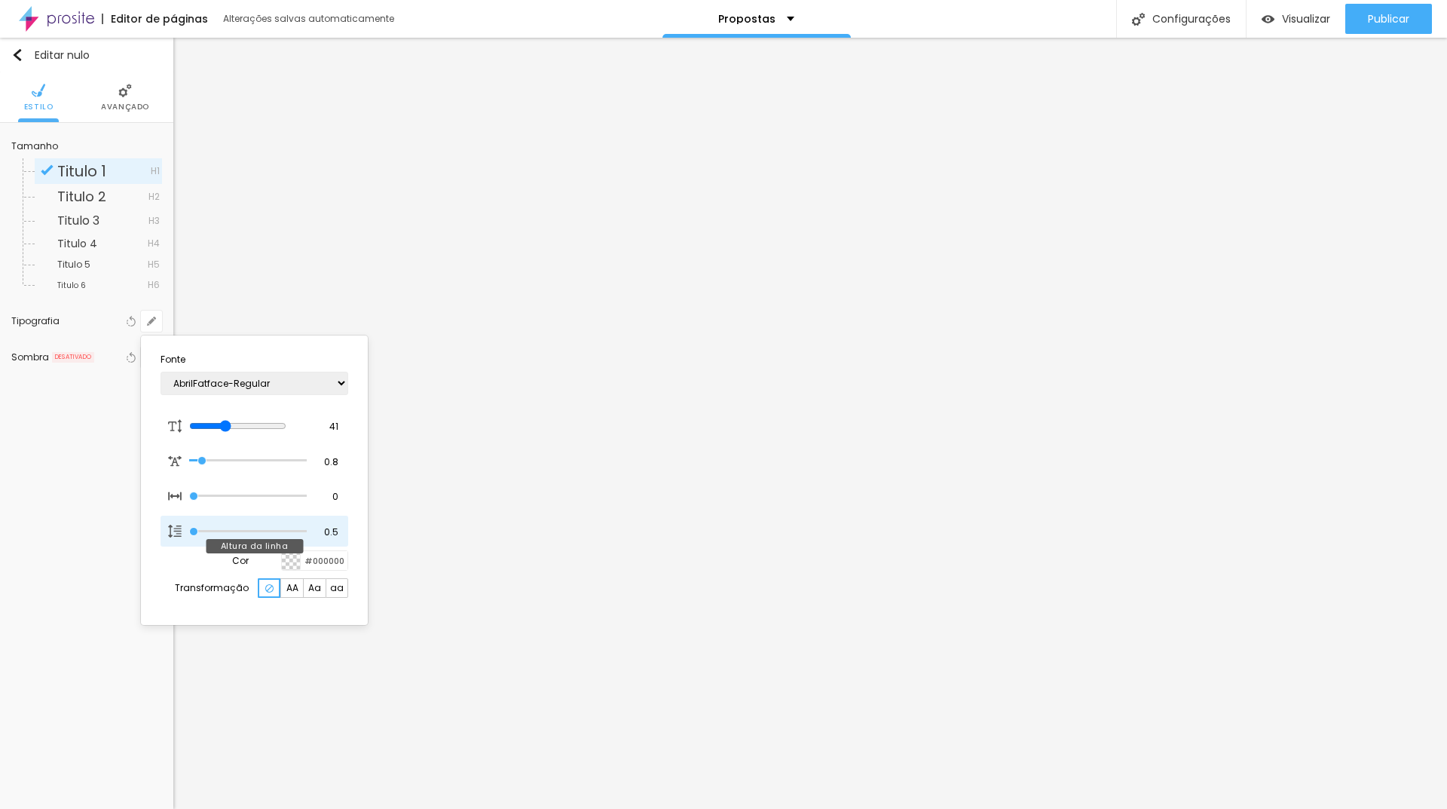
drag, startPoint x: 253, startPoint y: 533, endPoint x: 173, endPoint y: 535, distance: 79.9
click at [189, 535] on input "range" at bounding box center [248, 531] width 118 height 8
click at [289, 558] on div at bounding box center [291, 560] width 19 height 19
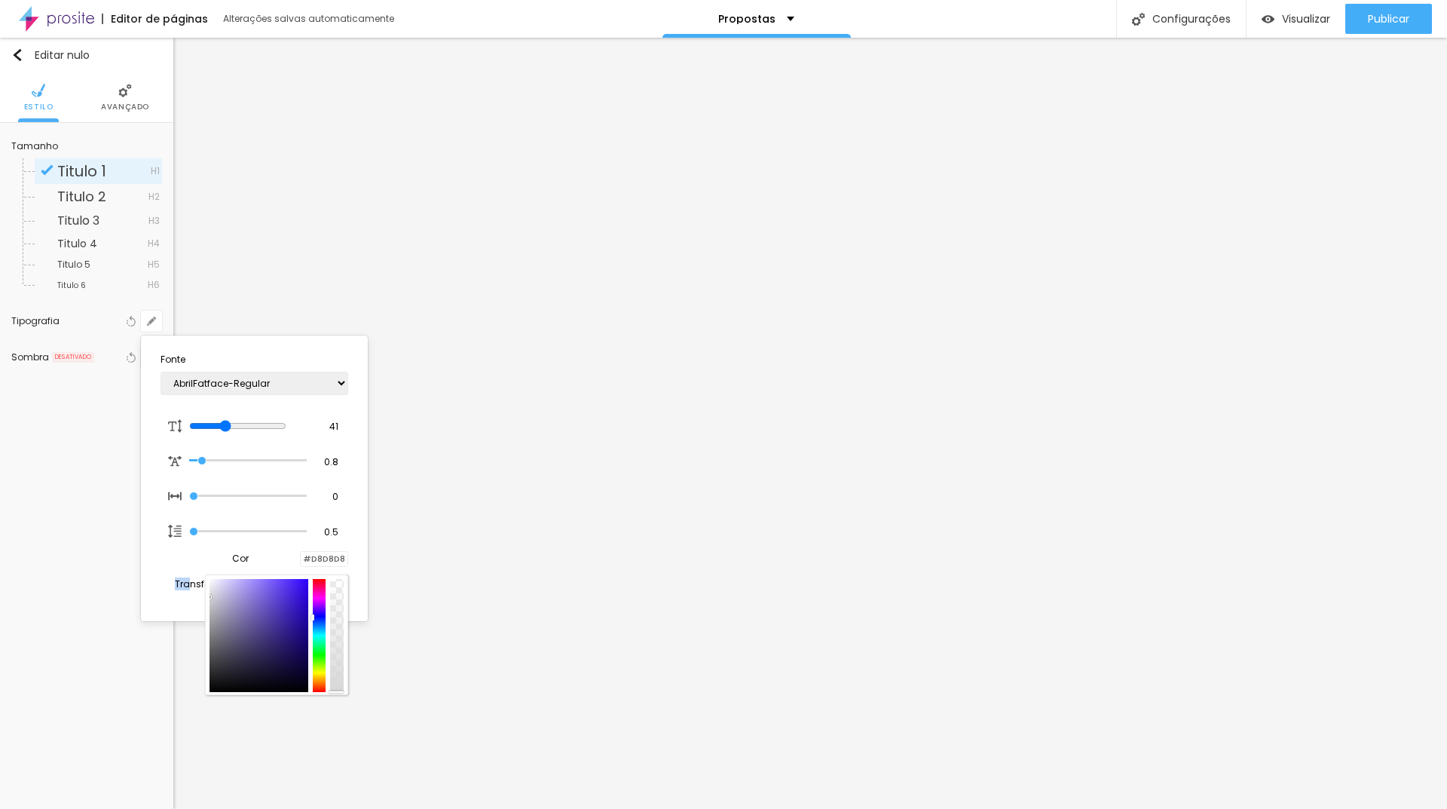
drag, startPoint x: 220, startPoint y: 601, endPoint x: 193, endPoint y: 596, distance: 27.6
click at [193, 596] on section "Fonte AbrilFatface-Regular Actor-Regular Alegreya AlegreyaBlack [PERSON_NAME] […" at bounding box center [254, 478] width 215 height 274
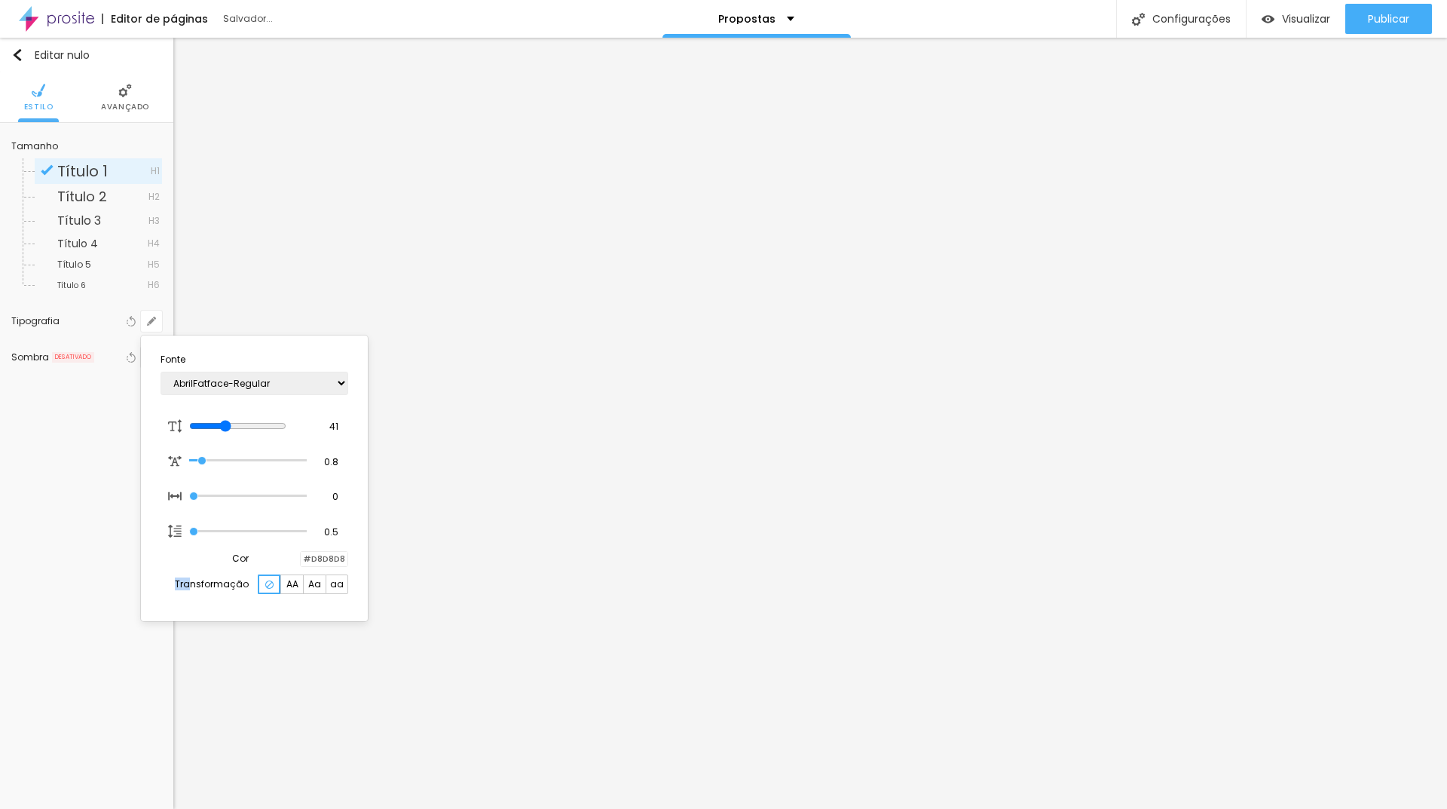
click at [518, 668] on div at bounding box center [723, 404] width 1447 height 809
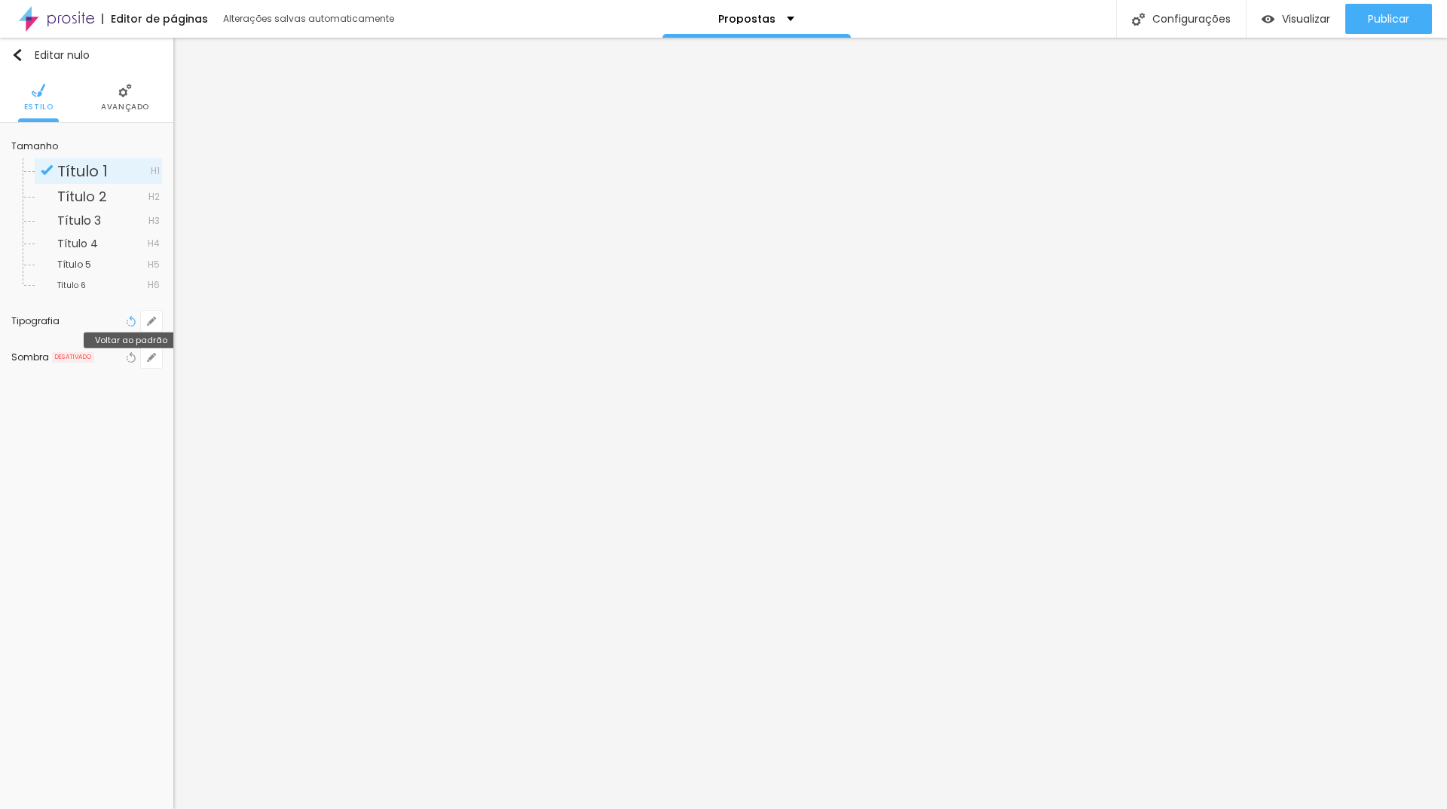
click at [130, 325] on icon "button" at bounding box center [131, 321] width 11 height 11
click at [142, 323] on button "button" at bounding box center [151, 320] width 21 height 21
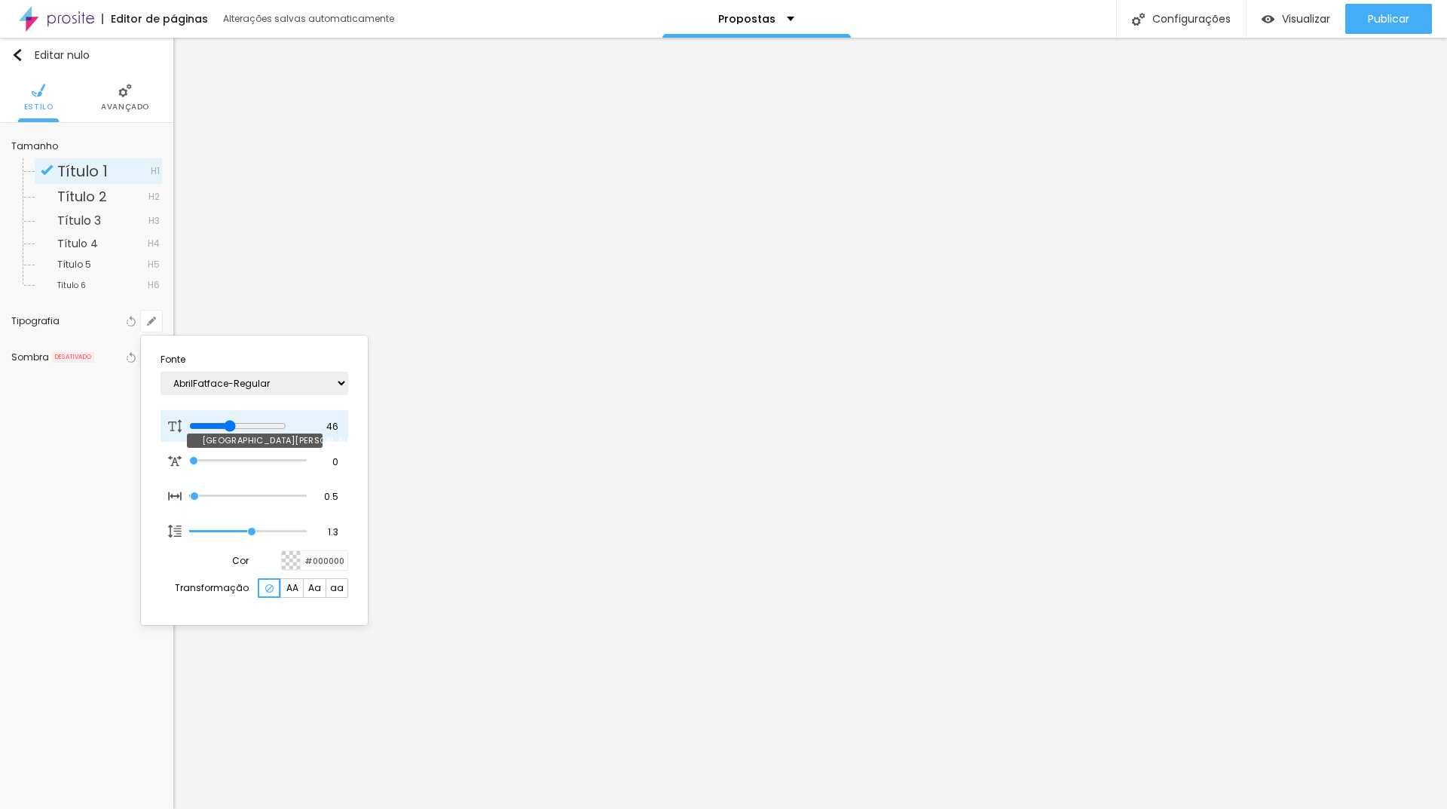
drag, startPoint x: 203, startPoint y: 425, endPoint x: 239, endPoint y: 434, distance: 37.3
click at [239, 432] on input "range" at bounding box center [237, 426] width 97 height 12
click at [824, 312] on div at bounding box center [723, 404] width 1447 height 809
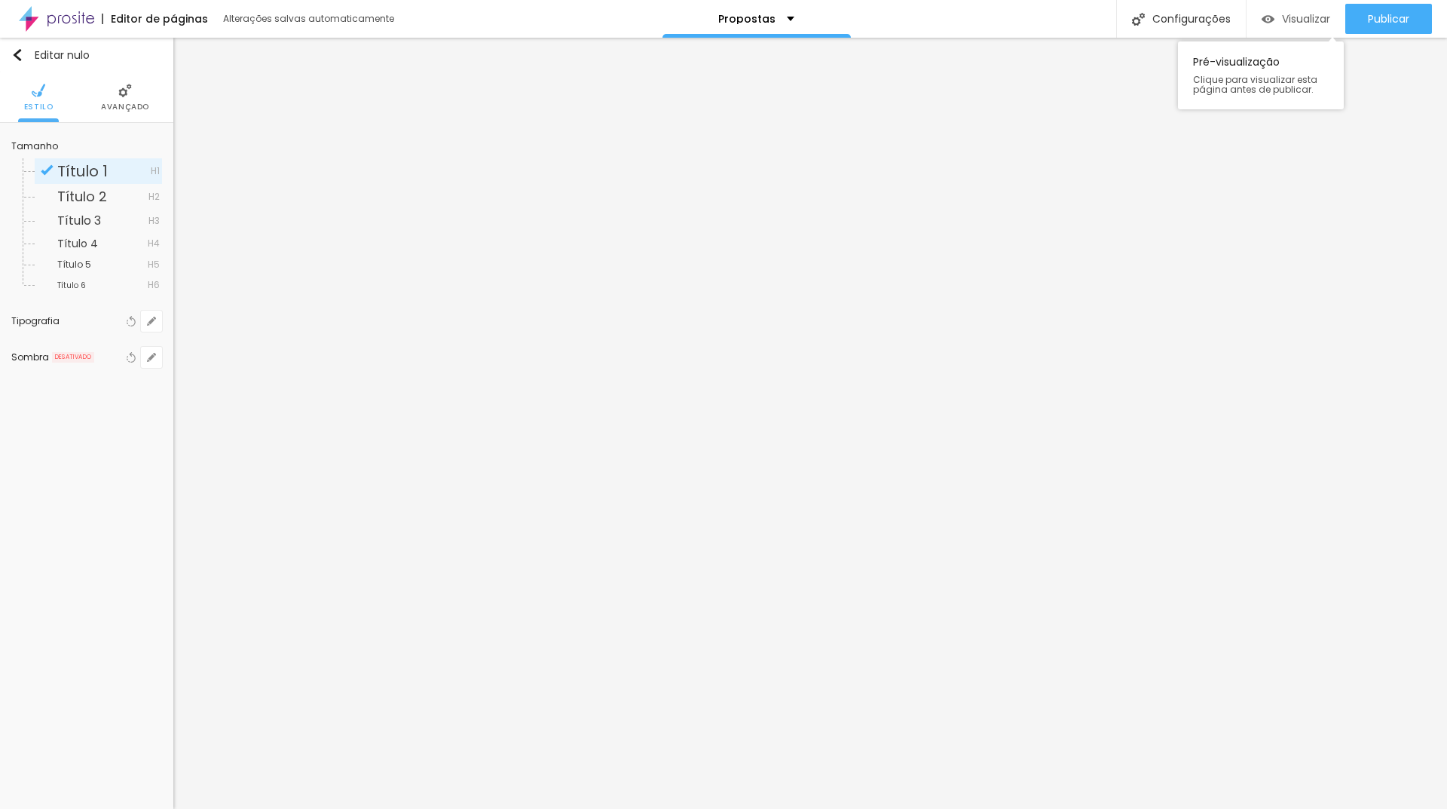
click at [1282, 24] on font "Visualizar" at bounding box center [1306, 18] width 48 height 15
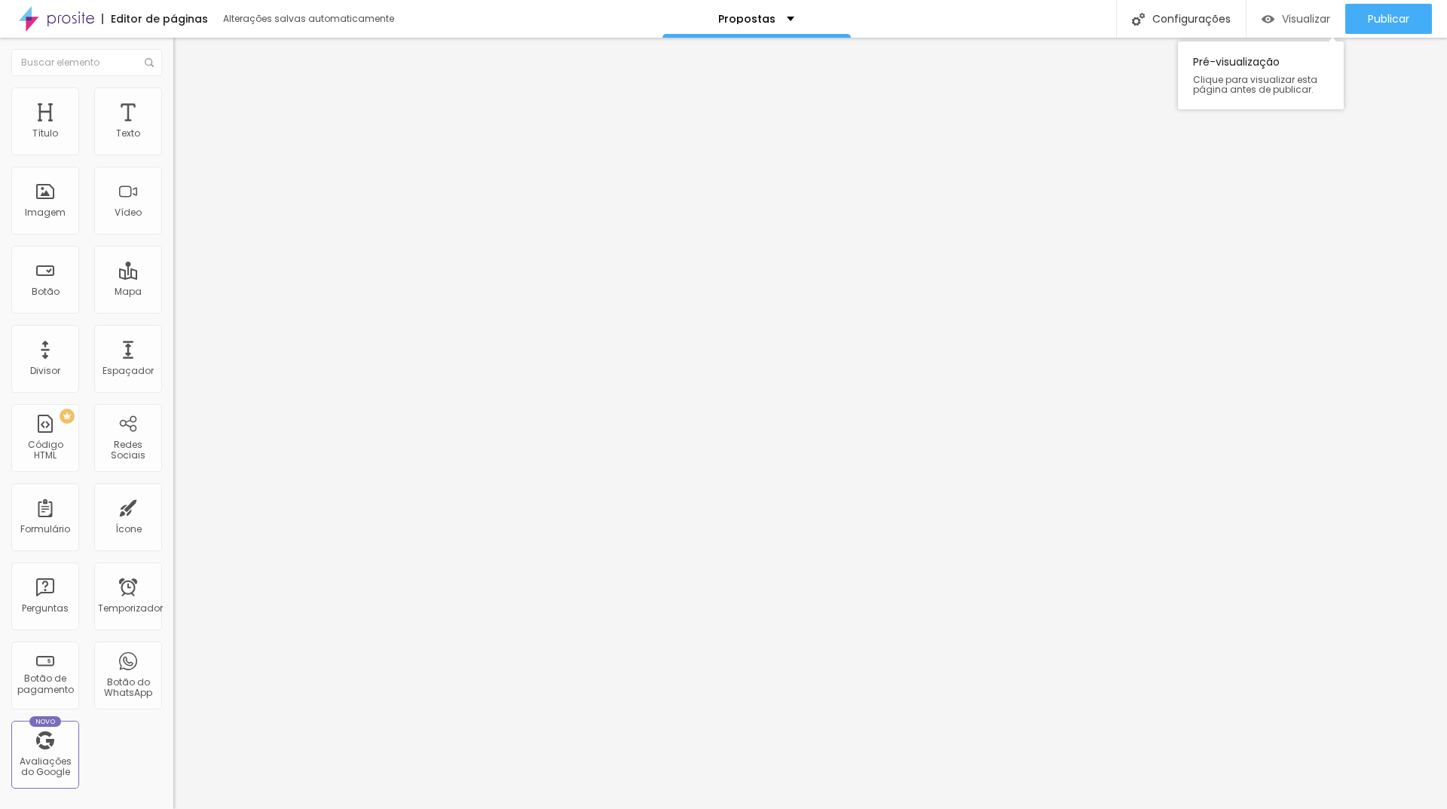
click at [1307, 13] on font "Visualizar" at bounding box center [1306, 18] width 48 height 15
click at [1292, 11] on font "Visualizar" at bounding box center [1306, 18] width 48 height 15
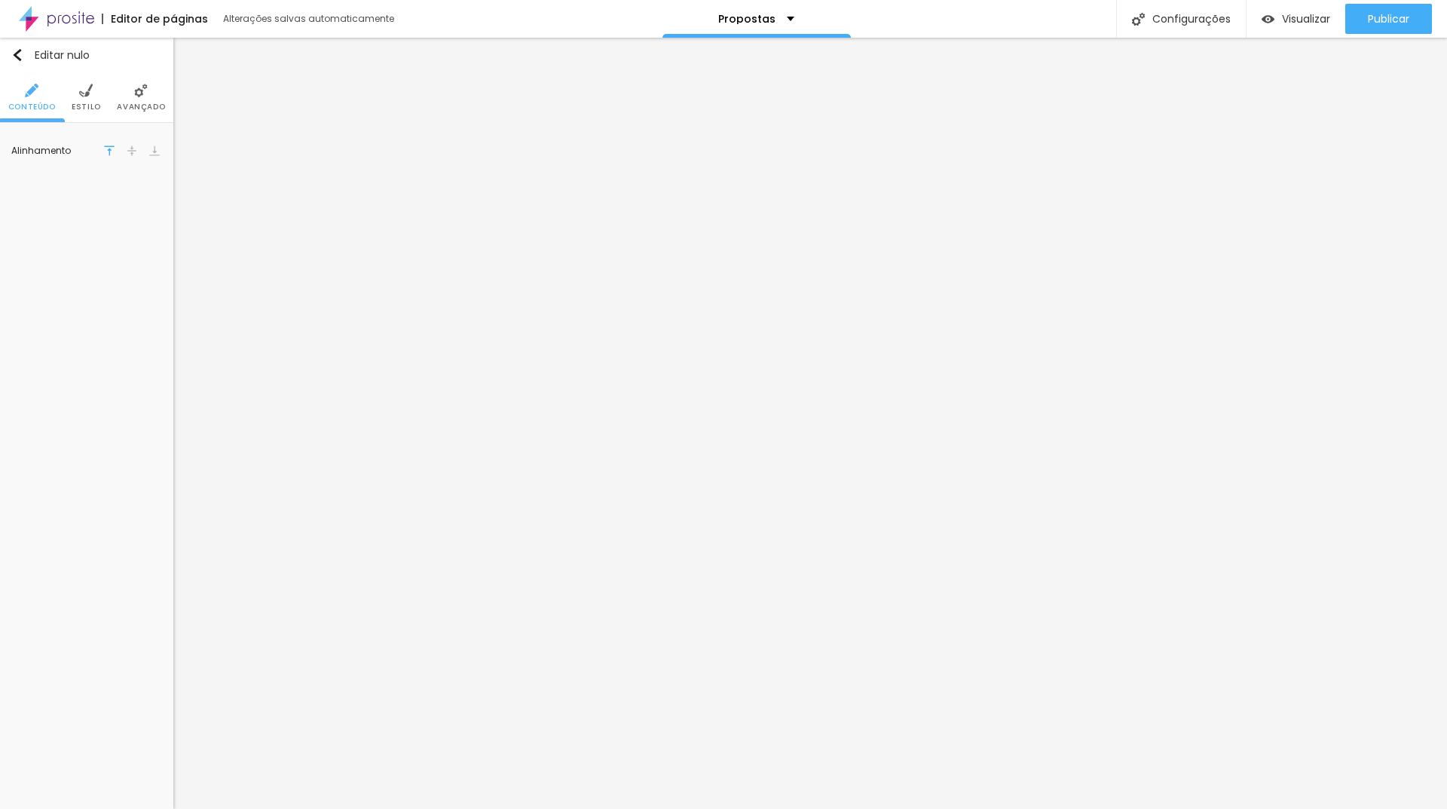
click at [107, 104] on ul "Conteúdo Estilo Avançado" at bounding box center [86, 97] width 173 height 50
click at [94, 95] on li "Estilo" at bounding box center [86, 97] width 29 height 50
click at [40, 95] on li "Conteúdo" at bounding box center [31, 97] width 47 height 50
click at [137, 94] on img at bounding box center [141, 91] width 14 height 14
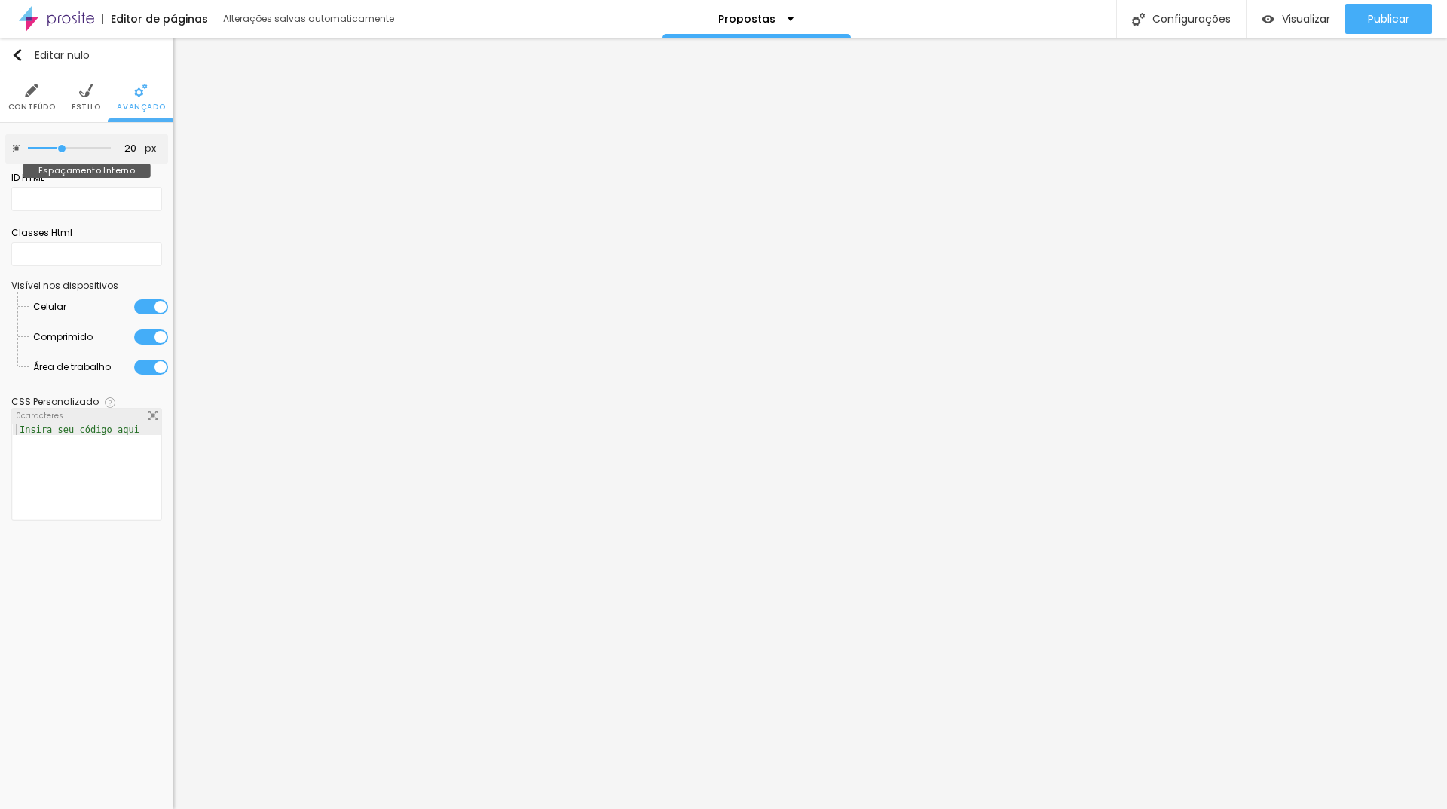
click at [61, 148] on input "range" at bounding box center [69, 149] width 83 height 8
click at [154, 304] on div at bounding box center [151, 306] width 34 height 15
click at [66, 307] on div at bounding box center [66, 307] width 0 height 0
click at [1315, 9] on div "Visualizar" at bounding box center [1295, 19] width 69 height 30
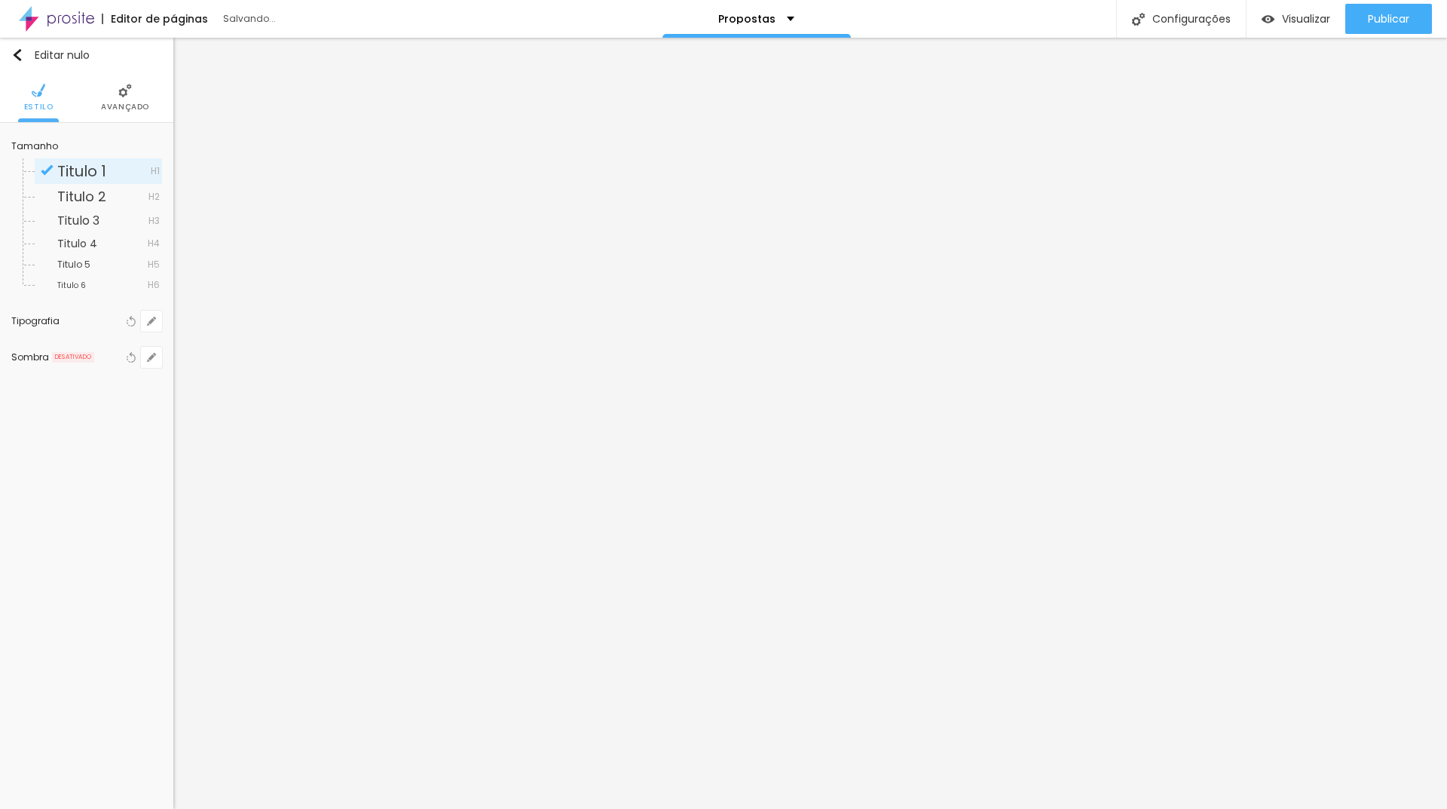
click at [118, 103] on font "Avançado" at bounding box center [125, 106] width 48 height 11
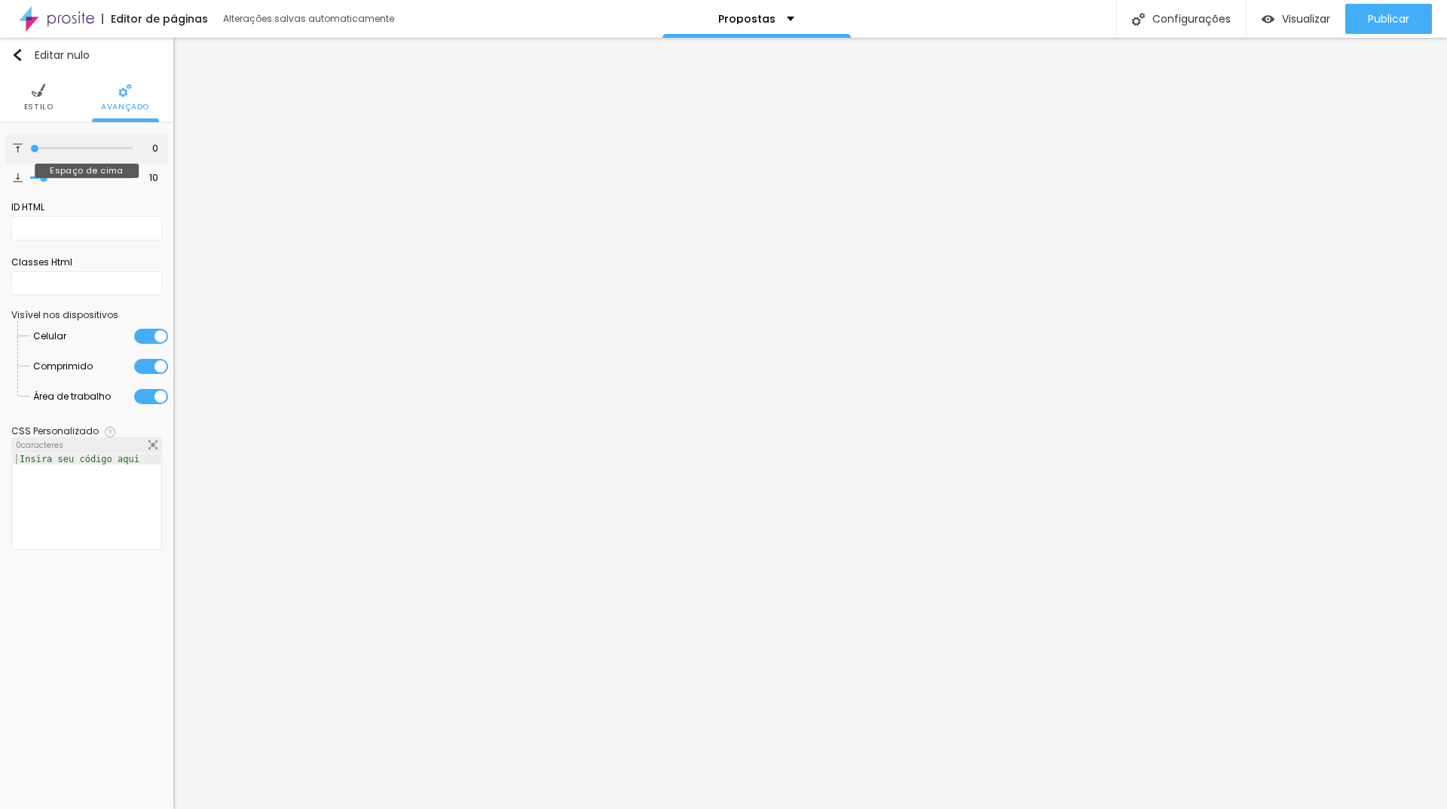
drag, startPoint x: 50, startPoint y: 146, endPoint x: 5, endPoint y: 140, distance: 45.6
click at [30, 145] on input "range" at bounding box center [81, 149] width 102 height 8
drag, startPoint x: 59, startPoint y: 178, endPoint x: 0, endPoint y: 176, distance: 58.8
click at [30, 176] on input "range" at bounding box center [81, 178] width 102 height 8
click at [37, 94] on img at bounding box center [39, 91] width 14 height 14
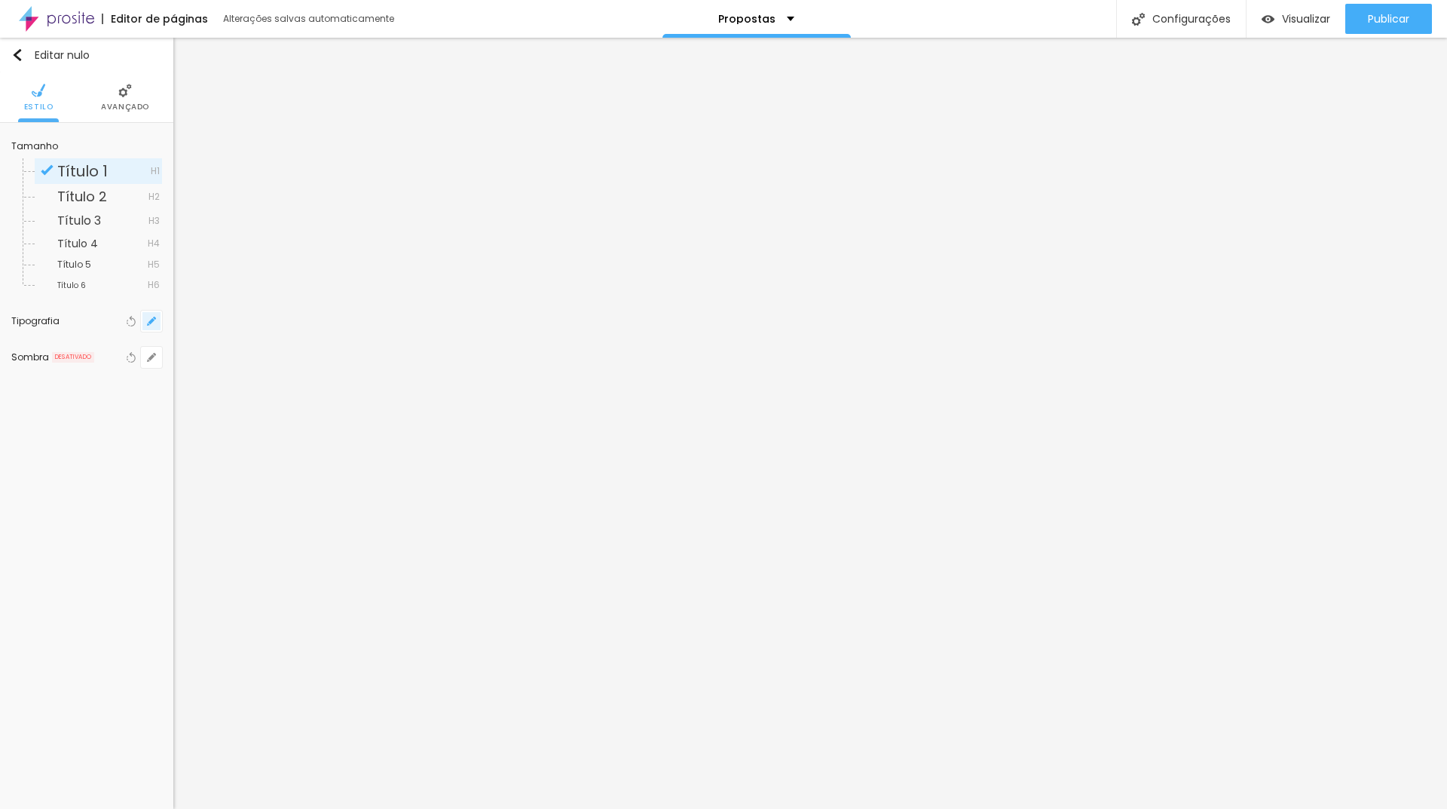
click at [144, 321] on button "button" at bounding box center [151, 320] width 21 height 21
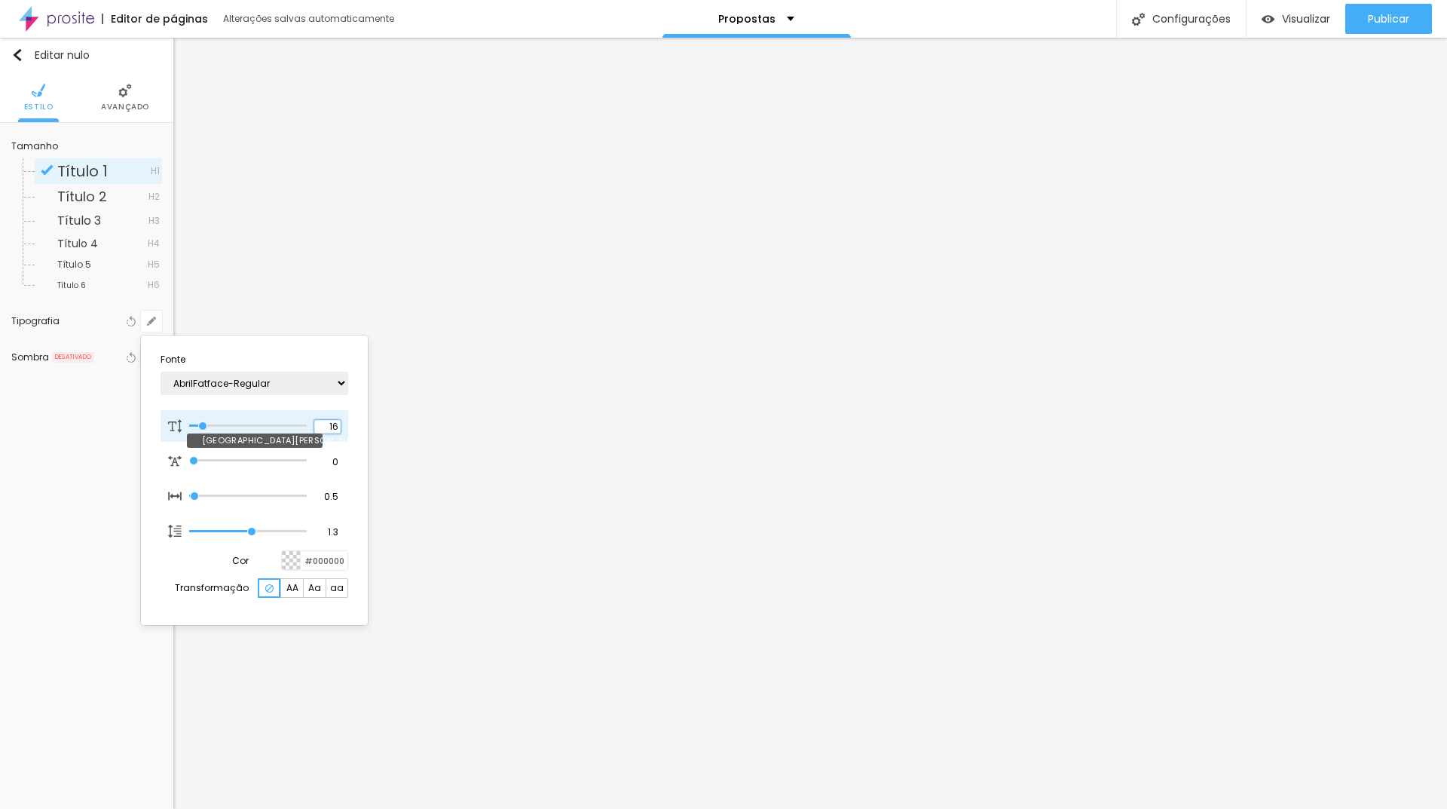
drag, startPoint x: 341, startPoint y: 424, endPoint x: 316, endPoint y: 425, distance: 24.1
click at [316, 425] on div "[GEOGRAPHIC_DATA][PERSON_NAME]" at bounding box center [255, 426] width 188 height 32
click at [444, 344] on div at bounding box center [723, 404] width 1447 height 809
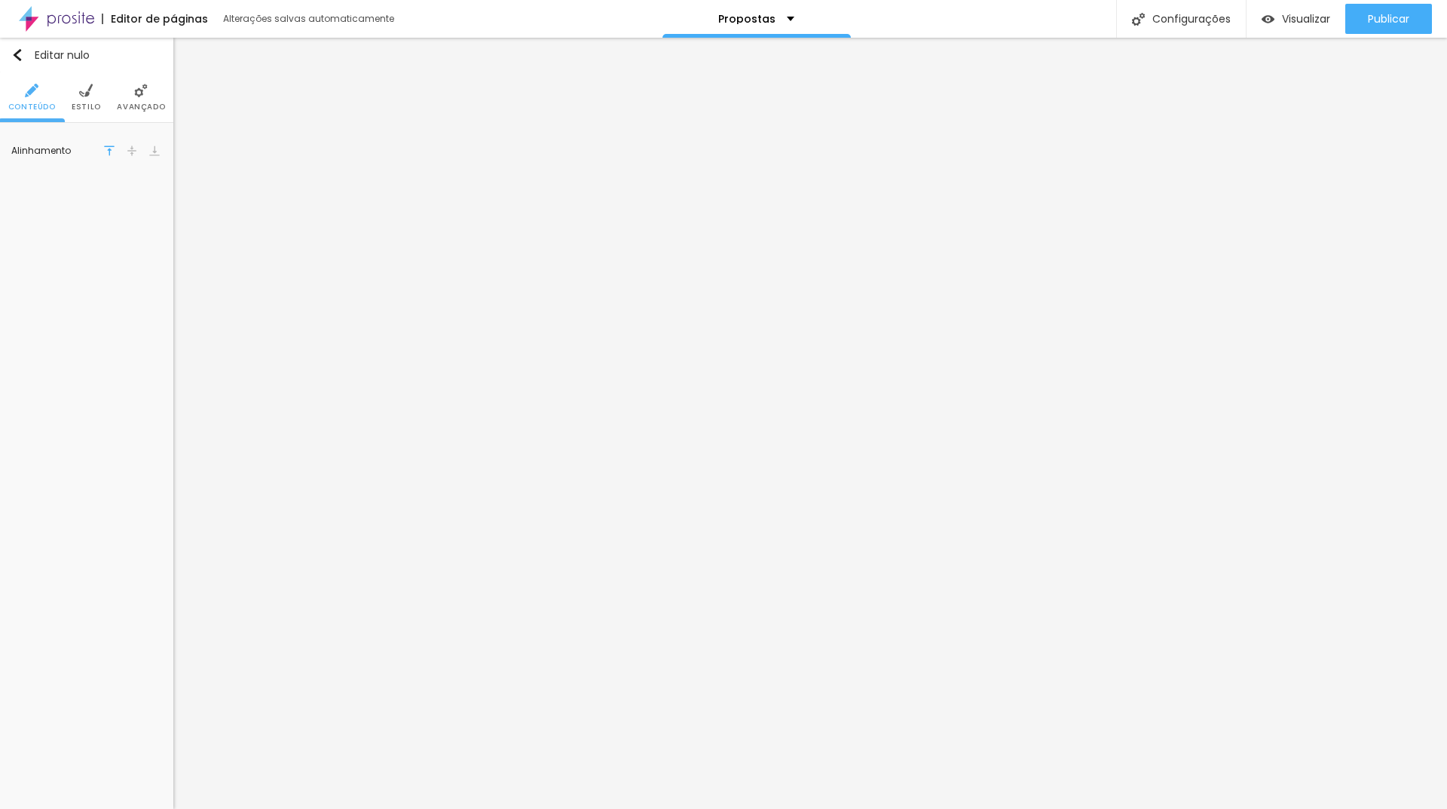
click at [96, 97] on li "Estilo" at bounding box center [86, 97] width 29 height 50
click at [27, 85] on img at bounding box center [32, 91] width 14 height 14
click at [154, 152] on icon "button" at bounding box center [151, 152] width 9 height 9
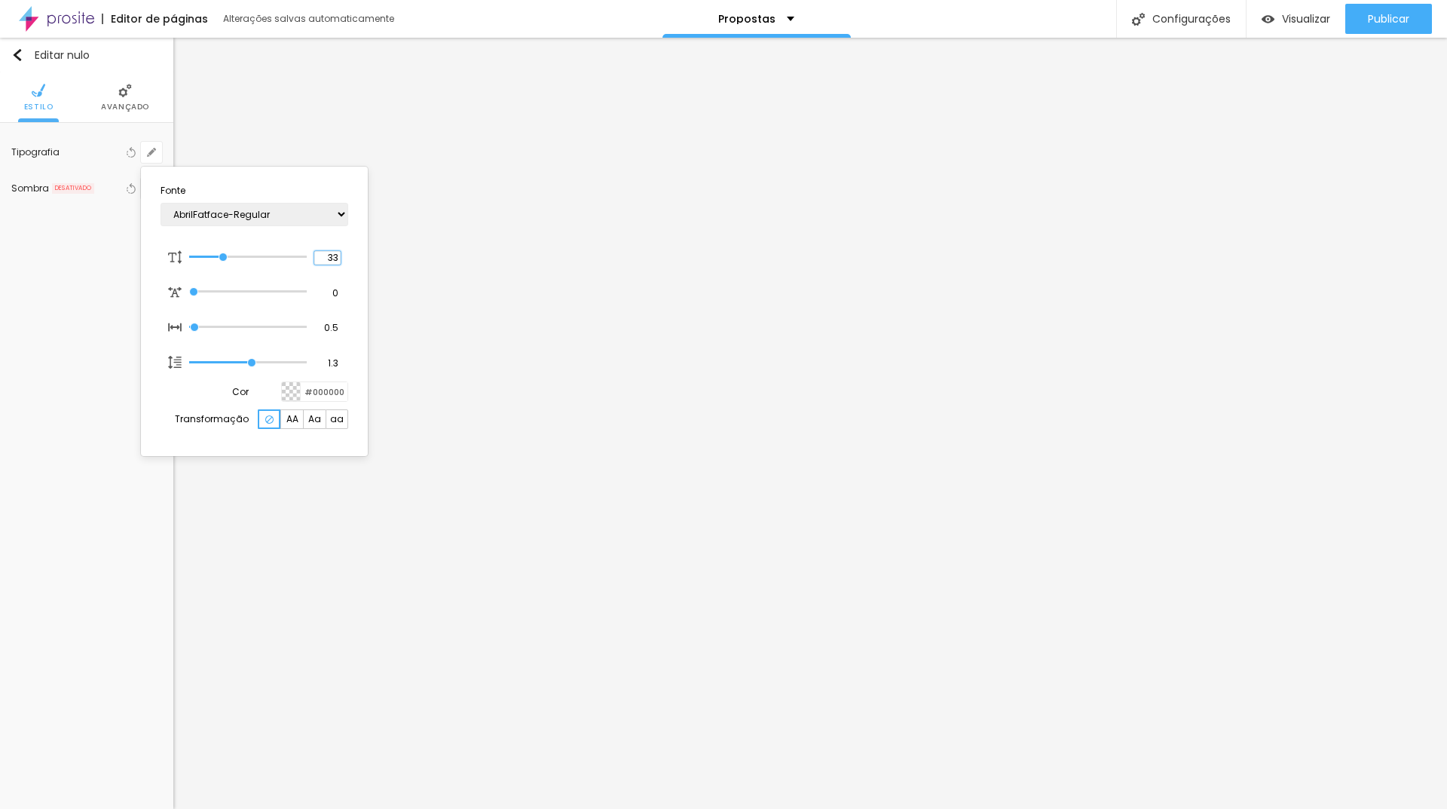
drag, startPoint x: 329, startPoint y: 255, endPoint x: 368, endPoint y: 250, distance: 39.5
click at [367, 250] on div "Fonte AbrilFatface-Regular Actor-Regular Alegreya AlegreyaBlack [PERSON_NAME] […" at bounding box center [254, 311] width 227 height 289
click at [1266, 110] on div at bounding box center [723, 404] width 1447 height 809
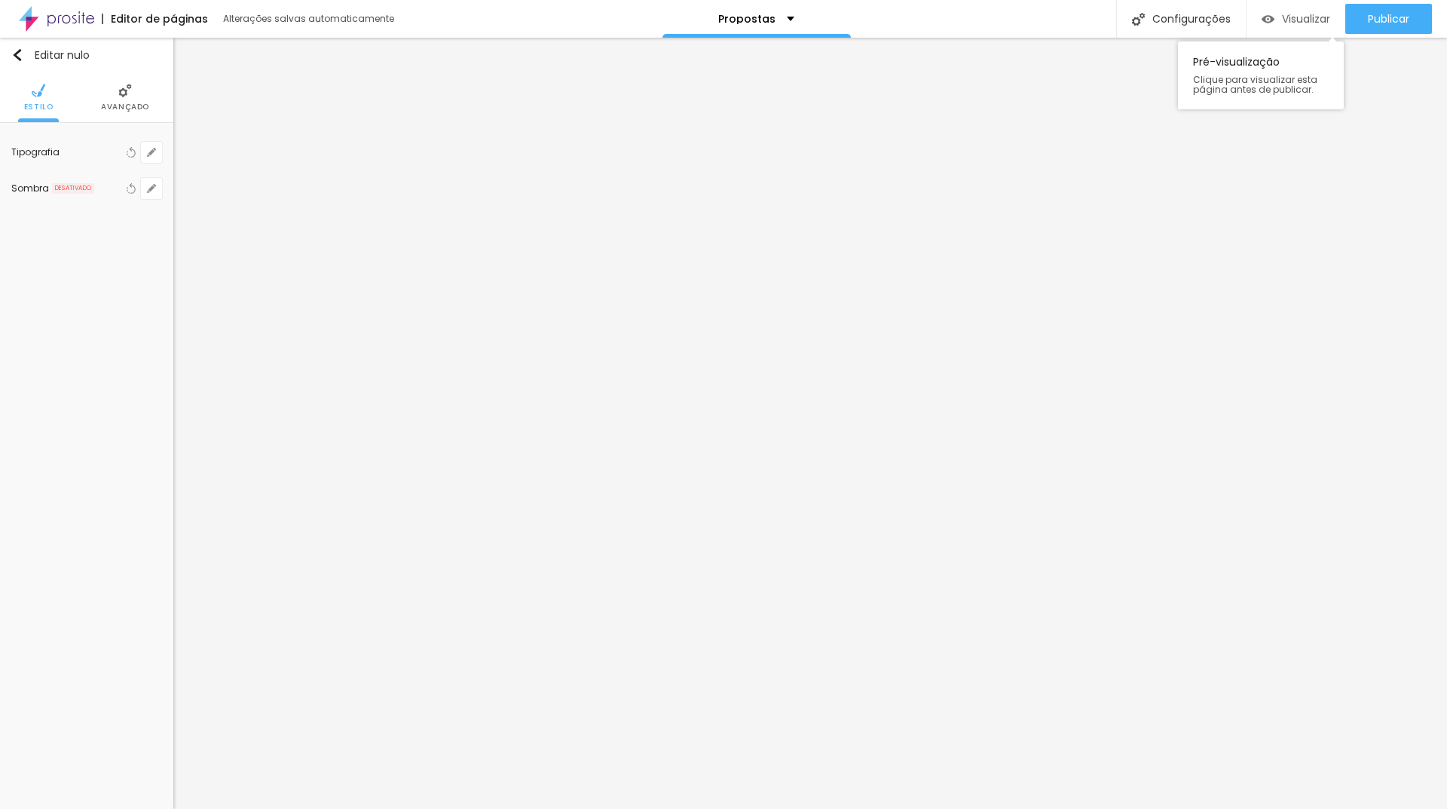
click at [1298, 11] on font "Visualizar" at bounding box center [1306, 18] width 48 height 15
click at [1292, 13] on font "Visualizar" at bounding box center [1306, 18] width 48 height 15
click at [1290, 24] on font "Visualizar" at bounding box center [1306, 18] width 48 height 15
click at [111, 99] on li "Avançado" at bounding box center [125, 97] width 48 height 50
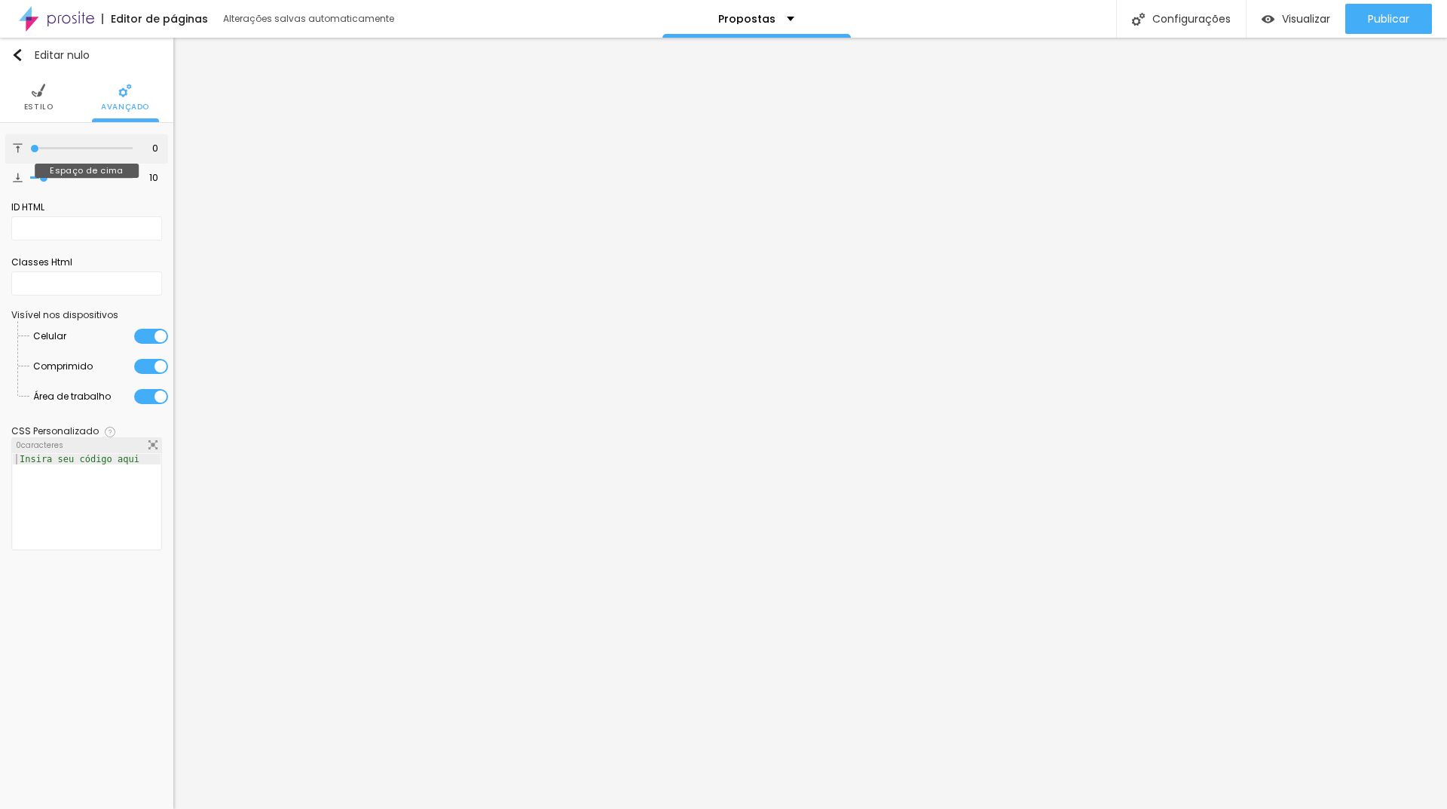
drag, startPoint x: 38, startPoint y: 145, endPoint x: 0, endPoint y: 142, distance: 38.6
click at [30, 145] on input "range" at bounding box center [81, 149] width 102 height 8
drag, startPoint x: 44, startPoint y: 176, endPoint x: 0, endPoint y: 173, distance: 43.9
click at [30, 174] on input "range" at bounding box center [81, 178] width 102 height 8
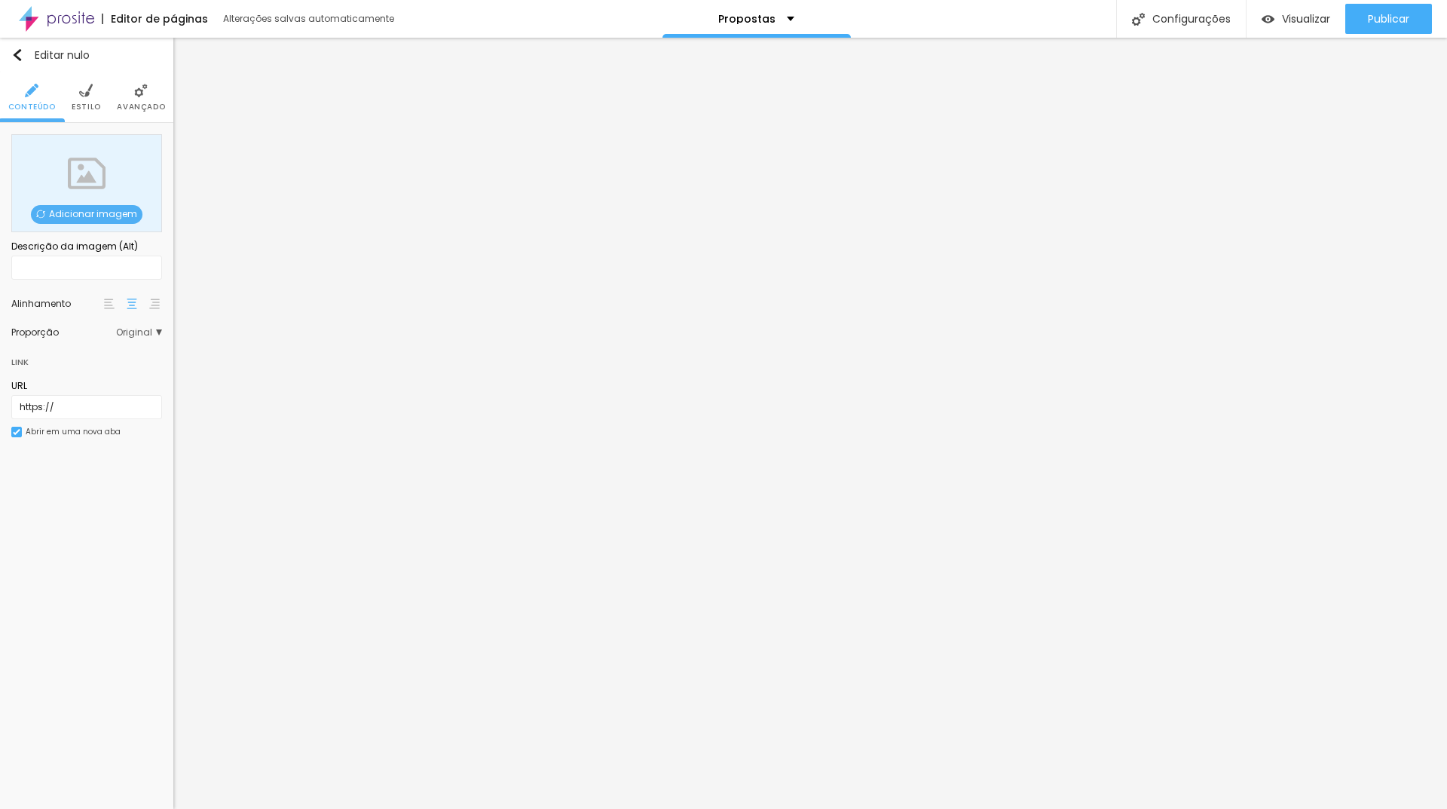
click at [98, 220] on font "Adicionar imagem" at bounding box center [93, 213] width 88 height 13
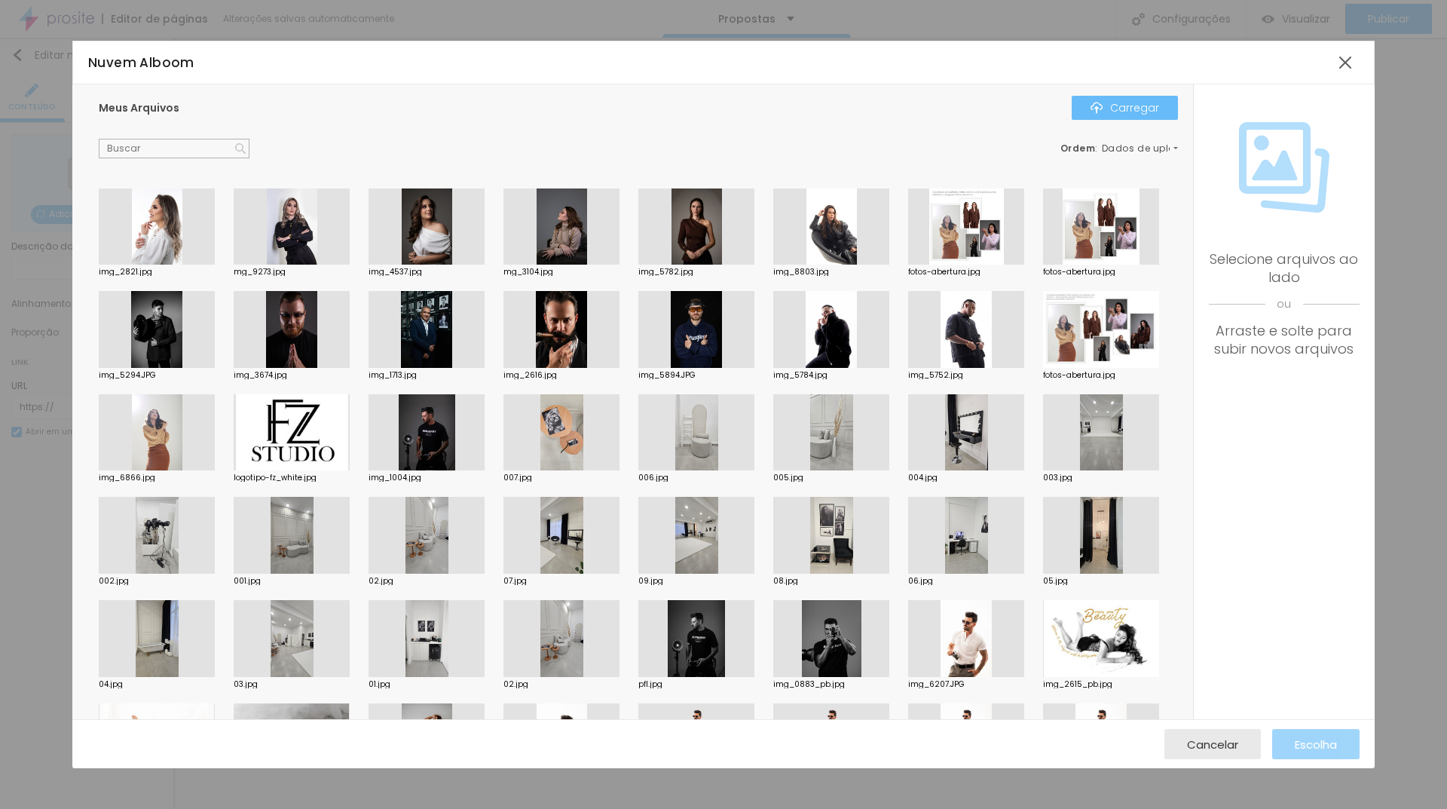
click at [1112, 115] on button "Carregar" at bounding box center [1125, 108] width 106 height 24
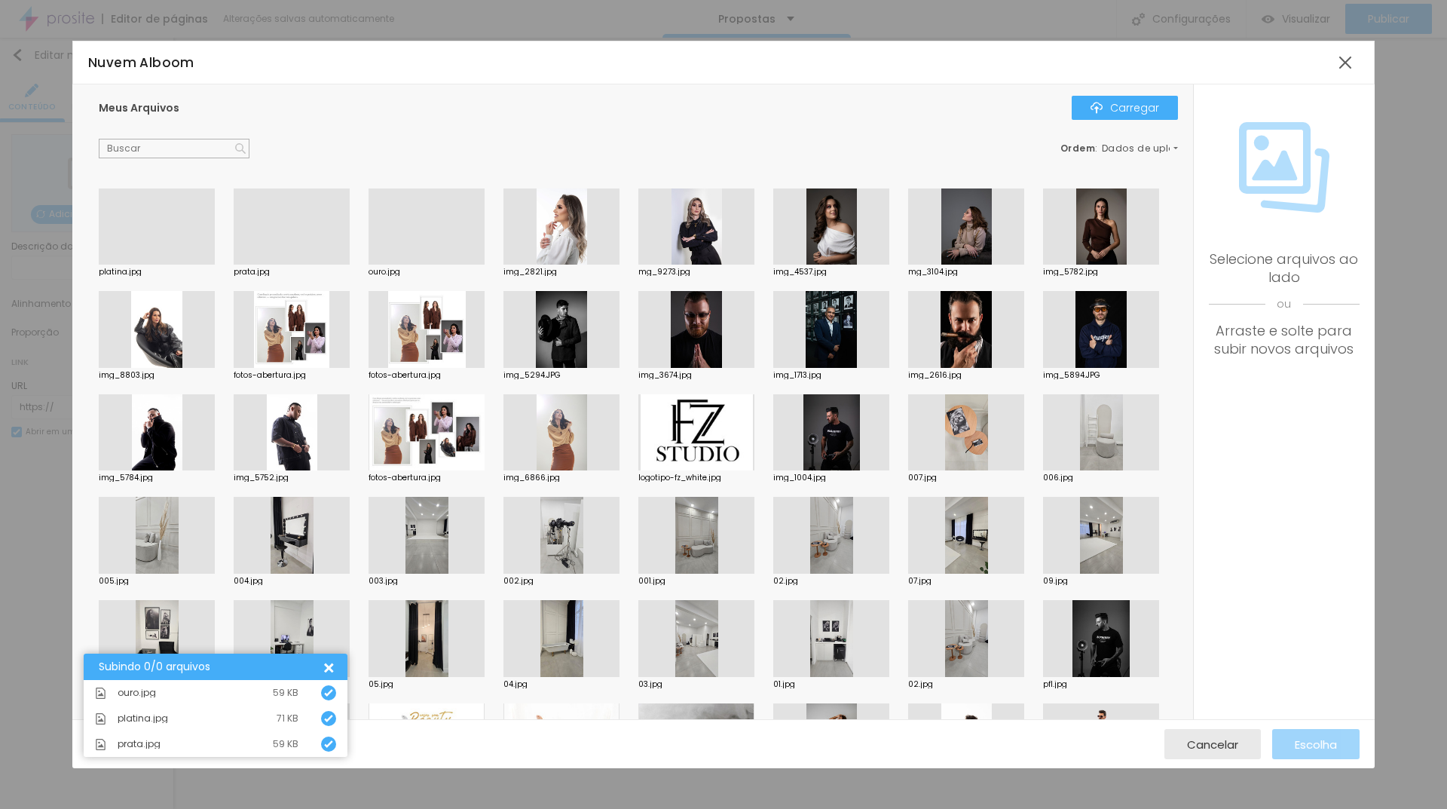
click at [288, 264] on div at bounding box center [292, 264] width 116 height 0
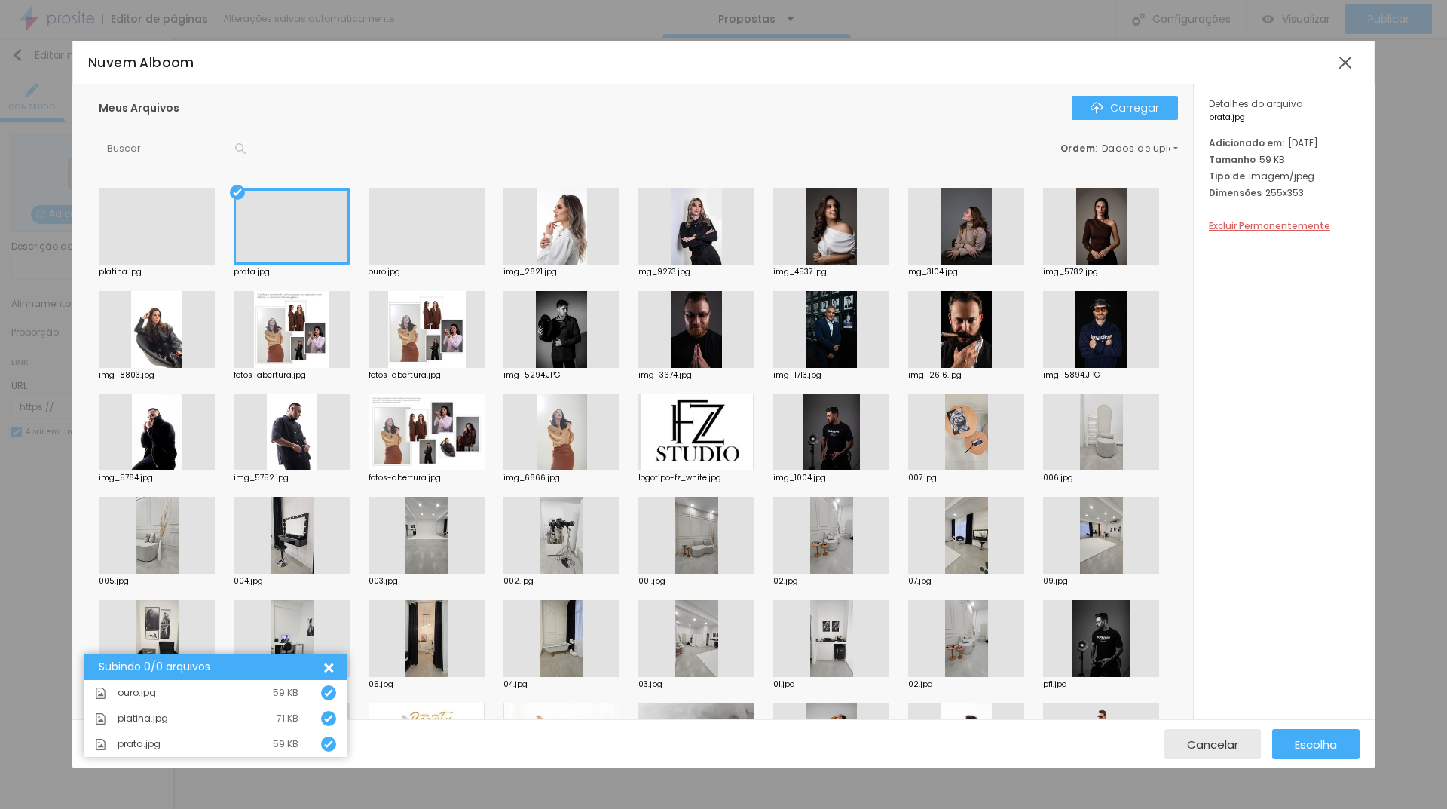
drag, startPoint x: 1135, startPoint y: 109, endPoint x: 1197, endPoint y: 699, distance: 593.2
click at [1131, 623] on div "Meus Arquivos Carregar Ordem : Dados de upload platina.jpg prata.jpg ouro.jpg i…" at bounding box center [632, 401] width 1120 height 635
click at [1310, 744] on font "Escolha" at bounding box center [1316, 744] width 42 height 16
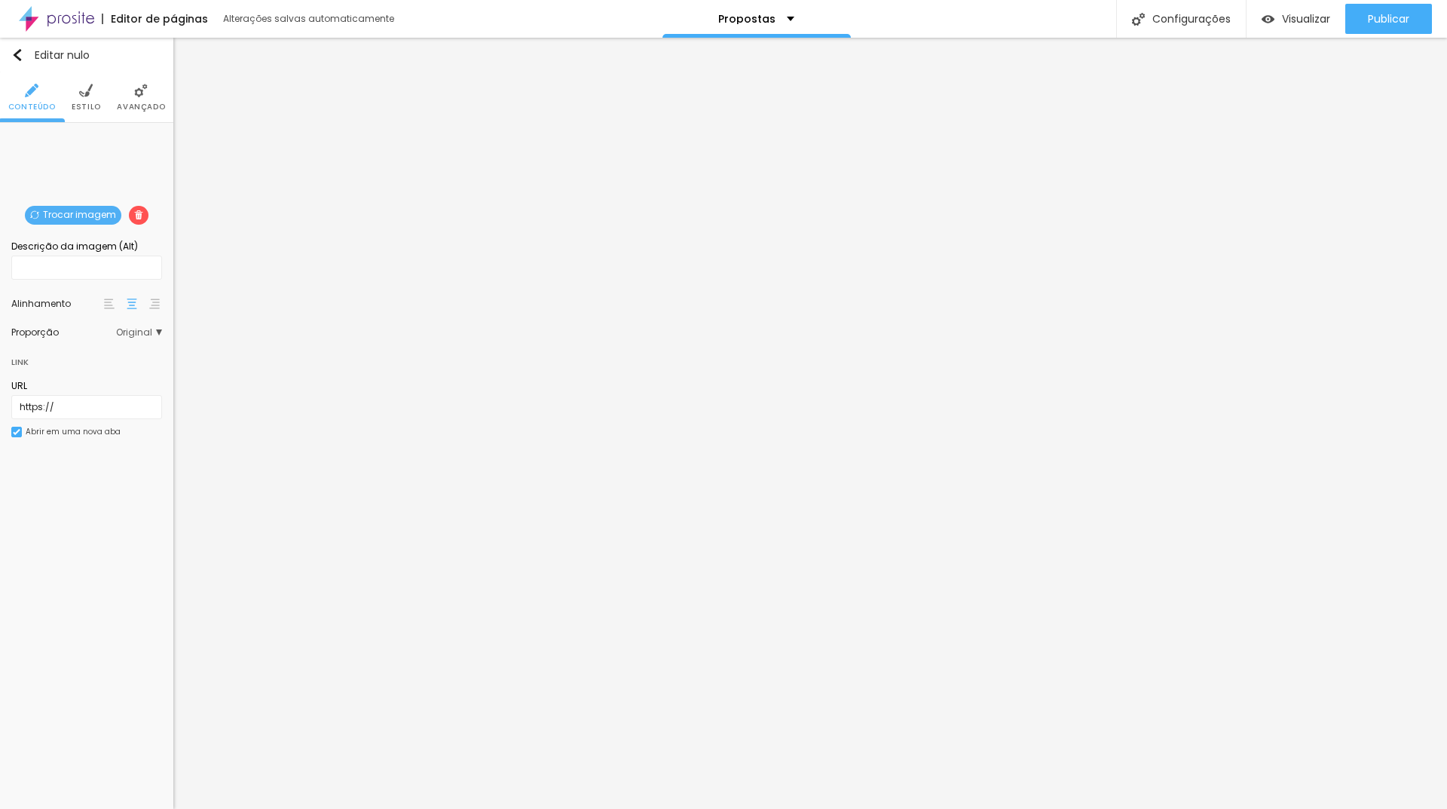
click at [74, 217] on font "Trocar imagem" at bounding box center [79, 214] width 73 height 13
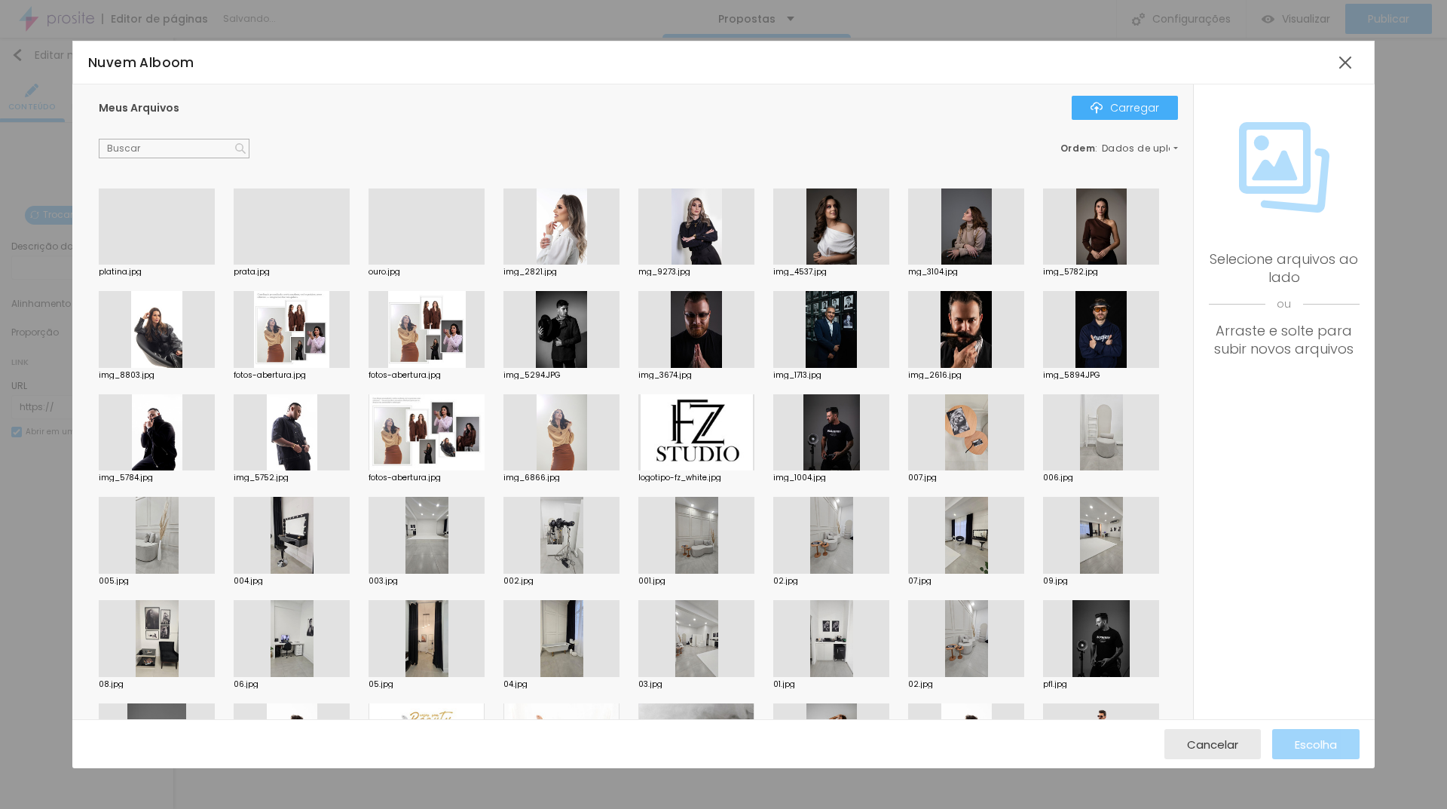
click at [422, 264] on div at bounding box center [426, 264] width 116 height 0
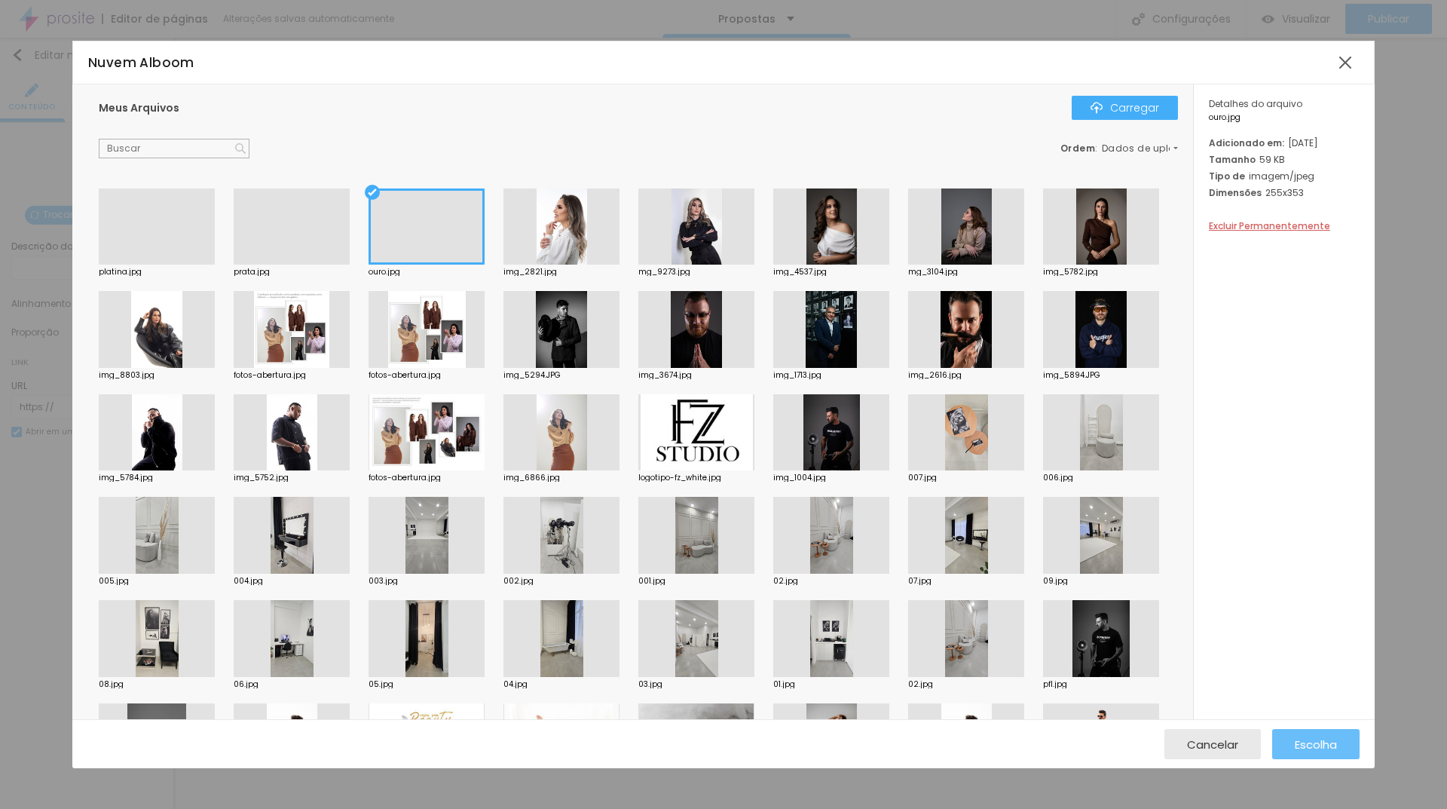
click at [1307, 736] on font "Escolha" at bounding box center [1316, 744] width 42 height 16
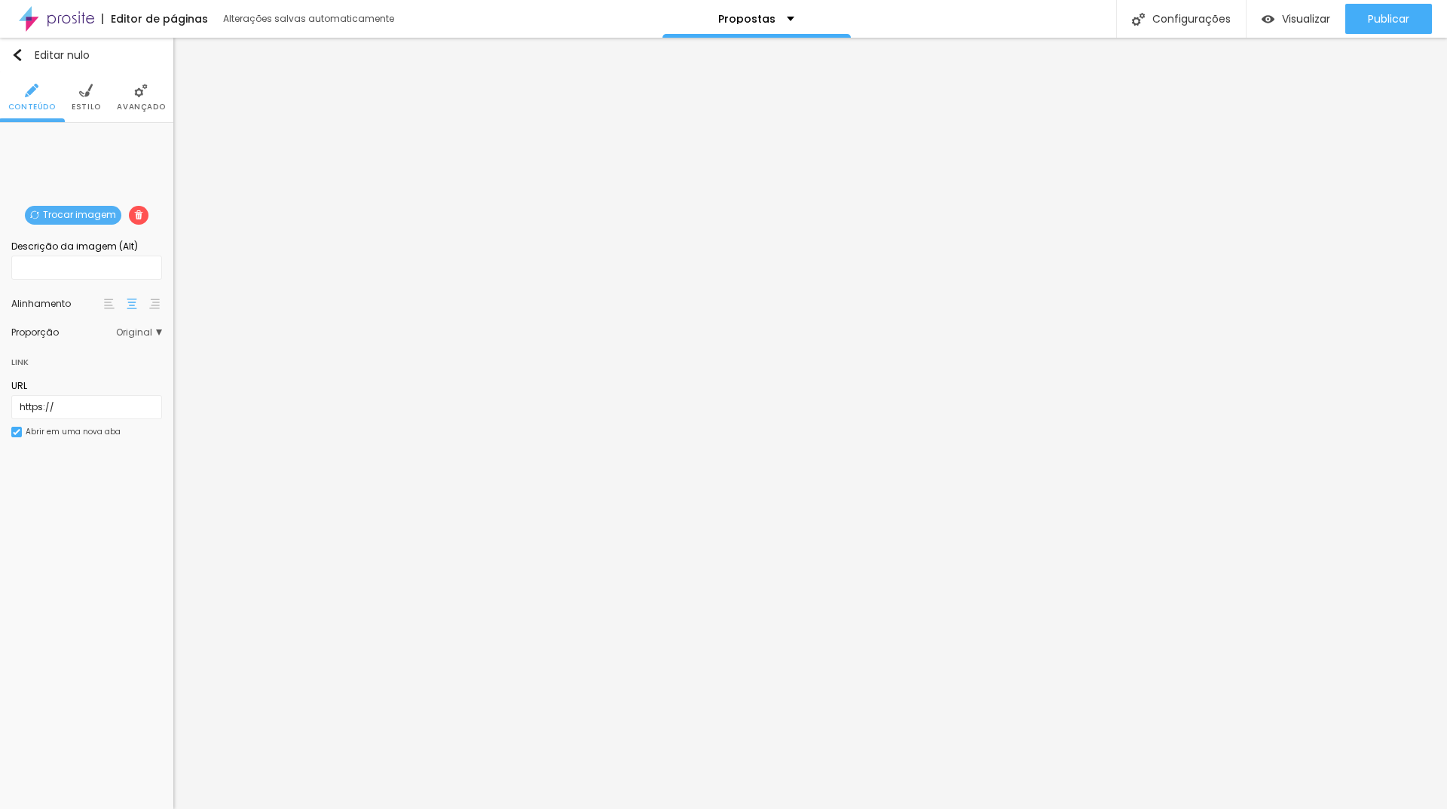
click at [96, 92] on li "Estilo" at bounding box center [86, 97] width 29 height 50
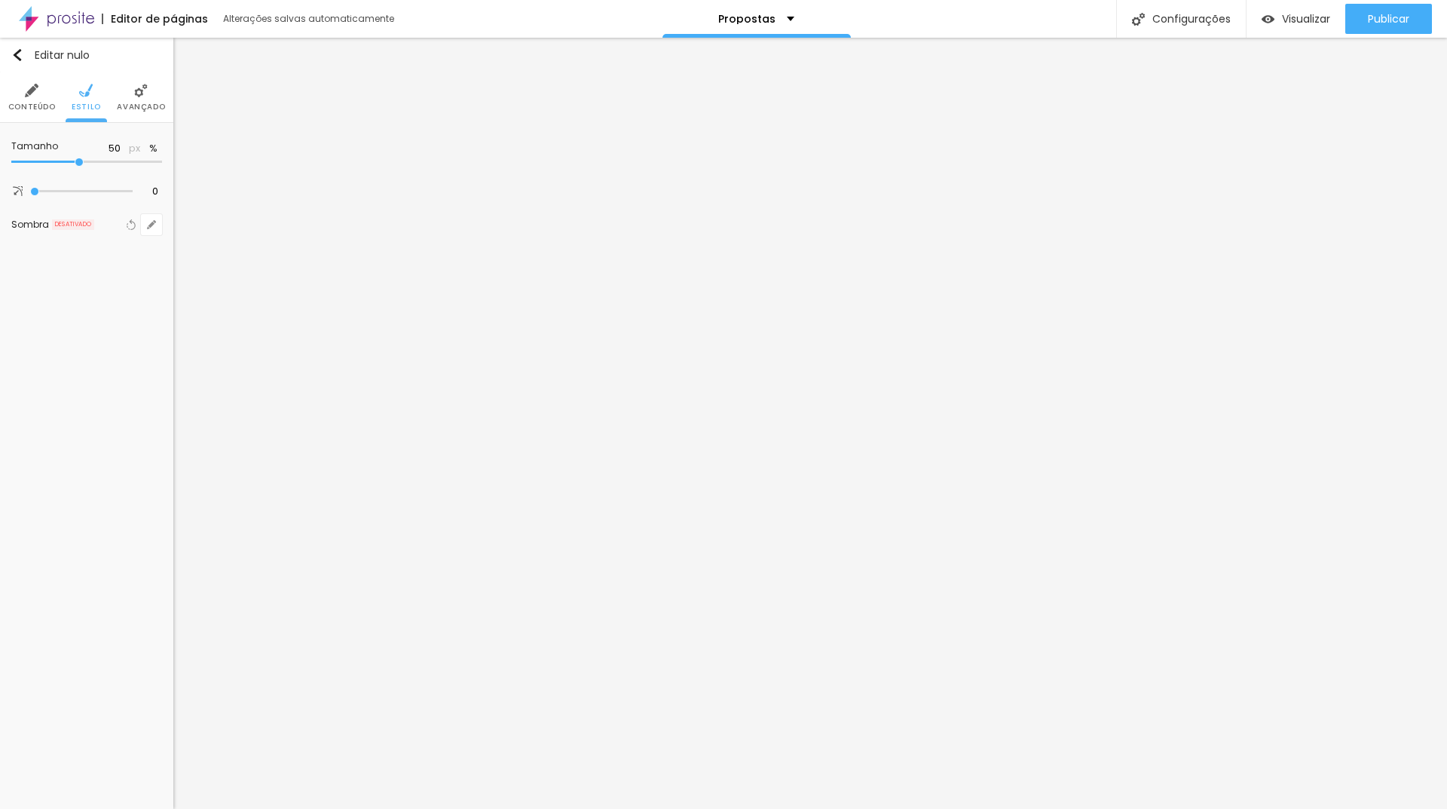
drag, startPoint x: 160, startPoint y: 158, endPoint x: 82, endPoint y: 162, distance: 77.7
click at [82, 162] on input "range" at bounding box center [86, 162] width 151 height 8
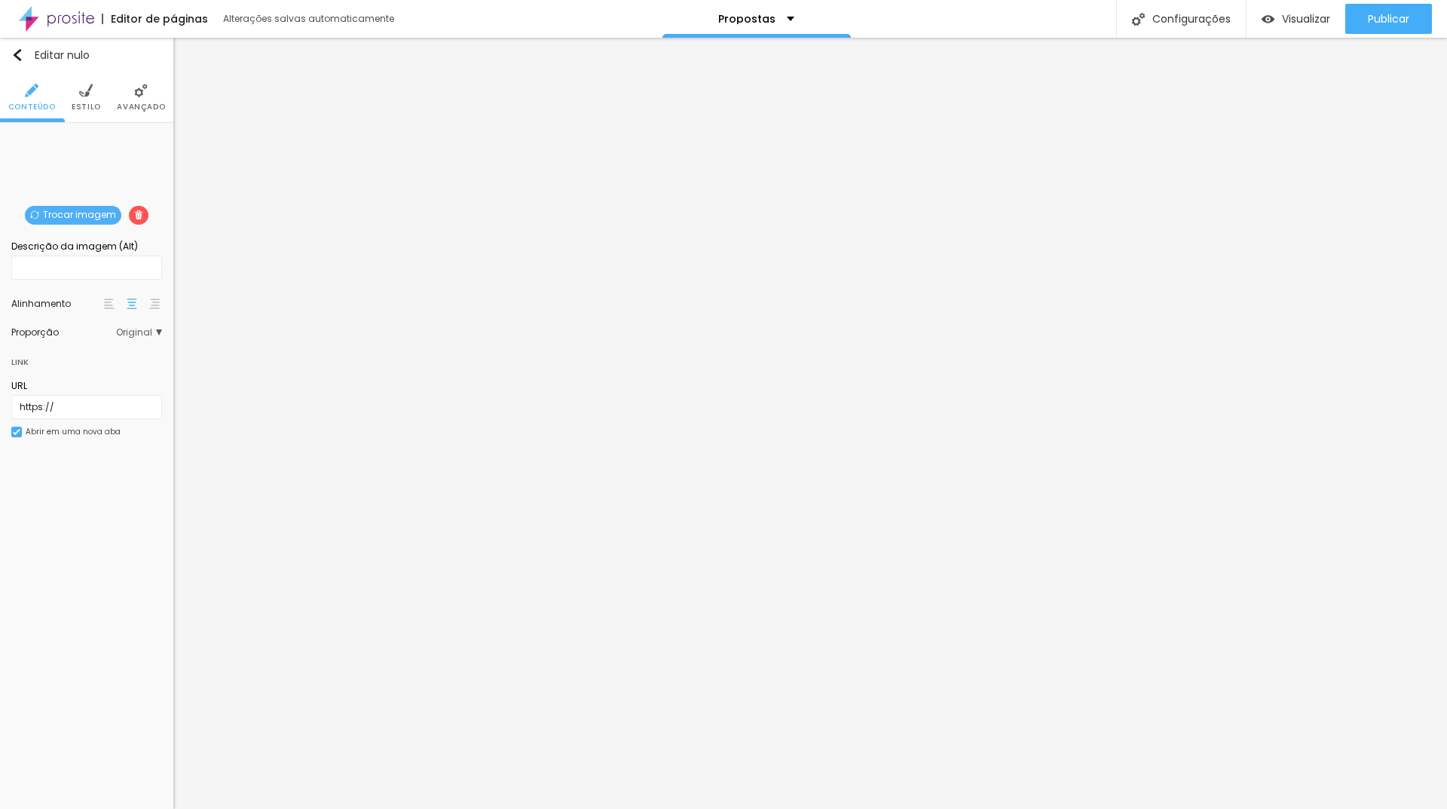
click at [90, 99] on li "Estilo" at bounding box center [86, 97] width 29 height 50
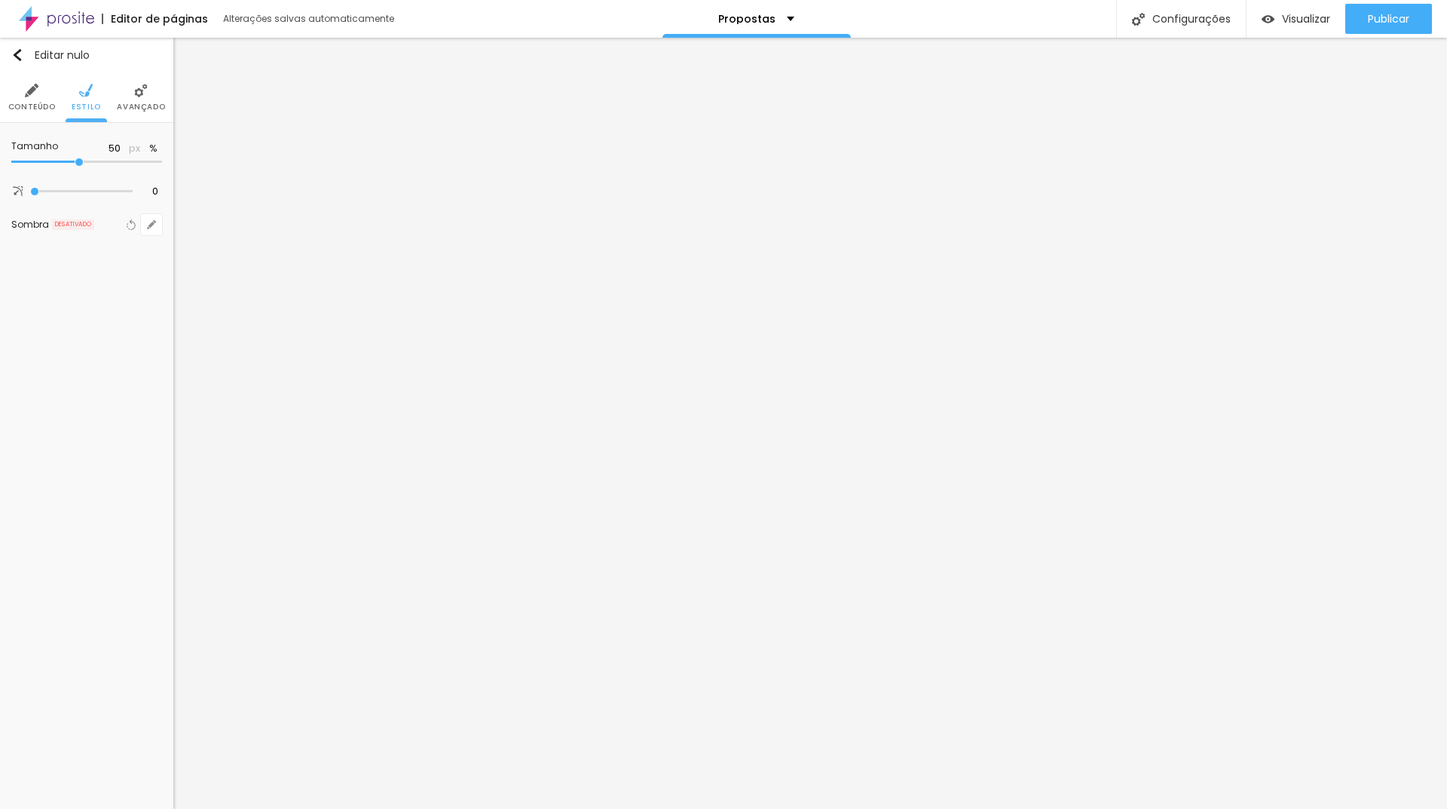
drag, startPoint x: 155, startPoint y: 164, endPoint x: 81, endPoint y: 166, distance: 73.9
click at [81, 166] on input "range" at bounding box center [86, 162] width 151 height 8
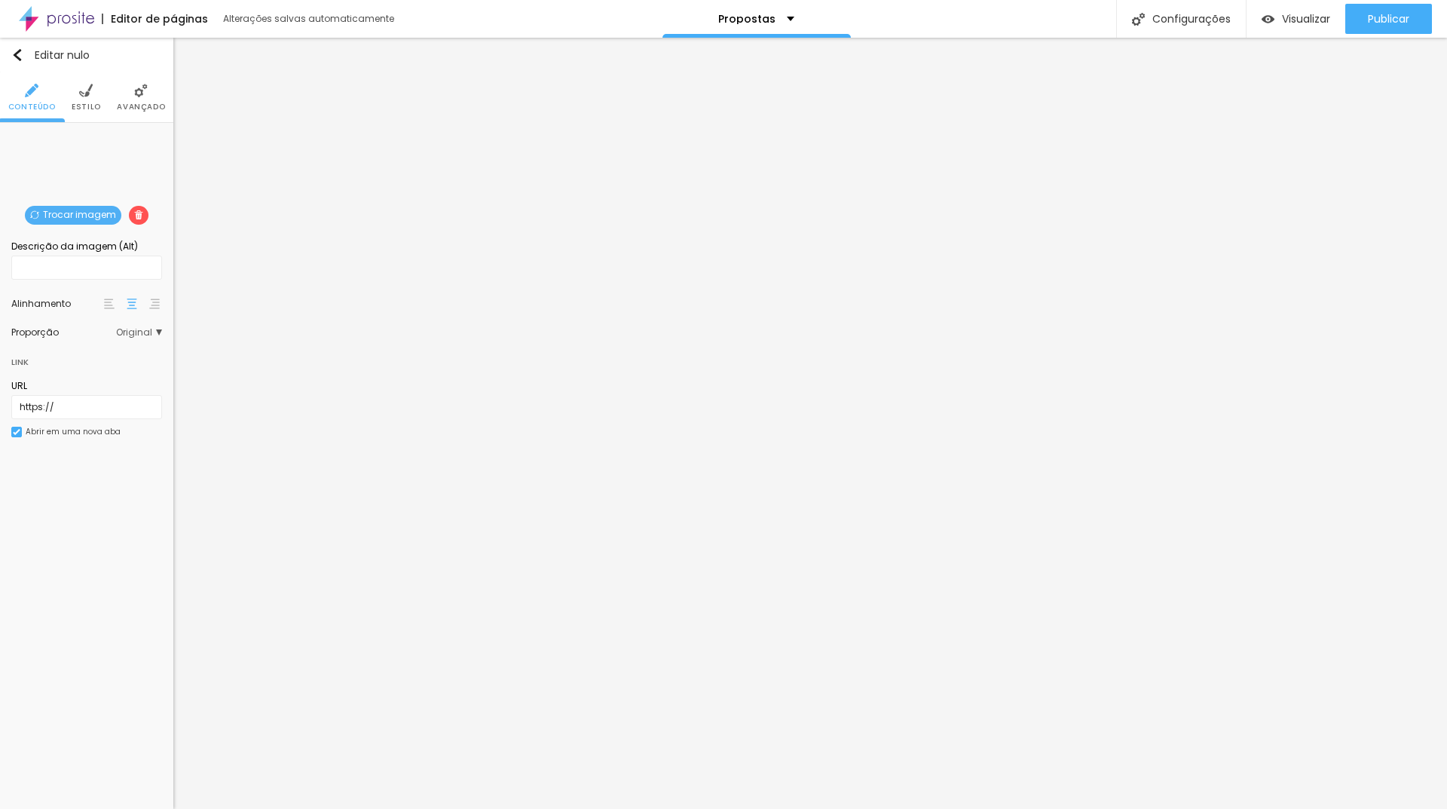
click at [94, 223] on span "Trocar imagem" at bounding box center [73, 215] width 96 height 19
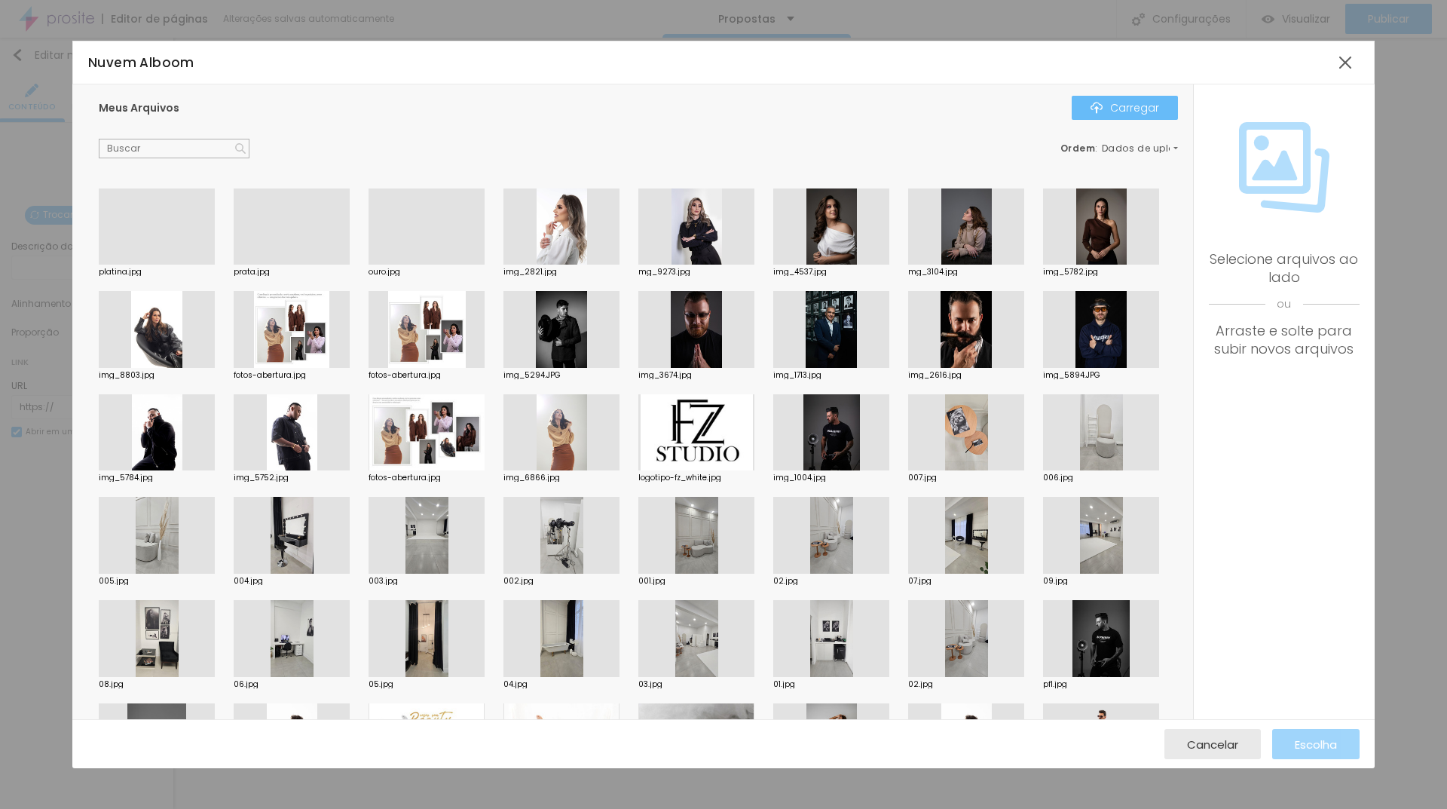
click at [1145, 110] on font "Carregar" at bounding box center [1134, 107] width 49 height 15
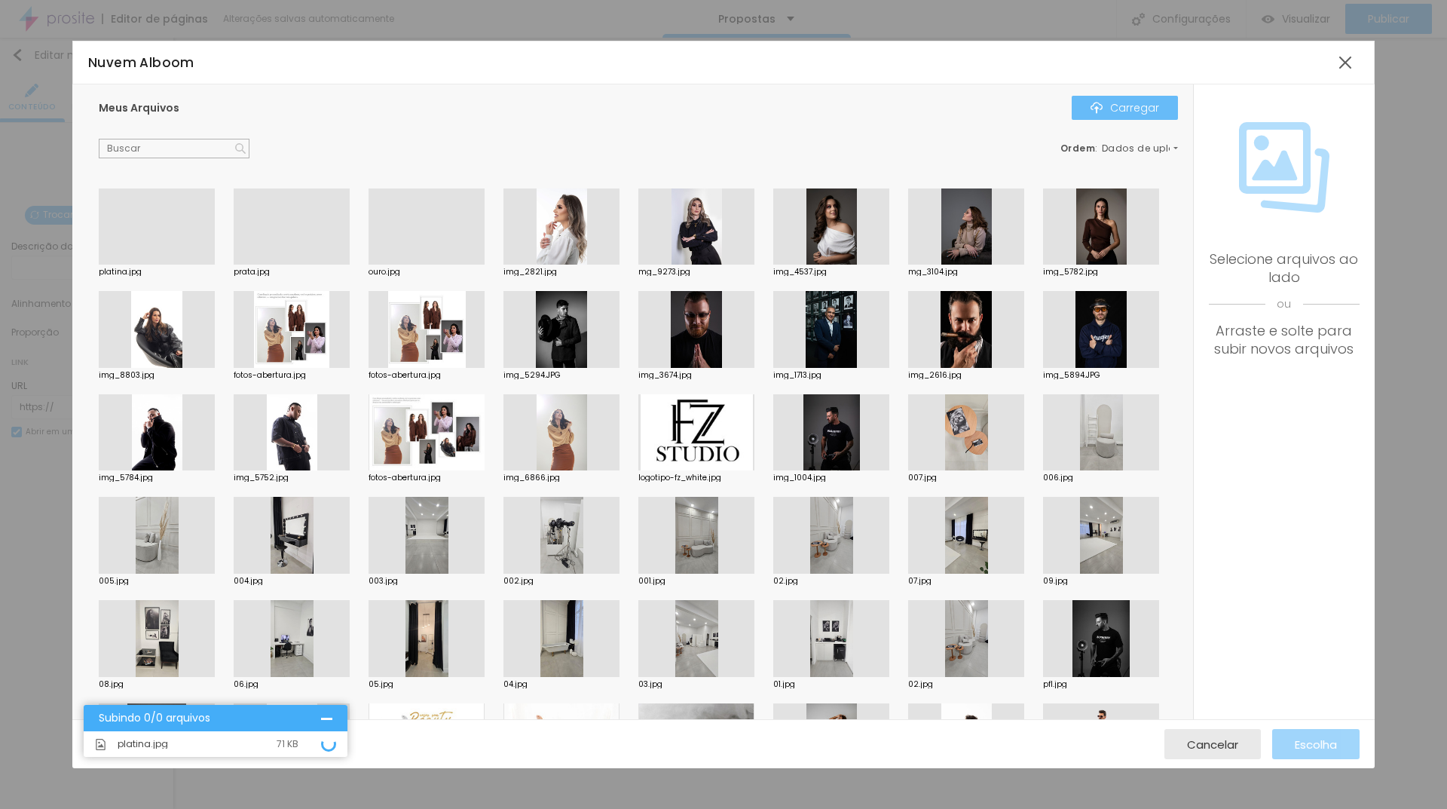
click at [1148, 102] on font "Carregar" at bounding box center [1134, 107] width 49 height 15
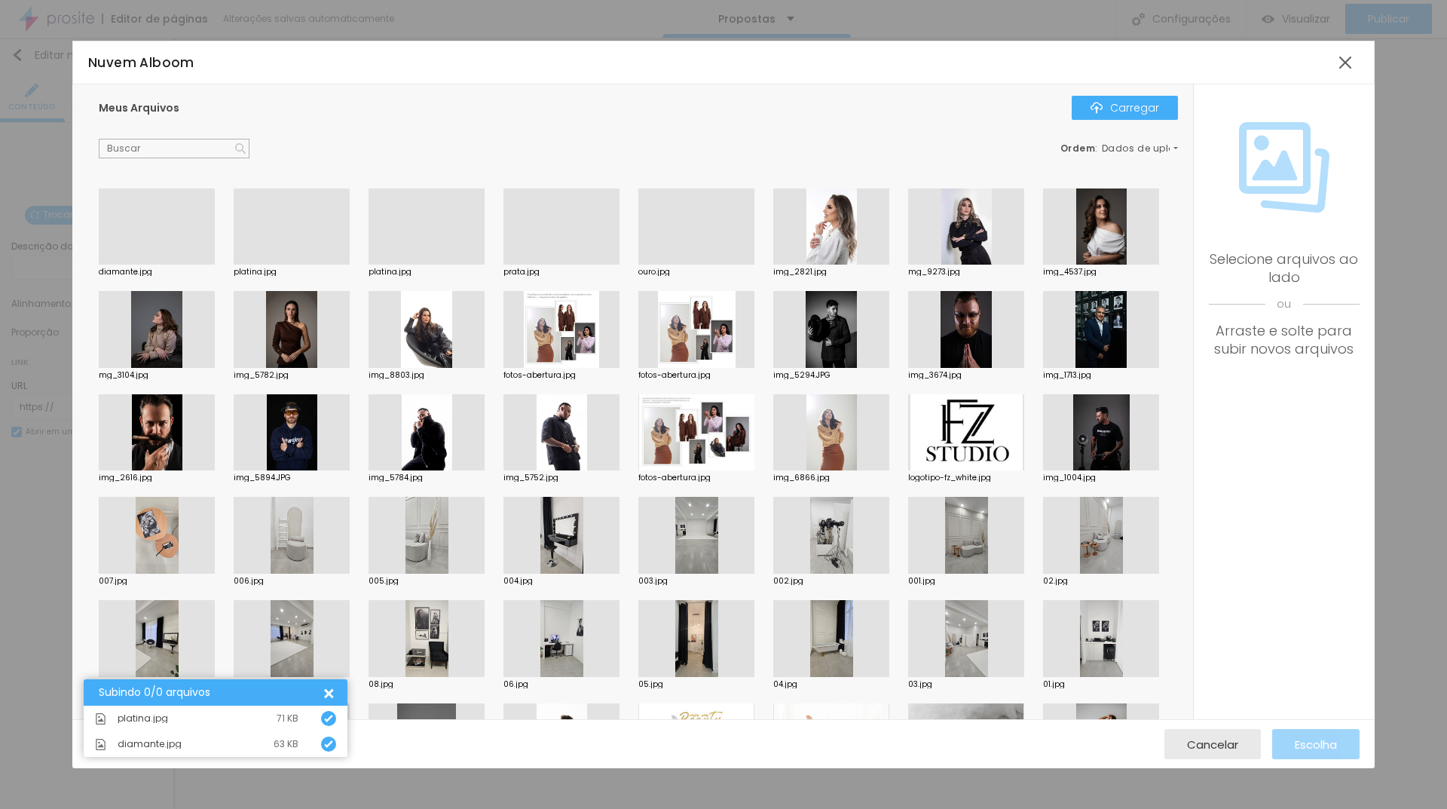
click at [150, 264] on div at bounding box center [157, 264] width 116 height 0
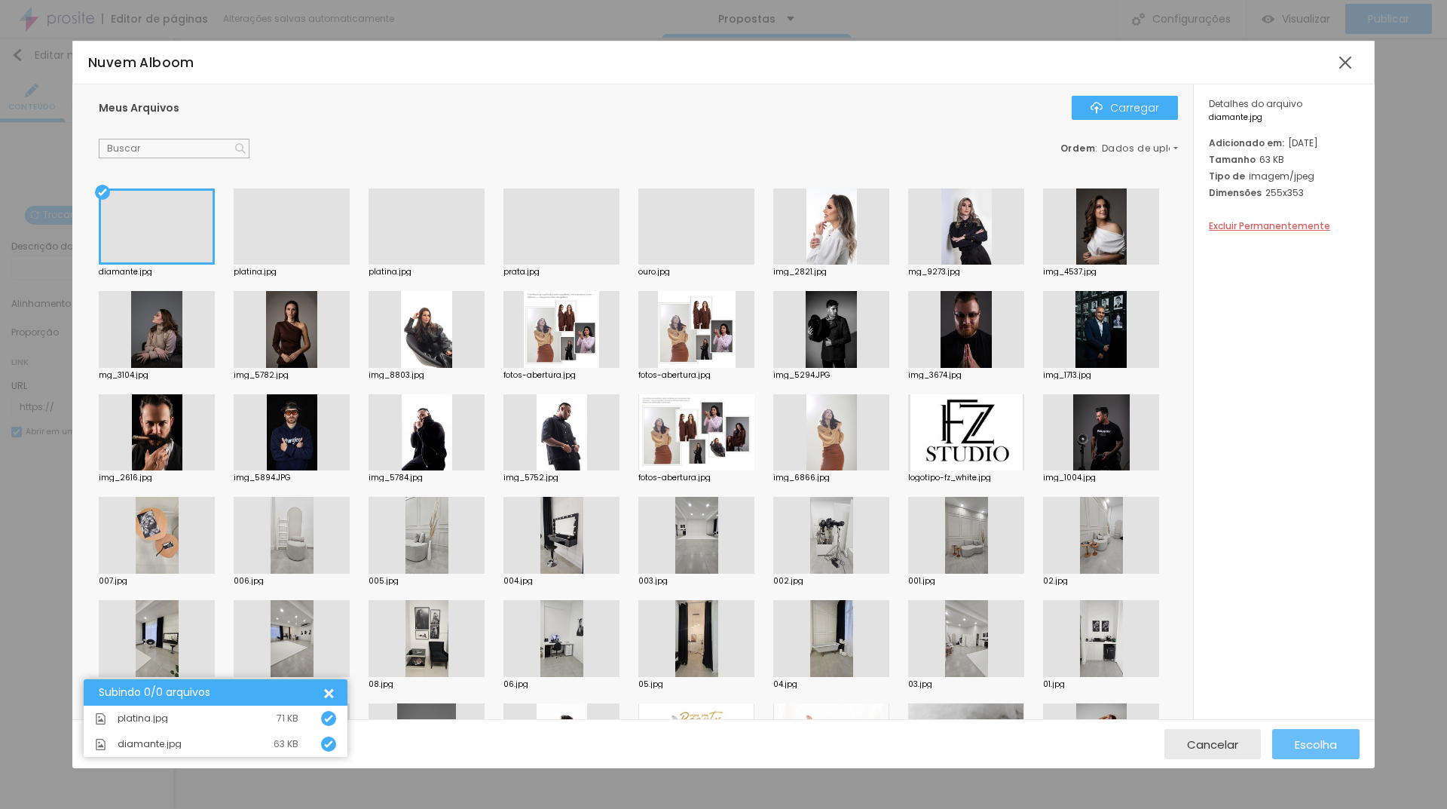
click at [1295, 748] on font "Escolha" at bounding box center [1316, 744] width 42 height 16
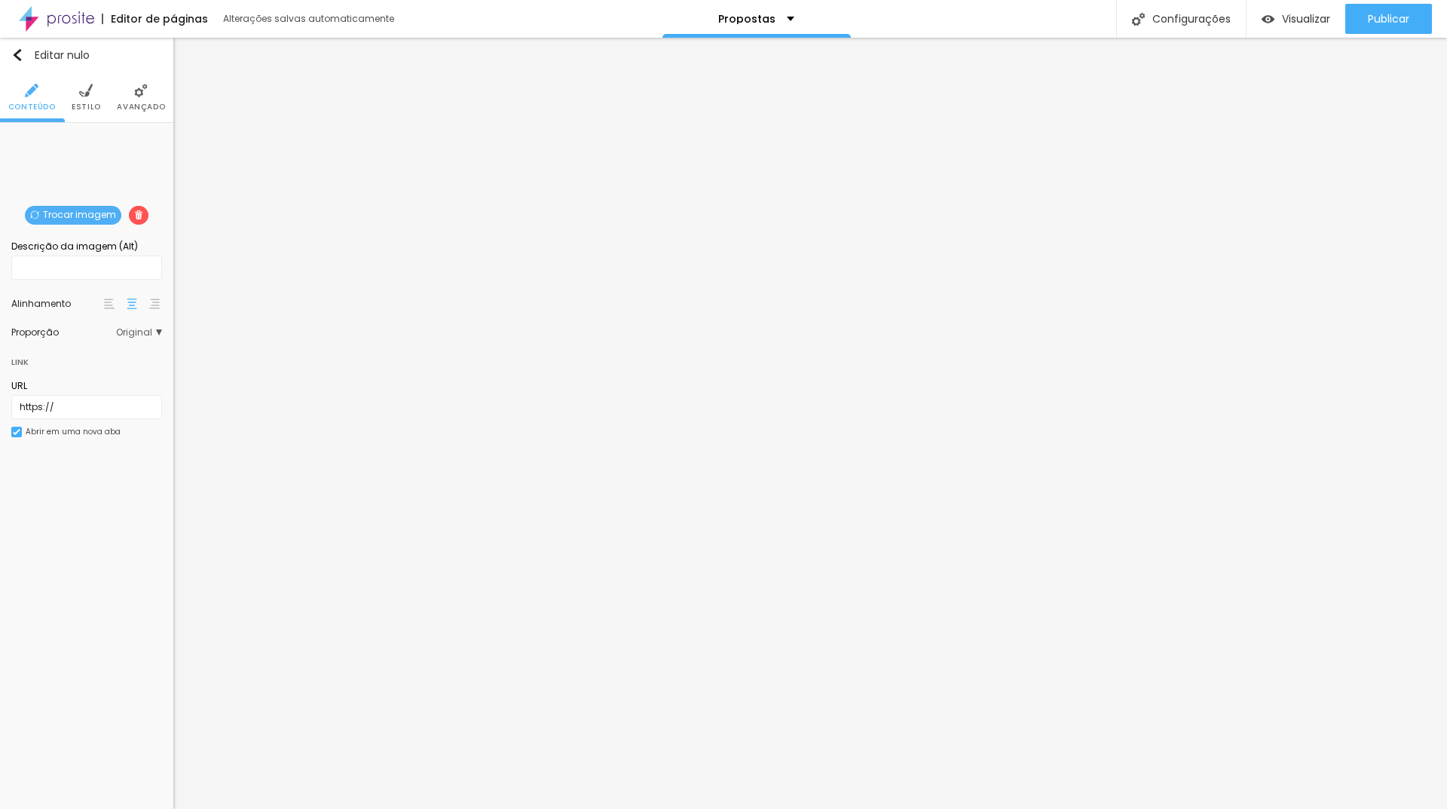
click at [81, 210] on font "Trocar imagem" at bounding box center [79, 214] width 73 height 13
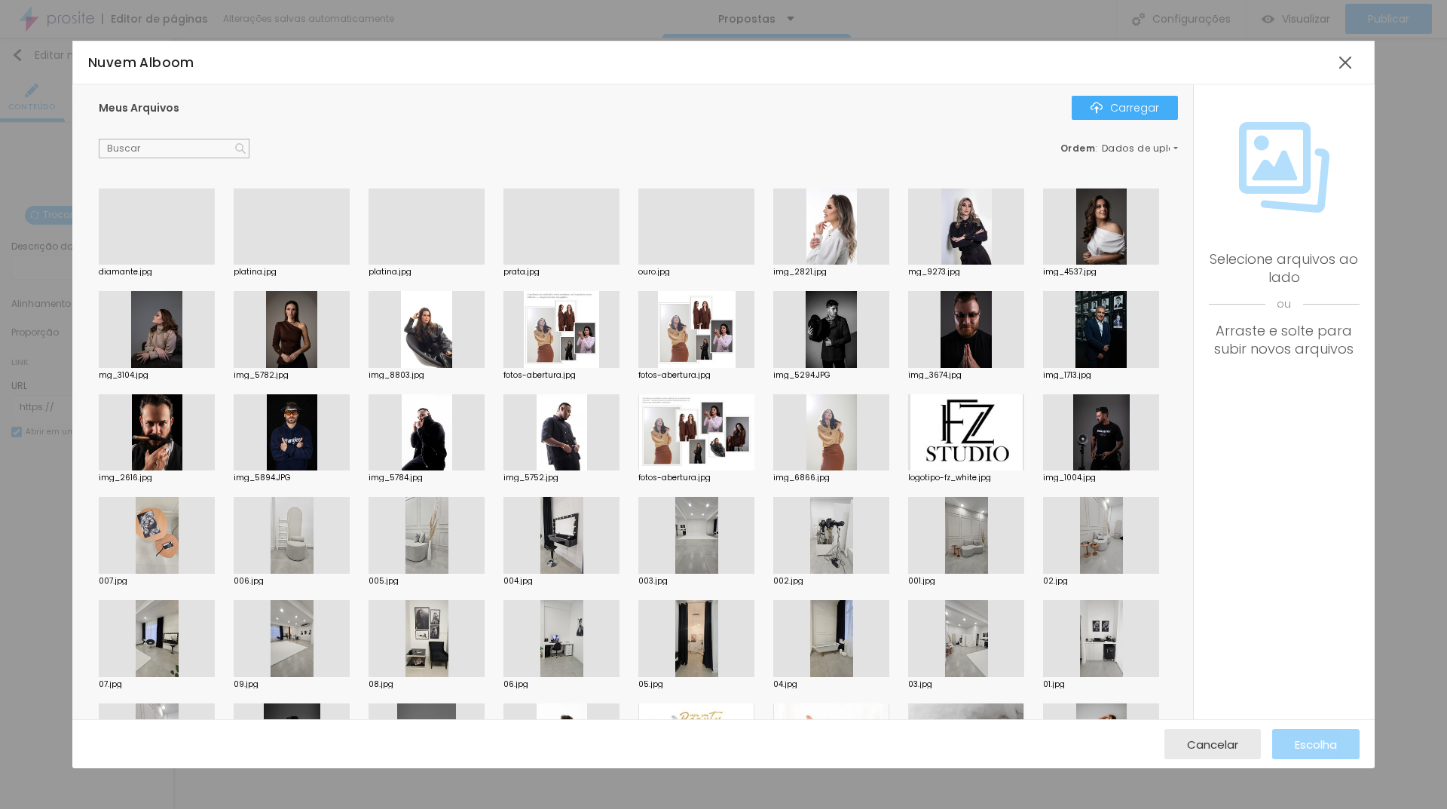
click at [143, 264] on div at bounding box center [157, 264] width 116 height 0
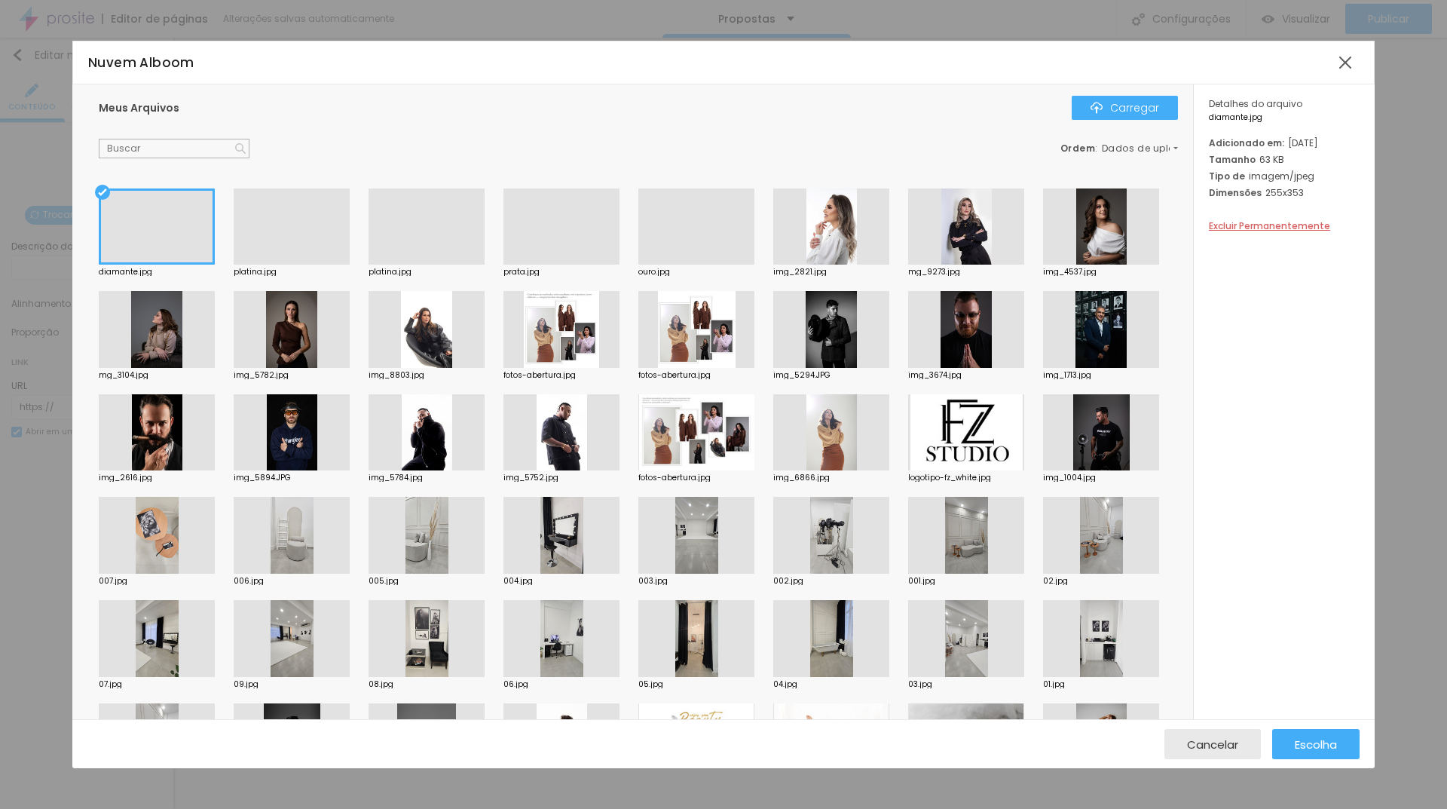
click at [310, 264] on div at bounding box center [292, 264] width 116 height 0
click at [1322, 744] on font "Escolha" at bounding box center [1316, 744] width 42 height 16
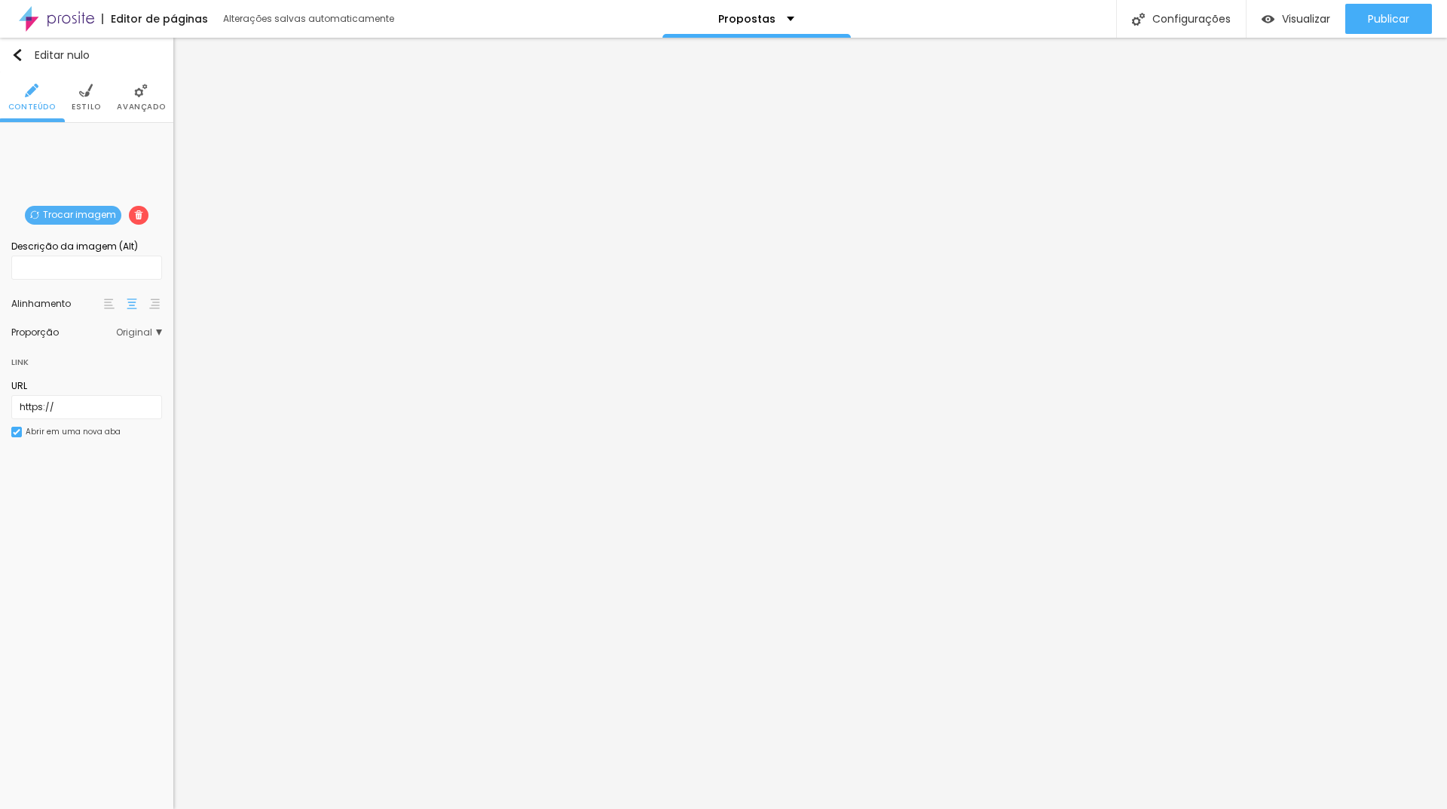
click at [86, 98] on li "Estilo" at bounding box center [86, 97] width 29 height 50
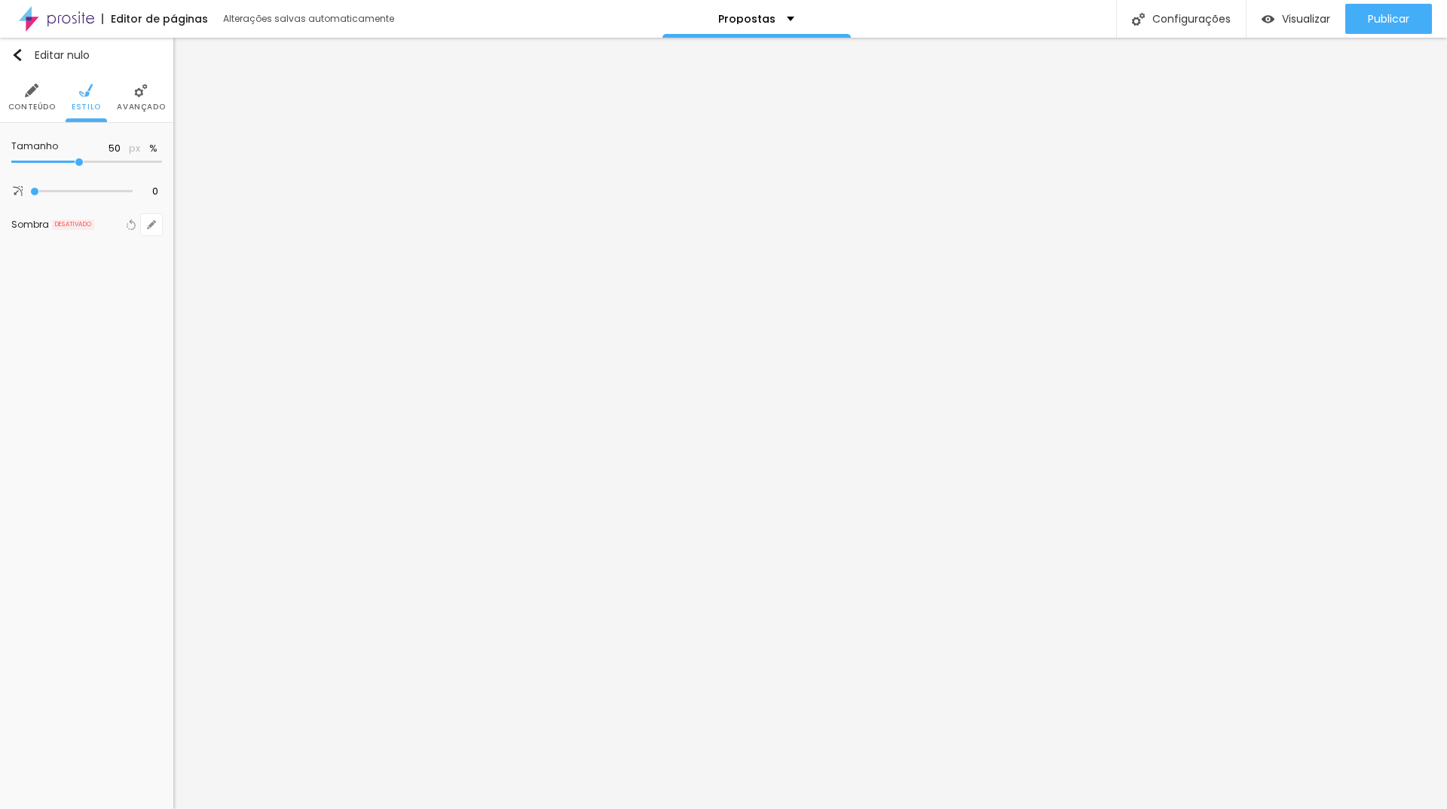
click at [127, 86] on li "Avançado" at bounding box center [141, 97] width 48 height 50
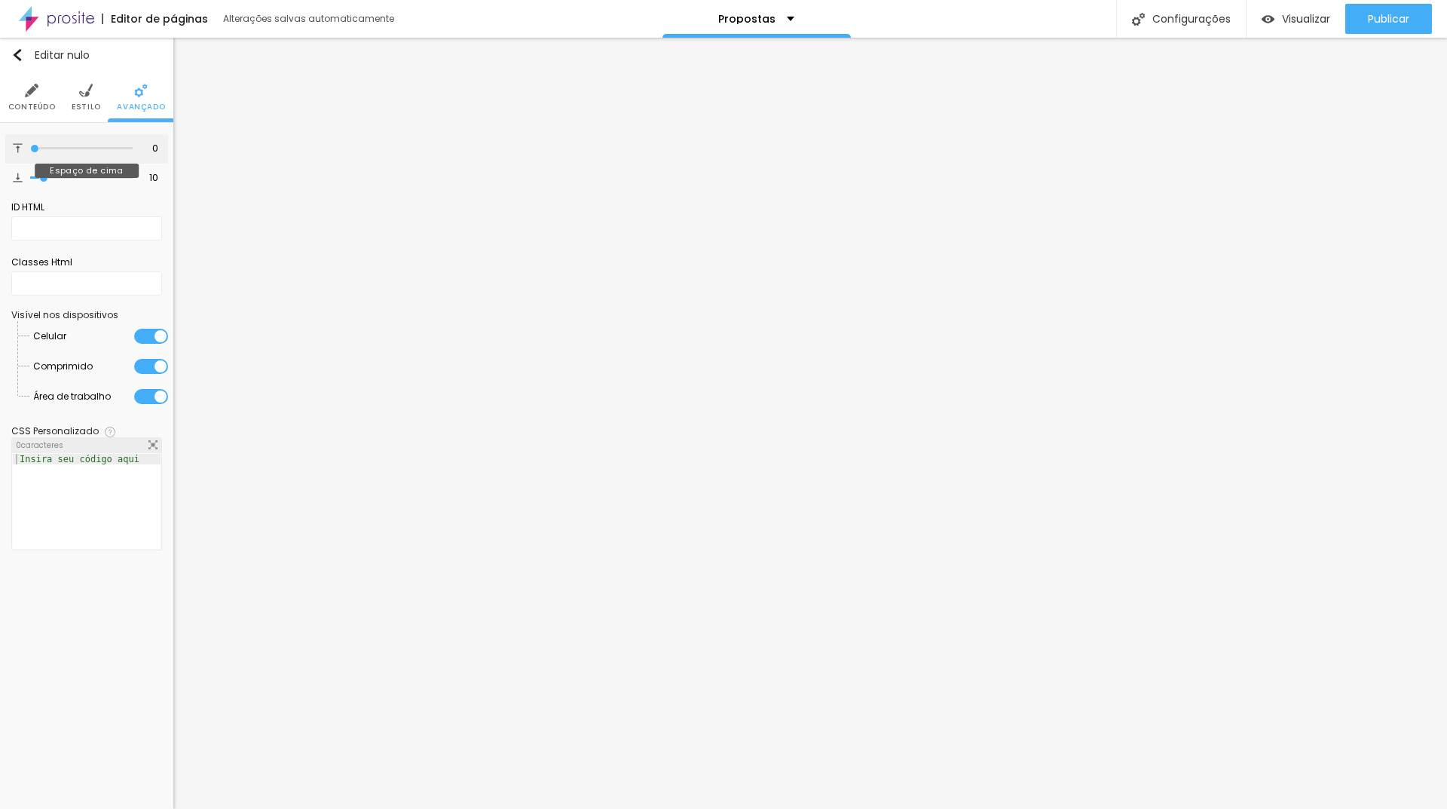
click at [30, 145] on input "range" at bounding box center [81, 149] width 102 height 8
drag, startPoint x: 11, startPoint y: 175, endPoint x: 0, endPoint y: 176, distance: 10.7
click at [30, 176] on input "range" at bounding box center [81, 178] width 102 height 8
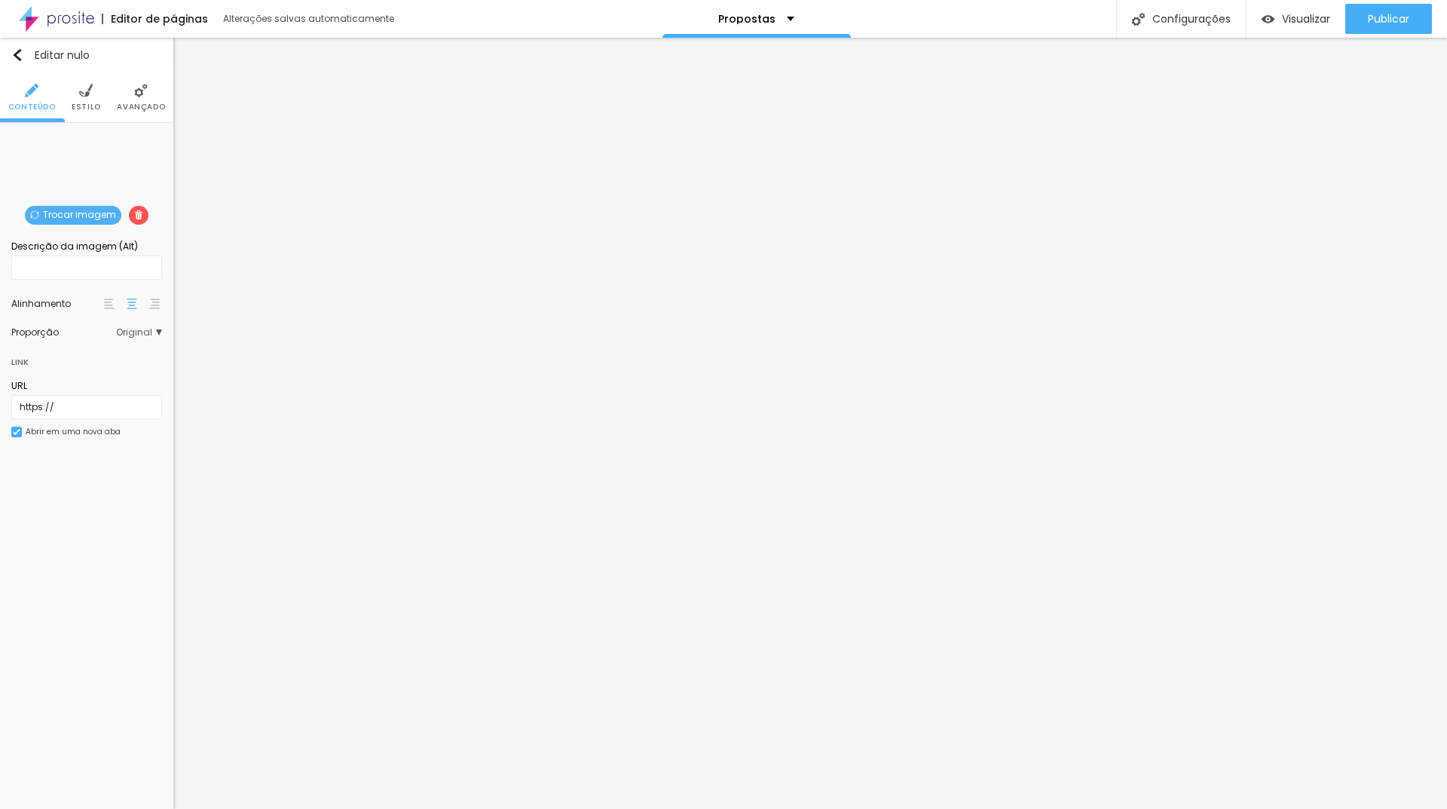
click at [142, 104] on font "Avançado" at bounding box center [141, 106] width 48 height 11
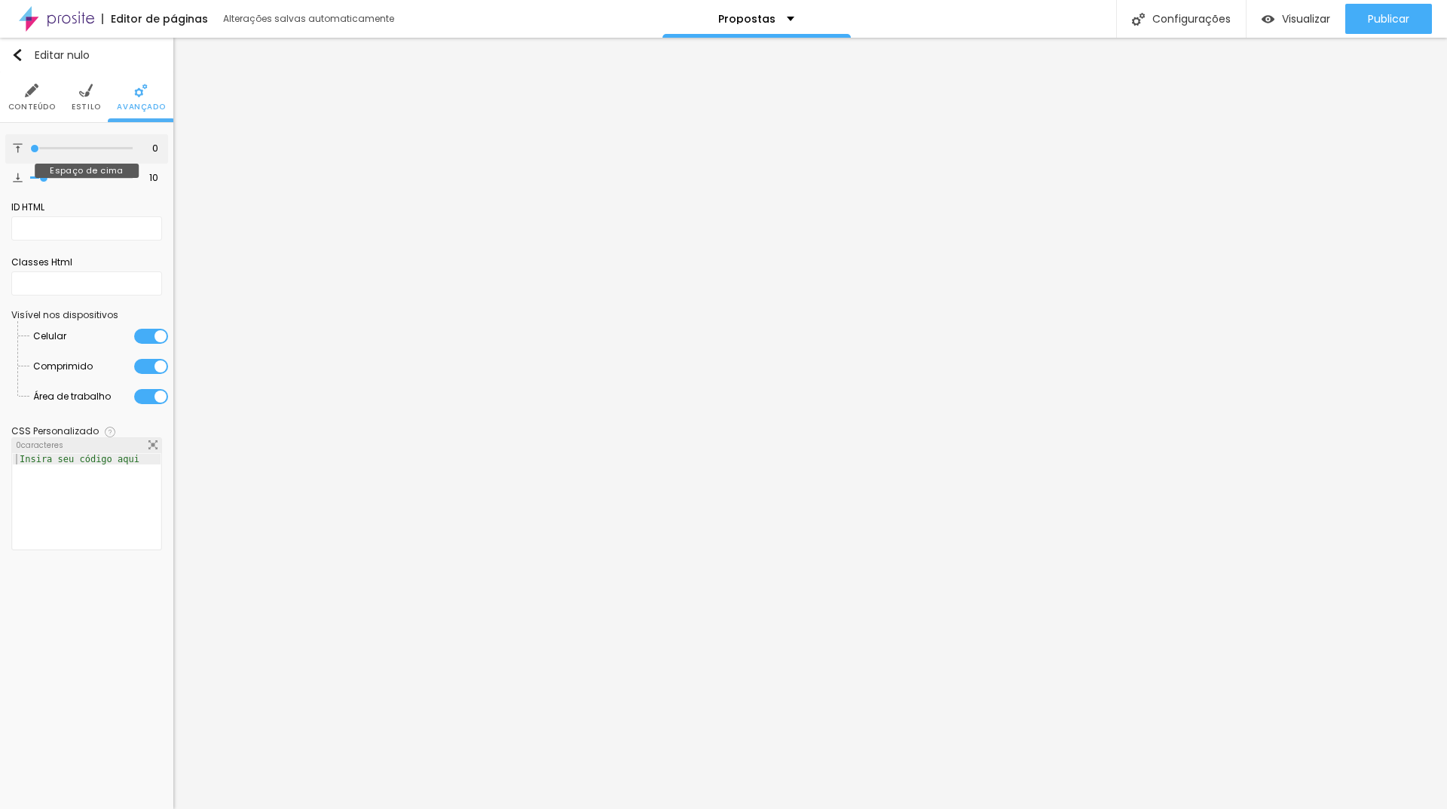
drag, startPoint x: 32, startPoint y: 149, endPoint x: 8, endPoint y: 149, distance: 24.1
click at [30, 149] on input "range" at bounding box center [81, 149] width 102 height 8
click at [30, 178] on input "range" at bounding box center [81, 178] width 102 height 8
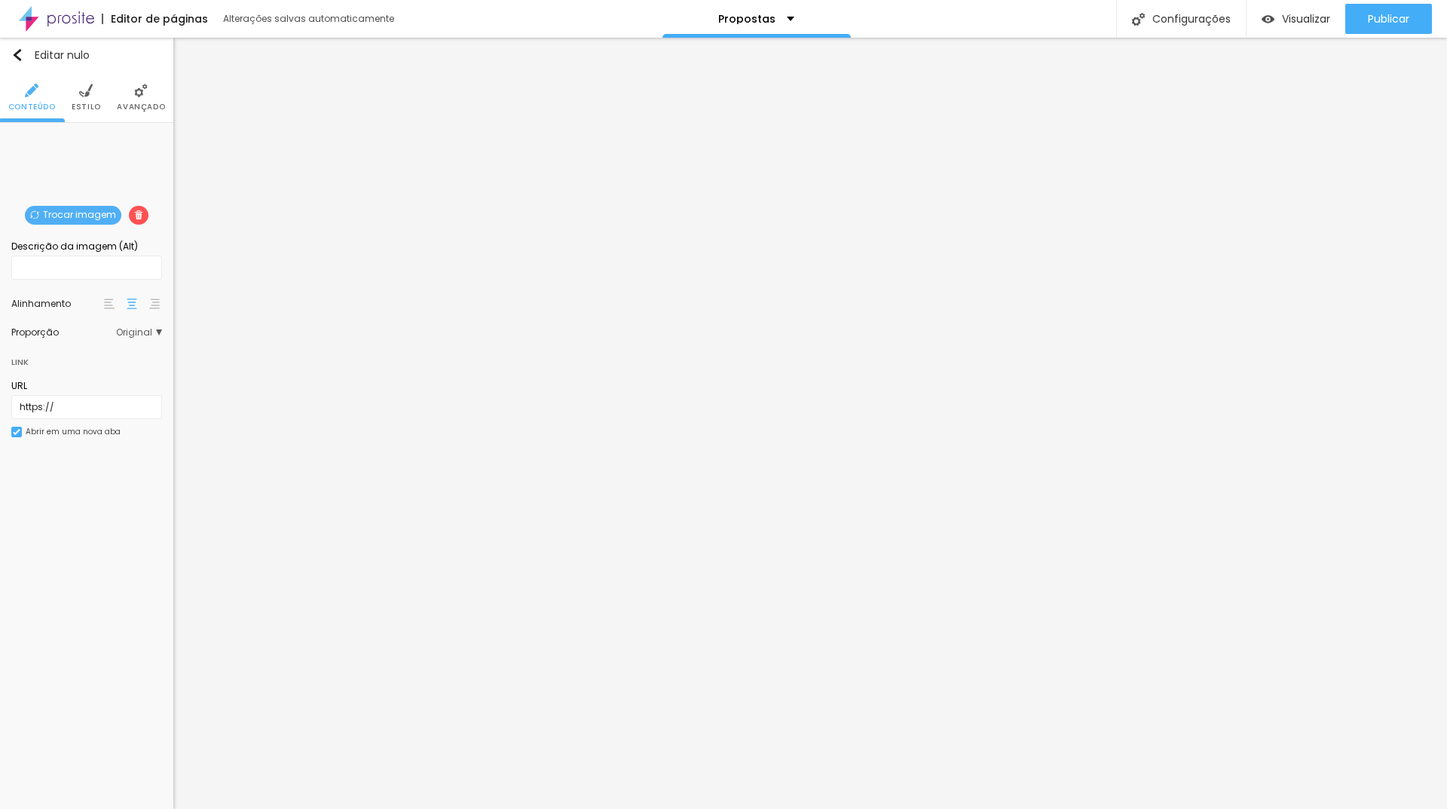
click at [131, 94] on li "Avançado" at bounding box center [141, 97] width 48 height 50
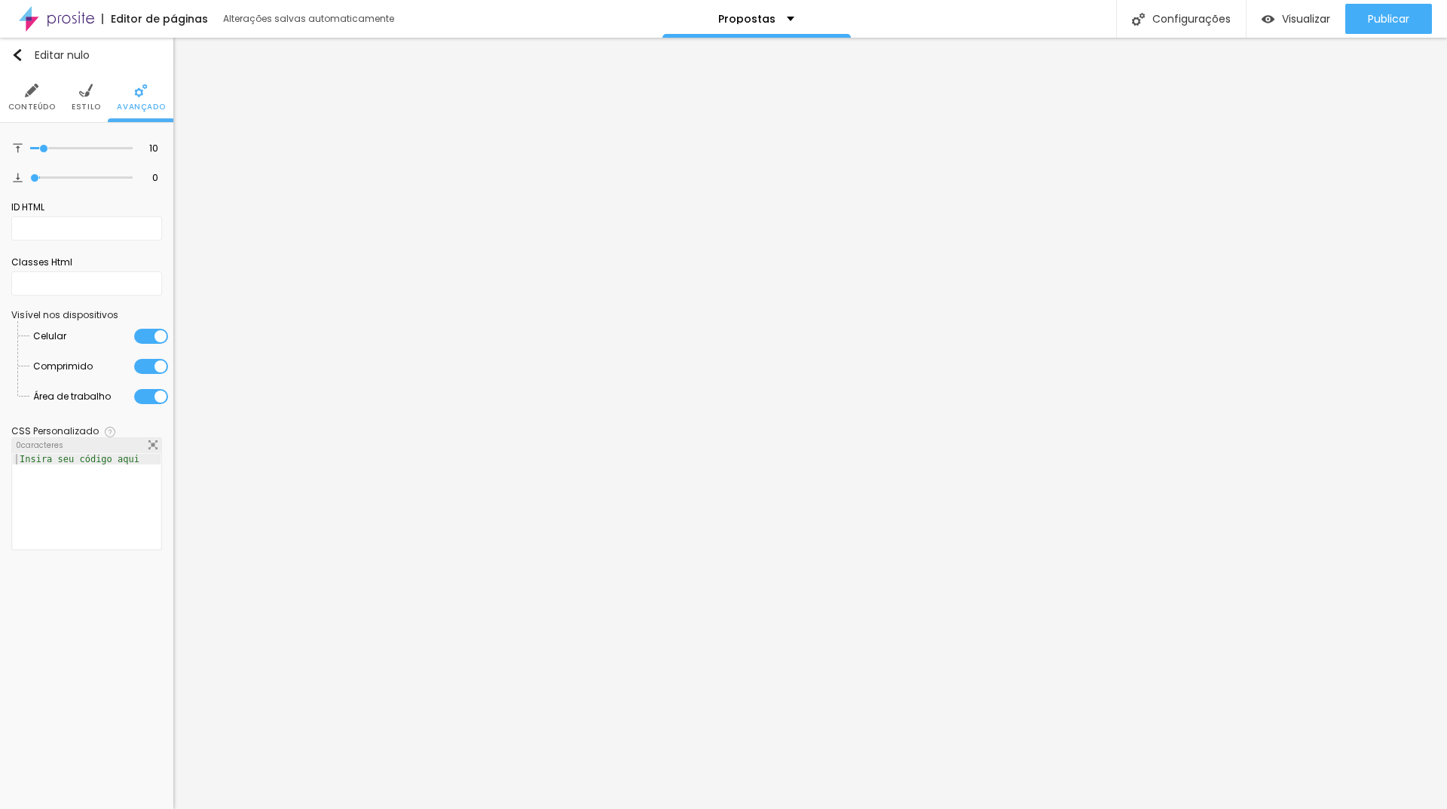
drag, startPoint x: 15, startPoint y: 173, endPoint x: 3, endPoint y: 173, distance: 12.1
click at [30, 174] on input "range" at bounding box center [81, 178] width 102 height 8
drag, startPoint x: 51, startPoint y: 146, endPoint x: 153, endPoint y: 176, distance: 105.9
click at [30, 149] on input "range" at bounding box center [81, 149] width 102 height 8
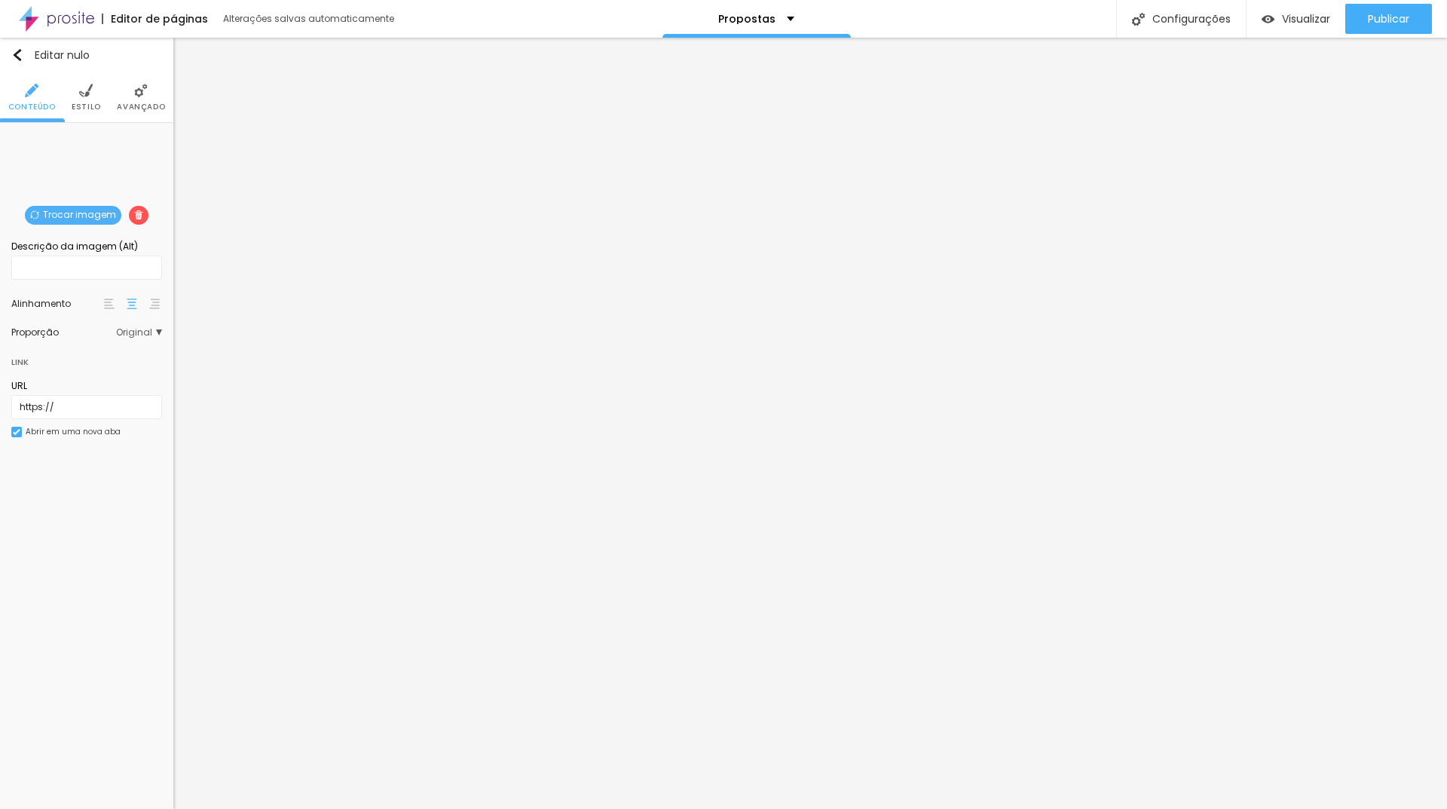
click at [136, 107] on font "Avançado" at bounding box center [141, 106] width 48 height 11
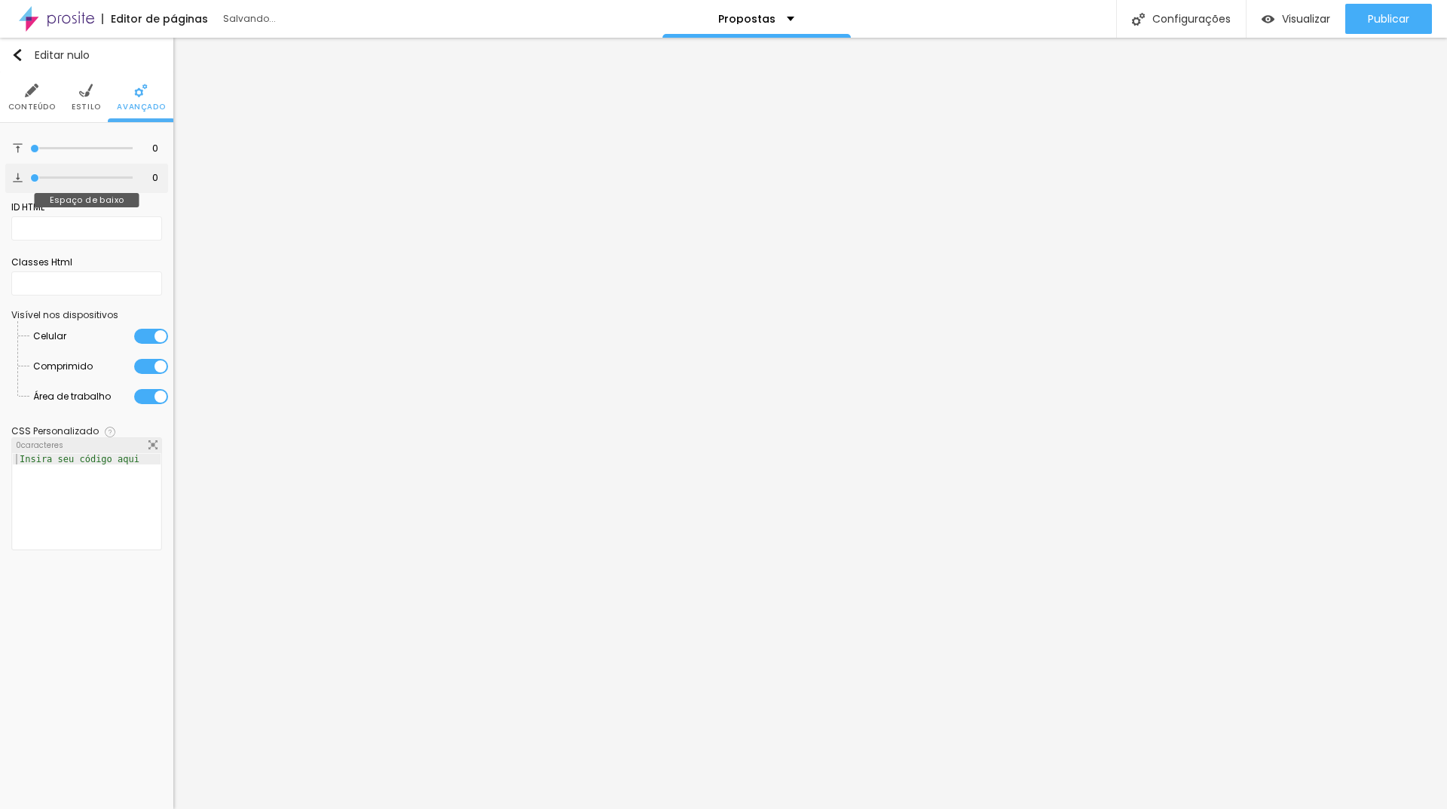
click at [30, 181] on input "range" at bounding box center [81, 178] width 102 height 8
drag, startPoint x: 18, startPoint y: 142, endPoint x: 0, endPoint y: 137, distance: 18.8
click at [0, 137] on div "0 Espaço de cima 0 Espaço de baixo ID HTML Classes Html Visível nos dispositivo…" at bounding box center [86, 345] width 173 height 445
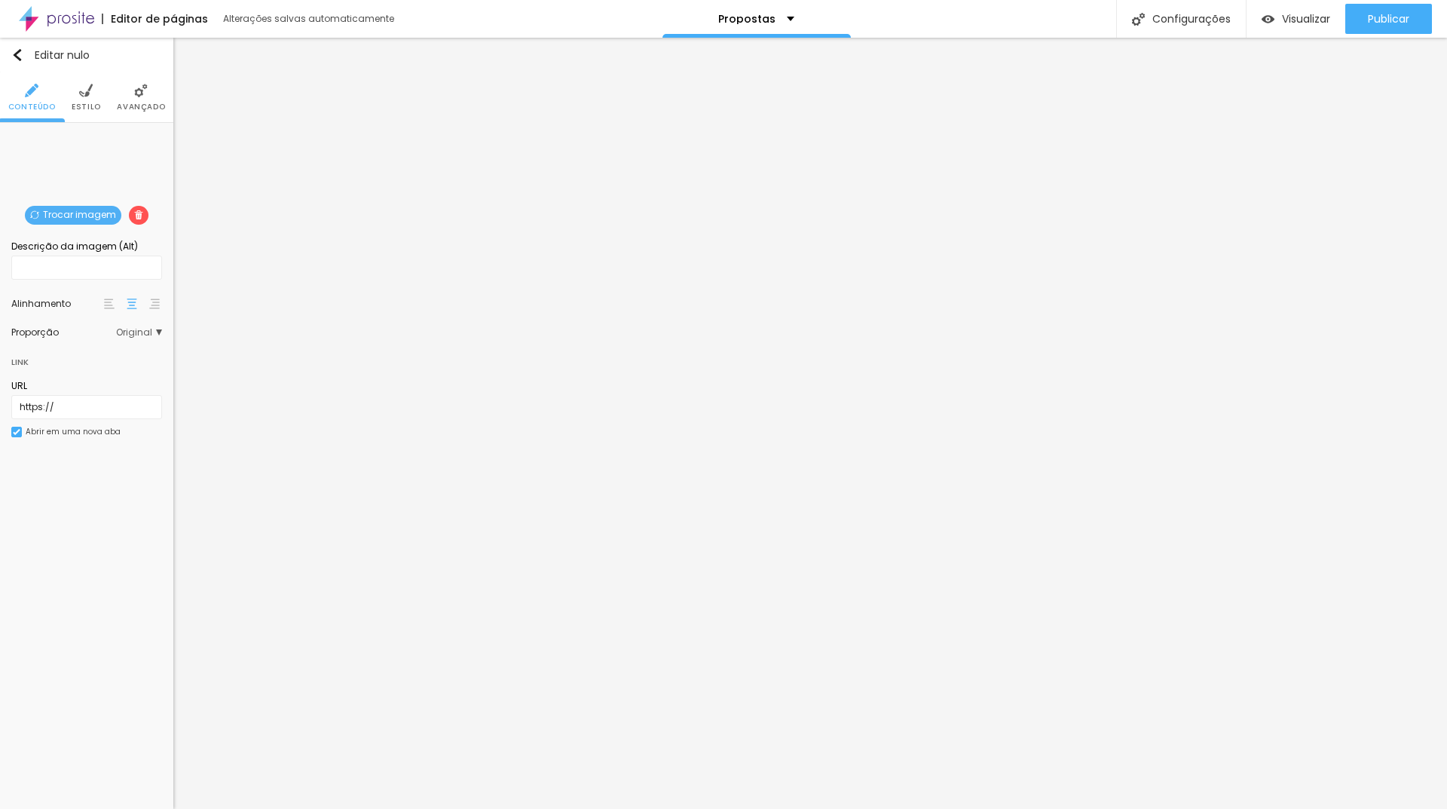
click at [64, 211] on font "Trocar imagem" at bounding box center [79, 214] width 73 height 13
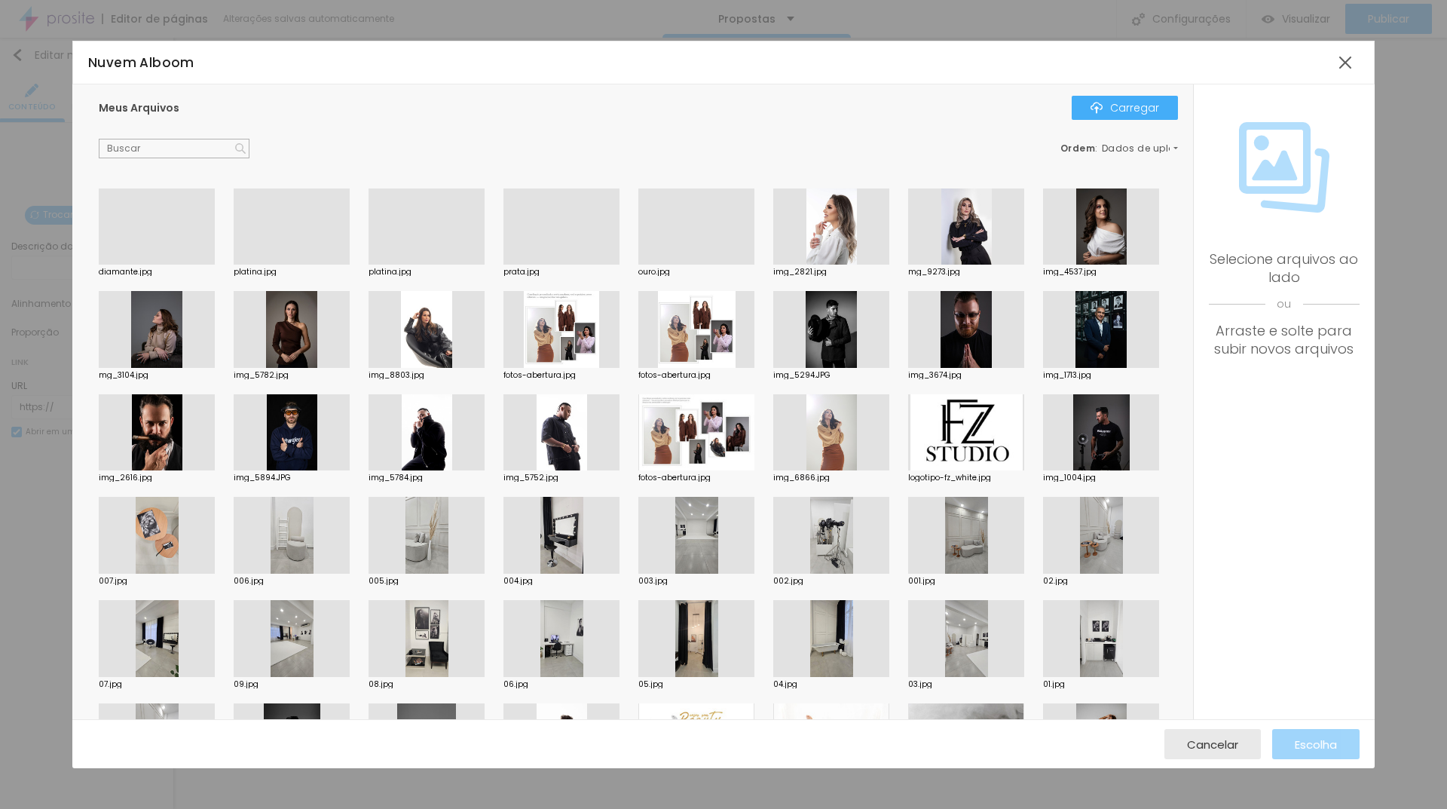
click at [702, 264] on div at bounding box center [696, 264] width 116 height 0
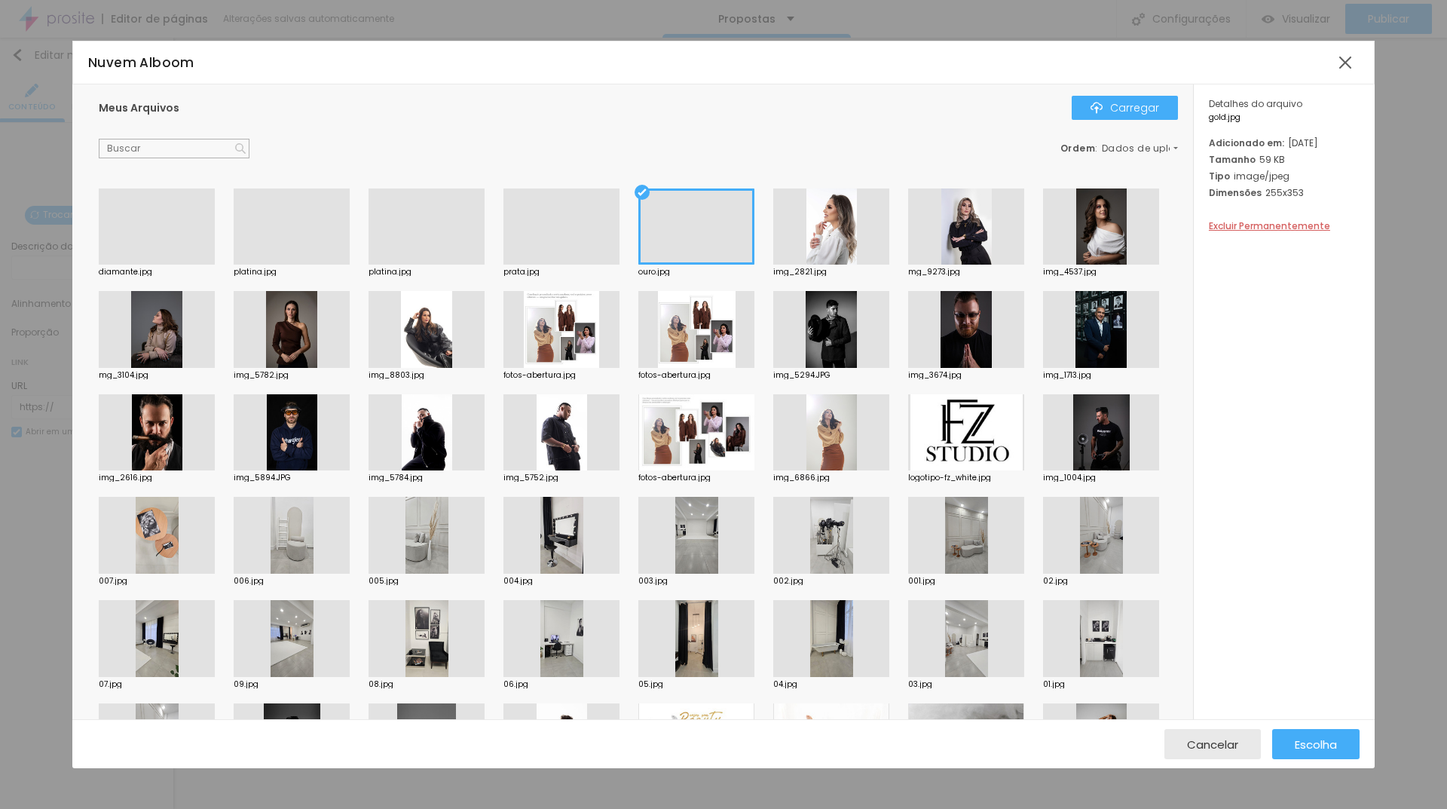
click at [702, 228] on div at bounding box center [696, 226] width 116 height 77
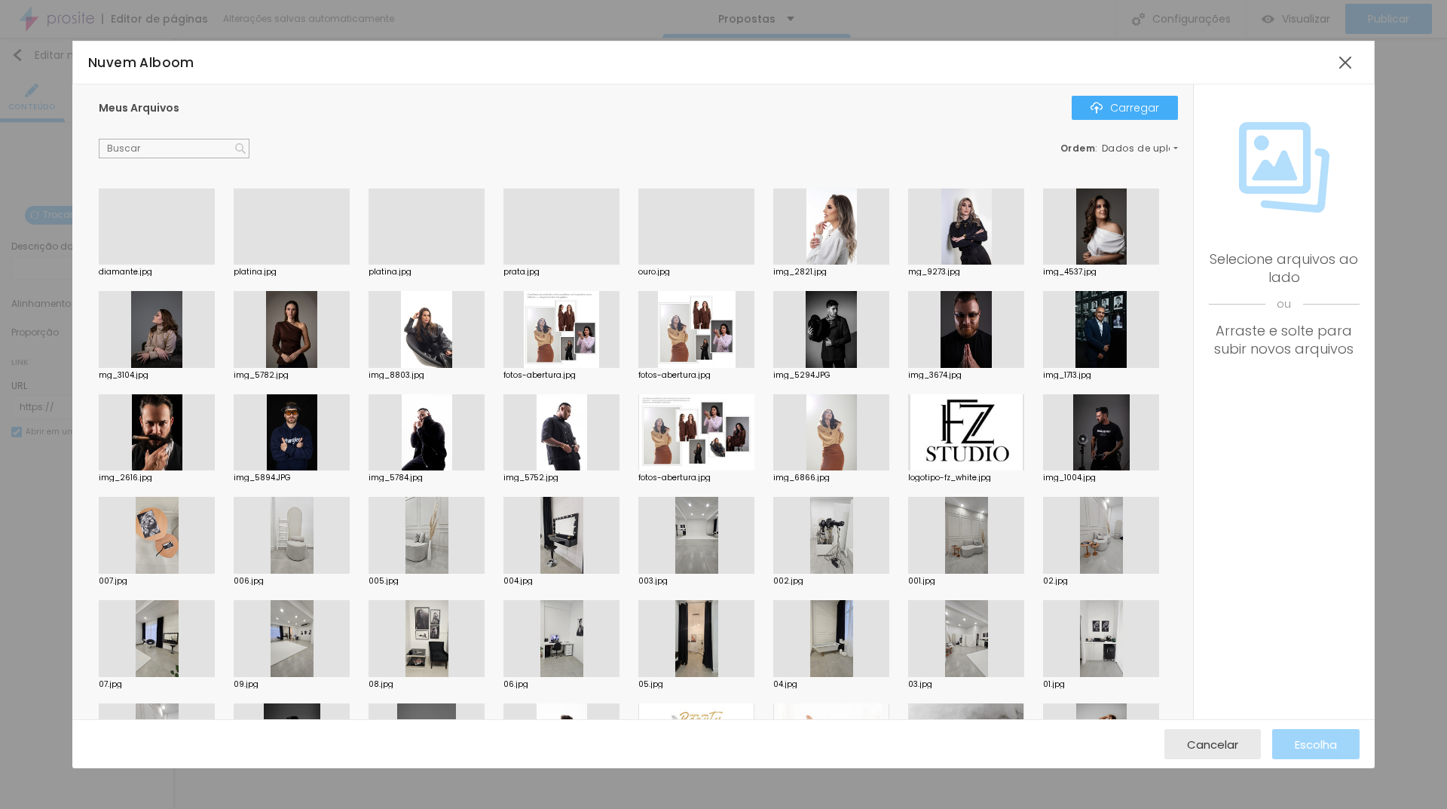
click at [698, 264] on div at bounding box center [696, 264] width 116 height 0
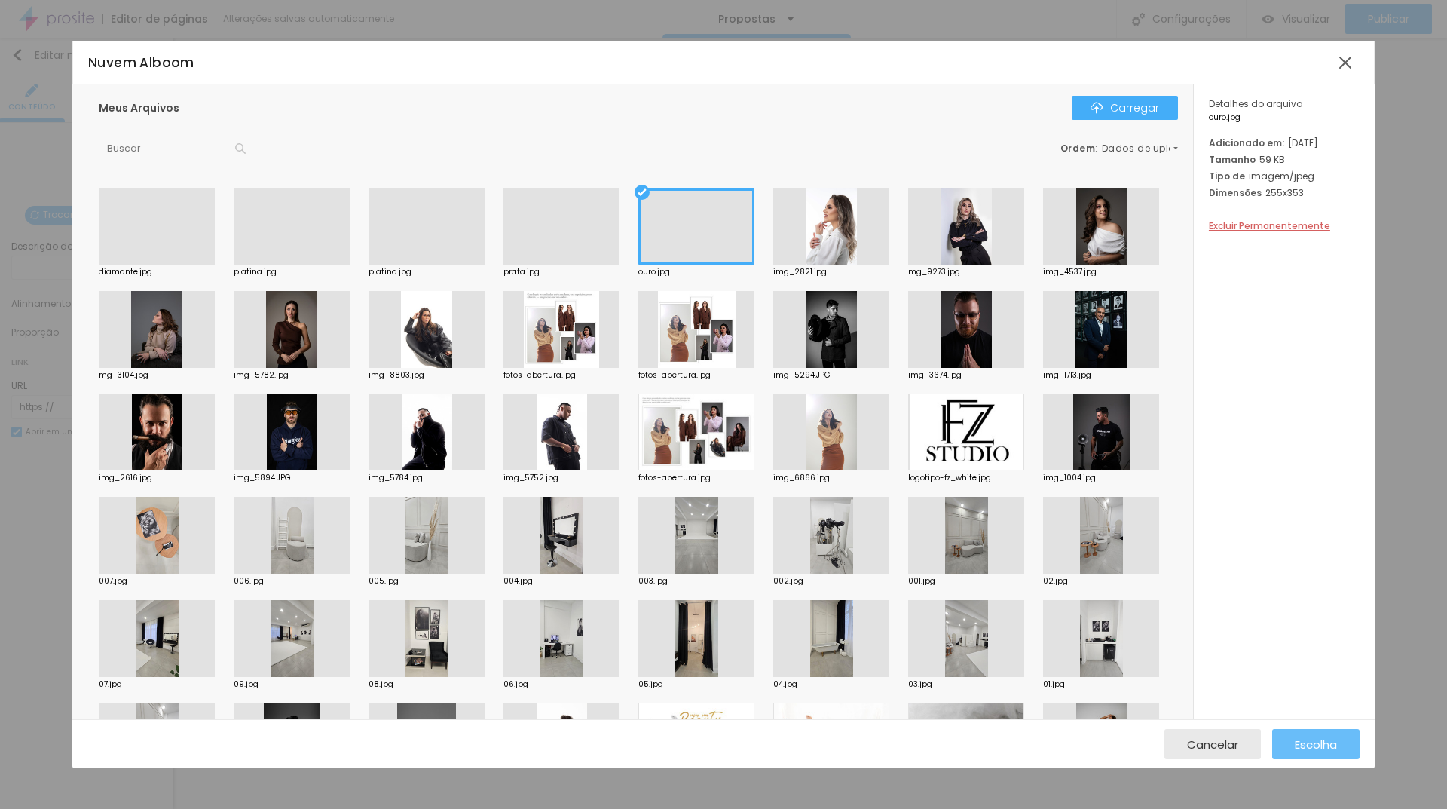
click at [1304, 741] on font "Escolha" at bounding box center [1316, 744] width 42 height 16
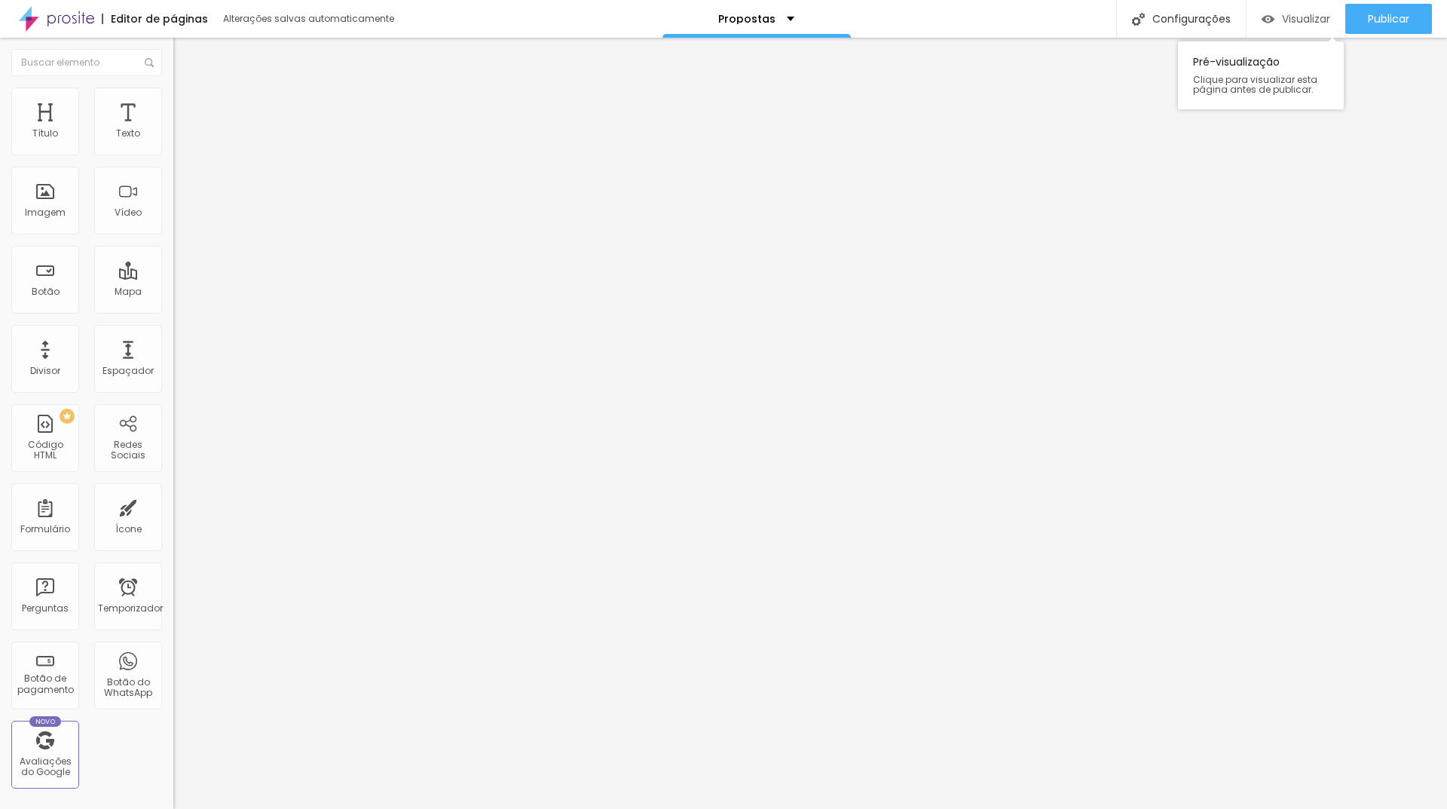
click at [1300, 11] on font "Visualizar" at bounding box center [1306, 18] width 48 height 15
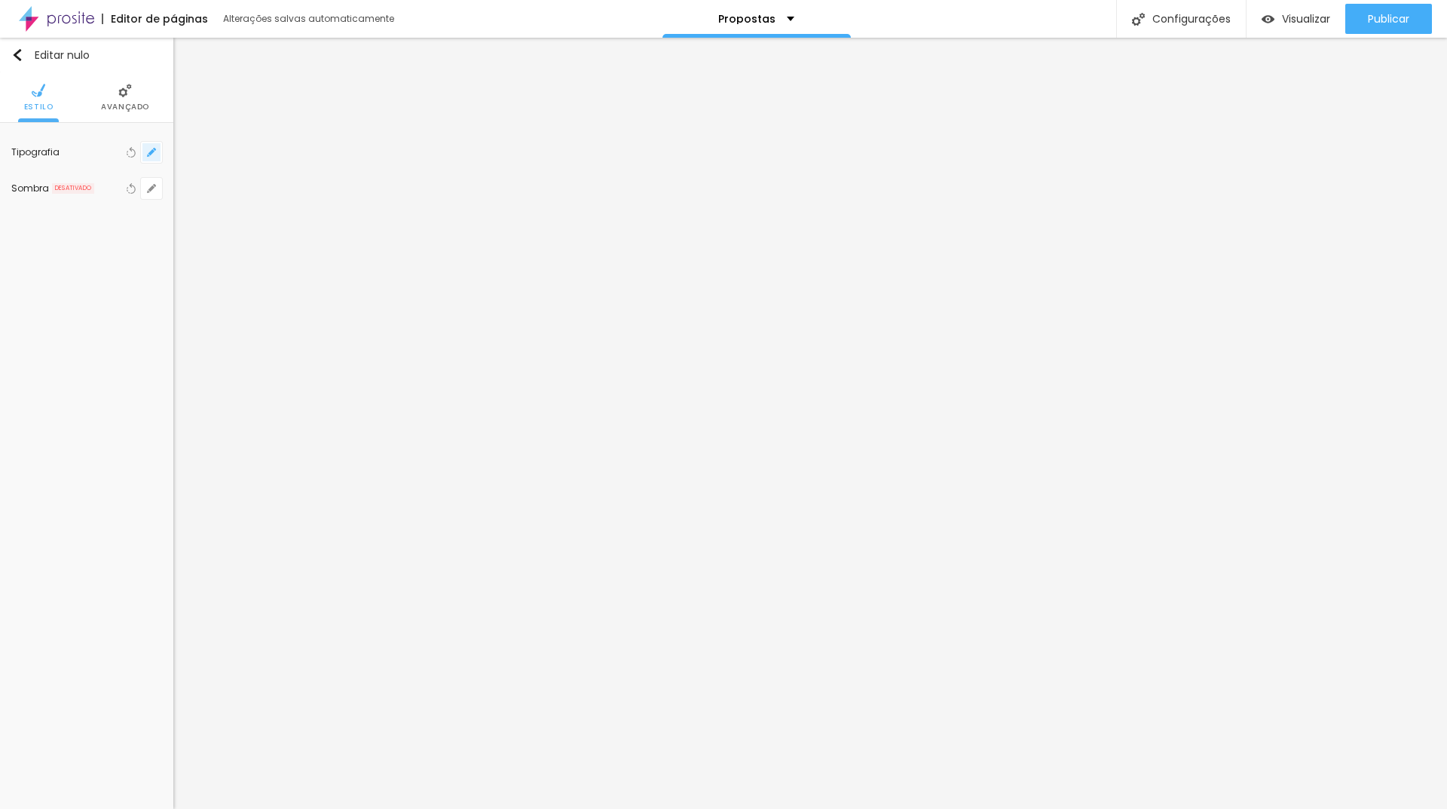
click at [150, 151] on icon "button" at bounding box center [151, 152] width 9 height 9
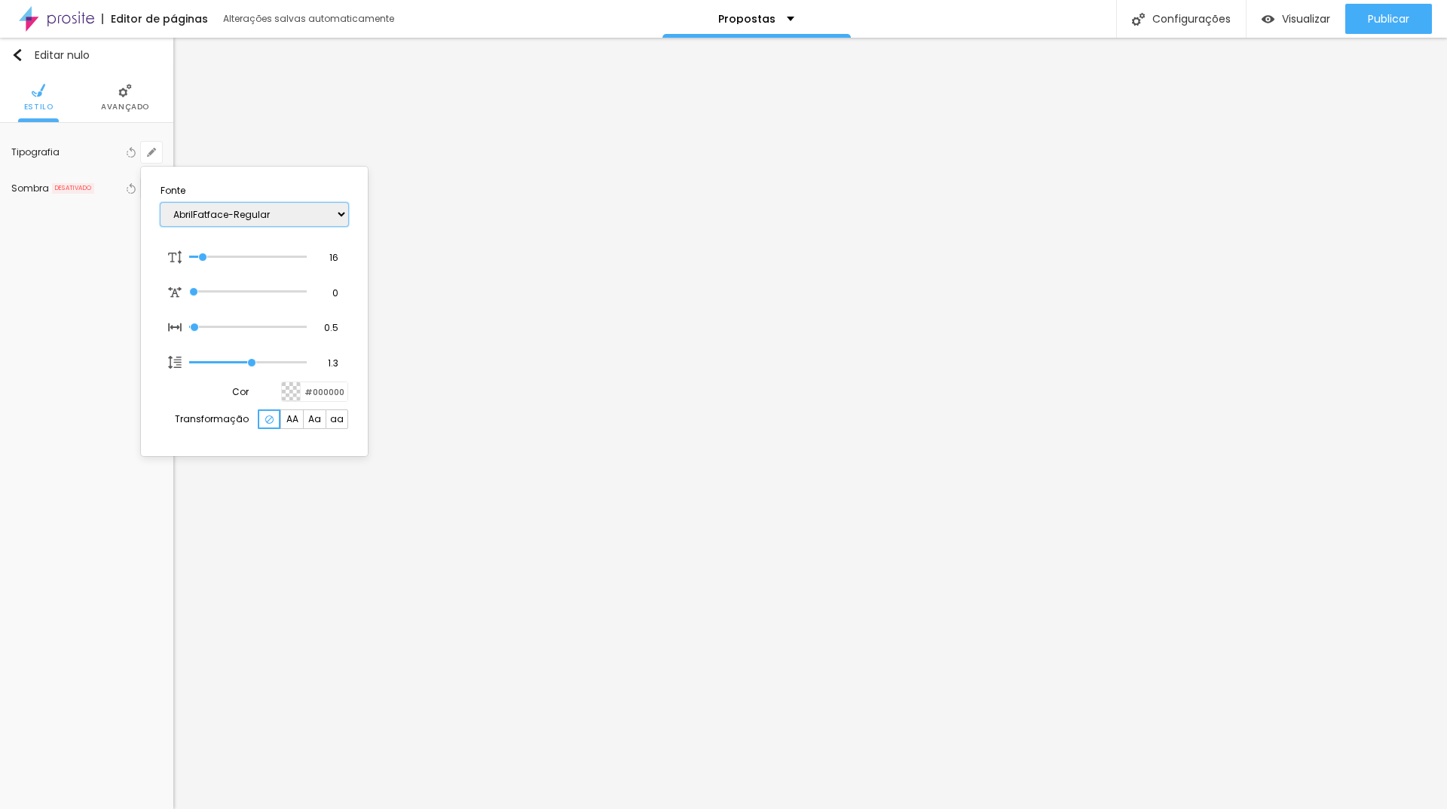
click at [191, 210] on select "AbrilFatface-Regular Actor-Regular Alegreya AlegreyaBlack [PERSON_NAME] [PERSON…" at bounding box center [255, 214] width 188 height 23
click at [161, 203] on select "AbrilFatface-Regular Actor-Regular Alegreya AlegreyaBlack [PERSON_NAME] [PERSON…" at bounding box center [255, 214] width 188 height 23
click at [497, 521] on div at bounding box center [723, 404] width 1447 height 809
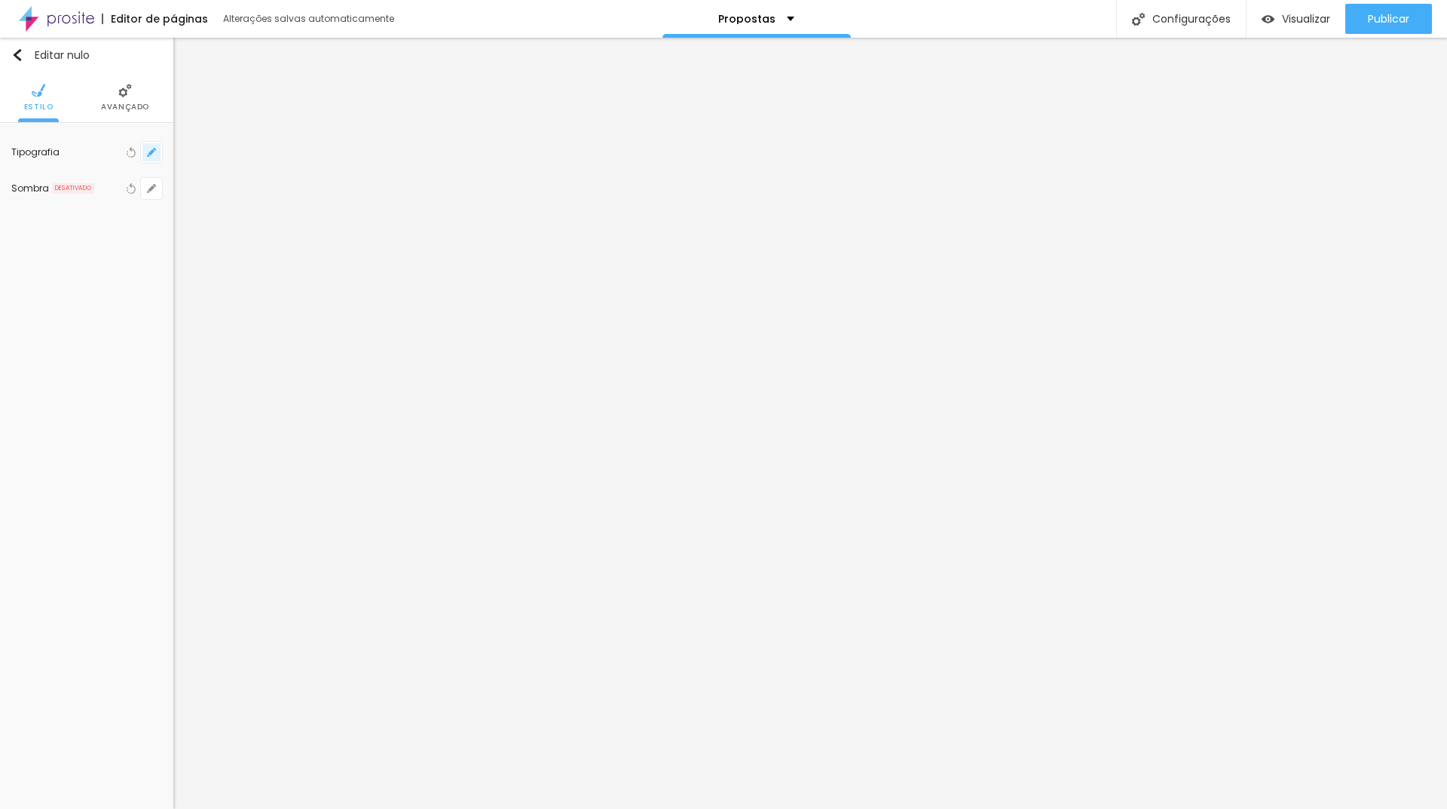
click at [151, 151] on icon "button" at bounding box center [151, 152] width 6 height 6
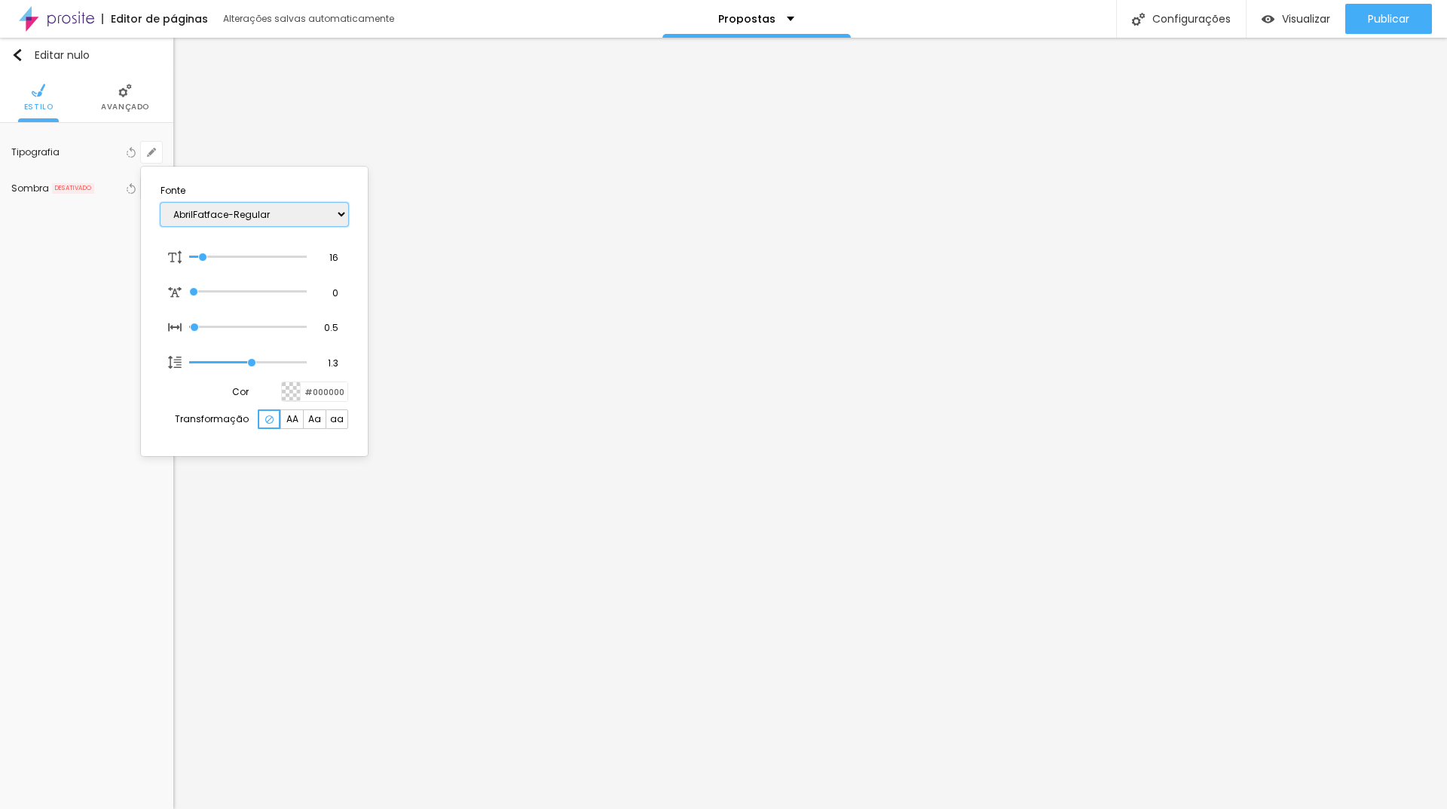
click at [218, 209] on select "AbrilFatface-Regular Actor-Regular Alegreya AlegreyaBlack [PERSON_NAME] [PERSON…" at bounding box center [255, 214] width 188 height 23
click at [161, 203] on select "AbrilFatface-Regular Actor-Regular Alegreya AlegreyaBlack [PERSON_NAME] [PERSON…" at bounding box center [255, 214] width 188 height 23
click at [209, 254] on input "range" at bounding box center [248, 257] width 118 height 8
click at [528, 533] on div at bounding box center [723, 404] width 1447 height 809
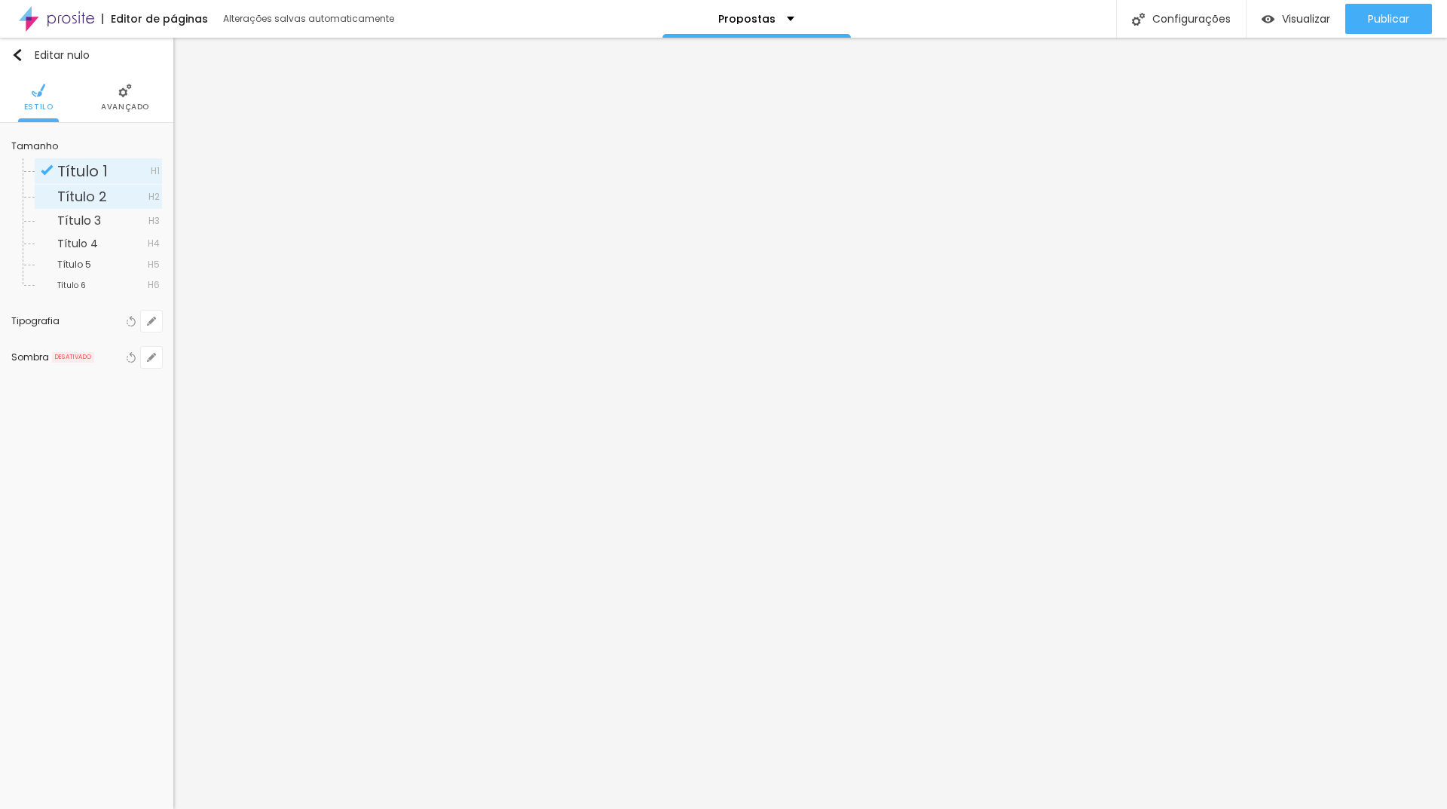
click at [80, 198] on font "Título 2" at bounding box center [82, 196] width 50 height 19
click at [92, 174] on font "Título 1" at bounding box center [82, 171] width 50 height 21
click at [133, 102] on font "Avançado" at bounding box center [125, 106] width 48 height 11
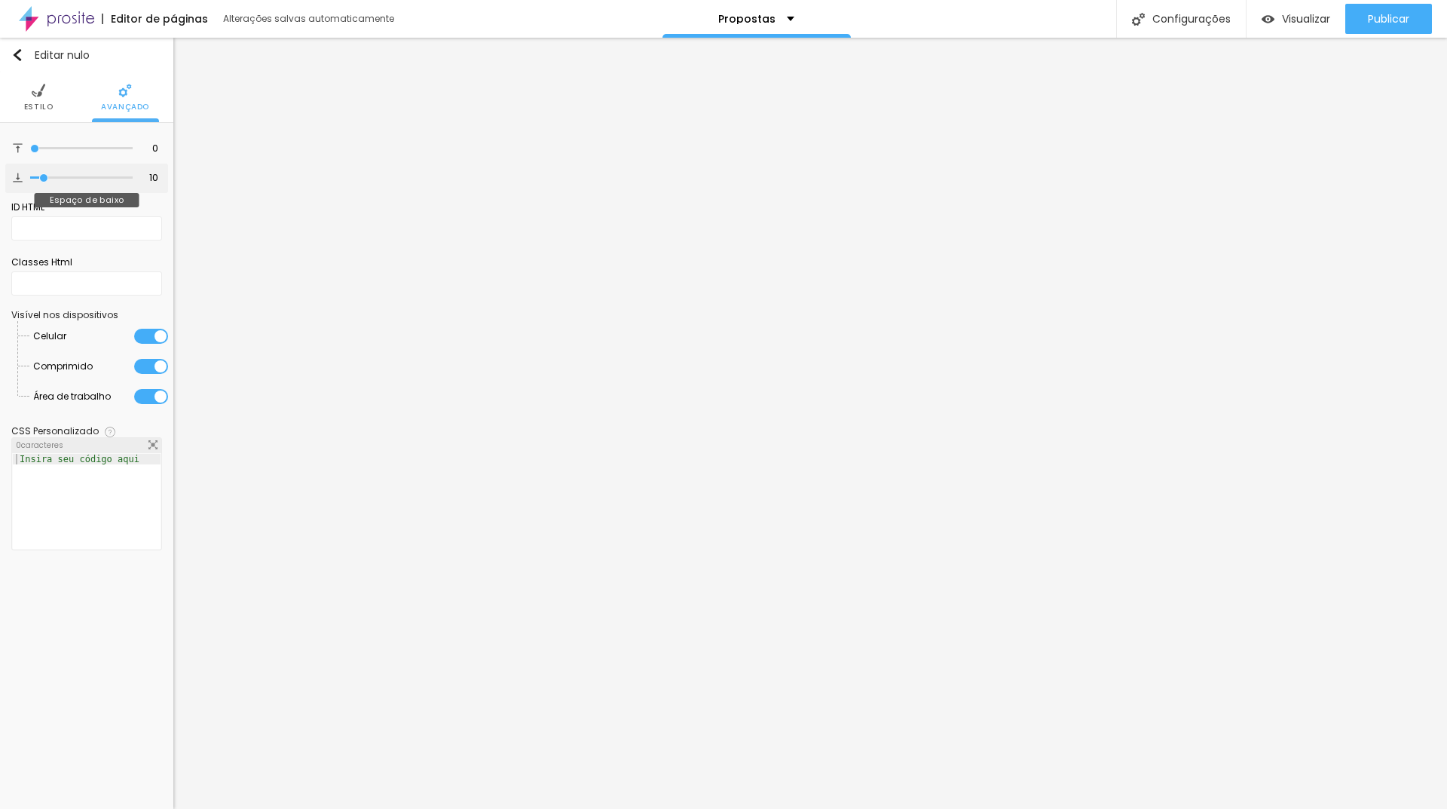
drag, startPoint x: 60, startPoint y: 148, endPoint x: 26, endPoint y: 184, distance: 49.1
click at [30, 145] on input "range" at bounding box center [81, 149] width 102 height 8
drag, startPoint x: 49, startPoint y: 178, endPoint x: 0, endPoint y: 167, distance: 50.1
click at [30, 174] on input "range" at bounding box center [81, 178] width 102 height 8
click at [49, 96] on li "Estilo" at bounding box center [38, 97] width 29 height 50
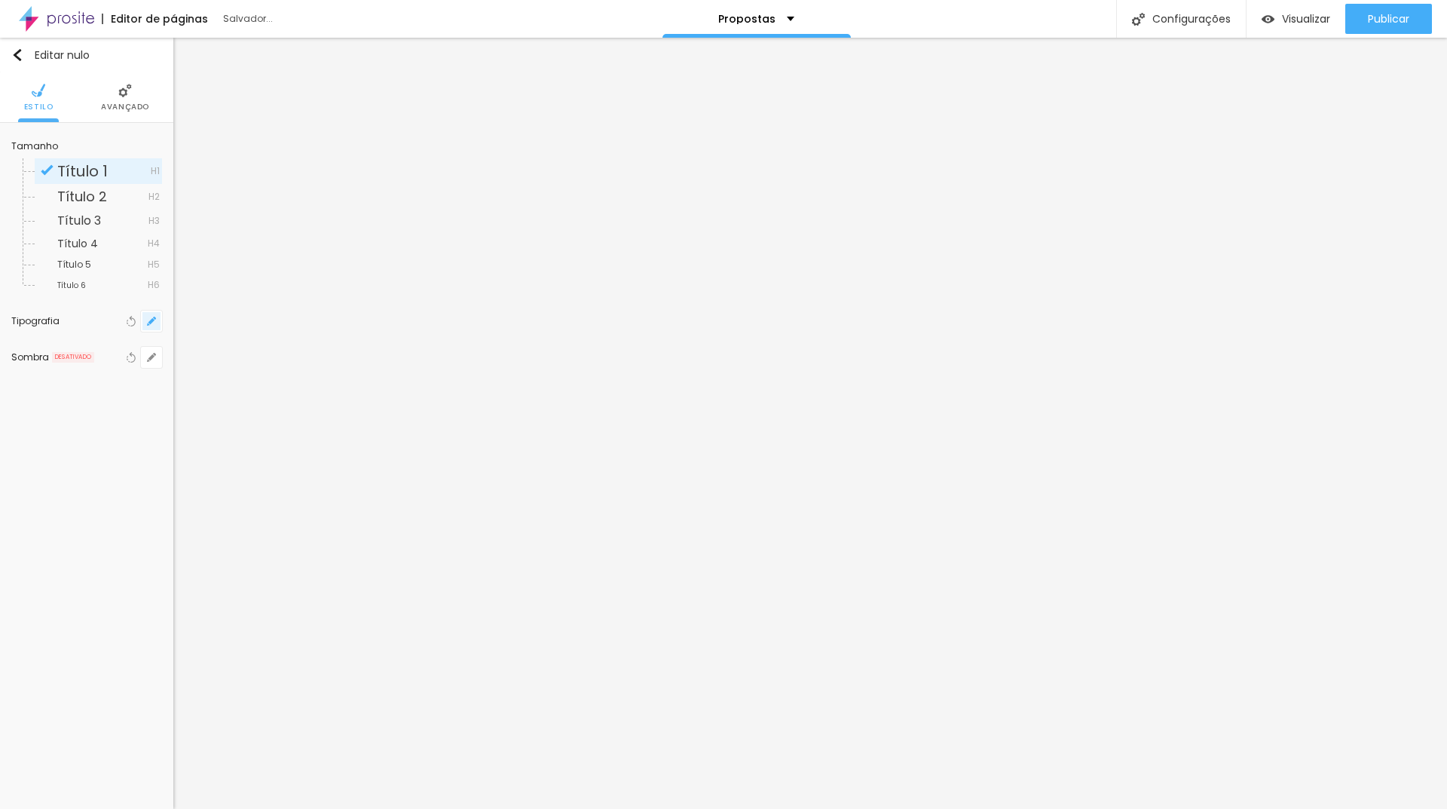
click at [158, 323] on button "button" at bounding box center [151, 320] width 21 height 21
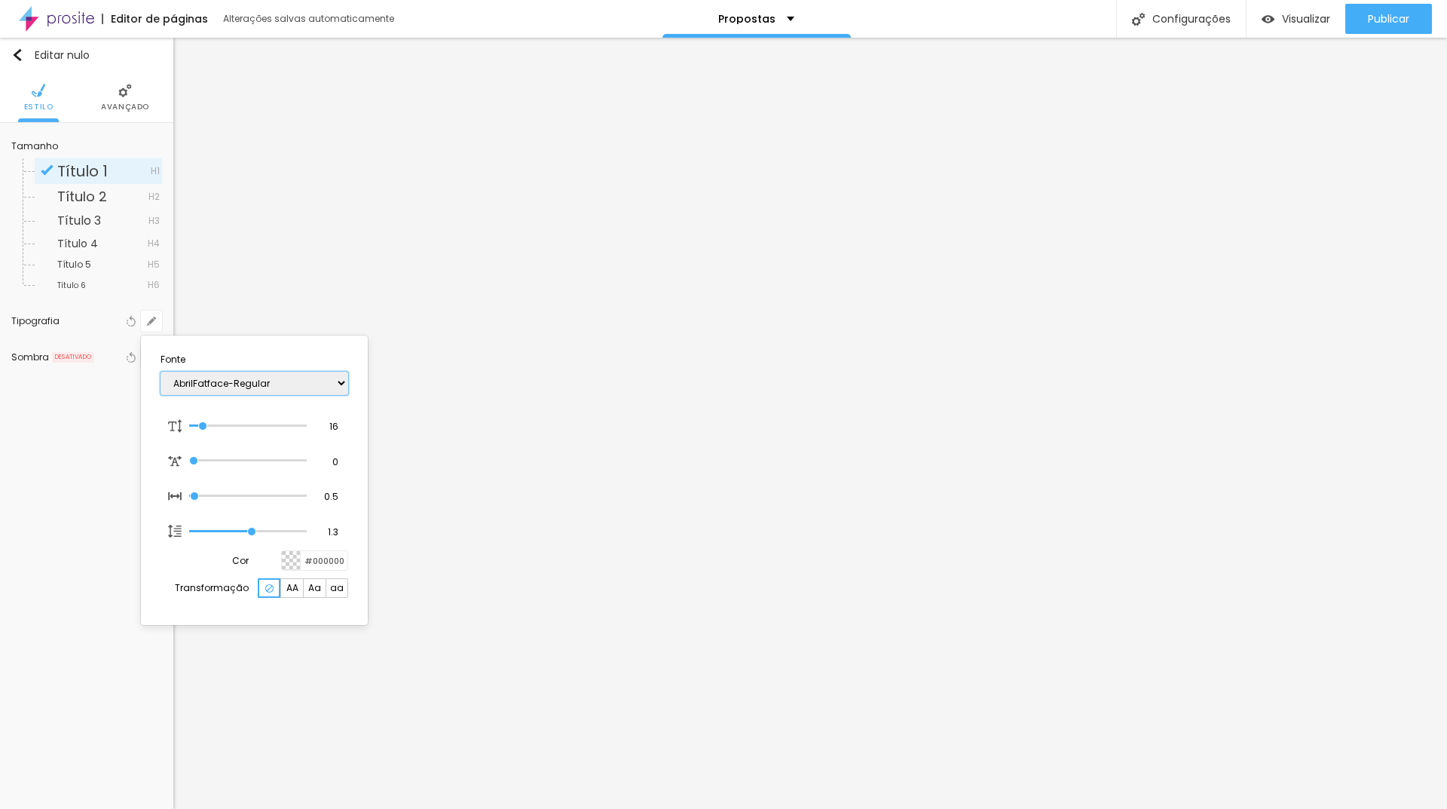
click at [211, 381] on select "AbrilFatface-Regular Actor-Regular Alegreya AlegreyaBlack [PERSON_NAME] [PERSON…" at bounding box center [255, 382] width 188 height 23
click at [161, 371] on select "AbrilFatface-Regular Actor-Regular Alegreya AlegreyaBlack [PERSON_NAME] [PERSON…" at bounding box center [255, 382] width 188 height 23
click at [260, 387] on select "AbrilFatface-Regular Actor-Regular Alegreya AlegreyaBlack [PERSON_NAME] [PERSON…" at bounding box center [255, 382] width 188 height 23
click at [161, 371] on select "AbrilFatface-Regular Actor-Regular Alegreya AlegreyaBlack [PERSON_NAME] [PERSON…" at bounding box center [255, 382] width 188 height 23
click at [279, 371] on select "AbrilFatface-Regular Actor-Regular Alegreya AlegreyaBlack [PERSON_NAME] [PERSON…" at bounding box center [255, 382] width 188 height 23
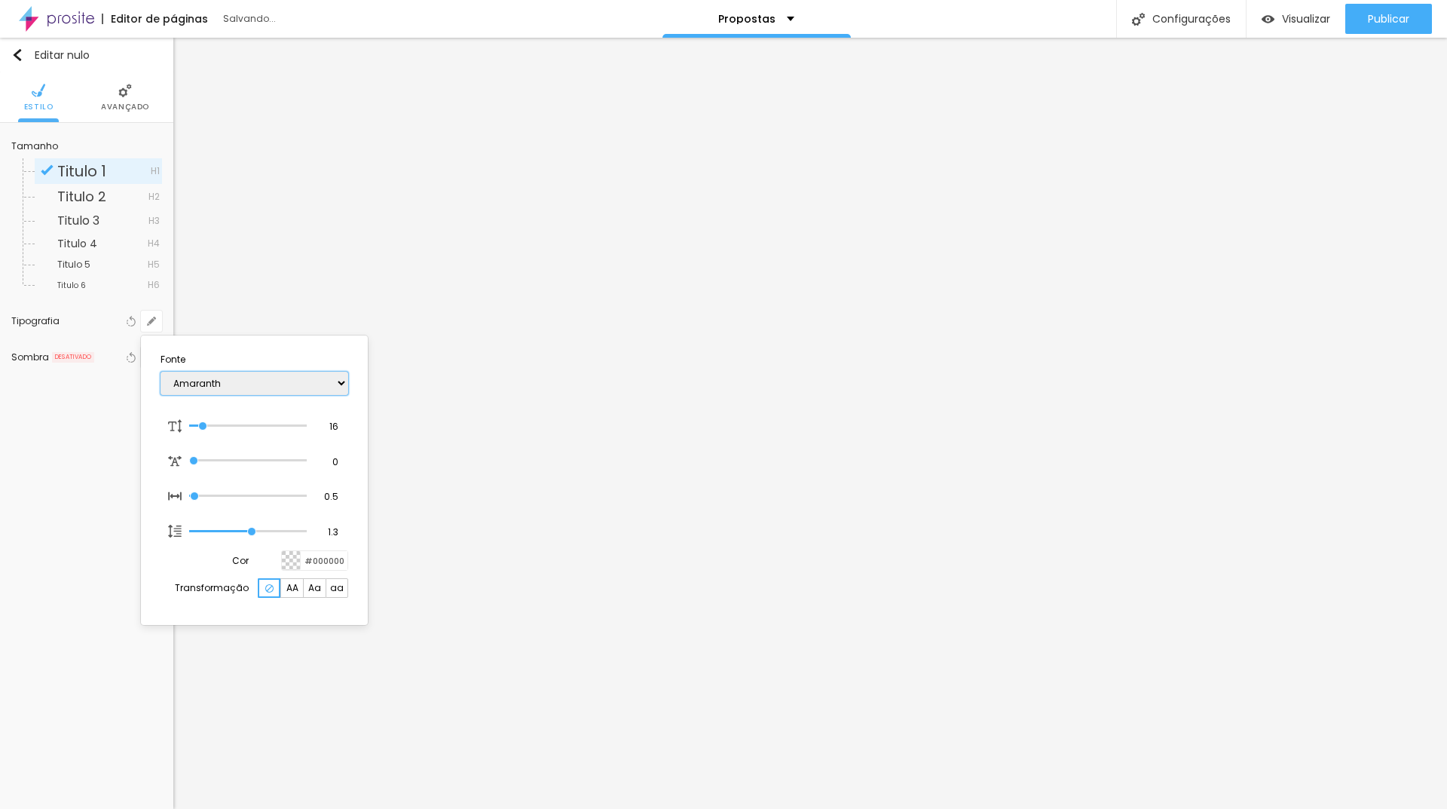
click at [161, 371] on select "AbrilFatface-Regular Actor-Regular Alegreya AlegreyaBlack [PERSON_NAME] [PERSON…" at bounding box center [255, 382] width 188 height 23
click at [428, 396] on div at bounding box center [723, 404] width 1447 height 809
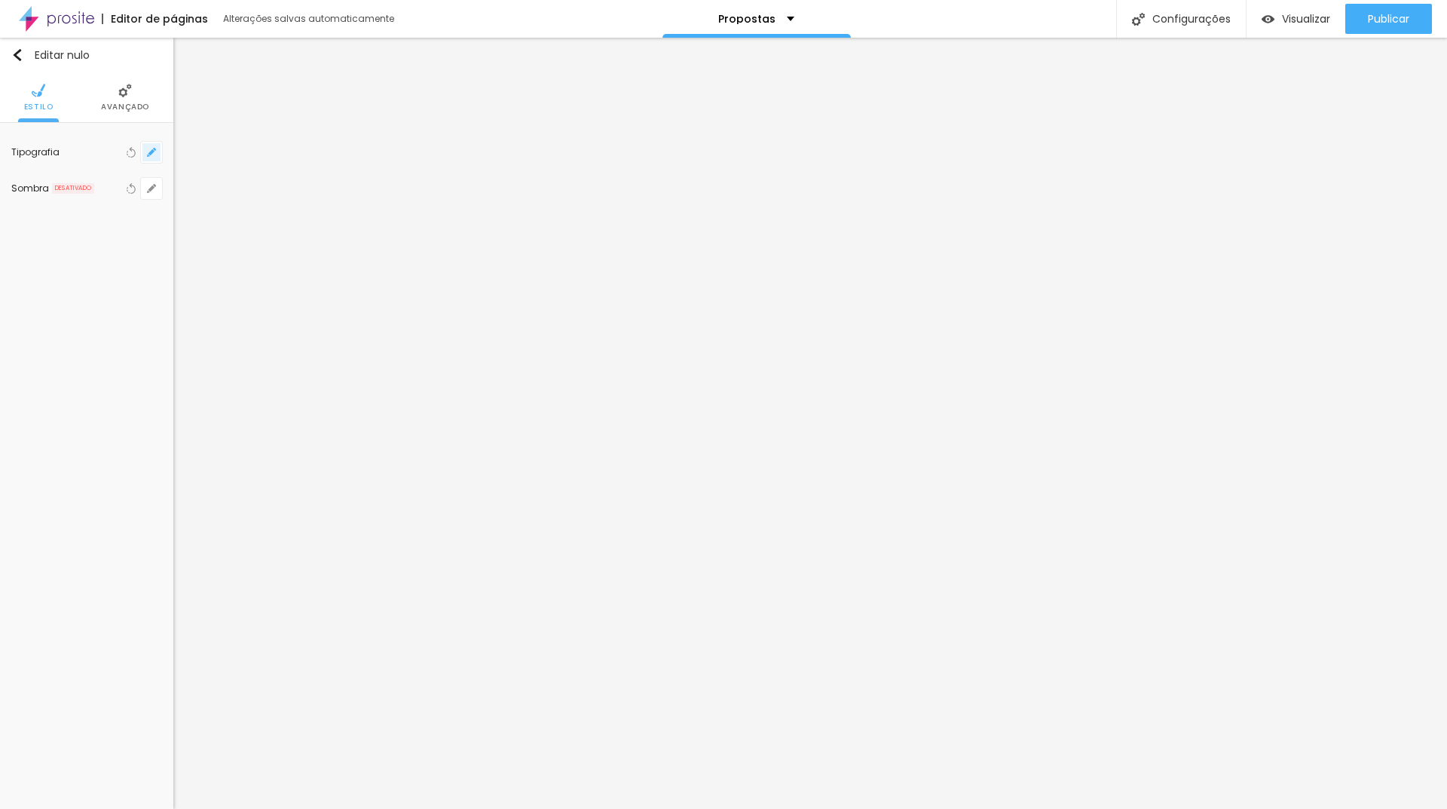
click at [151, 151] on icon "button" at bounding box center [151, 152] width 9 height 9
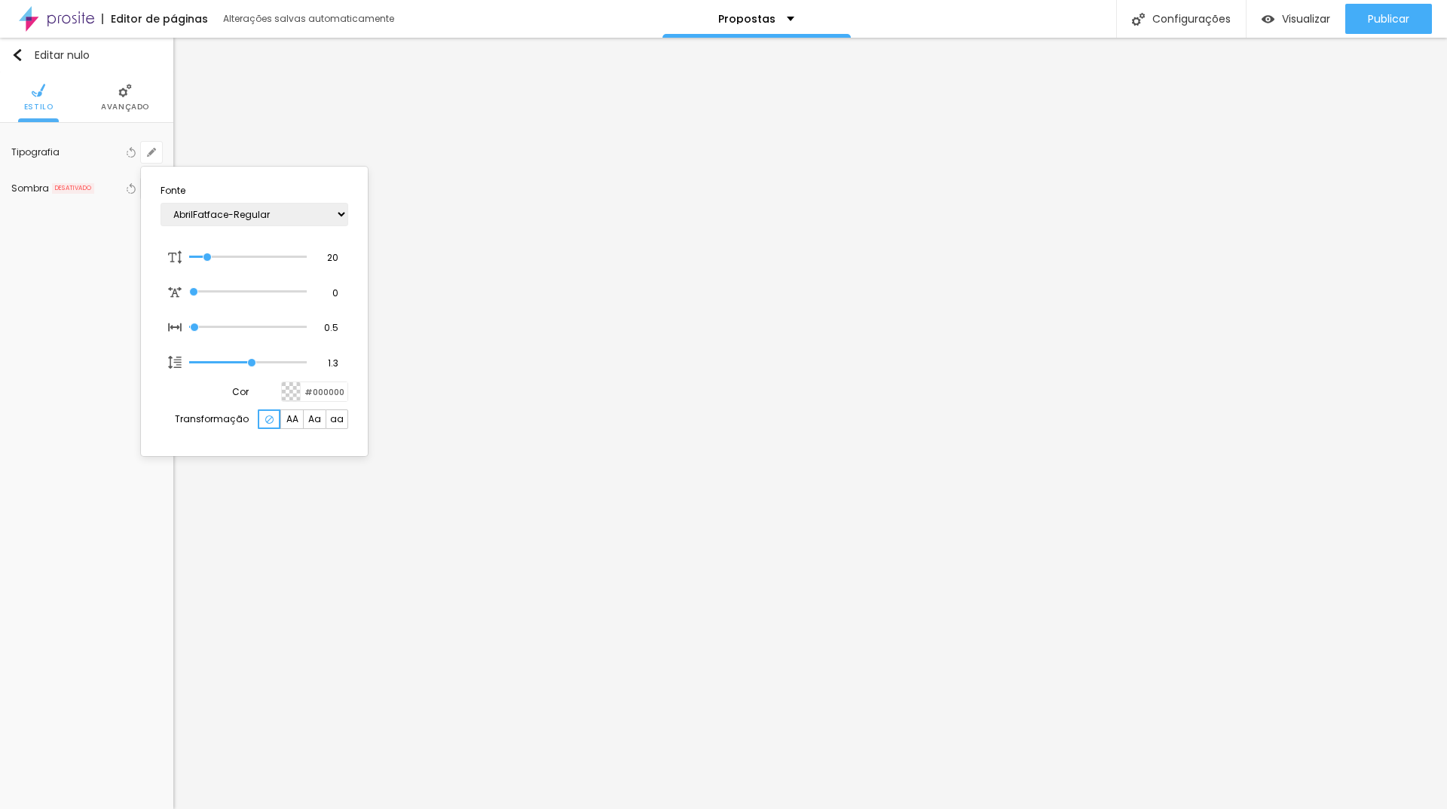
click at [411, 320] on div at bounding box center [723, 404] width 1447 height 809
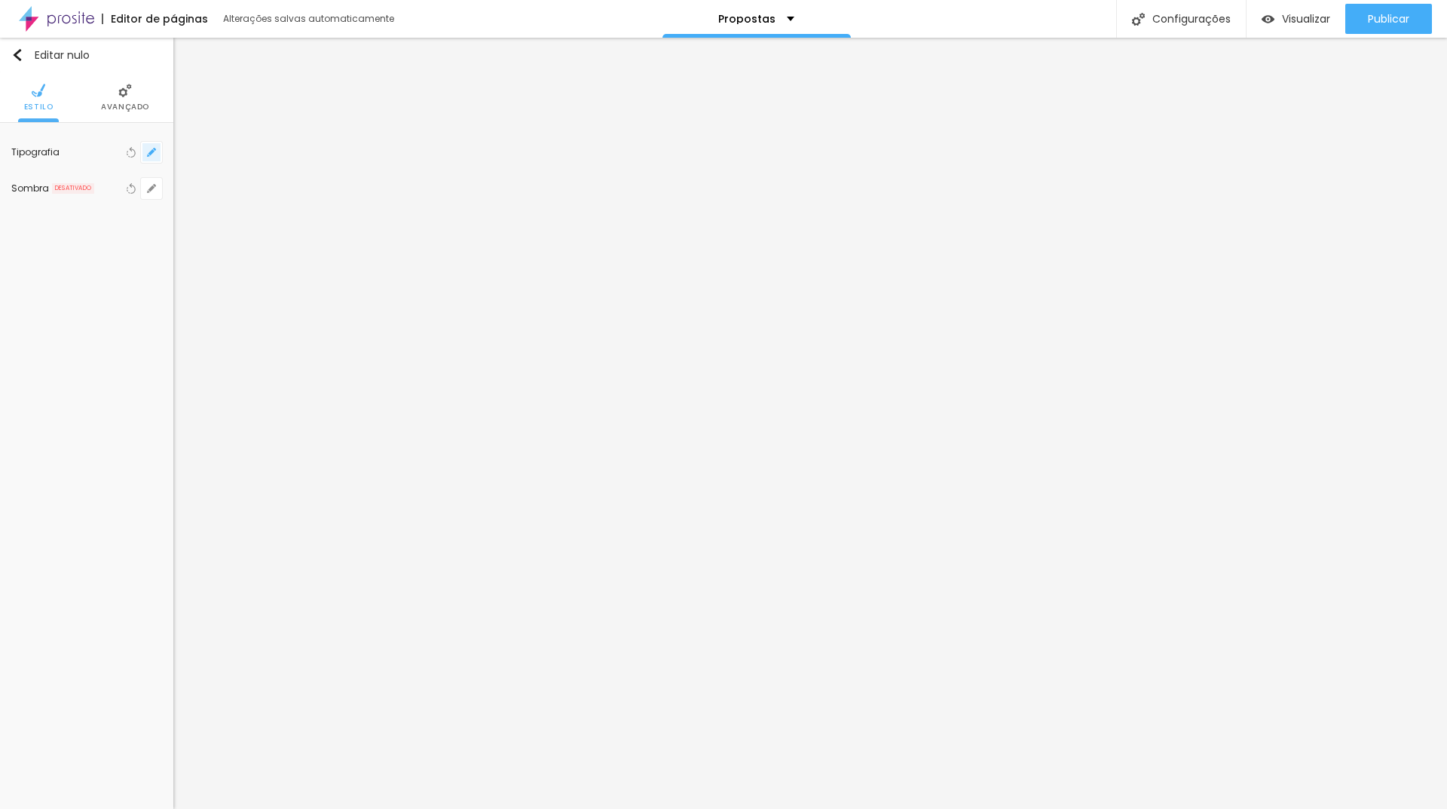
click at [148, 147] on button "button" at bounding box center [151, 152] width 21 height 21
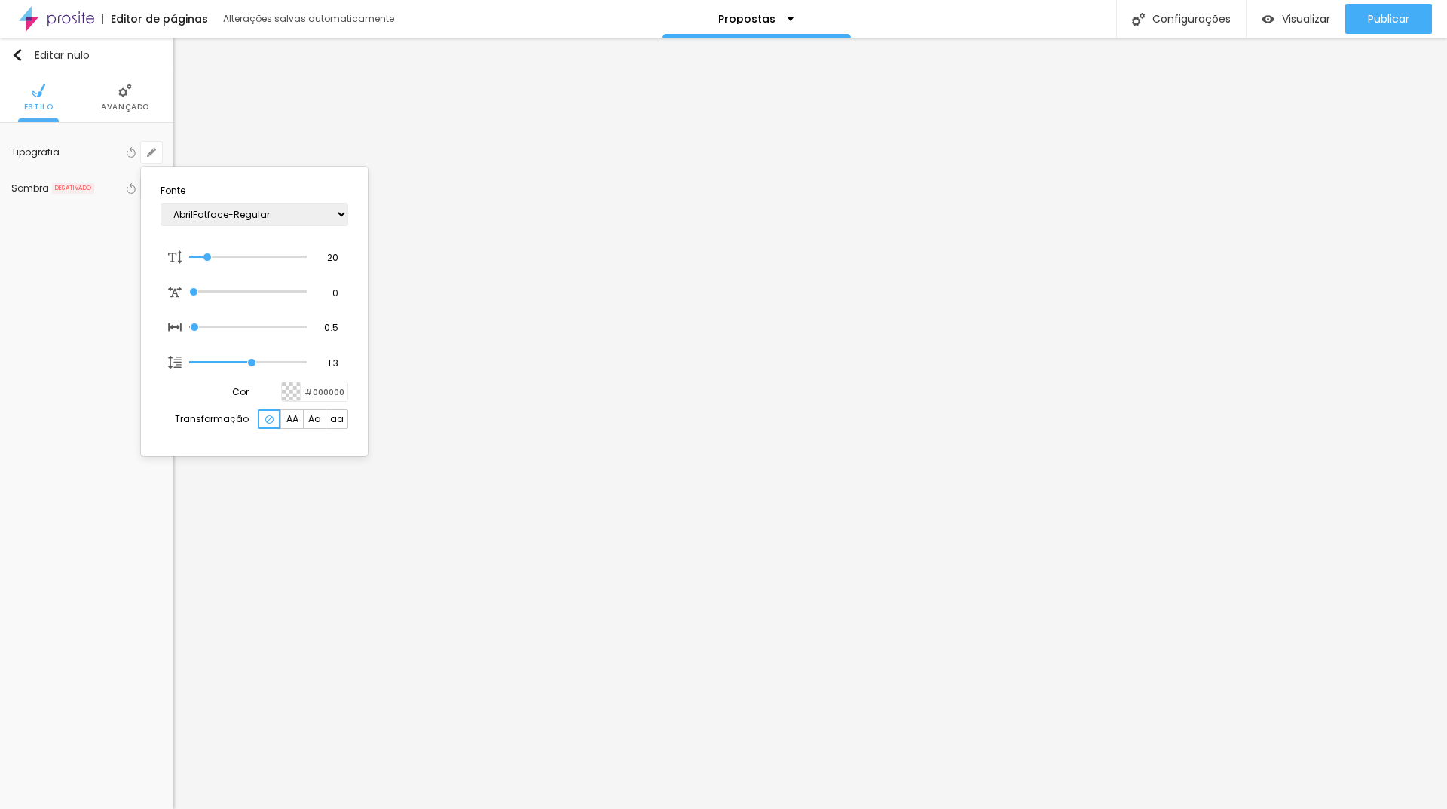
click at [521, 405] on div at bounding box center [723, 404] width 1447 height 809
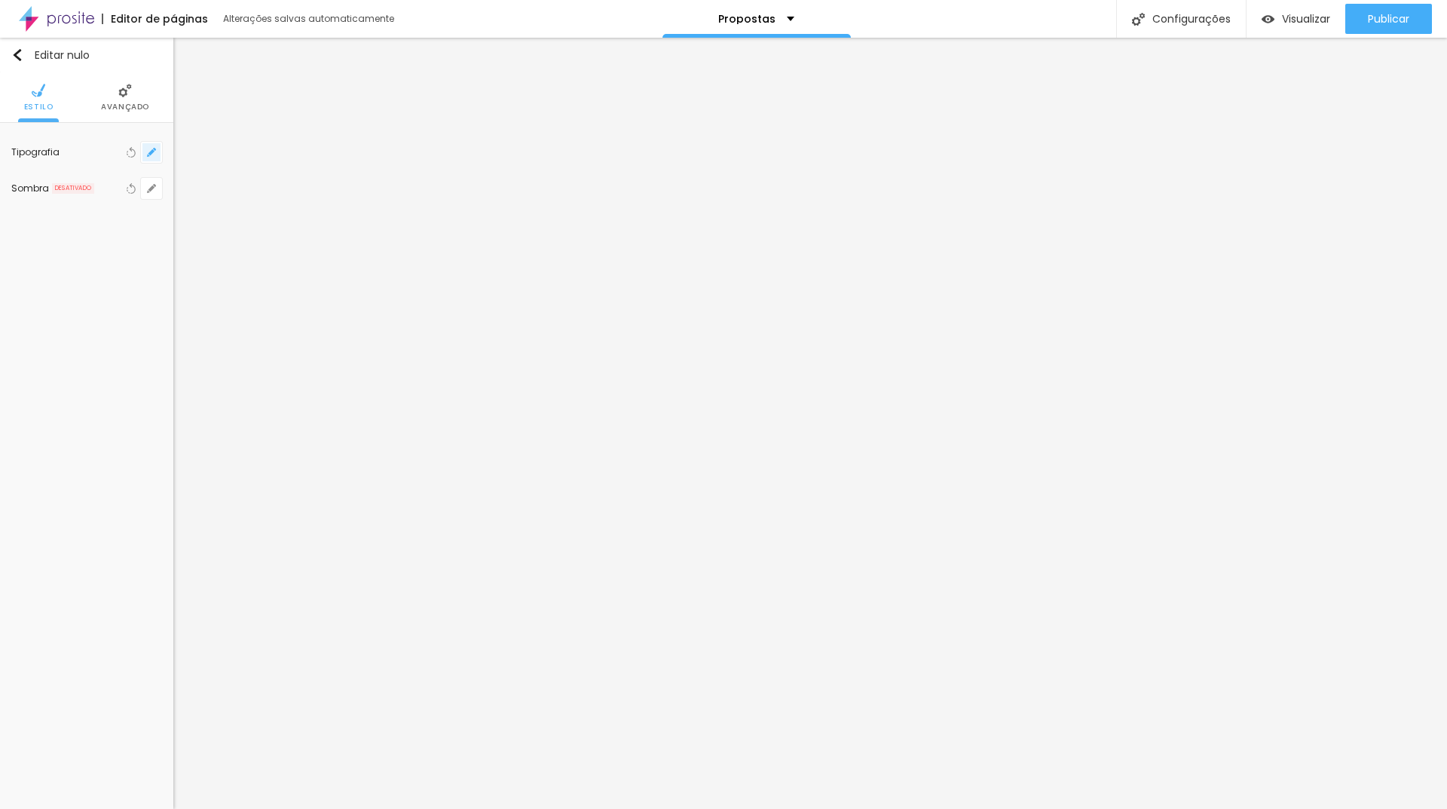
click at [151, 159] on button "button" at bounding box center [151, 152] width 21 height 21
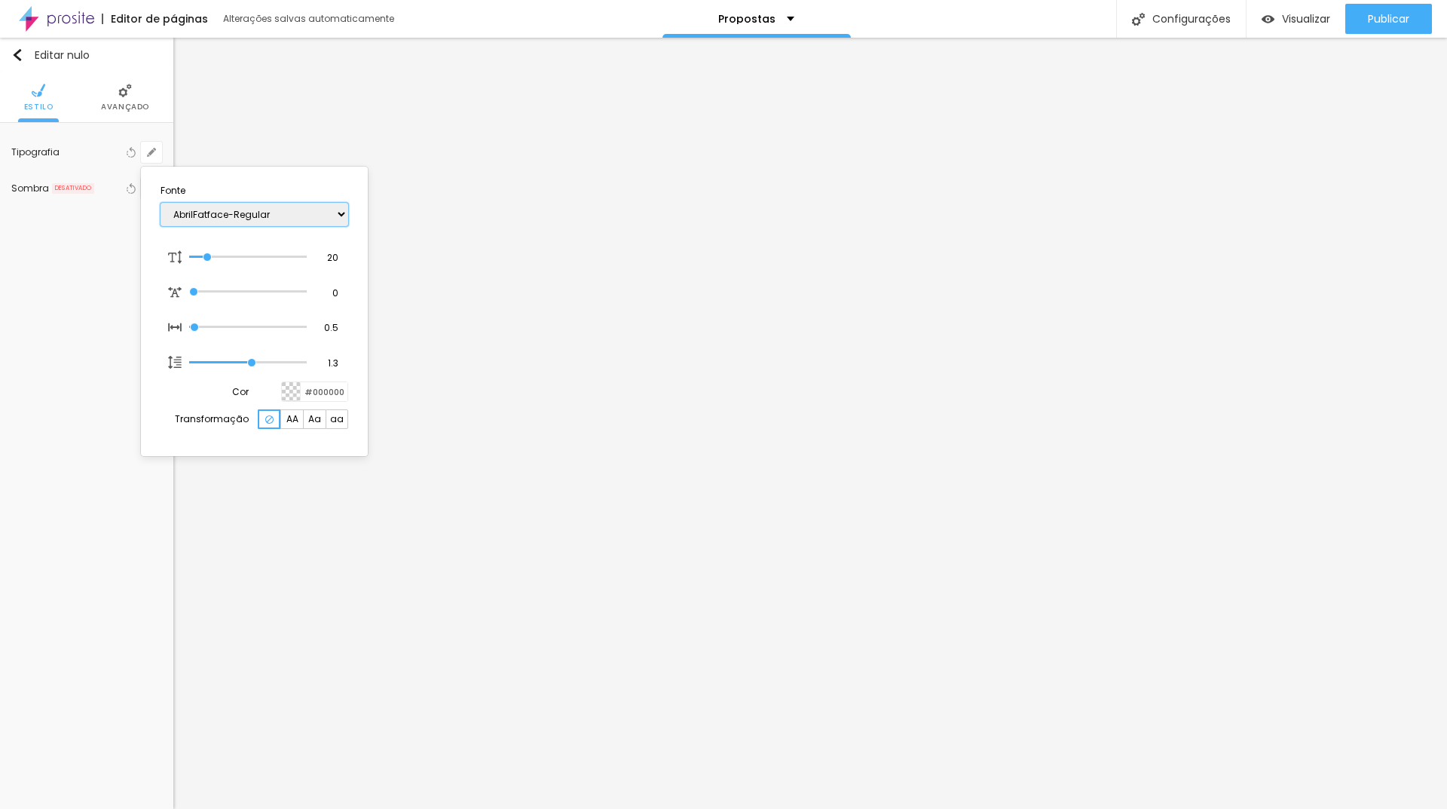
click at [209, 215] on select "AbrilFatface-Regular Actor-Regular Alegreya AlegreyaBlack [PERSON_NAME] [PERSON…" at bounding box center [255, 214] width 188 height 23
drag, startPoint x: 206, startPoint y: 255, endPoint x: 208, endPoint y: 265, distance: 10.8
click at [208, 261] on input "range" at bounding box center [248, 257] width 118 height 8
click at [442, 463] on div at bounding box center [723, 404] width 1447 height 809
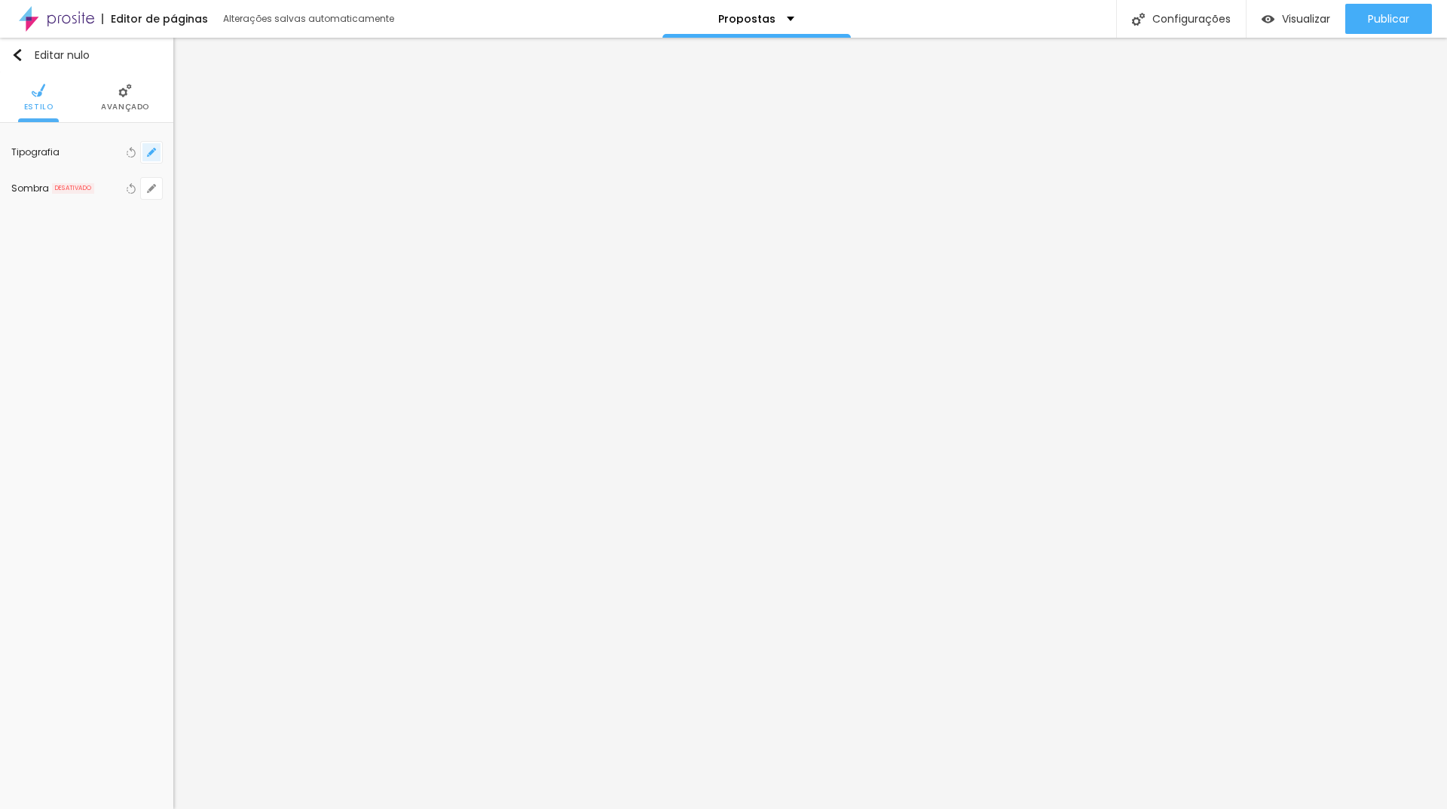
click at [154, 142] on button "button" at bounding box center [151, 152] width 21 height 21
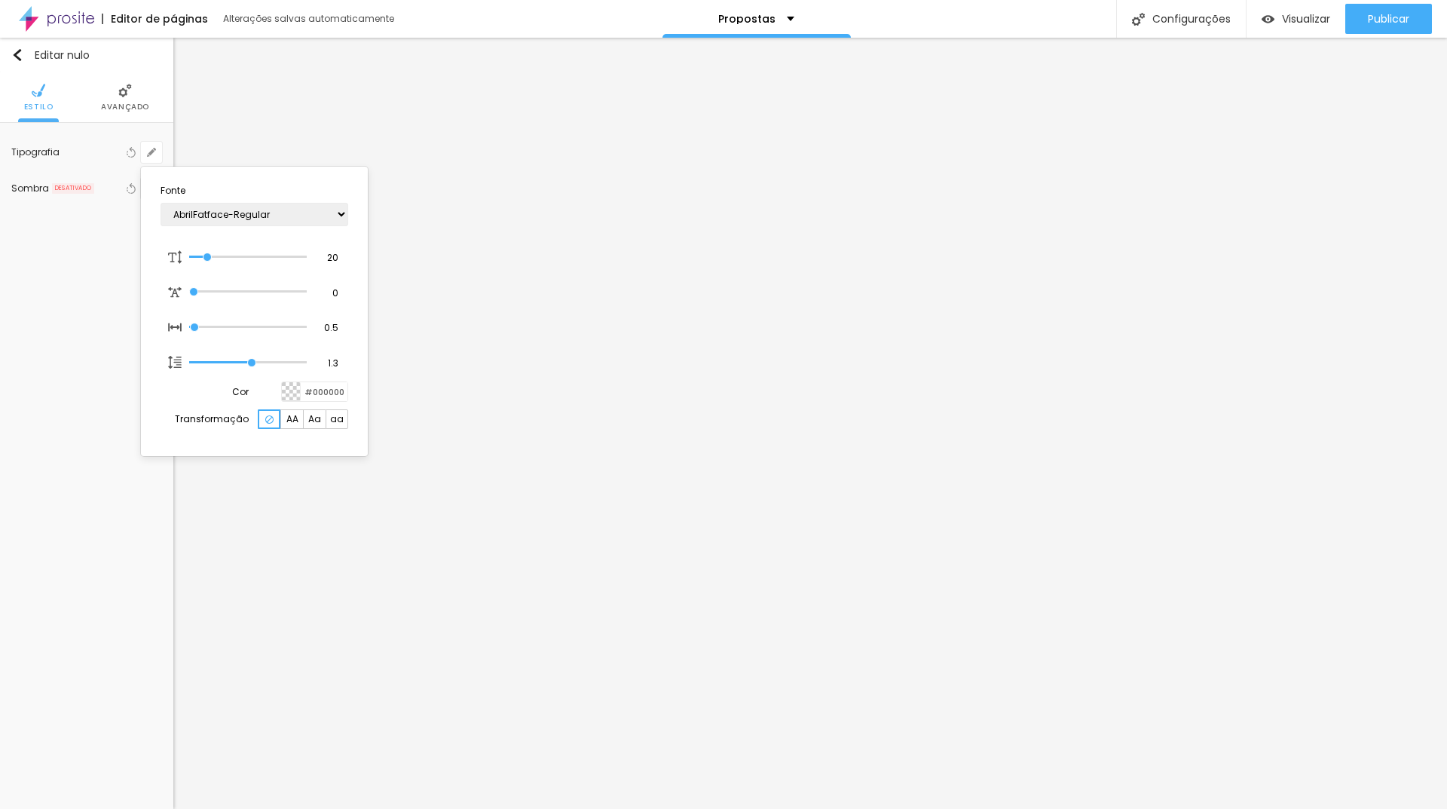
click at [203, 229] on div "AbrilFatface-Regular Actor-Regular Alegreya AlegreyaBlack [PERSON_NAME] [PERSON…" at bounding box center [255, 214] width 188 height 38
click at [206, 217] on select "AbrilFatface-Regular Actor-Regular Alegreya AlegreyaBlack [PERSON_NAME] [PERSON…" at bounding box center [255, 214] width 188 height 23
click at [161, 203] on select "AbrilFatface-Regular Actor-Regular Alegreya AlegreyaBlack [PERSON_NAME] [PERSON…" at bounding box center [255, 214] width 188 height 23
click at [204, 256] on input "range" at bounding box center [248, 257] width 118 height 8
drag, startPoint x: 327, startPoint y: 252, endPoint x: 367, endPoint y: 253, distance: 39.9
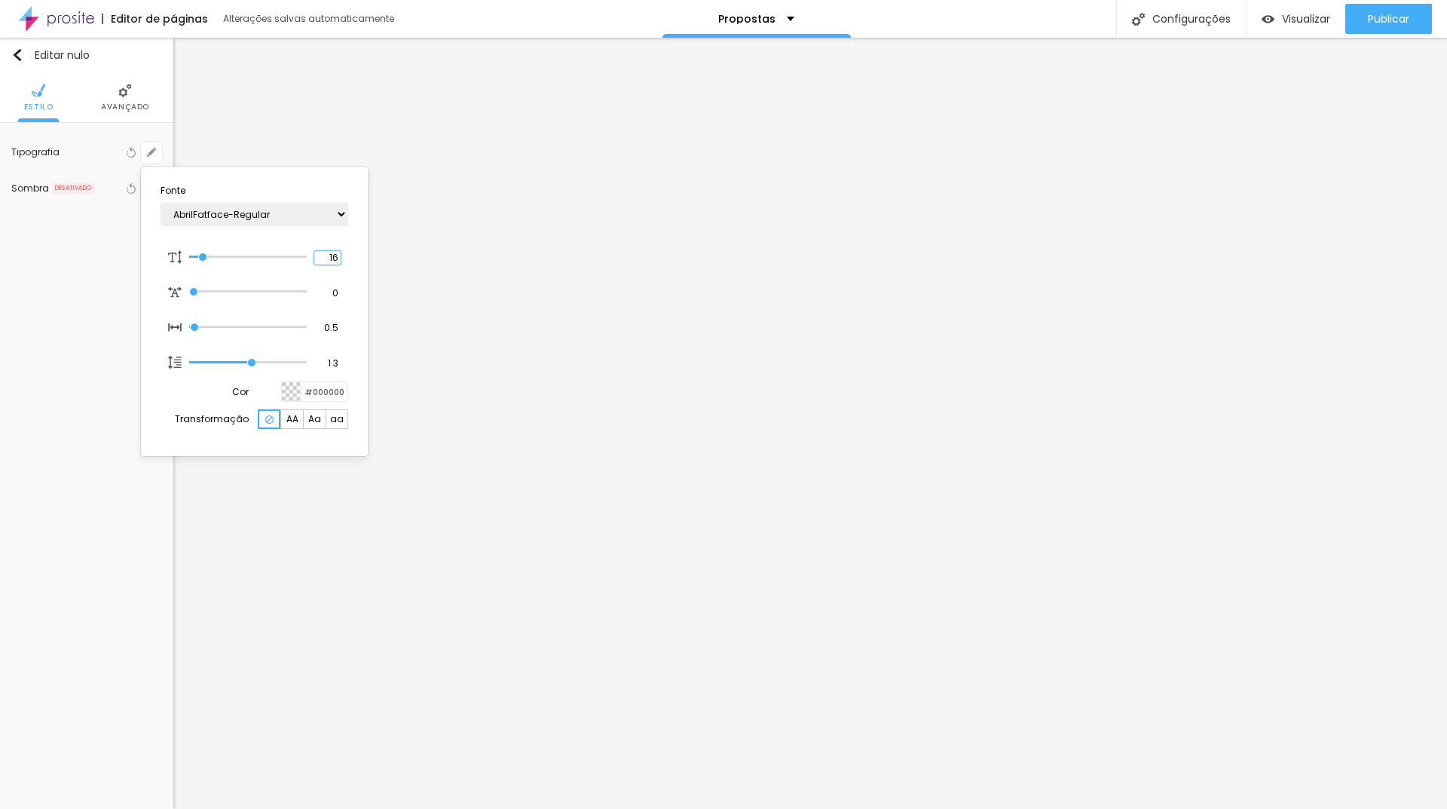
click at [367, 253] on div "Fonte AbrilFatface-Regular Actor-Regular Alegreya AlegreyaBlack [PERSON_NAME] […" at bounding box center [254, 311] width 227 height 289
click at [443, 432] on div at bounding box center [723, 404] width 1447 height 809
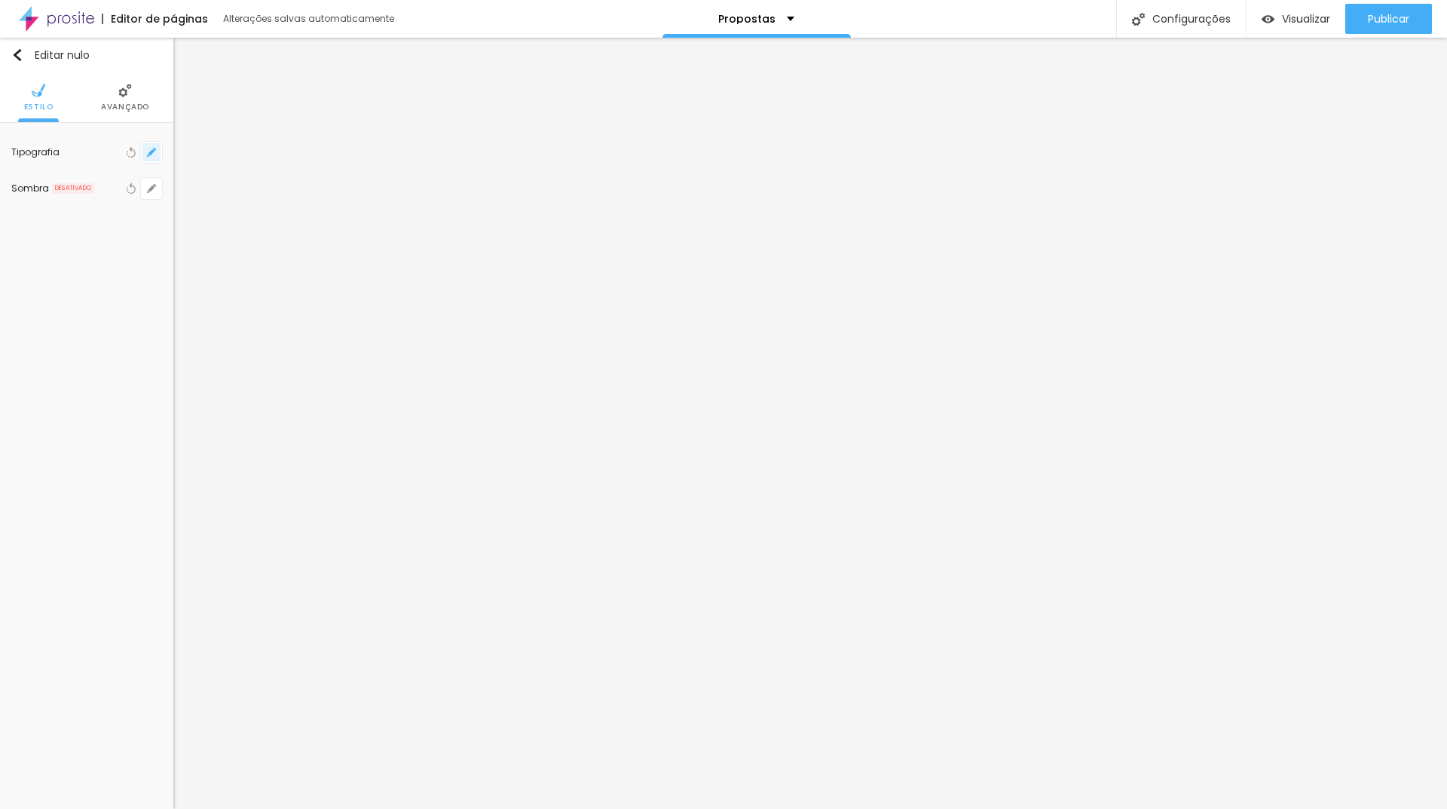
click at [151, 154] on icon "button" at bounding box center [151, 152] width 6 height 6
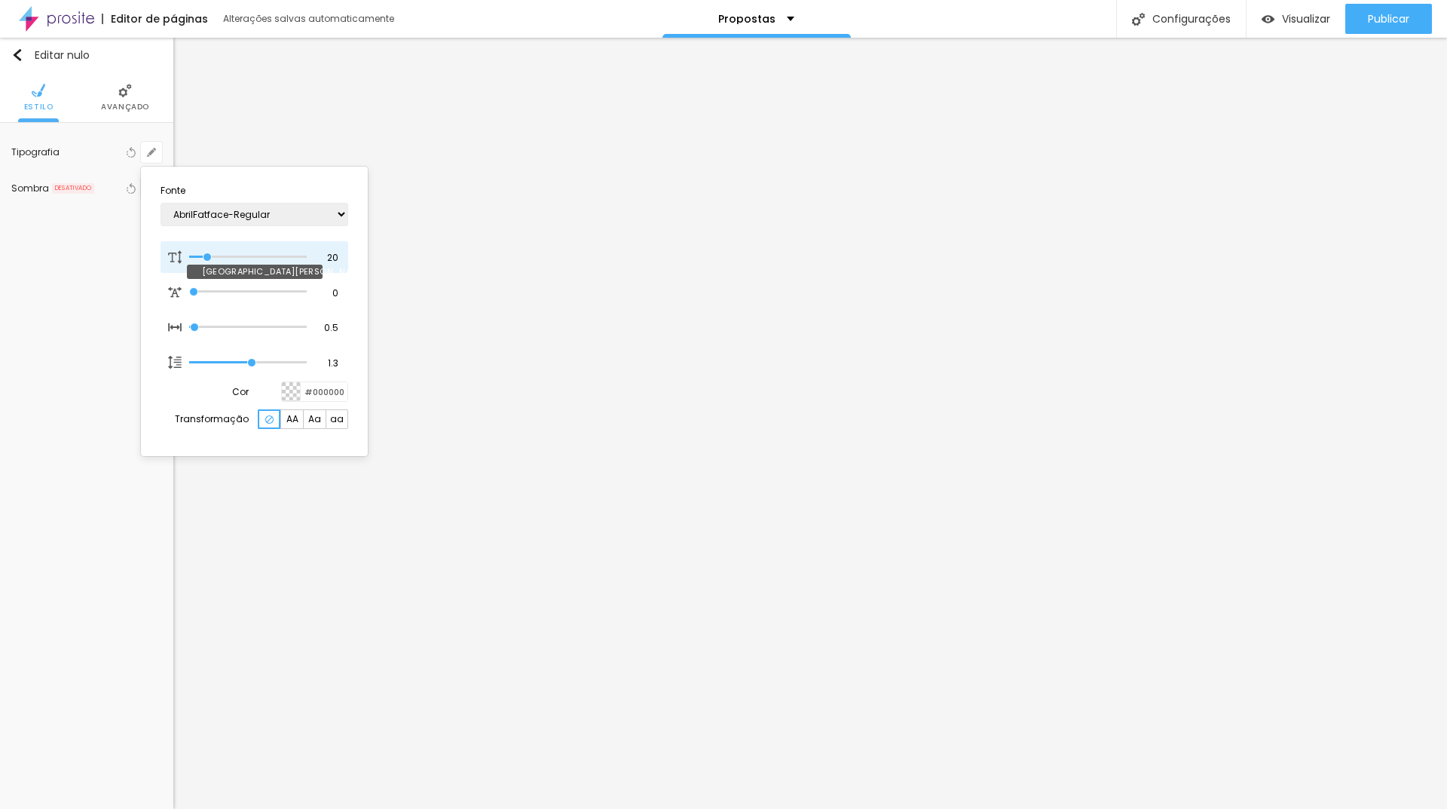
drag, startPoint x: 205, startPoint y: 251, endPoint x: 213, endPoint y: 254, distance: 8.8
click at [213, 254] on div at bounding box center [248, 256] width 118 height 15
drag, startPoint x: 213, startPoint y: 256, endPoint x: 222, endPoint y: 259, distance: 9.5
click at [222, 259] on input "range" at bounding box center [248, 257] width 118 height 8
drag, startPoint x: 323, startPoint y: 255, endPoint x: 466, endPoint y: 215, distance: 148.8
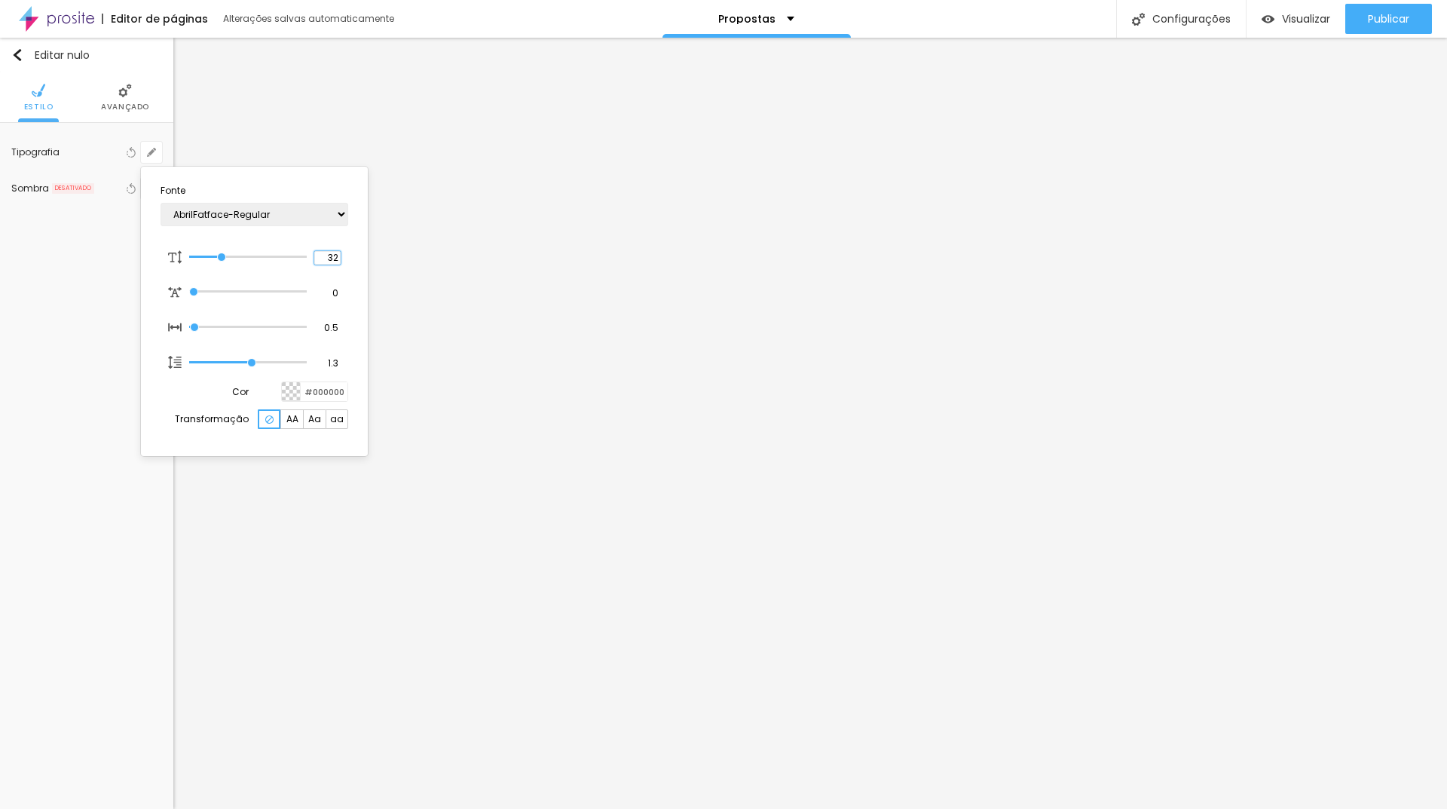
click at [371, 258] on body "Editor de páginas Alterações [PERSON_NAME] automaticamente Propostas Configuraç…" at bounding box center [723, 404] width 1447 height 809
click at [498, 393] on div at bounding box center [723, 404] width 1447 height 809
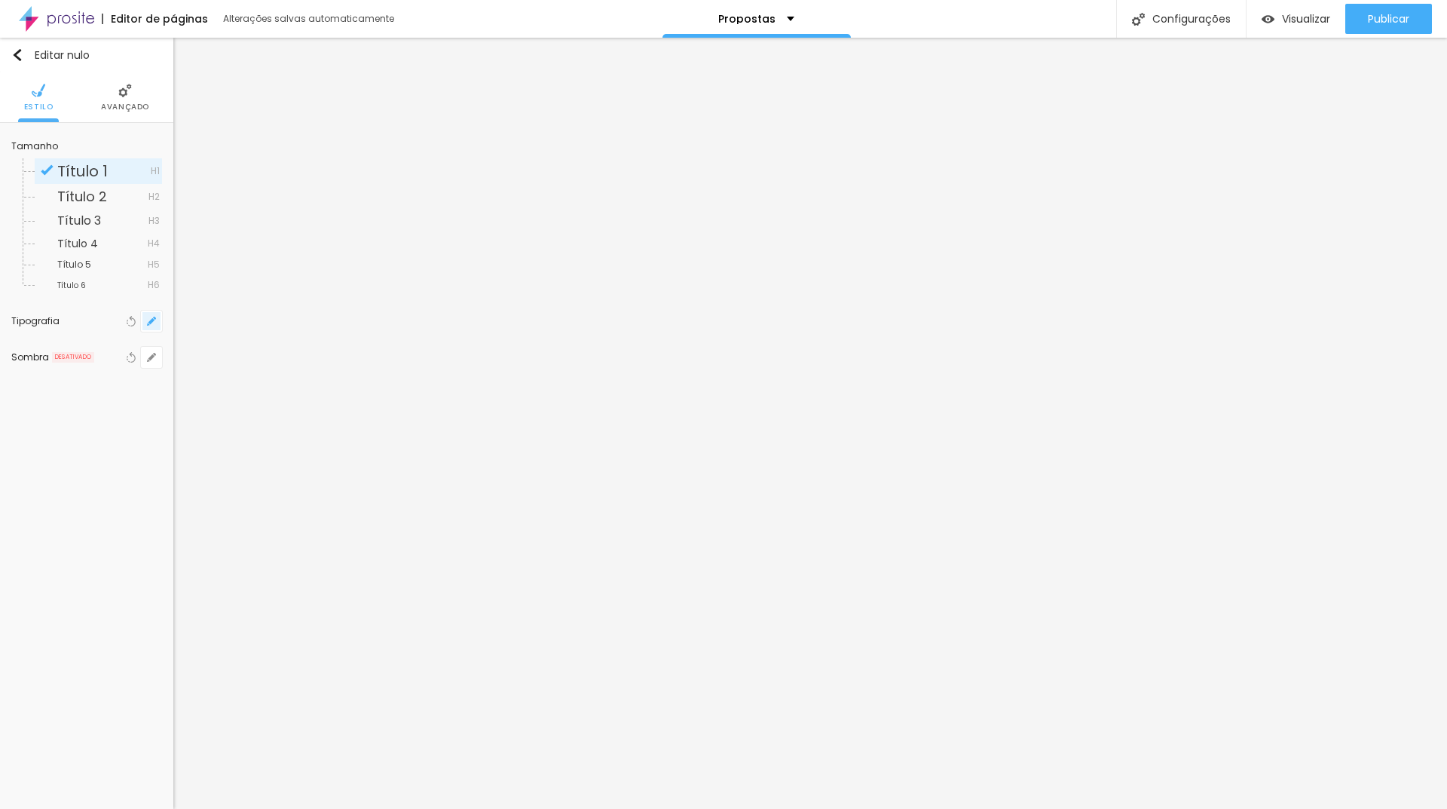
click at [153, 323] on icon "button" at bounding box center [151, 320] width 9 height 9
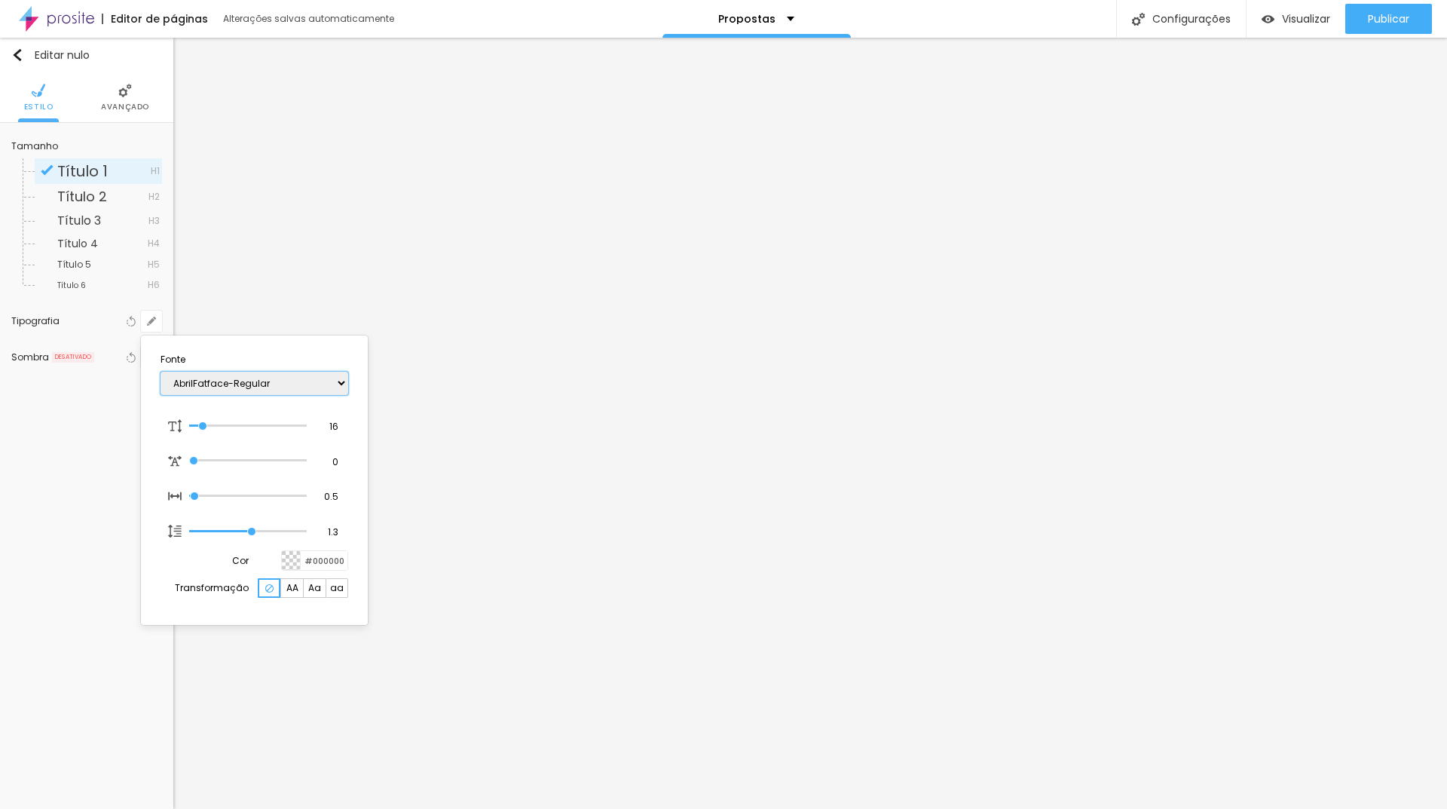
click at [221, 384] on select "AbrilFatface-Regular Actor-Regular Alegreya AlegreyaBlack [PERSON_NAME] [PERSON…" at bounding box center [255, 382] width 188 height 23
click at [161, 371] on select "AbrilFatface-Regular Actor-Regular Alegreya AlegreyaBlack [PERSON_NAME] [PERSON…" at bounding box center [255, 382] width 188 height 23
drag, startPoint x: 206, startPoint y: 421, endPoint x: 231, endPoint y: 427, distance: 24.9
click at [231, 427] on div at bounding box center [248, 425] width 118 height 15
click at [220, 428] on input "range" at bounding box center [248, 426] width 118 height 8
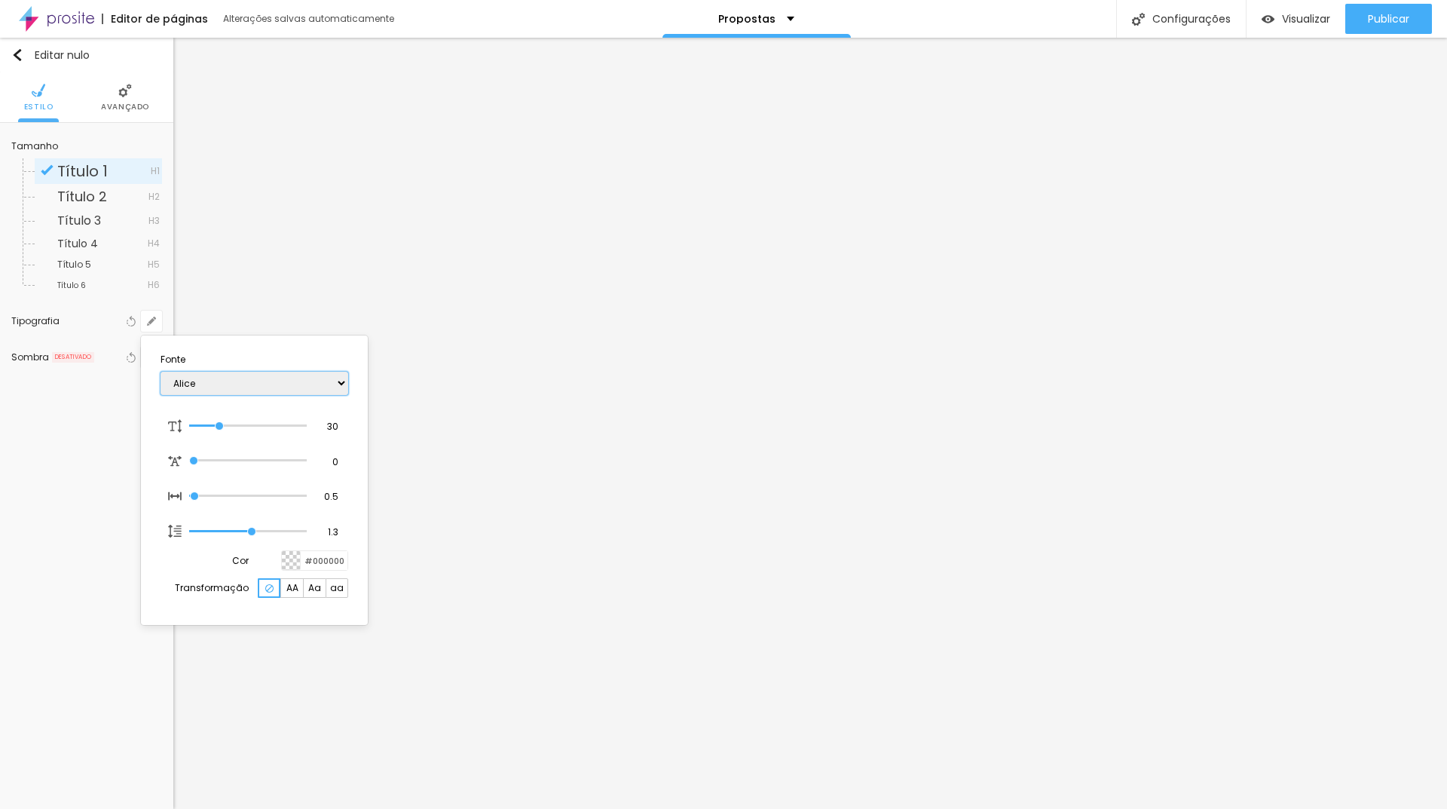
click at [225, 388] on select "AbrilFatface-Regular Actor-Regular Alegreya AlegreyaBlack [PERSON_NAME] [PERSON…" at bounding box center [255, 382] width 188 height 23
click at [161, 371] on select "AbrilFatface-Regular Actor-Regular Alegreya AlegreyaBlack [PERSON_NAME] [PERSON…" at bounding box center [255, 382] width 188 height 23
click at [338, 380] on select "AbrilFatface-Regular Actor-Regular Alegreya AlegreyaBlack [PERSON_NAME] [PERSON…" at bounding box center [255, 382] width 188 height 23
click at [161, 371] on select "AbrilFatface-Regular Actor-Regular Alegreya AlegreyaBlack [PERSON_NAME] [PERSON…" at bounding box center [255, 382] width 188 height 23
click at [273, 389] on select "AbrilFatface-Regular Actor-Regular Alegreya AlegreyaBlack [PERSON_NAME] [PERSON…" at bounding box center [255, 382] width 188 height 23
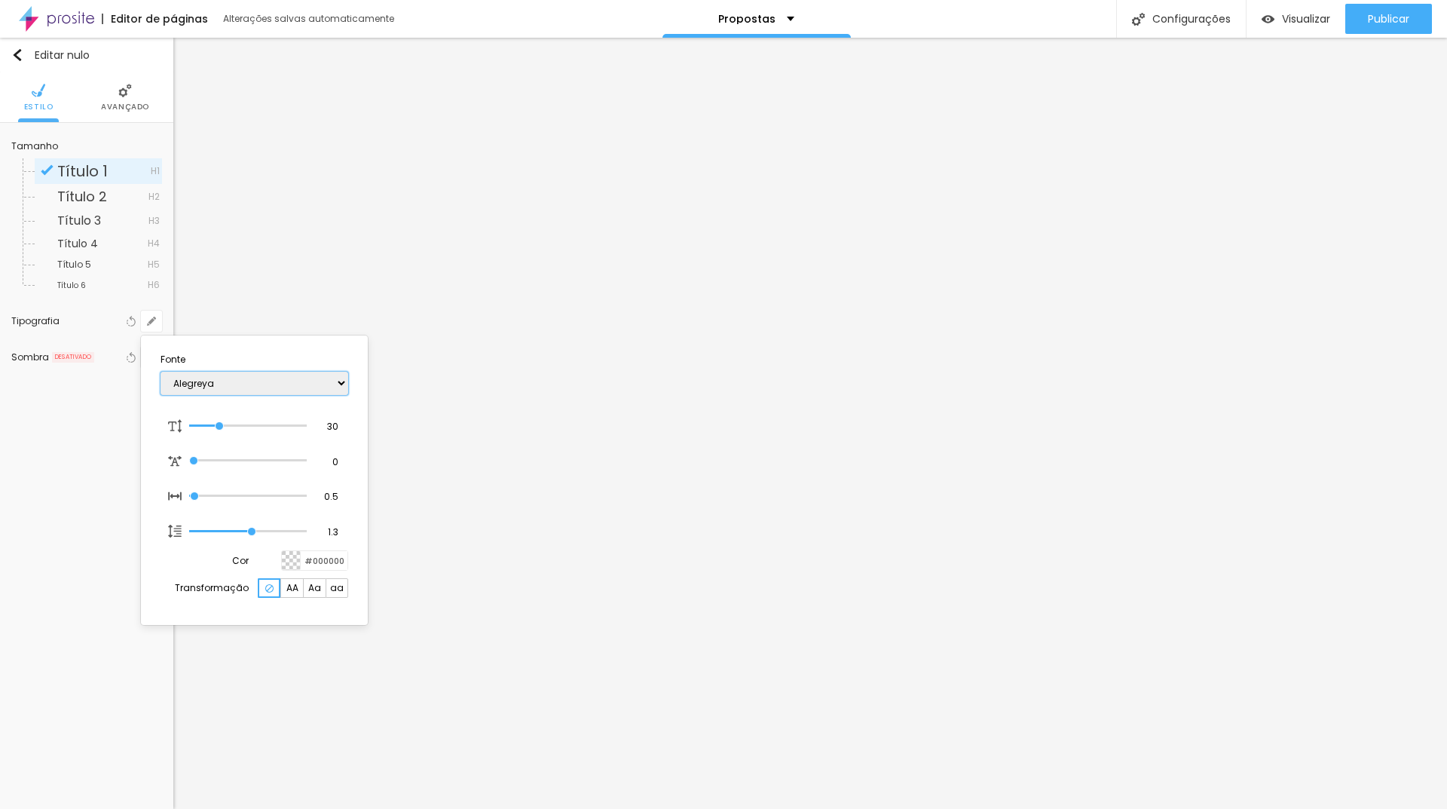
click at [161, 371] on select "AbrilFatface-Regular Actor-Regular Alegreya AlegreyaBlack [PERSON_NAME] [PERSON…" at bounding box center [255, 382] width 188 height 23
click at [446, 453] on div at bounding box center [723, 404] width 1447 height 809
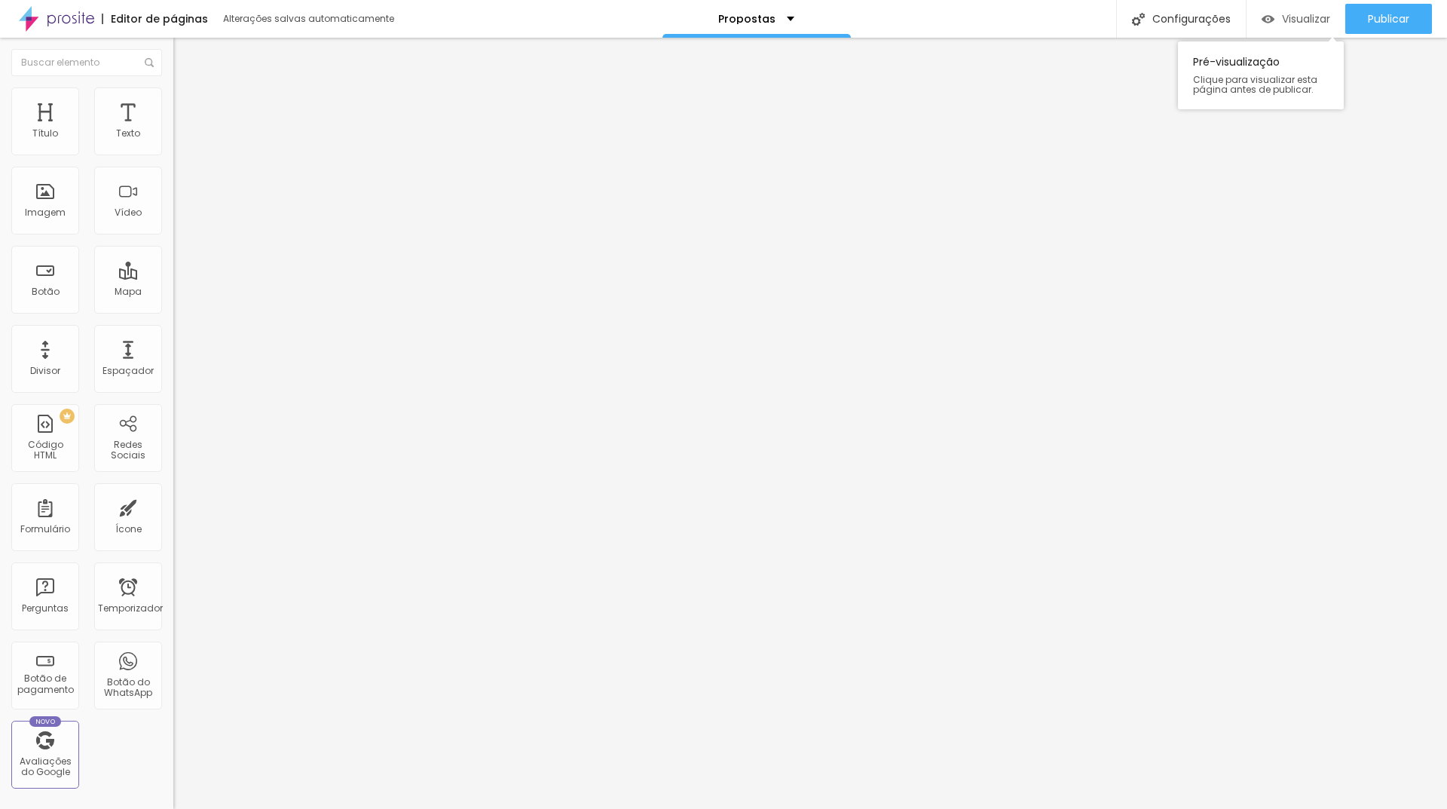
click at [1282, 20] on font "Visualizar" at bounding box center [1306, 18] width 48 height 15
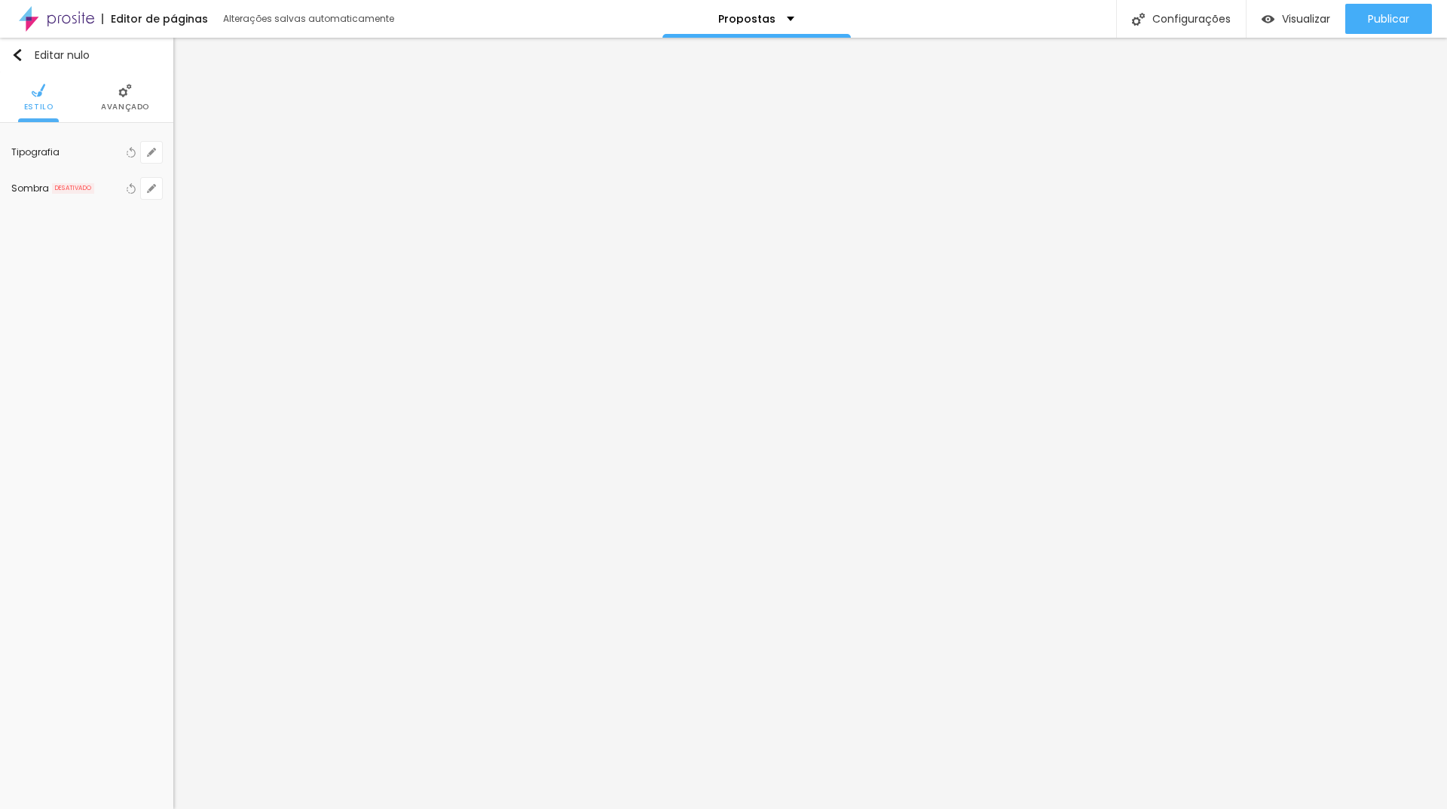
click at [131, 101] on font "Avançado" at bounding box center [125, 106] width 48 height 11
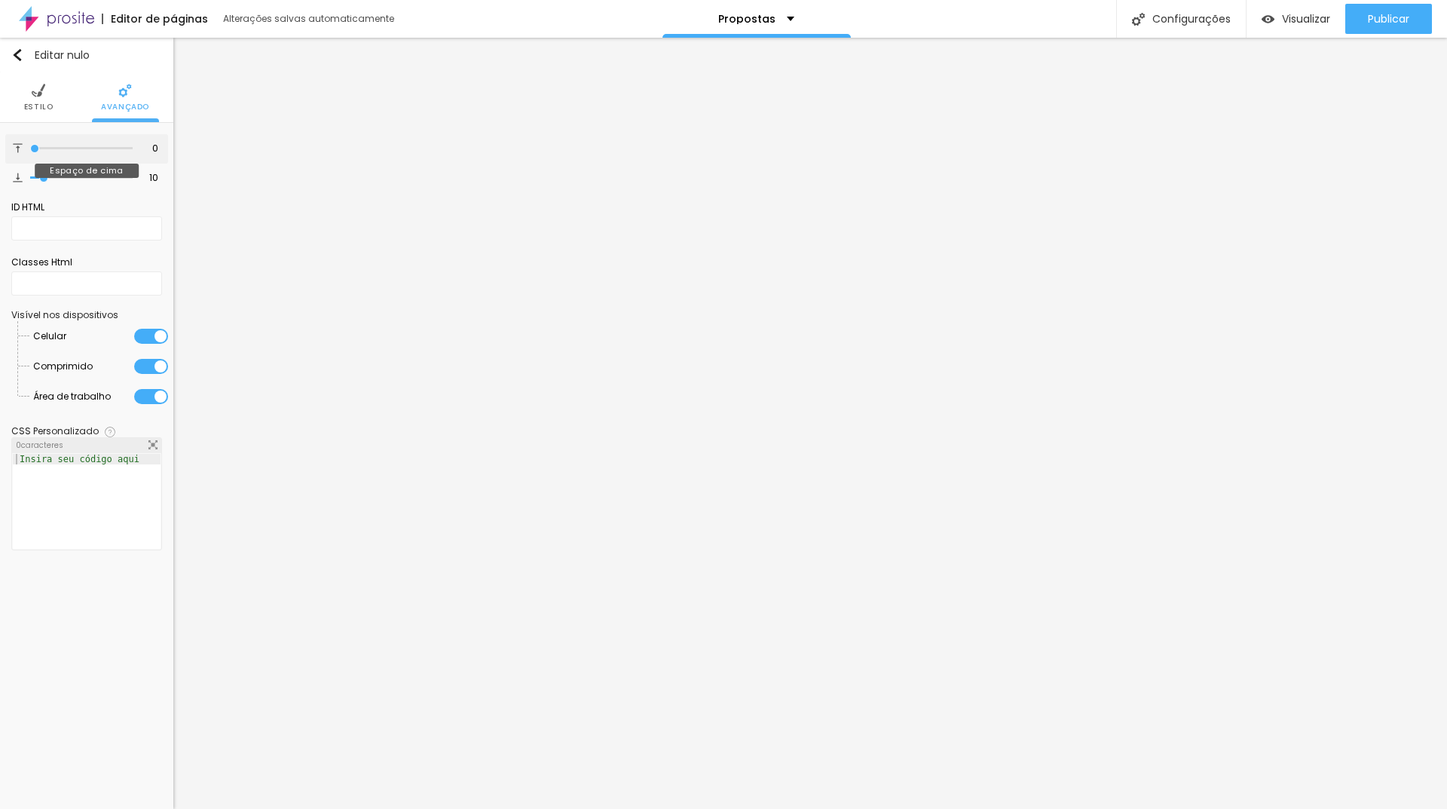
click at [30, 150] on input "range" at bounding box center [81, 149] width 102 height 8
drag, startPoint x: 48, startPoint y: 176, endPoint x: 0, endPoint y: 173, distance: 48.3
click at [30, 174] on input "range" at bounding box center [81, 178] width 102 height 8
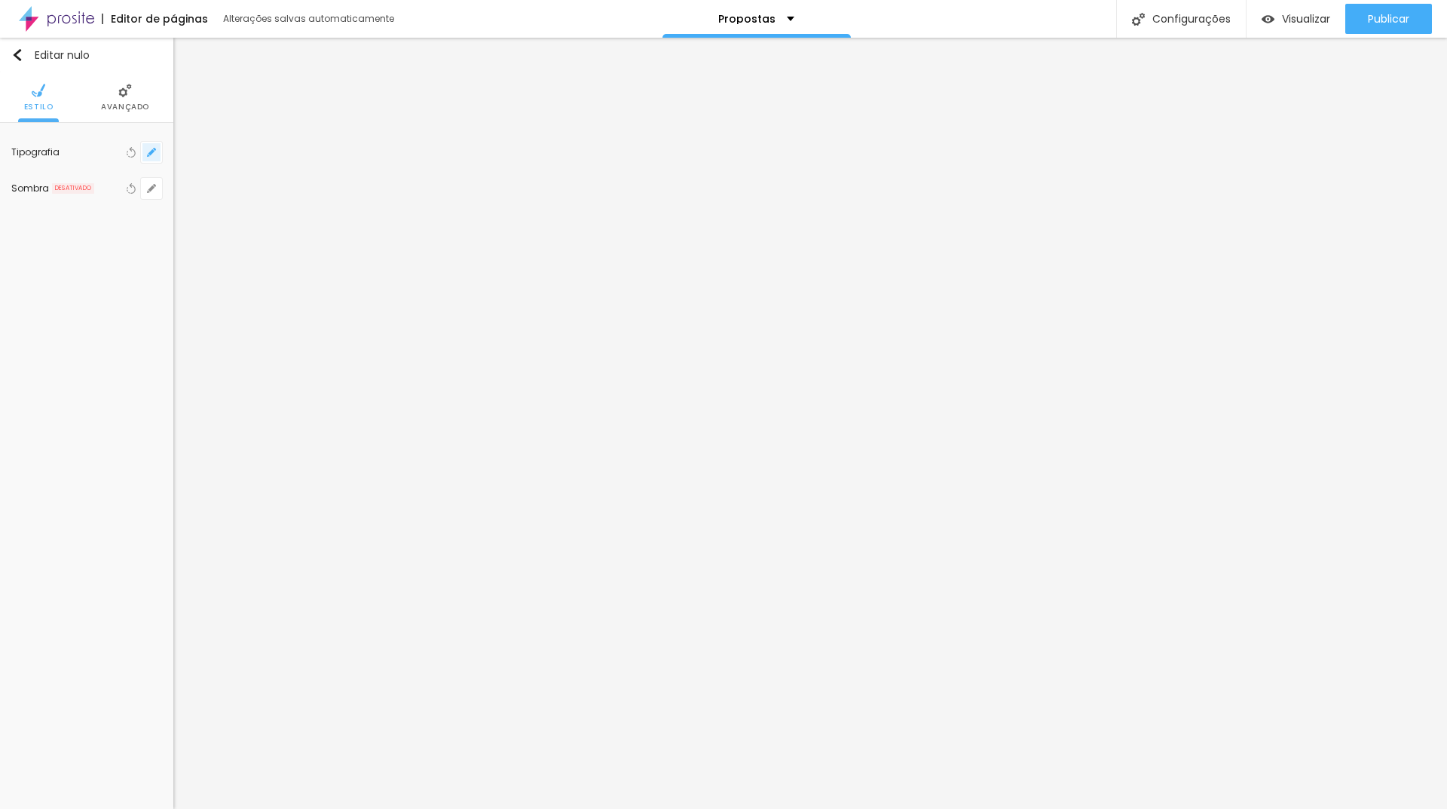
click at [149, 158] on button "button" at bounding box center [151, 152] width 21 height 21
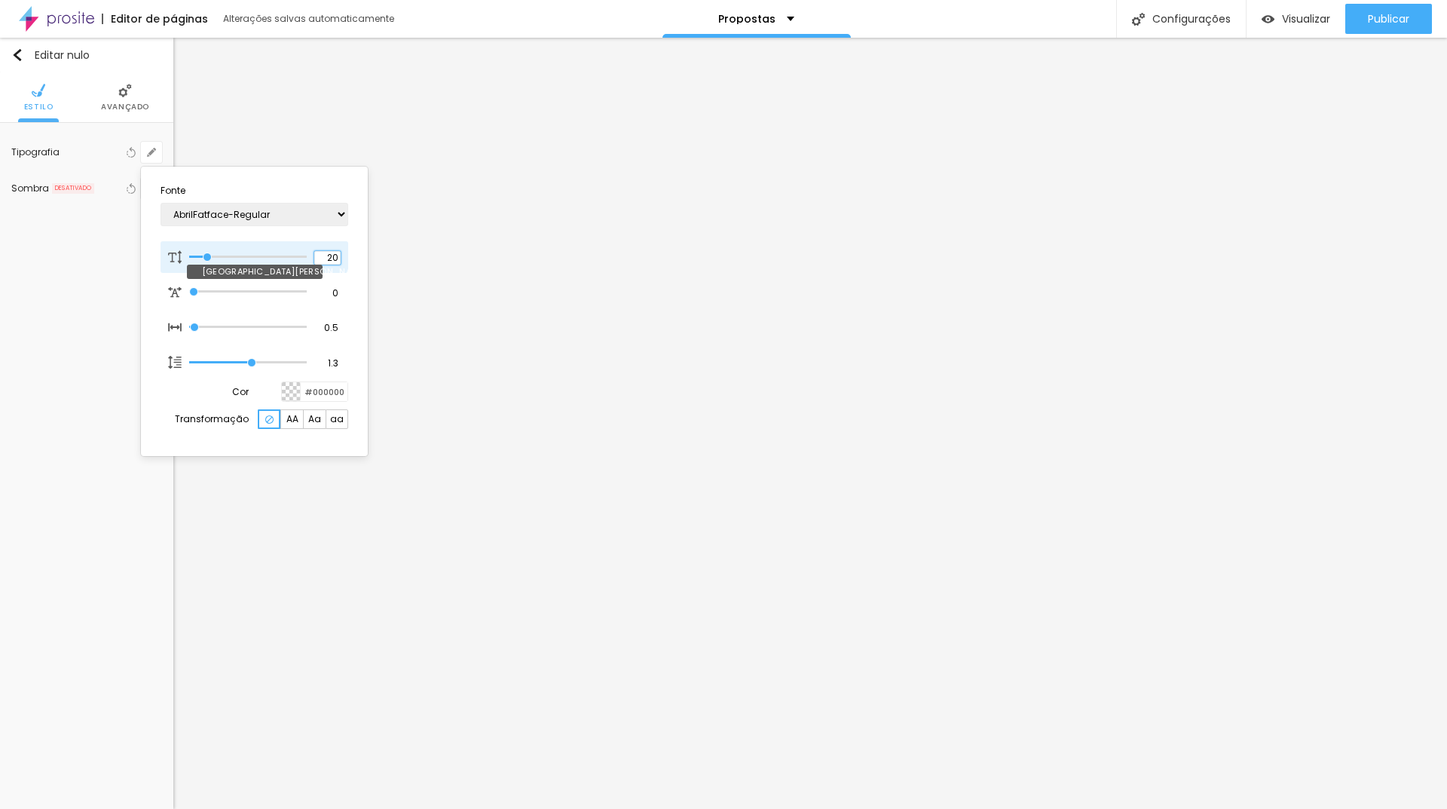
drag, startPoint x: 322, startPoint y: 258, endPoint x: 332, endPoint y: 258, distance: 10.5
click at [332, 258] on input "20" at bounding box center [327, 258] width 26 height 14
drag, startPoint x: 332, startPoint y: 258, endPoint x: 323, endPoint y: 258, distance: 9.8
click at [323, 258] on input "100" at bounding box center [327, 258] width 26 height 14
click at [714, 650] on div at bounding box center [723, 404] width 1447 height 809
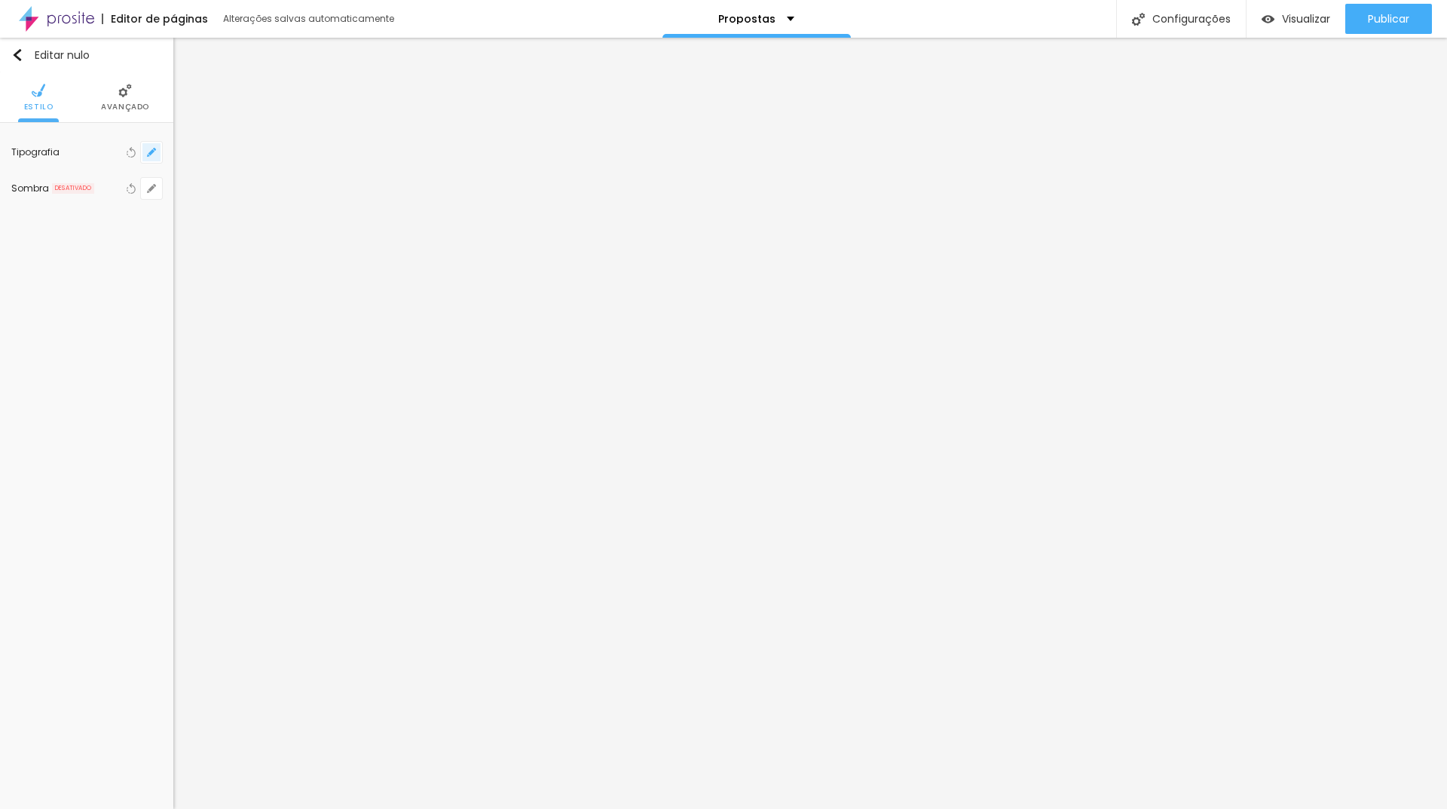
click at [148, 154] on icon "button" at bounding box center [151, 152] width 6 height 6
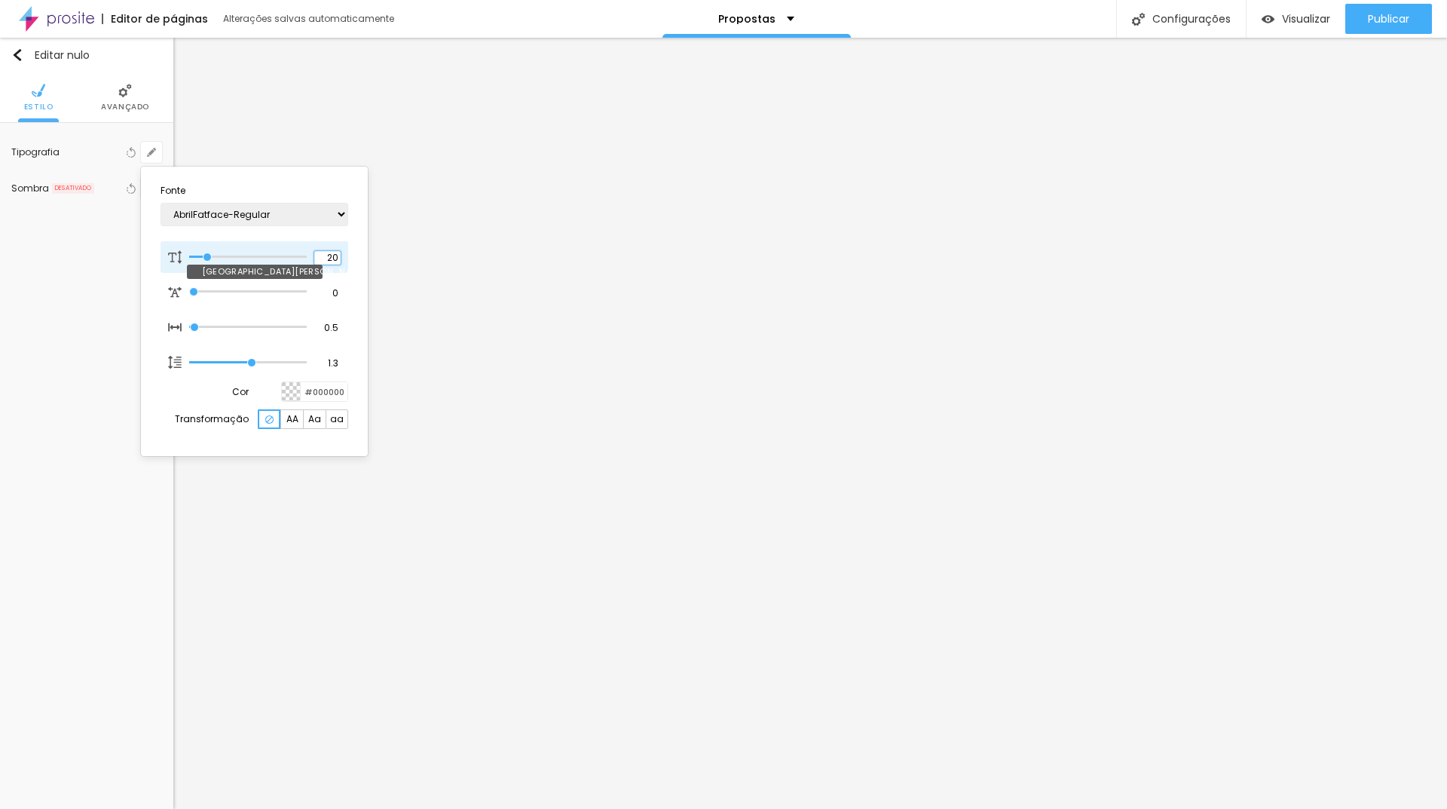
click at [341, 258] on div "20 Tamanho da fonte" at bounding box center [255, 257] width 188 height 32
click at [693, 582] on div at bounding box center [723, 404] width 1447 height 809
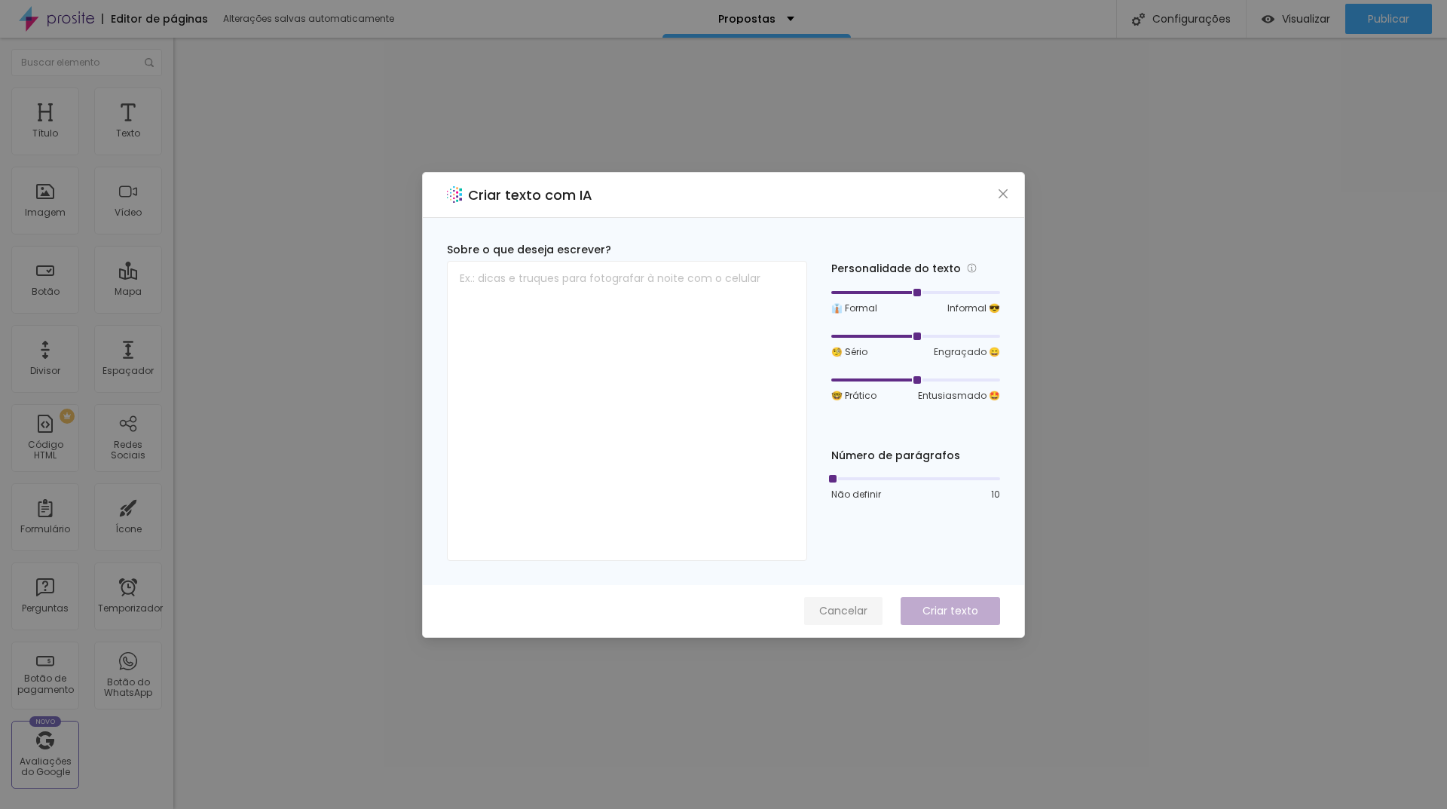
click at [814, 621] on button "Cancelar" at bounding box center [843, 611] width 78 height 28
click at [821, 599] on button "Cancelar" at bounding box center [843, 611] width 78 height 28
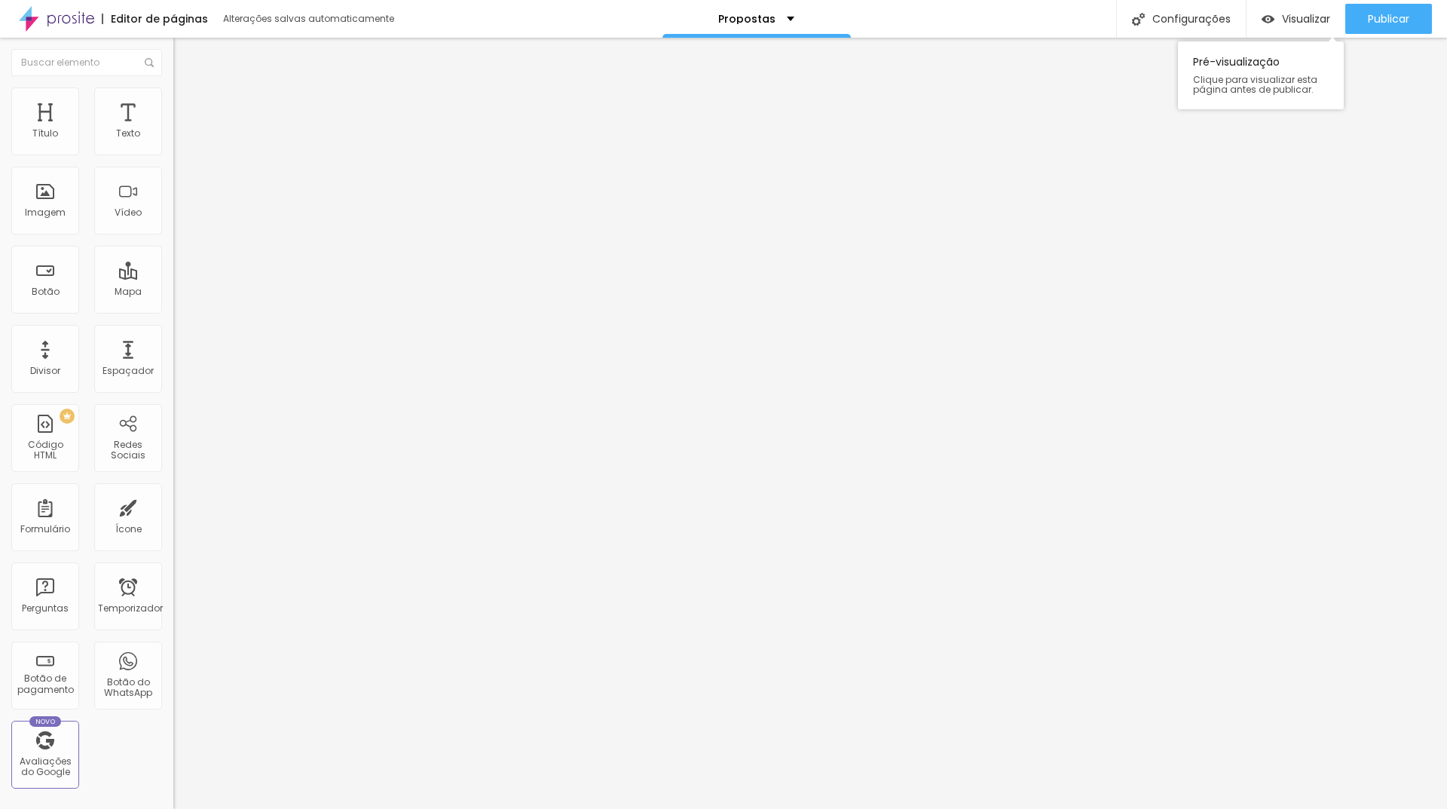
click at [1334, 3] on div "Visualizar Pré-visualização Clique para visualizar esta página antes de publica…" at bounding box center [1295, 19] width 99 height 38
click at [1319, 13] on font "Visualizar" at bounding box center [1306, 18] width 48 height 15
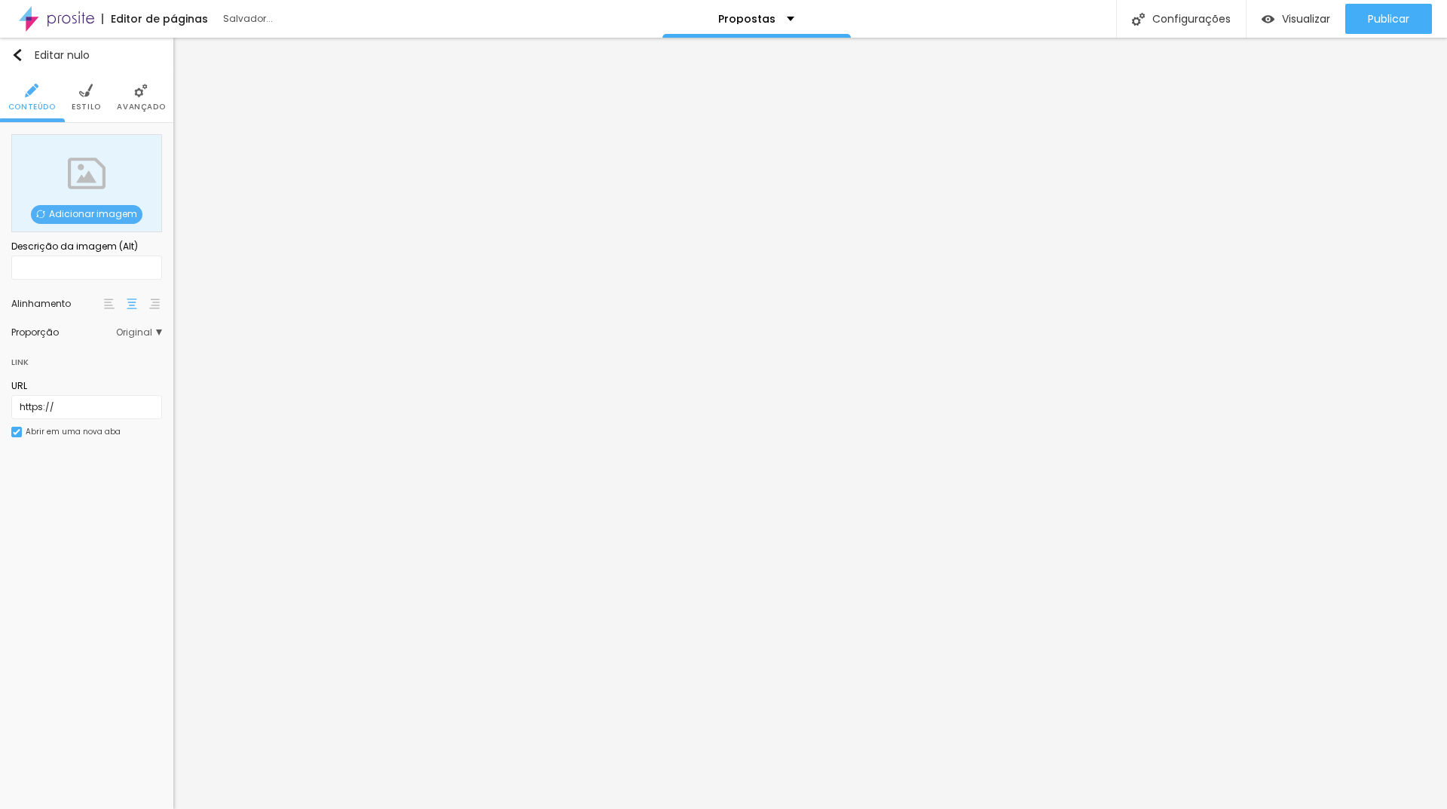
click at [97, 215] on font "Adicionar imagem" at bounding box center [93, 213] width 88 height 13
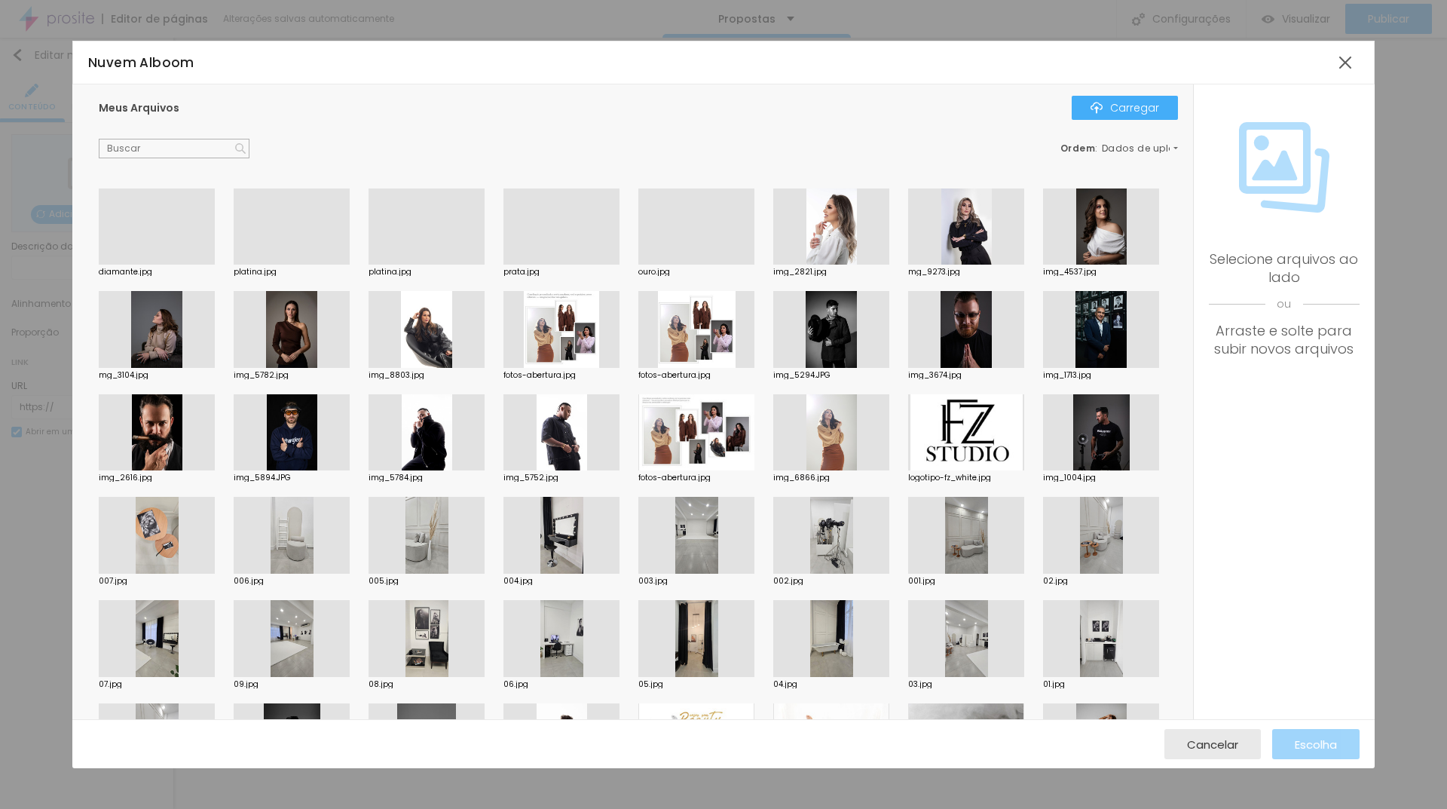
click at [460, 264] on div at bounding box center [426, 264] width 116 height 0
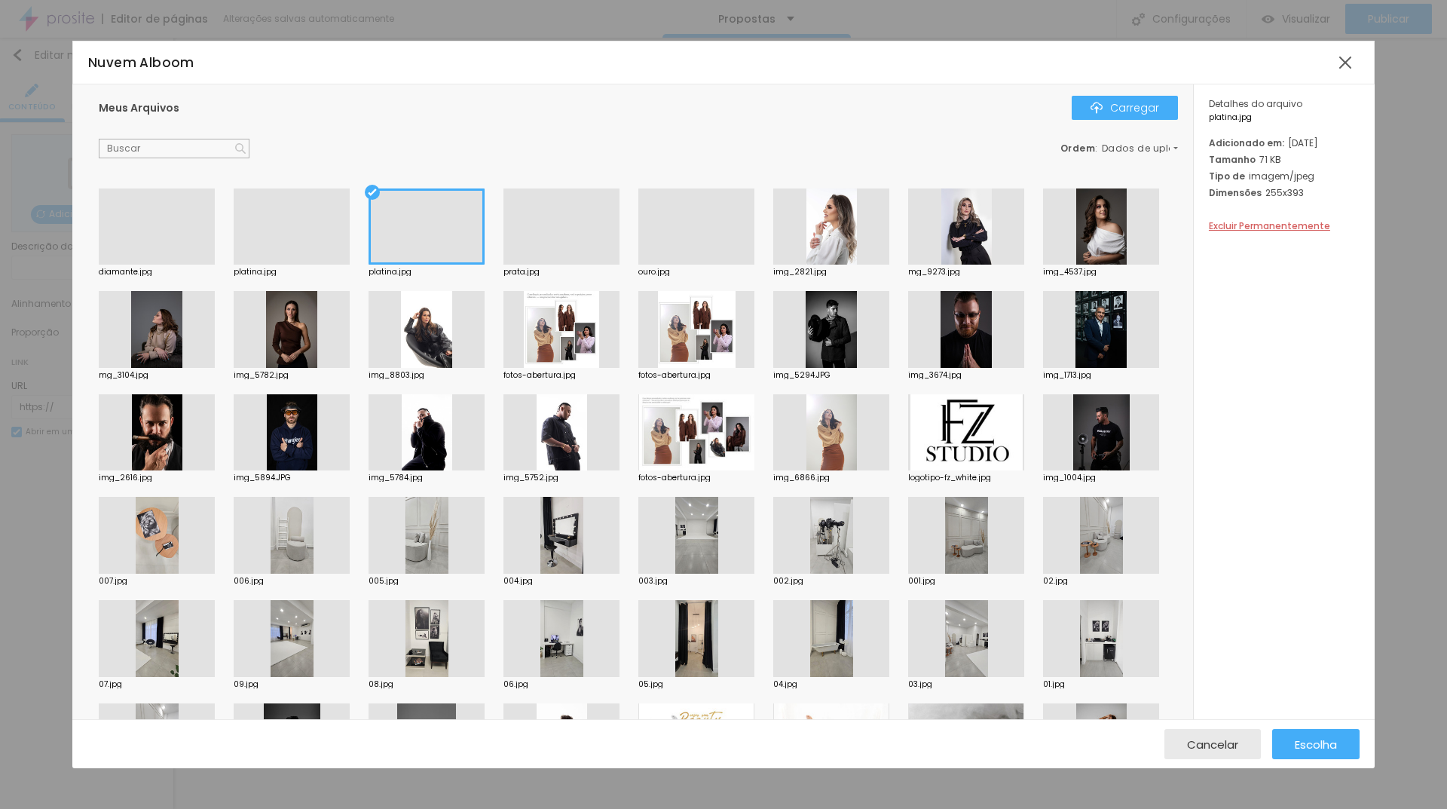
click at [522, 264] on div at bounding box center [561, 264] width 116 height 0
click at [1134, 98] on button "Carregar" at bounding box center [1125, 108] width 106 height 24
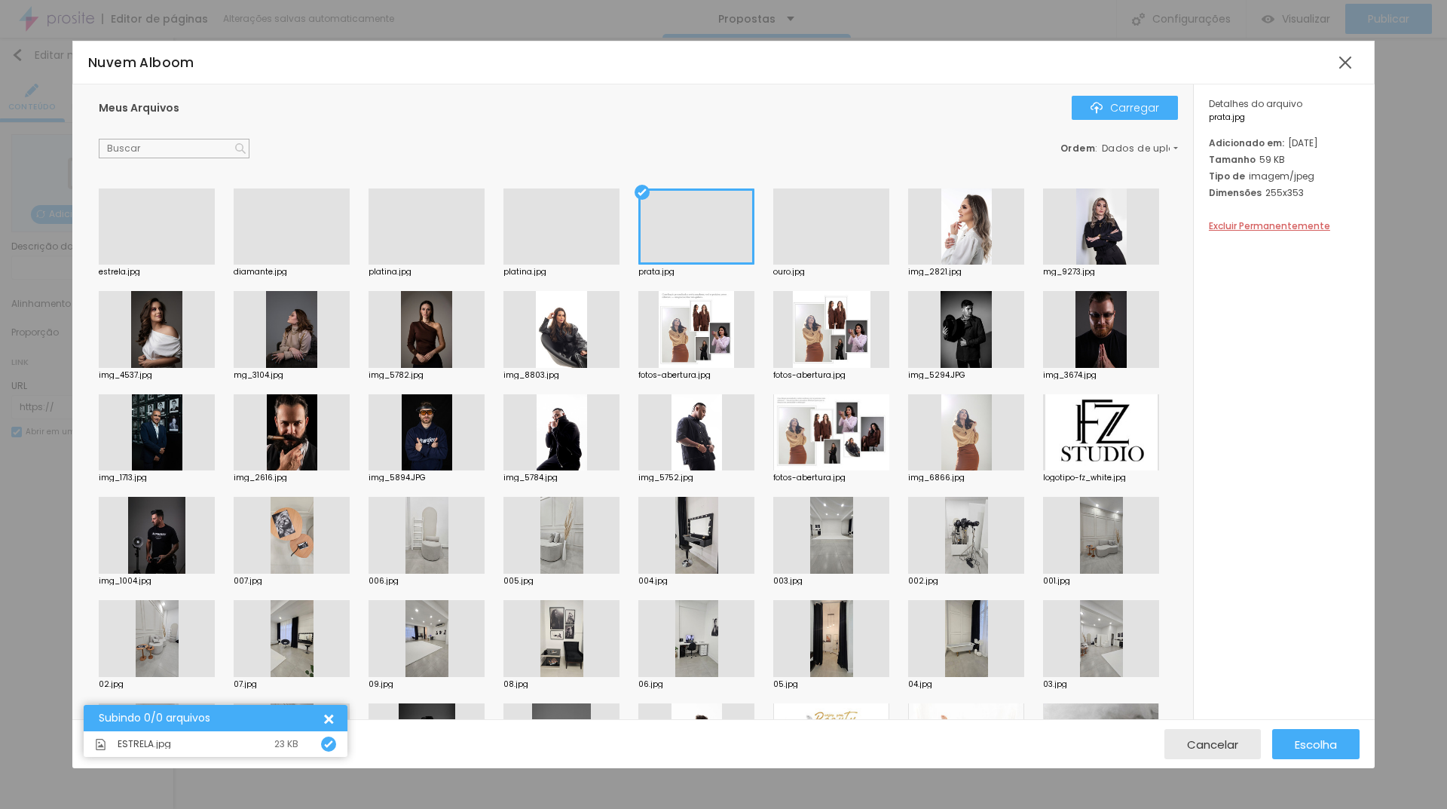
click at [166, 264] on div at bounding box center [157, 264] width 116 height 0
click at [1347, 740] on button "Escolha" at bounding box center [1315, 744] width 87 height 30
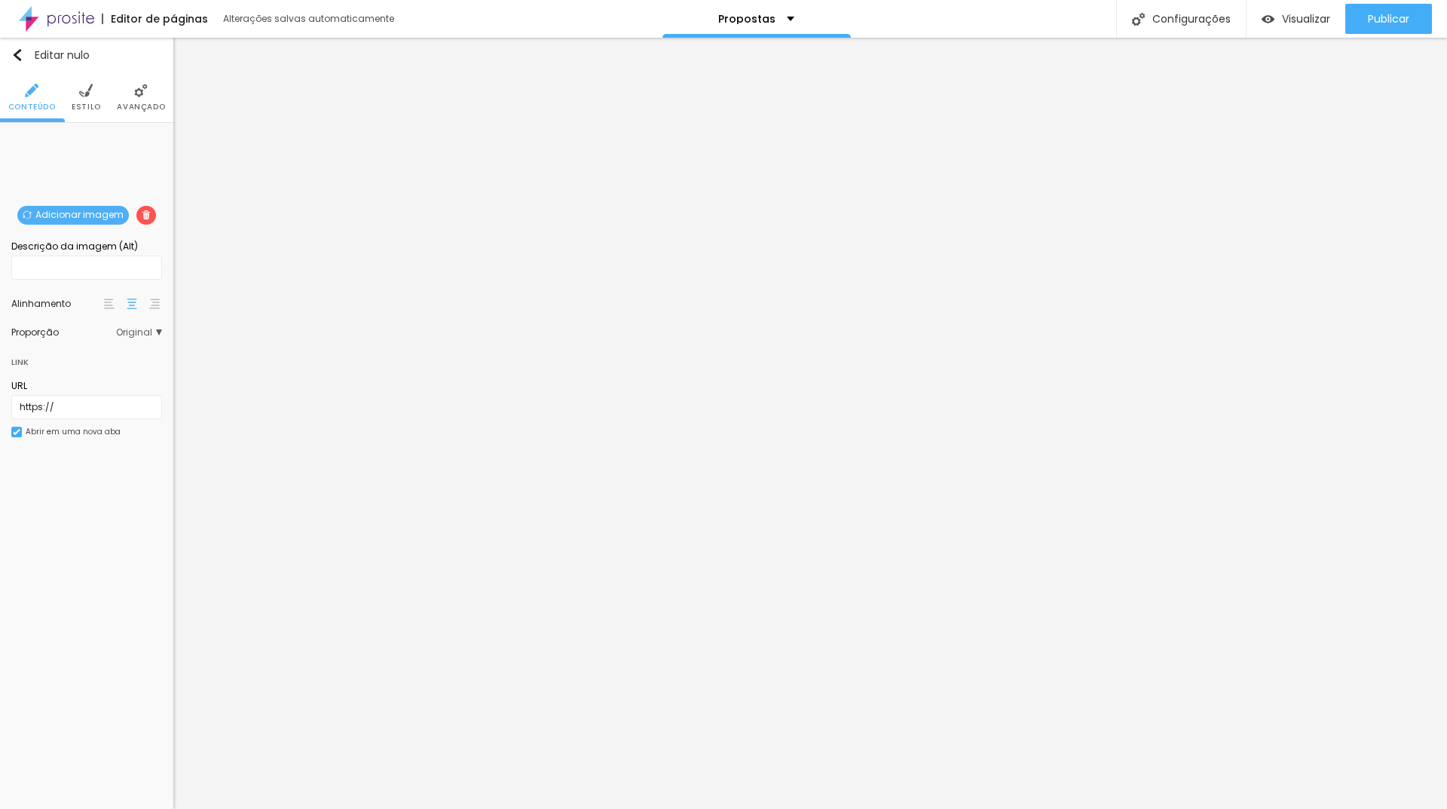
click at [89, 87] on img at bounding box center [86, 91] width 14 height 14
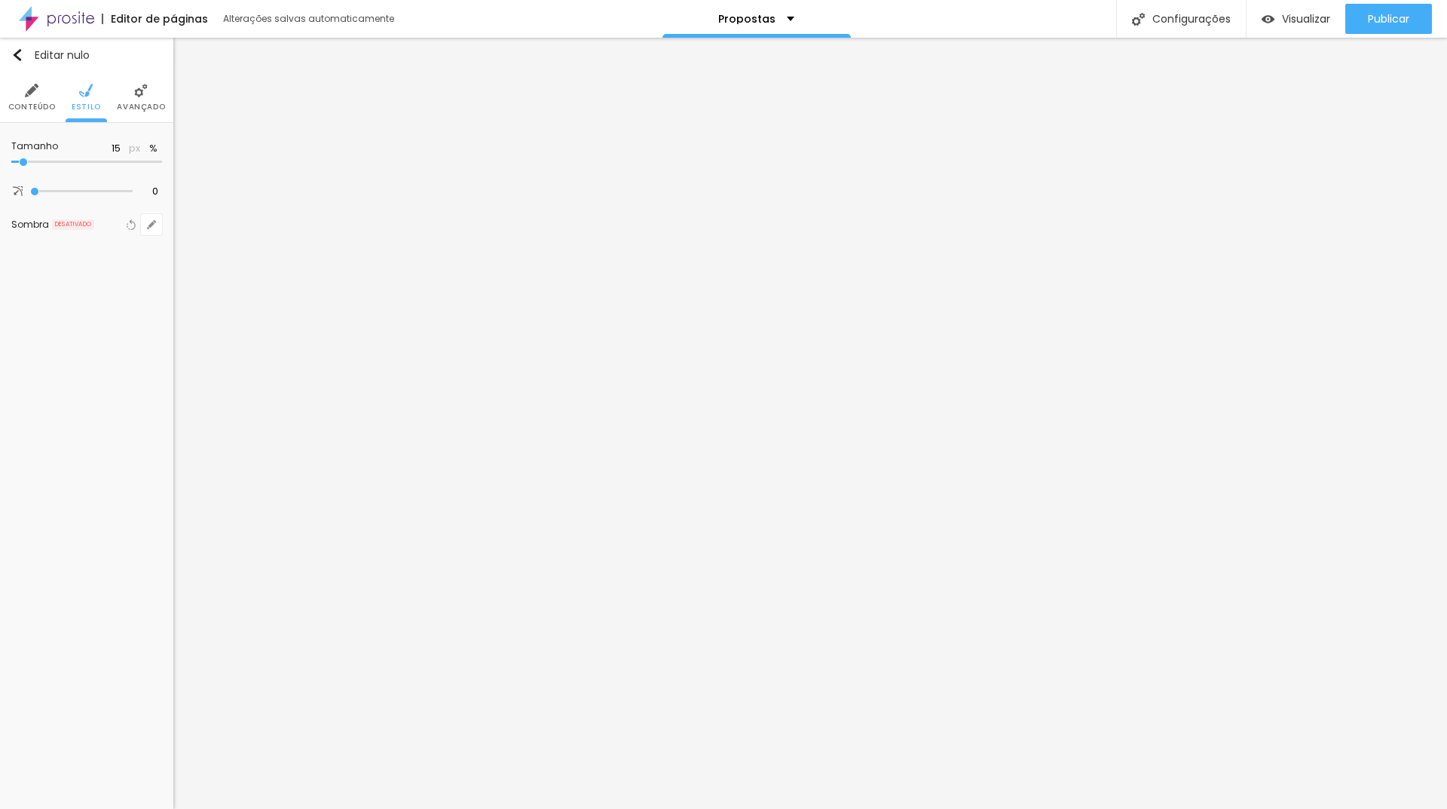
drag, startPoint x: 152, startPoint y: 165, endPoint x: 28, endPoint y: 152, distance: 125.0
click at [28, 158] on input "range" at bounding box center [86, 162] width 151 height 8
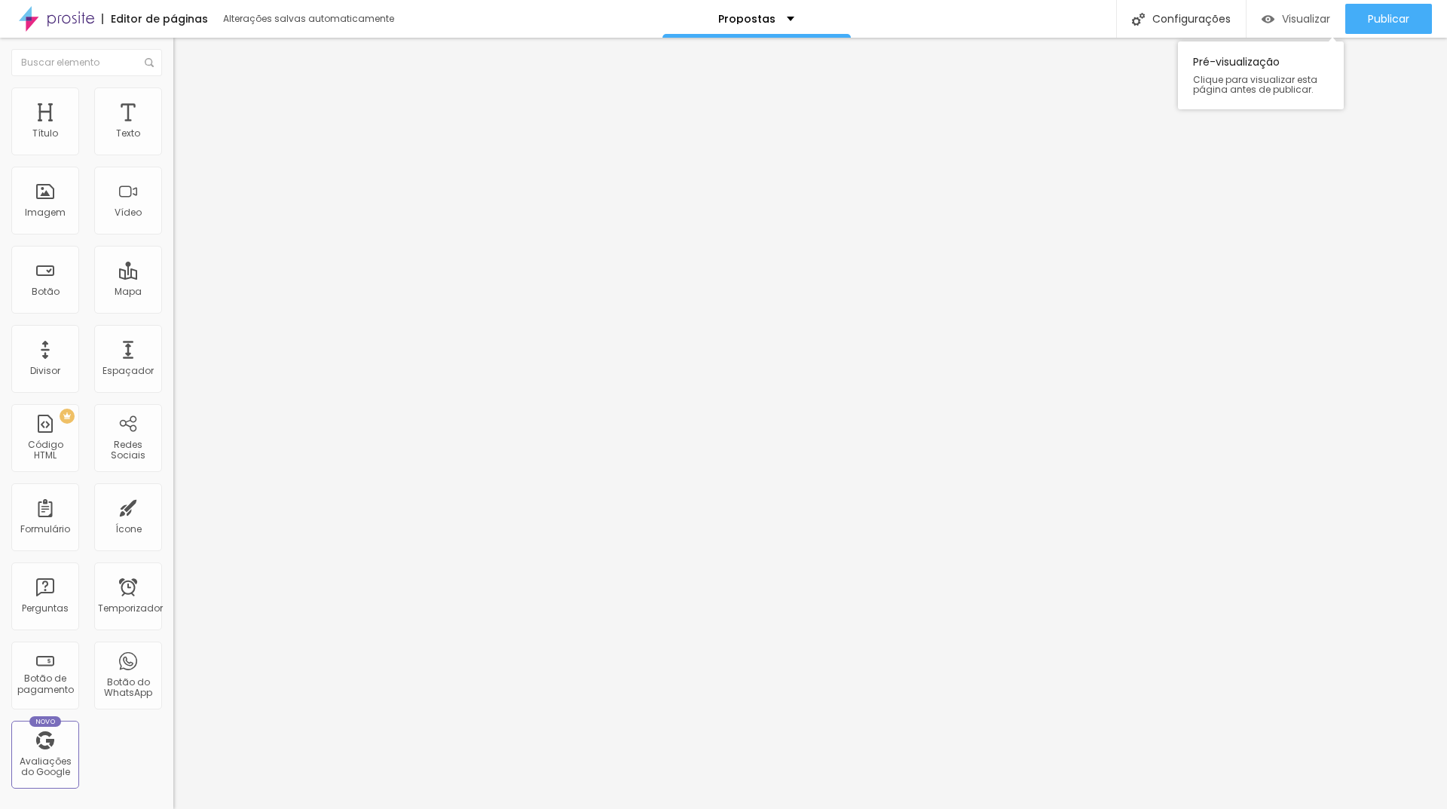
click at [1303, 14] on font "Visualizar" at bounding box center [1306, 18] width 48 height 15
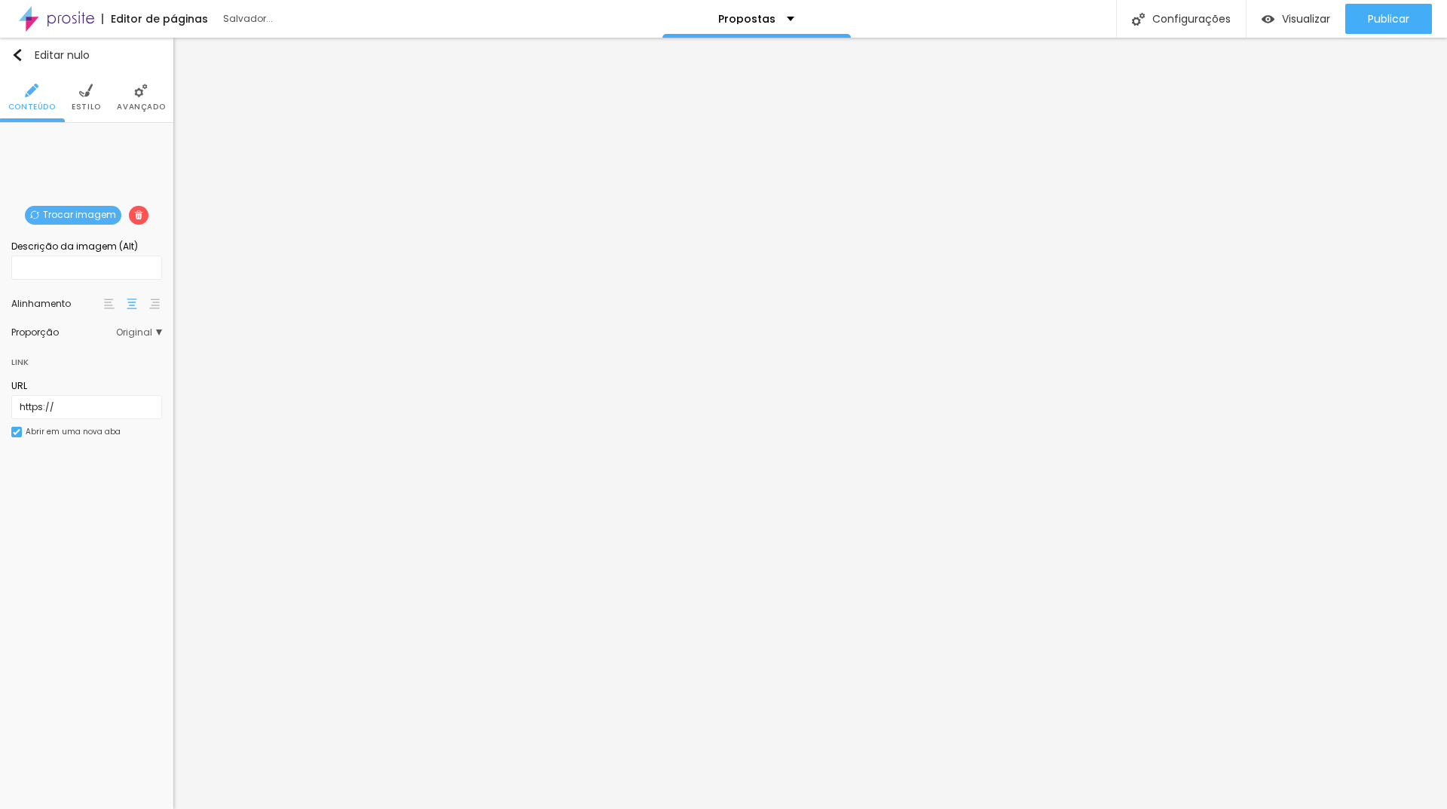
click at [90, 99] on li "Estilo" at bounding box center [86, 97] width 29 height 50
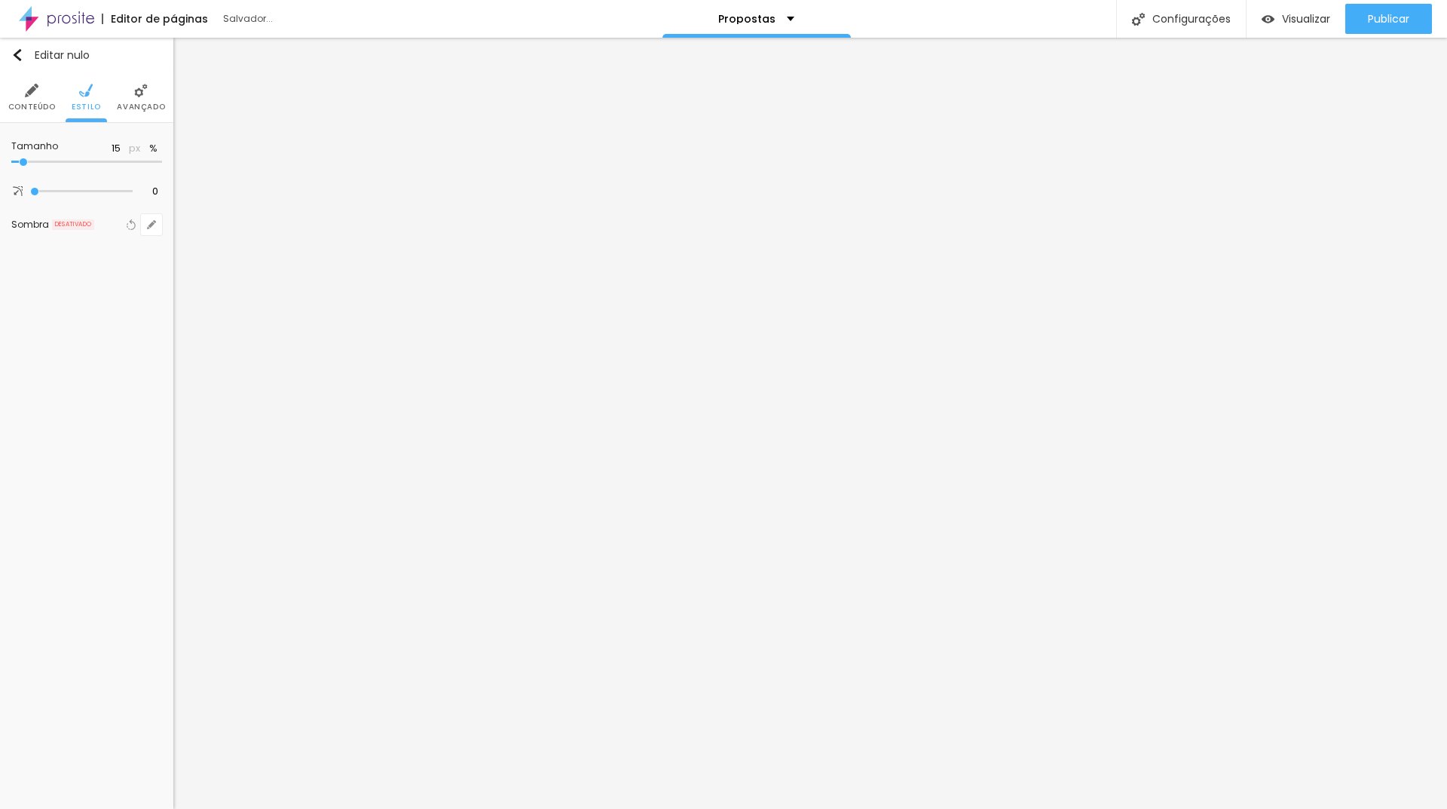
click at [123, 93] on li "Avançado" at bounding box center [141, 97] width 48 height 50
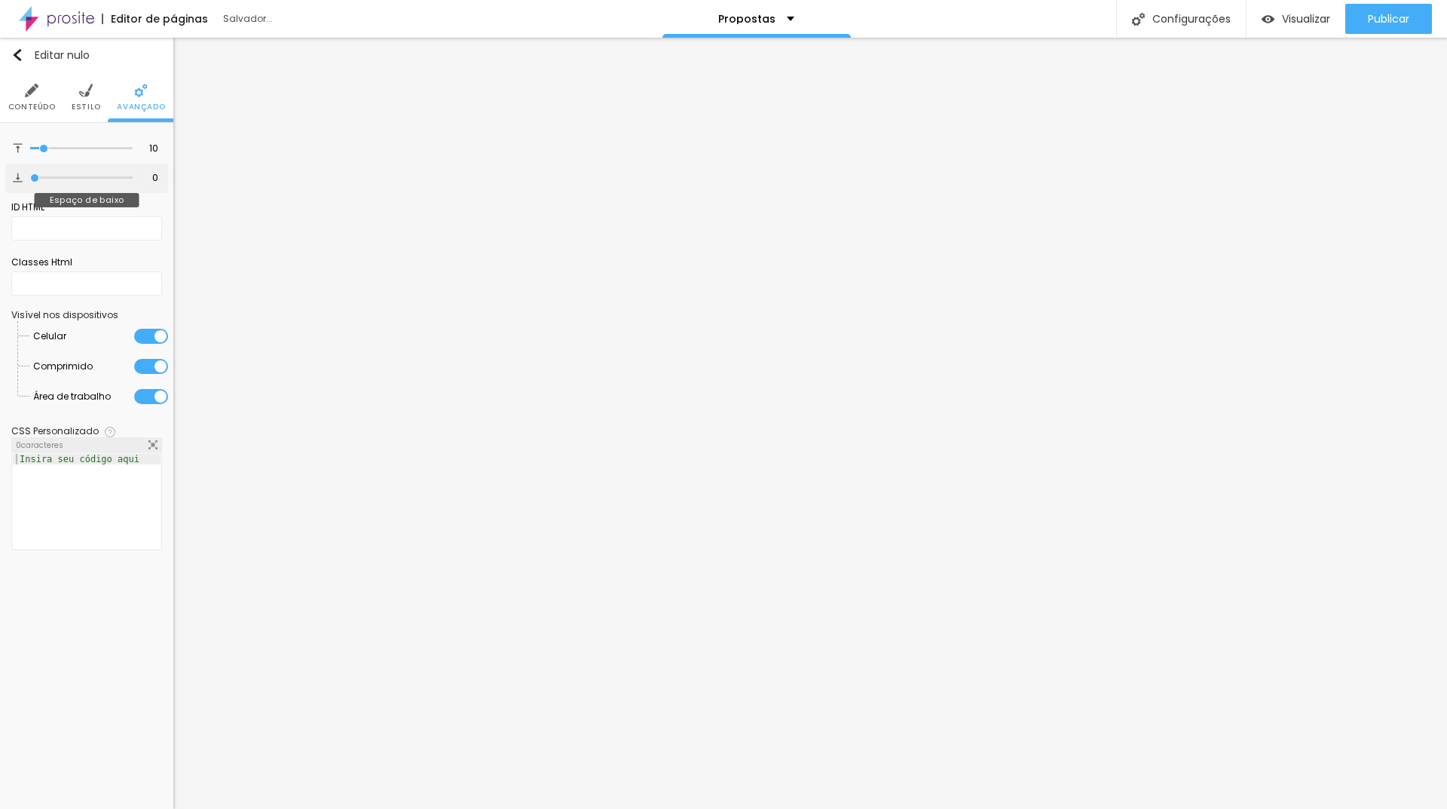
click at [30, 174] on input "range" at bounding box center [81, 178] width 102 height 8
click at [30, 152] on input "range" at bounding box center [81, 149] width 102 height 8
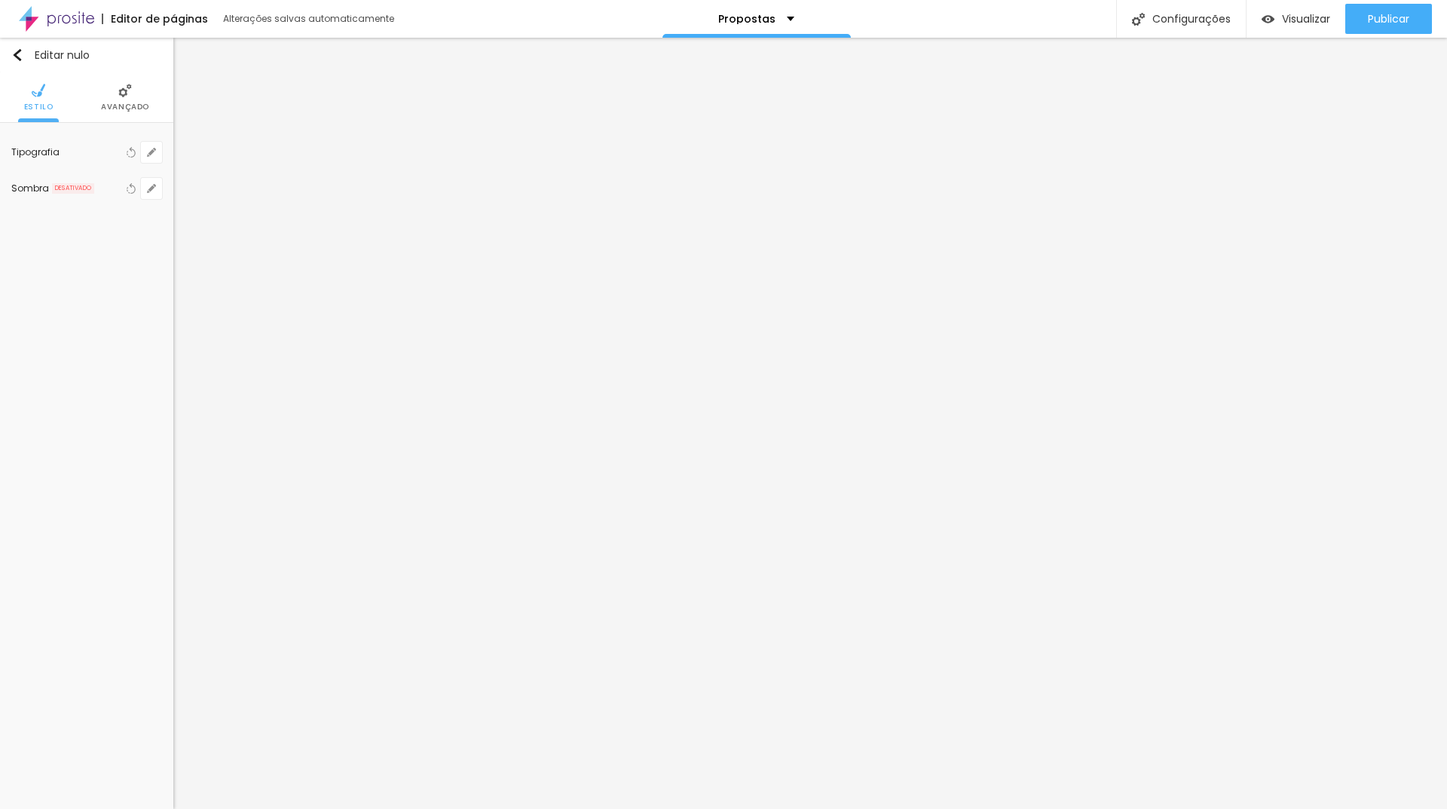
click at [112, 74] on li "Avançado" at bounding box center [125, 97] width 48 height 50
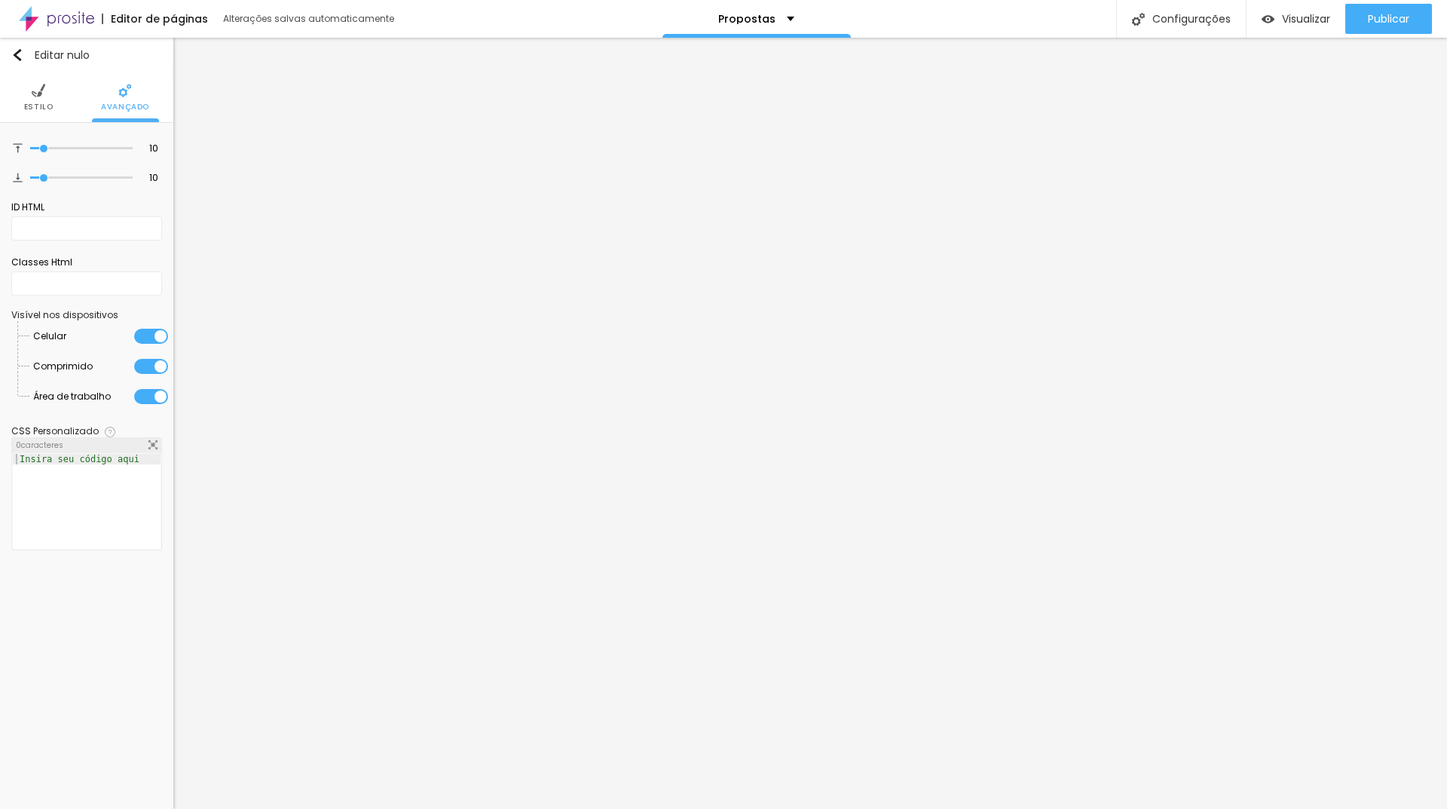
drag, startPoint x: 47, startPoint y: 143, endPoint x: 0, endPoint y: 145, distance: 46.8
click at [0, 145] on div "10 Espaço de cima 10 Espaço de baixo ID HTML Classes Html Visível nos dispositi…" at bounding box center [86, 345] width 173 height 445
drag, startPoint x: 43, startPoint y: 149, endPoint x: 7, endPoint y: 147, distance: 36.2
click at [30, 147] on input "range" at bounding box center [81, 149] width 102 height 8
drag, startPoint x: 38, startPoint y: 177, endPoint x: 0, endPoint y: 171, distance: 38.9
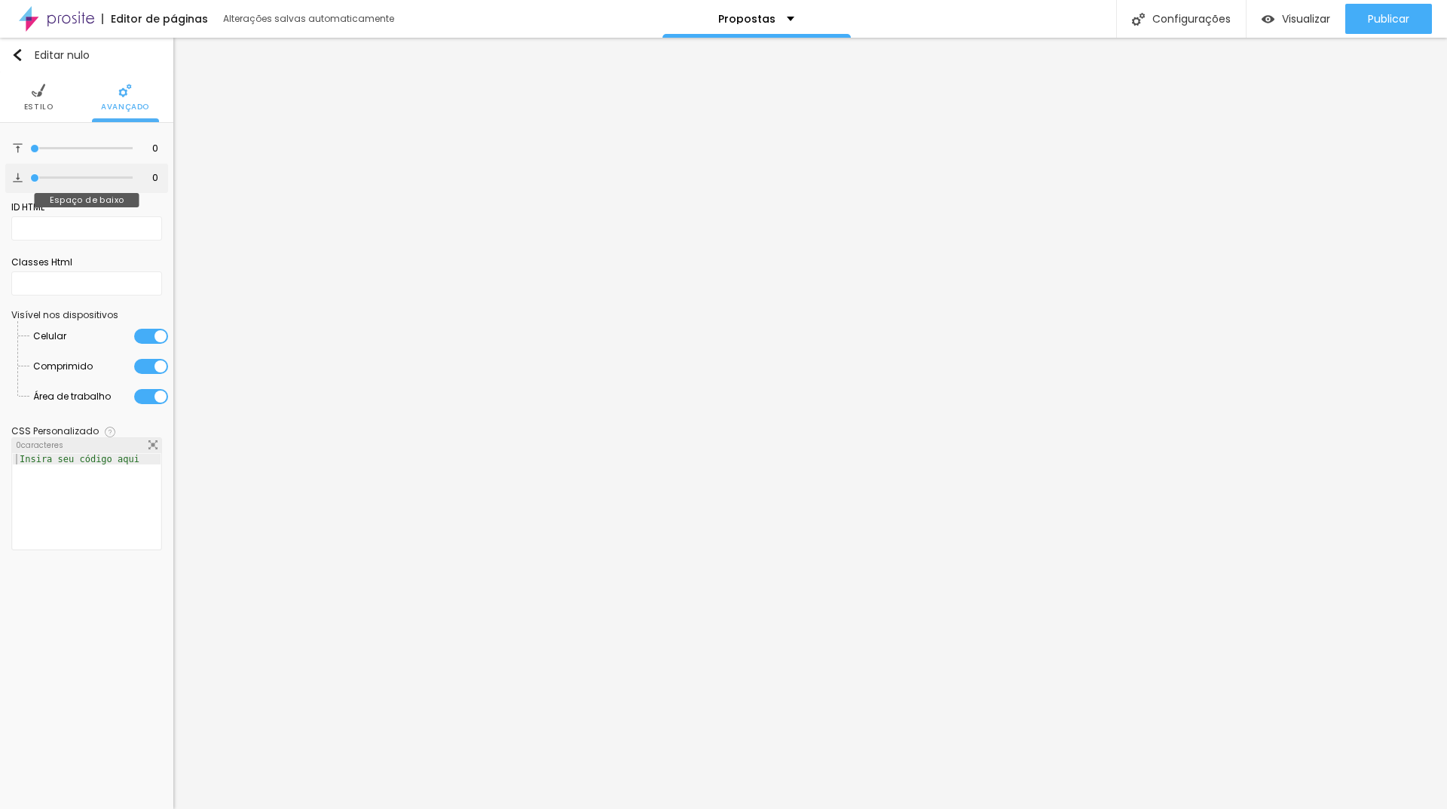
click at [30, 174] on input "range" at bounding box center [81, 178] width 102 height 8
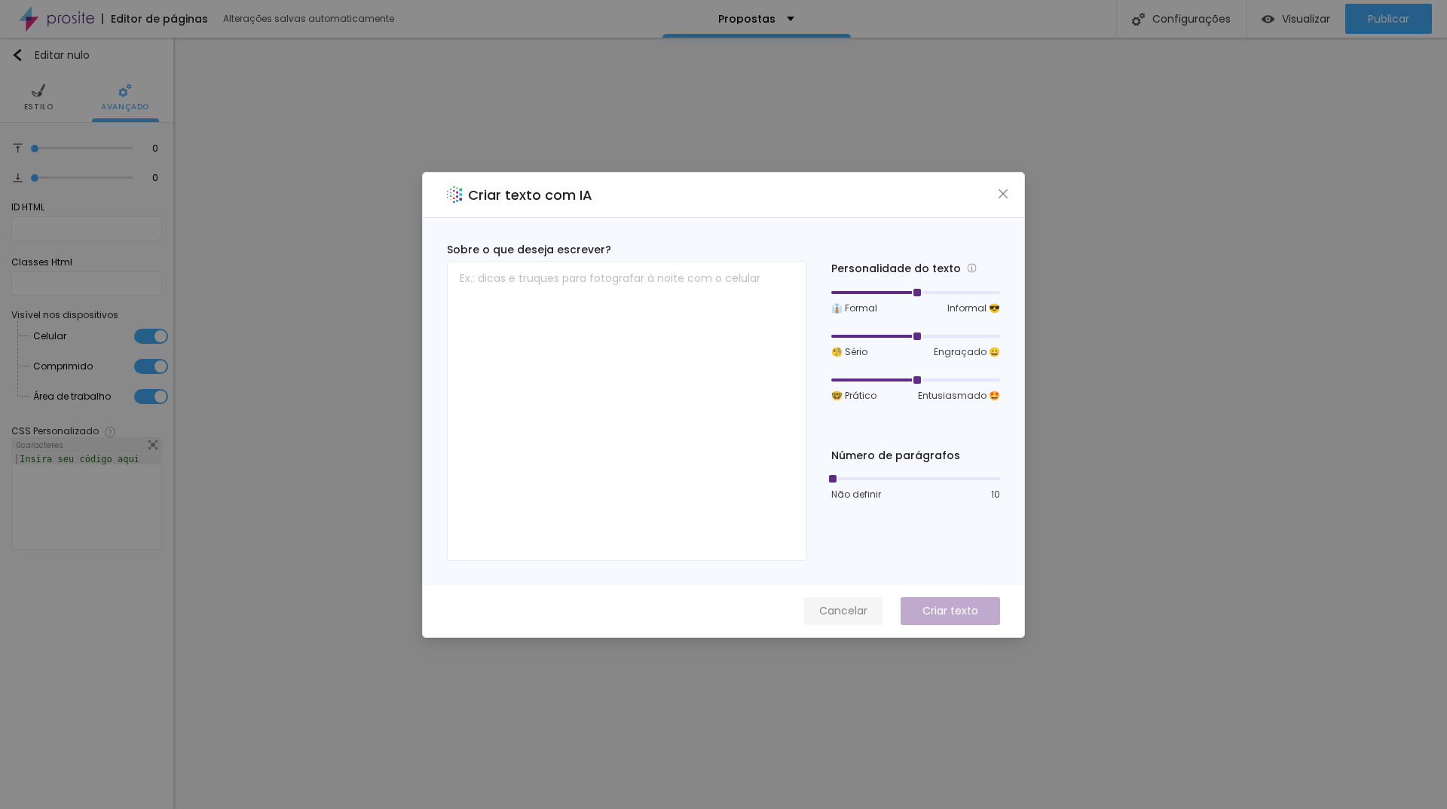
click at [839, 622] on button "Cancelar" at bounding box center [843, 611] width 78 height 28
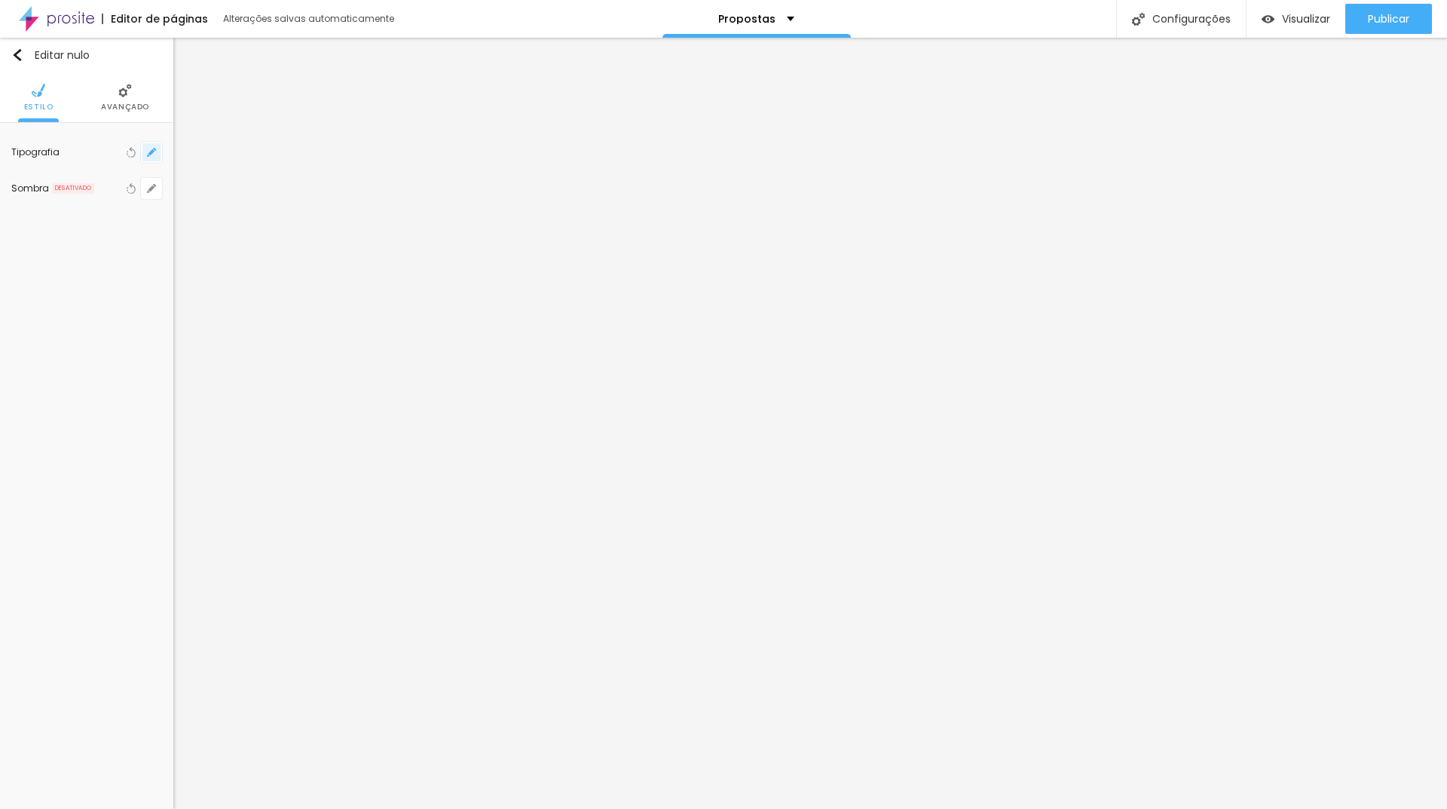
click at [148, 152] on icon "button" at bounding box center [151, 152] width 9 height 9
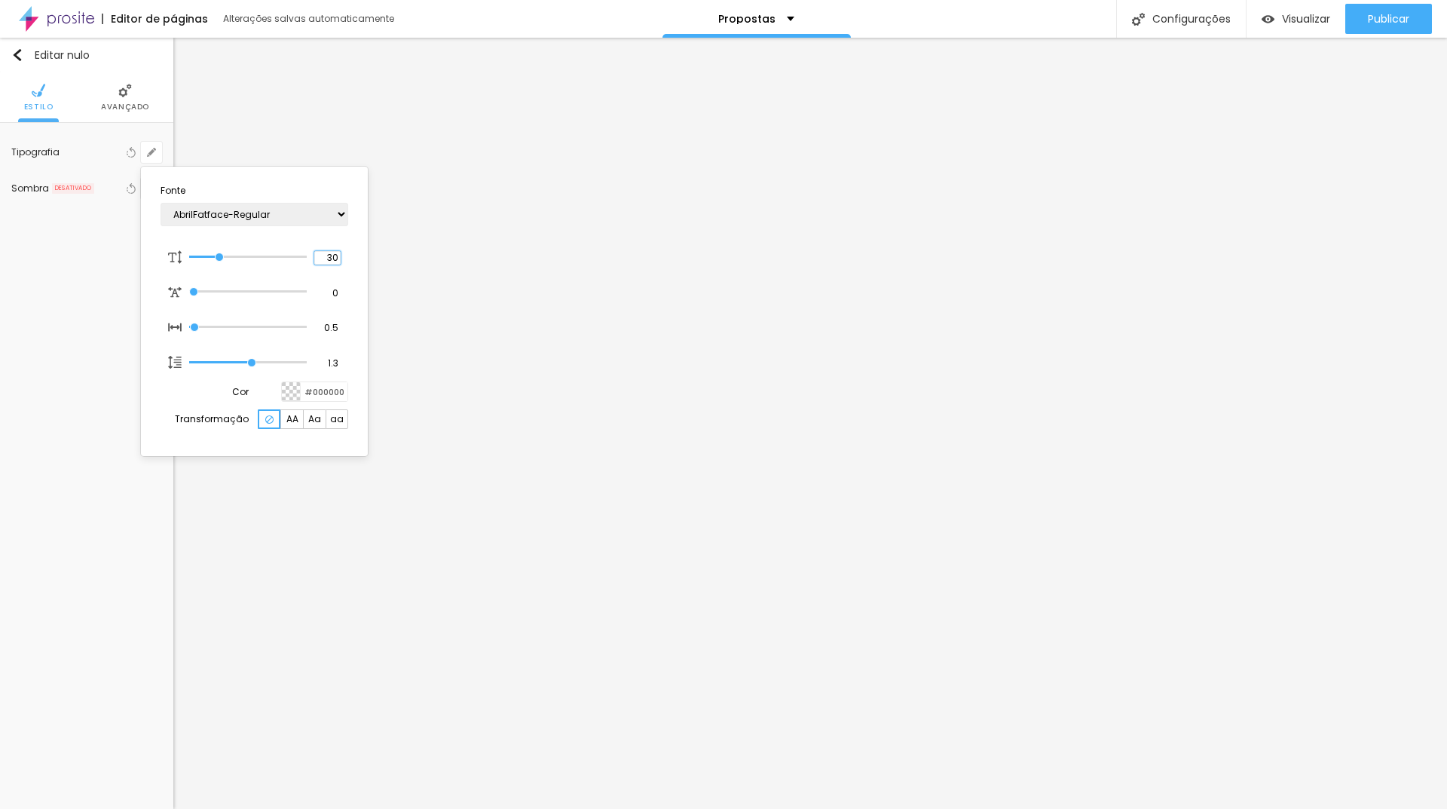
drag, startPoint x: 326, startPoint y: 258, endPoint x: 361, endPoint y: 255, distance: 34.8
click at [354, 260] on section "Fonte AbrilFatface-Regular Actor-Regular Alegreya AlegreyaBlack [PERSON_NAME] […" at bounding box center [254, 311] width 215 height 277
drag, startPoint x: 329, startPoint y: 252, endPoint x: 387, endPoint y: 231, distance: 62.4
click at [352, 258] on section "Fonte AbrilFatface-Regular Actor-Regular Alegreya AlegreyaBlack [PERSON_NAME] […" at bounding box center [254, 311] width 215 height 277
click at [611, 500] on div at bounding box center [723, 404] width 1447 height 809
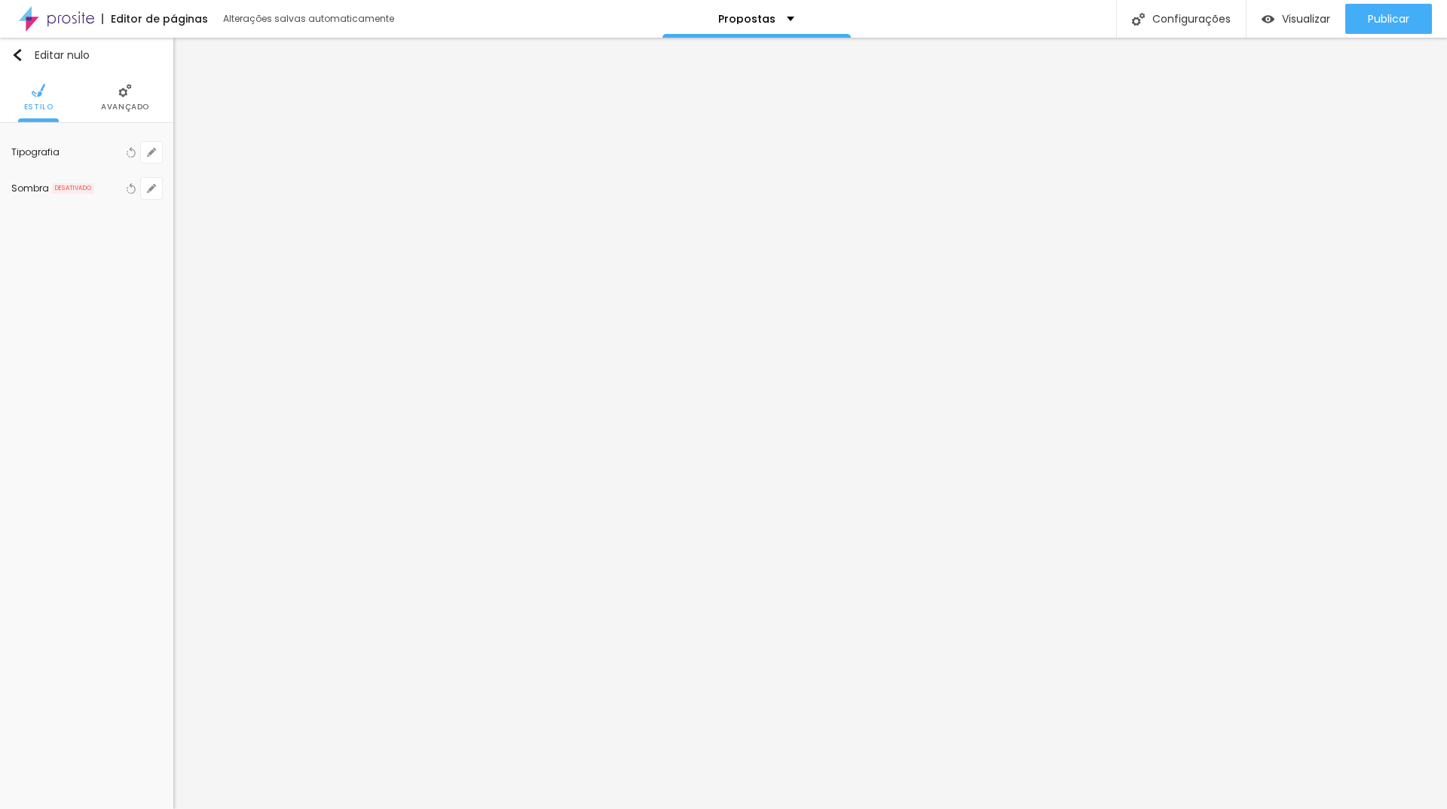
click at [123, 107] on font "Avançado" at bounding box center [125, 106] width 48 height 11
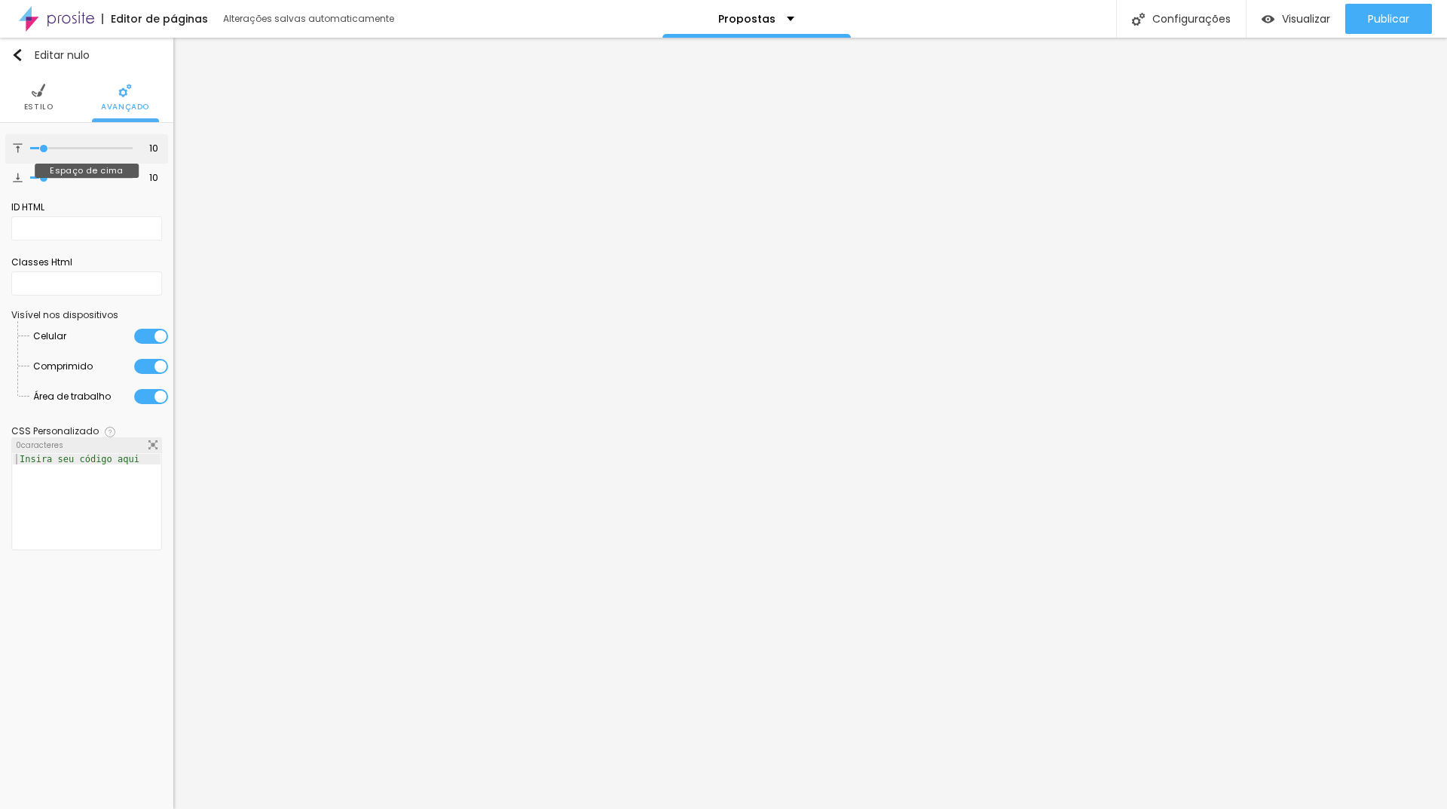
drag, startPoint x: 38, startPoint y: 152, endPoint x: 25, endPoint y: 151, distance: 13.6
click at [25, 151] on div "10 Espaço de cima" at bounding box center [86, 148] width 163 height 29
drag, startPoint x: 44, startPoint y: 145, endPoint x: 30, endPoint y: 145, distance: 13.6
click at [30, 145] on input "range" at bounding box center [81, 149] width 102 height 8
drag, startPoint x: 44, startPoint y: 177, endPoint x: 25, endPoint y: 173, distance: 19.2
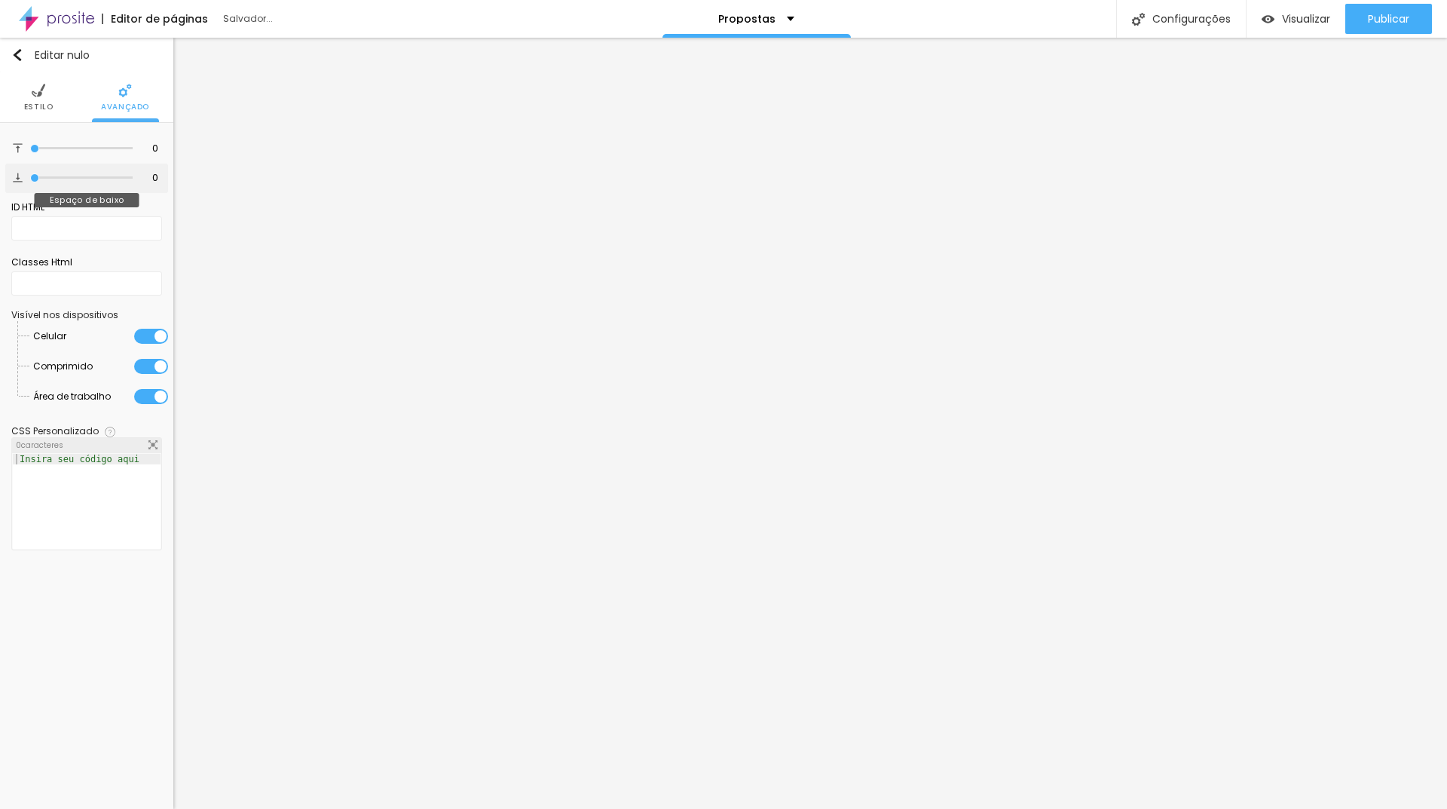
click at [30, 174] on input "range" at bounding box center [81, 178] width 102 height 8
click at [36, 105] on font "Estilo" at bounding box center [38, 106] width 29 height 11
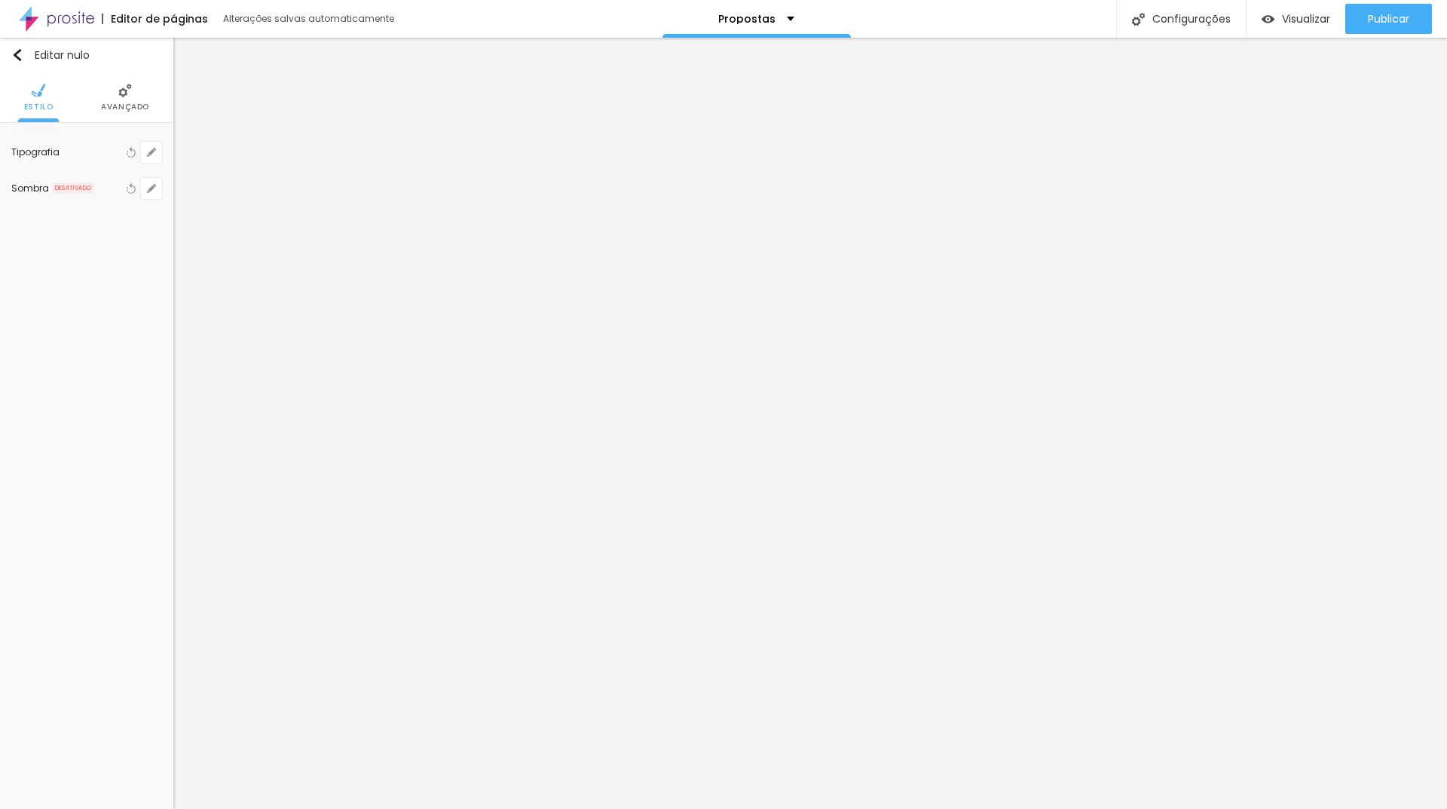
click at [109, 99] on li "Avançado" at bounding box center [125, 97] width 48 height 50
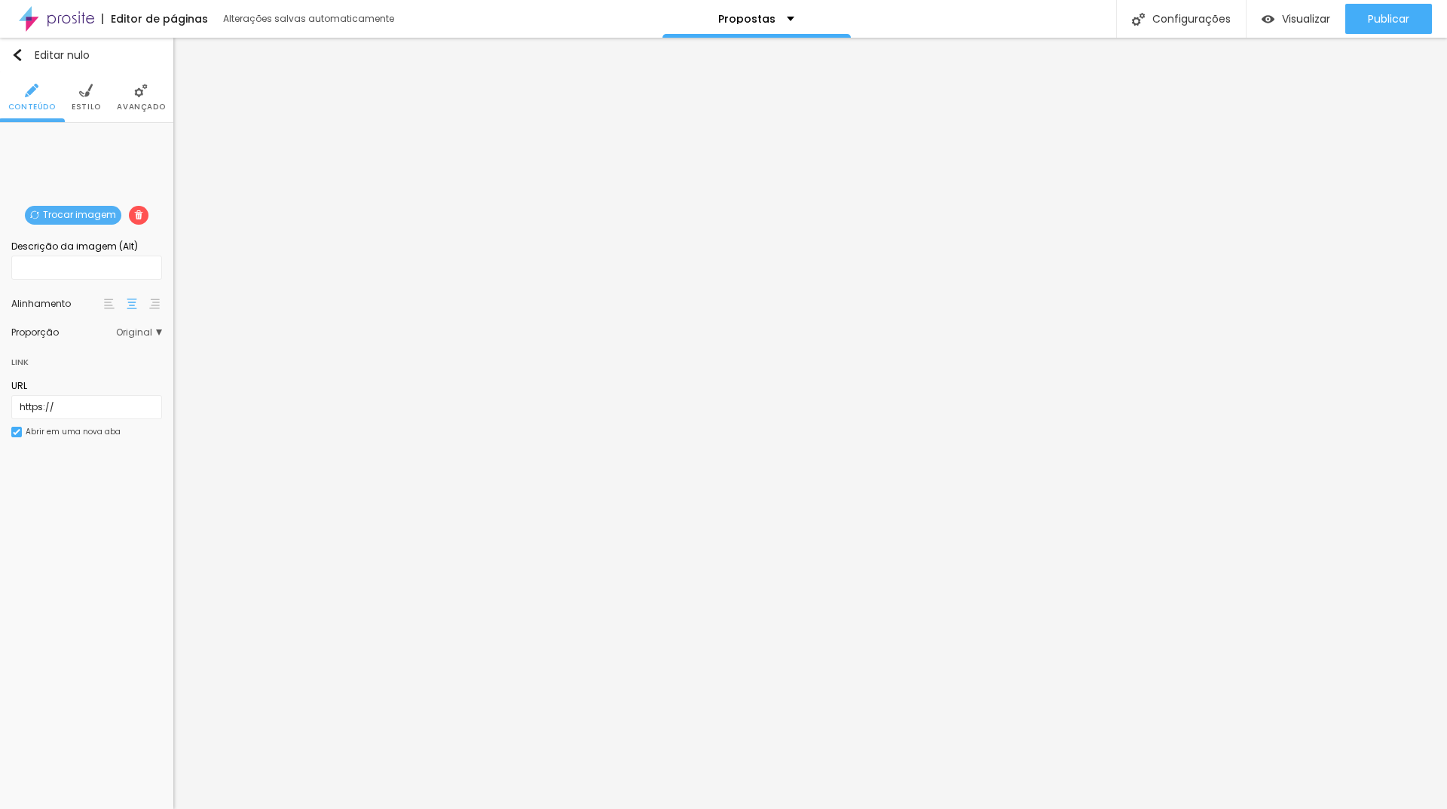
click at [72, 206] on span "Trocar imagem" at bounding box center [73, 215] width 96 height 19
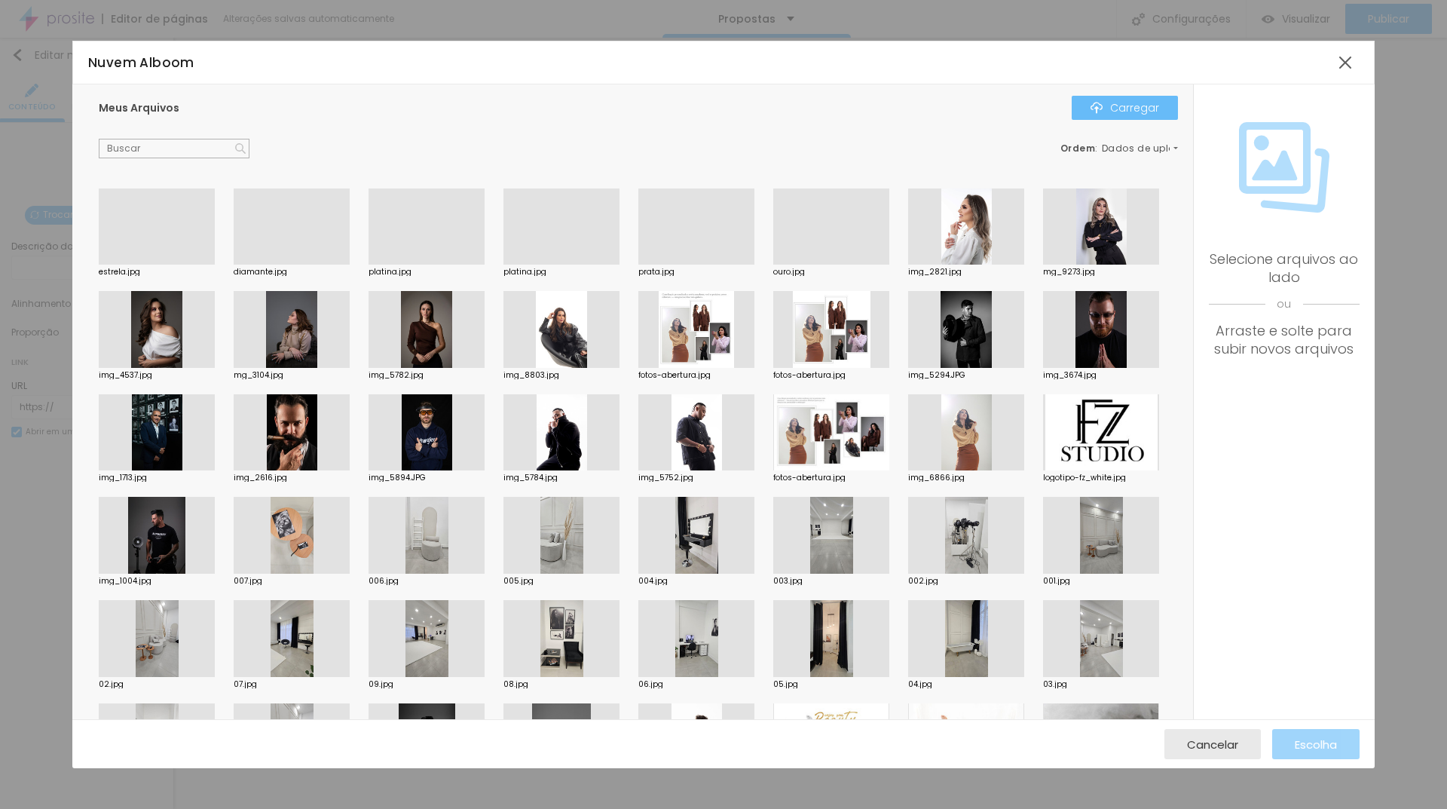
click at [1113, 108] on font "Carregar" at bounding box center [1134, 107] width 49 height 15
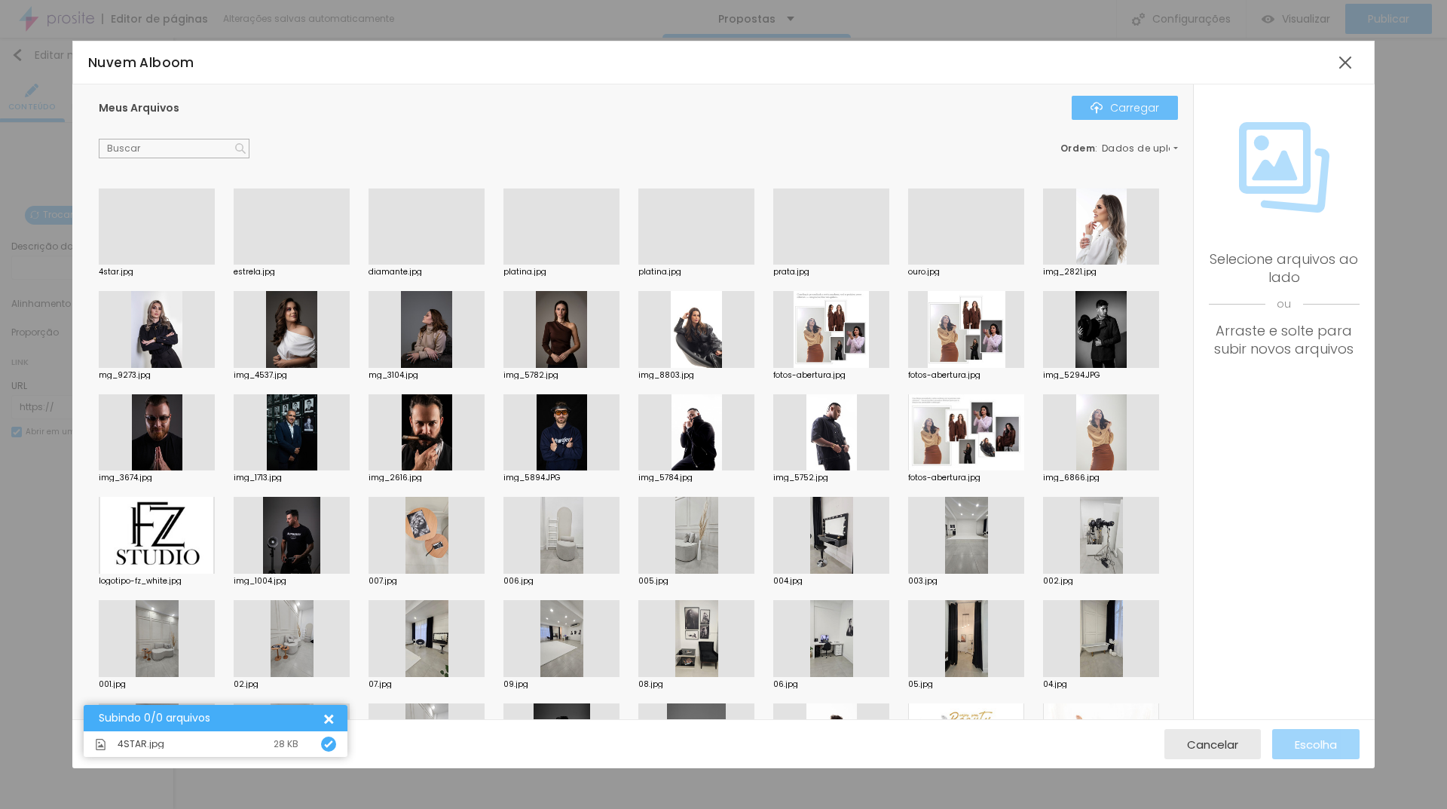
click at [1108, 105] on div "Carregar" at bounding box center [1124, 108] width 69 height 12
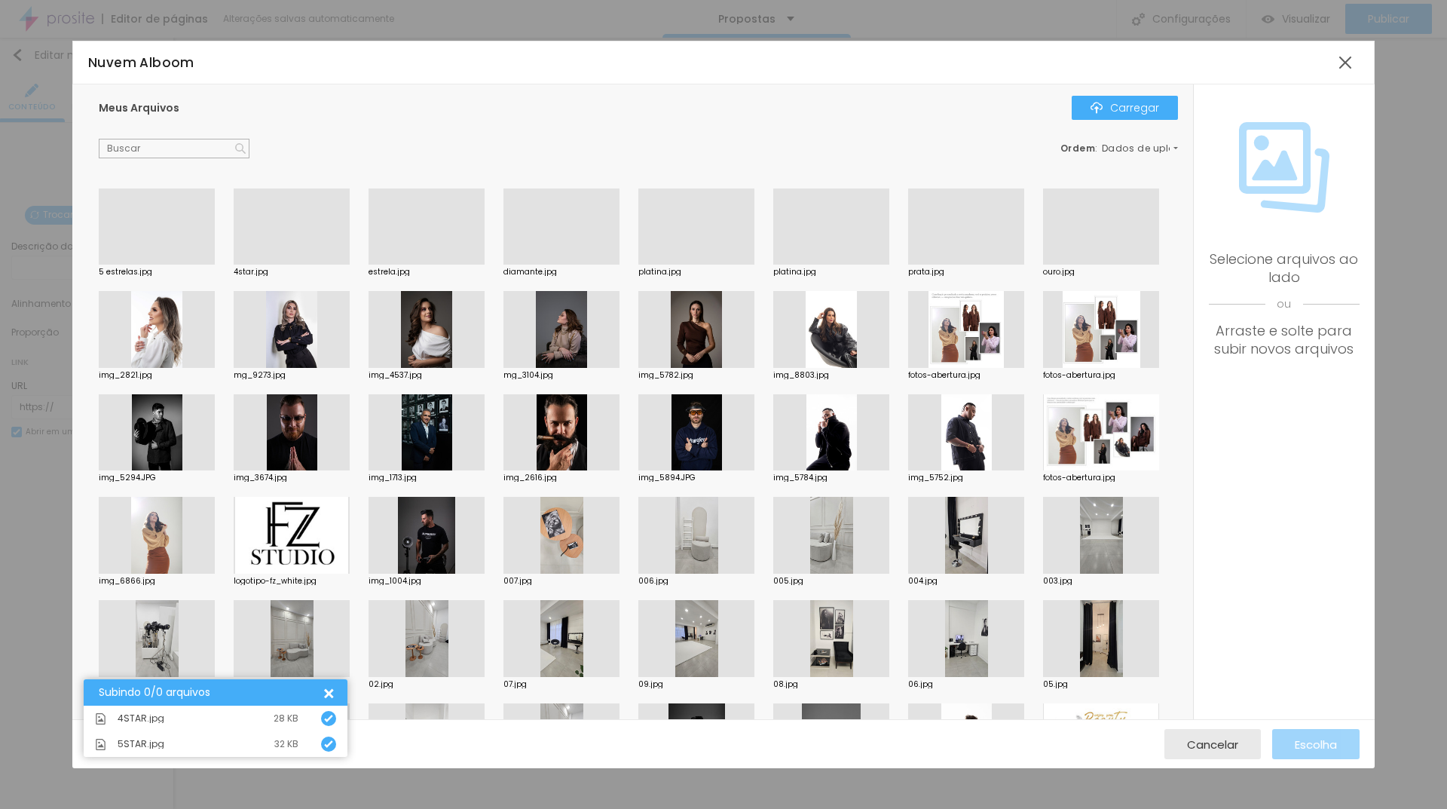
click at [253, 264] on div at bounding box center [292, 264] width 116 height 0
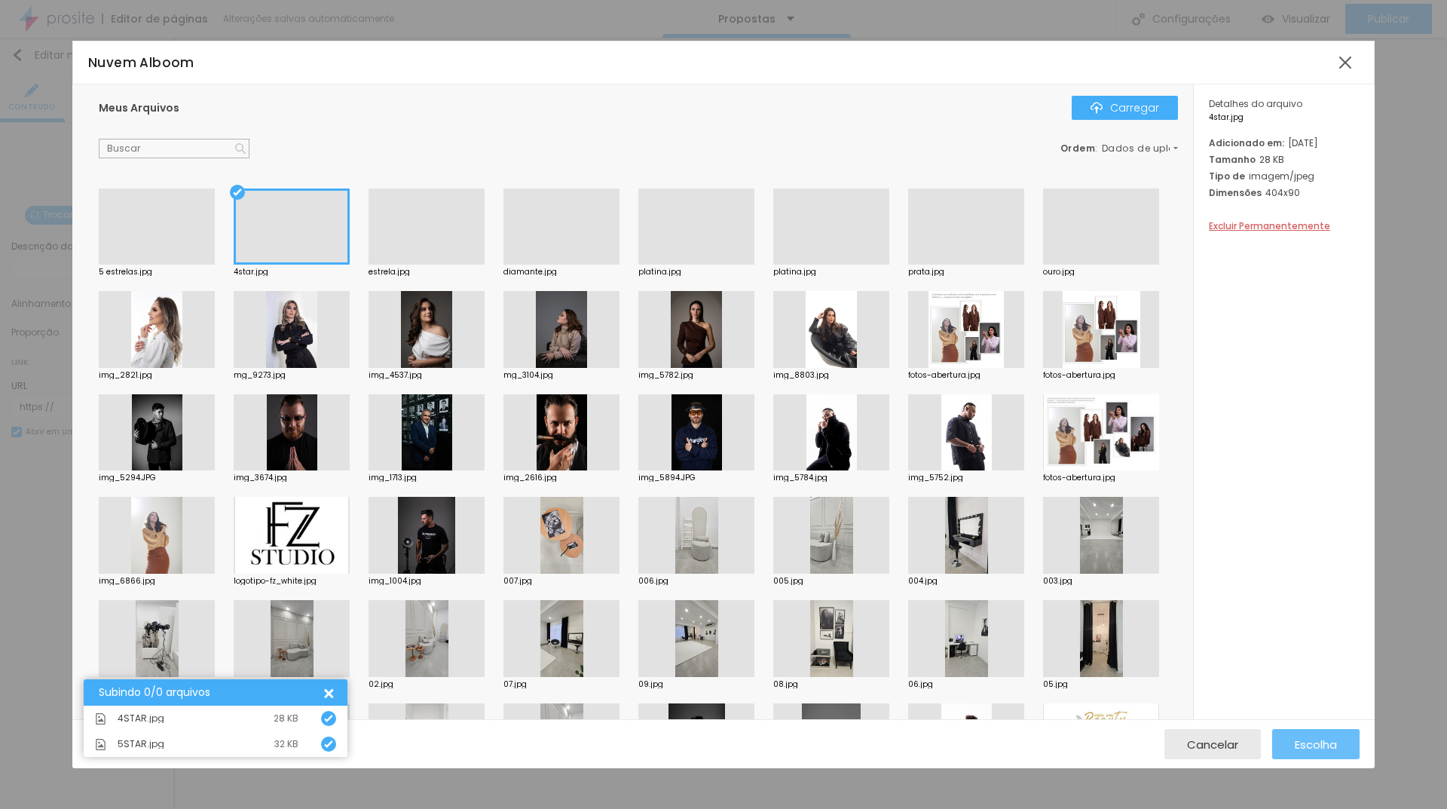
click at [1276, 741] on button "Escolha" at bounding box center [1315, 744] width 87 height 30
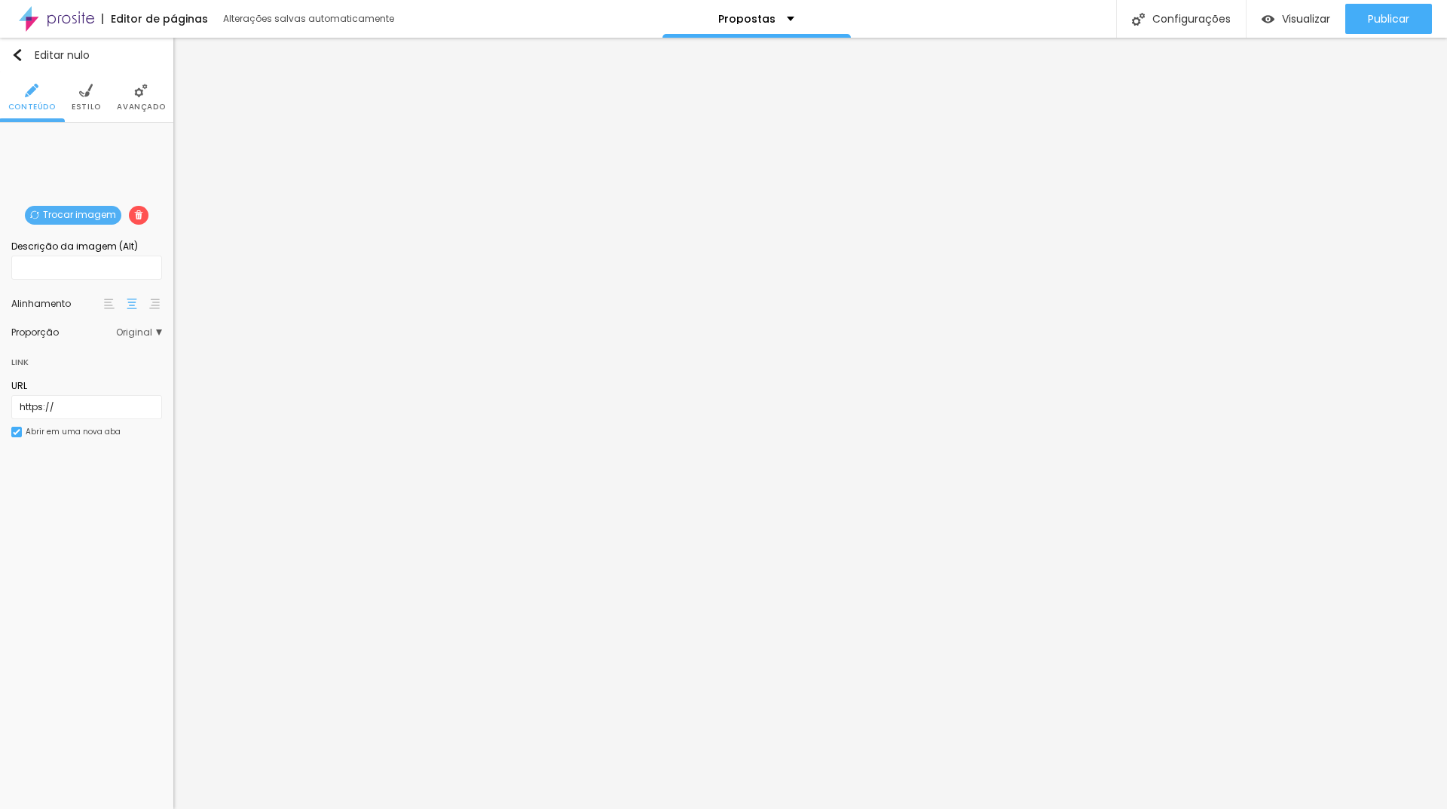
click at [87, 134] on div "Trocar imagem" at bounding box center [87, 134] width 0 height 0
click at [90, 222] on span "Trocar imagem" at bounding box center [73, 215] width 96 height 19
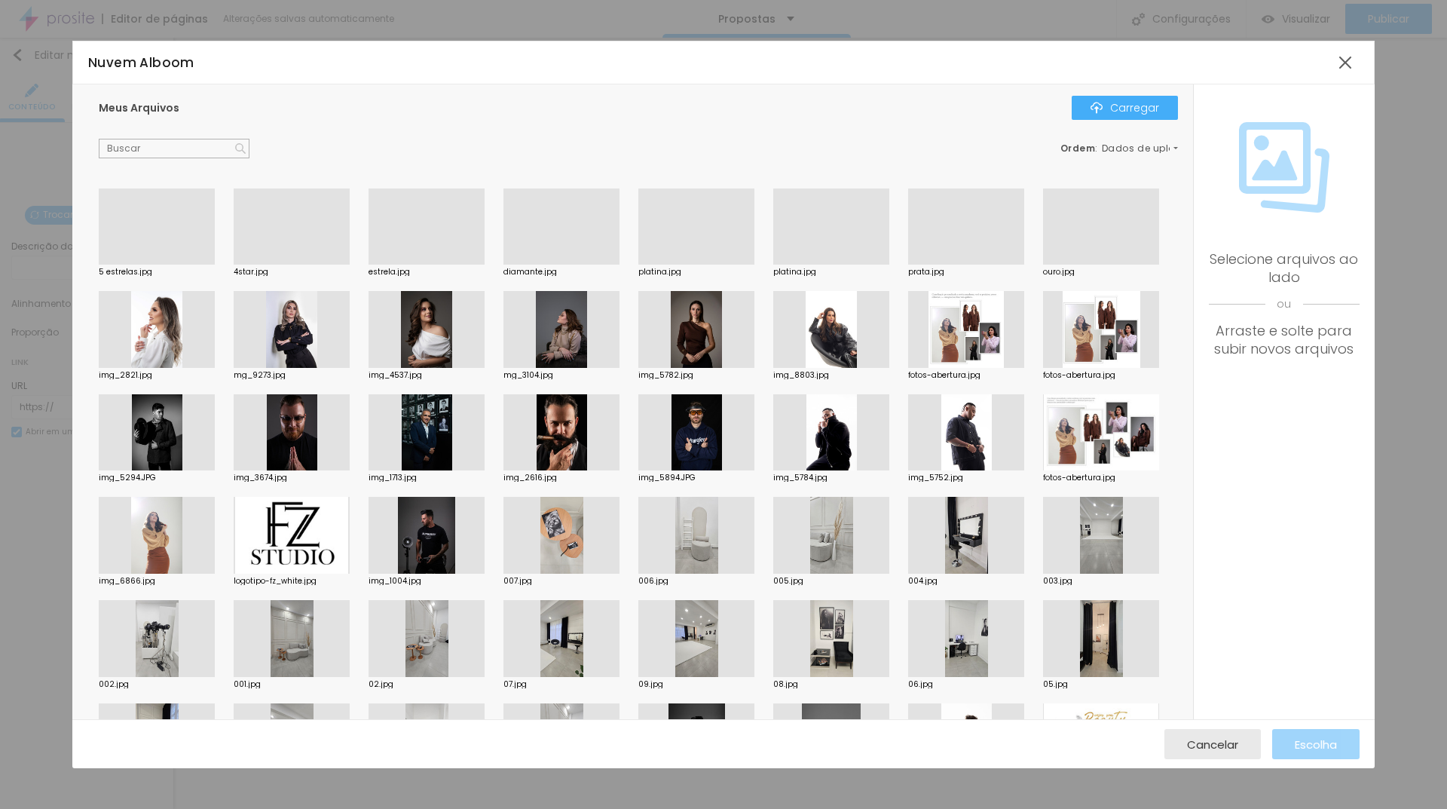
click at [168, 264] on div at bounding box center [157, 264] width 116 height 0
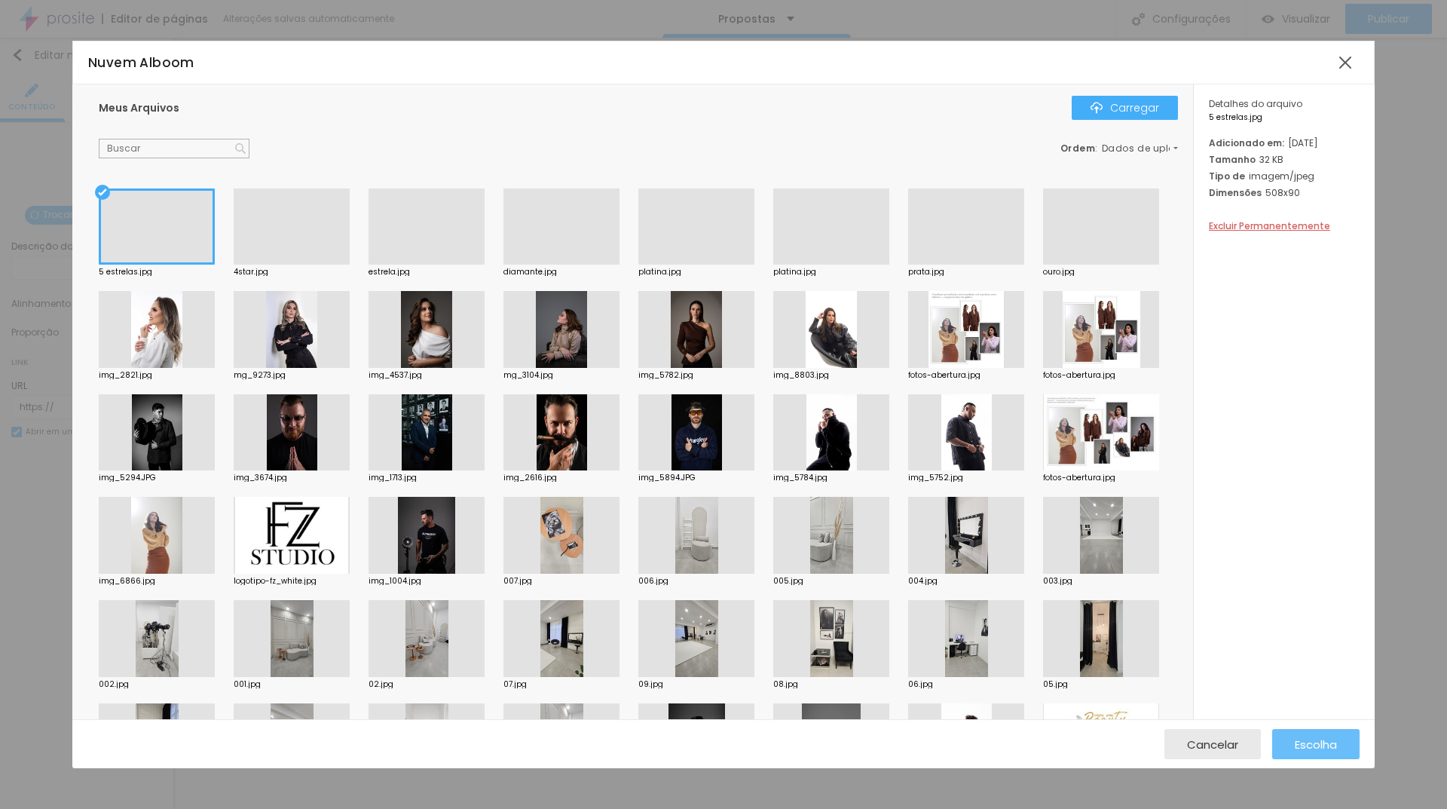
click at [1315, 735] on div "Escolha" at bounding box center [1316, 744] width 42 height 30
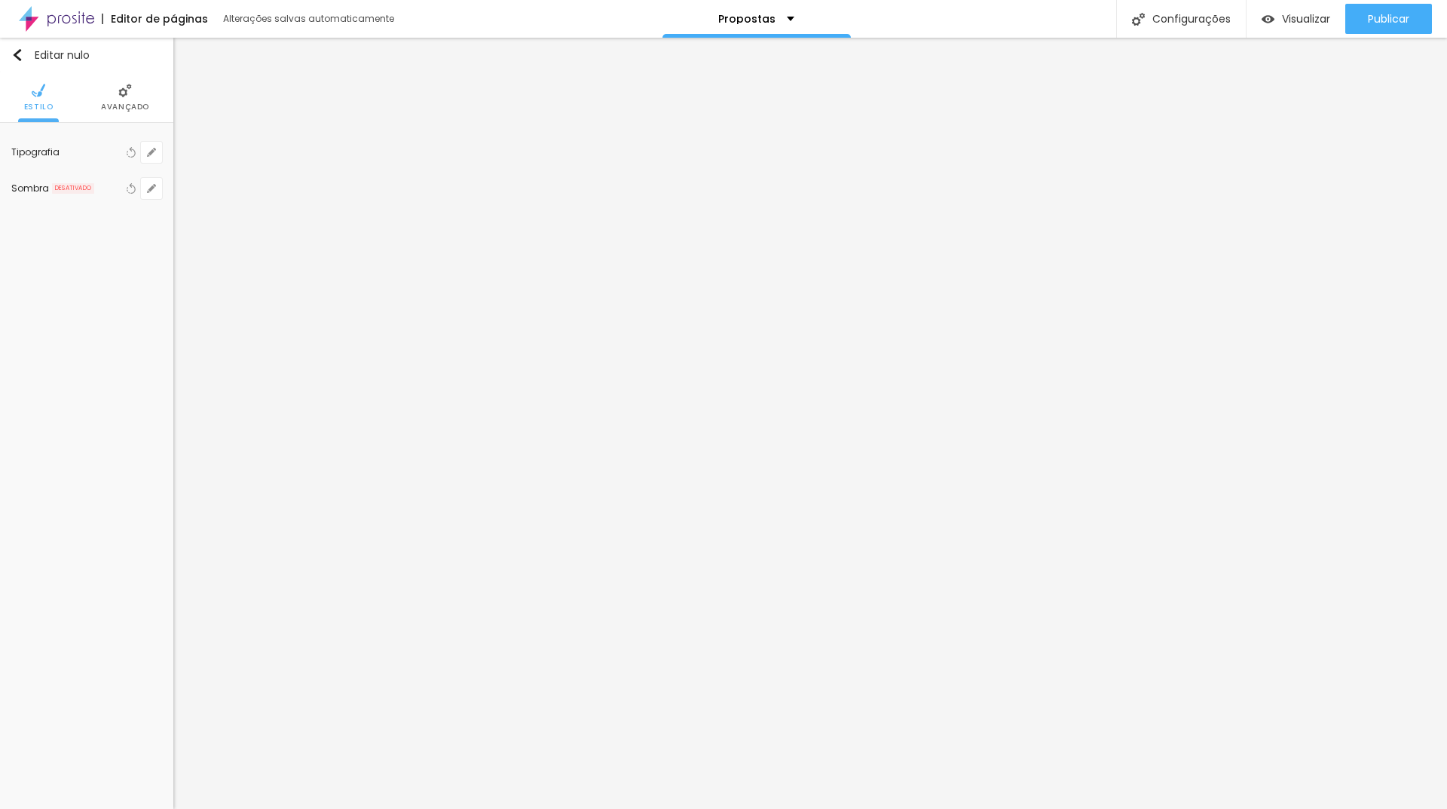
click at [120, 280] on div "Editar nulo Estilo Avançado Tipografia Voltar ao padrão Sombra DESATIVADO Volta…" at bounding box center [86, 423] width 173 height 771
click at [1282, 26] on font "Visualizar" at bounding box center [1306, 18] width 48 height 15
